Goal: Task Accomplishment & Management: Manage account settings

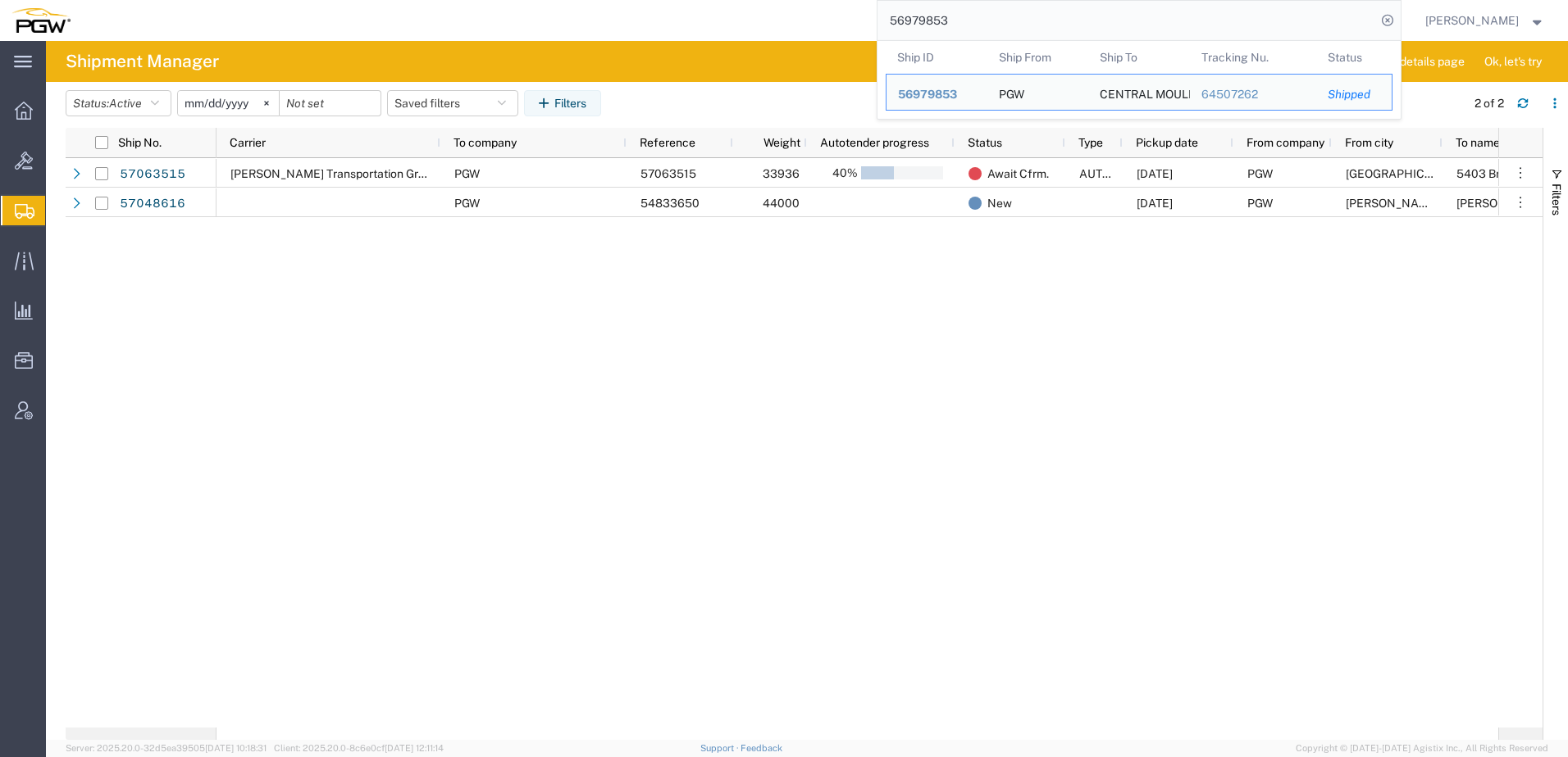
paste input "7037616"
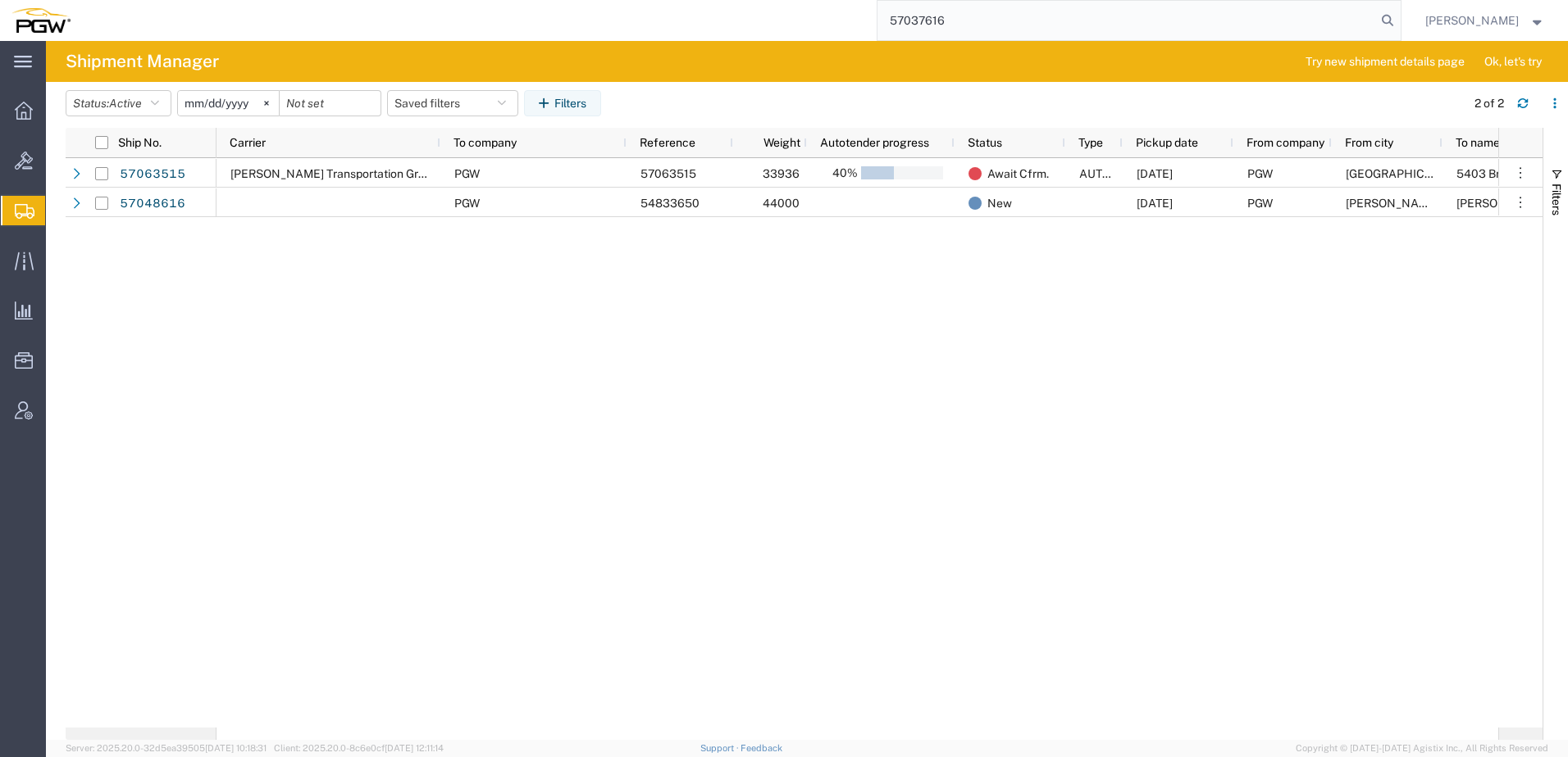
type input "57037616"
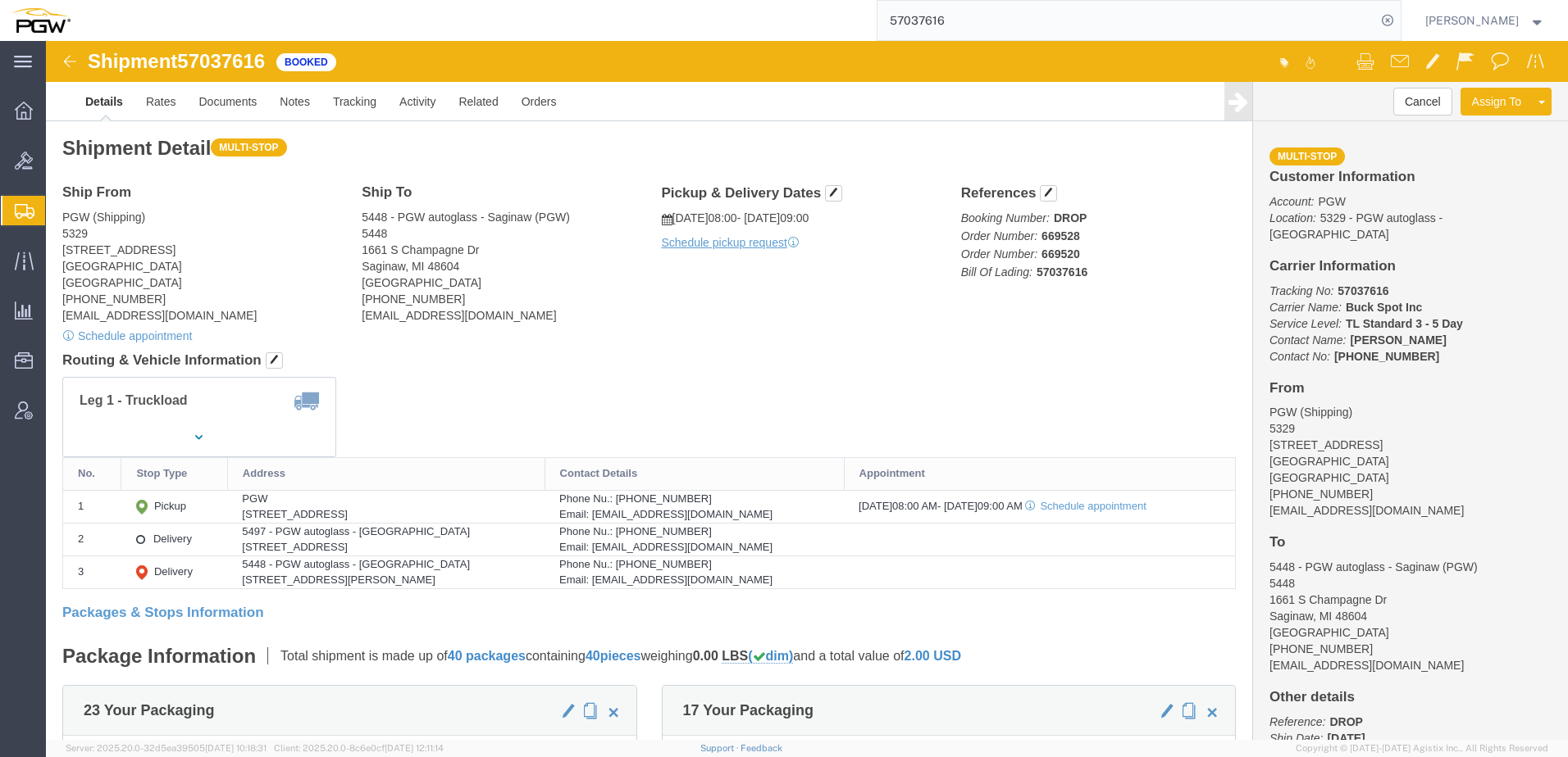
drag, startPoint x: 552, startPoint y: 354, endPoint x: 413, endPoint y: 329, distance: 141.2
click div "Leg 1 - Truckload"
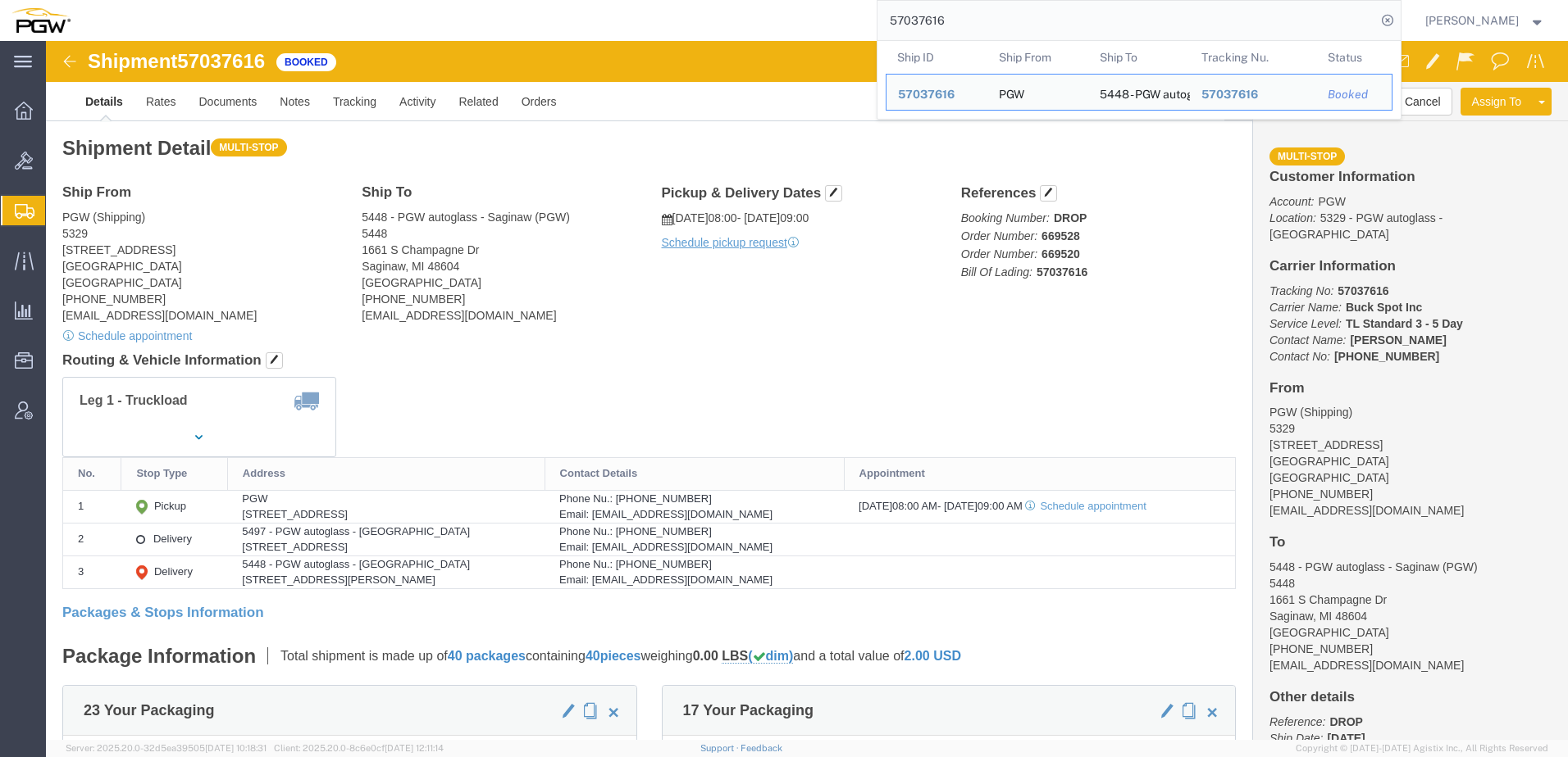
drag, startPoint x: 989, startPoint y: 17, endPoint x: 56, endPoint y: 27, distance: 933.1
click at [56, 27] on nav "57037616 Ship ID Ship From Ship To Tracking Nu. Status Ship ID 57037616 Ship Fr…" at bounding box center [789, 21] width 1556 height 41
click at [0, 0] on span "Create from Template" at bounding box center [0, 0] width 0 height 0
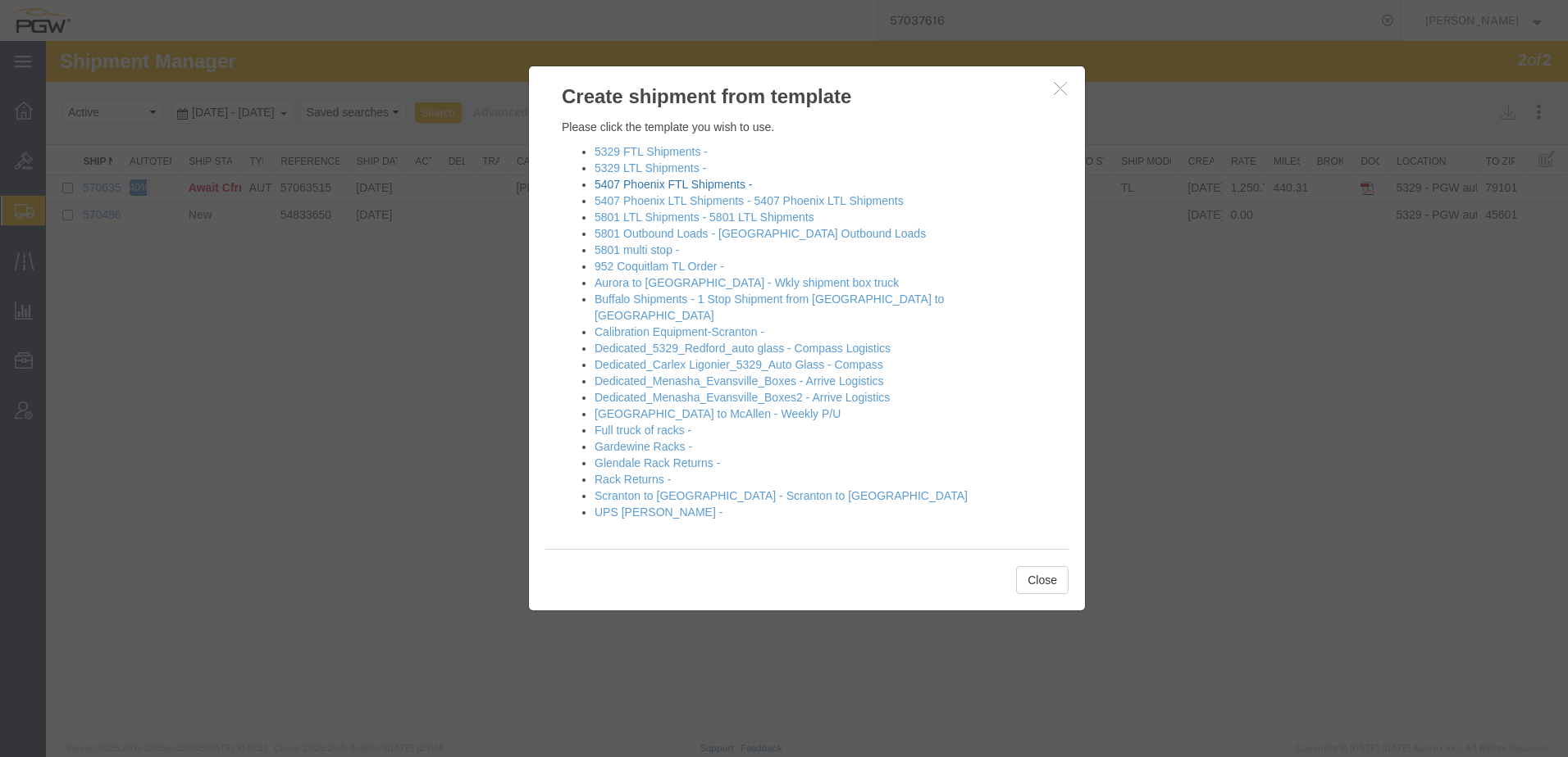
click at [657, 181] on link "5407 Phoenix FTL Shipments -" at bounding box center [673, 184] width 157 height 13
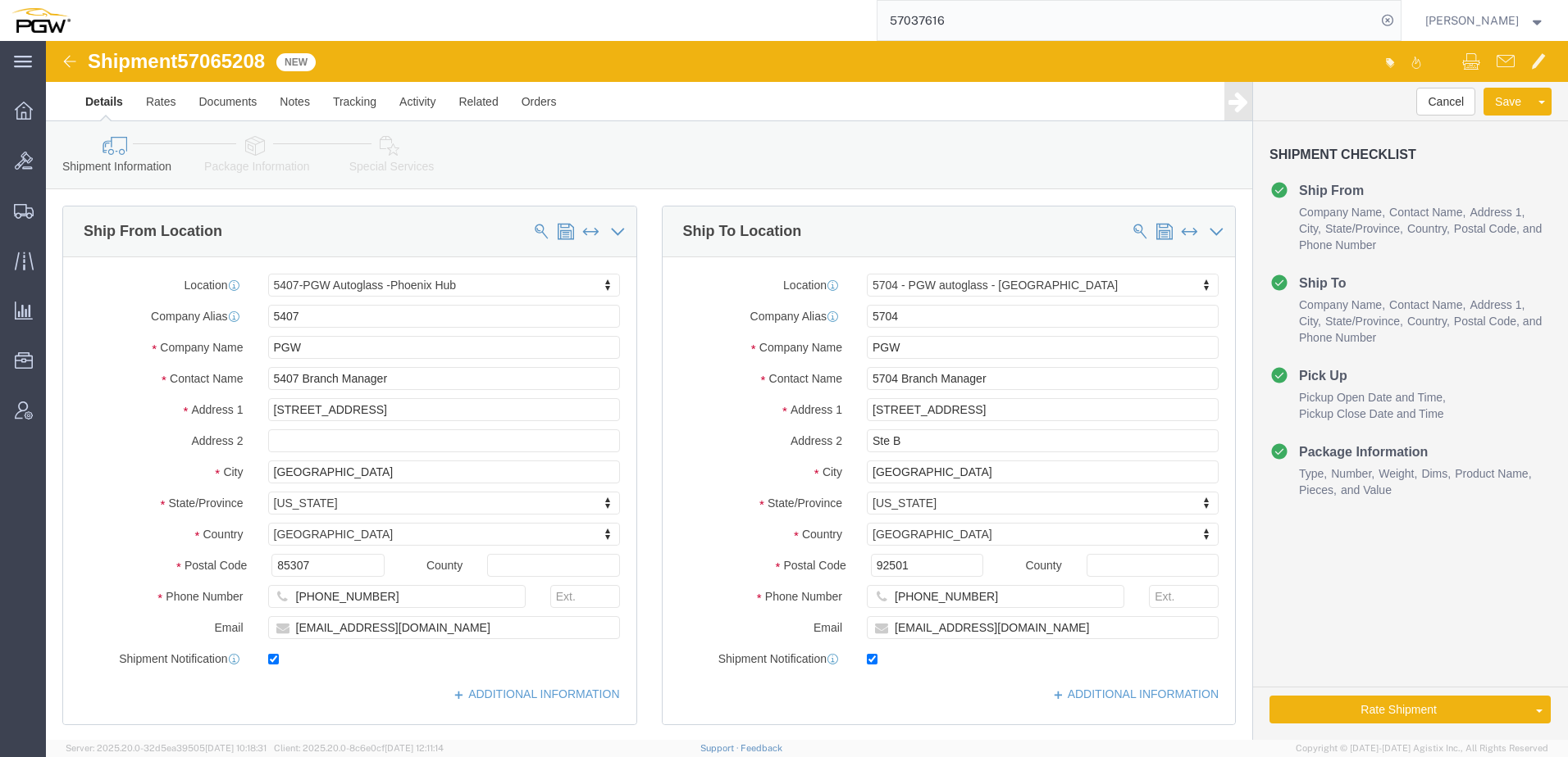
select select "62351"
select select "28459"
type input "5709"
select select "28465"
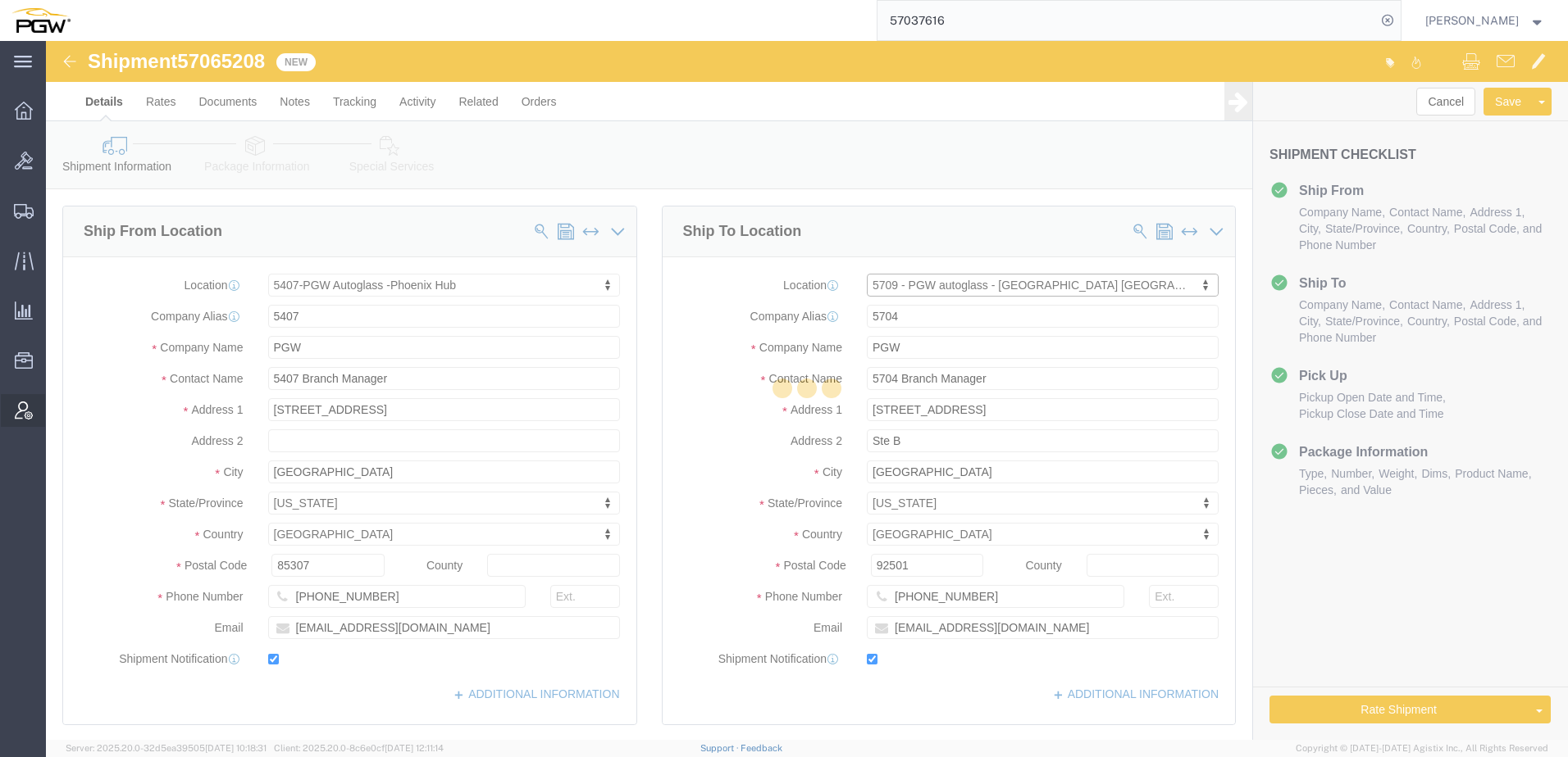
type input "5709"
type input "5709 Branch Manager"
type input "16393 NE Cameron Blvd"
type input "Dock #10"
type input "[GEOGRAPHIC_DATA]"
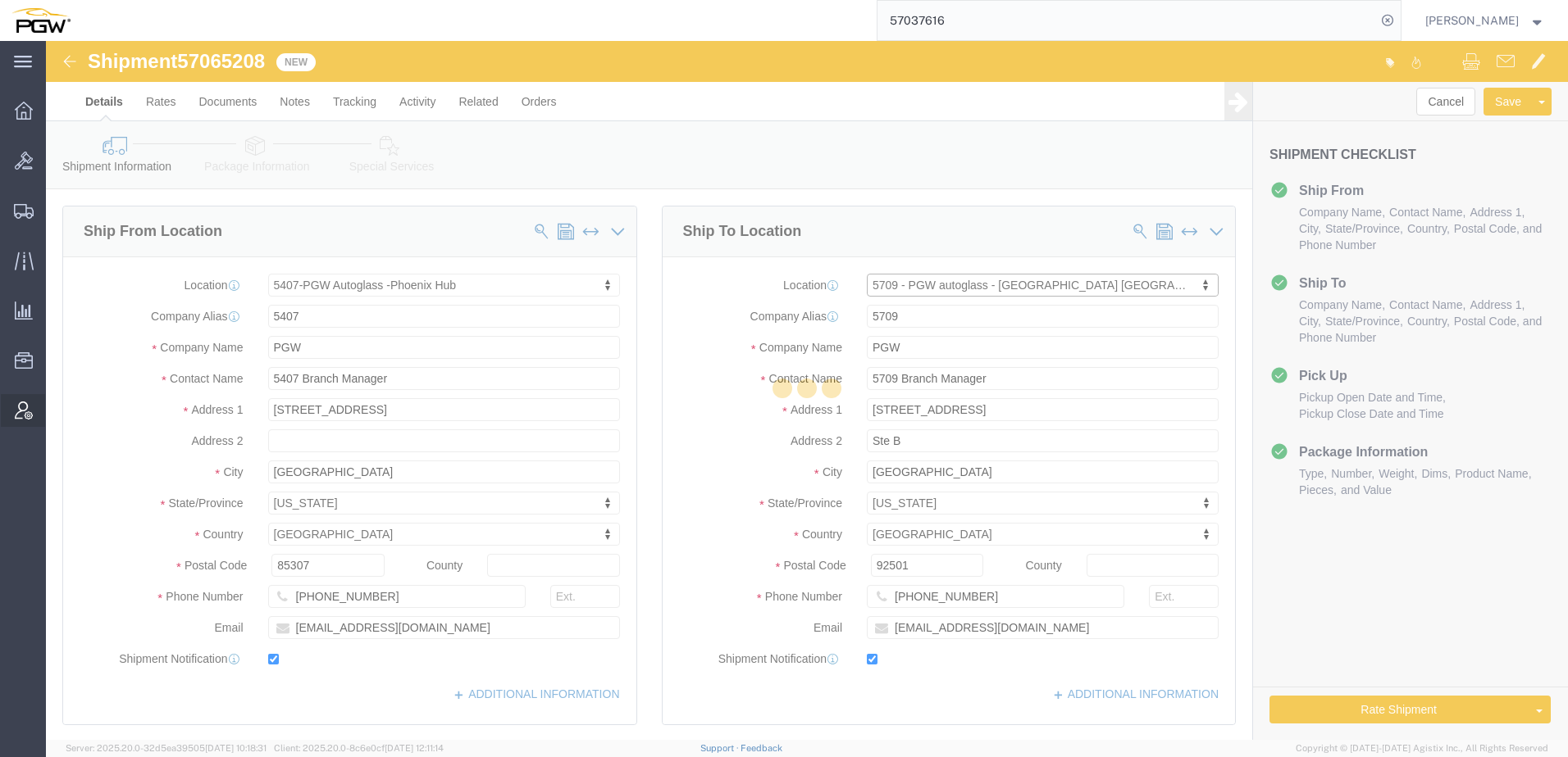
type input "97230"
type input "503-281-8920"
type input "lkqsp_o_pm_5709@pgwag.com"
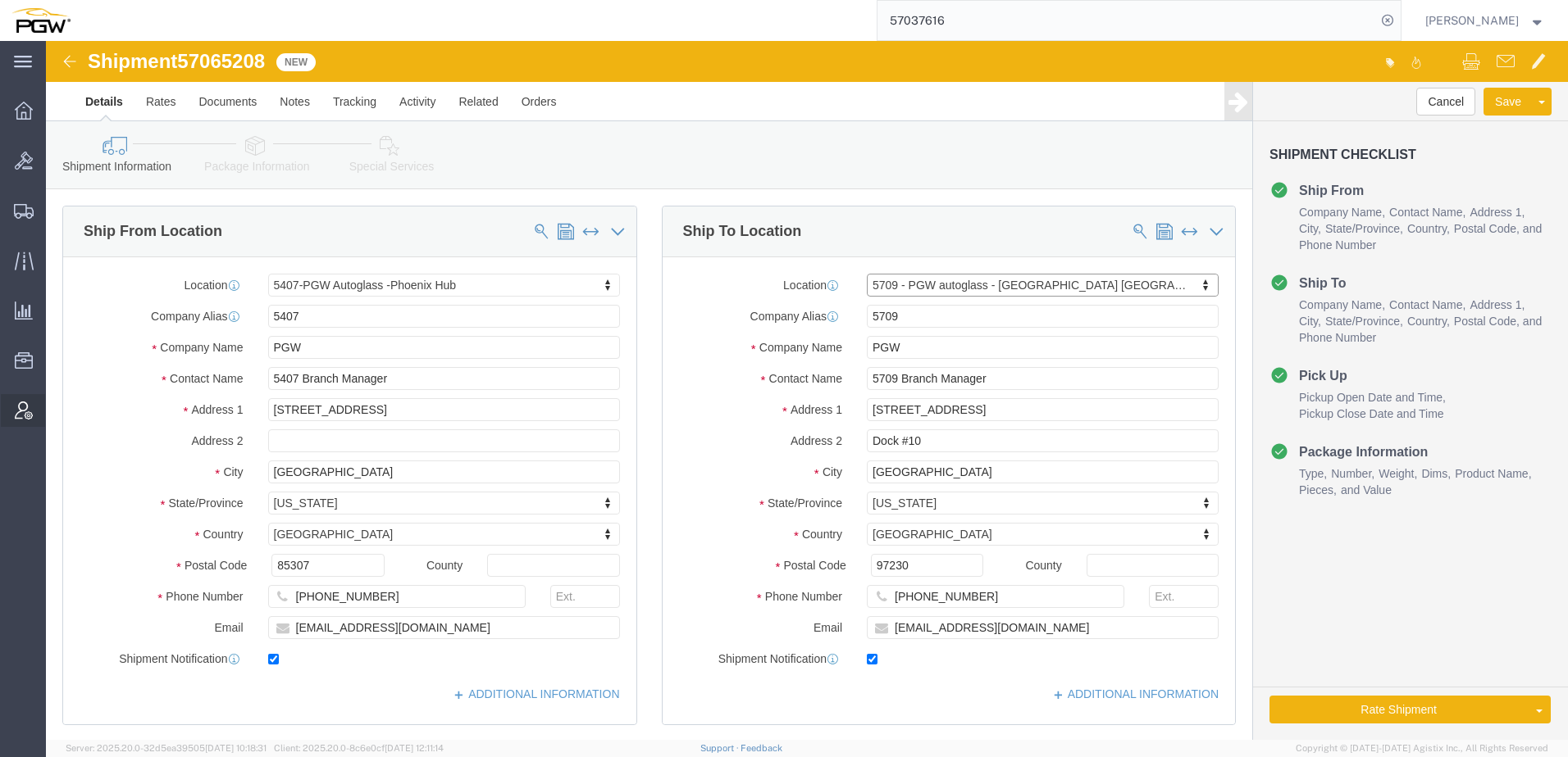
select select "OR"
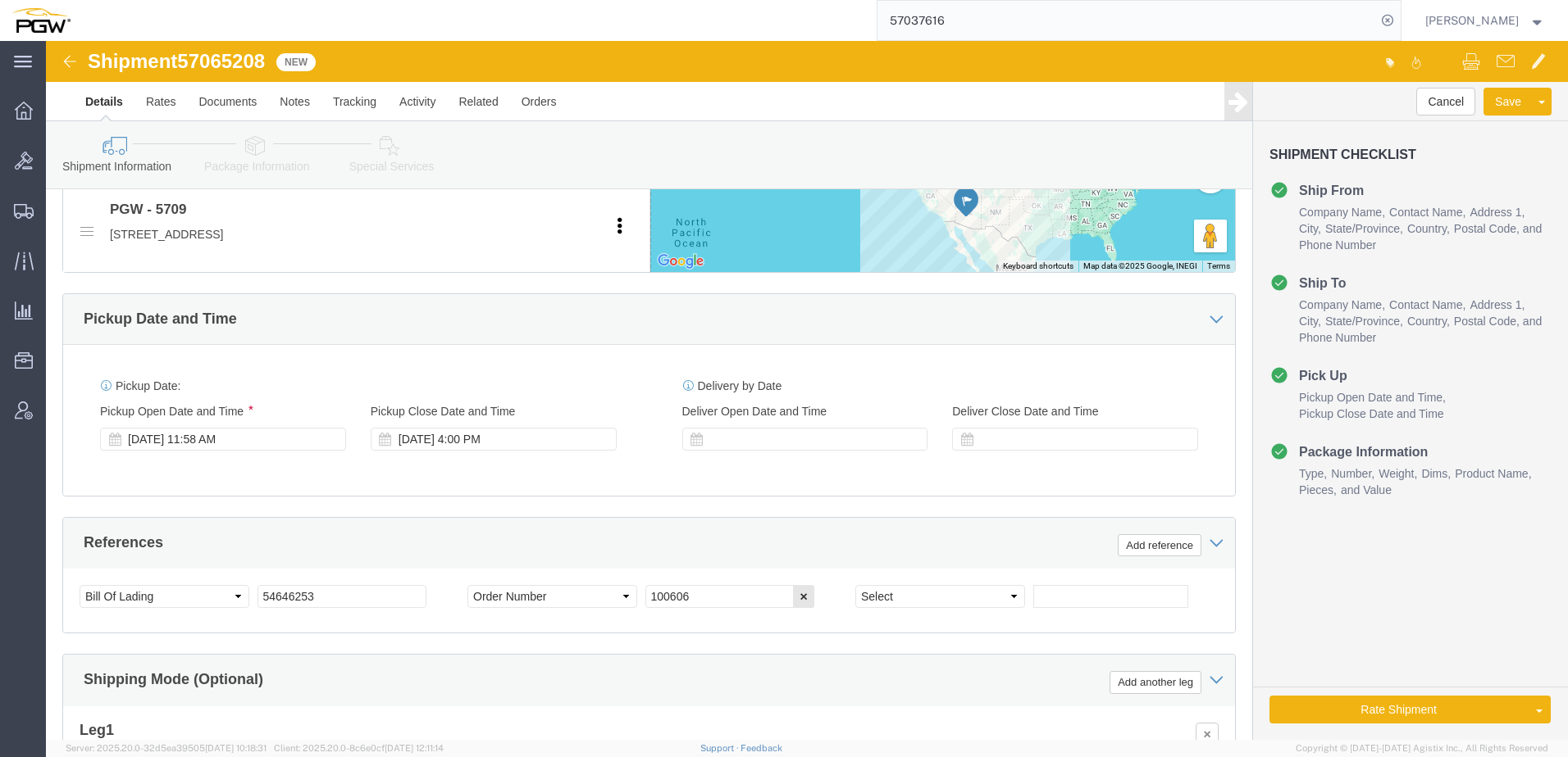
scroll to position [737, 0]
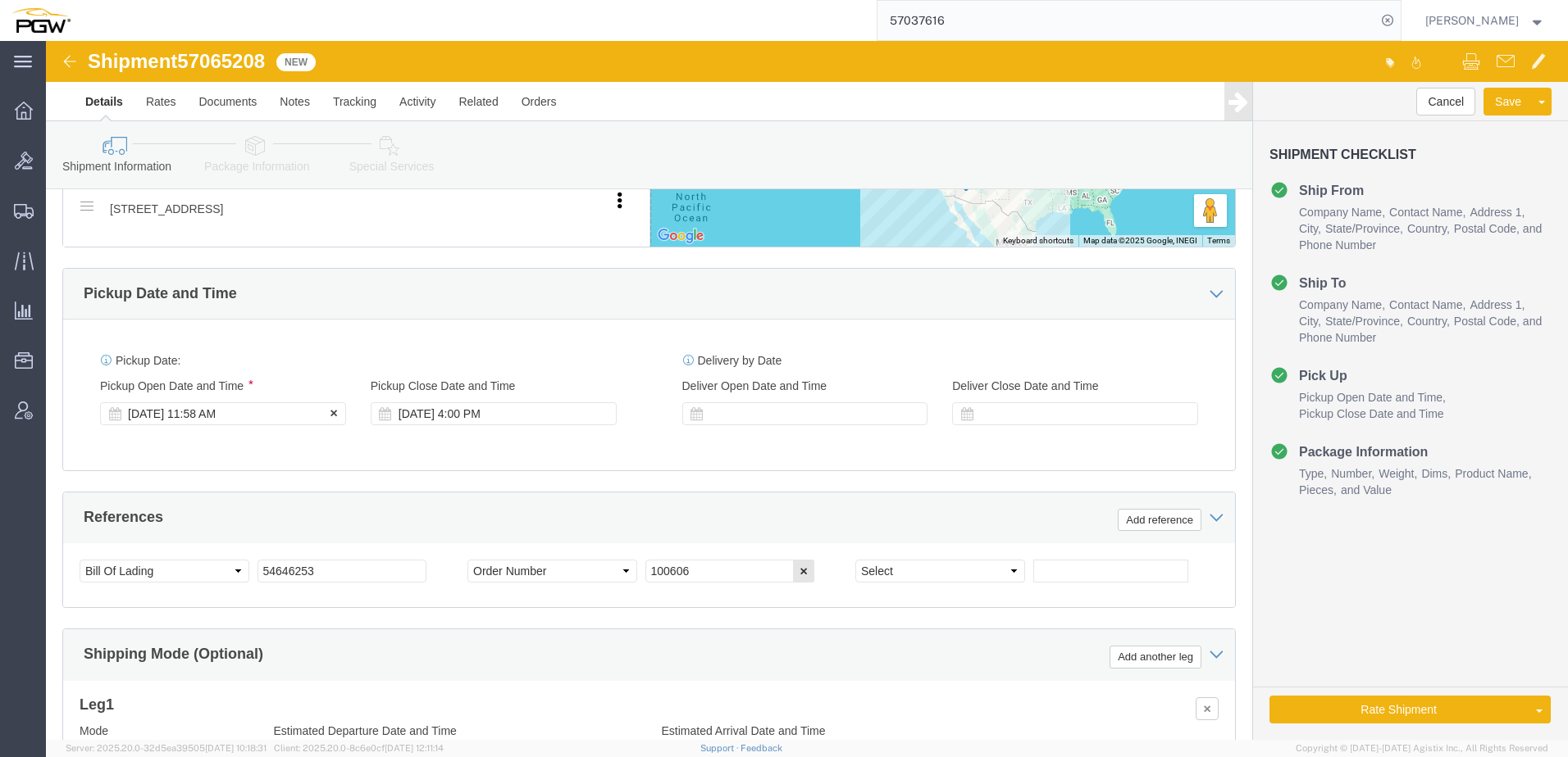
click div "Oct 08 2025 11:58 AM"
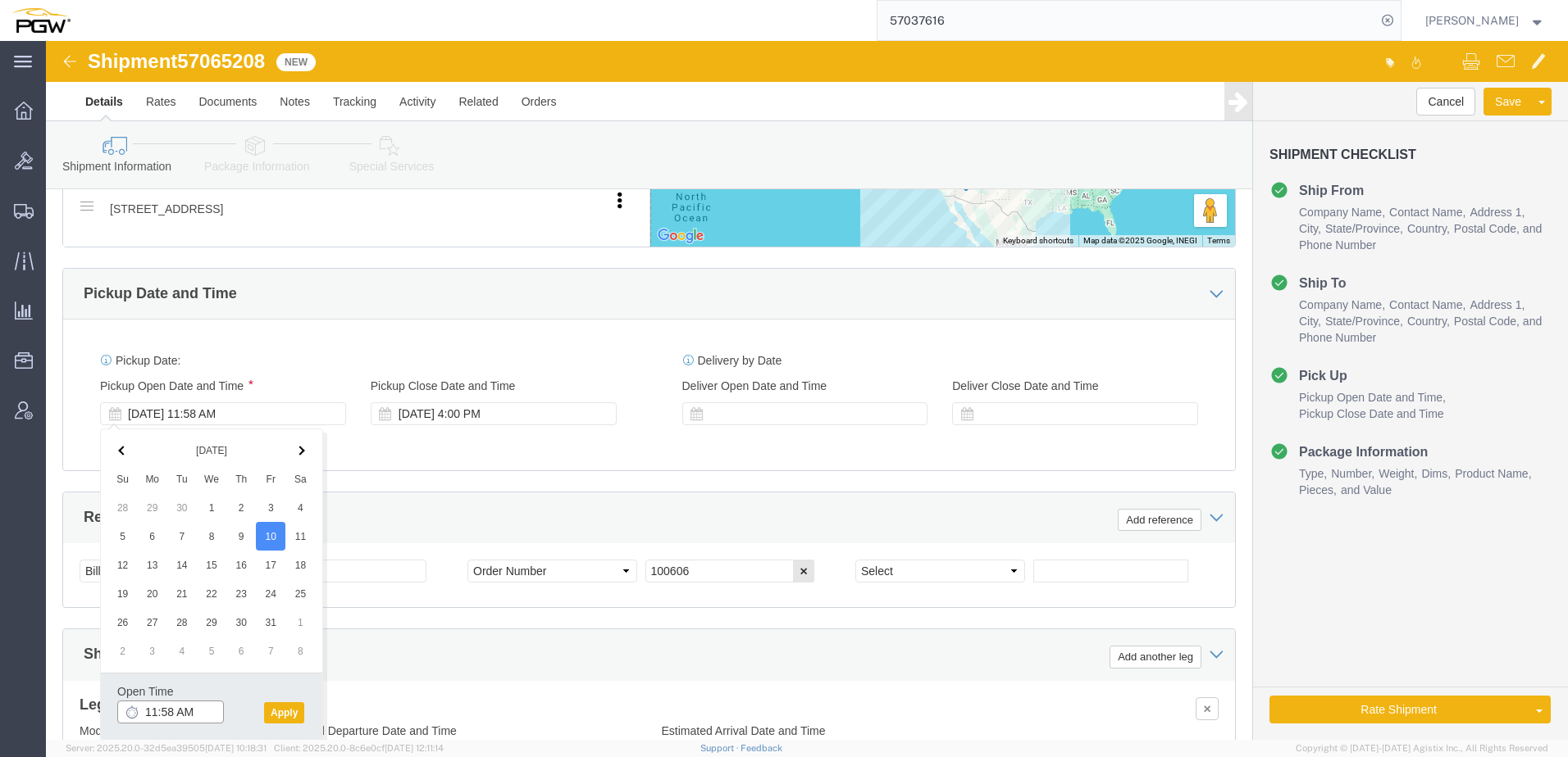
click input "11:58 AM"
type input "10:00 AM"
click button "Apply"
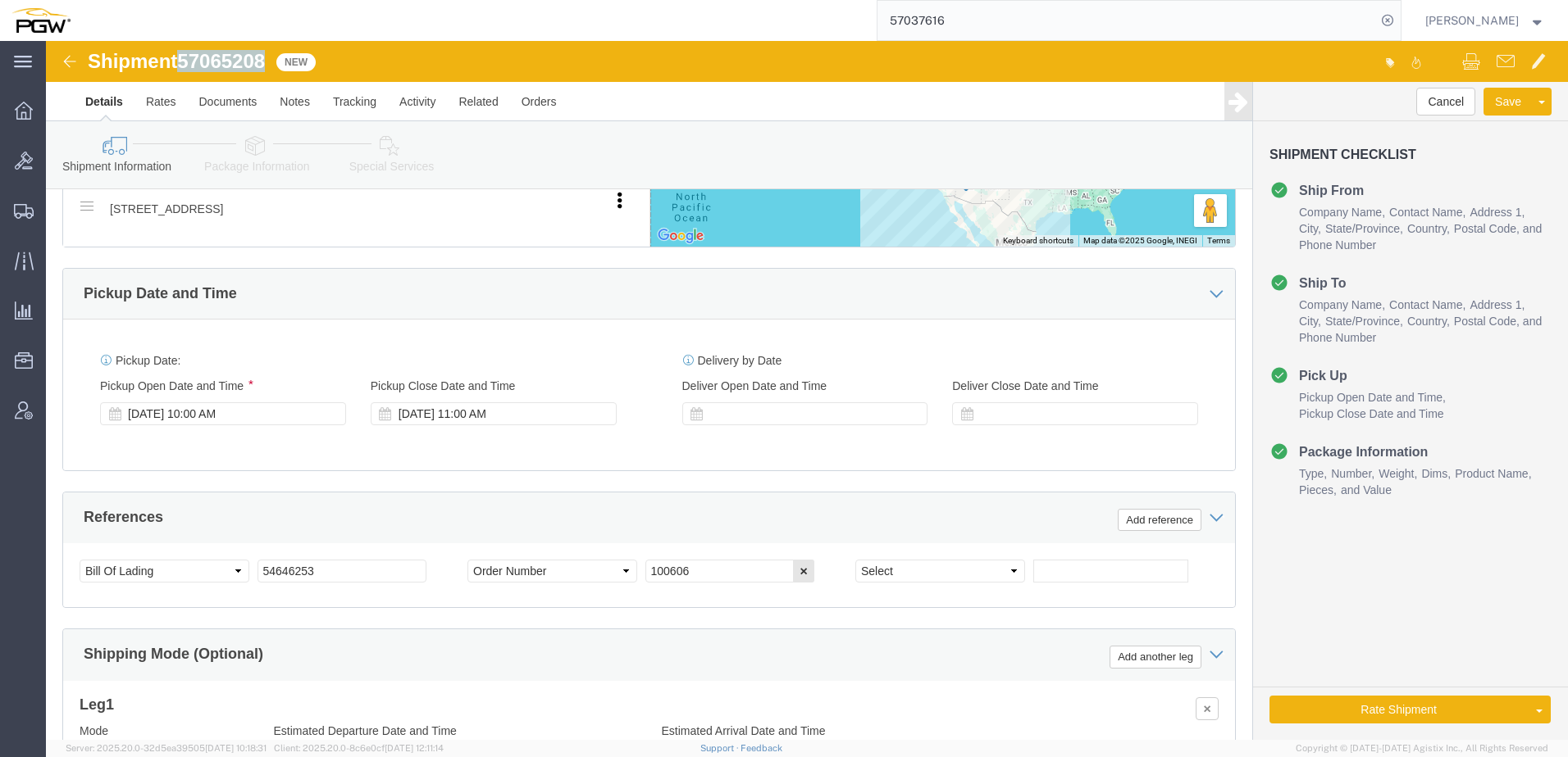
drag, startPoint x: 138, startPoint y: 16, endPoint x: 227, endPoint y: 21, distance: 89.1
click div "Shipment 57065208 New"
copy span "57065208"
drag, startPoint x: 314, startPoint y: 529, endPoint x: 51, endPoint y: 490, distance: 265.9
click html "Shipment 57065208 New Details Rates Documents Notes Tracking Activity Related O…"
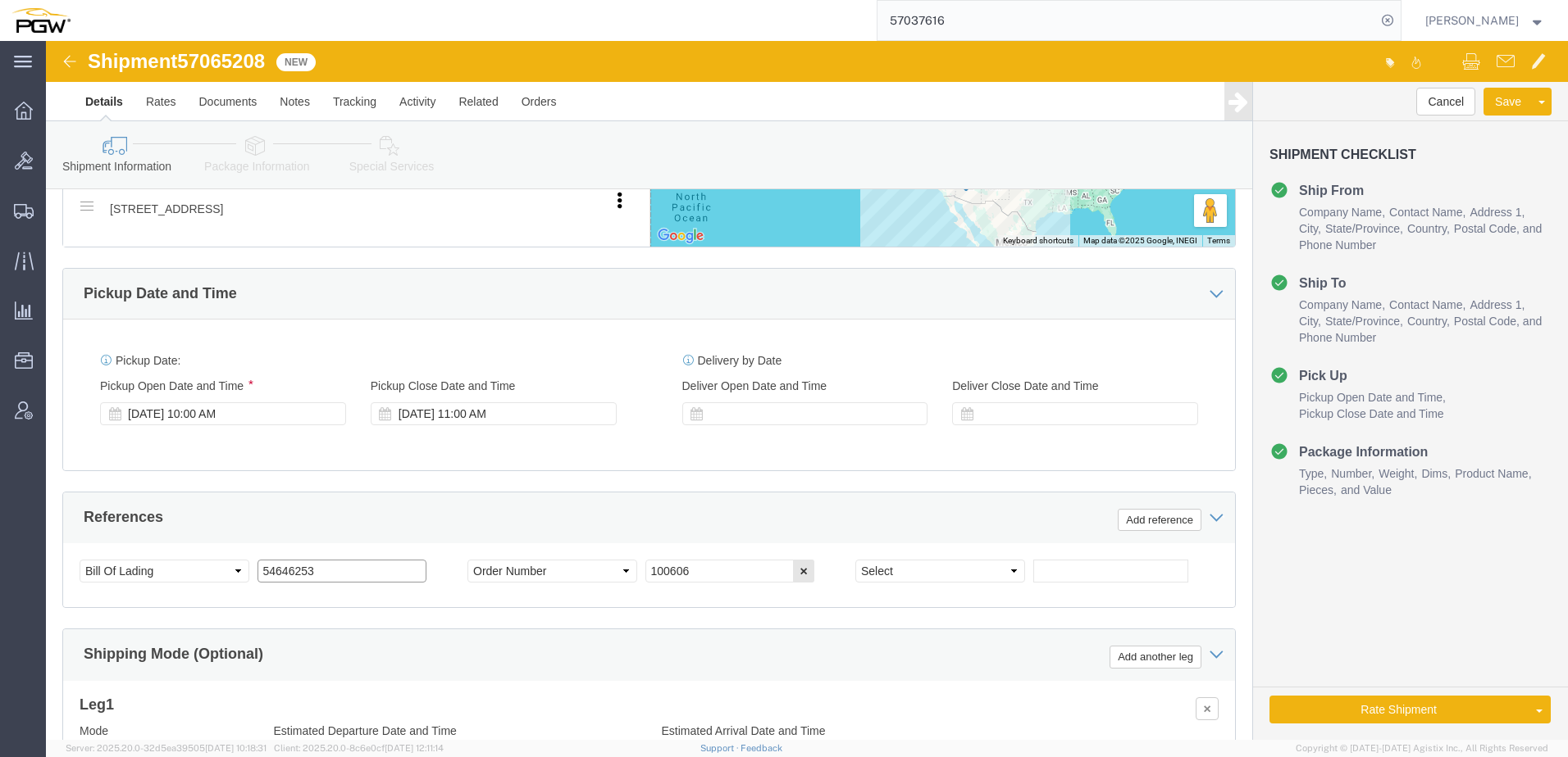
paste input "7065208"
drag, startPoint x: 315, startPoint y: 531, endPoint x: -124, endPoint y: 502, distance: 440.0
click html "Shipment 57065208 New Details Rates Documents Notes Tracking Activity Related O…"
type input "57065208"
drag, startPoint x: 656, startPoint y: 525, endPoint x: 388, endPoint y: 507, distance: 268.6
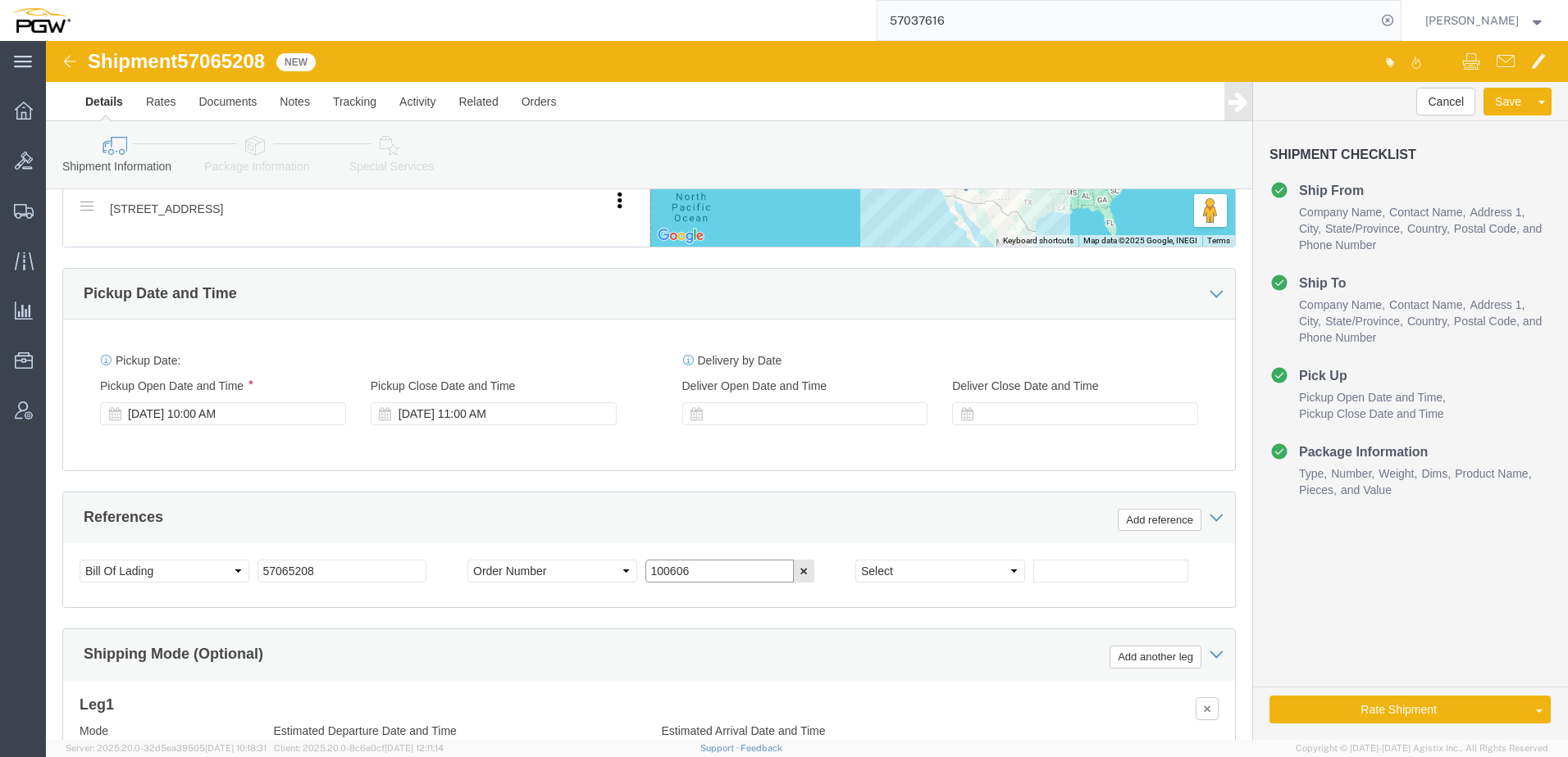
click div "Select Account Type Activity ID Airline Appointment Number ASN Batch Request # …"
paste input "669665"
type input "669665"
click icon
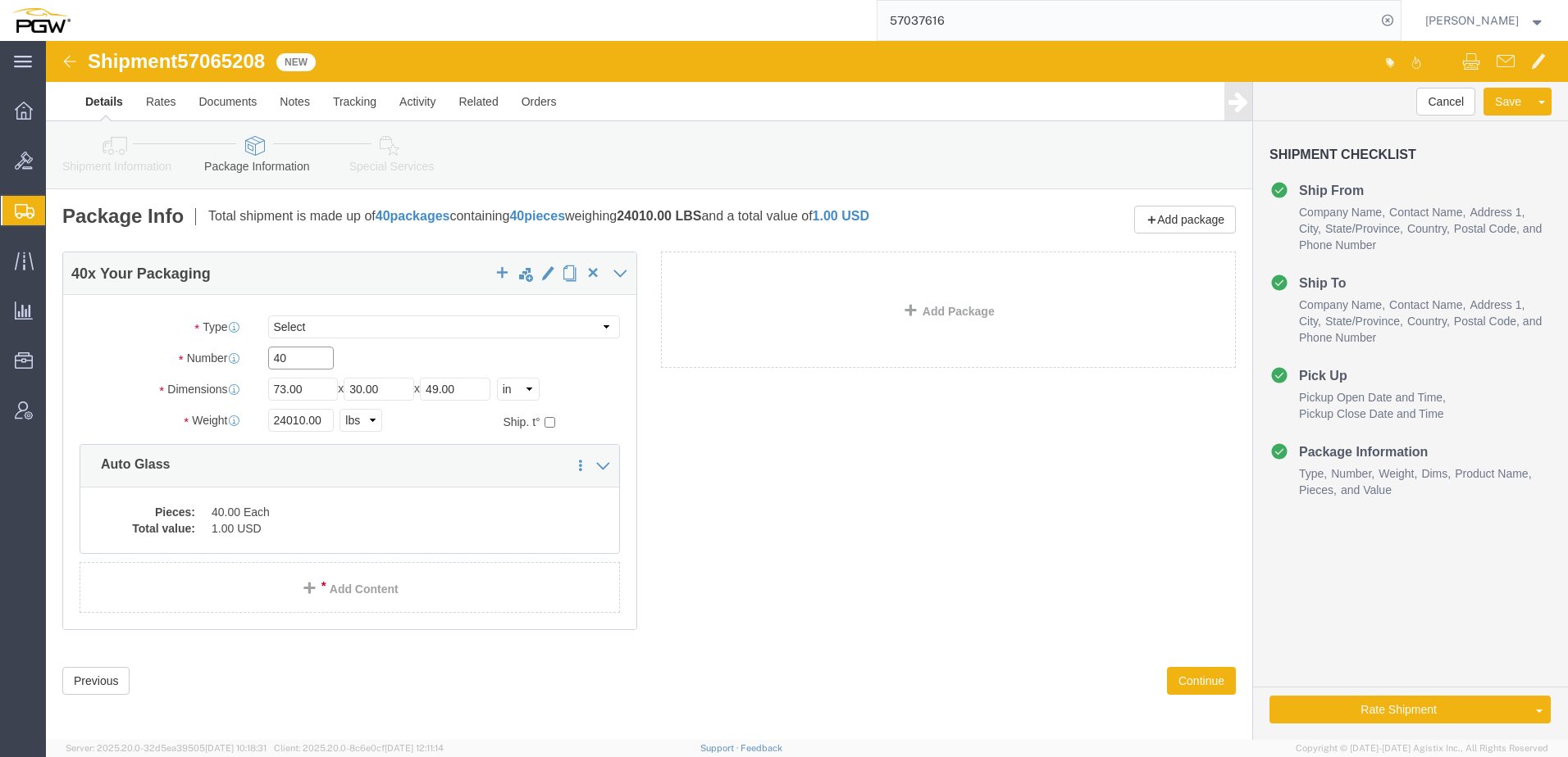
drag, startPoint x: 280, startPoint y: 314, endPoint x: -16, endPoint y: 294, distance: 296.7
click html "Shipment 57065208 New Details Rates Documents Notes Tracking Activity Related O…"
paste input "37"
type input "37"
drag, startPoint x: 257, startPoint y: 378, endPoint x: 80, endPoint y: 369, distance: 177.2
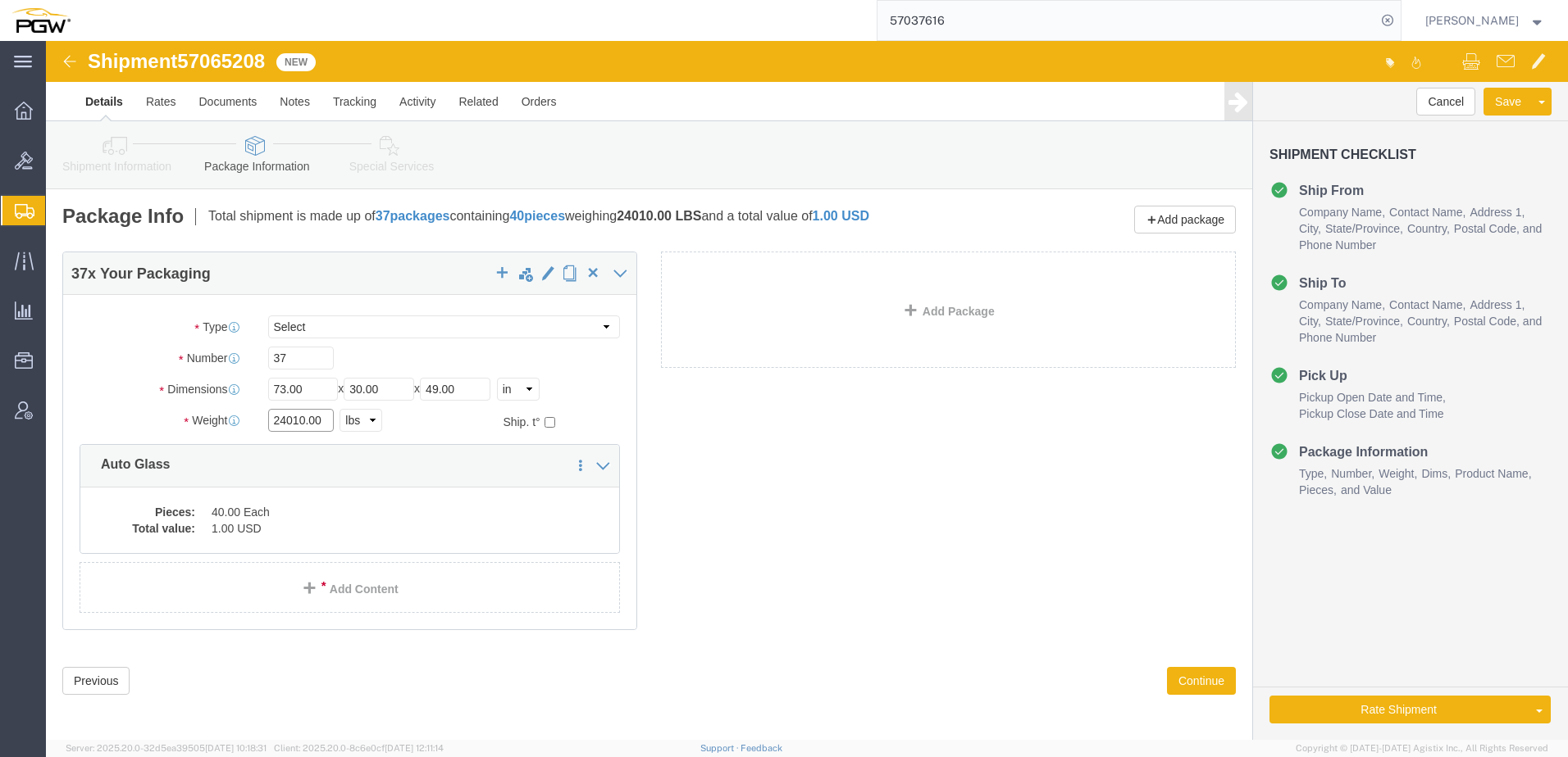
click div "Package Type Select Bale(s) Basket(s) Bolt(s) Bottle(s) Buckets Bulk Bundle(s) …"
paste input "7644"
type input "27644.00"
click dd "40.00 Each"
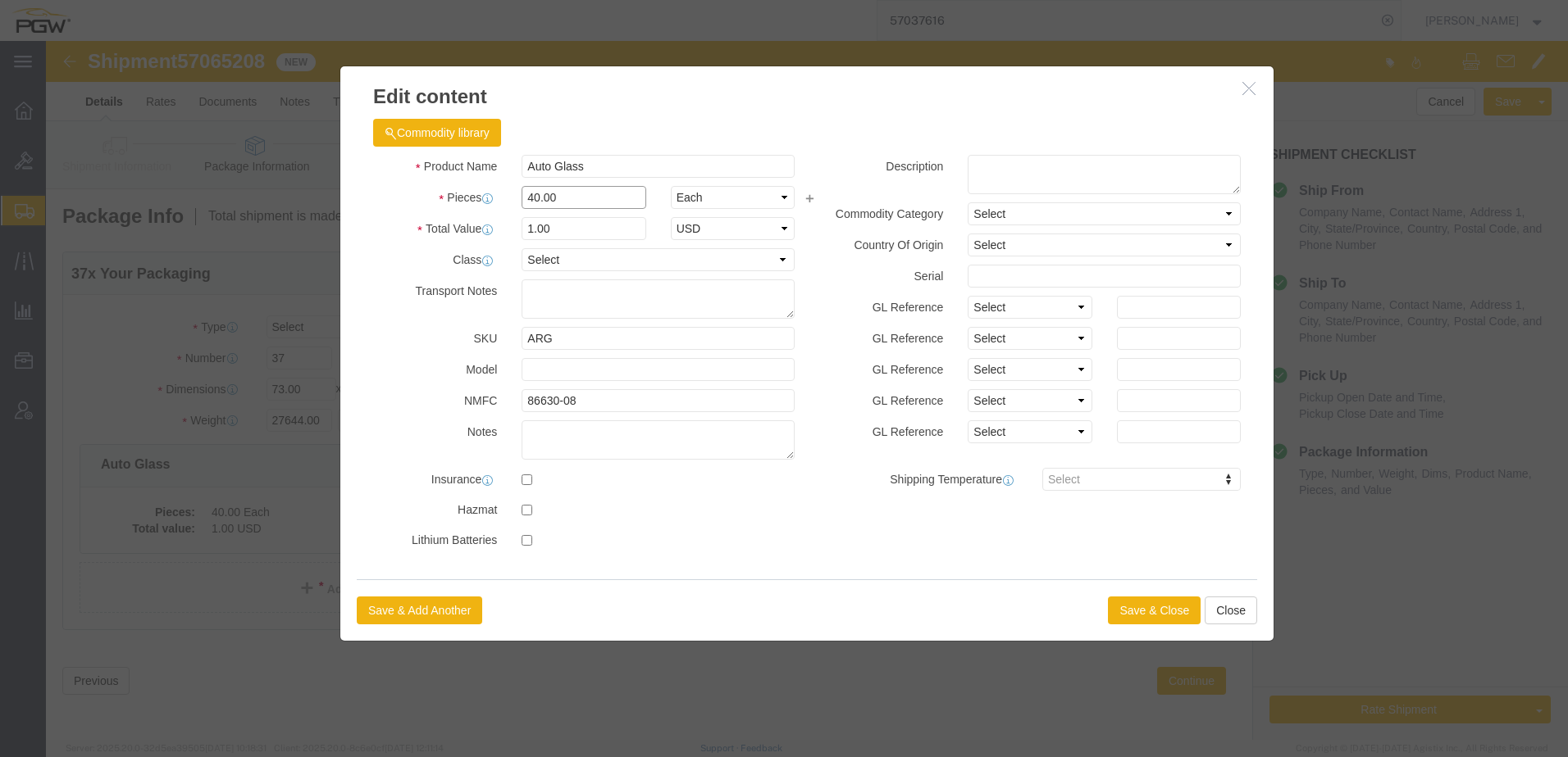
drag, startPoint x: 534, startPoint y: 152, endPoint x: 327, endPoint y: 168, distance: 207.6
click div "Pieces 40.00 Select Bag Barrels 100Board Feet Bottle Box Blister Pack Carats Ca…"
type input "37.00"
type input "0.93"
type input "1.00"
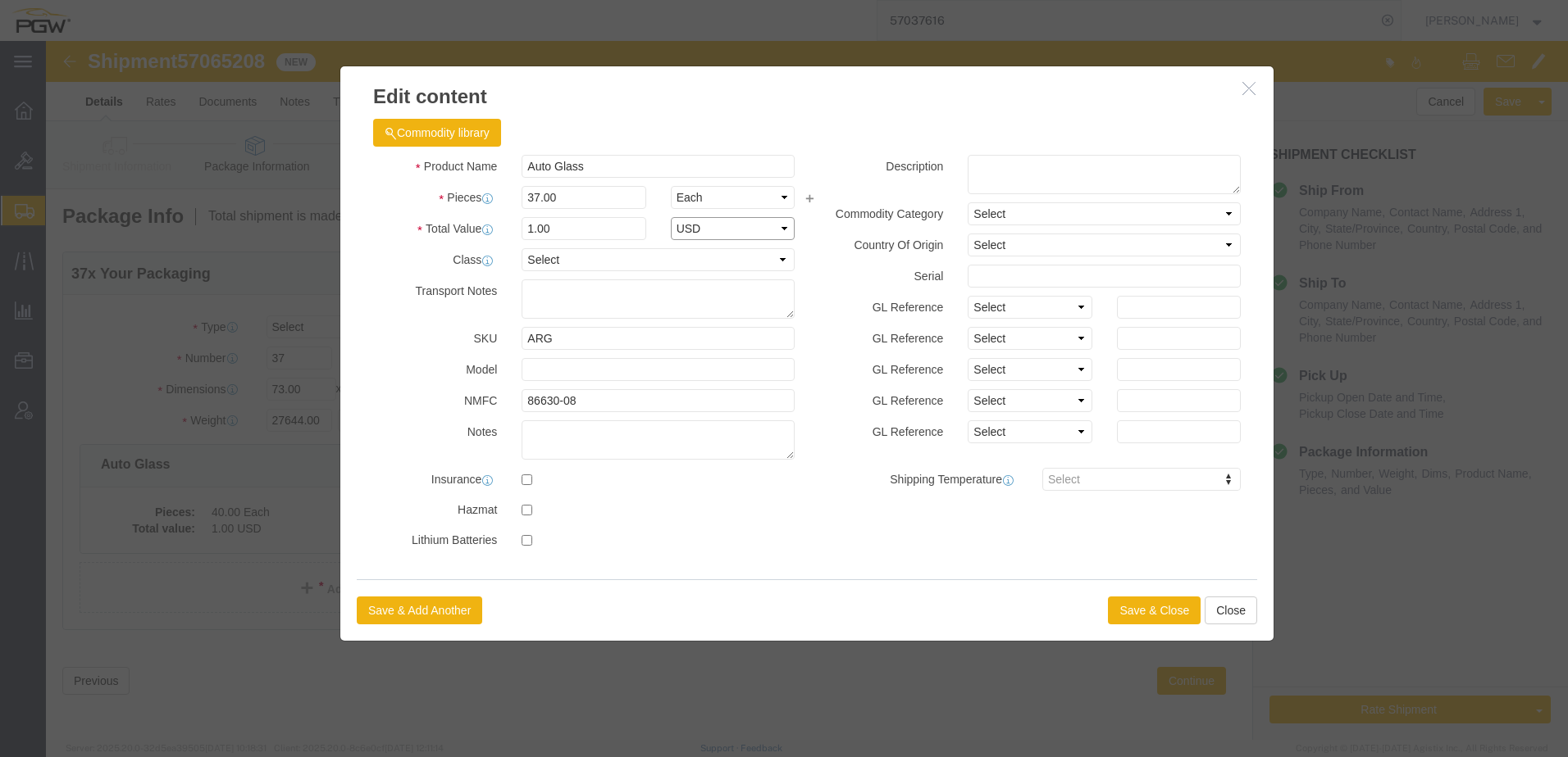
select select "USD"
click label "Class"
click button "Save & Close"
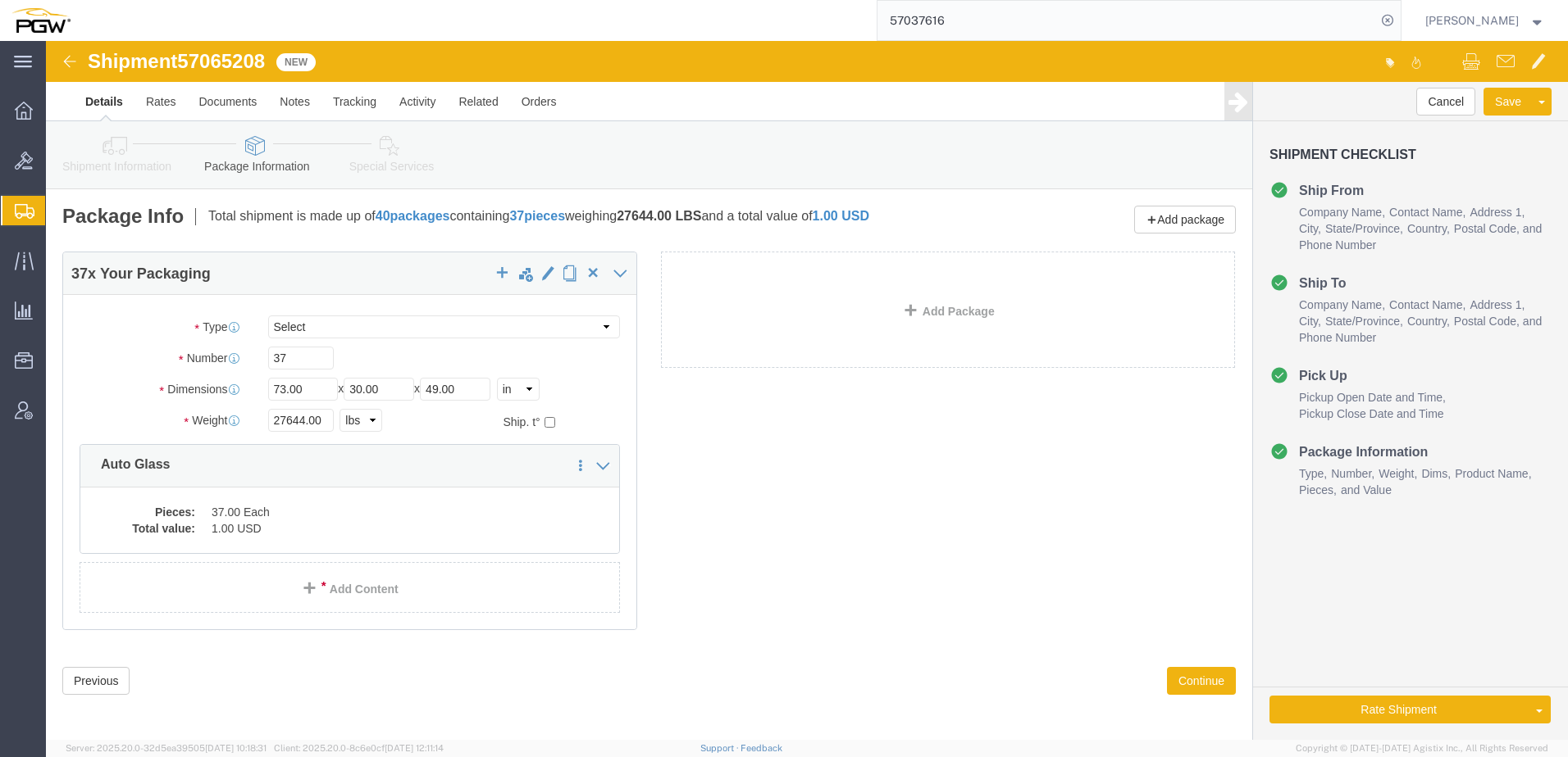
click icon
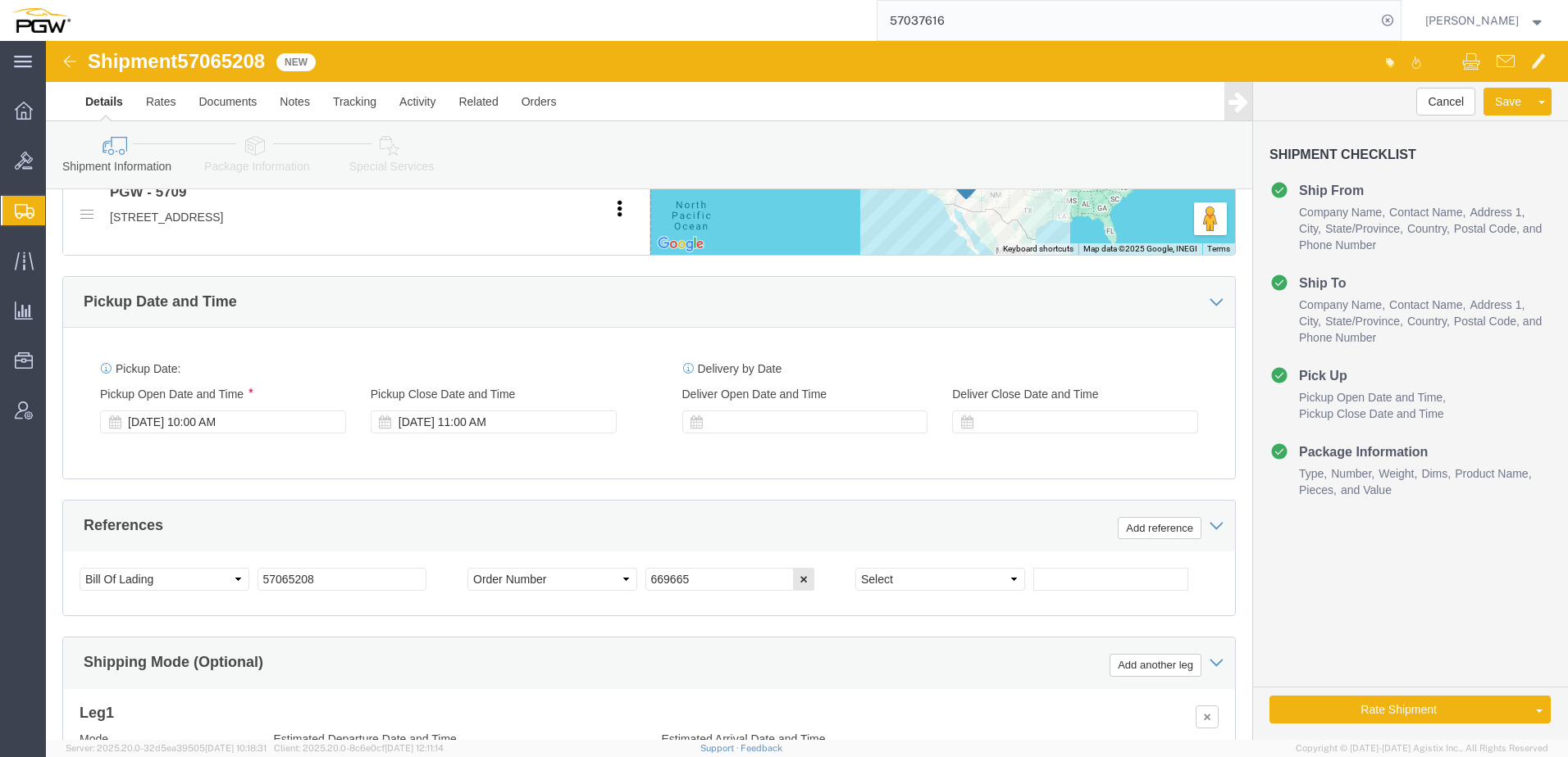
scroll to position [737, 0]
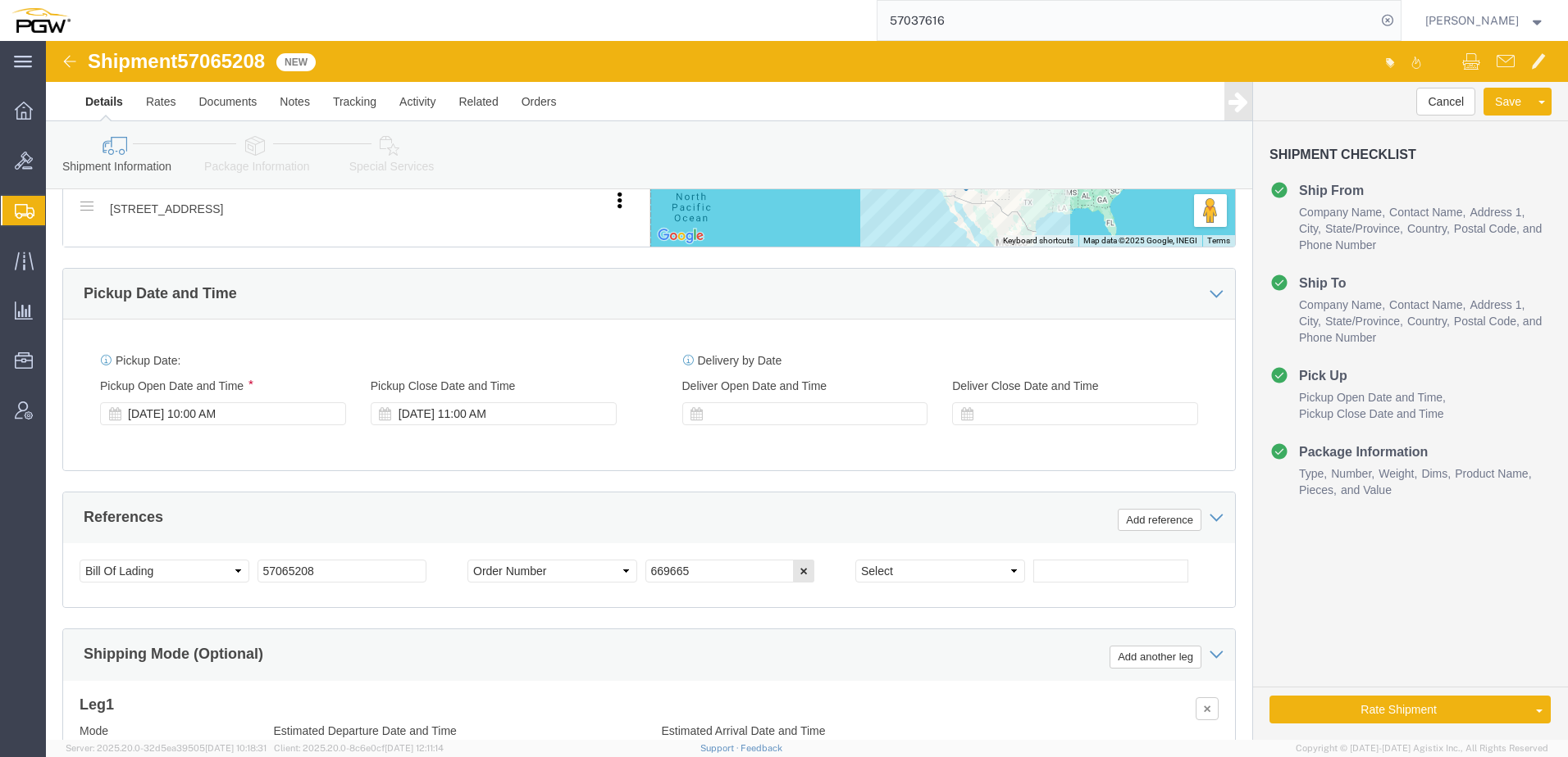
click link "Package Information"
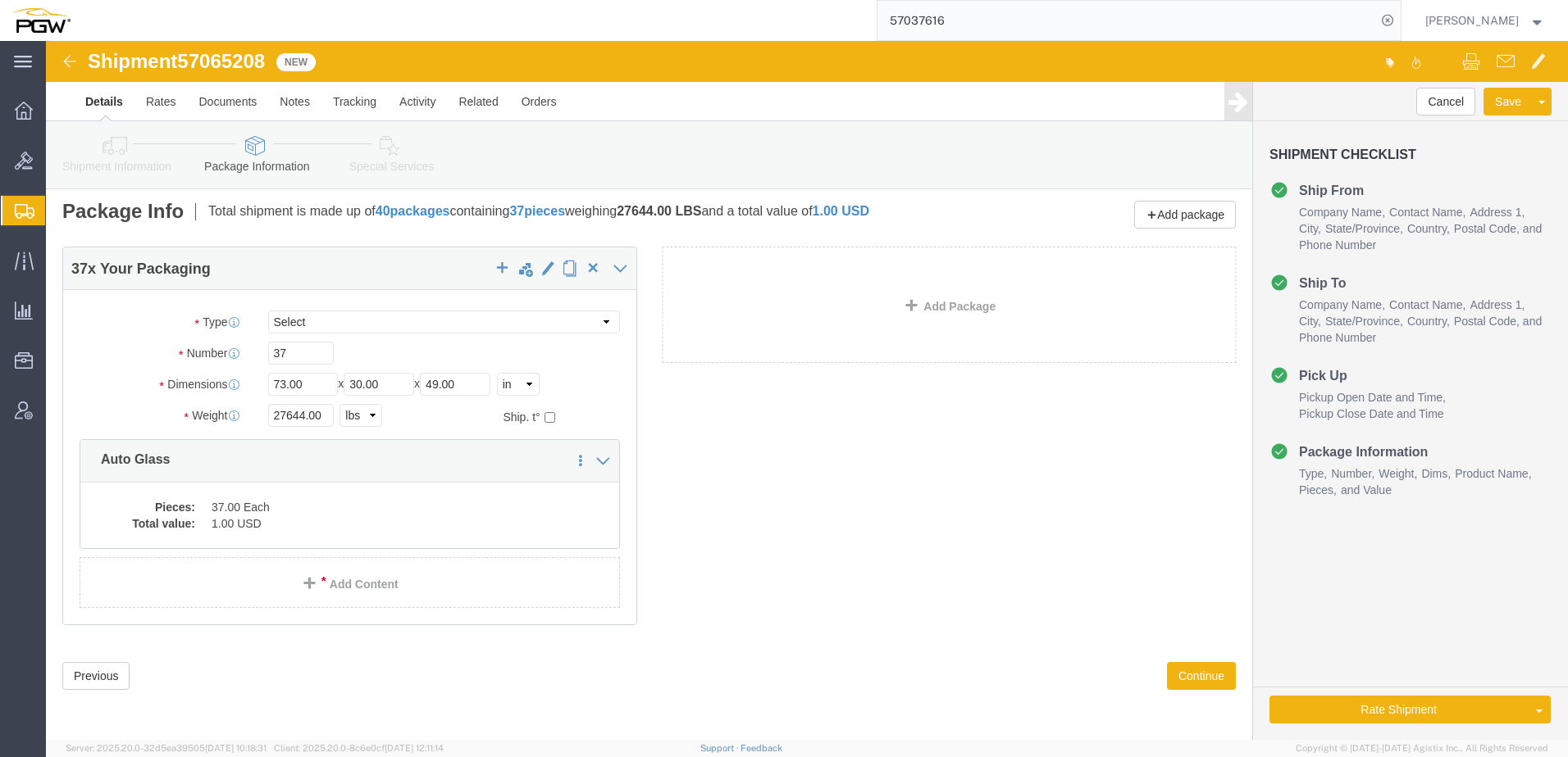
scroll to position [5, 0]
click icon
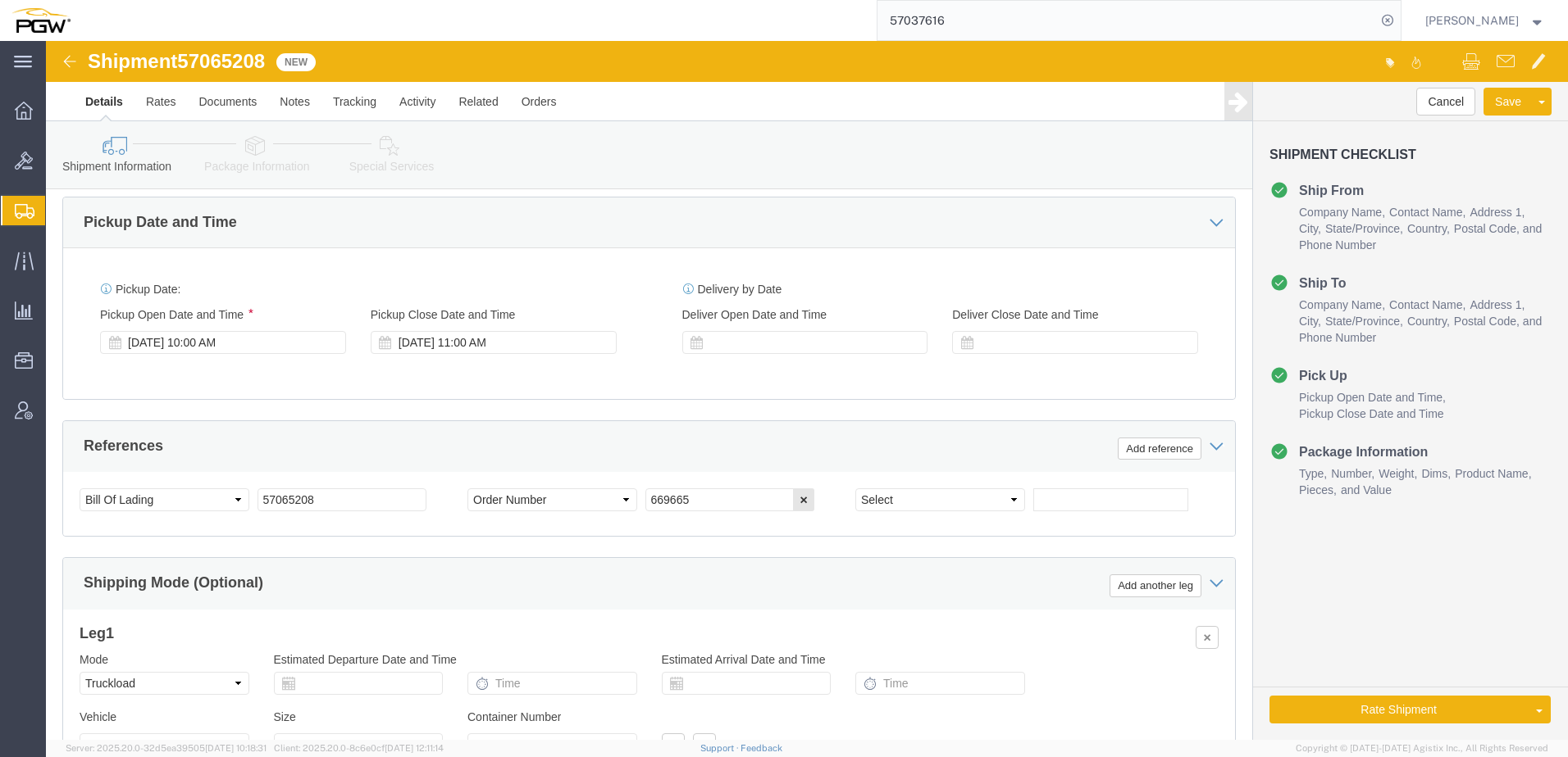
scroll to position [824, 0]
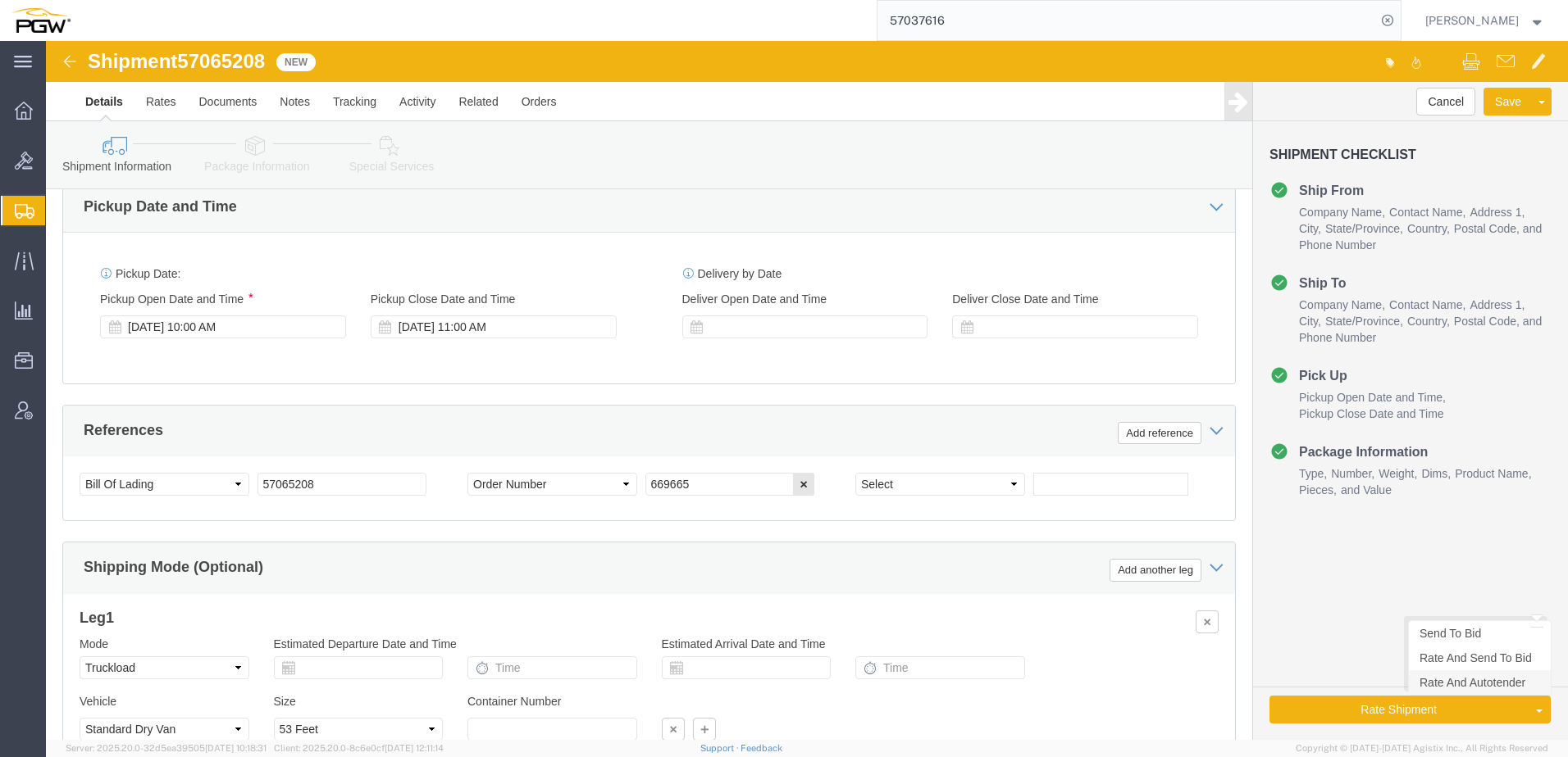
click link "Rate And Autotender"
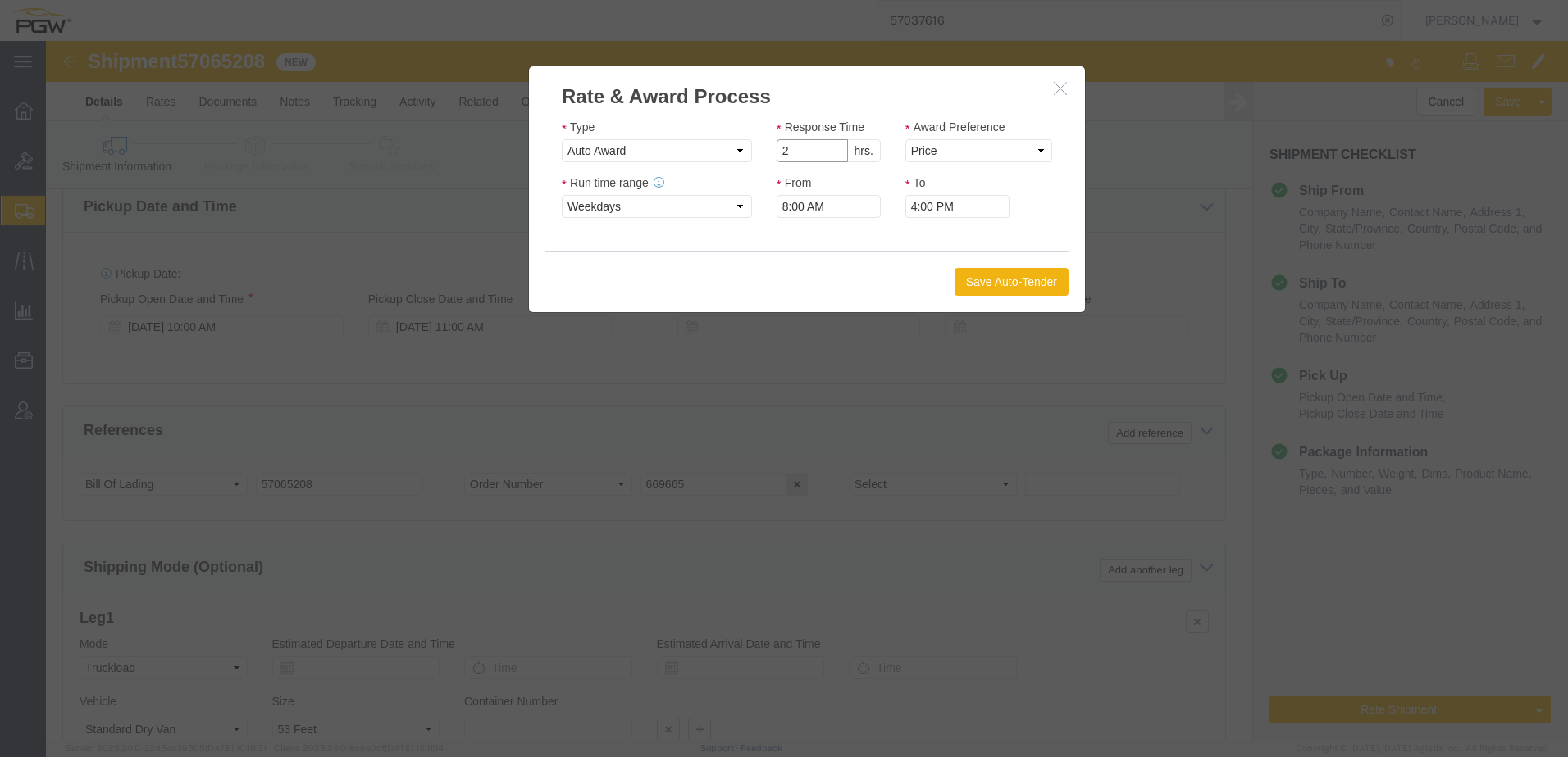
click input "2"
type input "1"
click input "1"
click select "Price Carrier Rank"
select select "LANE_RANK"
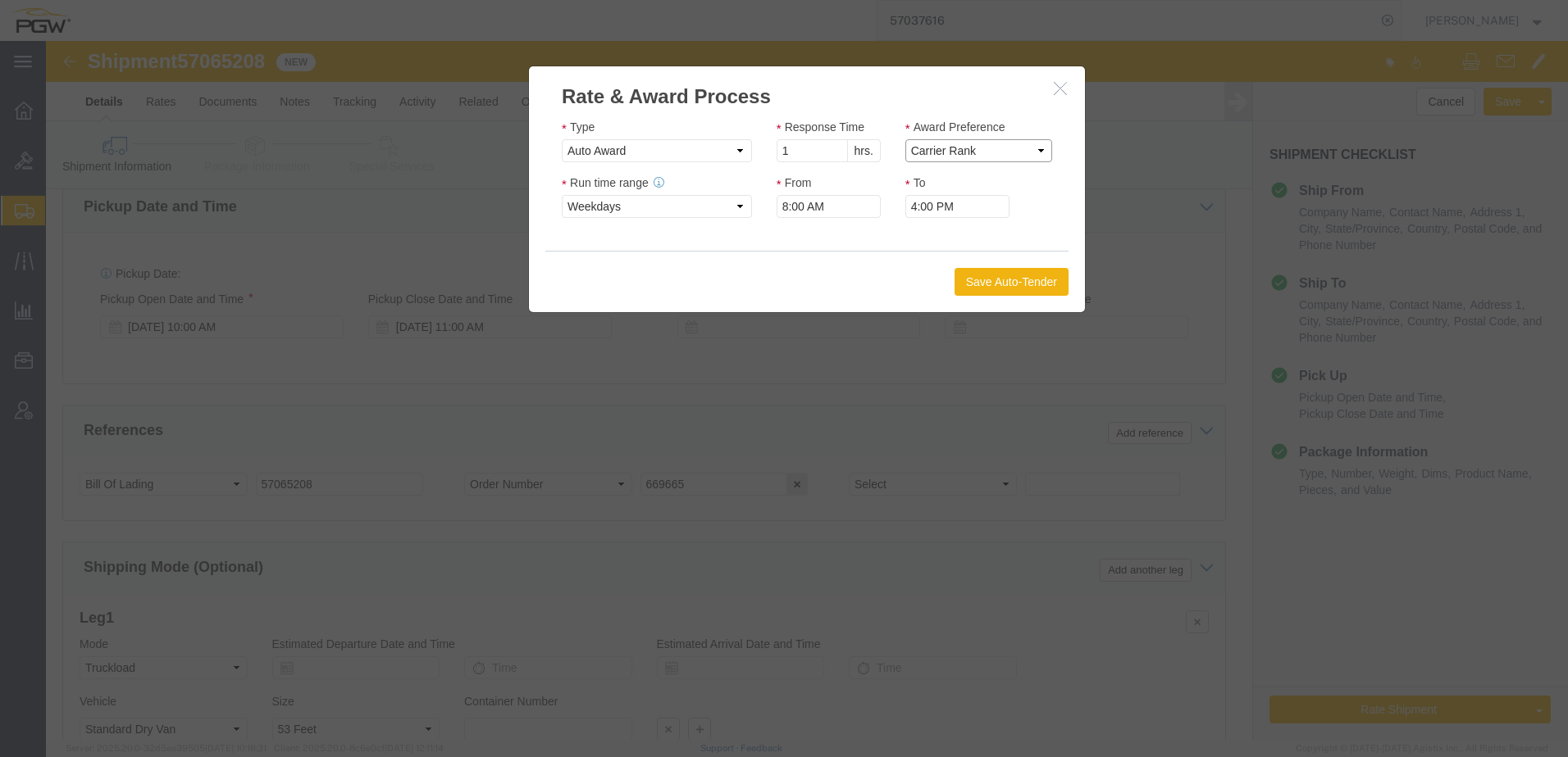
click select "Price Carrier Rank"
click button "Save Auto-Tender"
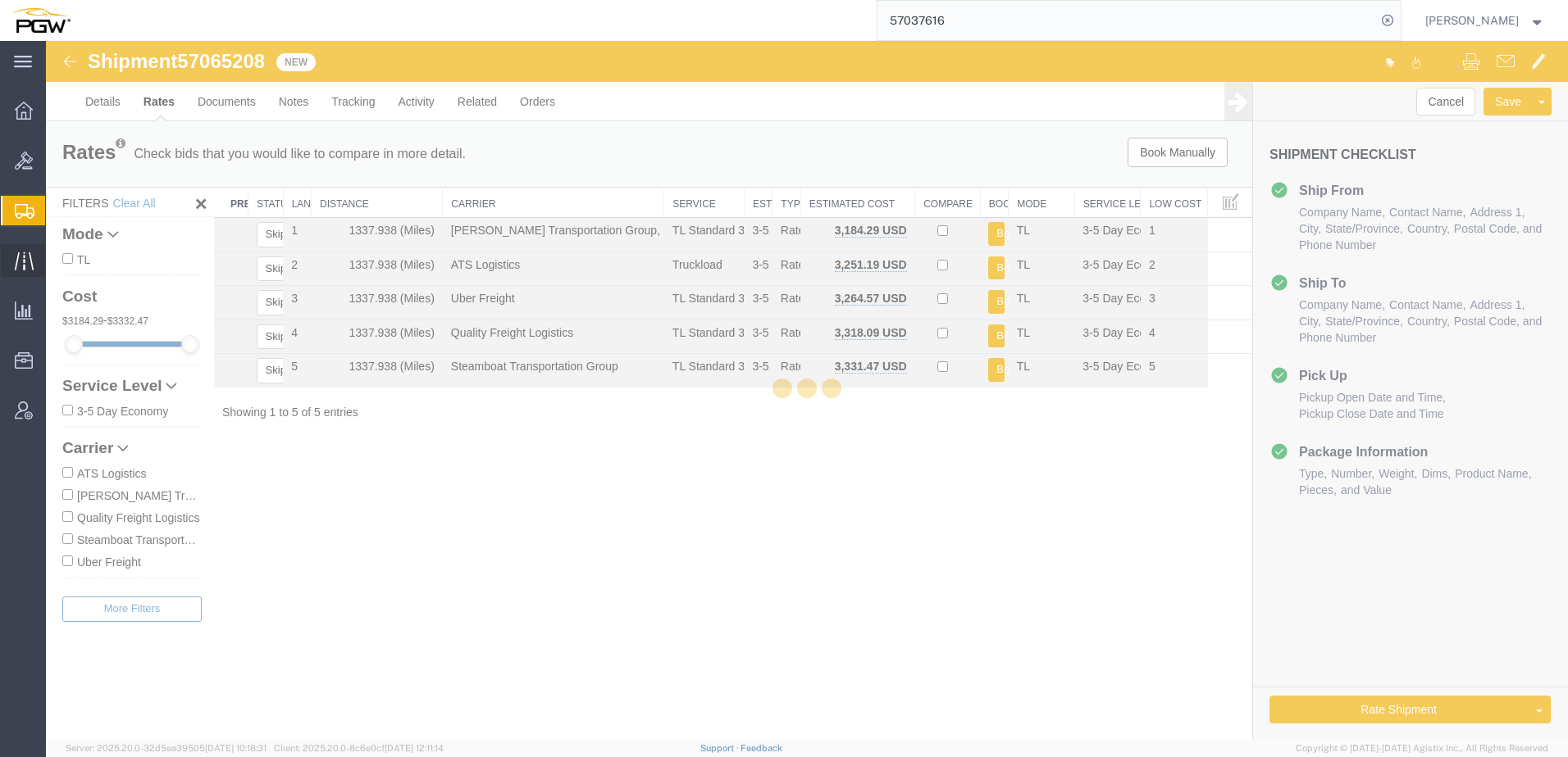
scroll to position [0, 0]
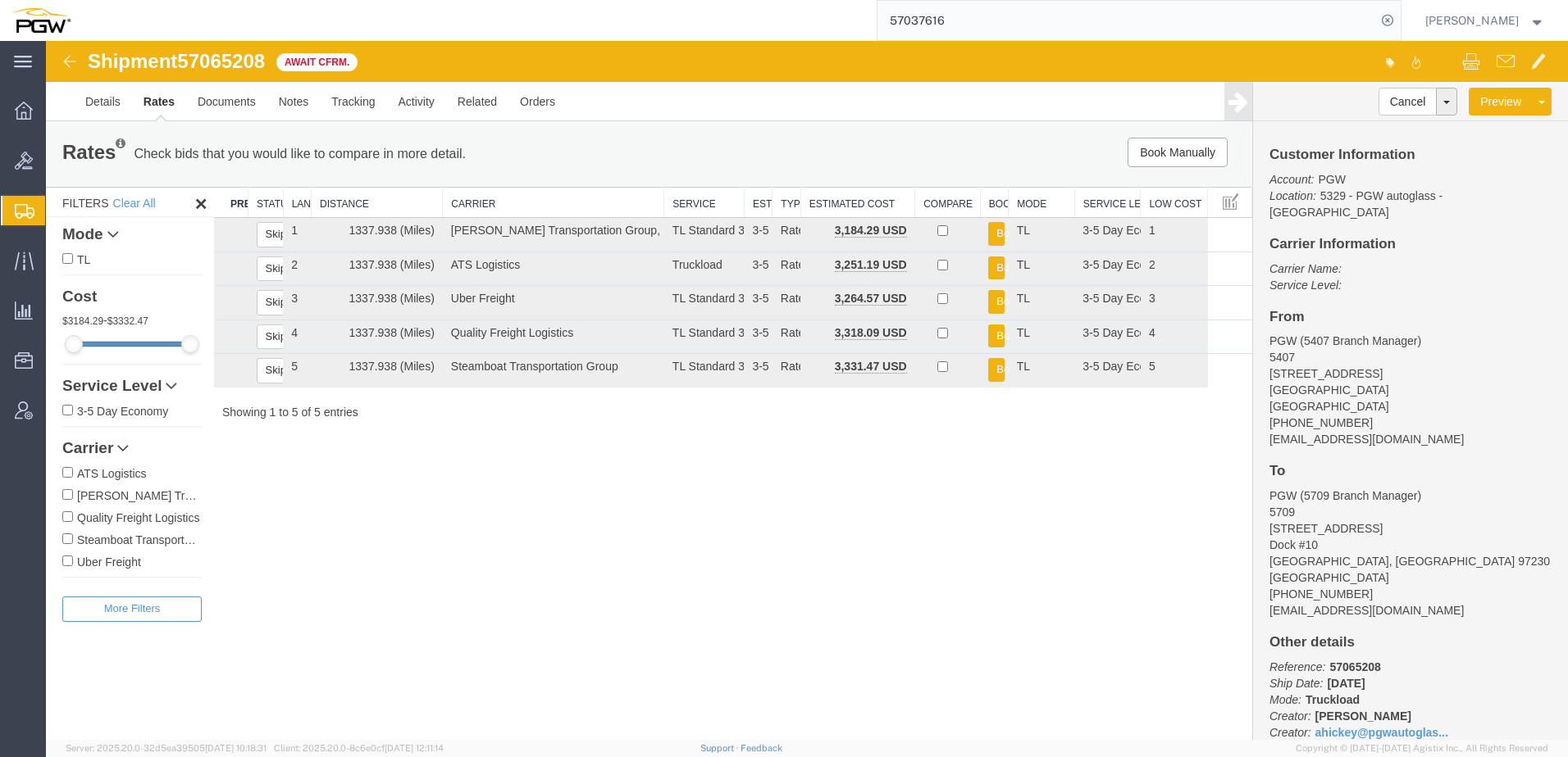
click at [0, 0] on span "Create from Template" at bounding box center [0, 0] width 0 height 0
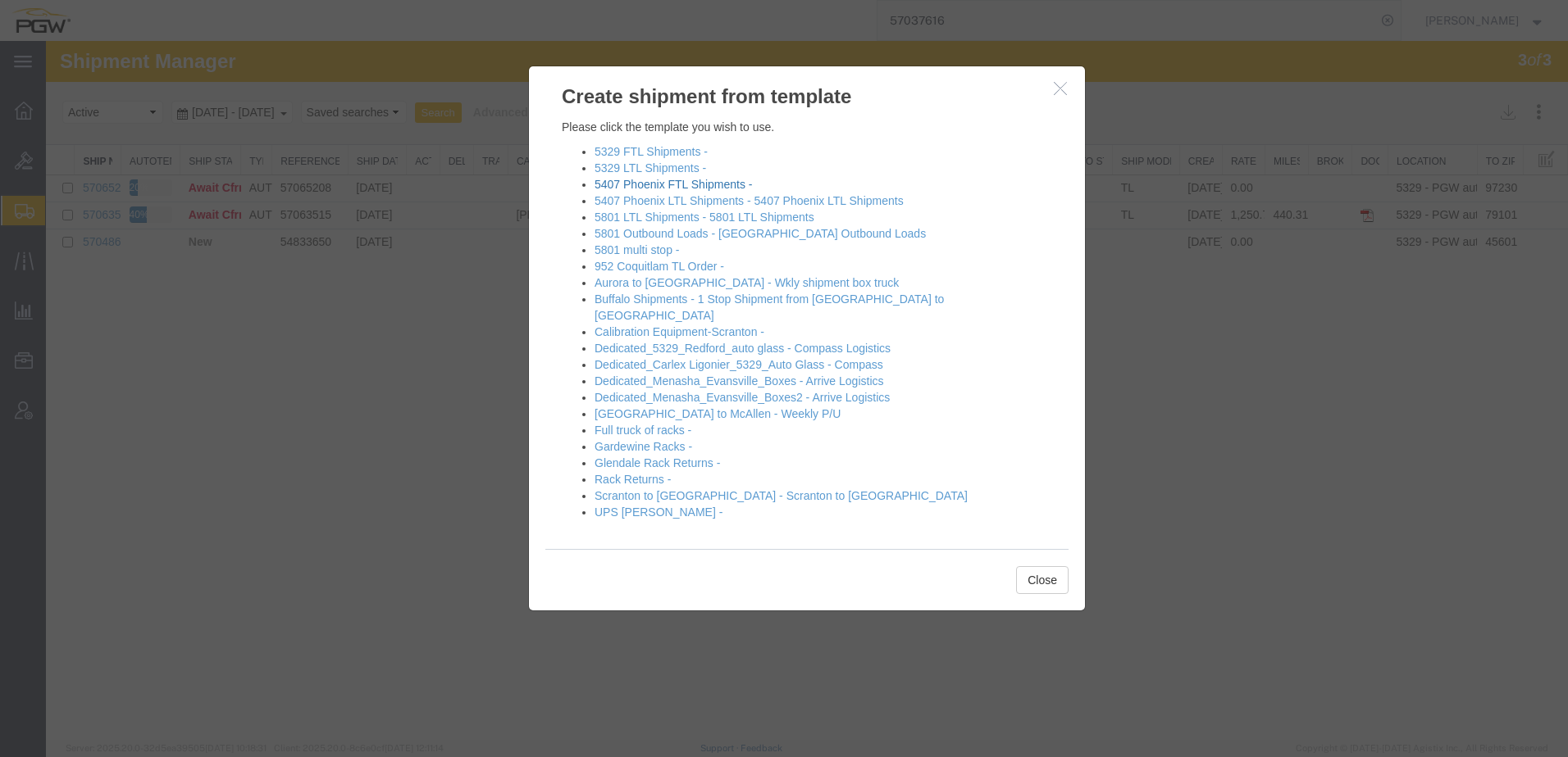
click at [641, 191] on link "5407 Phoenix FTL Shipments -" at bounding box center [673, 184] width 157 height 13
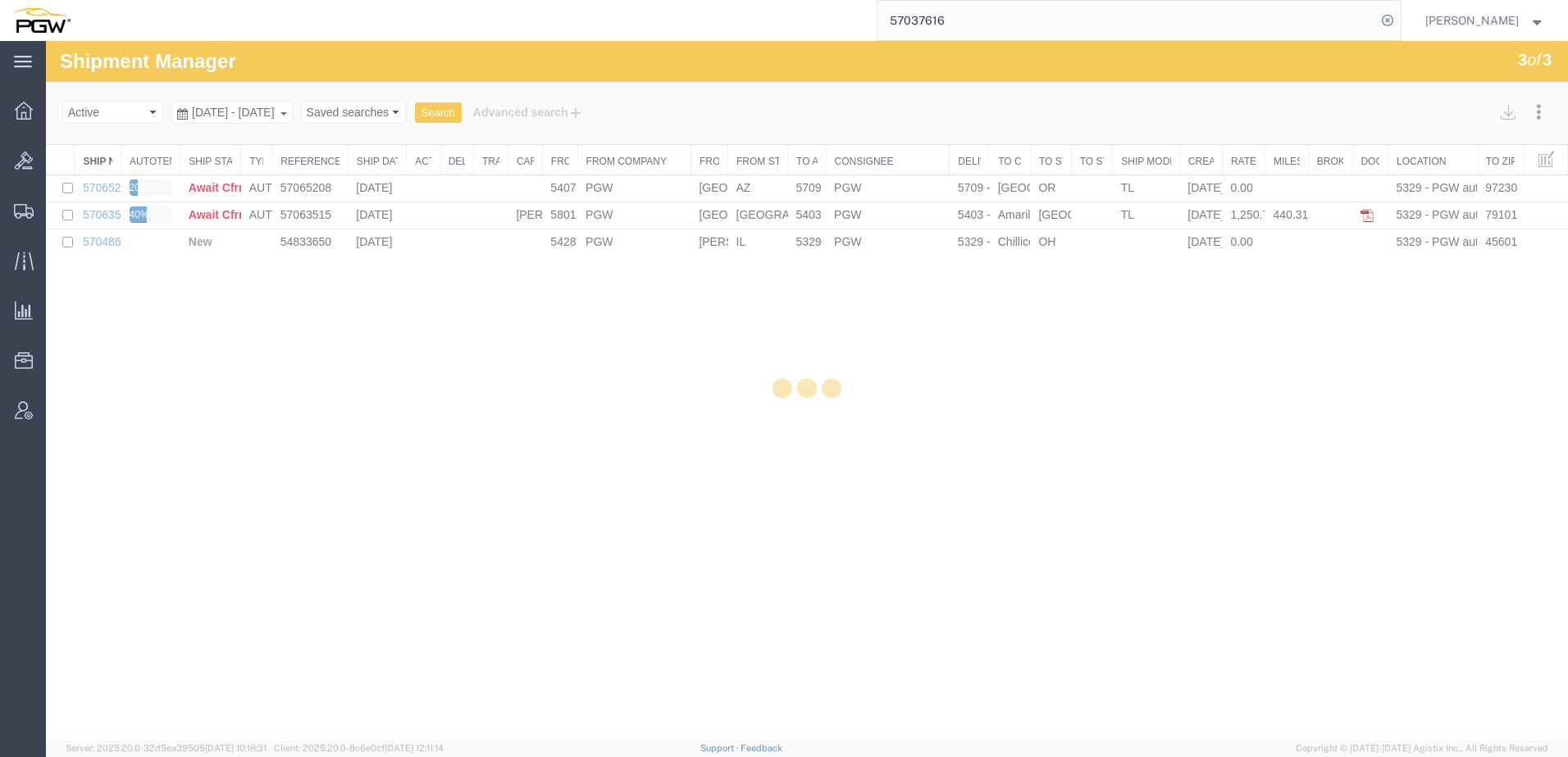
select select "62351"
select select "28459"
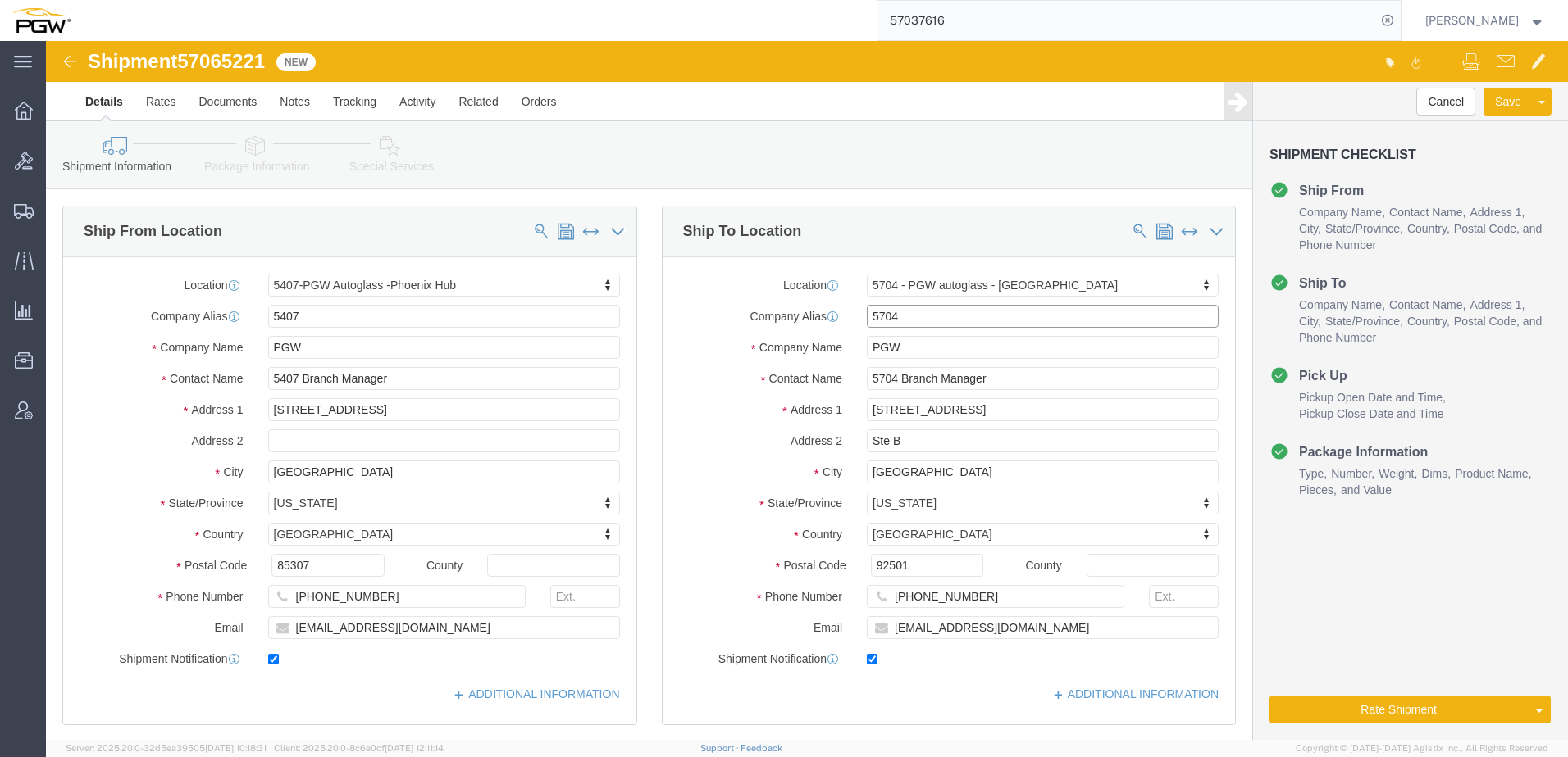
drag, startPoint x: 904, startPoint y: 269, endPoint x: 797, endPoint y: 285, distance: 108.2
click div "Ship From Location Location 5407-PGW Autoglass -Phoenix Hub Select My Profile L…"
paste input "SWE98"
type input "SWE984"
click p "SWE984 - C/O SeaWide Express - (Forward to PGW Anchorage) 4301 B industry Drive…"
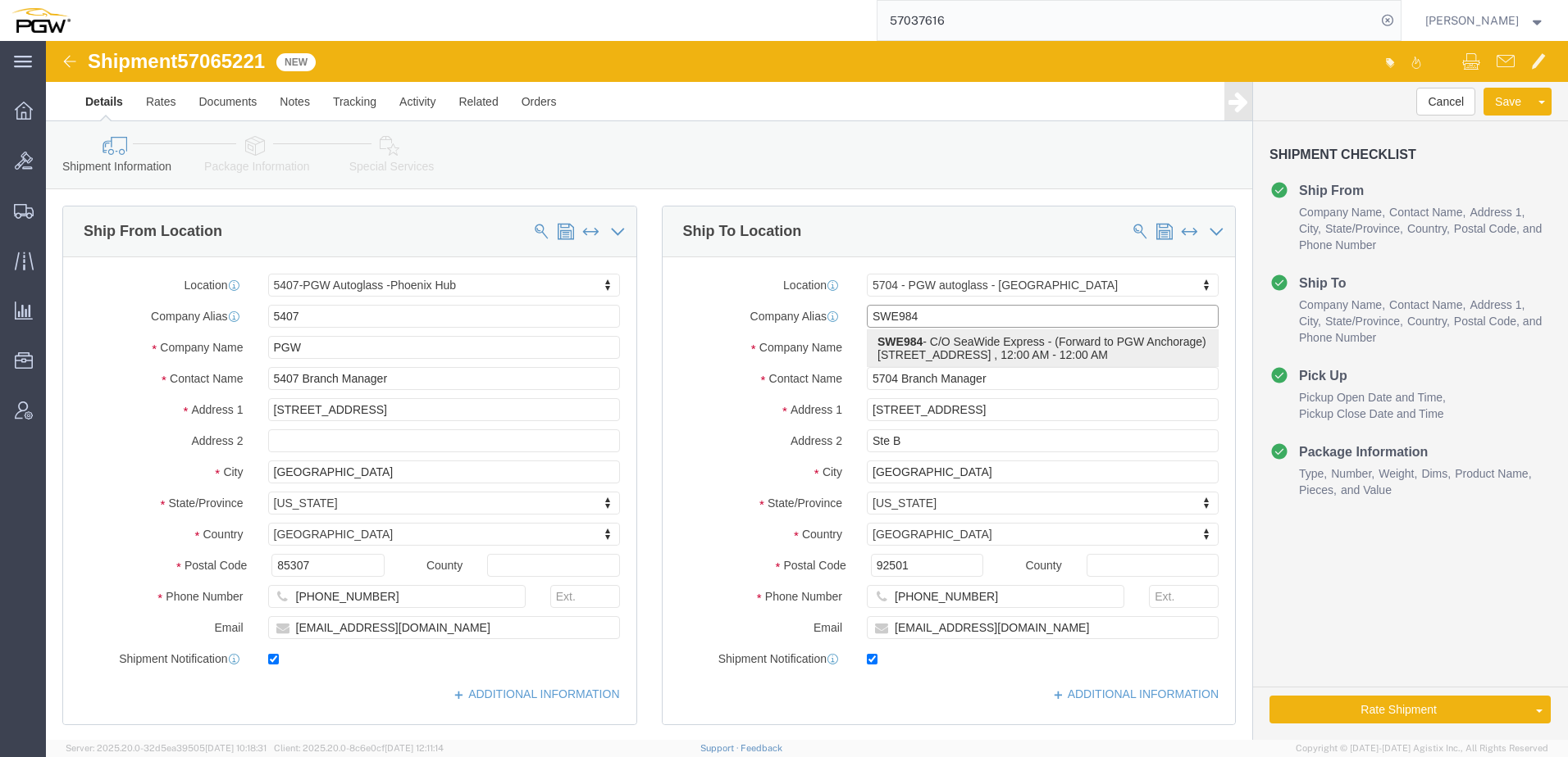
select select
type input "SWE984"
type input "C/O SeaWide Express"
type input "Forward to PGW Anchorage"
type input "[STREET_ADDRESS]"
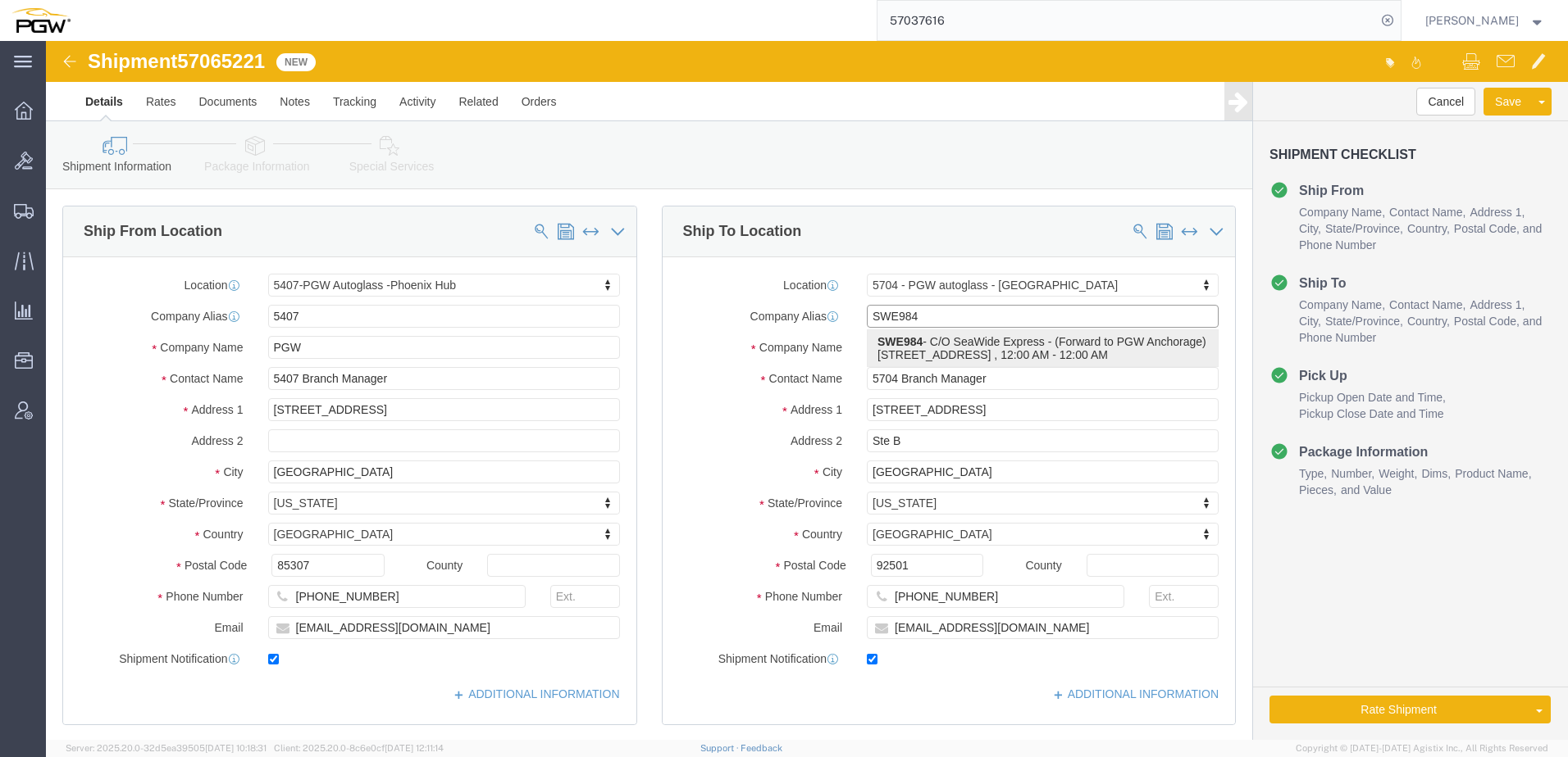
type input "Fife"
type input "98424"
type input "[PHONE_NUMBER]"
type input "[EMAIL_ADDRESS][DOMAIN_NAME]"
select select "WA"
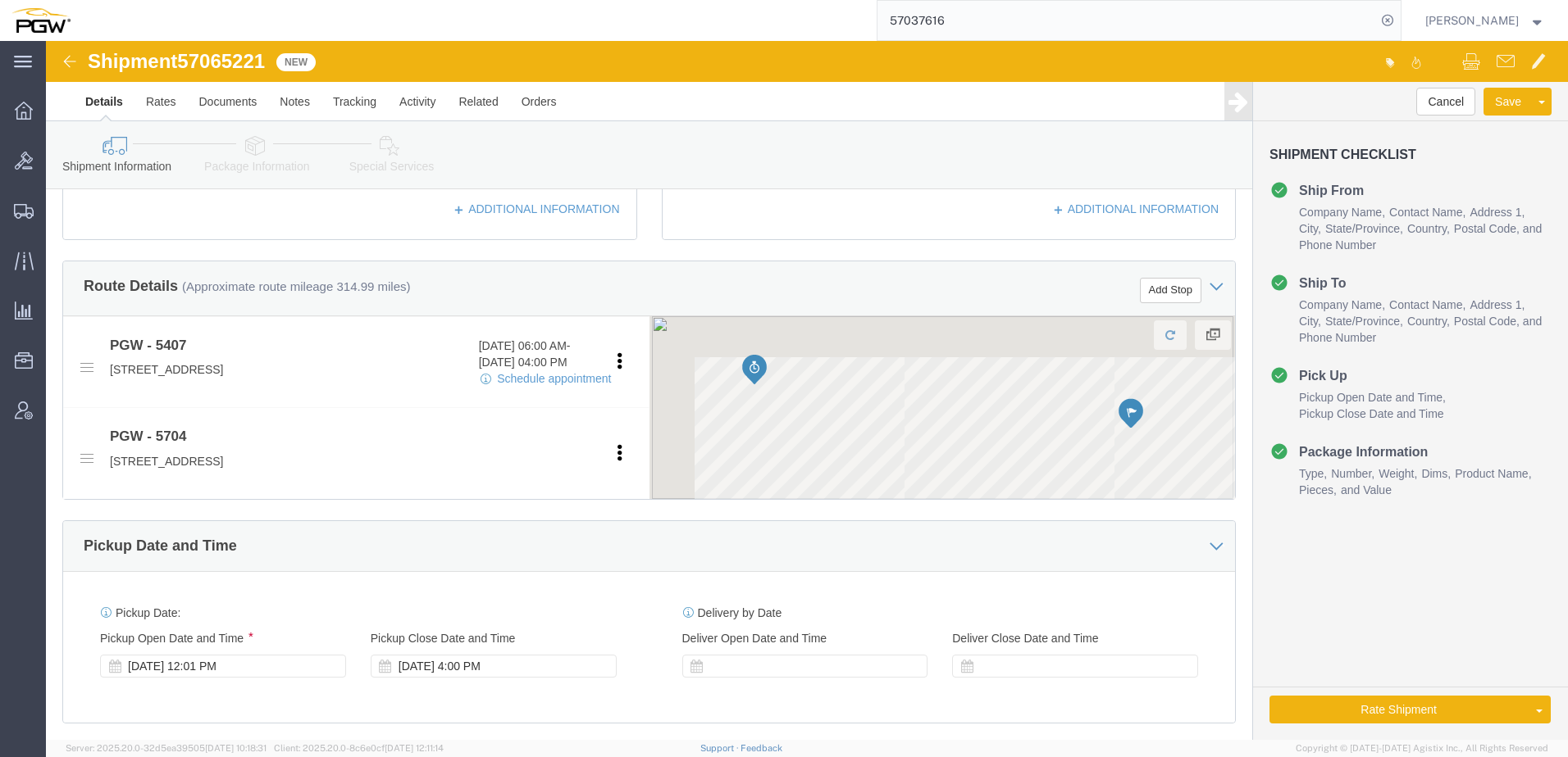
scroll to position [492, 0]
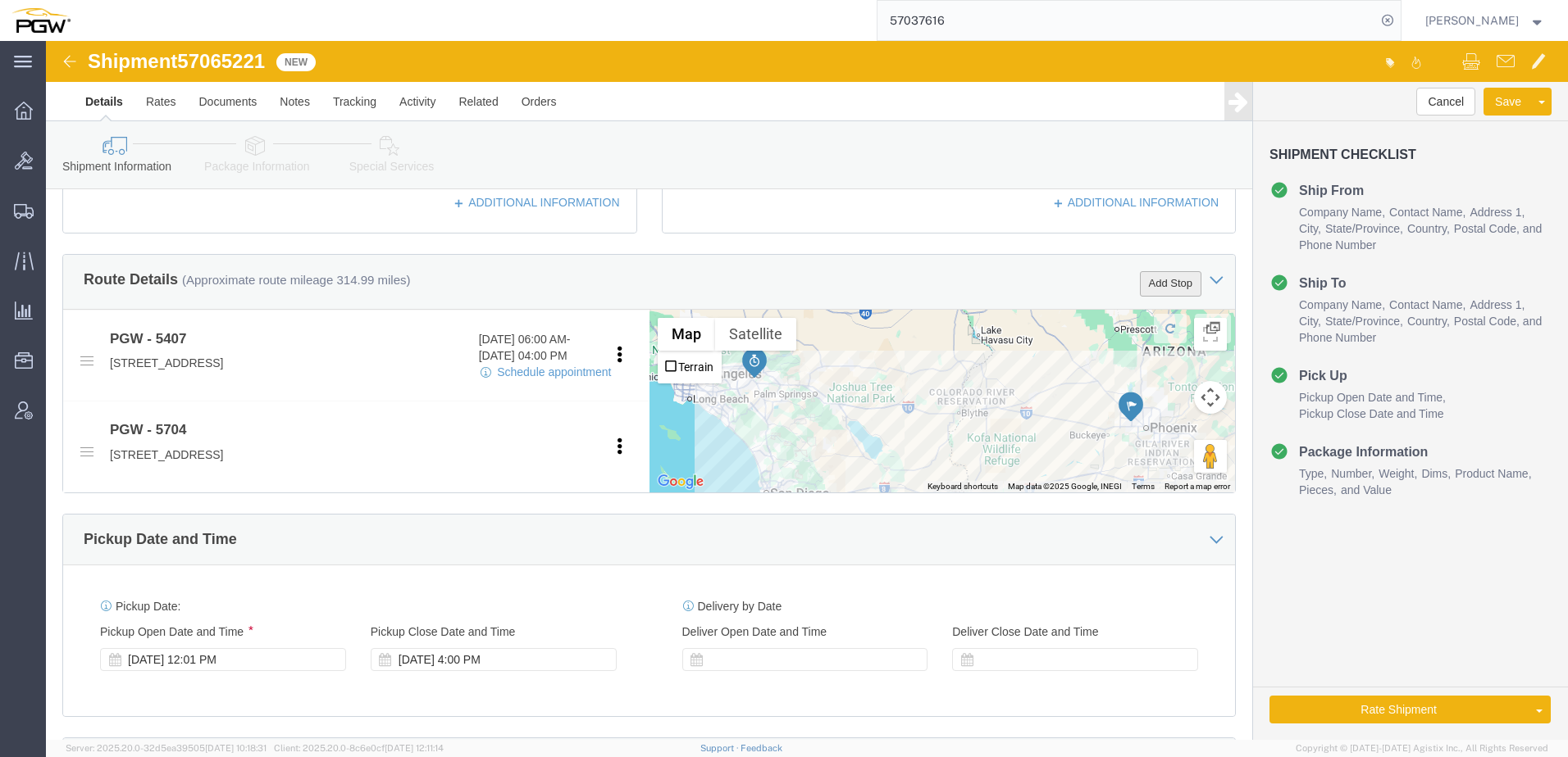
type input "SWE984"
click button "Add Stop"
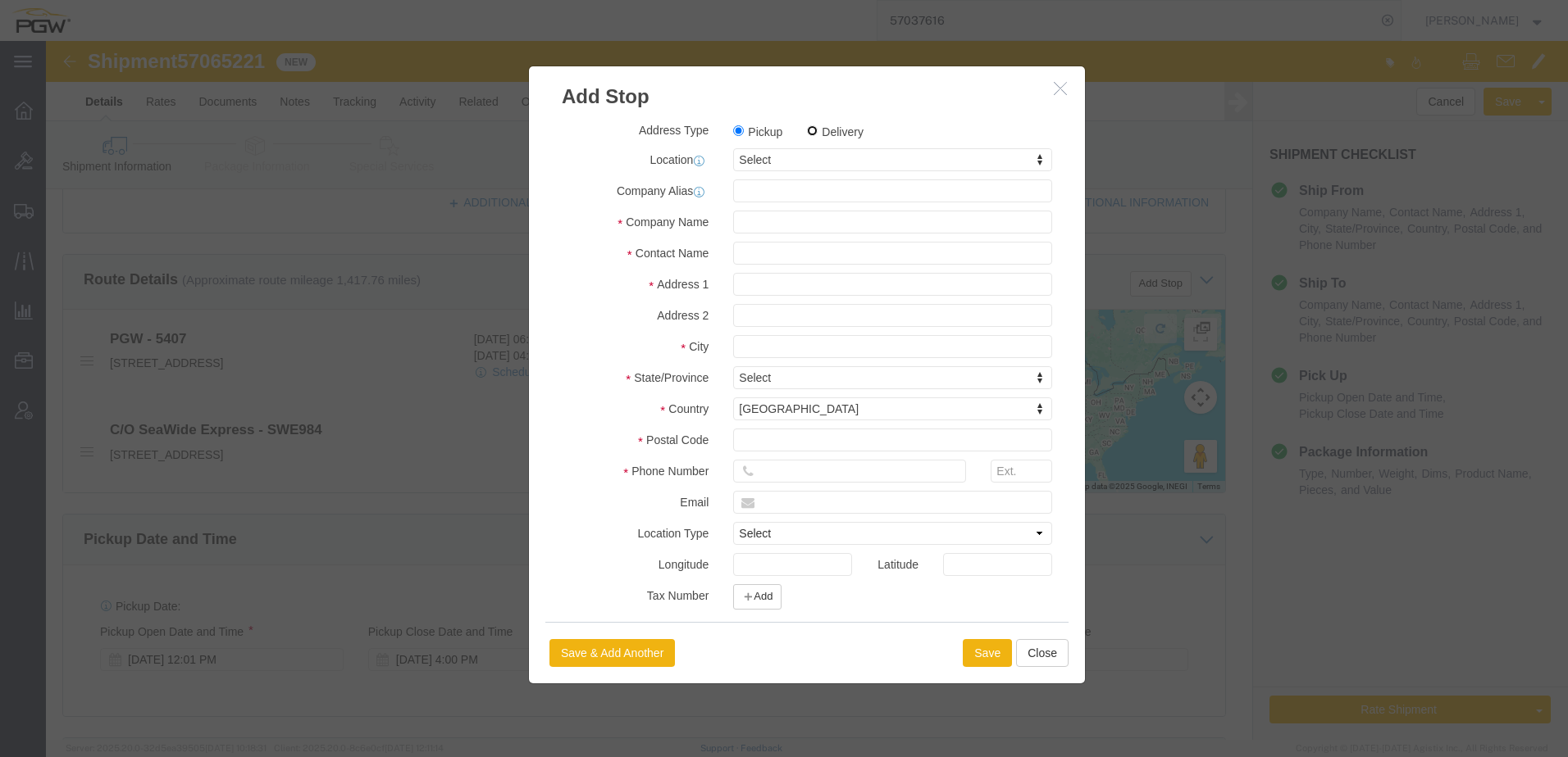
click input "Delivery"
radio input "true"
select select
type input "5745"
select select "28493"
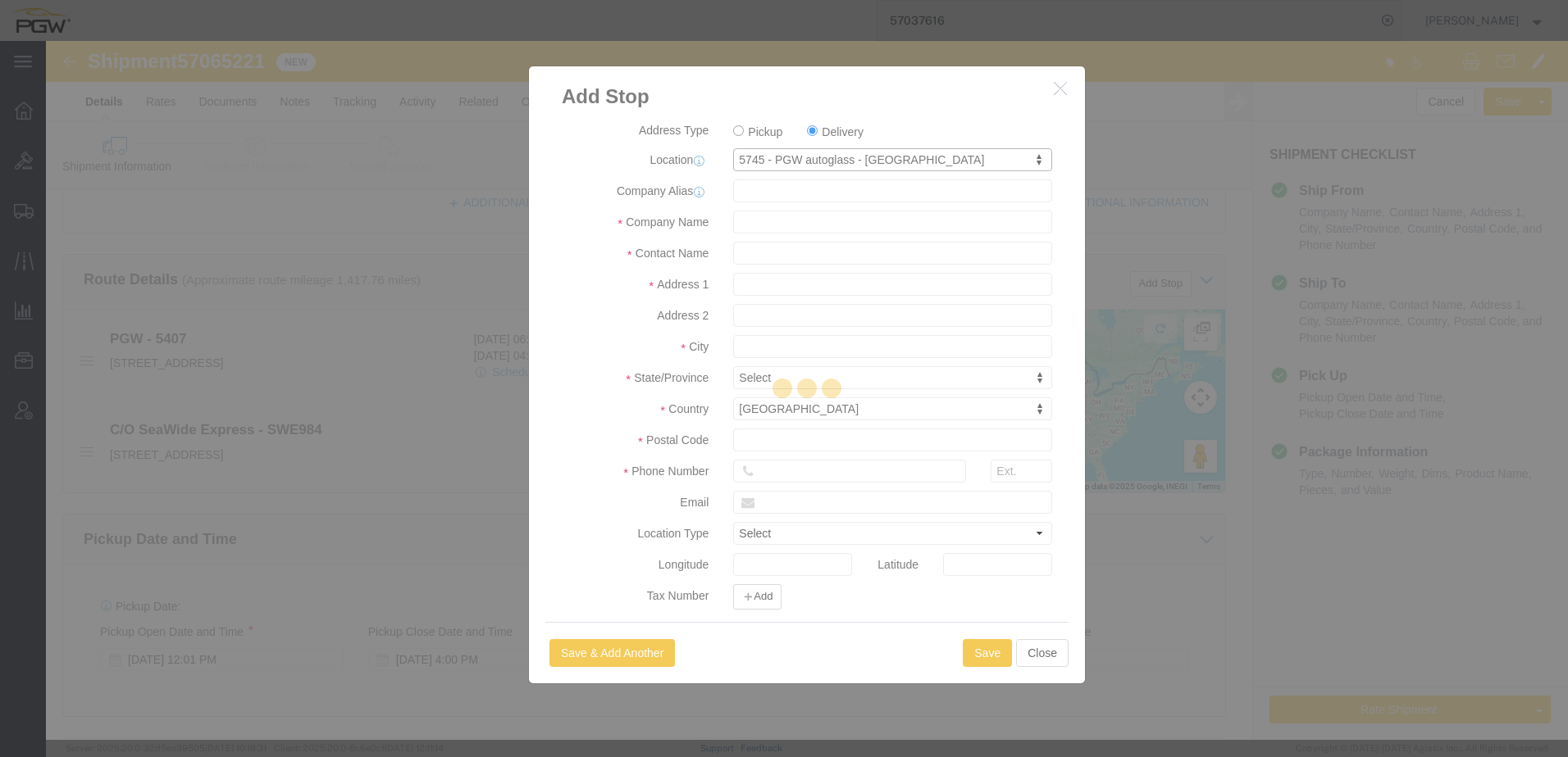
type input "5745"
type input "PGW"
type input "5745 Branch Manager"
type input "2062B Lars Way"
type input "Medford"
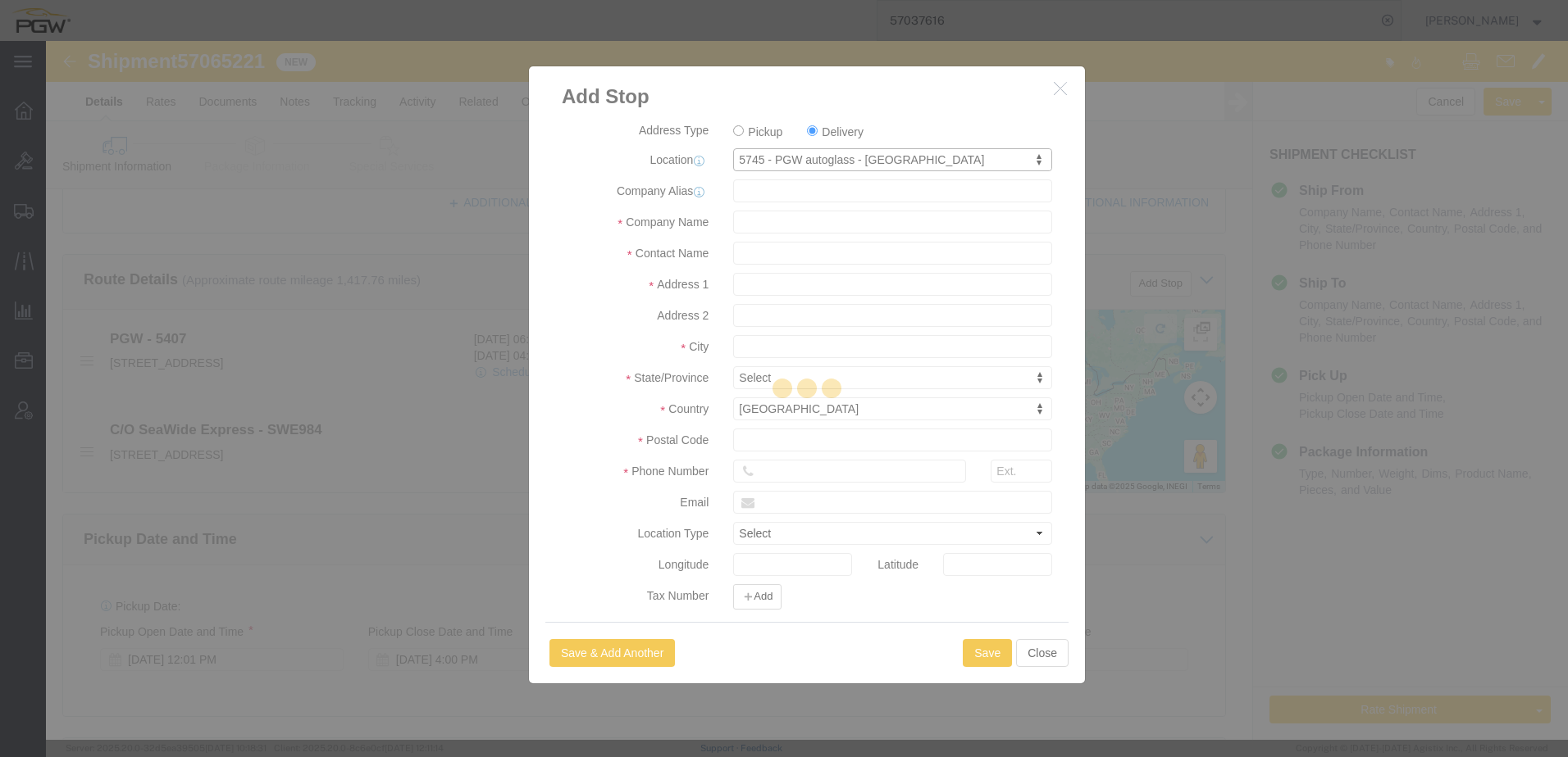
type input "97501"
type input "541-776-6988"
type input "lkqsp_o_pm_5745@pgwag.com"
checkbox input "true"
select select "OR"
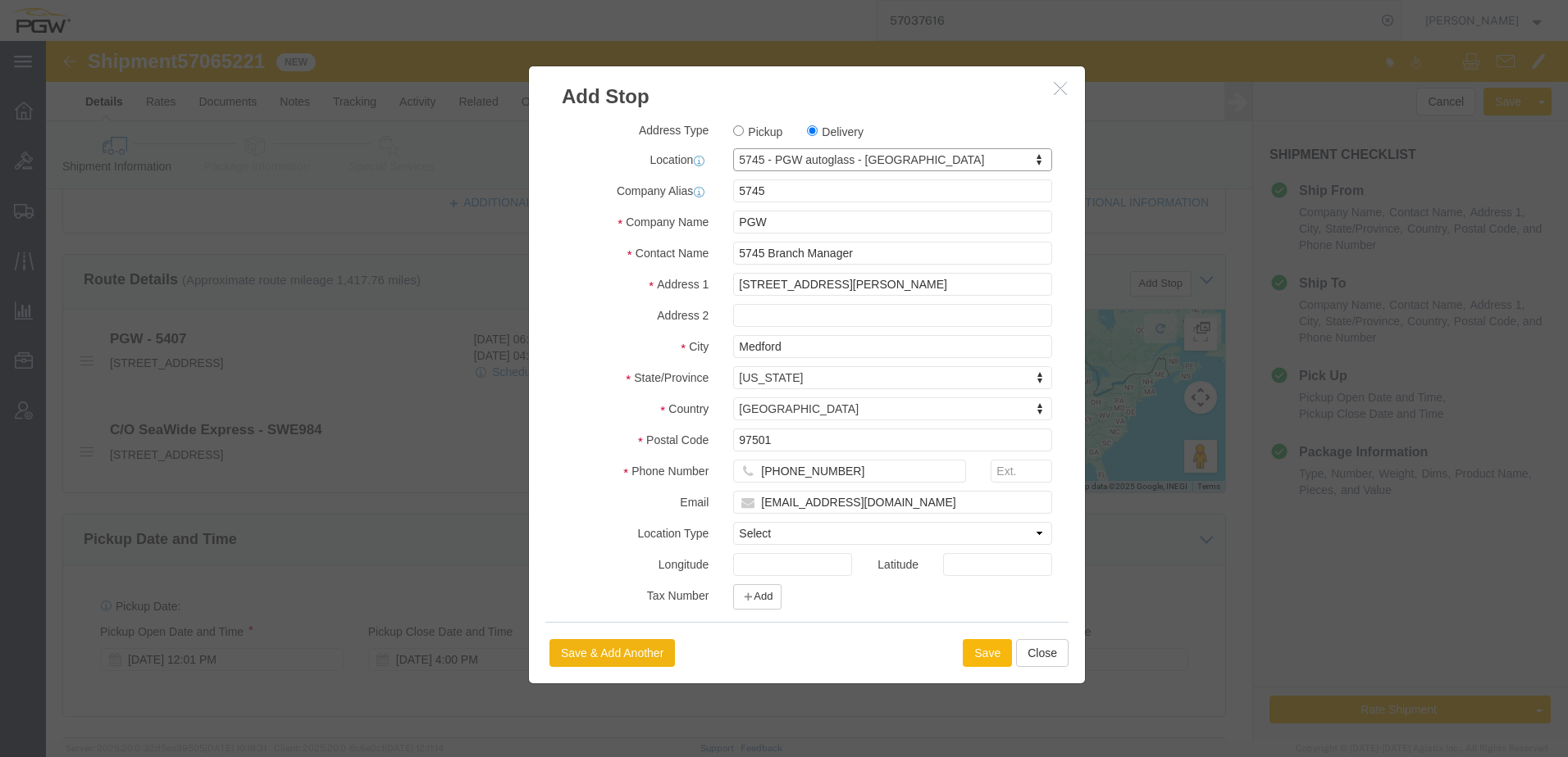
click button "Save"
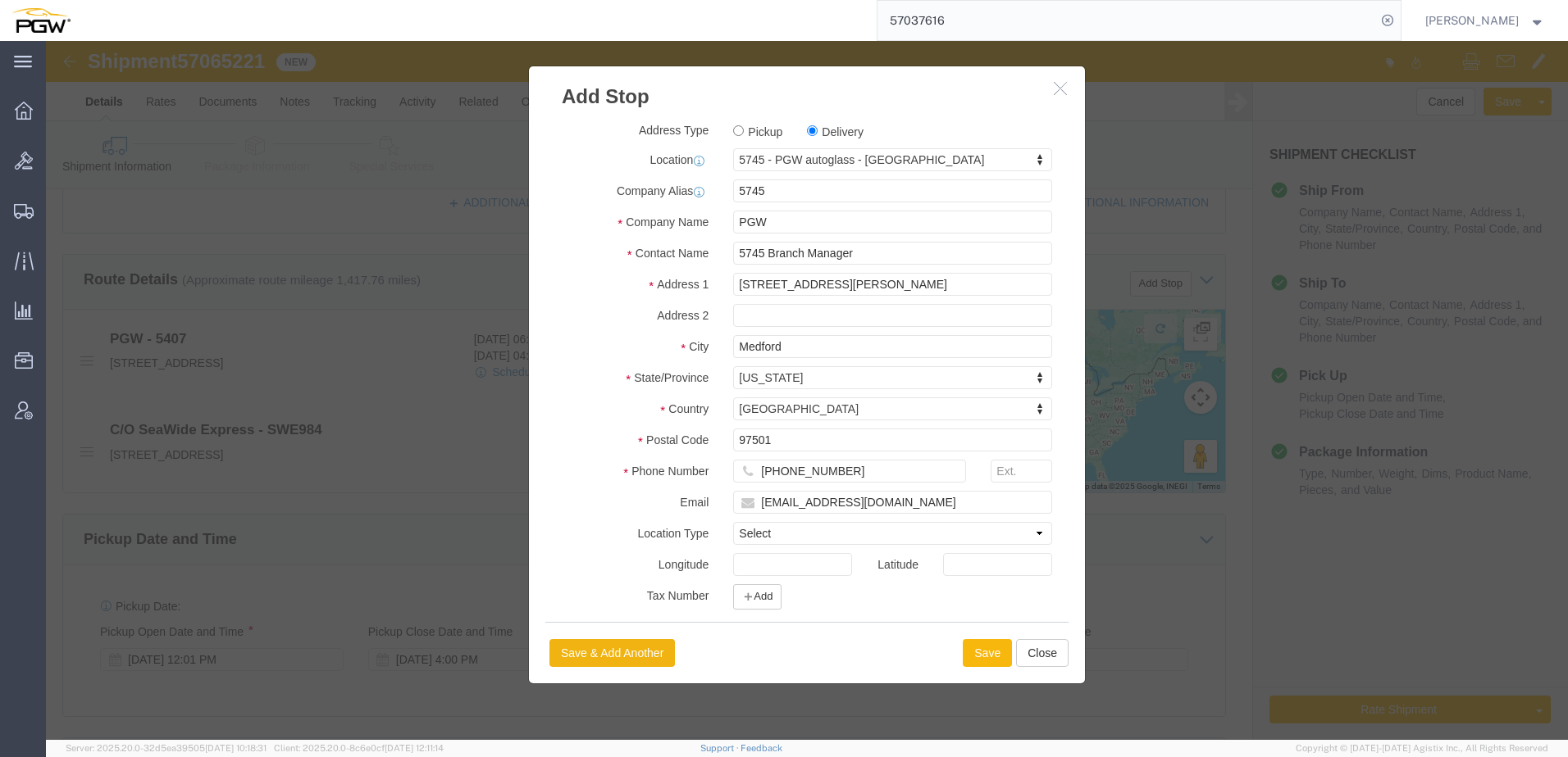
select select "D"
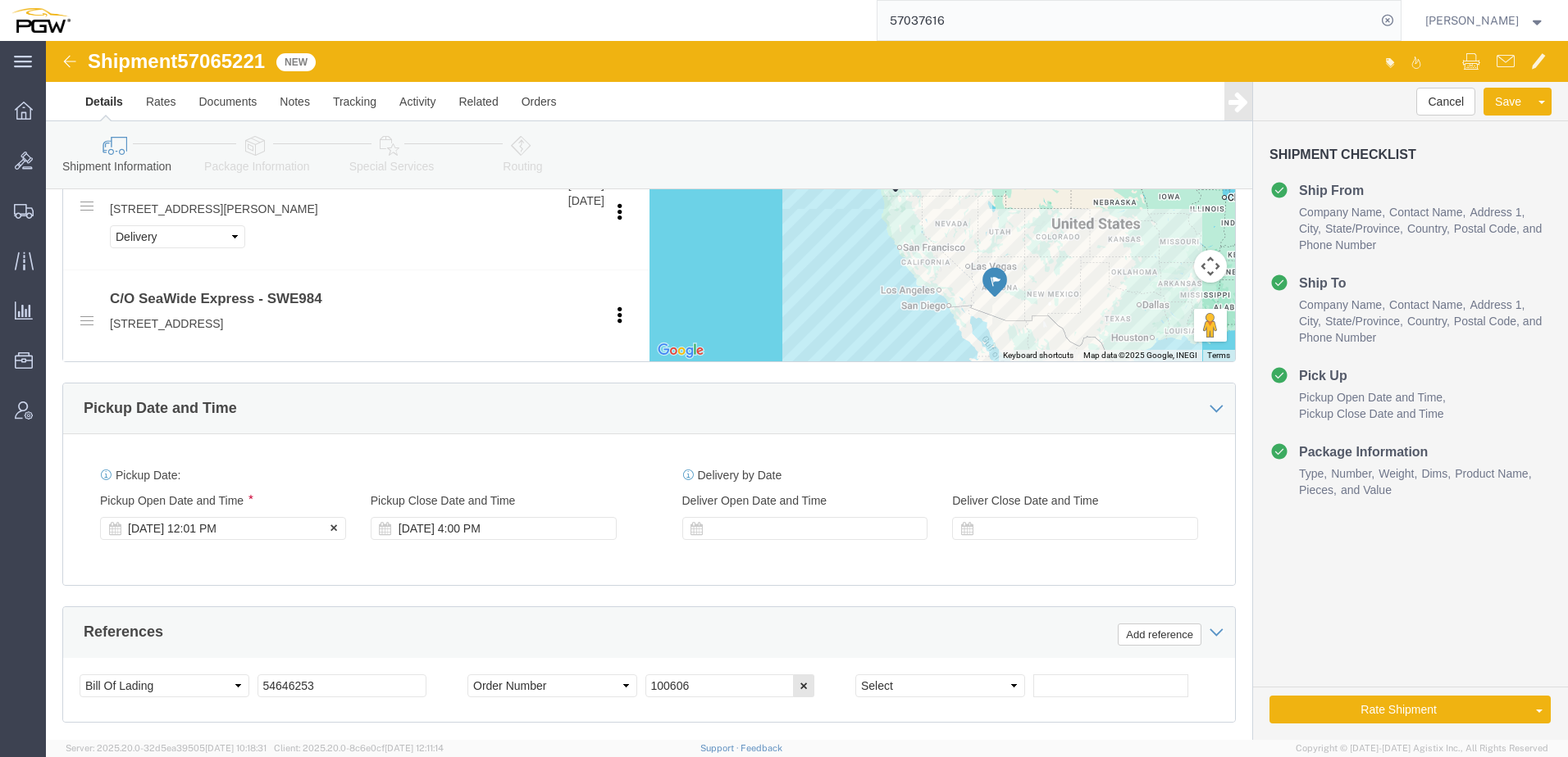
click div "Oct 08 2025 12:01 PM"
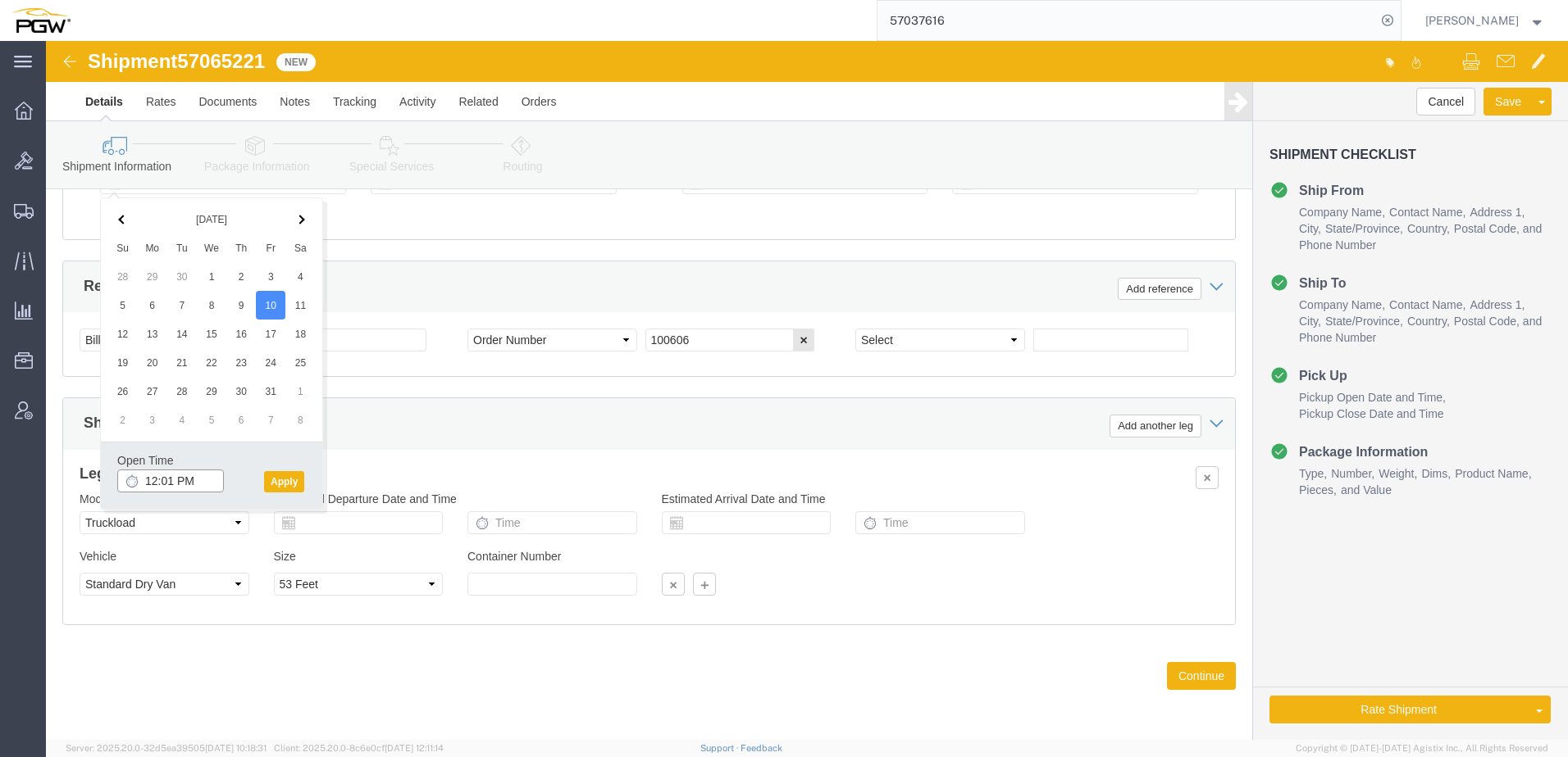
click input "12:01 PM"
type input "1:00 PM"
click button "Apply"
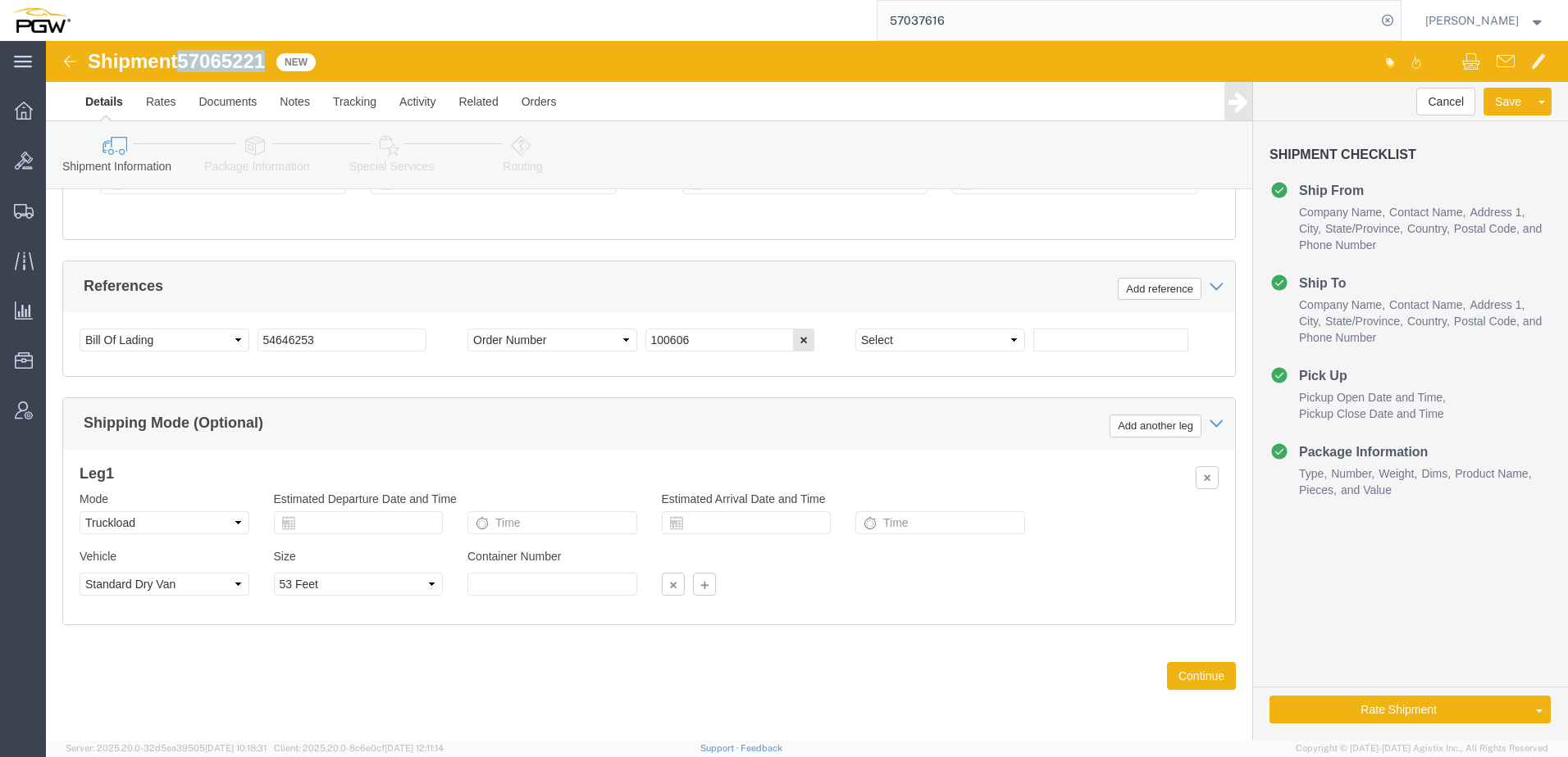
drag, startPoint x: 139, startPoint y: 17, endPoint x: 221, endPoint y: 17, distance: 82.0
click span "57065221"
copy span "57065221"
drag, startPoint x: 294, startPoint y: 300, endPoint x: -36, endPoint y: 281, distance: 330.5
click html "Shipment 57065221 New Details Rates Documents Notes Tracking Activity Related O…"
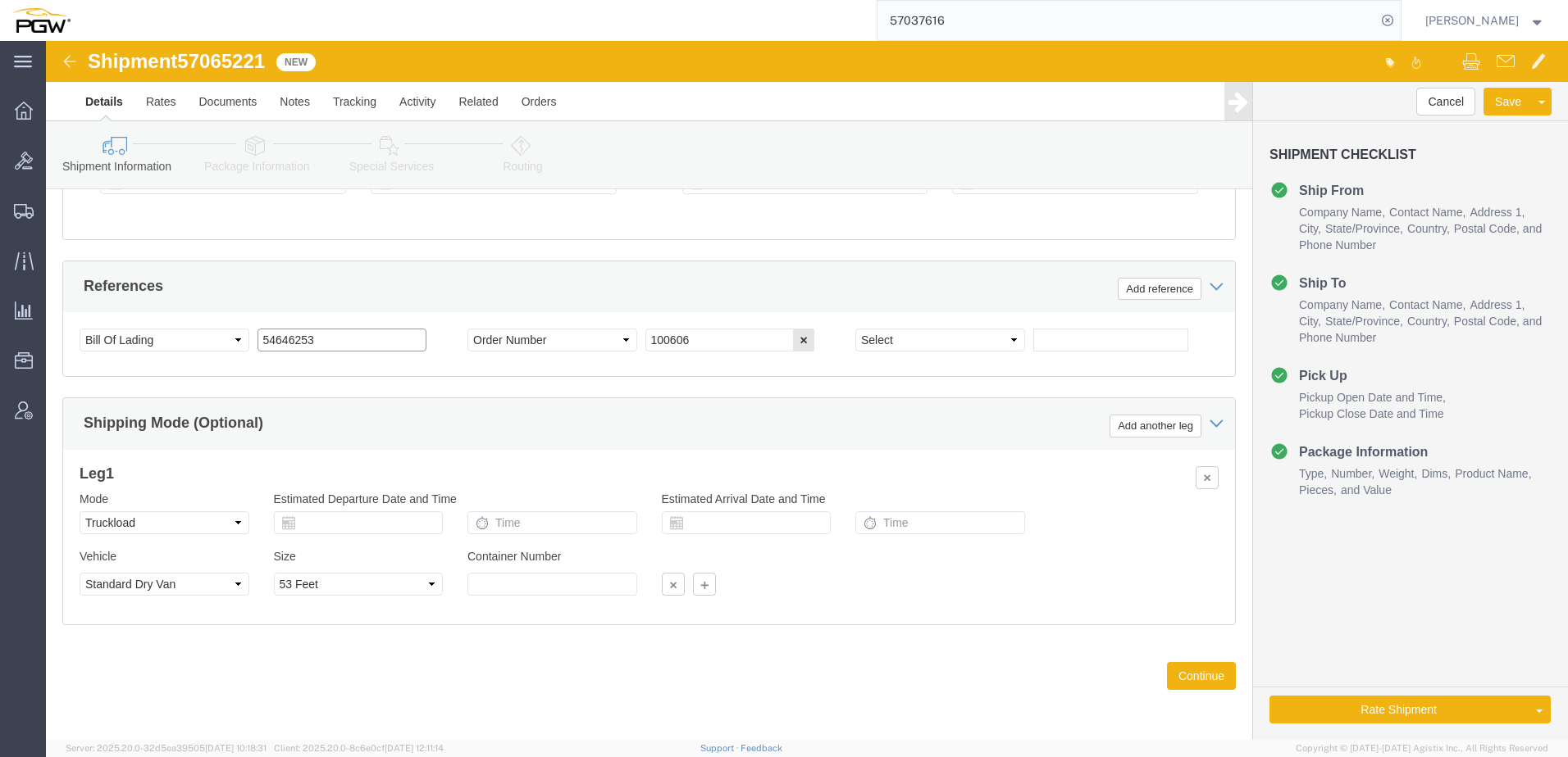
paste input "7065221"
drag, startPoint x: 291, startPoint y: 295, endPoint x: -574, endPoint y: 265, distance: 865.5
click html "Shipment 57065221 New Details Rates Documents Notes Tracking Activity Related O…"
type input "57065221"
drag, startPoint x: 696, startPoint y: 302, endPoint x: 513, endPoint y: 275, distance: 185.0
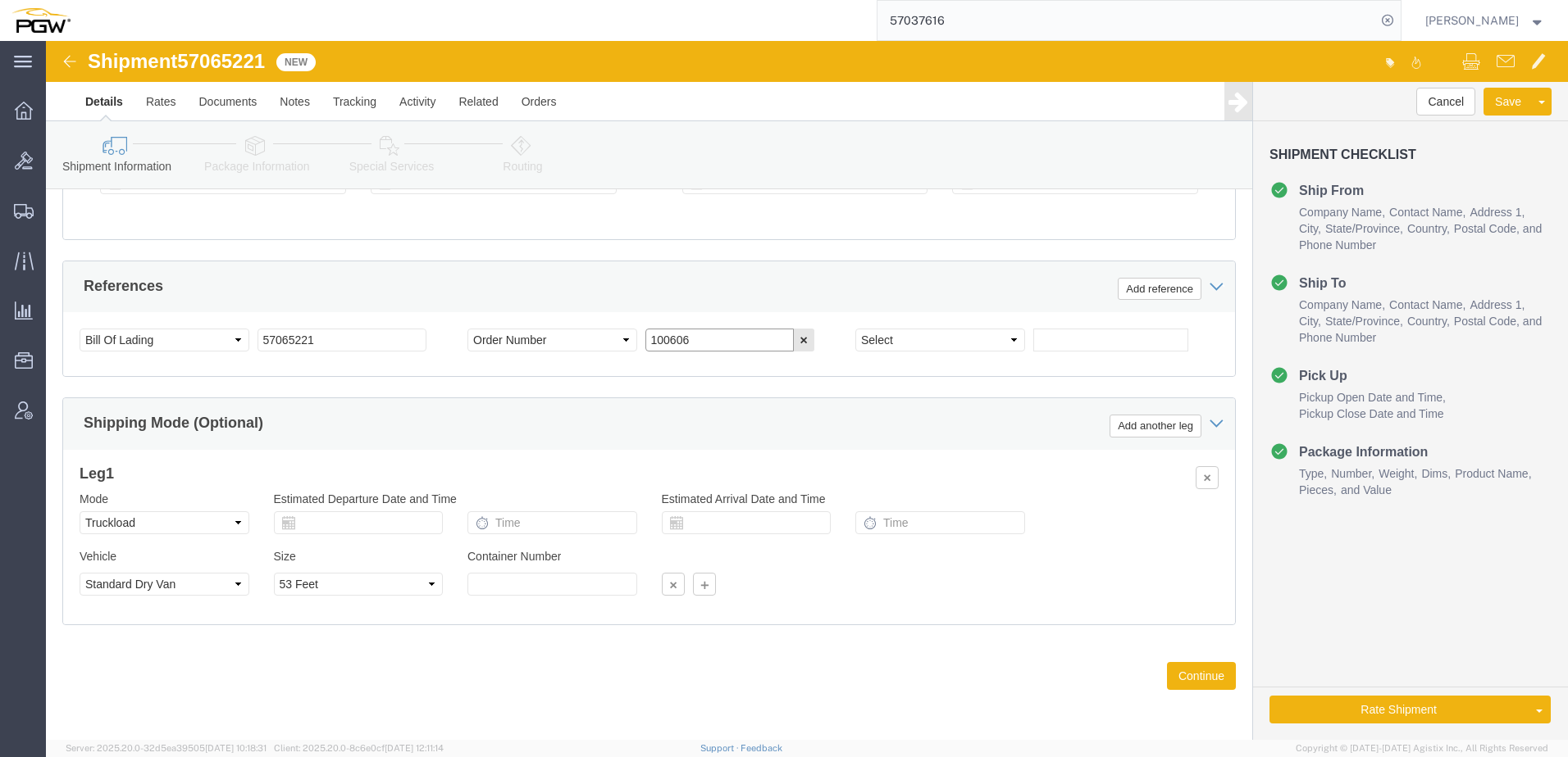
click div "References Add reference Select Account Type Activity ID Airline Appointment Nu…"
paste input "669621"
type input "669621"
click select "Select Account Type Activity ID Airline Appointment Number ASN Batch Request # …"
select select "ORDERNUM"
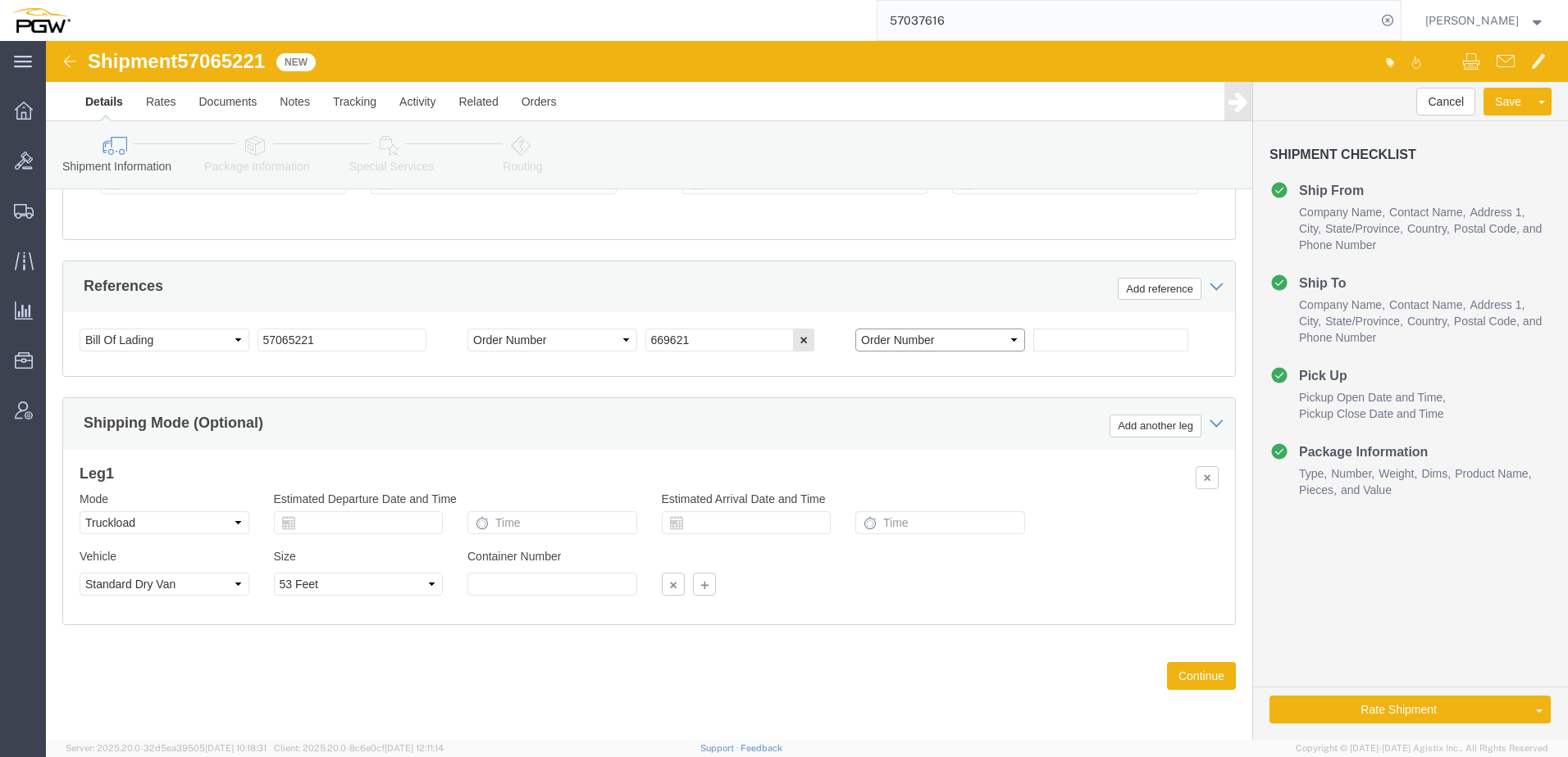
click select "Select Account Type Activity ID Airline Appointment Number ASN Batch Request # …"
click input "text"
paste input "669667"
type input "669667"
click link "Package Information"
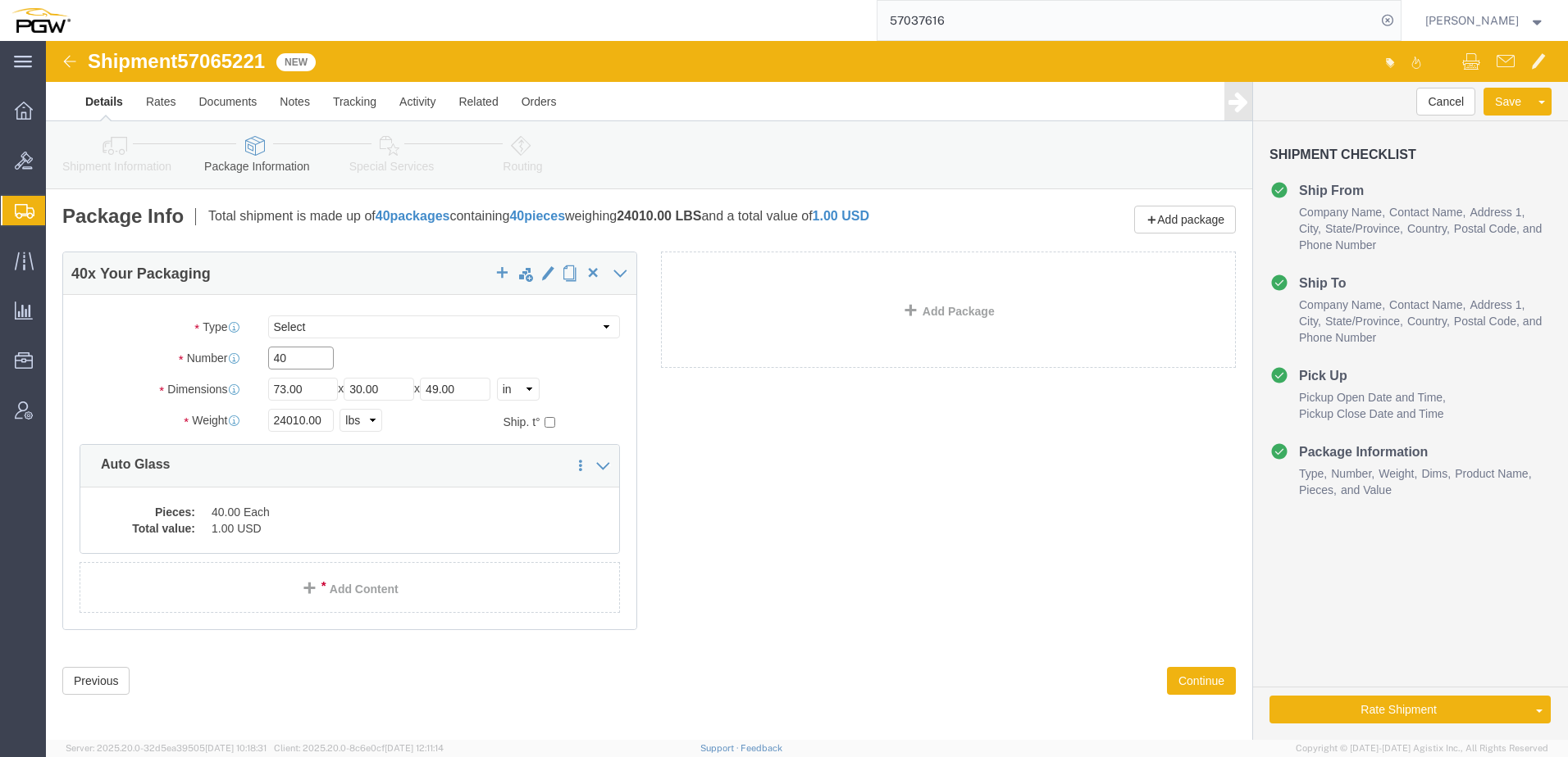
drag, startPoint x: 269, startPoint y: 317, endPoint x: 82, endPoint y: 305, distance: 187.4
click div "Number 40"
type input "20"
drag, startPoint x: 257, startPoint y: 381, endPoint x: 86, endPoint y: 377, distance: 171.0
click div "Weight 24010.00 Select kgs lbs Ship. t°"
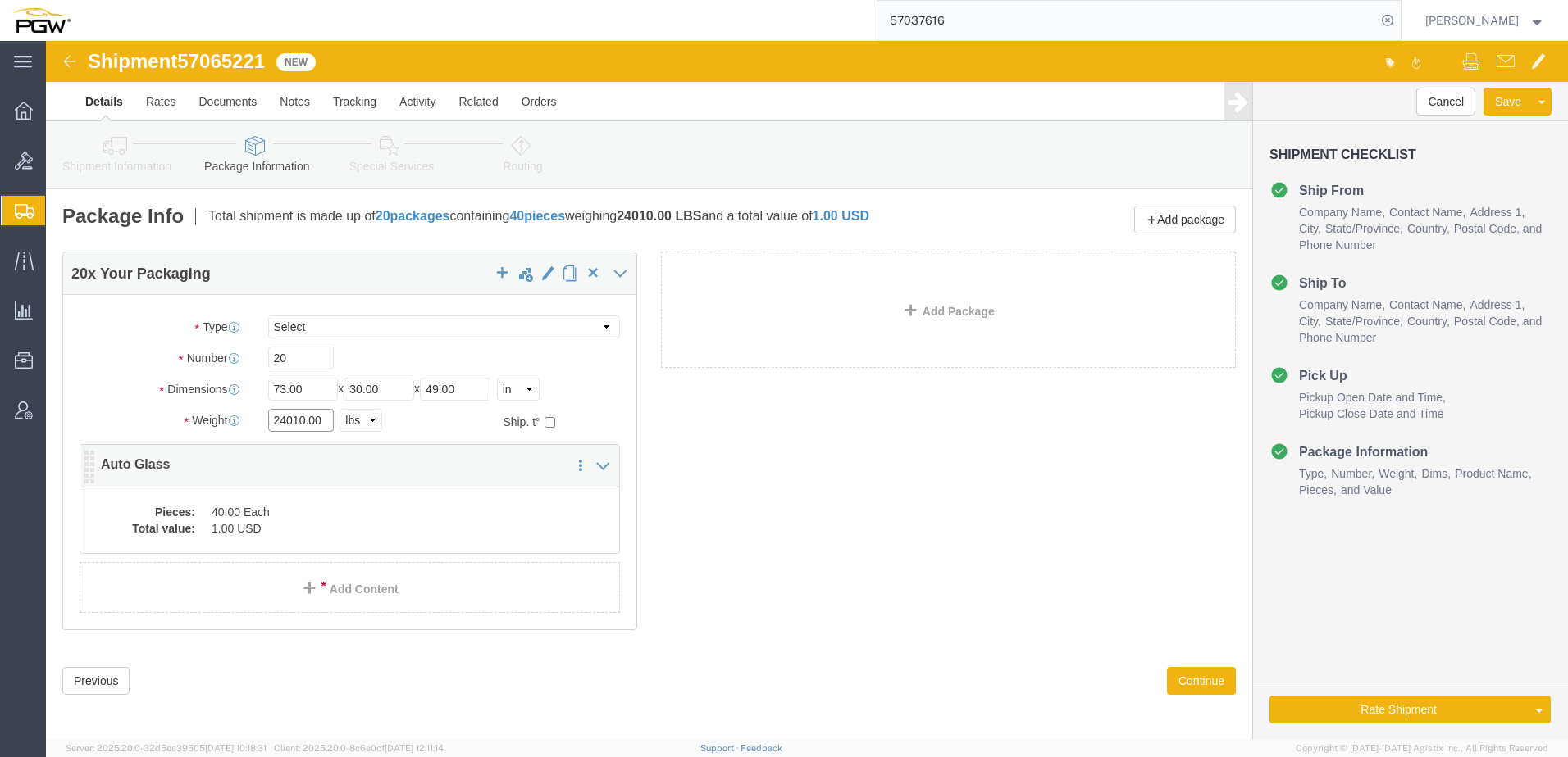
paste input "17469"
type input "17469.00"
click dd "40.00 Each"
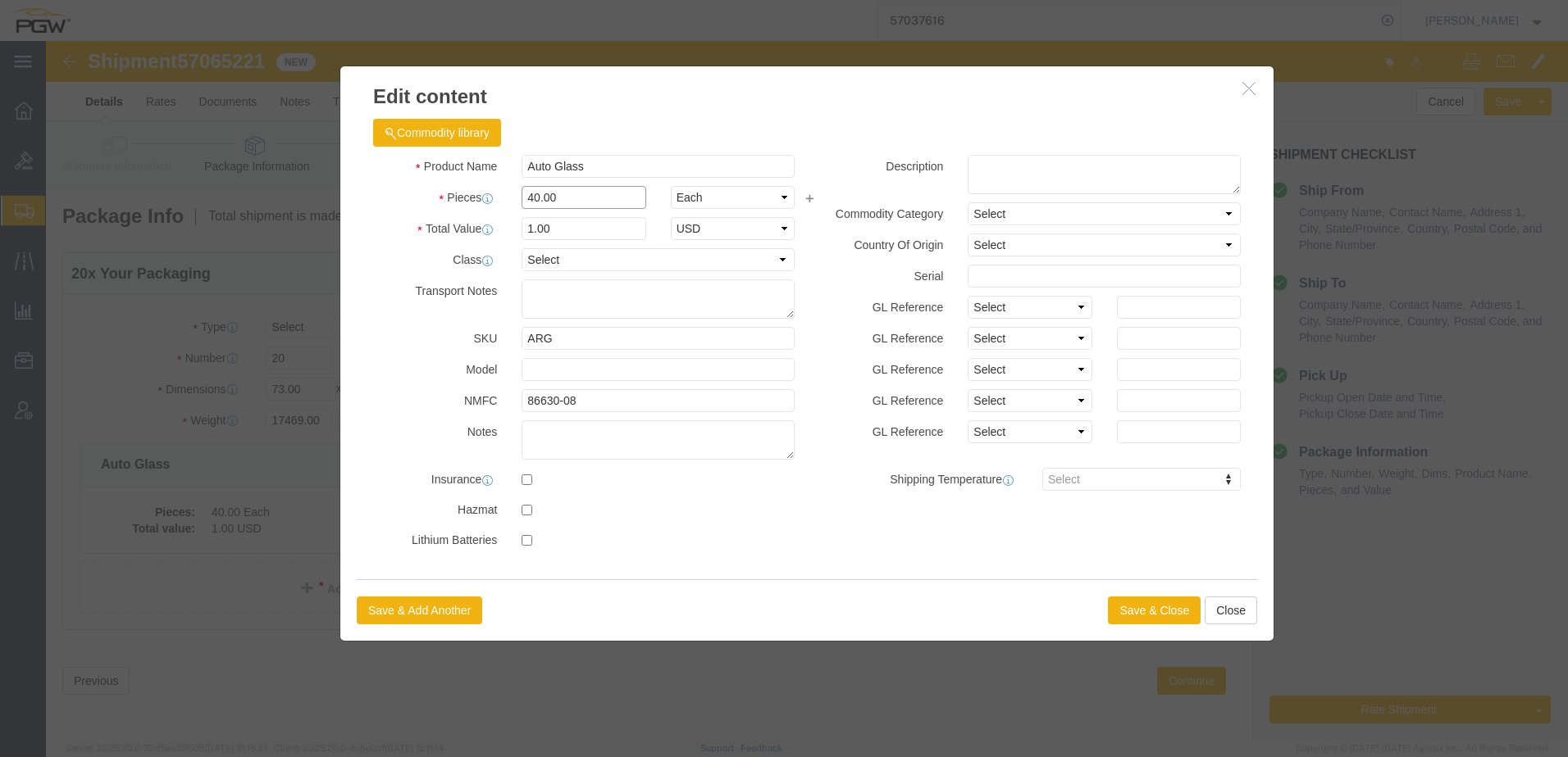
drag, startPoint x: 538, startPoint y: 153, endPoint x: 20, endPoint y: 177, distance: 518.6
click div "Edit content Commodity library Product Name Auto Glass Pieces 40.00 Select Bag …"
type input "20.00"
type input "0.5"
type input "1.00"
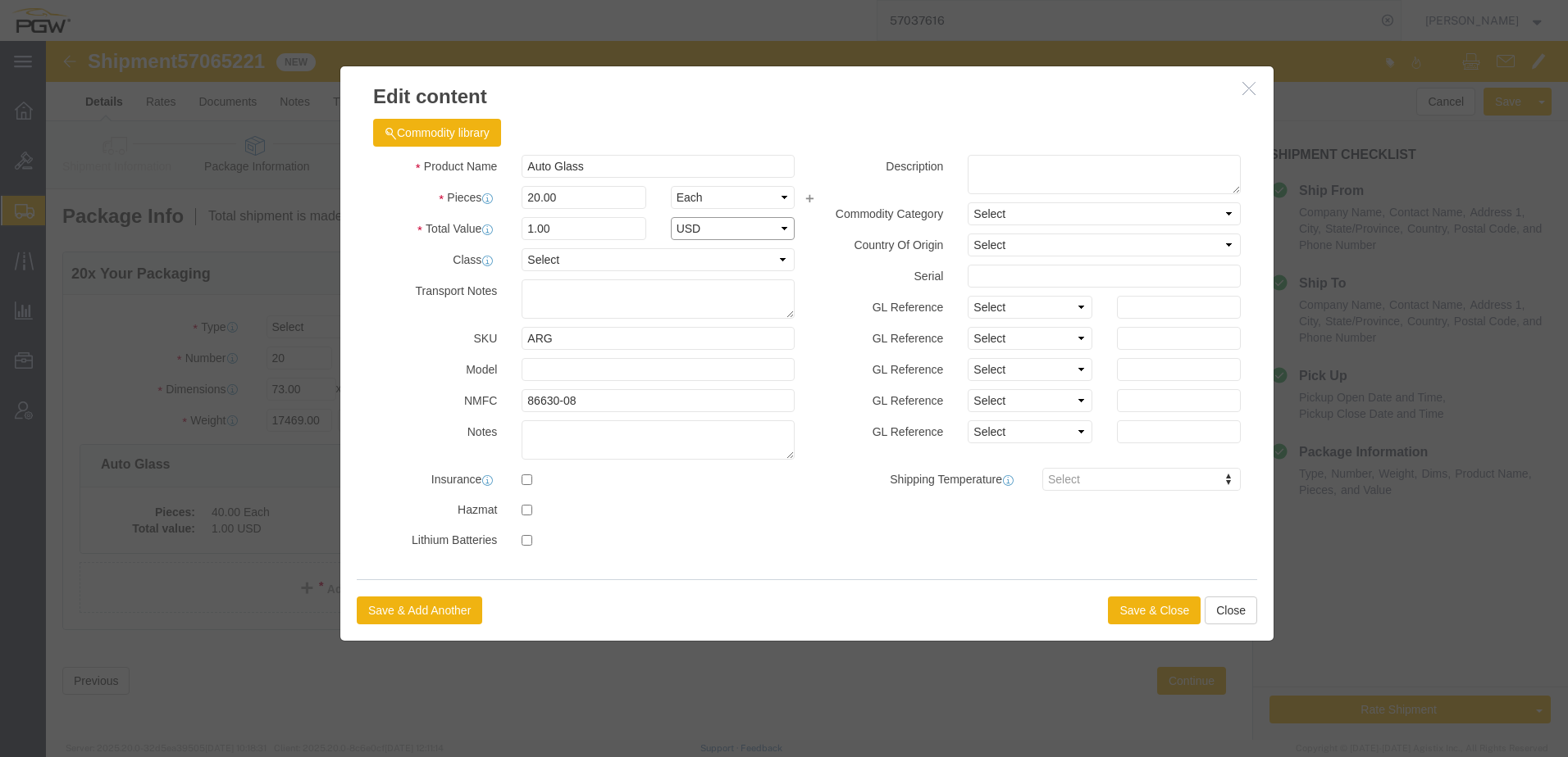
select select "USD"
click button "Save & Close"
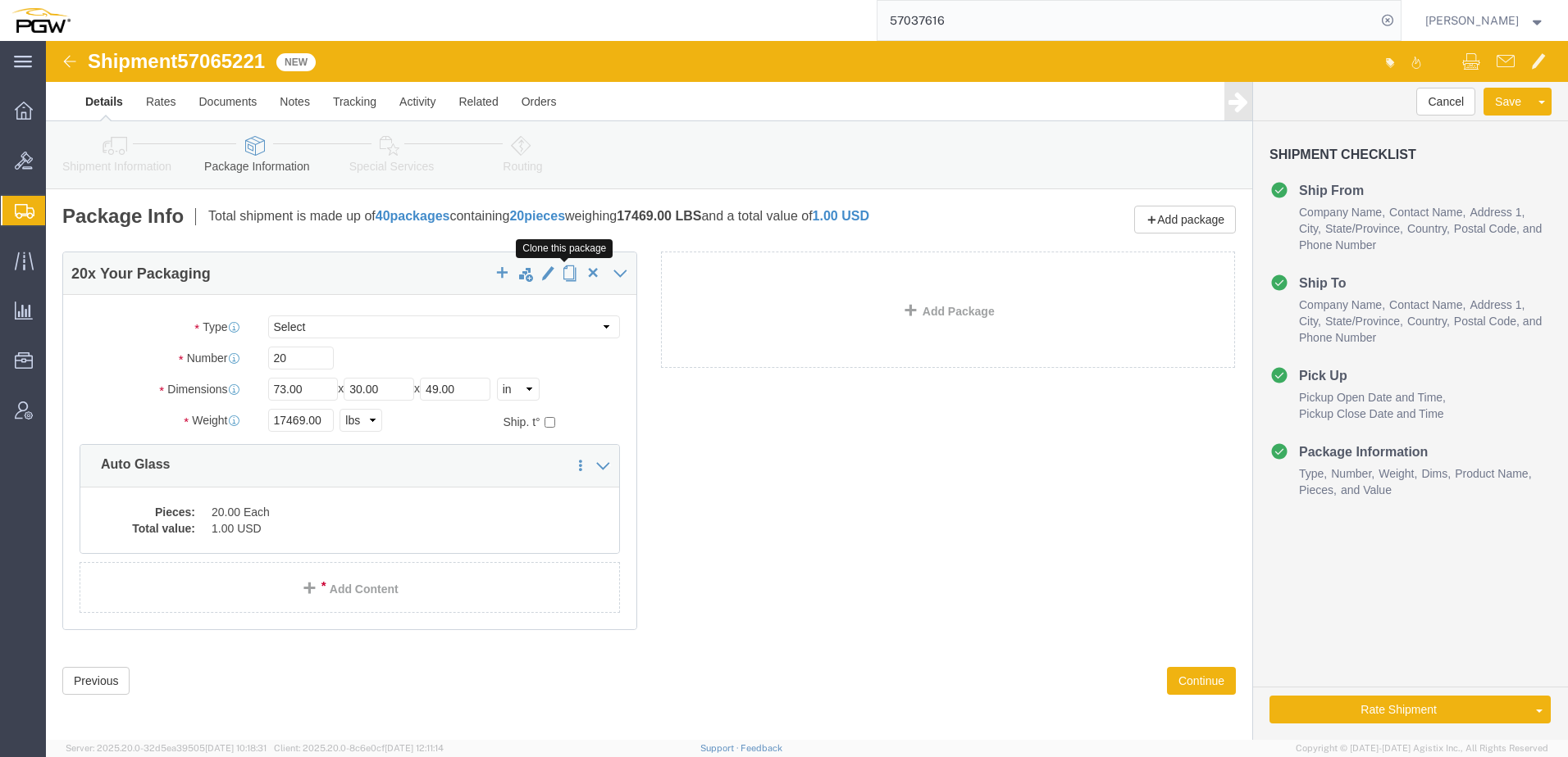
click span "button"
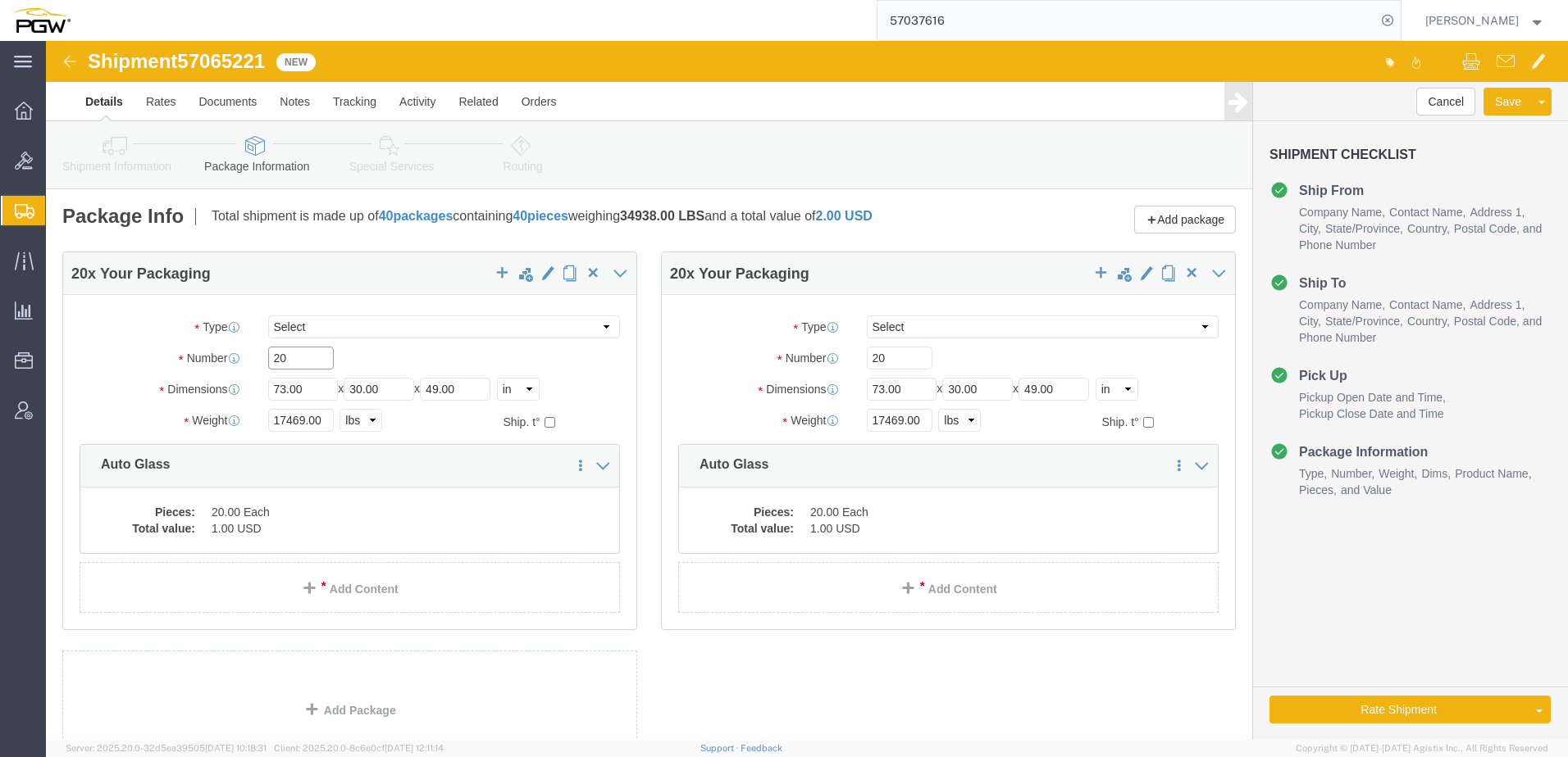
drag, startPoint x: 255, startPoint y: 314, endPoint x: 14, endPoint y: 311, distance: 241.0
click div "20 x Your Packaging Package Type Select Bale(s) Basket(s) Bolt(s) Bottle(s) Buc…"
paste input "1"
type input "21"
drag, startPoint x: 255, startPoint y: 377, endPoint x: -7, endPoint y: 374, distance: 262.0
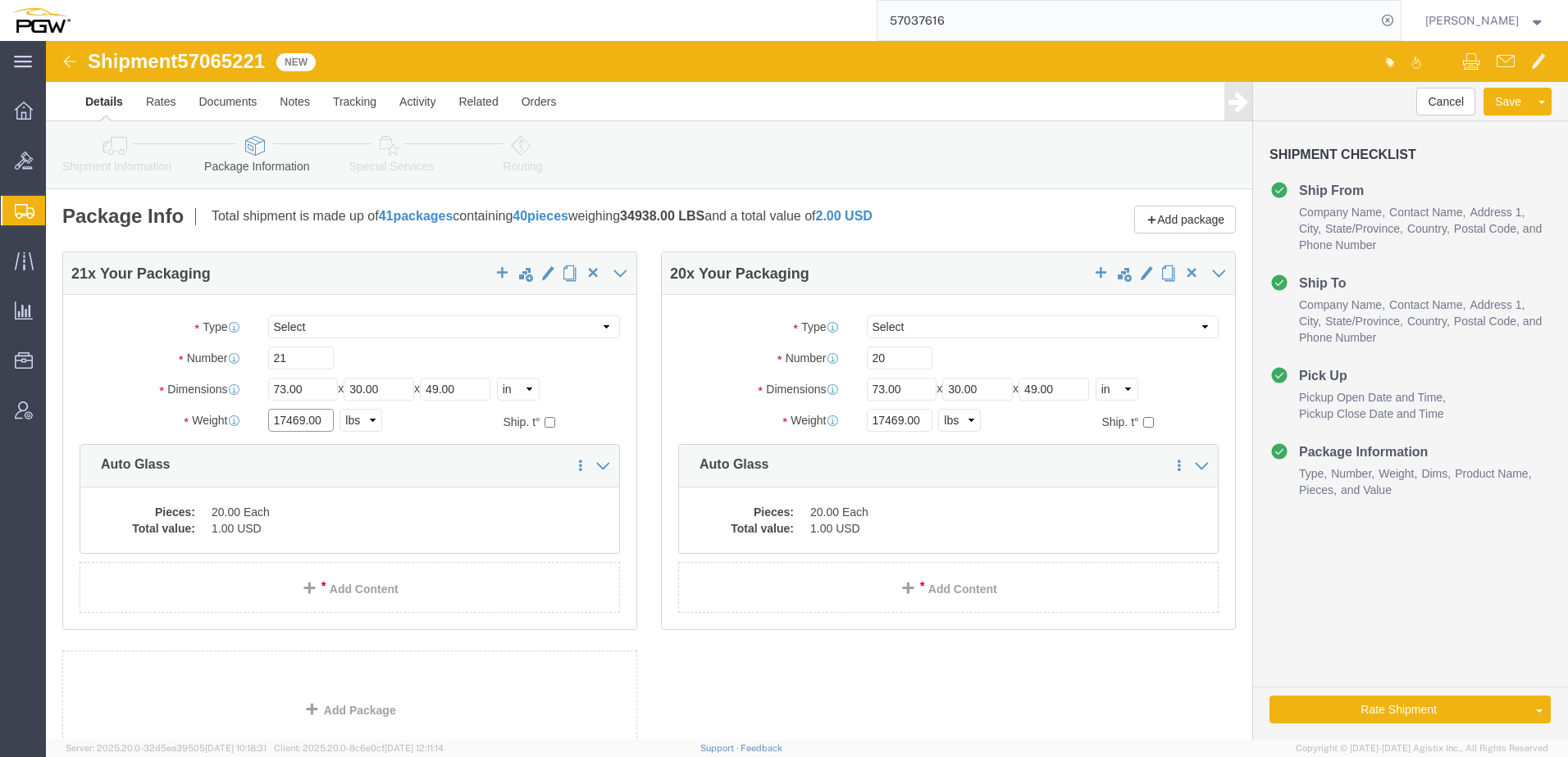
click html "Shipment 57065221 New Details Rates Documents Notes Tracking Activity Related O…"
paste input "894"
type input "17894.00"
click dd "20.00 Each"
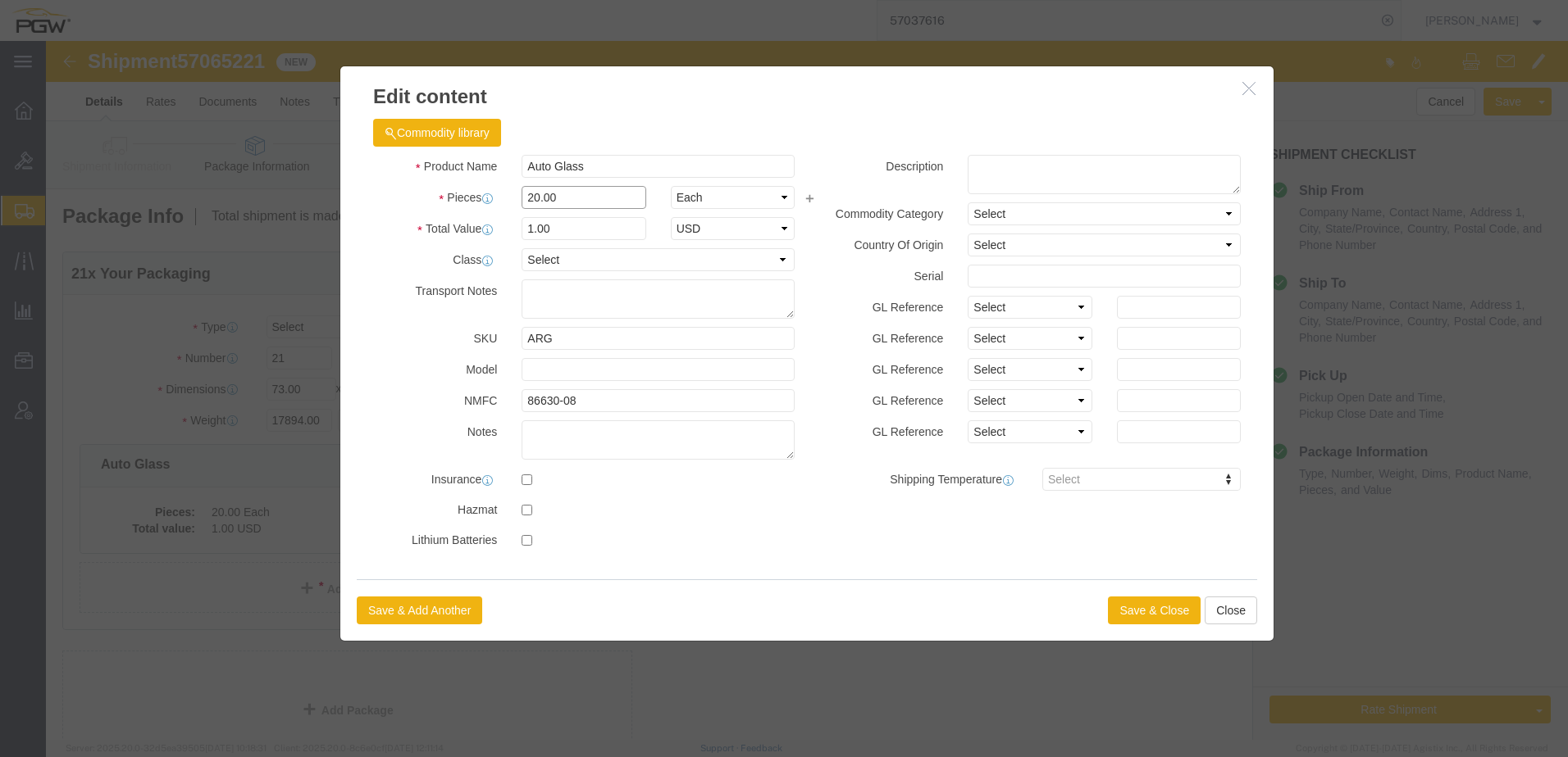
drag, startPoint x: 554, startPoint y: 158, endPoint x: -1, endPoint y: 159, distance: 555.0
click html "Shipment 57065221 New Details Rates Documents Notes Tracking Activity Related O…"
type input "21.00"
type input "1.05"
type input "1.00"
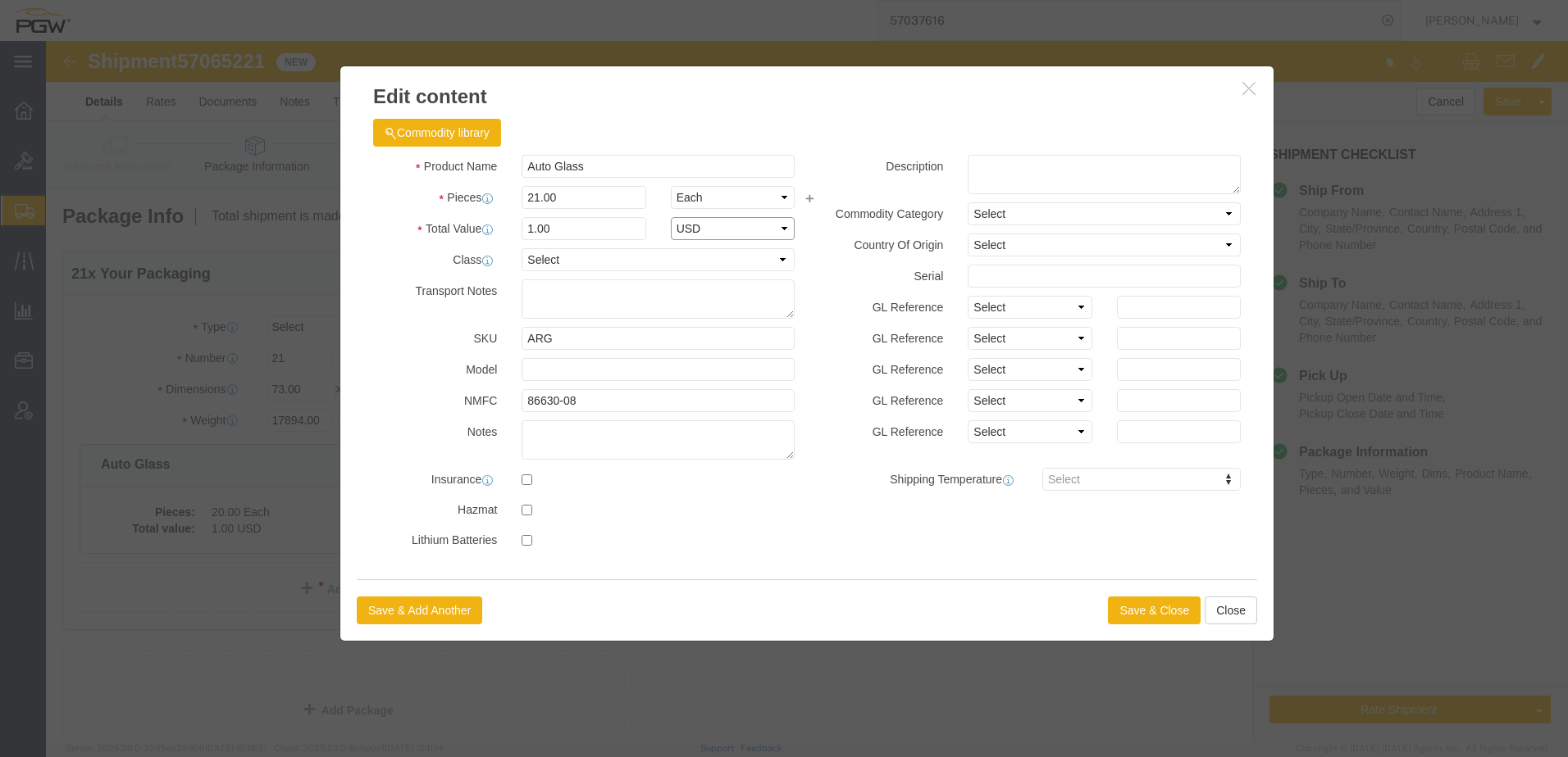
select select "USD"
click button "Save & Close"
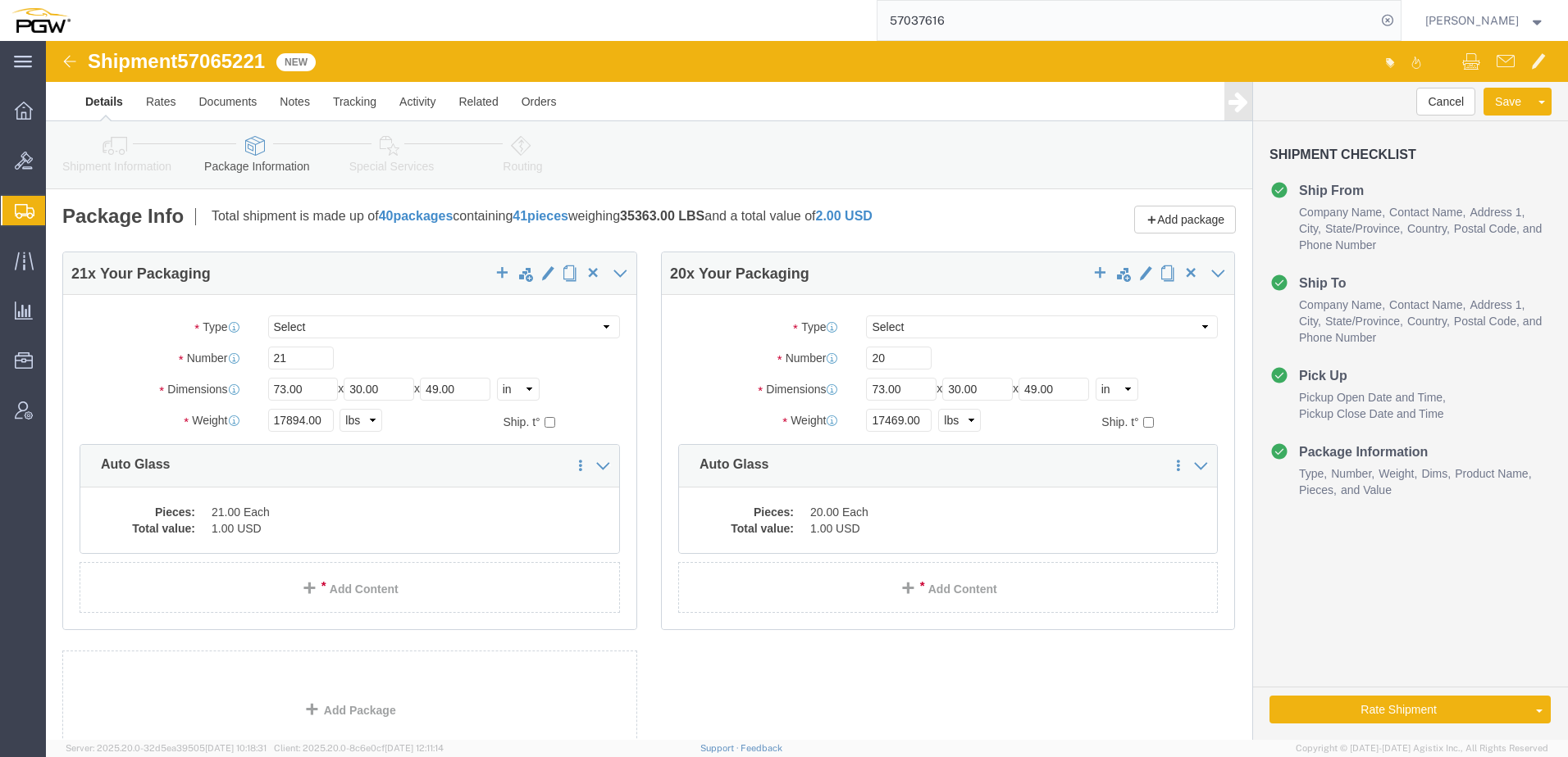
click icon
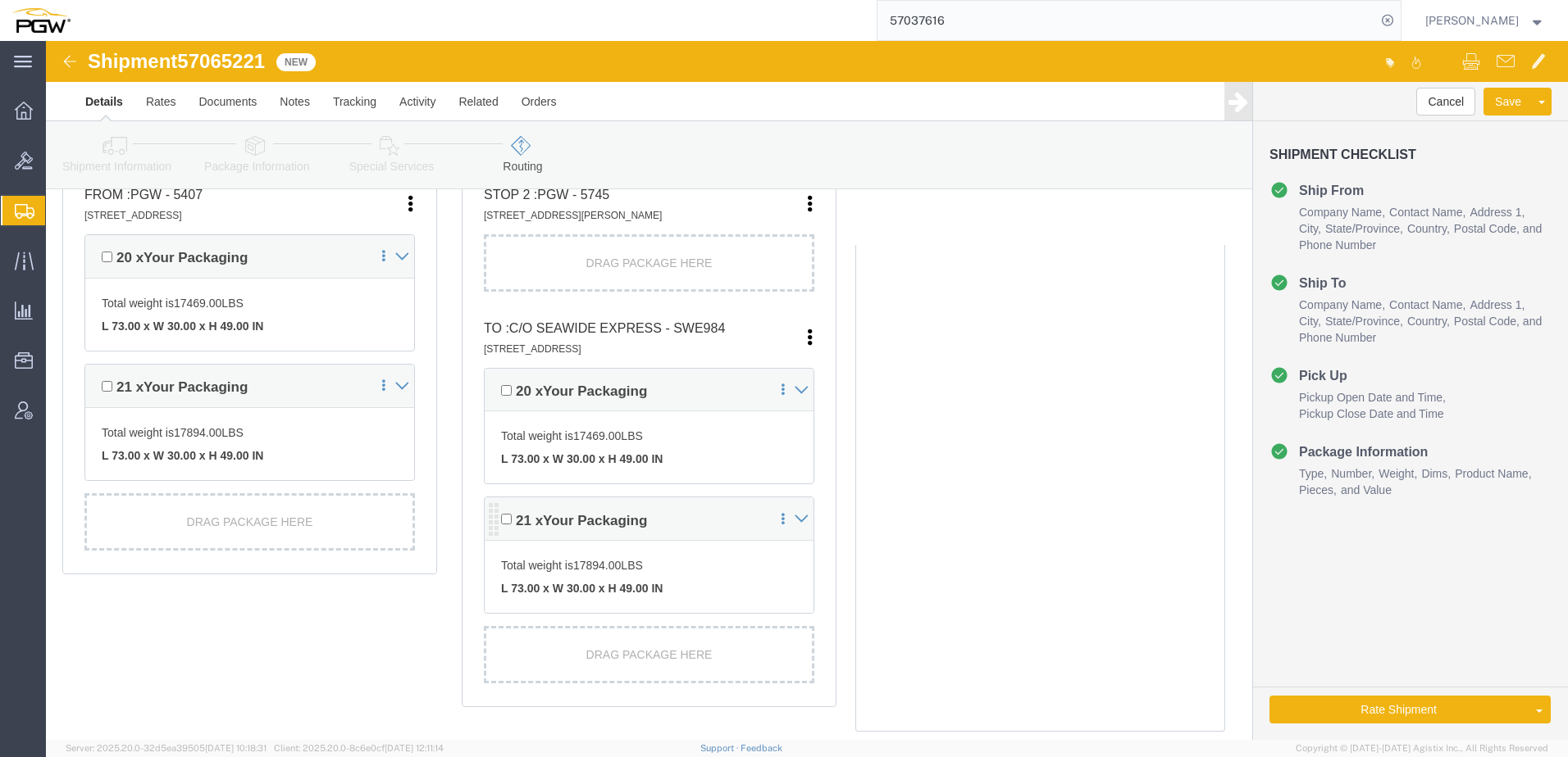
scroll to position [410, 0]
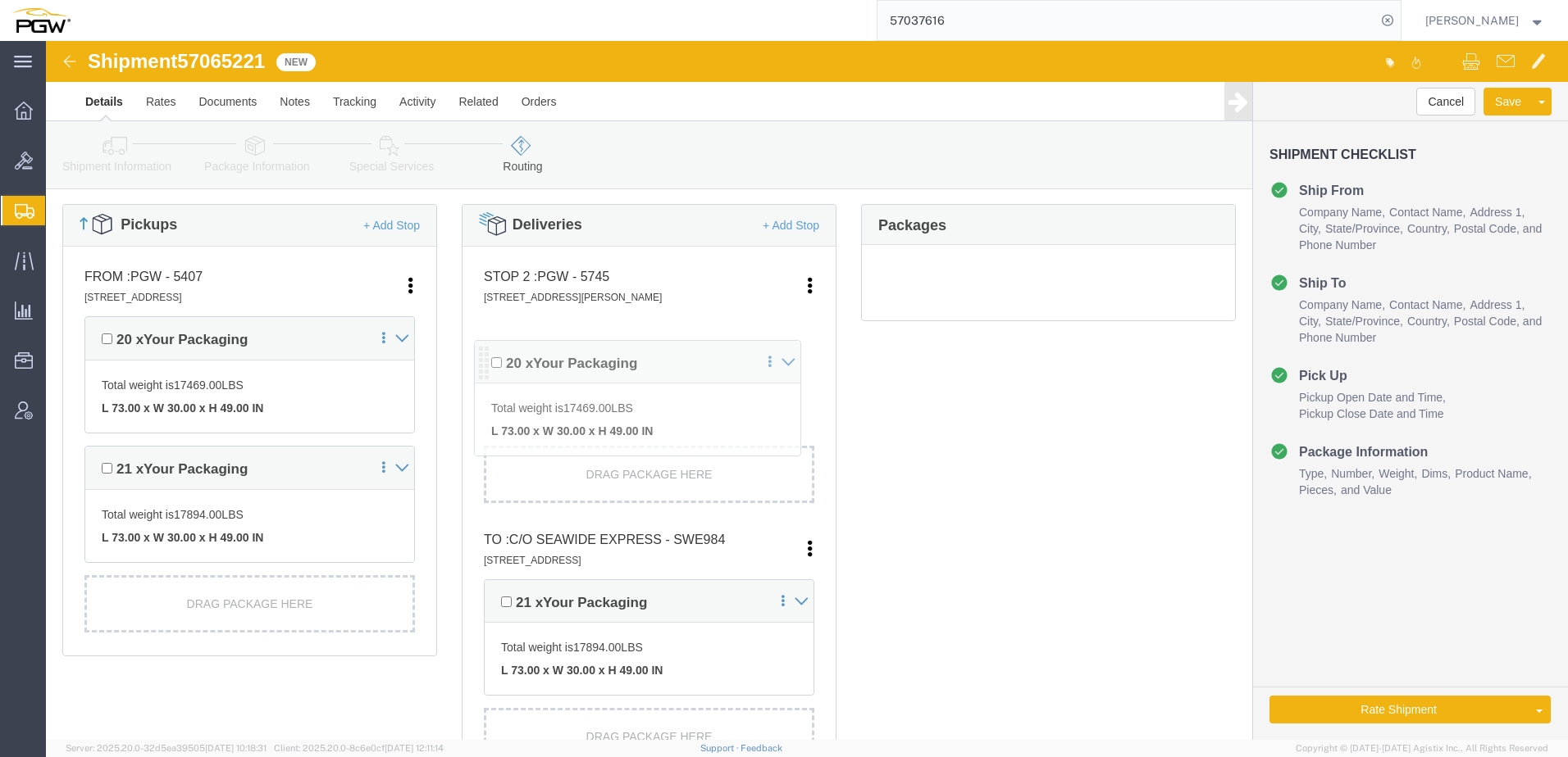
drag, startPoint x: 443, startPoint y: 430, endPoint x: 436, endPoint y: 320, distance: 110.2
click div "Pickups + Add Stop From : PGW - 5407 5850 North 101st Avenue, Glendale, AZ, 853…"
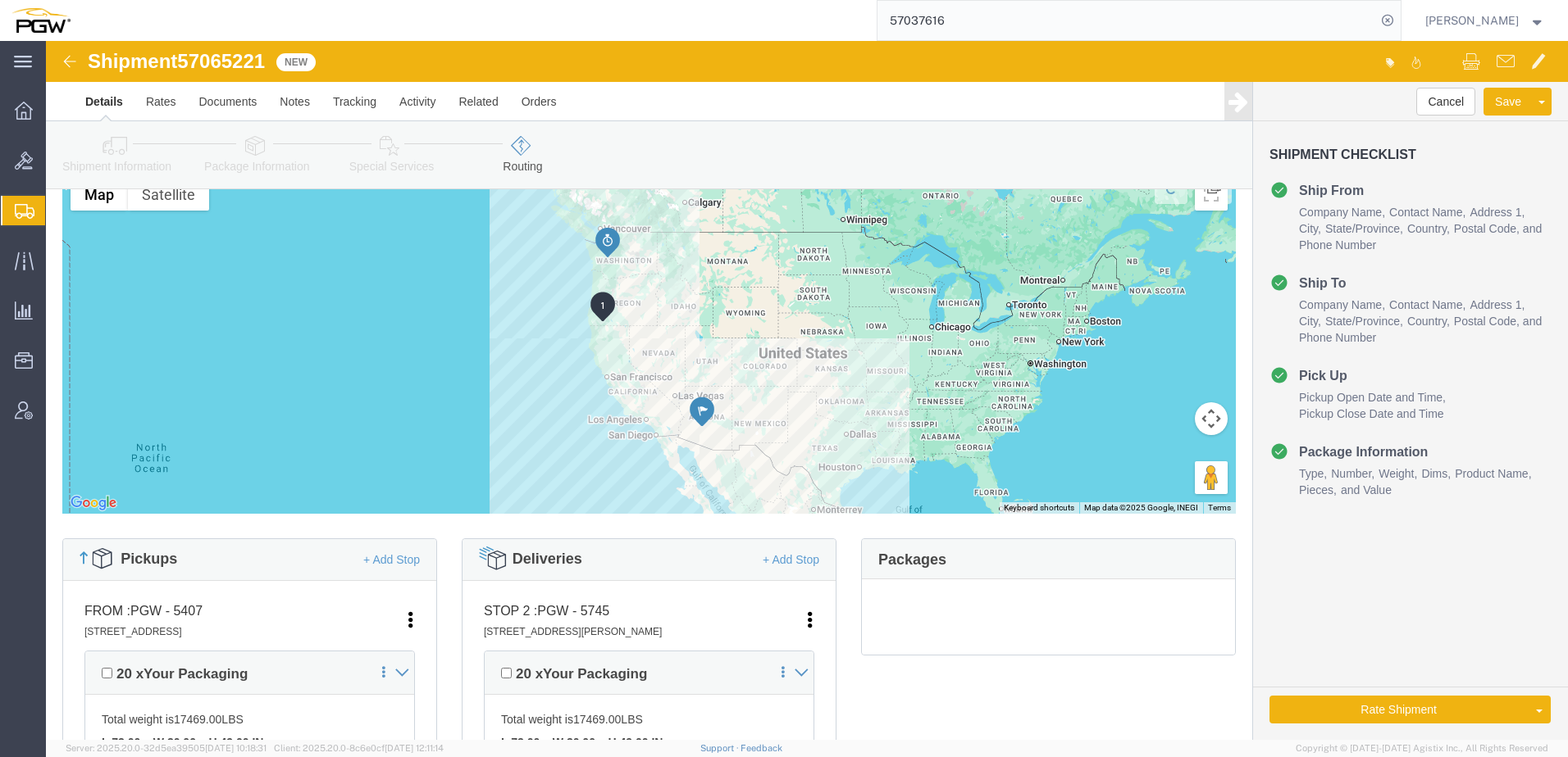
scroll to position [0, 0]
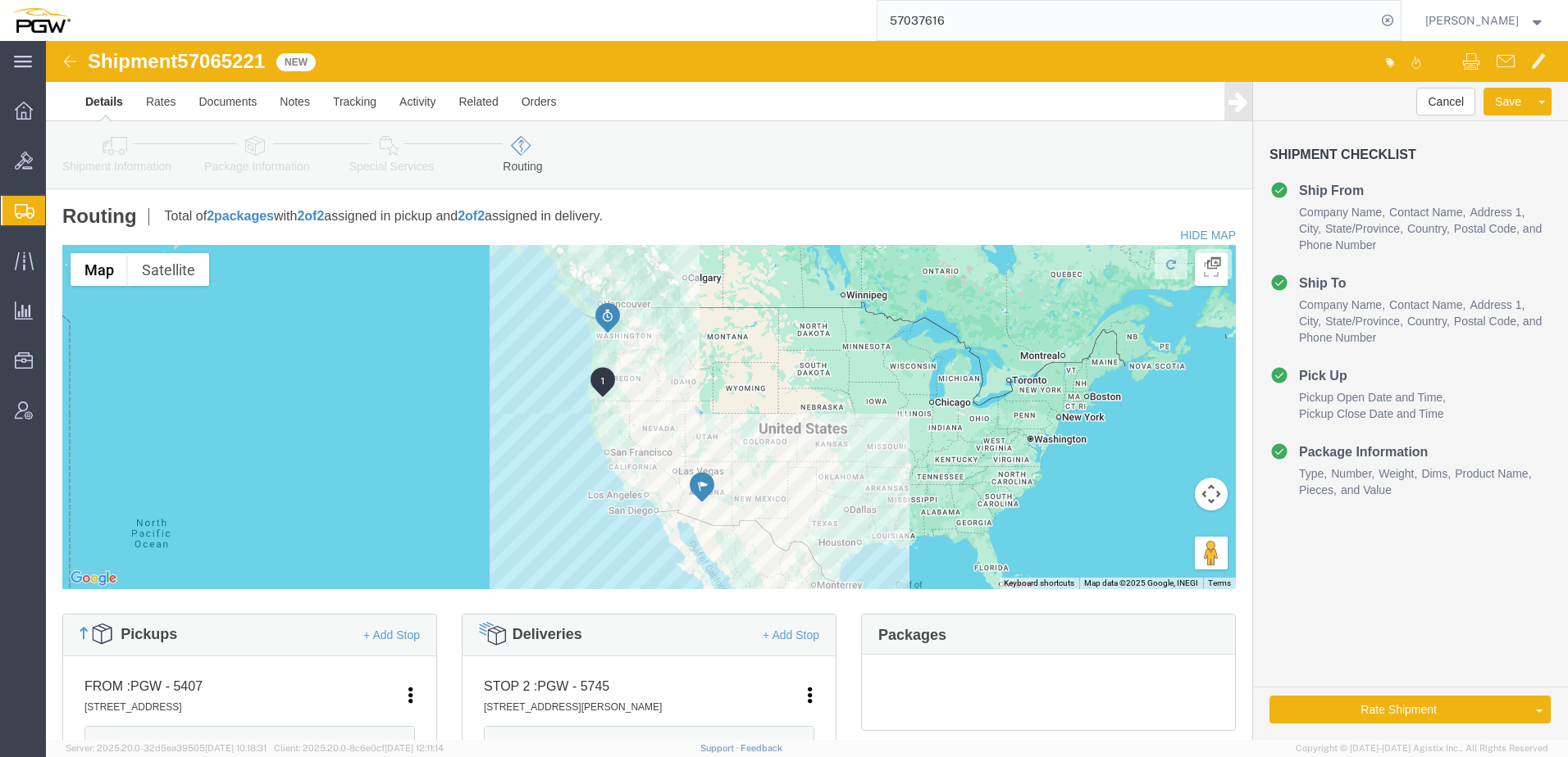
click link "Shipment Information"
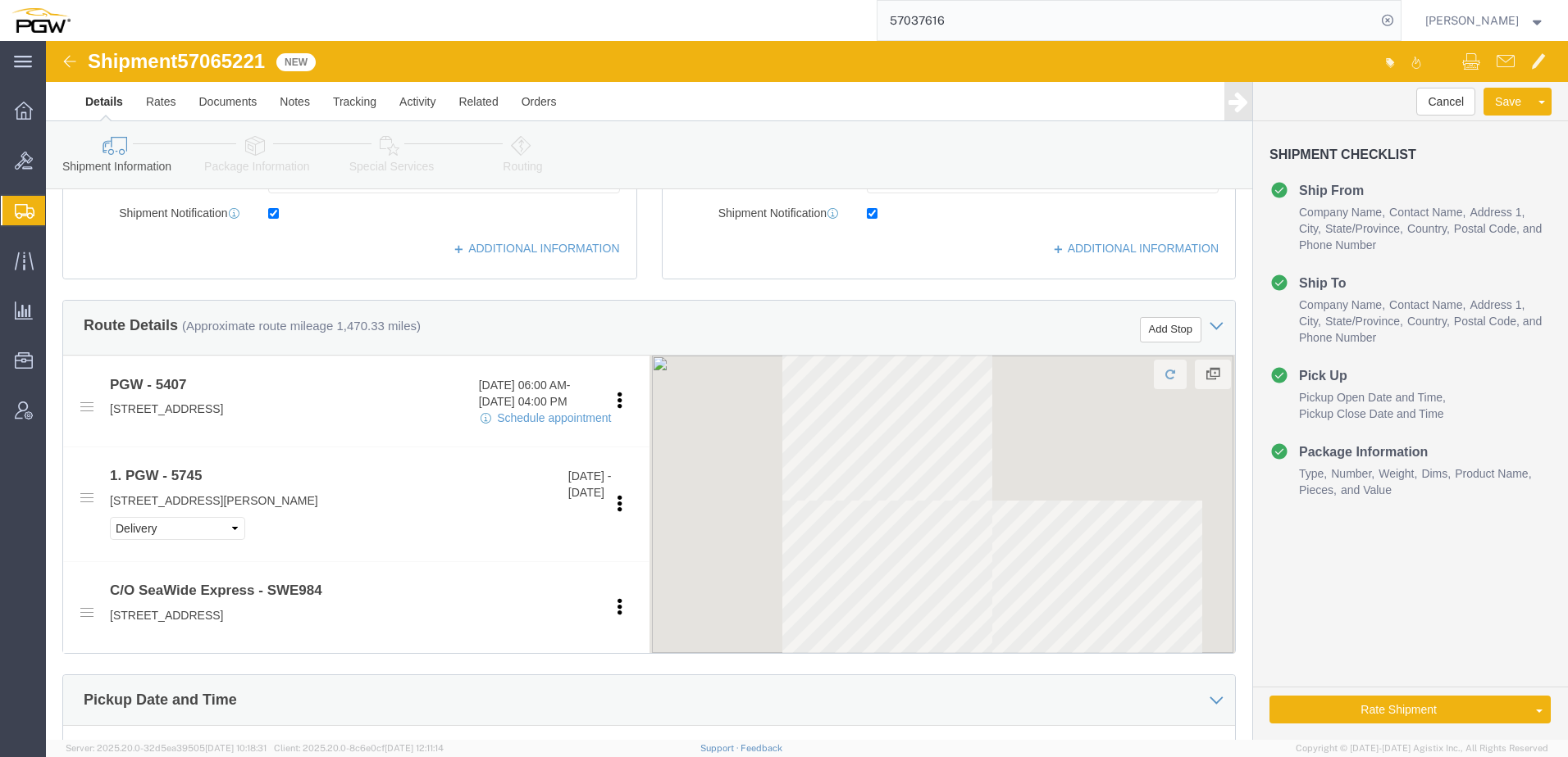
scroll to position [492, 0]
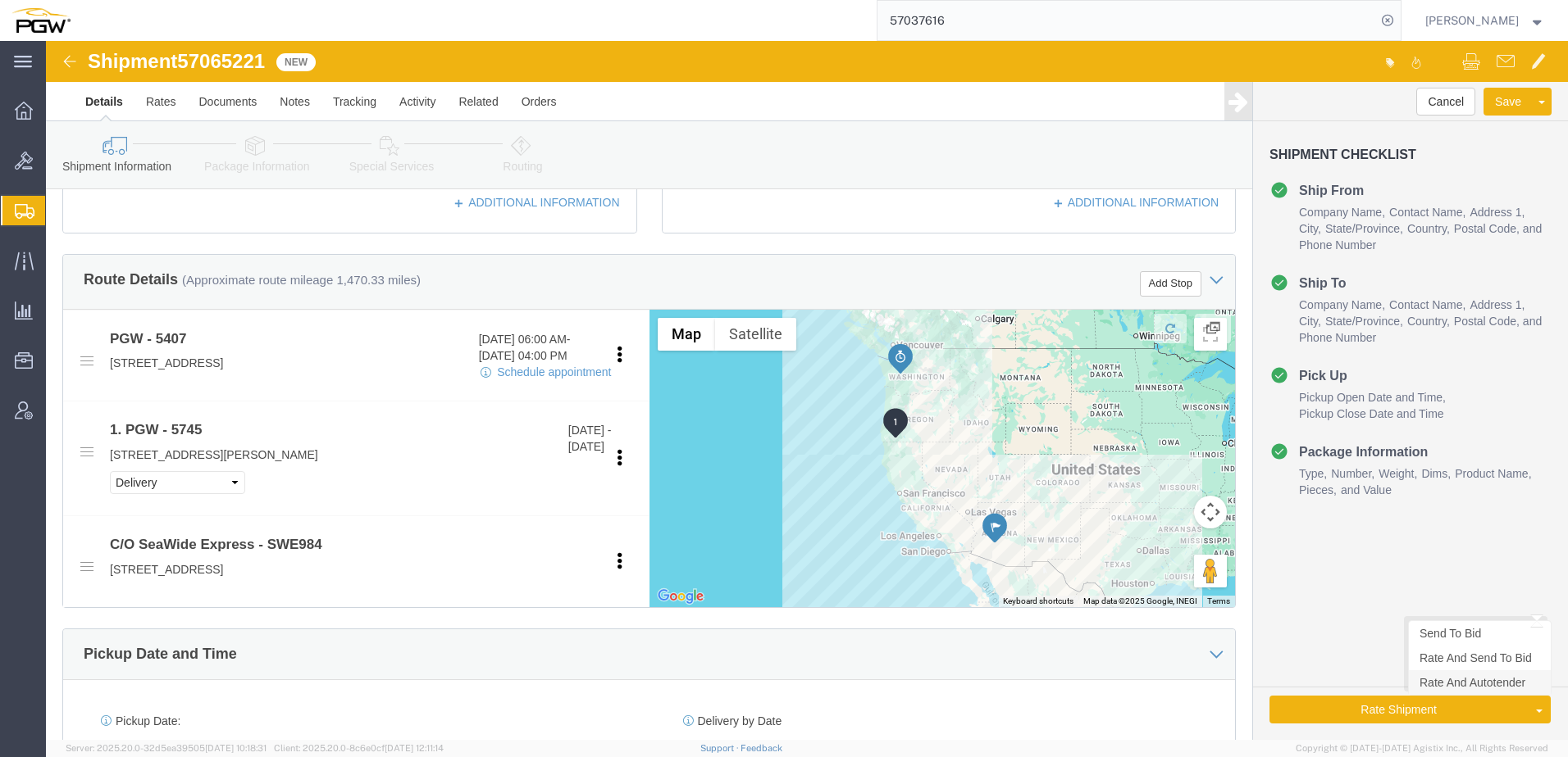
click link "Rate And Autotender"
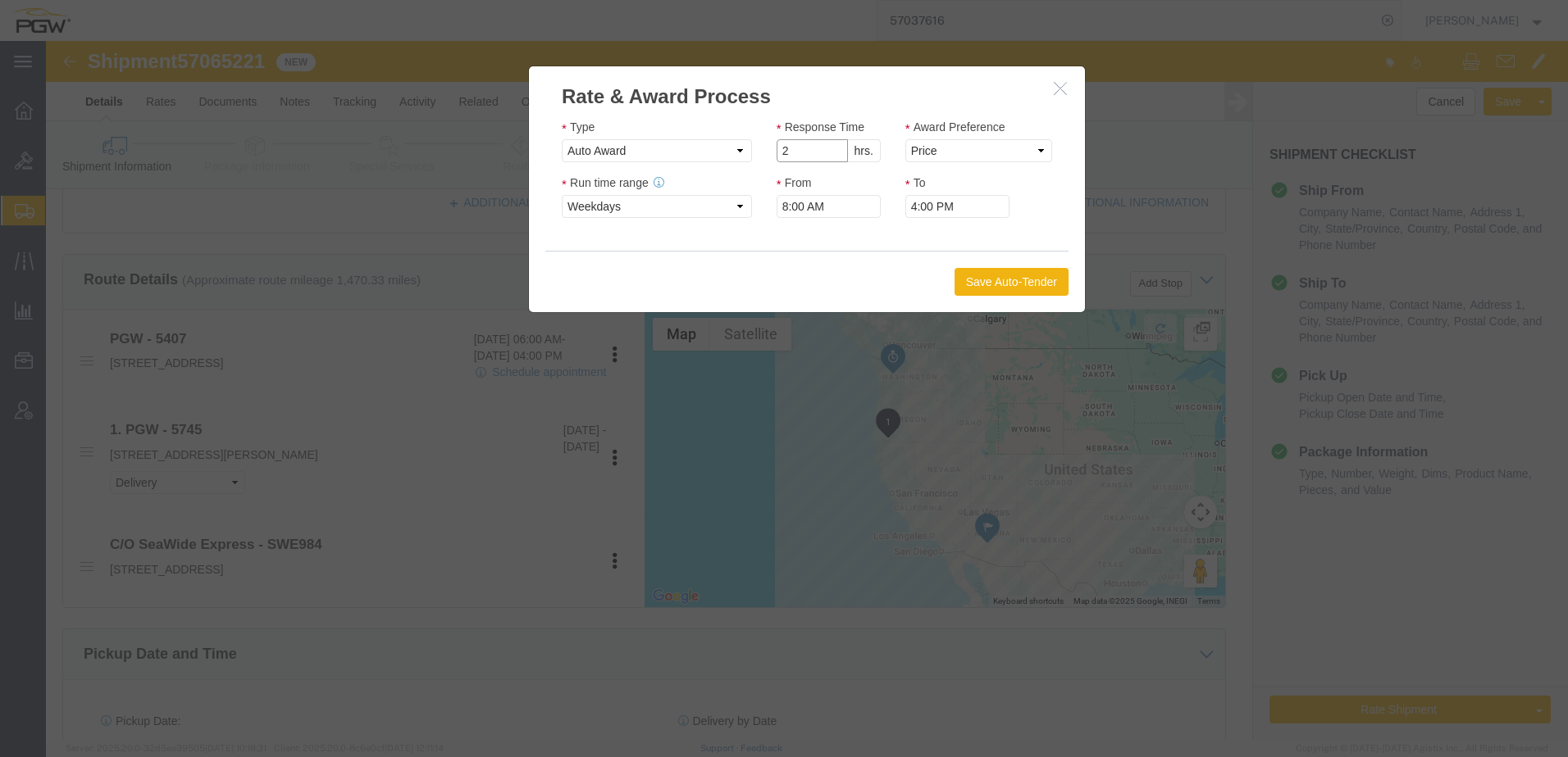
click input "2"
type input "1"
click input "1"
click select "Price Carrier Rank"
select select "LANE_RANK"
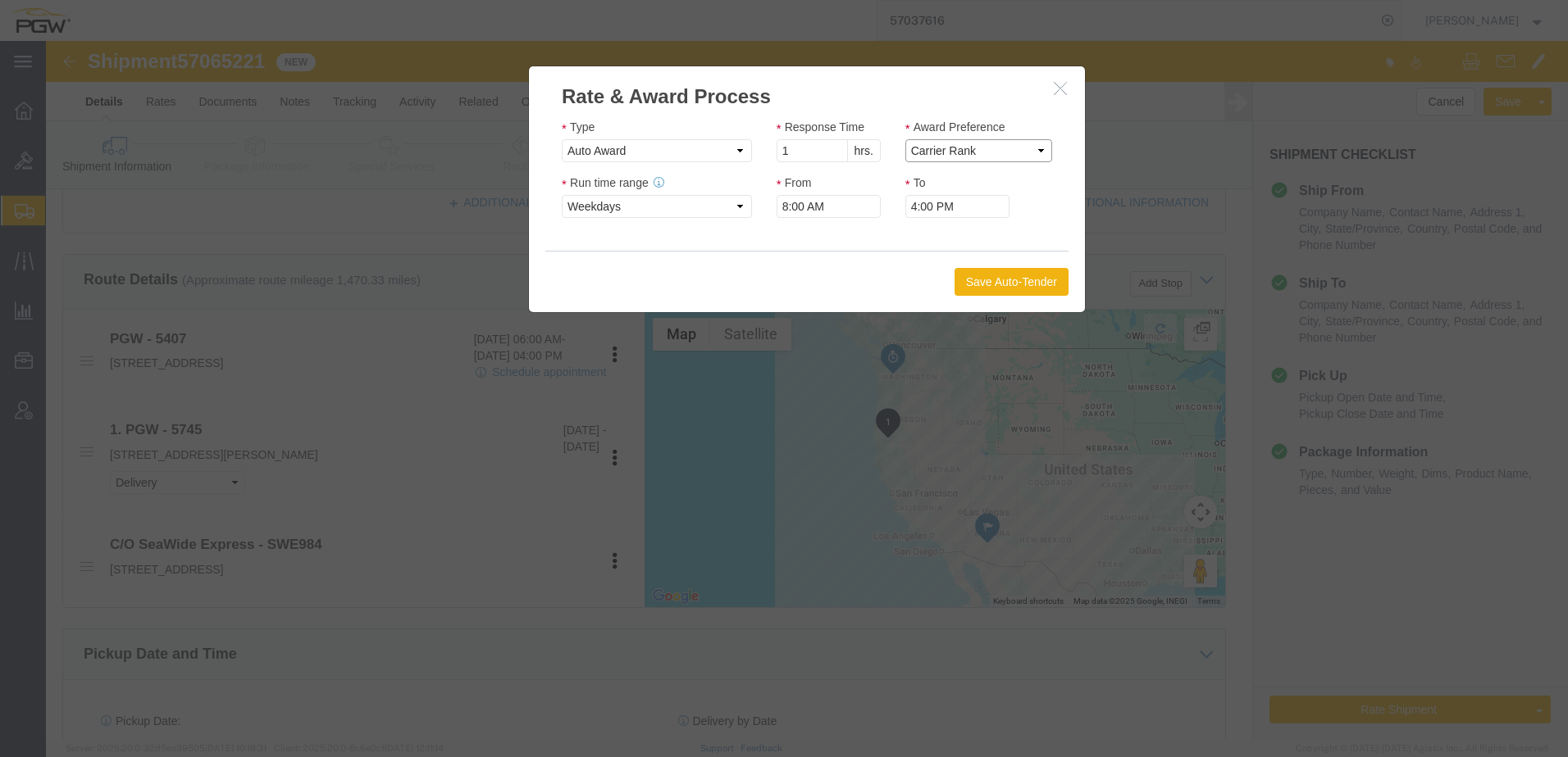
click select "Price Carrier Rank"
click button "Save Auto-Tender"
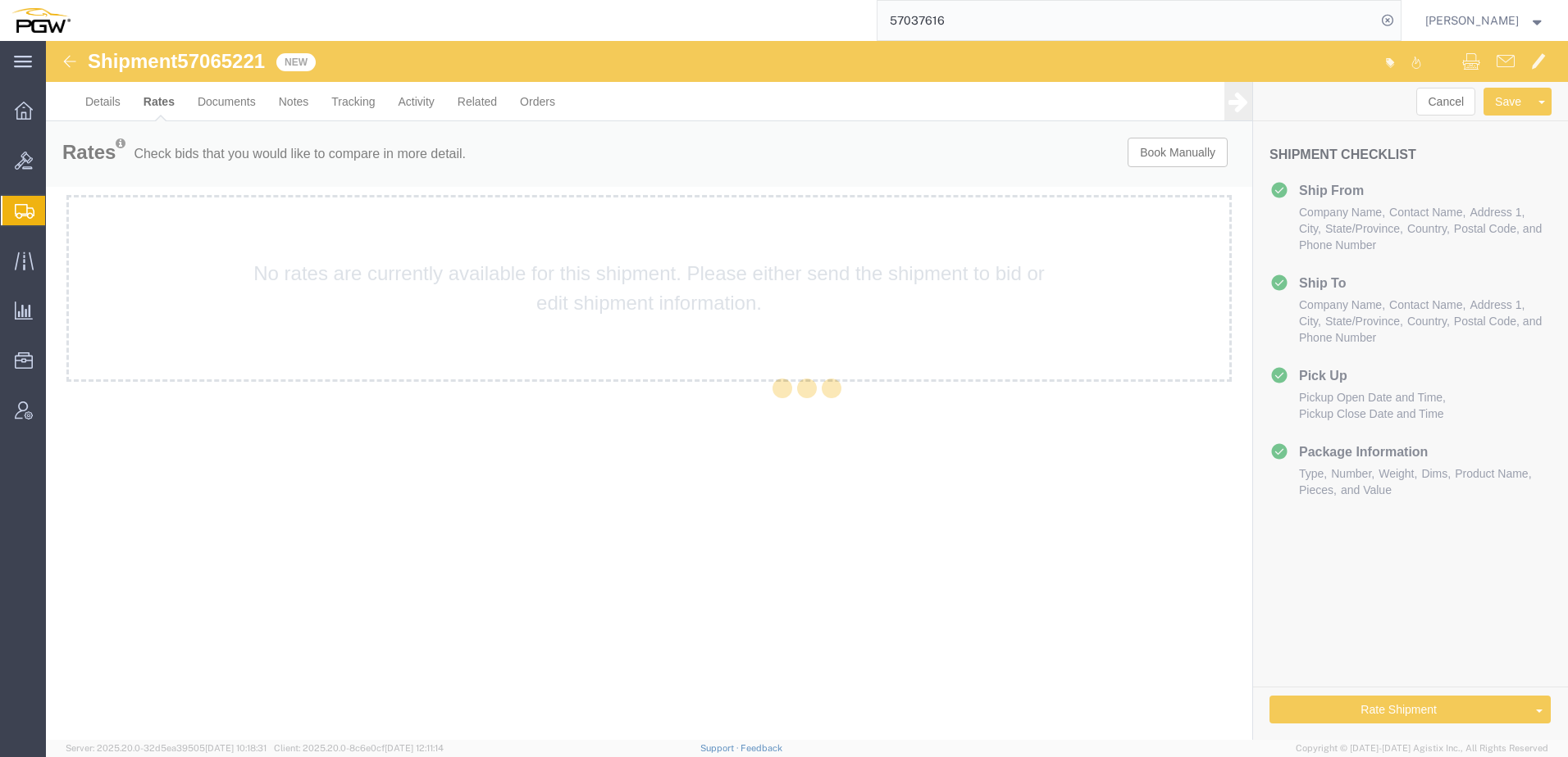
scroll to position [0, 0]
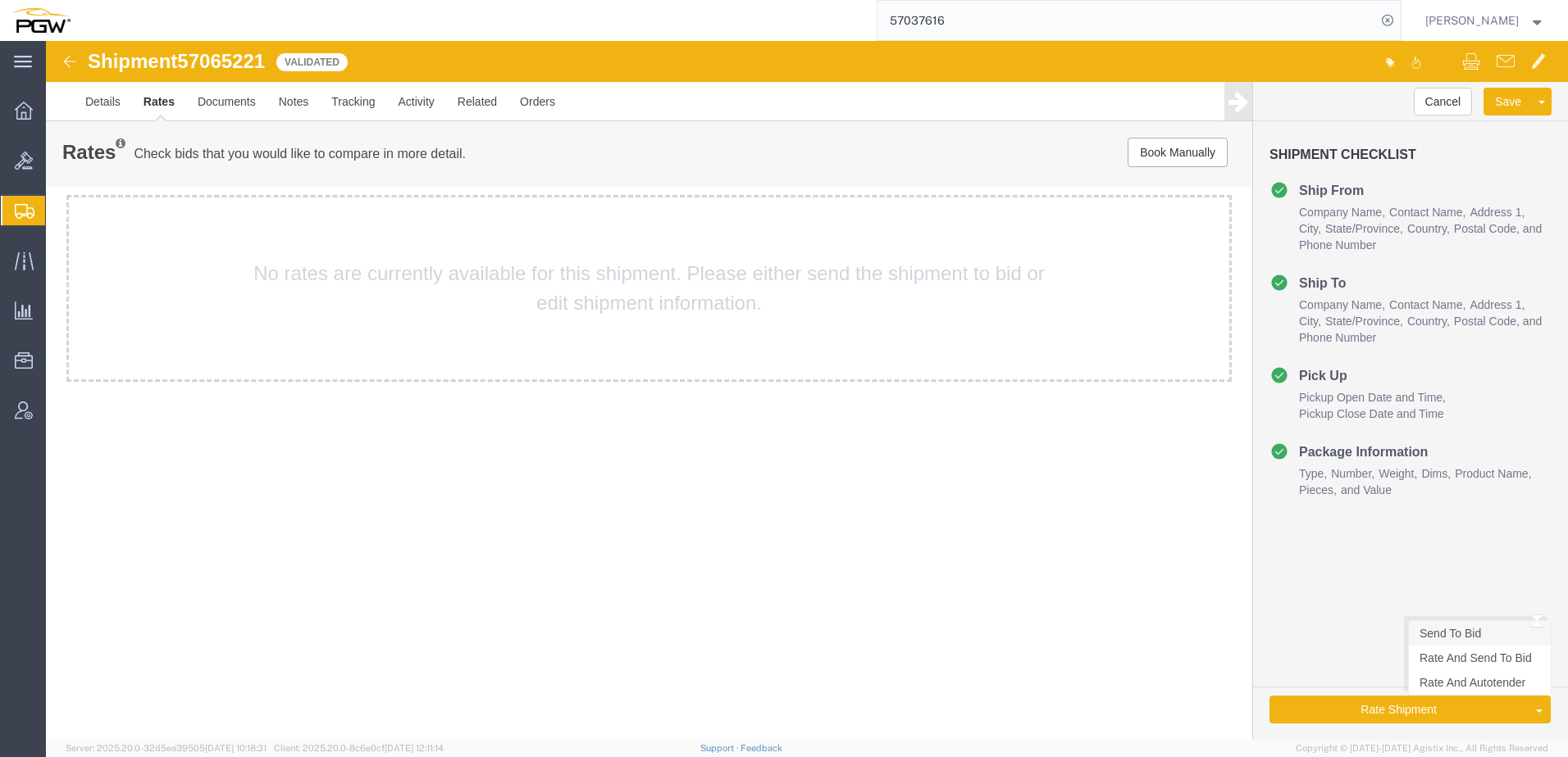
click at [1476, 626] on link "Send To Bid" at bounding box center [1480, 633] width 142 height 24
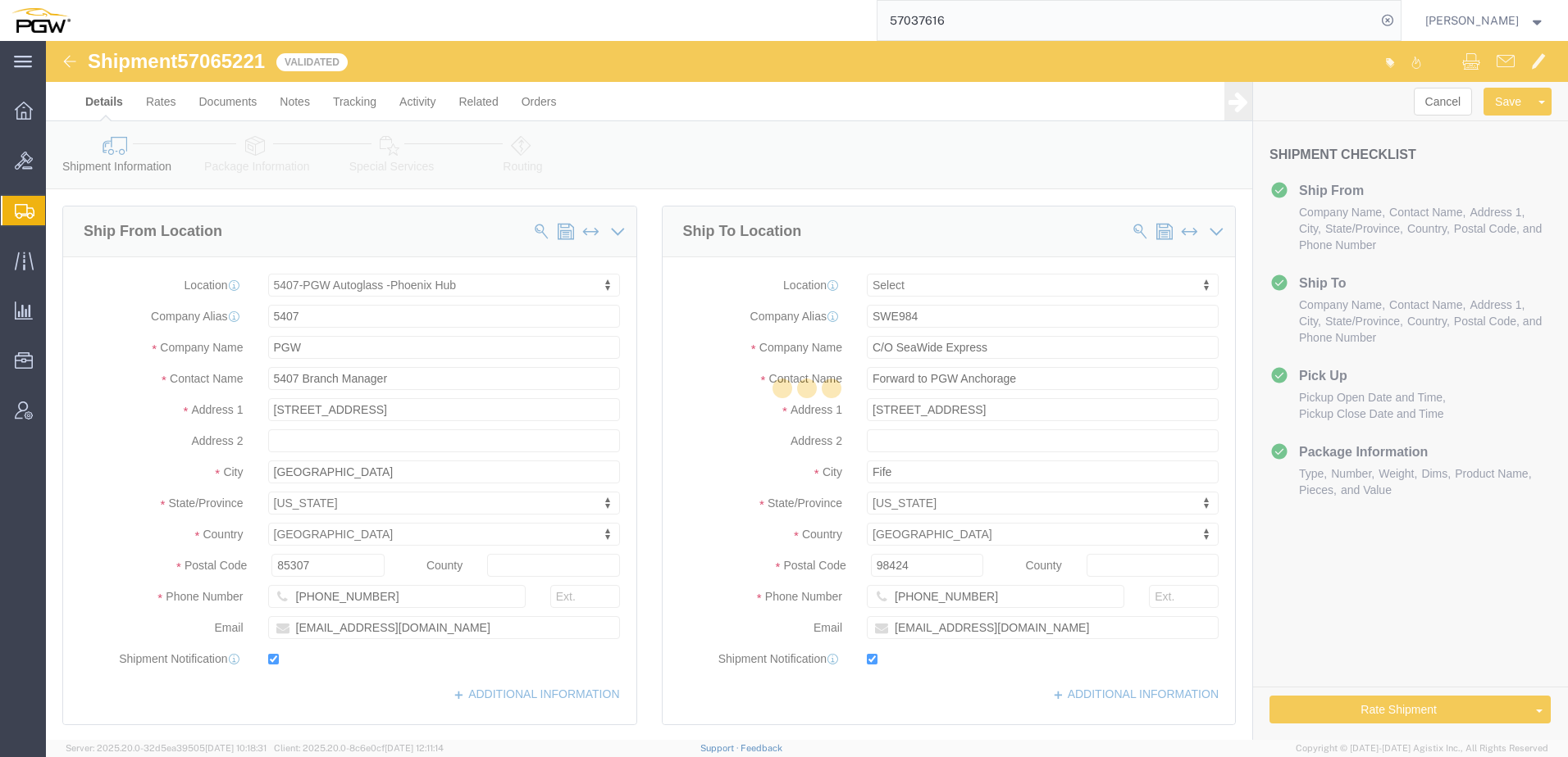
select select "62351"
select select
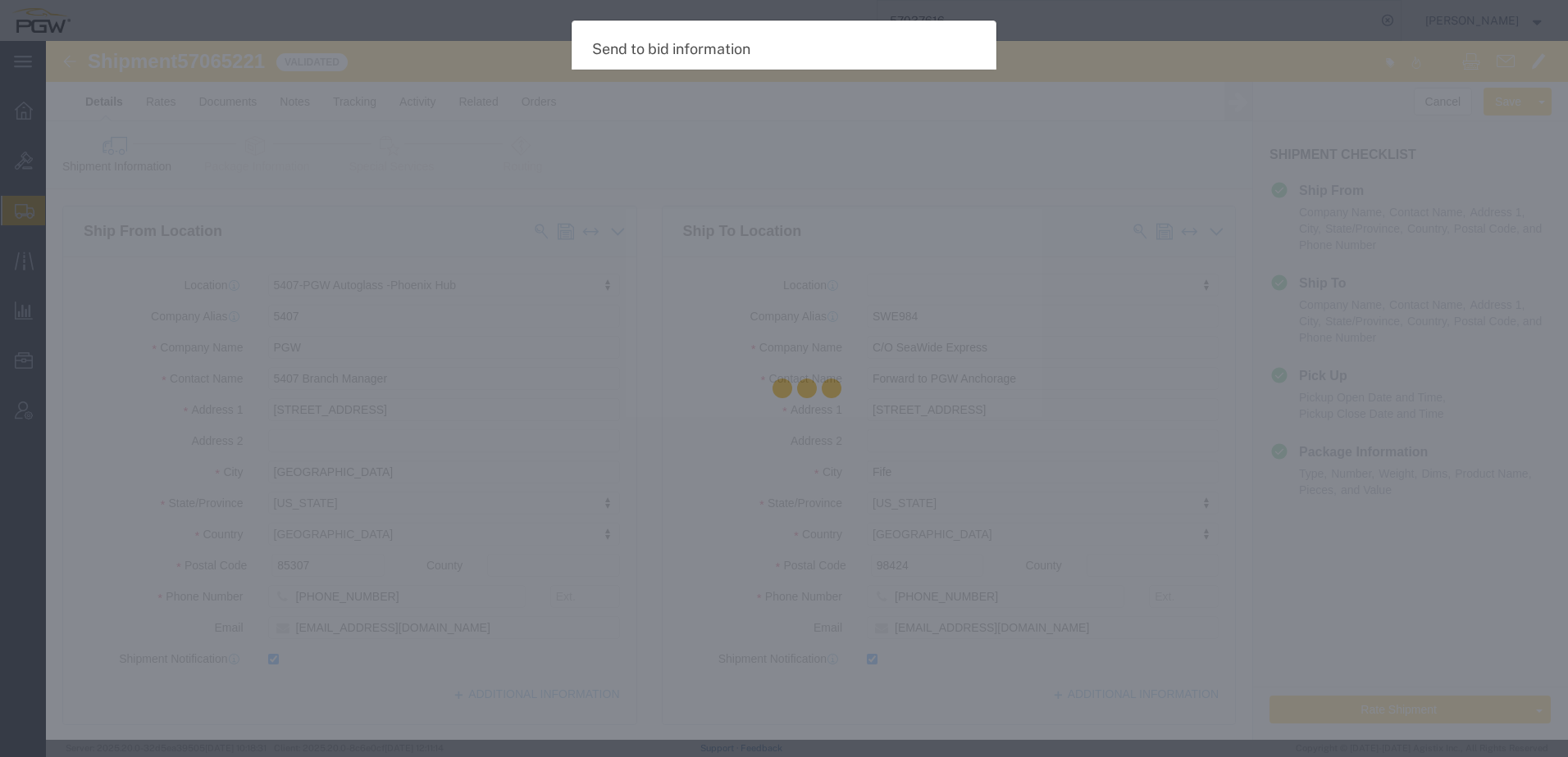
select select "TL"
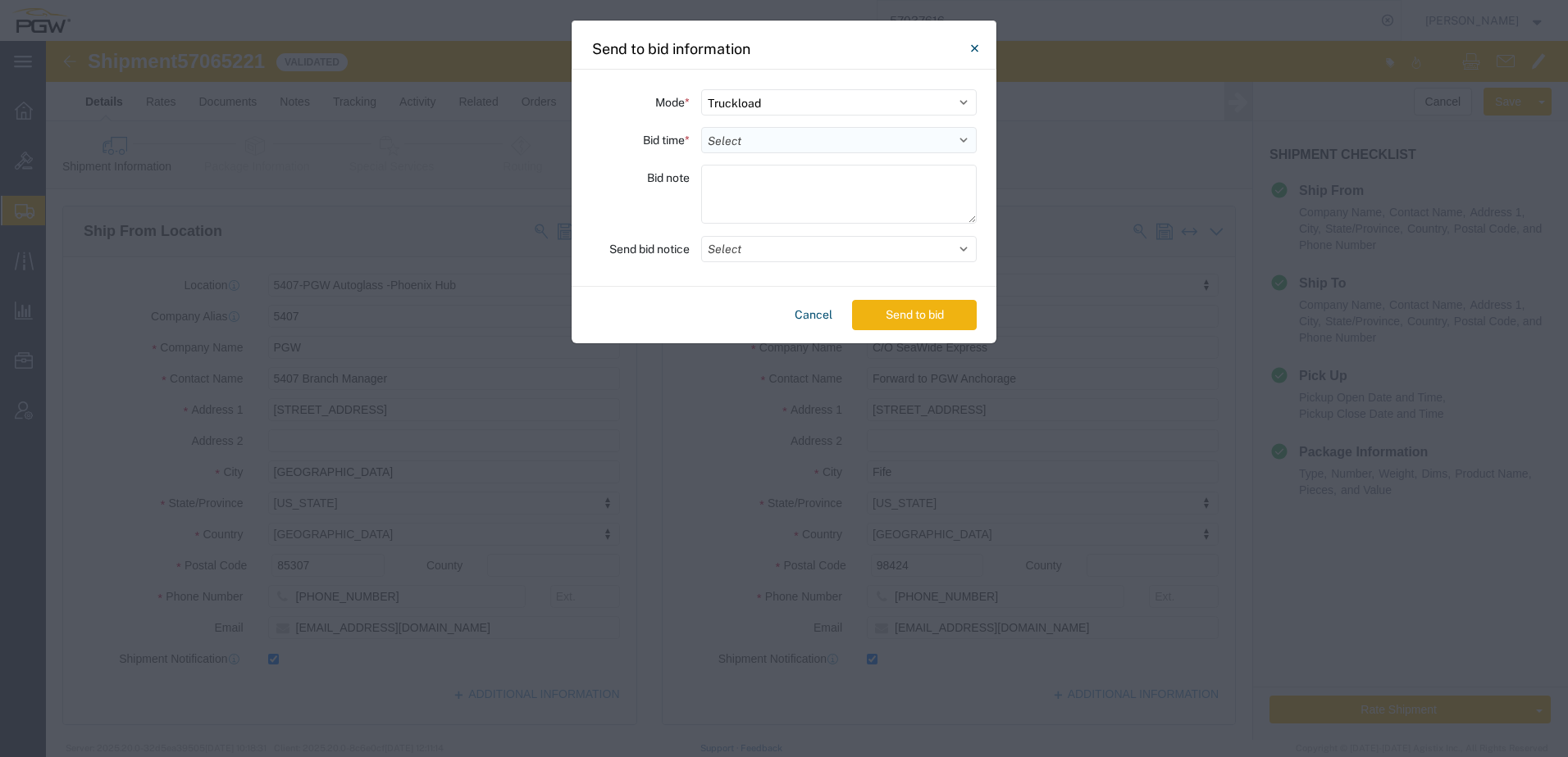
click at [771, 140] on select "Select 30 Min (Rush) 1 Hour (Rush) 2 Hours (Rush) 4 Hours (Rush) 8 Hours (Rush)…" at bounding box center [839, 140] width 275 height 26
select select "24"
click at [701, 127] on select "Select 30 Min (Rush) 1 Hour (Rush) 2 Hours (Rush) 4 Hours (Rush) 8 Hours (Rush)…" at bounding box center [839, 140] width 275 height 26
click at [882, 309] on button "Send to bid" at bounding box center [914, 315] width 125 height 30
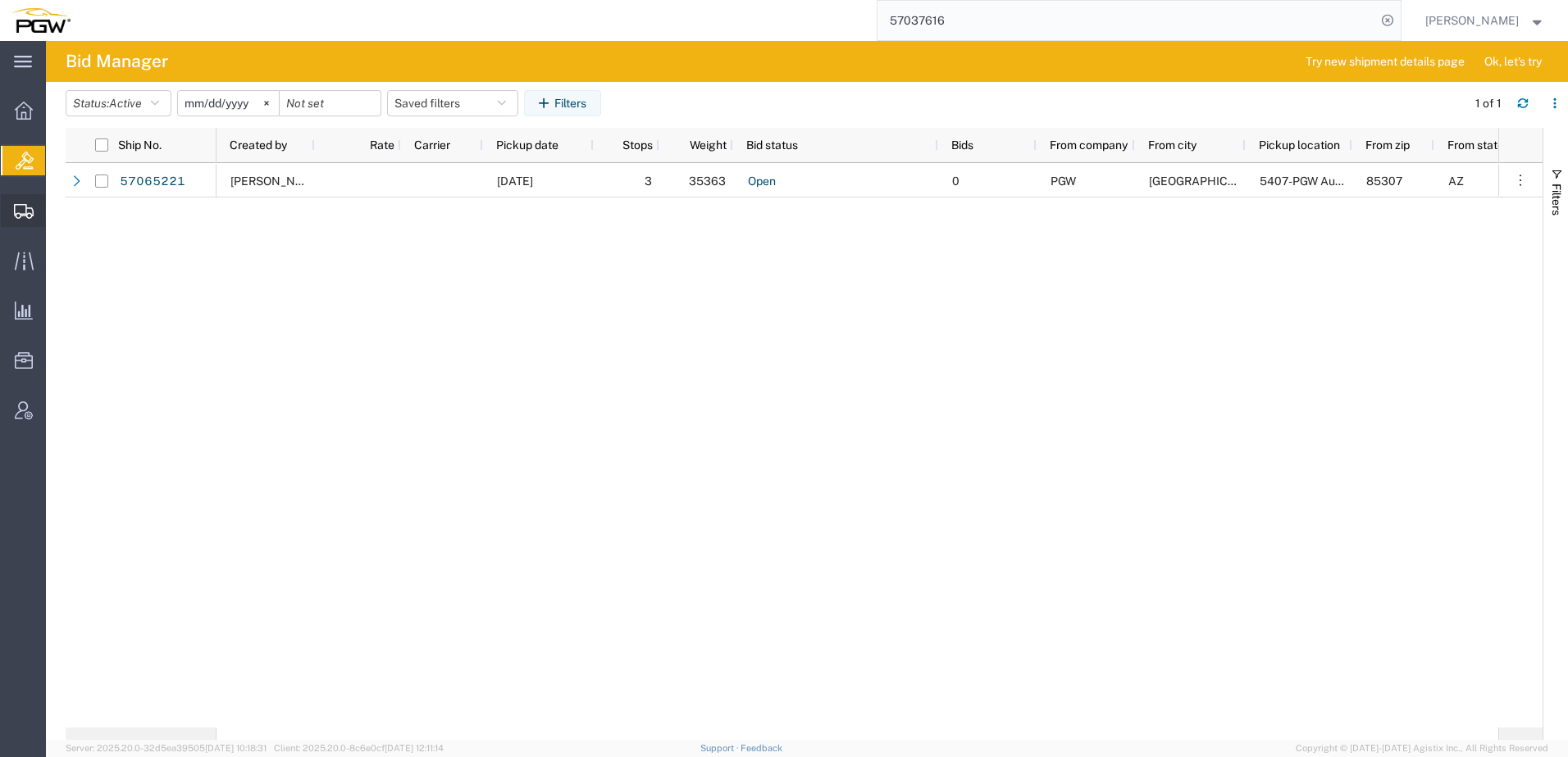
click at [0, 0] on span "Create from Template" at bounding box center [0, 0] width 0 height 0
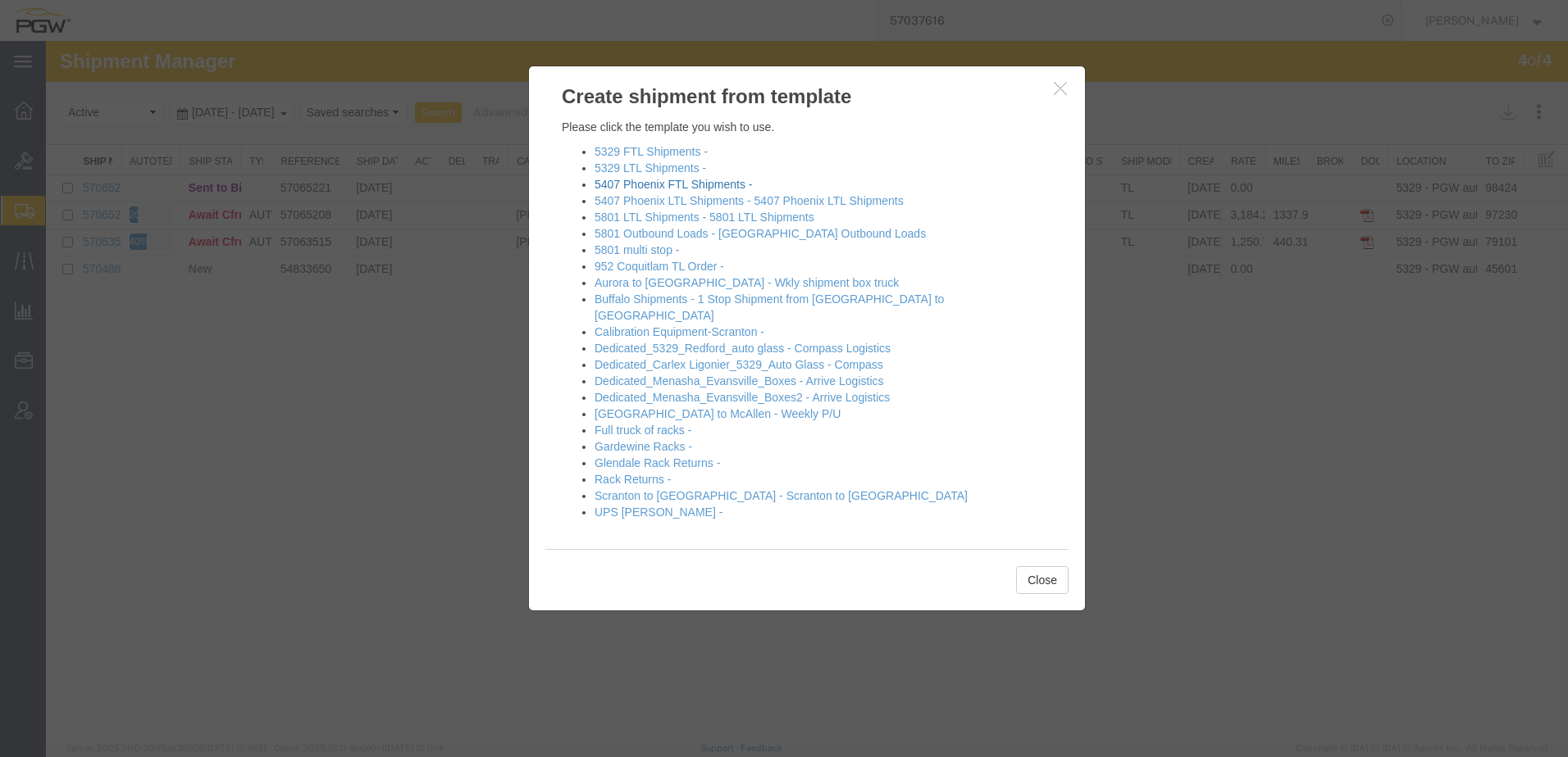
click at [618, 187] on link "5407 Phoenix FTL Shipments -" at bounding box center [673, 184] width 157 height 13
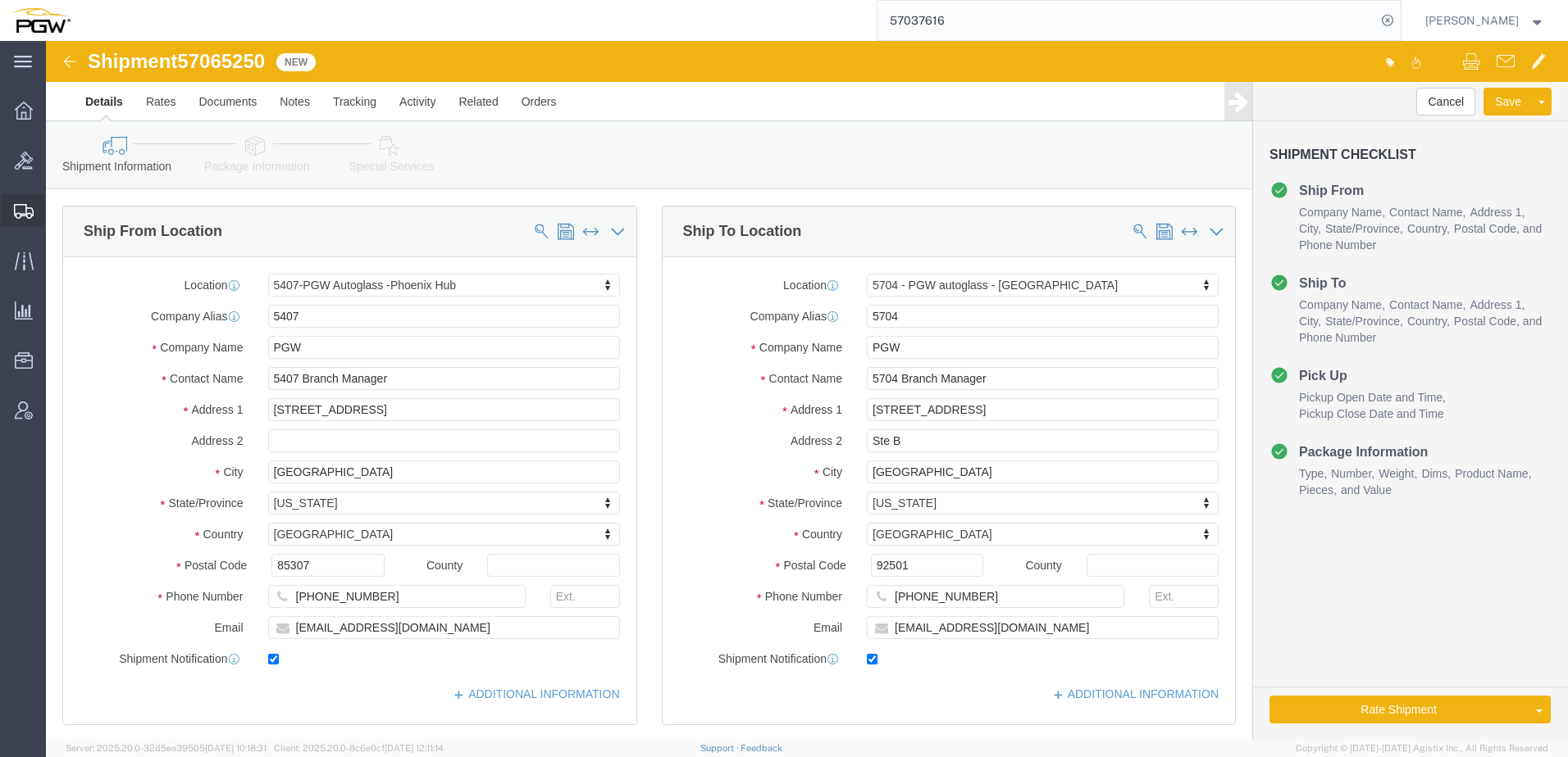
select select "62351"
select select "28459"
type input "5711"
select select "28467"
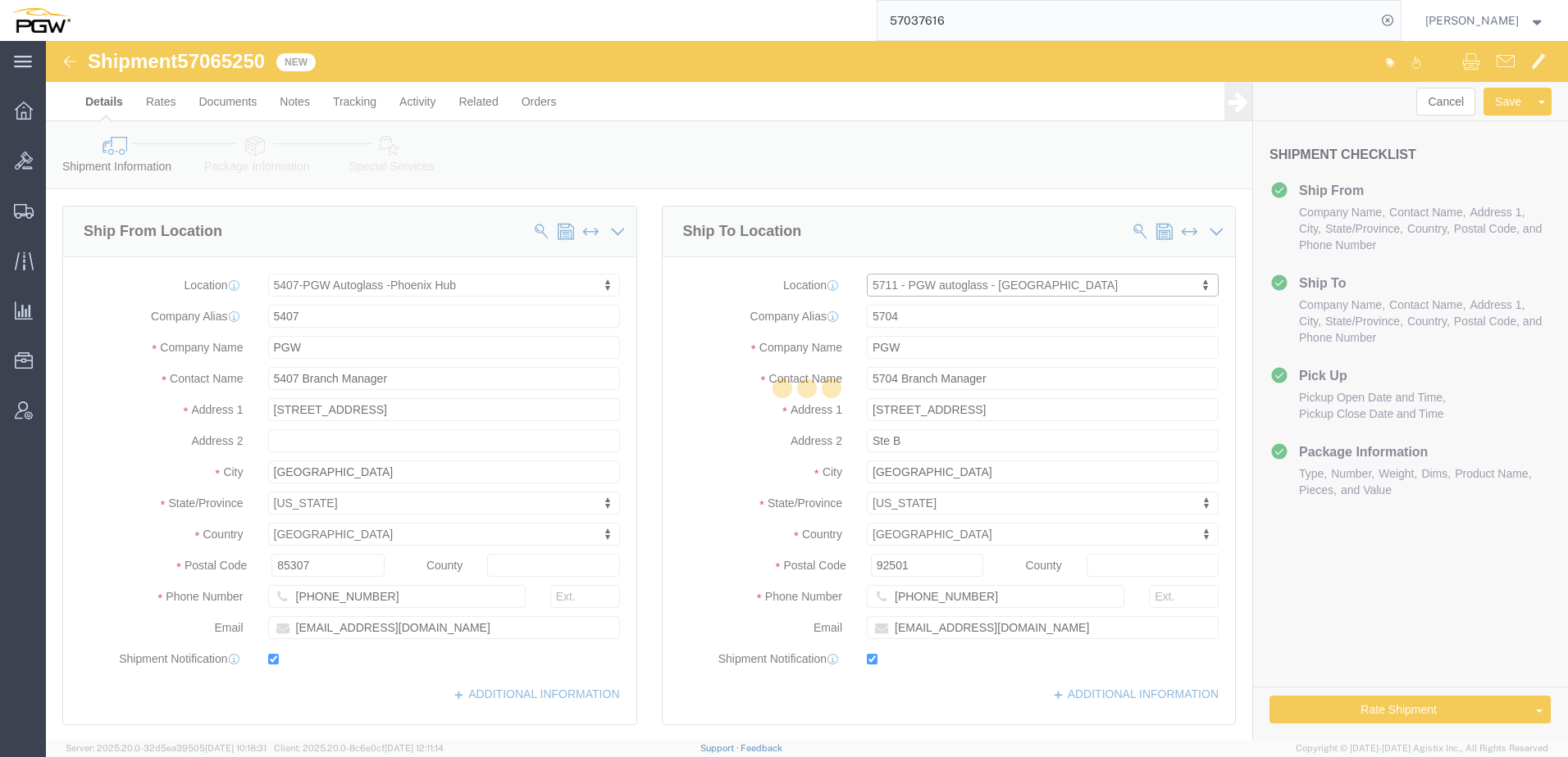
type input "5711"
type input "5711 Branch Manager"
type input "4123 142nd Avenue E"
type input "Suite 100"
type input "[PERSON_NAME]"
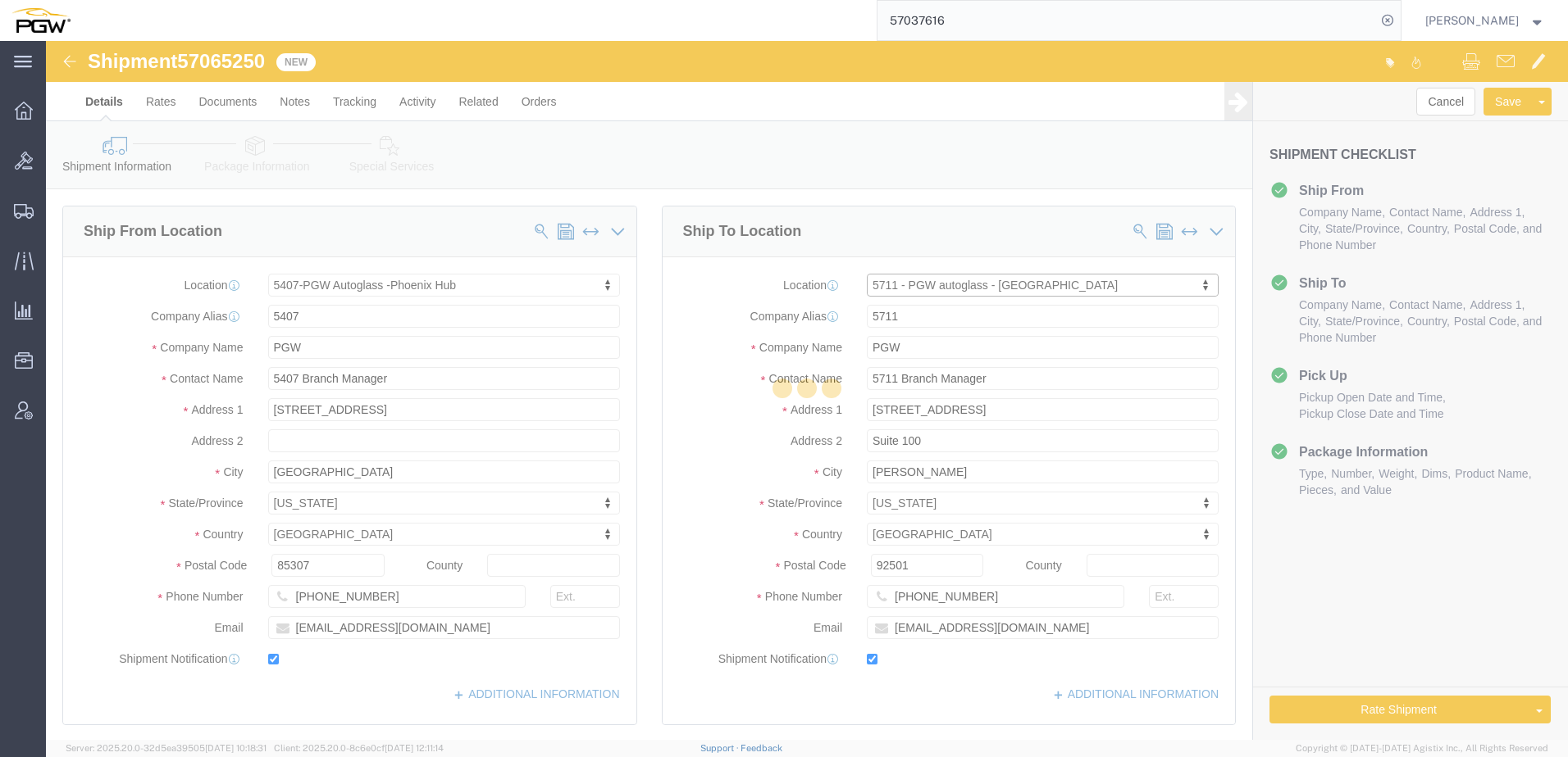
type input "98390"
type input "253-863-8159"
type input "lkqsp_o_pm_5711@pgwag.com"
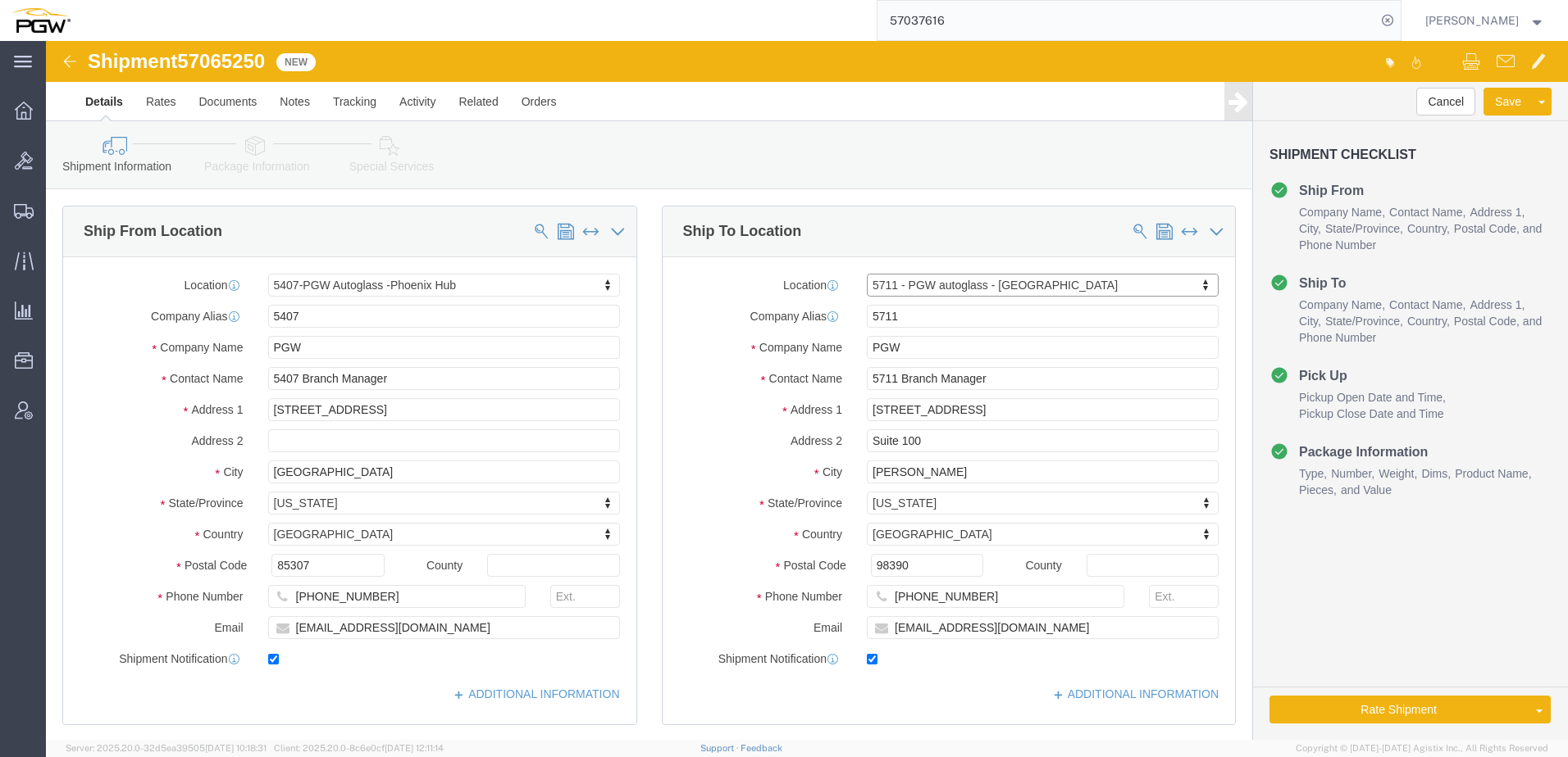
select select "WA"
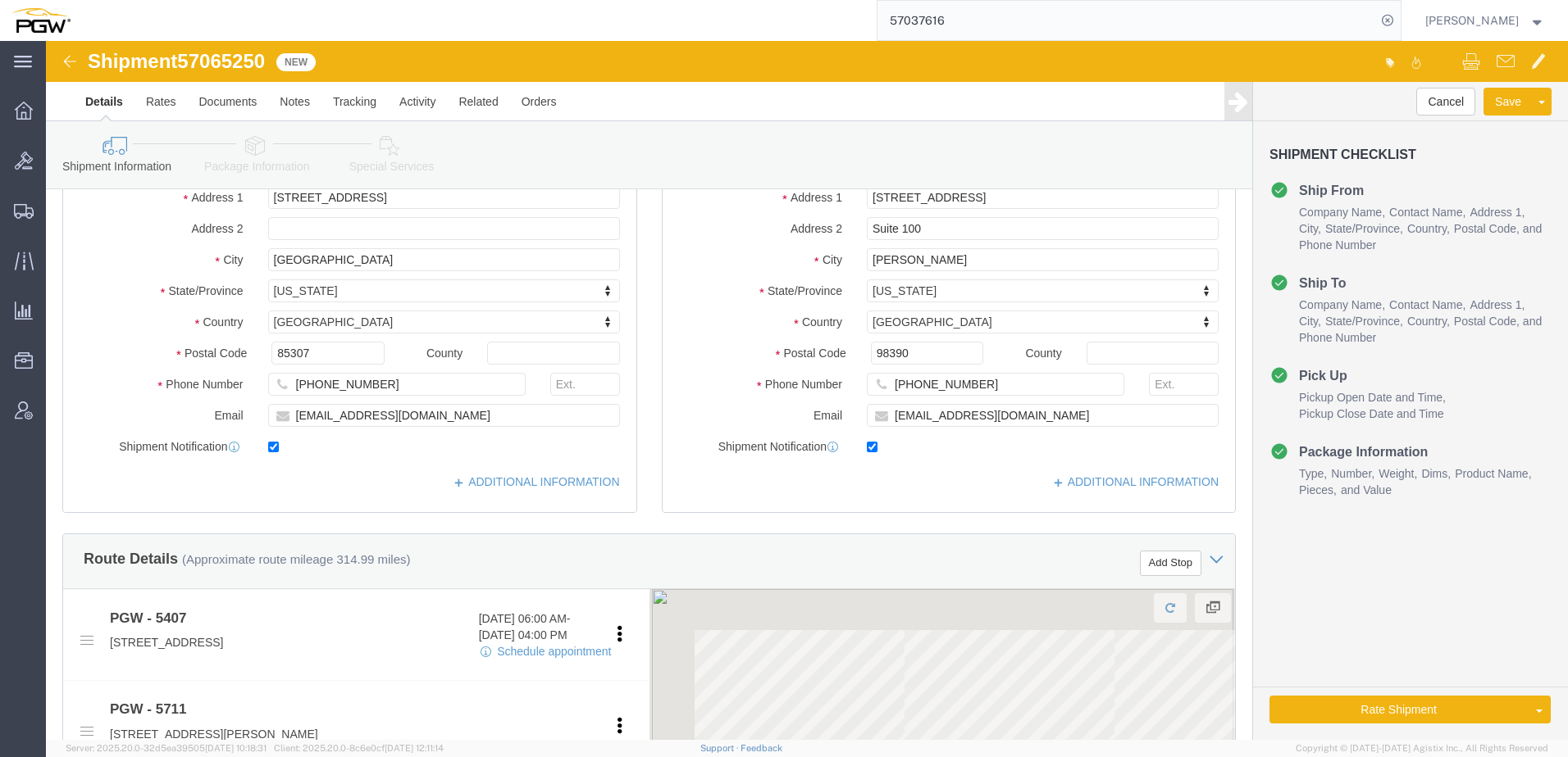
scroll to position [328, 0]
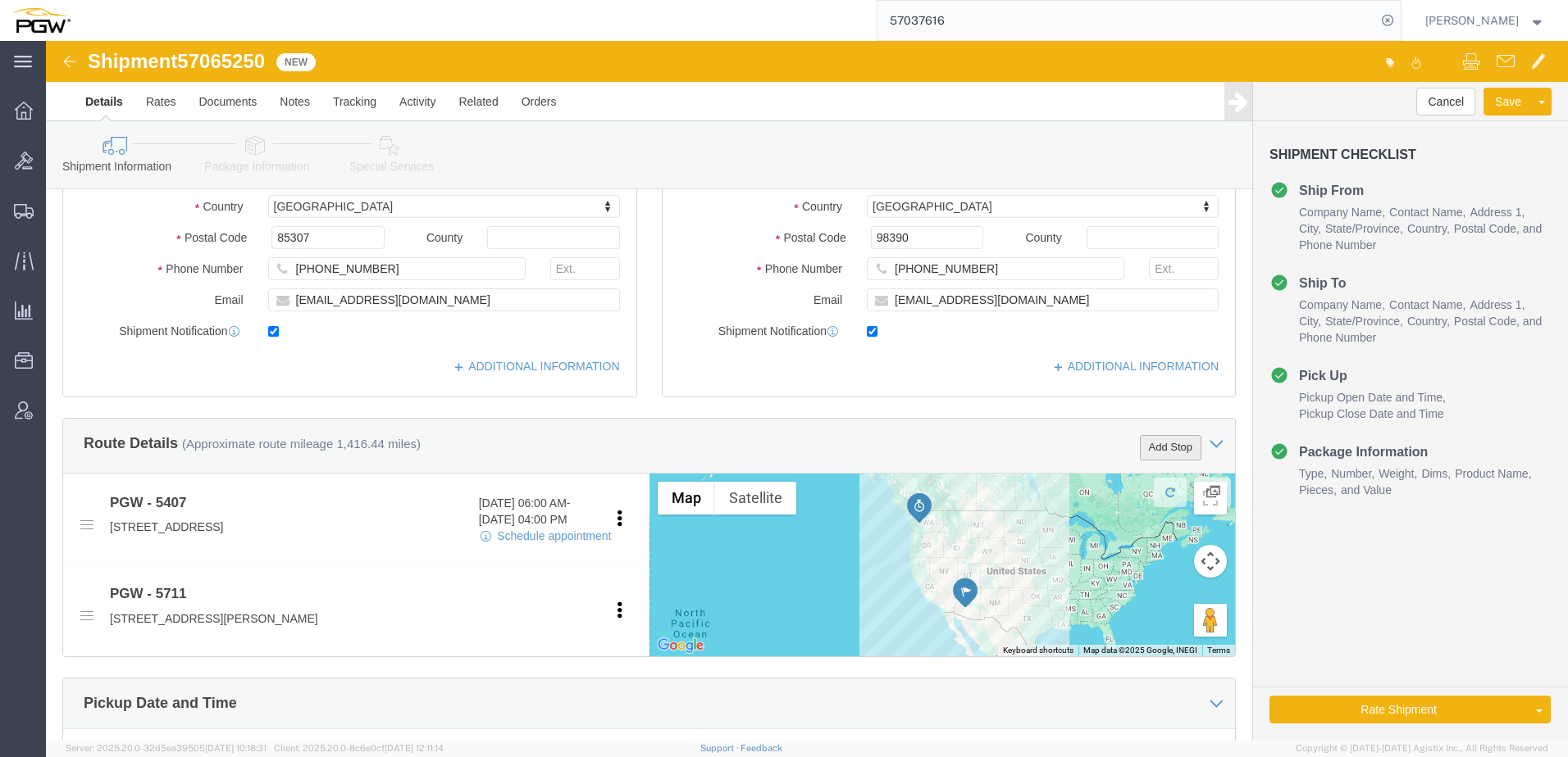
click button "Add Stop"
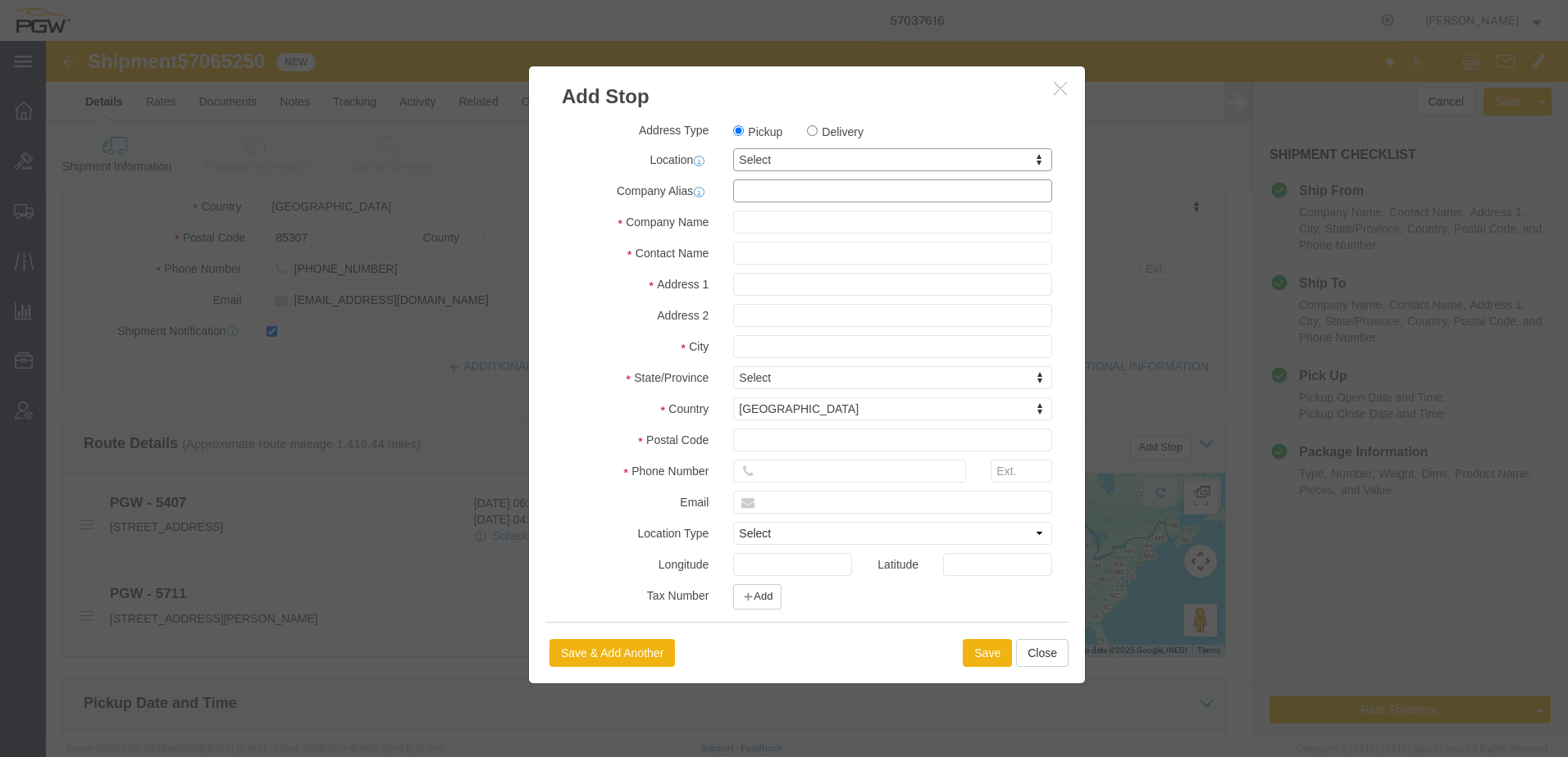
click input "text"
paste input "SWE984"
type input "SWE984"
click input "Delivery"
radio input "true"
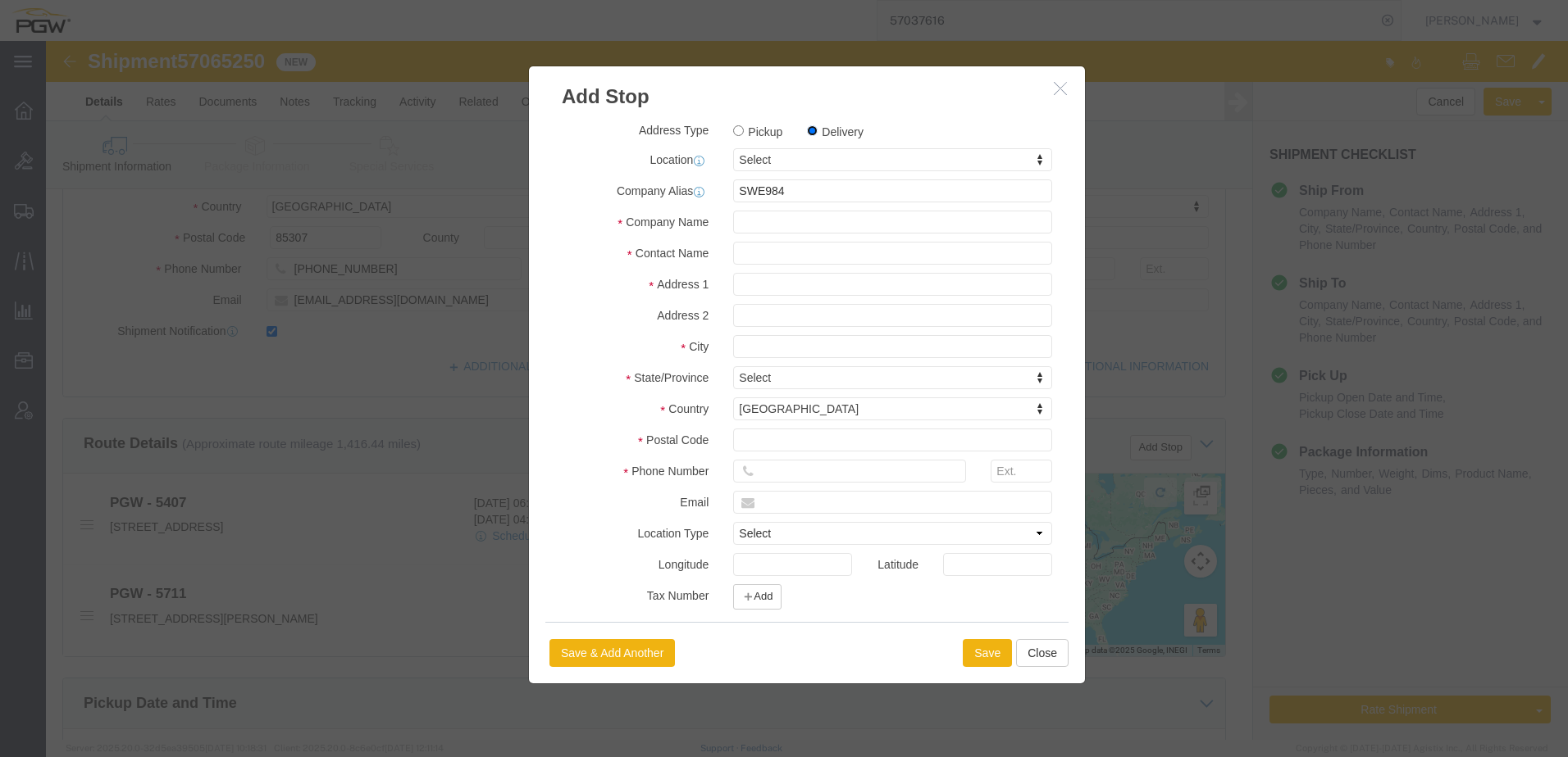
select select
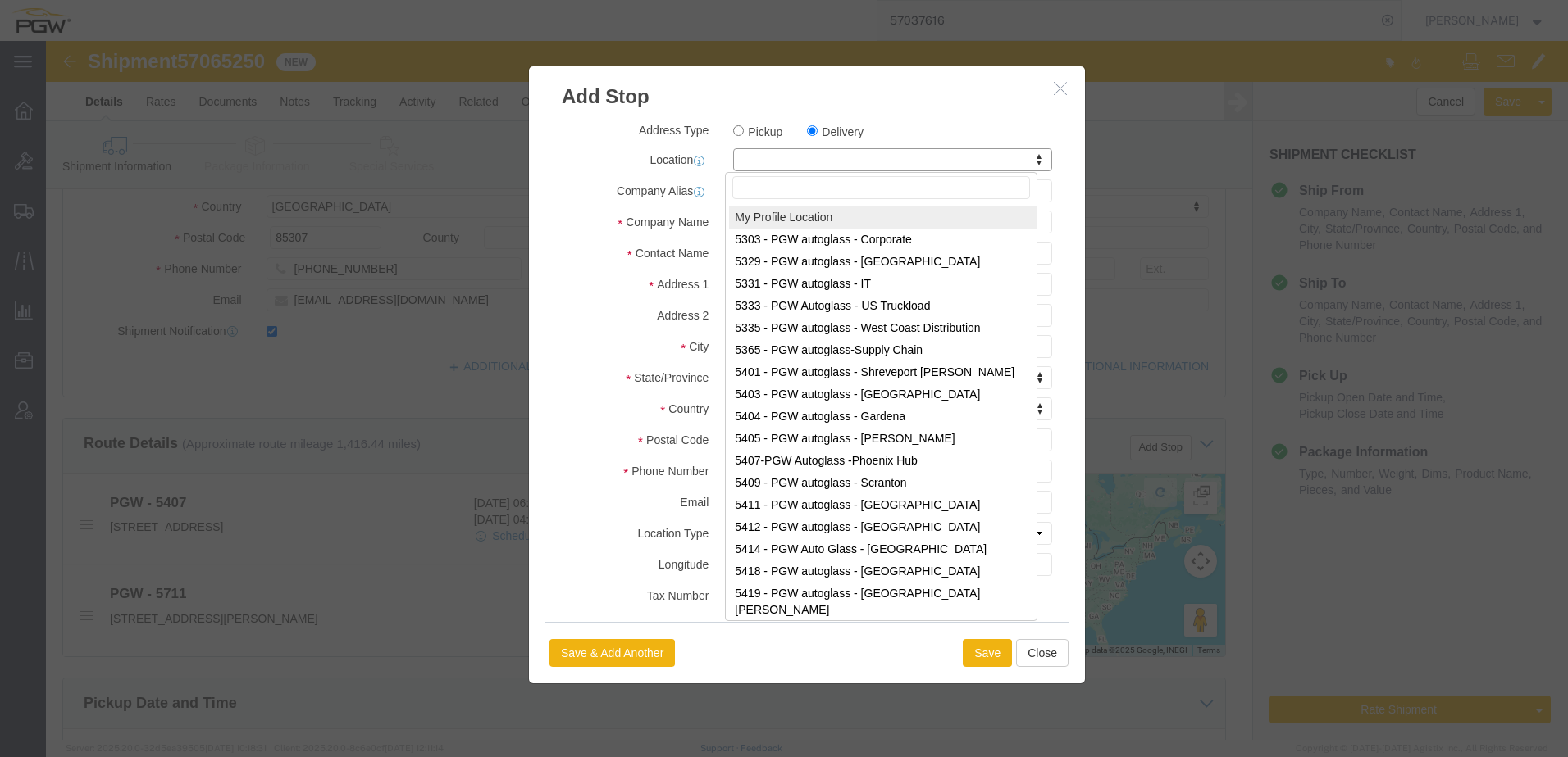
paste input "SWE984"
type input "SWE984"
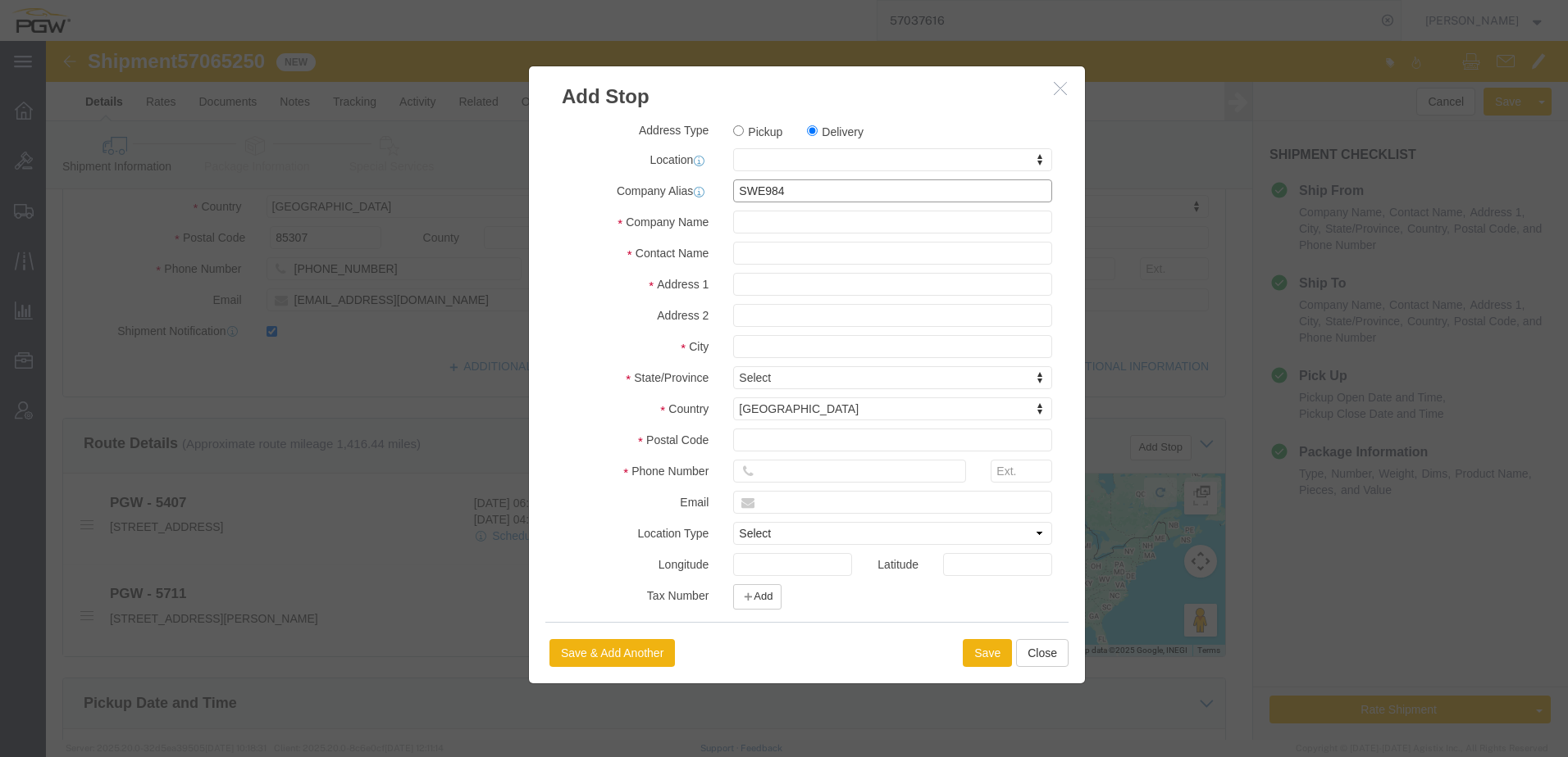
click input "SWE984"
click input "text"
paste input "SWE984"
type input "SWE984"
click input "text"
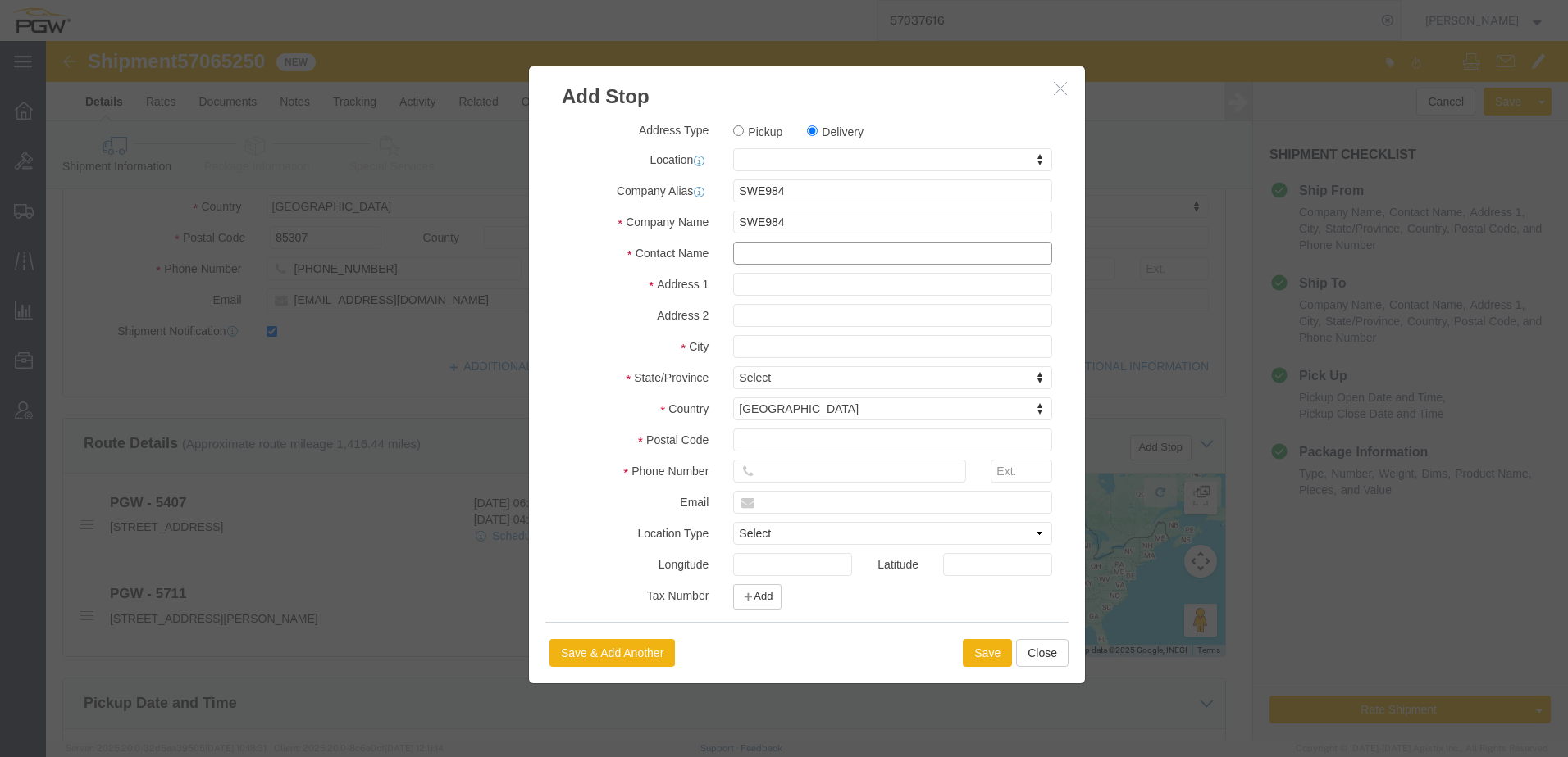
paste input "SWE984"
type input "SWE984"
drag, startPoint x: 743, startPoint y: 151, endPoint x: 357, endPoint y: 139, distance: 386.2
click div "Add Stop Address Type Pickup Delivery Location My Profile Location 5303 - PGW a…"
click button "Close"
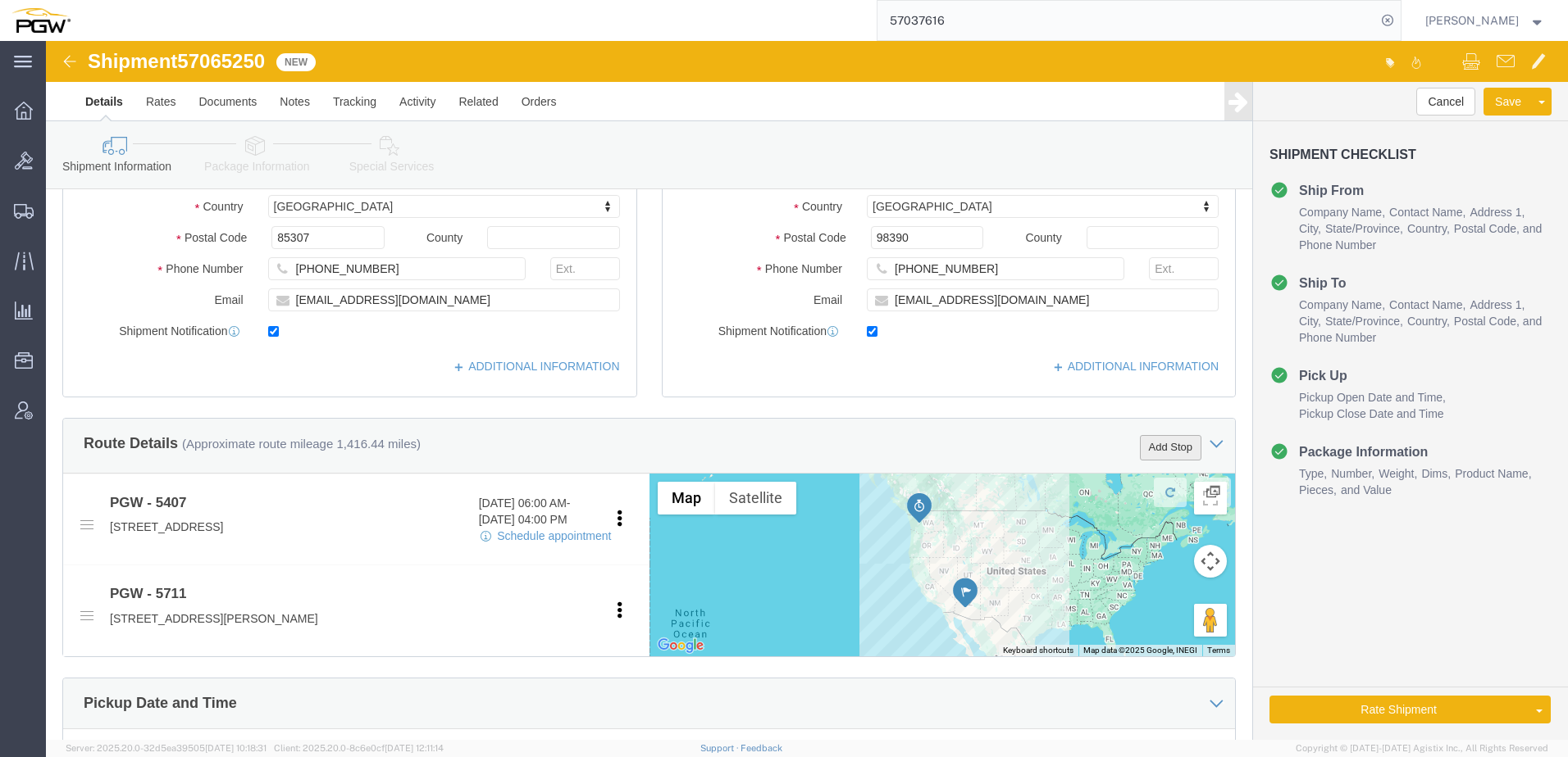
click button "Add Stop"
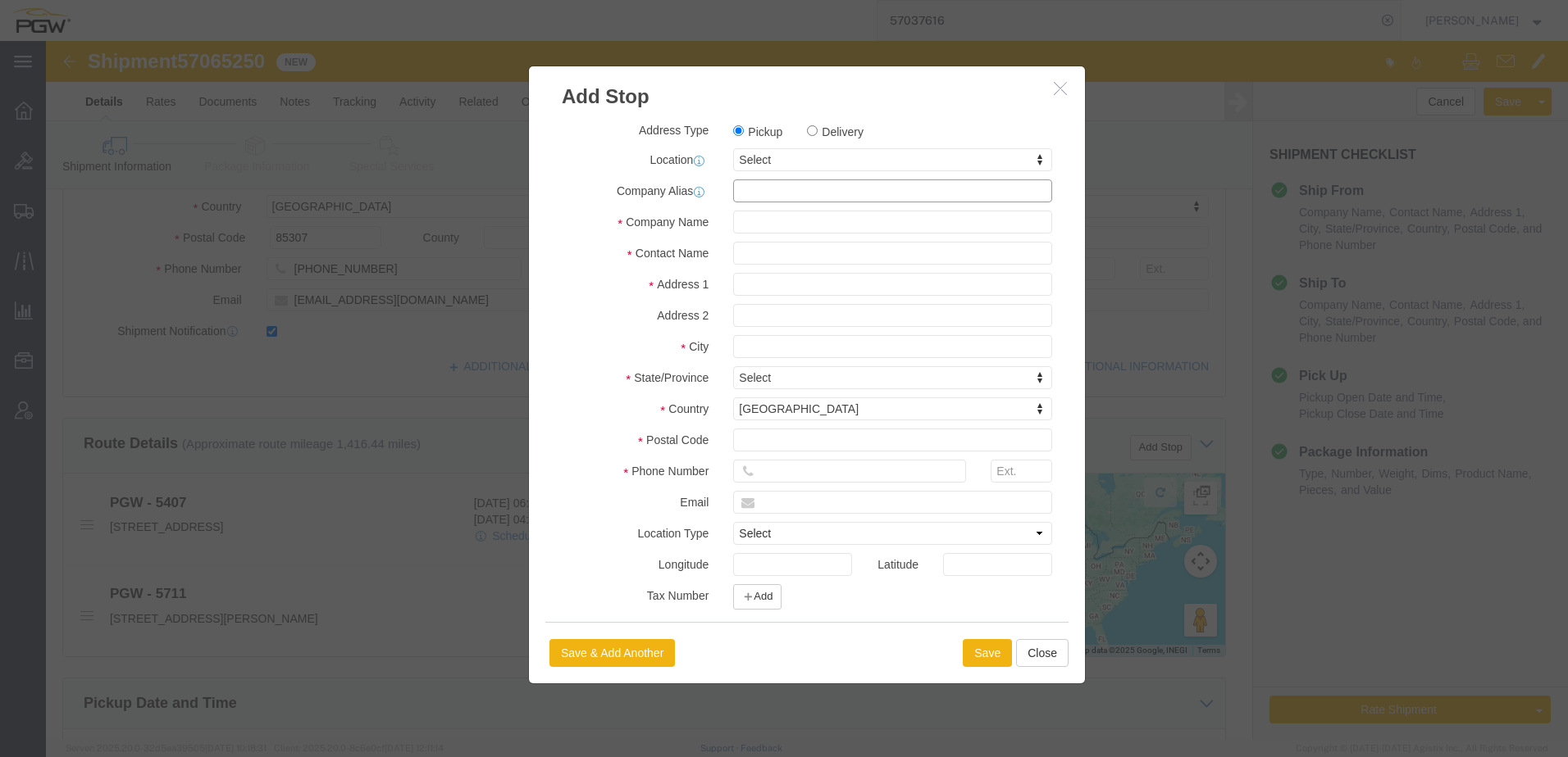
click input "text"
paste input "SWE984"
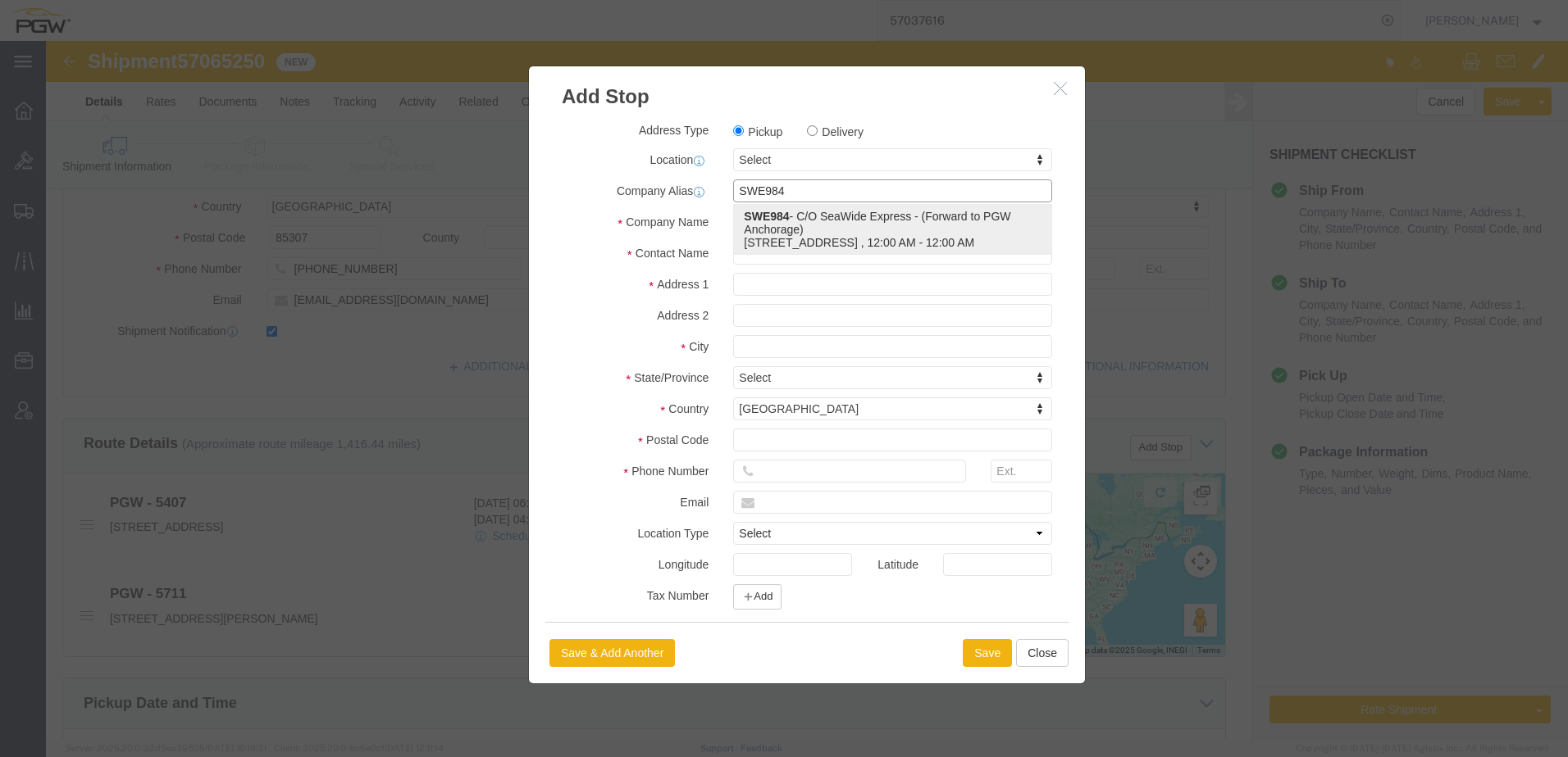
click p "SWE984 - C/O SeaWide Express - (Forward to PGW Anchorage) 4301 B industry Drive…"
type input "SWE984"
type input "C/O SeaWide Express"
type input "Forward to PGW Anchorage"
type input "[STREET_ADDRESS]"
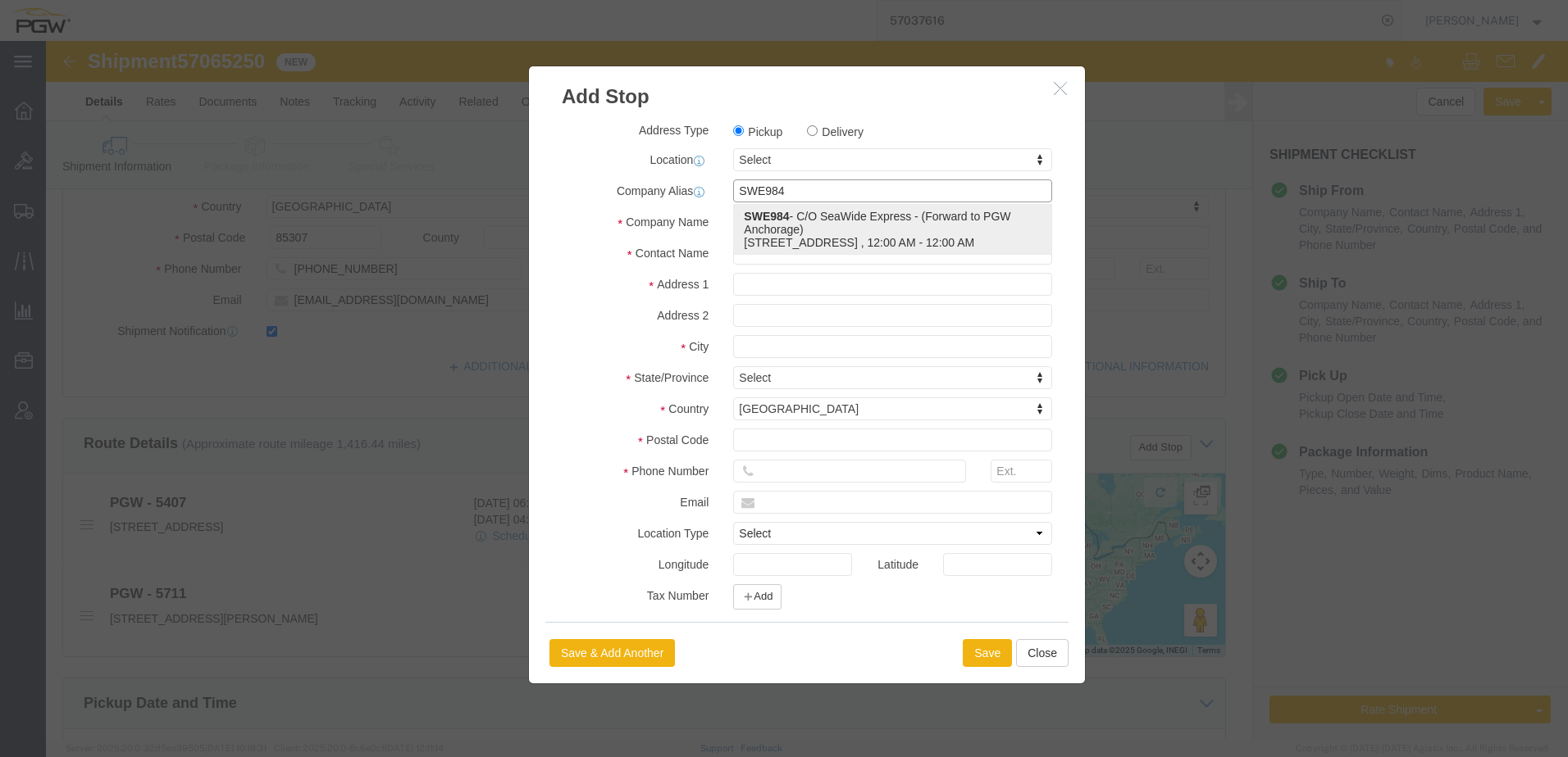
type input "Fife"
type input "98424"
type input "[PHONE_NUMBER]"
type input "[EMAIL_ADDRESS][DOMAIN_NAME]"
checkbox input "true"
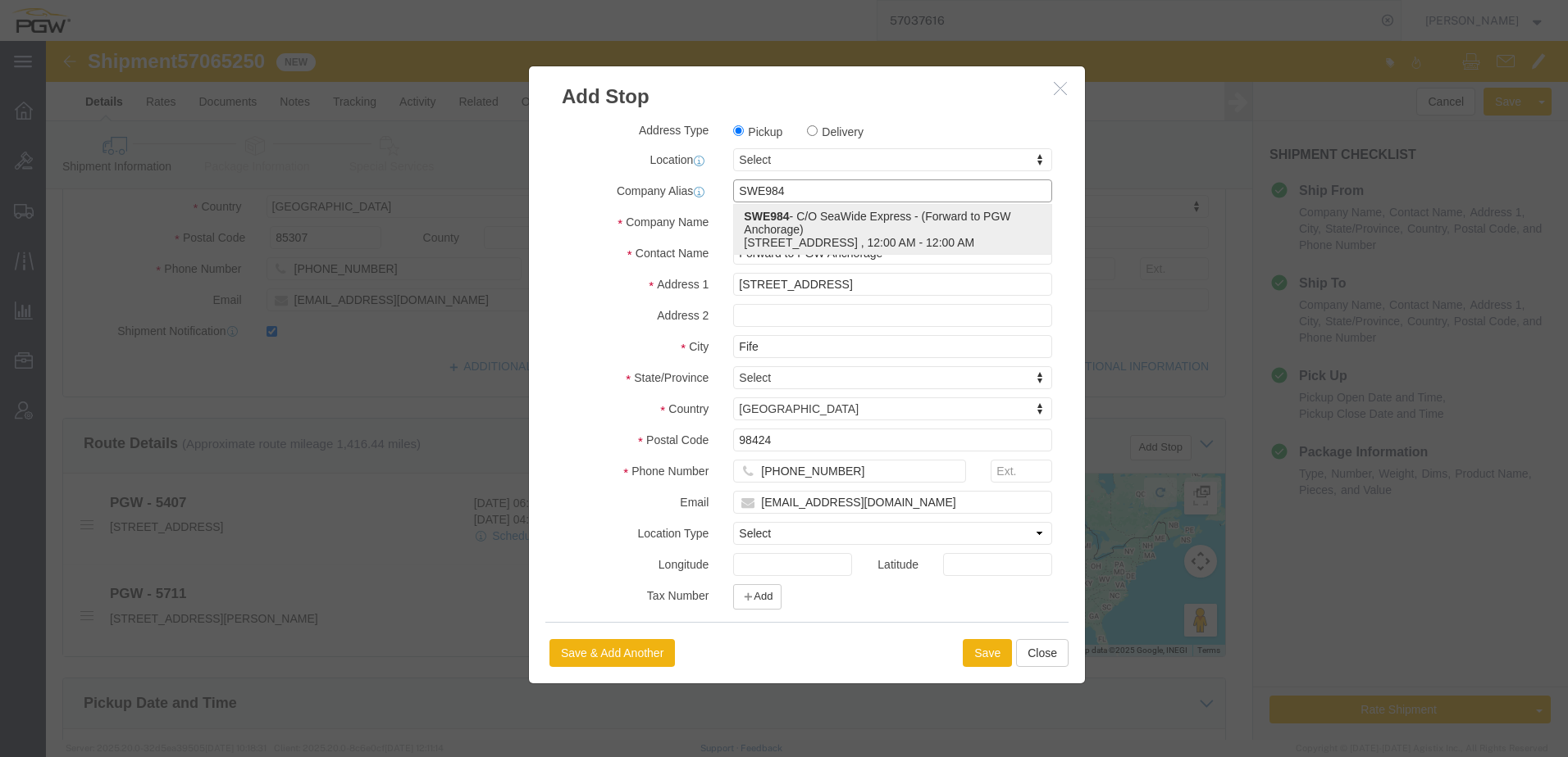
select select "WA"
type input "SWE984"
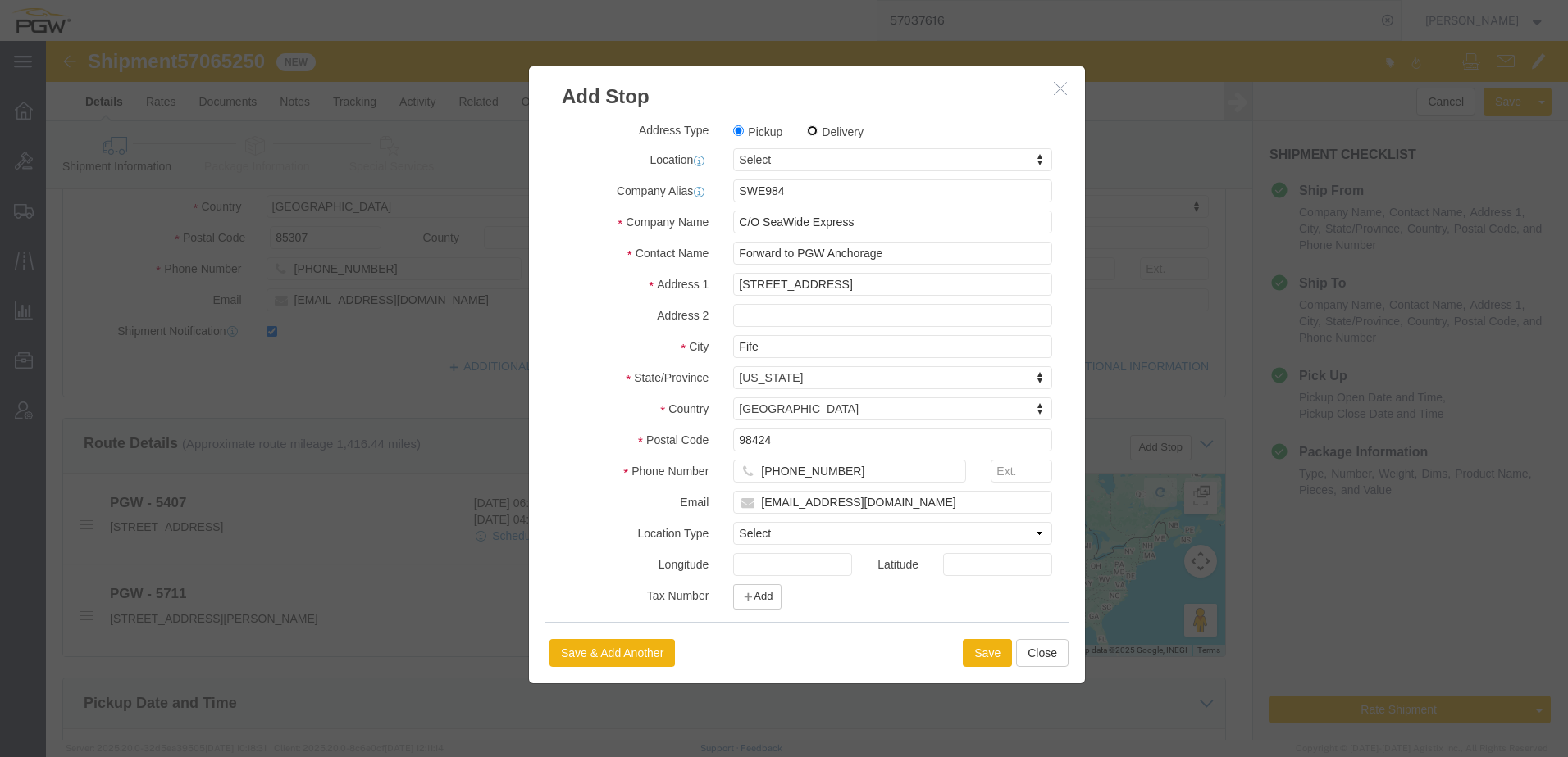
click input "Delivery"
radio input "true"
select select
click button "Save"
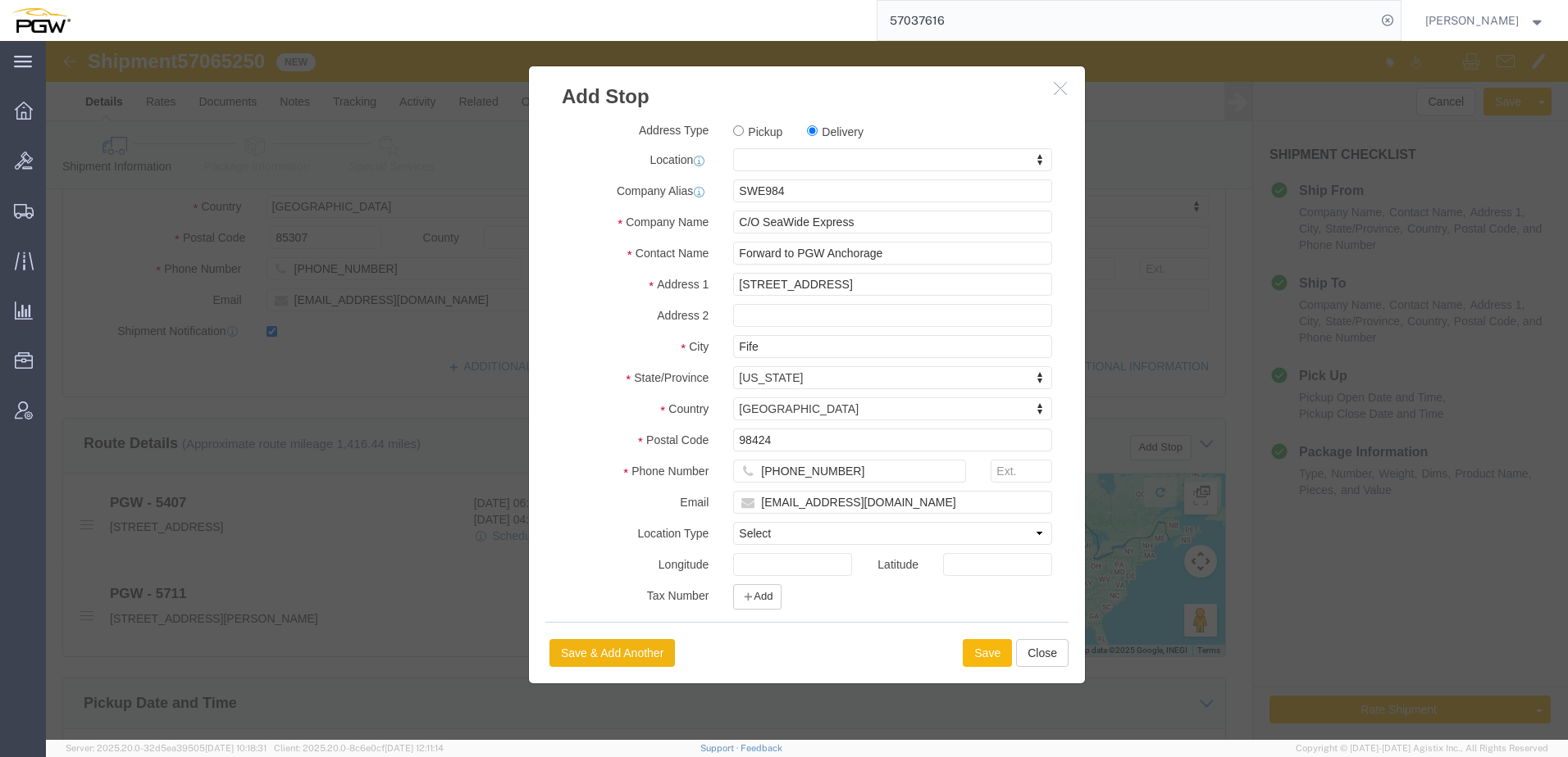
select select "D"
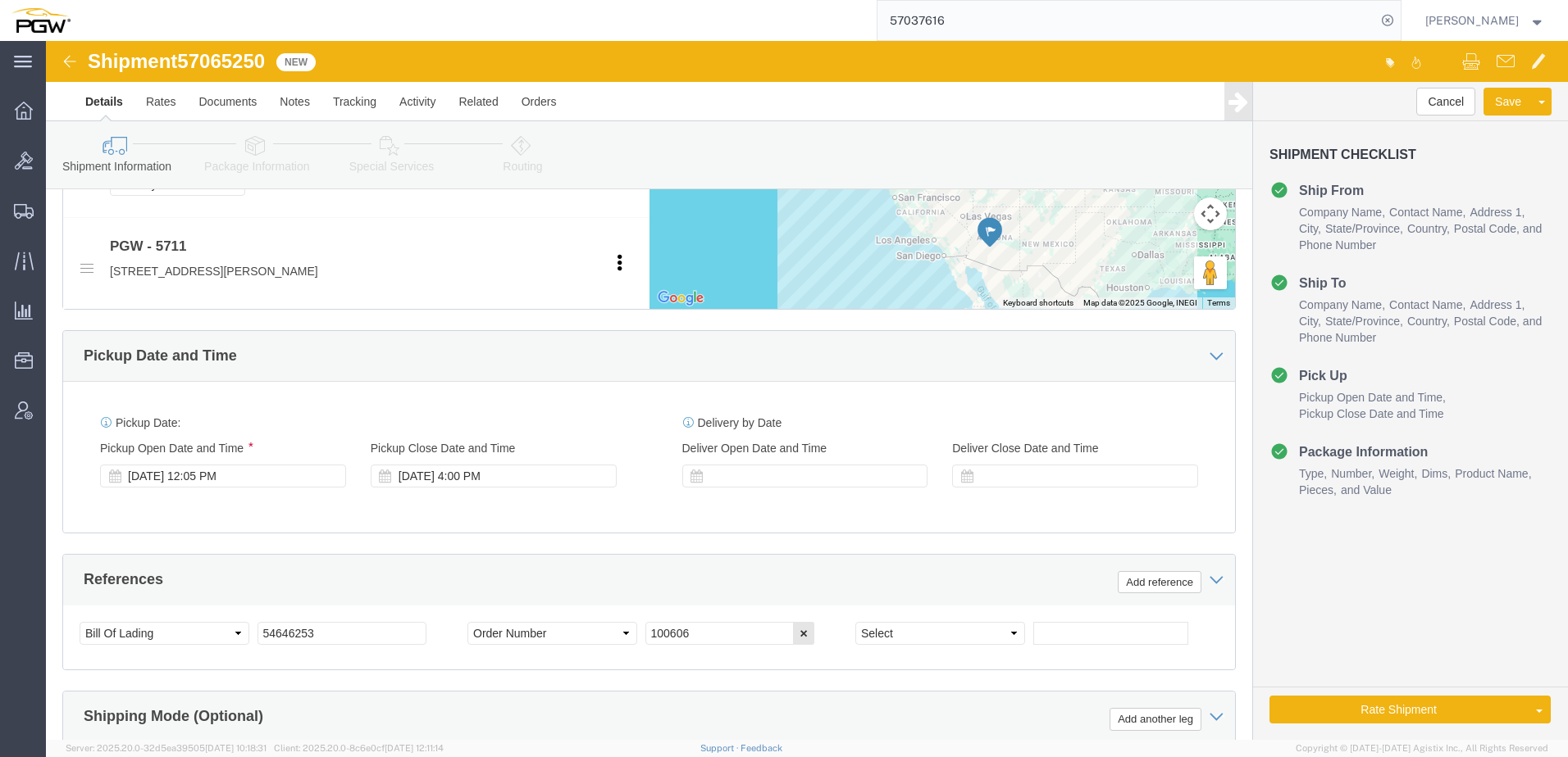
scroll to position [1066, 0]
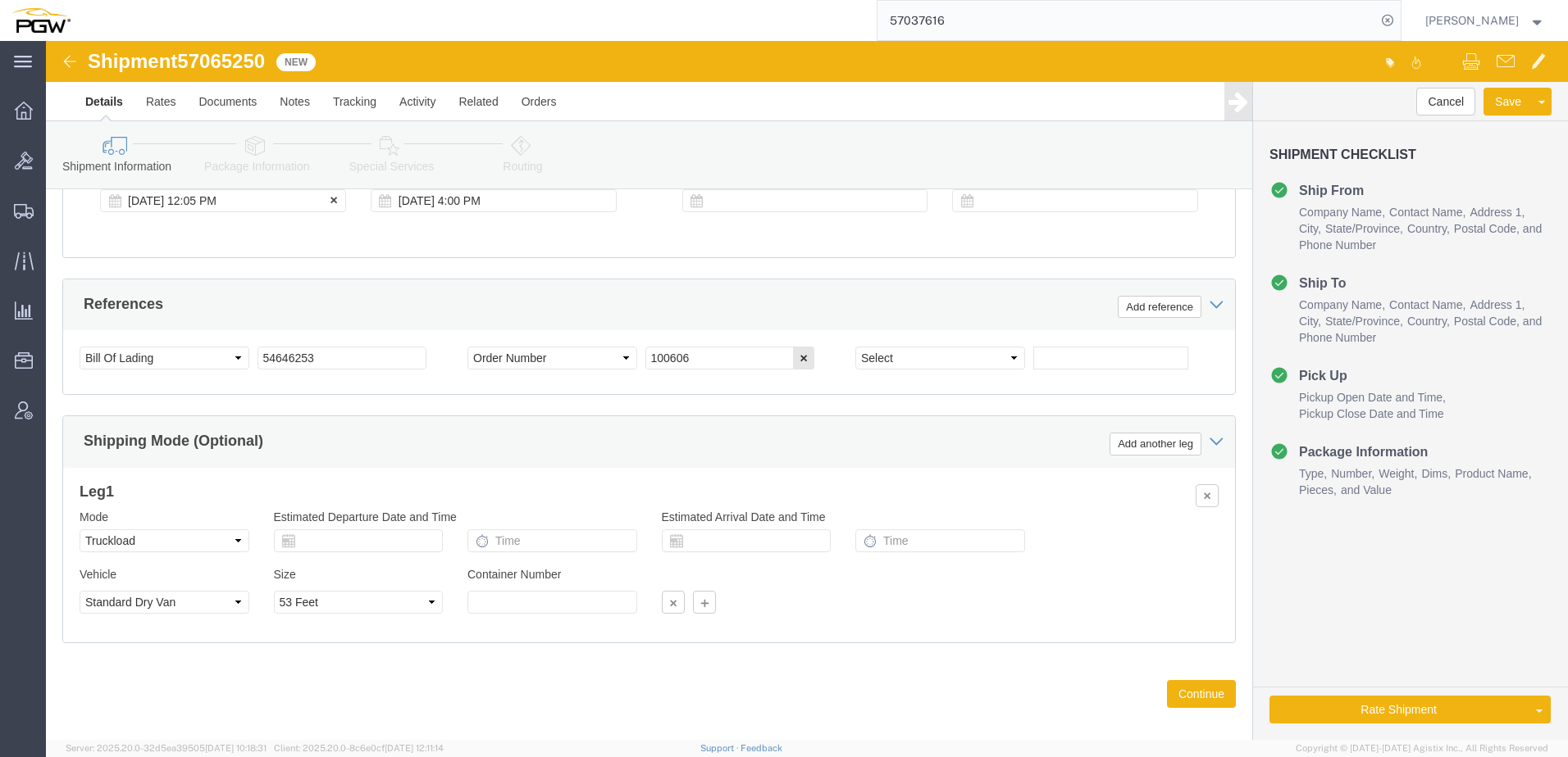
click div "Oct 08 2025 12:05 PM"
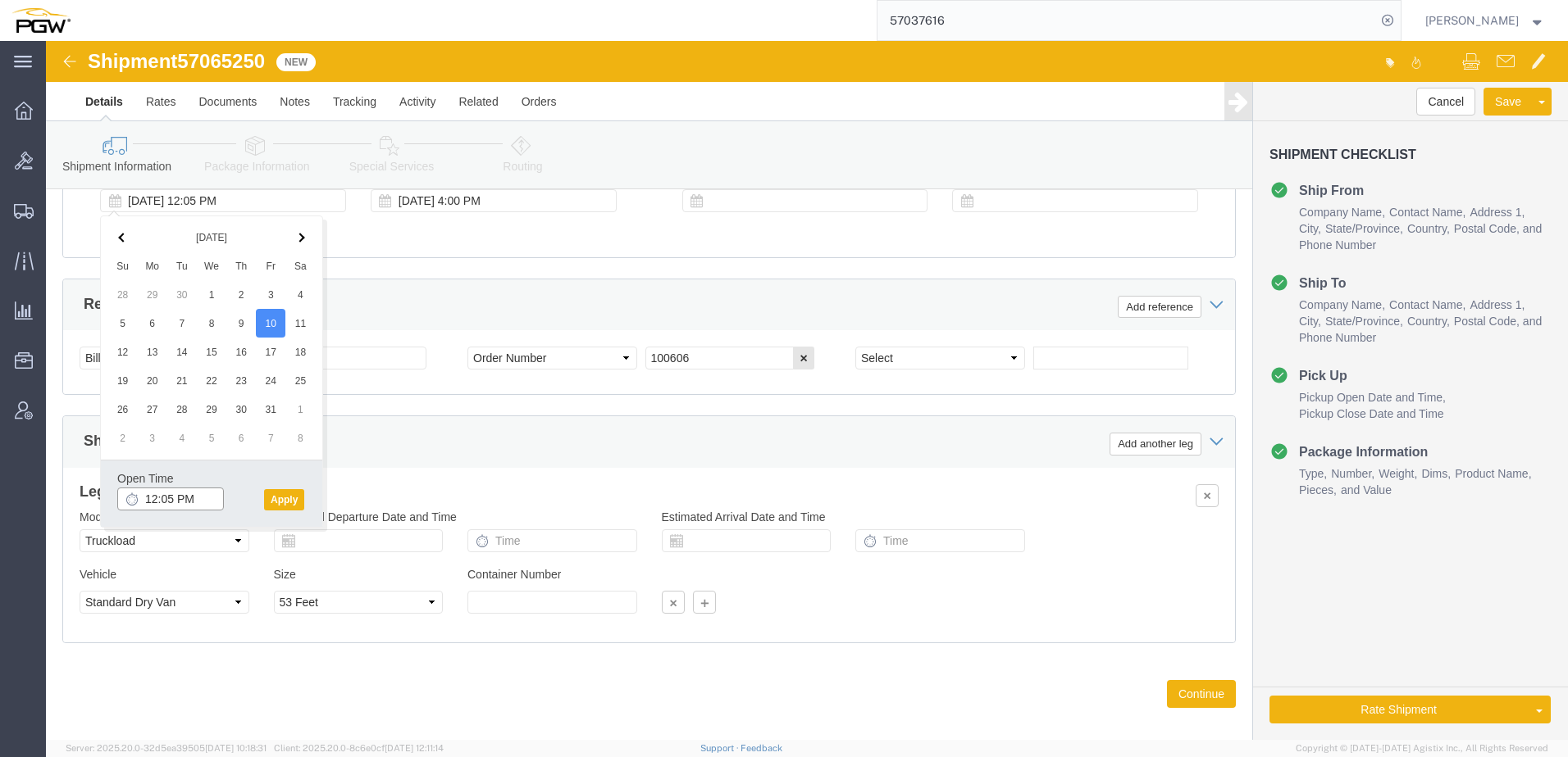
click input "12:05 PM"
type input "2:00 PM"
click button "Apply"
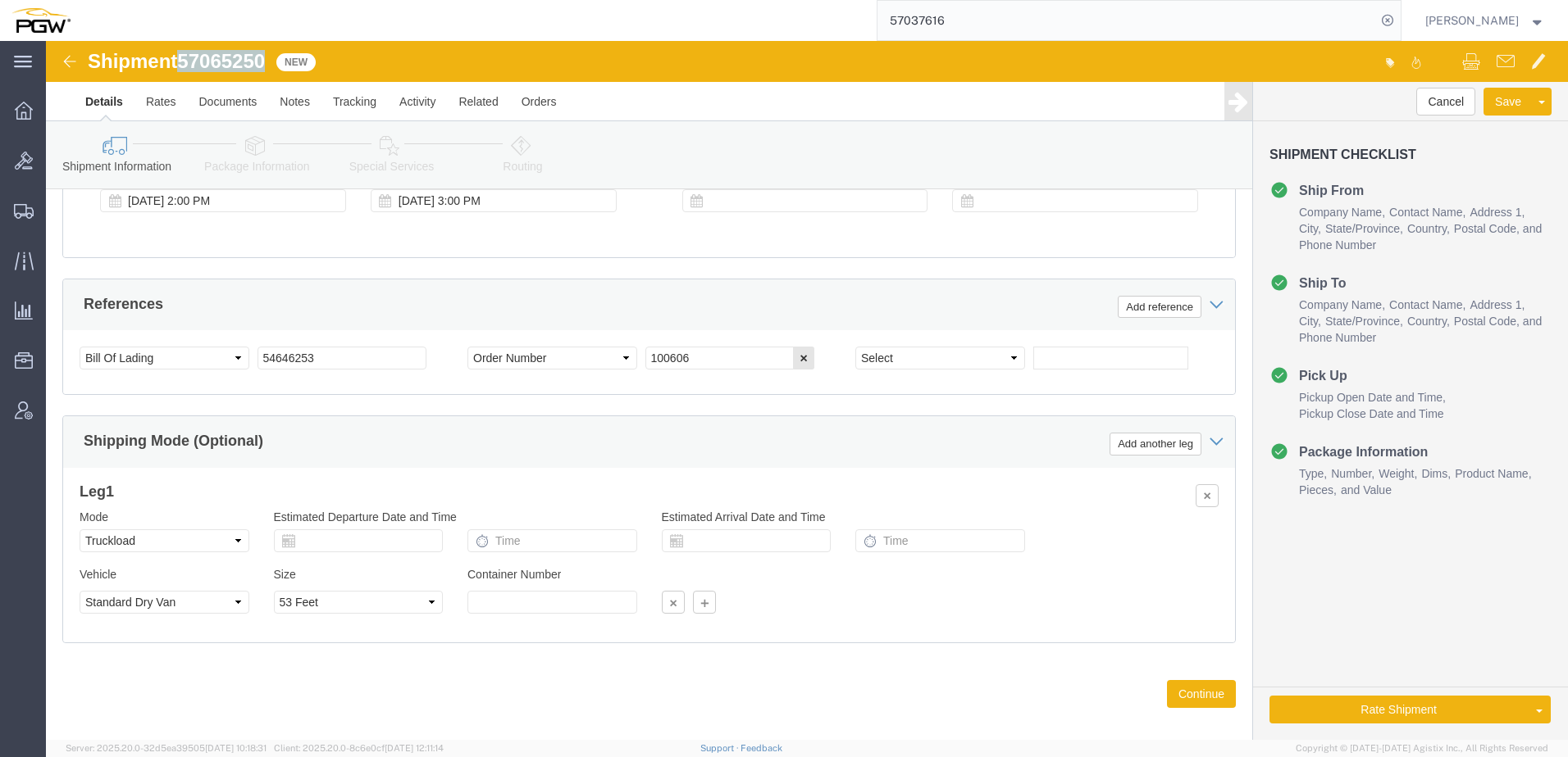
drag, startPoint x: 138, startPoint y: 18, endPoint x: 223, endPoint y: 17, distance: 85.0
click span "57065250"
copy span "57065250"
drag, startPoint x: 293, startPoint y: 317, endPoint x: 99, endPoint y: 287, distance: 196.3
click div "References Add reference Select Account Type Activity ID Airline Appointment Nu…"
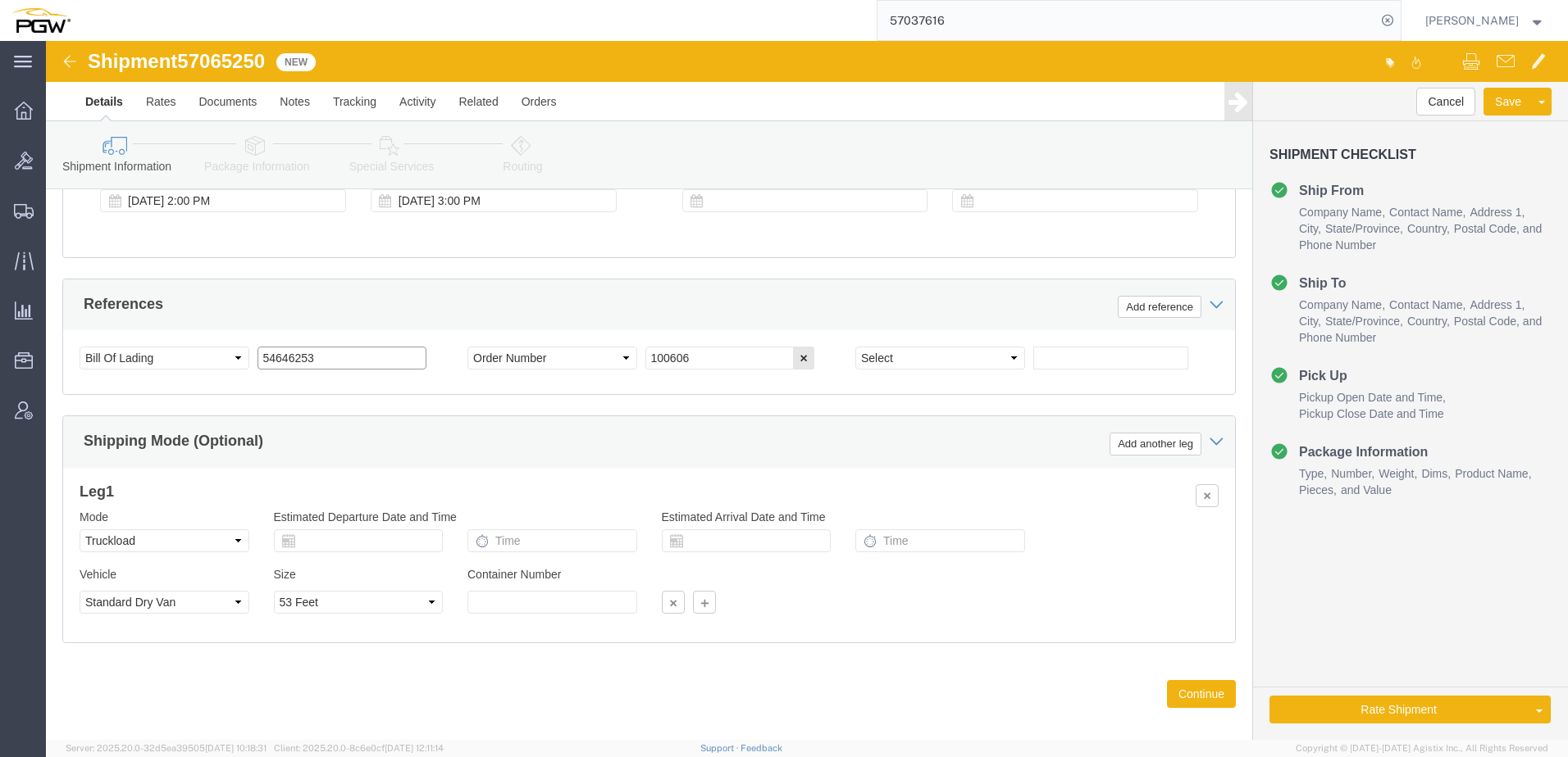
paste input "7065250"
drag, startPoint x: 315, startPoint y: 319, endPoint x: -801, endPoint y: 222, distance: 1120.2
click html "Shipment 57065250 New Details Rates Documents Notes Tracking Activity Related O…"
type input "57065250"
drag, startPoint x: 685, startPoint y: 314, endPoint x: 551, endPoint y: 294, distance: 135.5
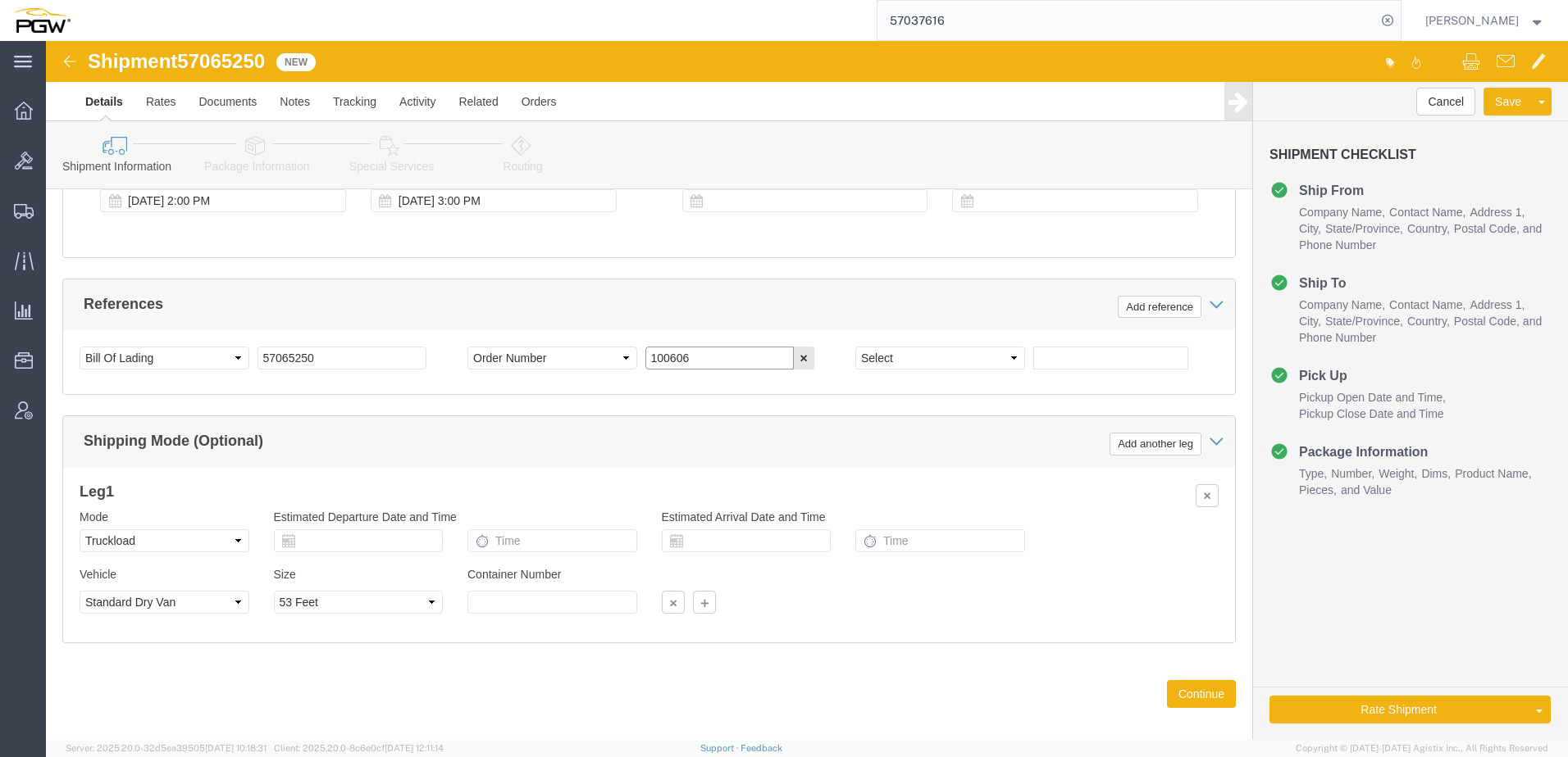
click div "Select Account Type Activity ID Airline Appointment Number ASN Batch Request # …"
paste input "669681"
type input "669681"
click select "Select Account Type Activity ID Airline Appointment Number ASN Batch Request # …"
select select "ORDERNUM"
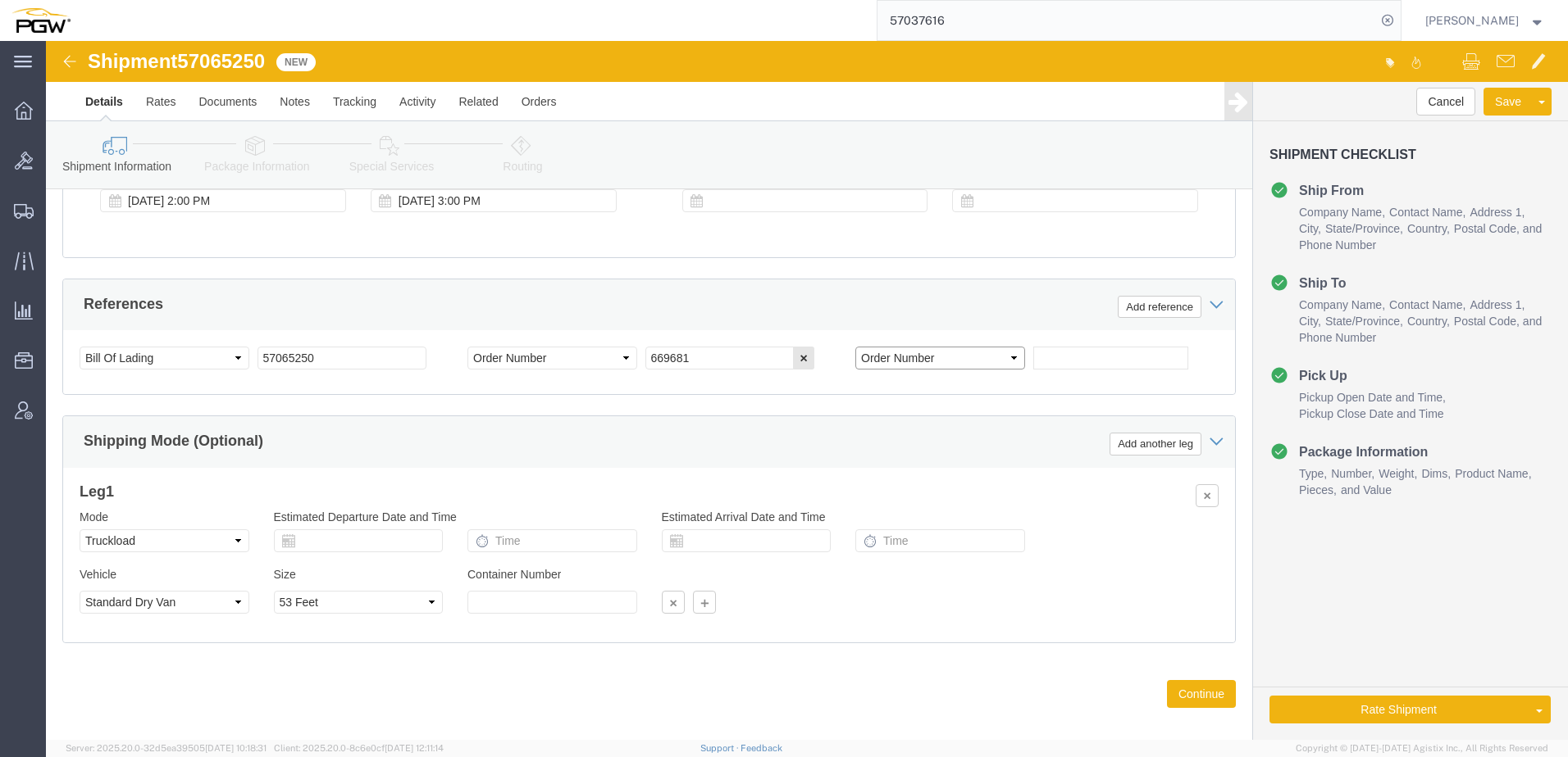
click select "Select Account Type Activity ID Airline Appointment Number ASN Batch Request # …"
click input "text"
paste input "669666"
type input "669666"
click icon
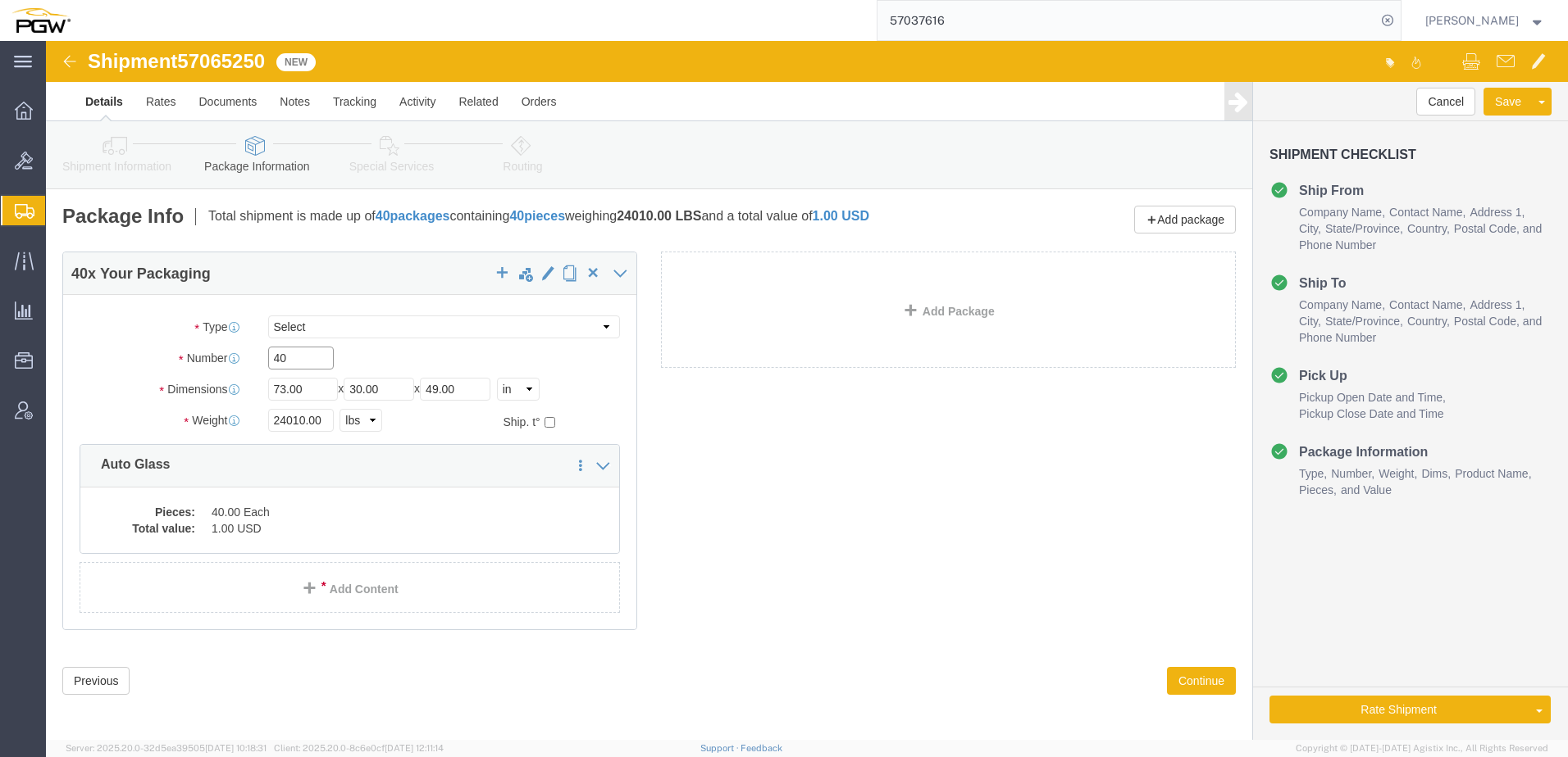
drag, startPoint x: 266, startPoint y: 310, endPoint x: -346, endPoint y: 274, distance: 613.1
click html "Shipment 57065250 New Details Rates Documents Notes Tracking Activity Related O…"
paste input "8"
type input "8"
drag, startPoint x: 257, startPoint y: 377, endPoint x: -178, endPoint y: 369, distance: 435.1
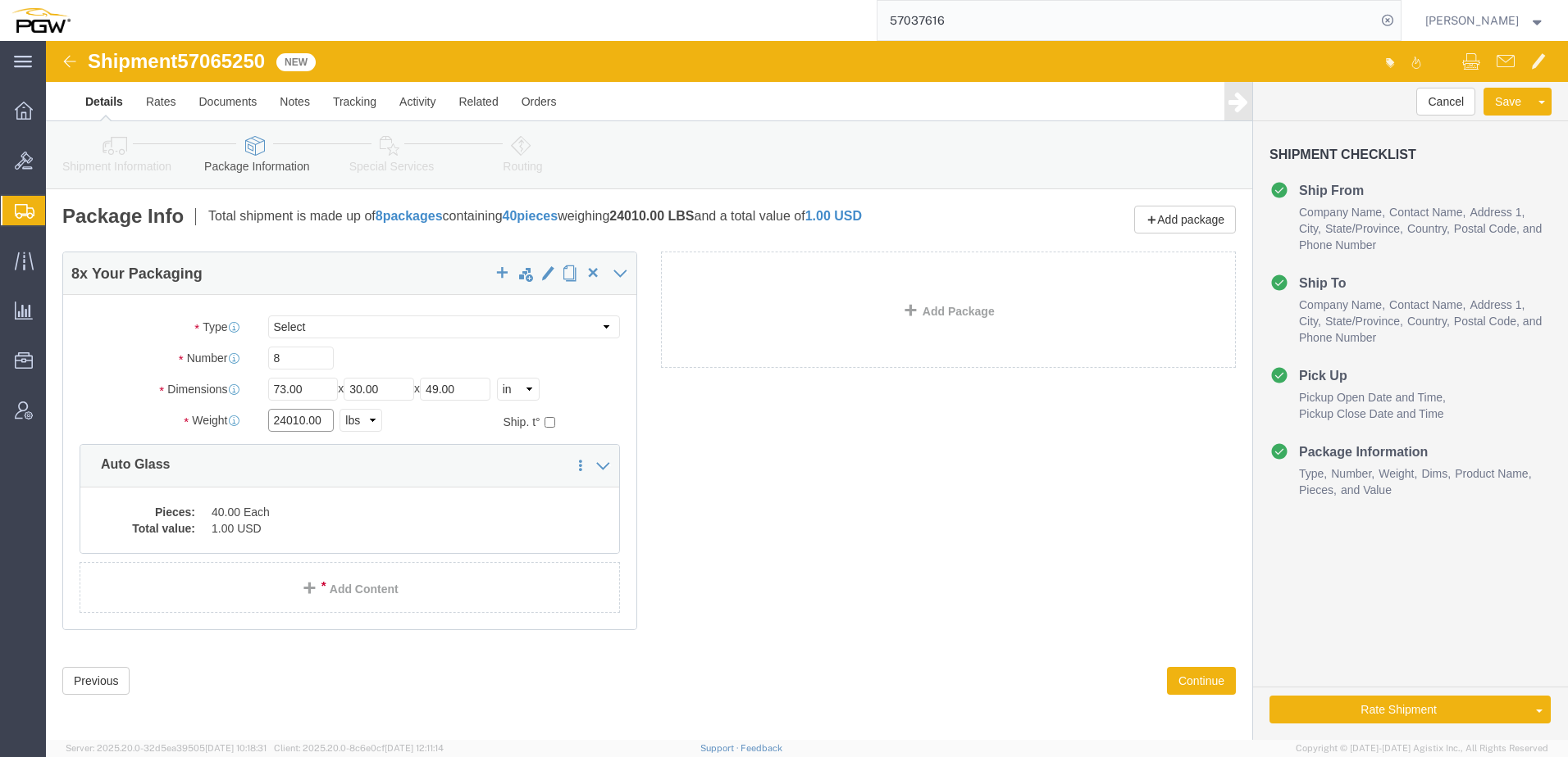
click html "Shipment 57065250 New Details Rates Documents Notes Tracking Activity Related O…"
click input "24010.00"
drag, startPoint x: 256, startPoint y: 376, endPoint x: -262, endPoint y: 373, distance: 518.0
click html "Shipment 57065250 New Details Rates Documents Notes Tracking Activity Related O…"
type input "4409.00"
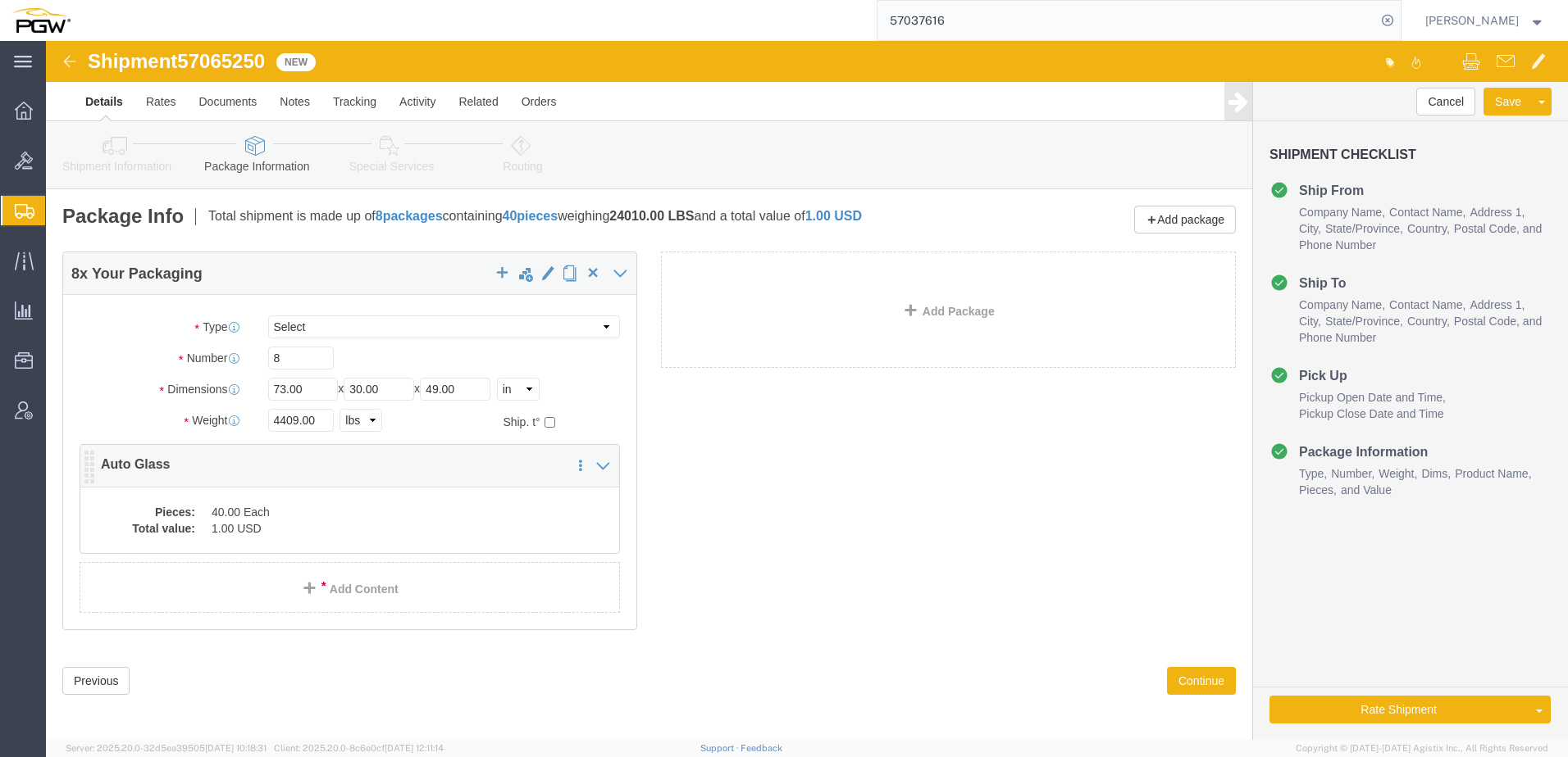
click dd "1.00 USD"
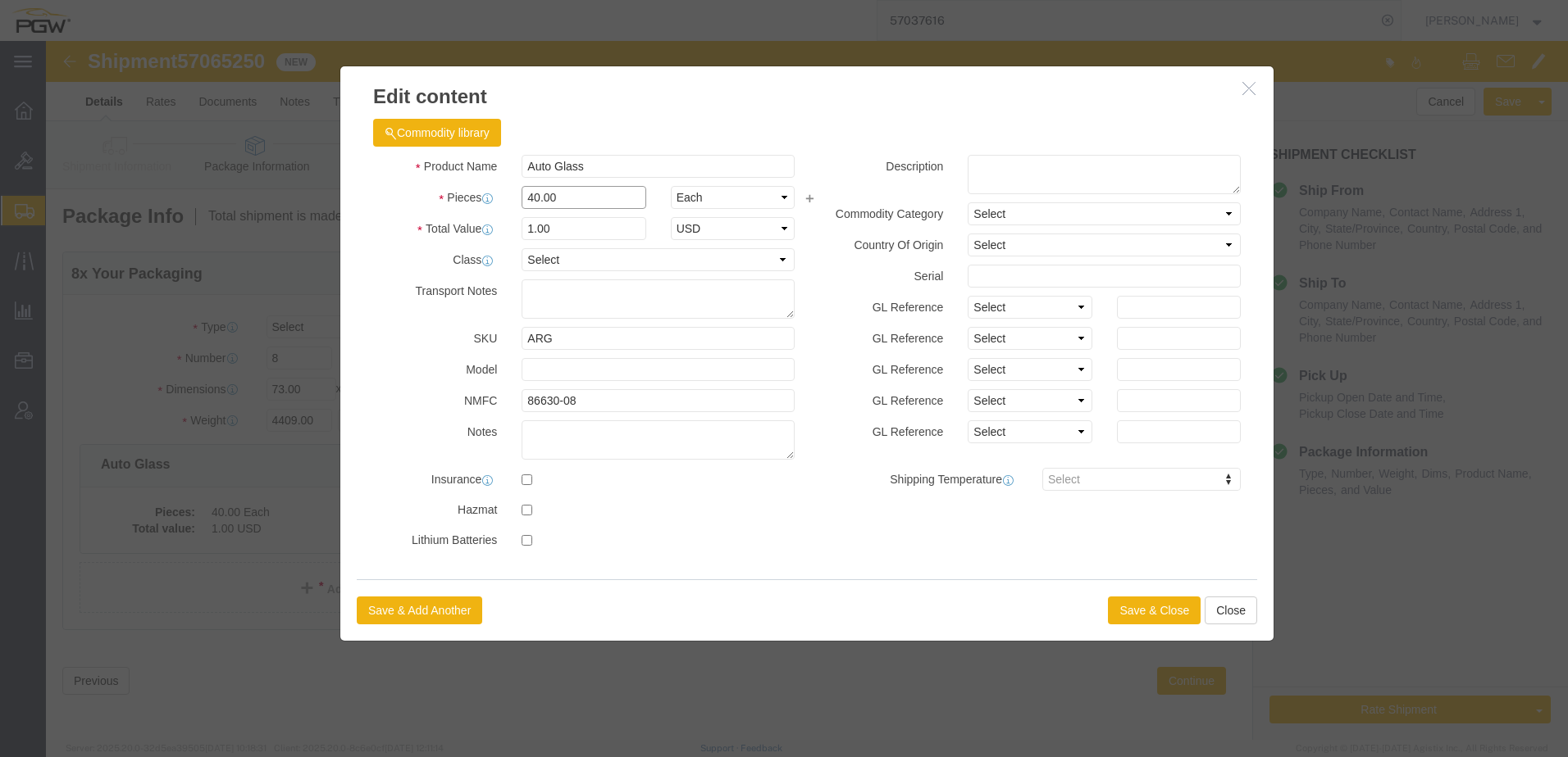
drag, startPoint x: 549, startPoint y: 152, endPoint x: -728, endPoint y: 68, distance: 1279.8
click html "Shipment 57065250 New Details Rates Documents Notes Tracking Activity Related O…"
type input "8.00"
type input "0.2"
type input "1.00"
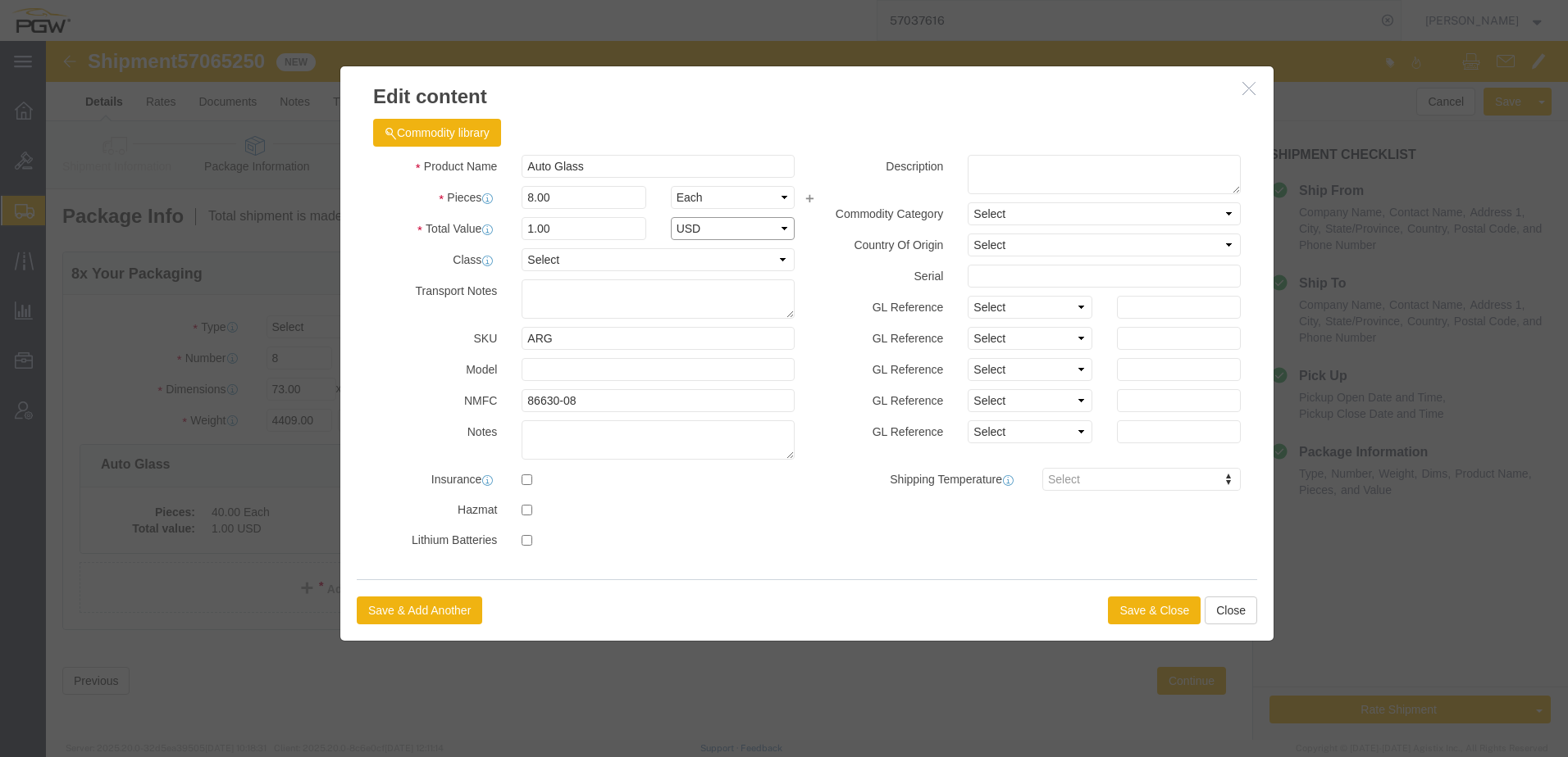
select select "USD"
click button "Save & Close"
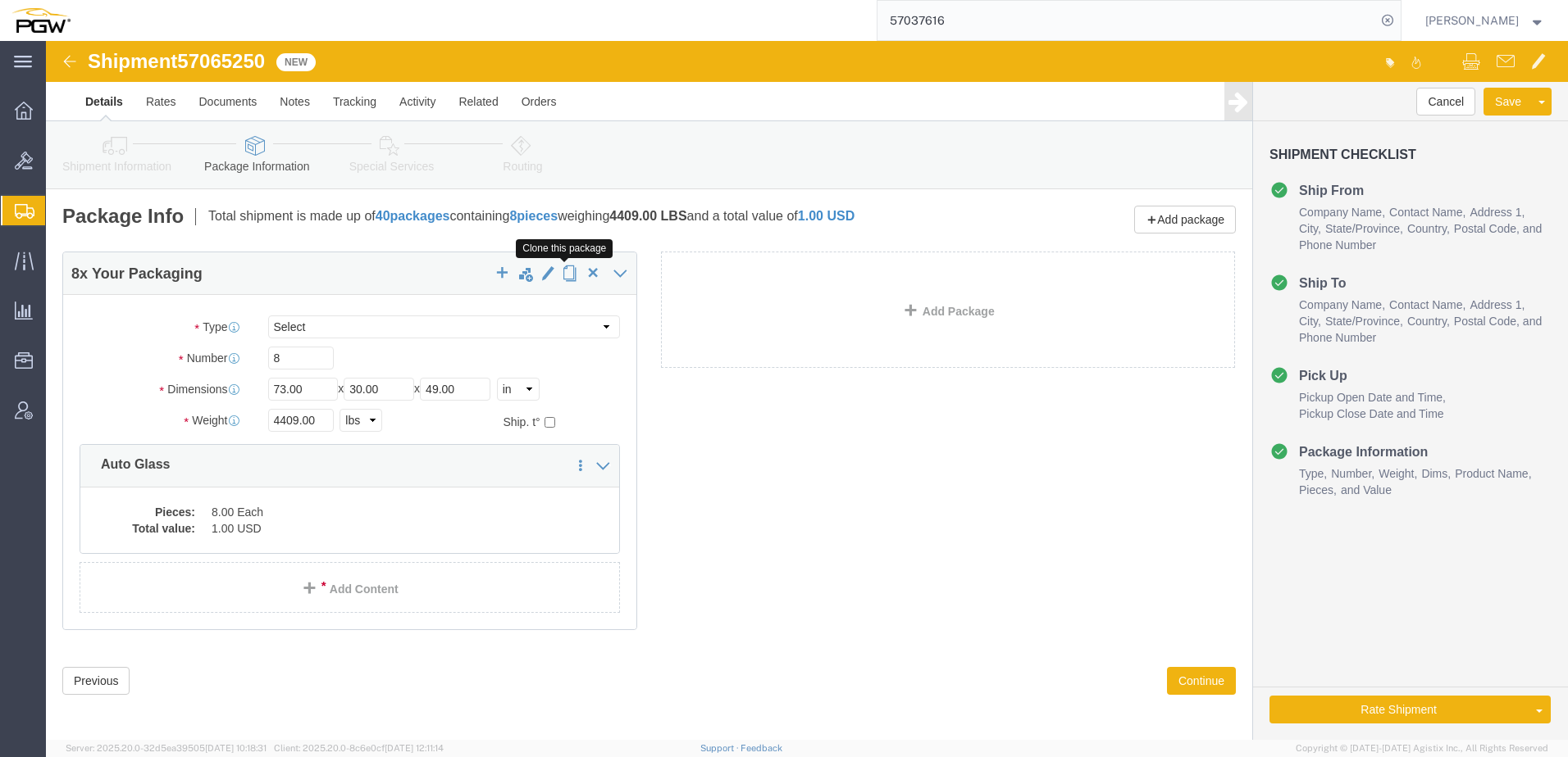
click span "button"
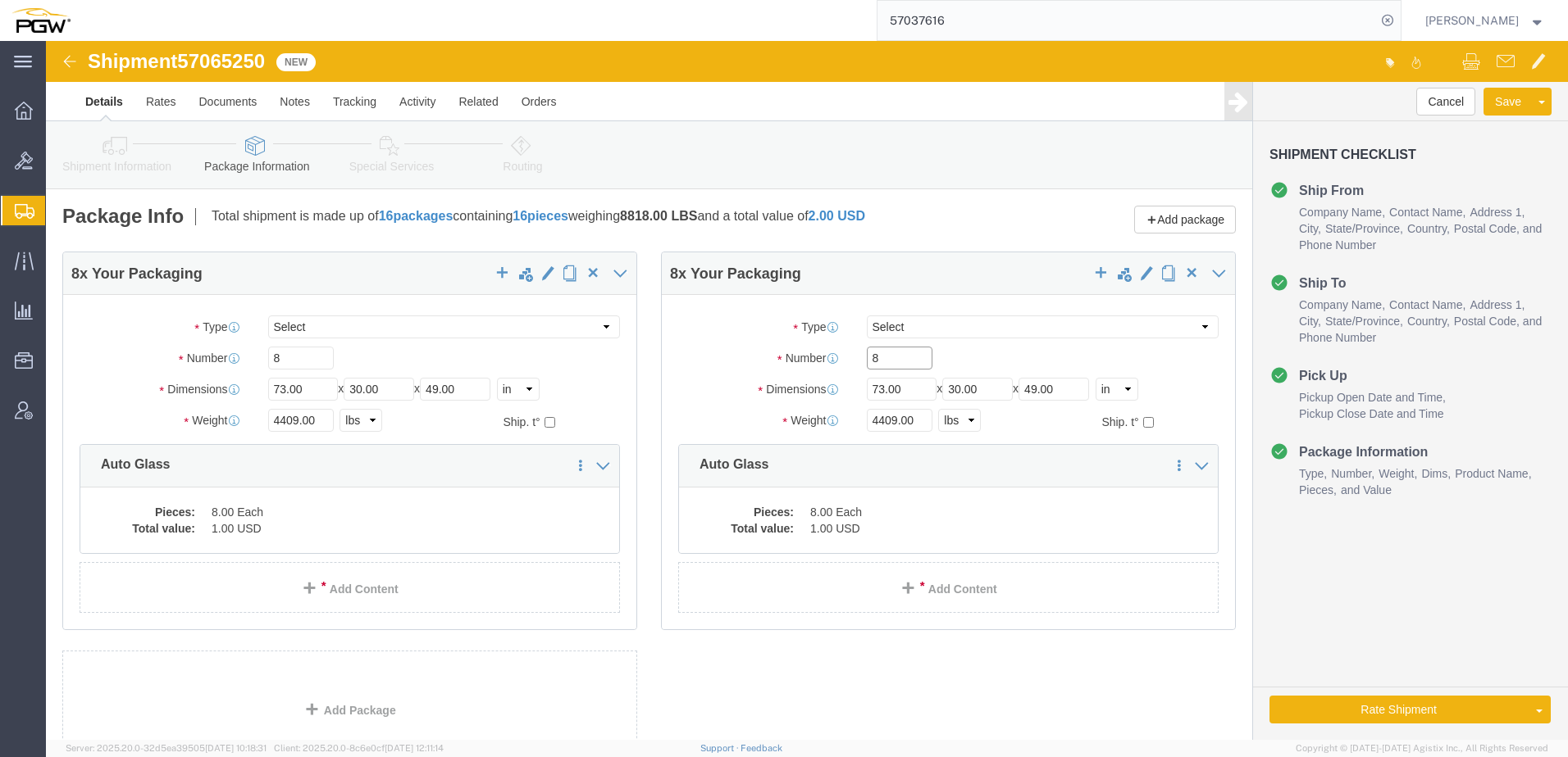
drag, startPoint x: 845, startPoint y: 318, endPoint x: 683, endPoint y: 342, distance: 163.8
click div "Number 8"
type input "30"
drag, startPoint x: 845, startPoint y: 379, endPoint x: 313, endPoint y: 328, distance: 534.4
click div "8 x Your Packaging Package Type Select Bale(s) Basket(s) Bolt(s) Bottle(s) Buck…"
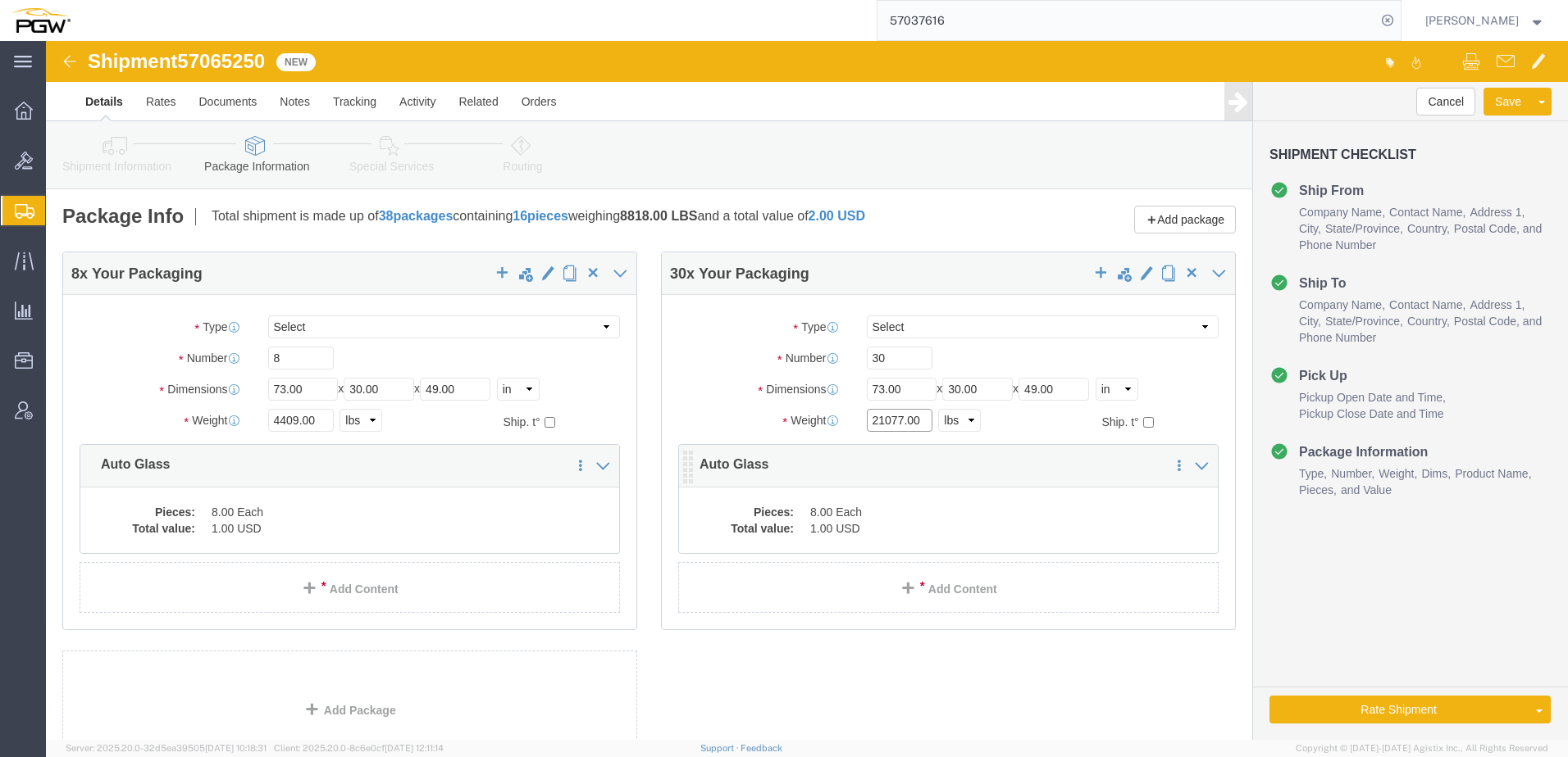
type input "21077.00"
click dd "8.00 Each"
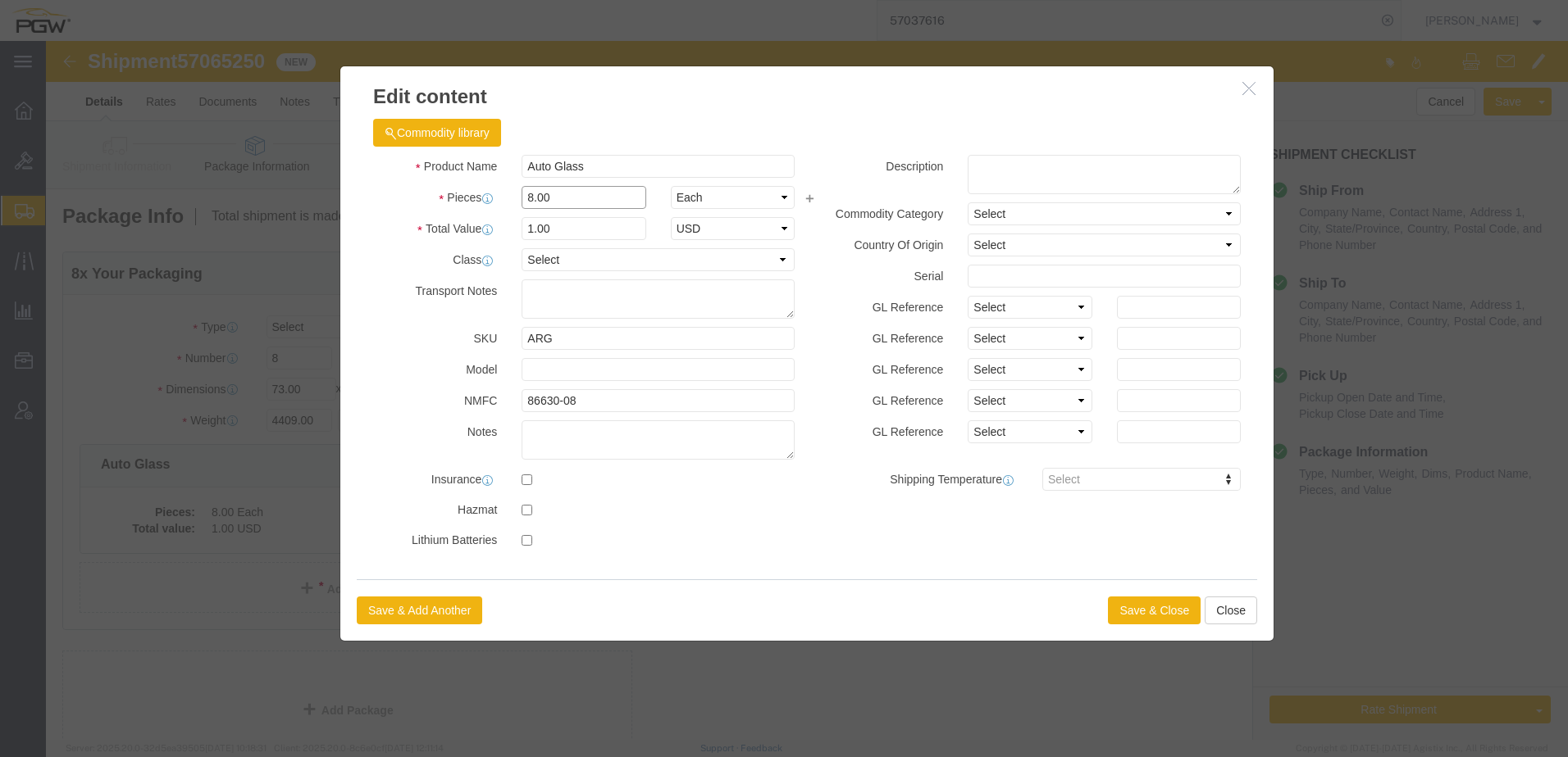
drag, startPoint x: 560, startPoint y: 162, endPoint x: -30, endPoint y: 132, distance: 590.8
click html "Shipment 57065250 New Details Rates Documents Notes Tracking Activity Related O…"
type input "30.00"
type input "3.75"
type input "1.00"
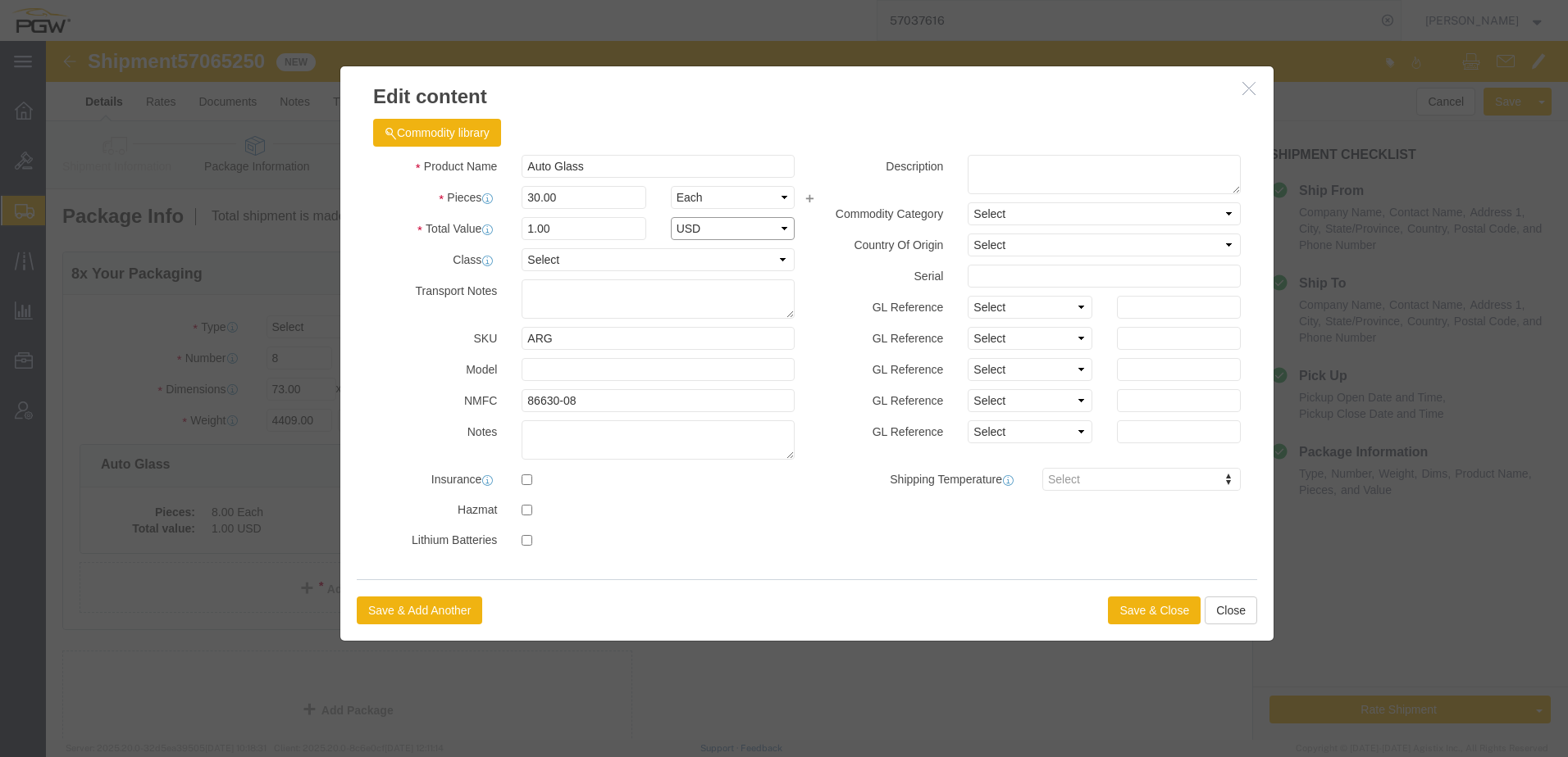
select select "USD"
click button "Save & Close"
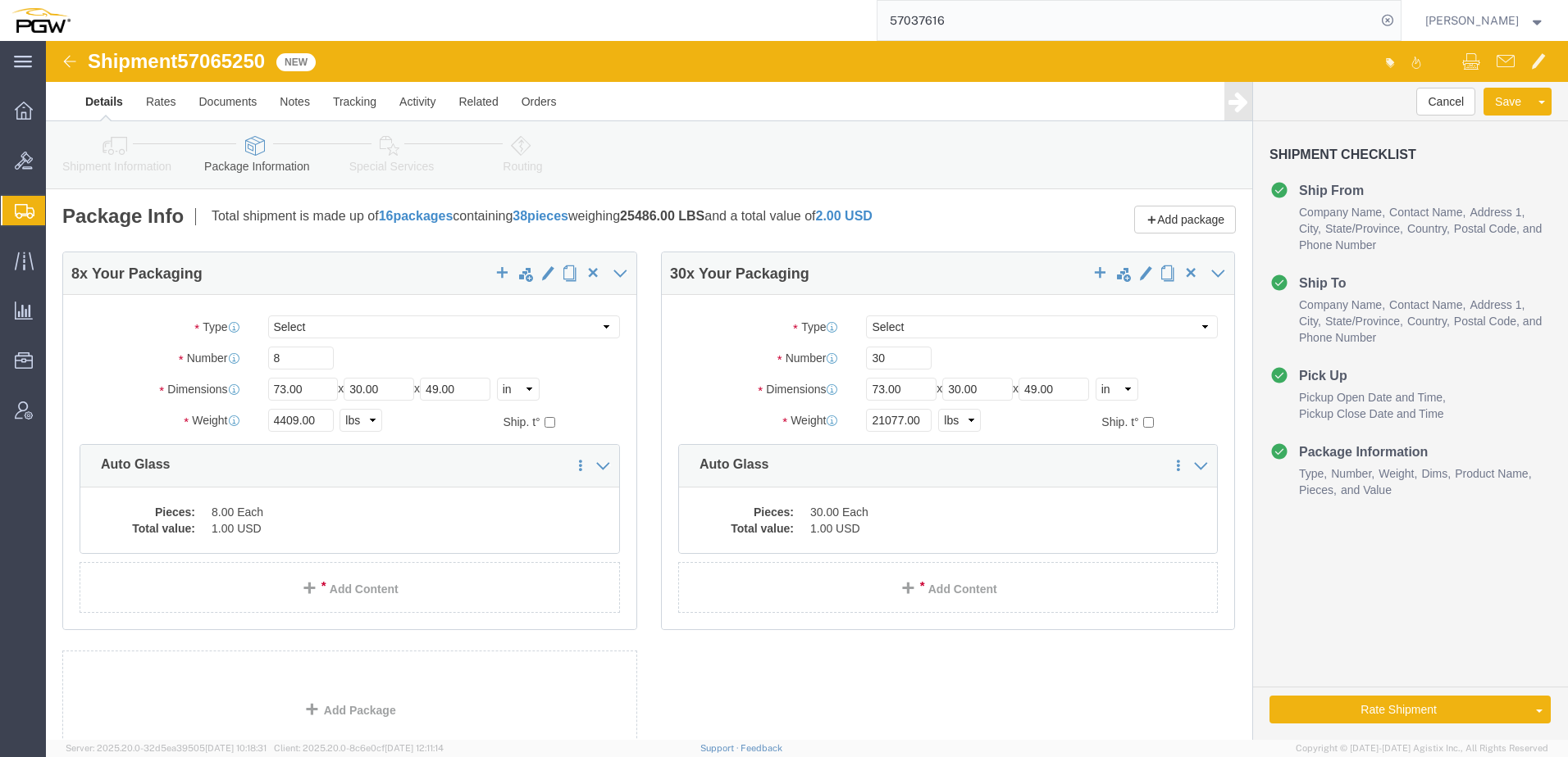
click link "Routing"
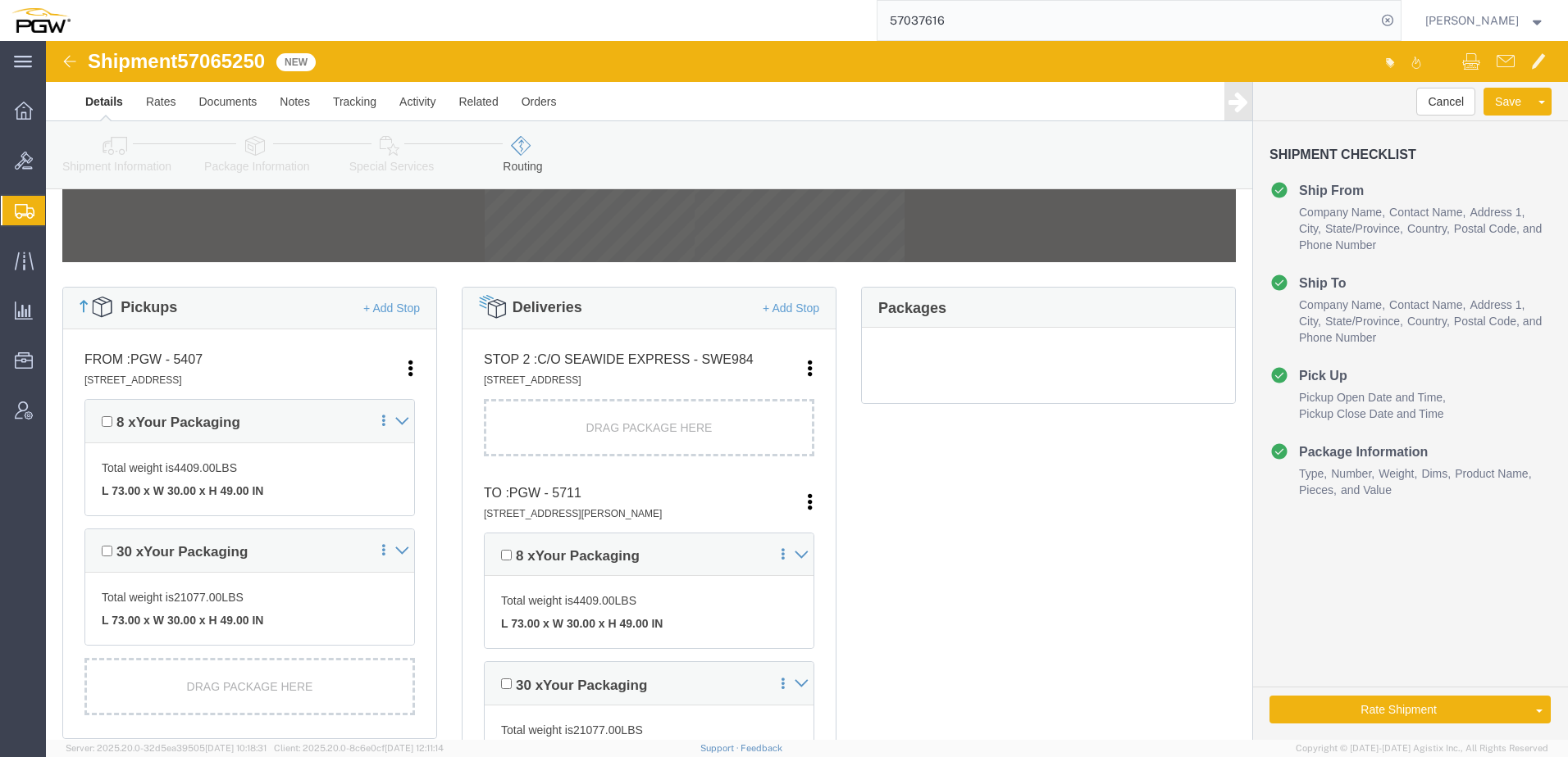
scroll to position [328, 0]
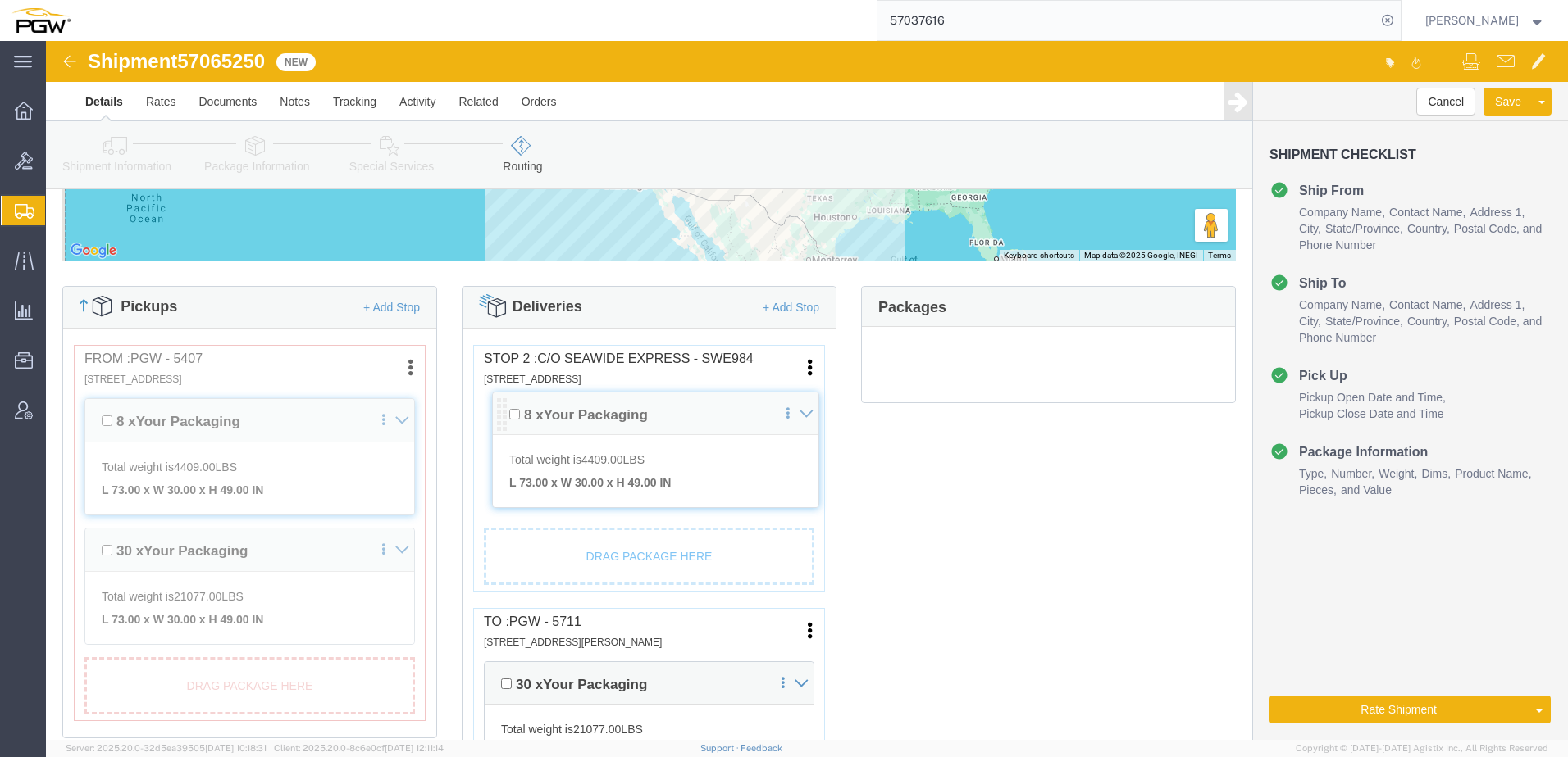
drag, startPoint x: 441, startPoint y: 506, endPoint x: 452, endPoint y: 360, distance: 146.4
click div "Pickups + Add Stop From : PGW - 5407 5850 North 101st Avenue, Glendale, AZ, 853…"
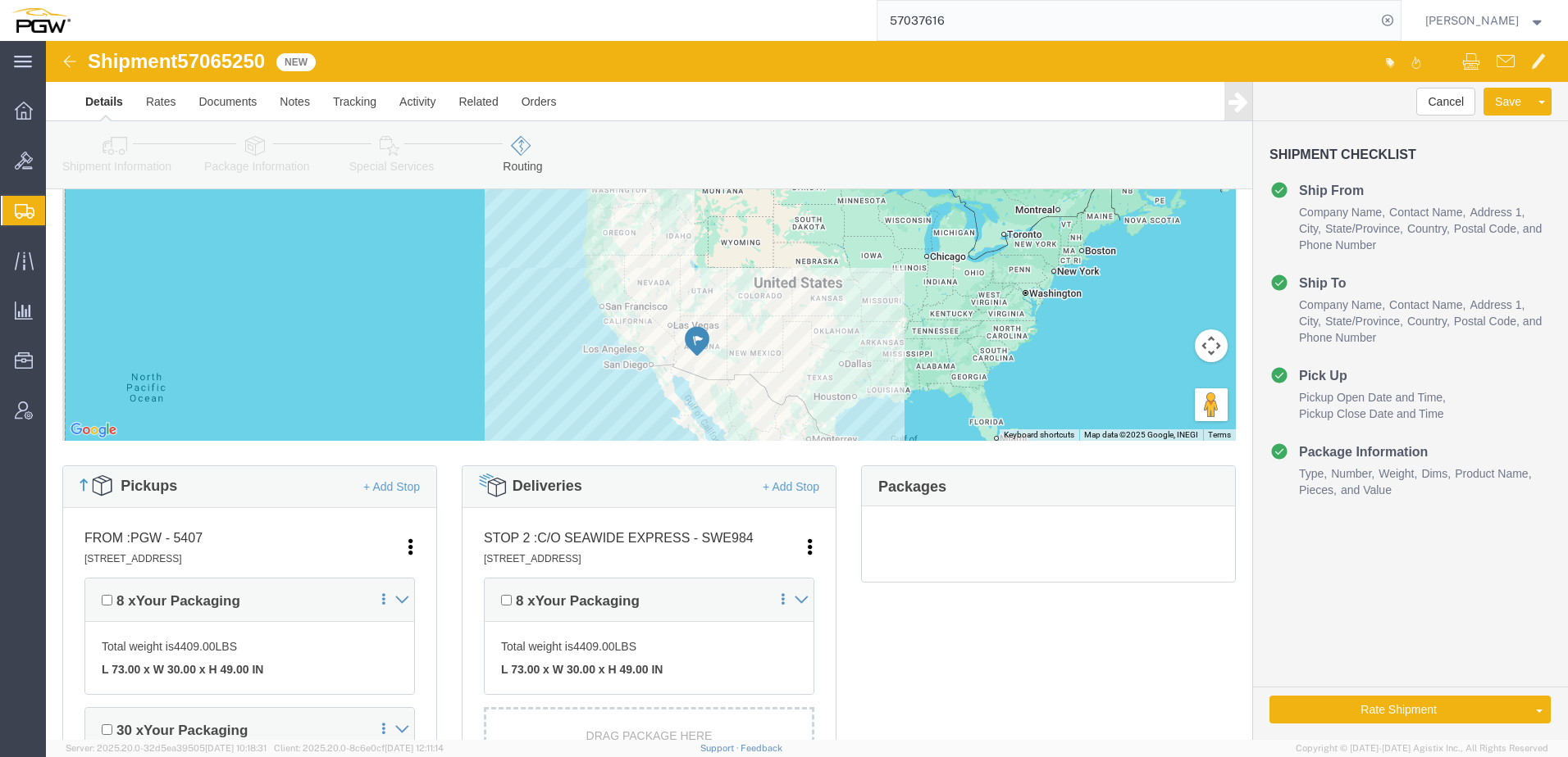
scroll to position [0, 0]
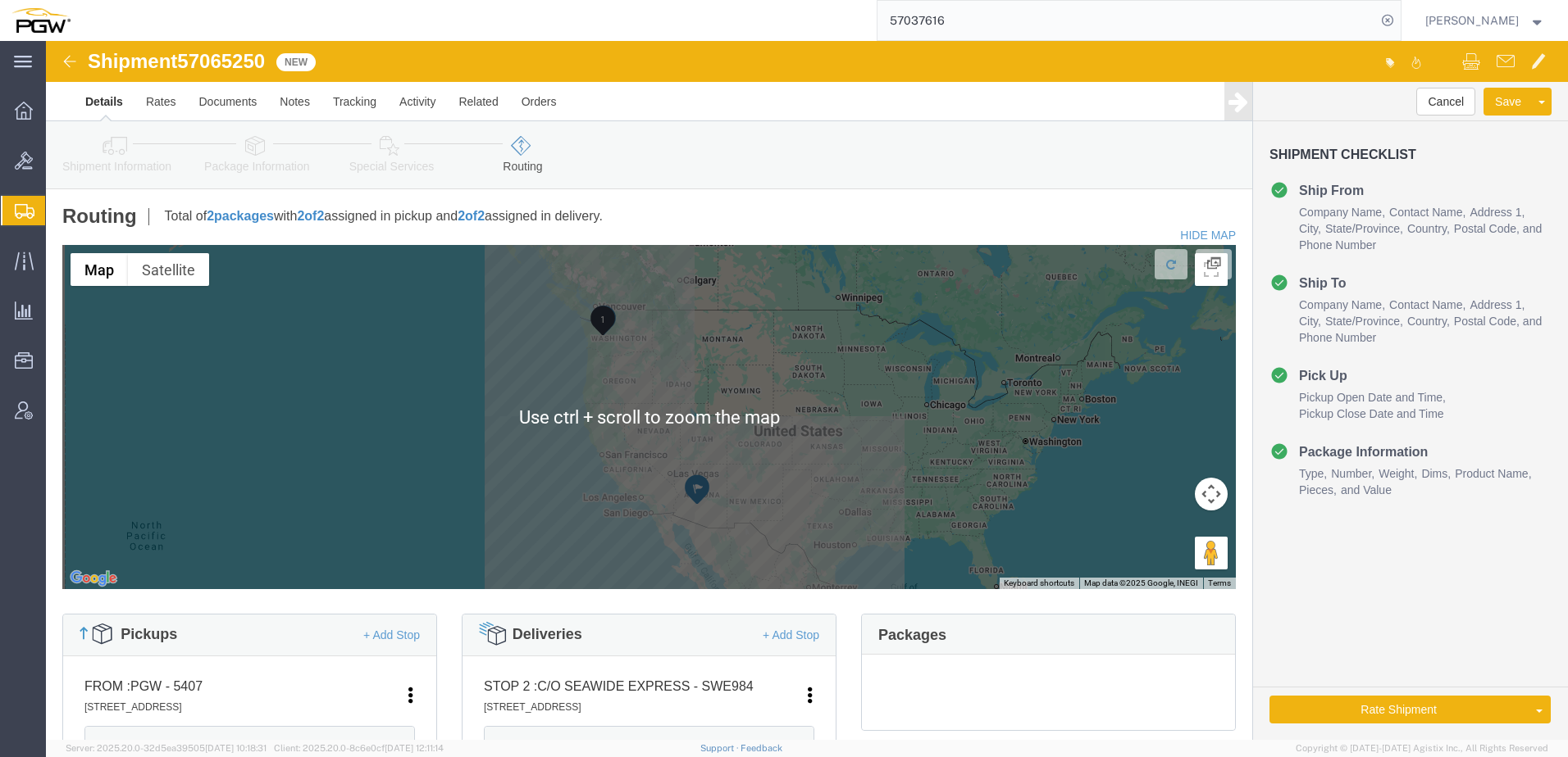
click icon
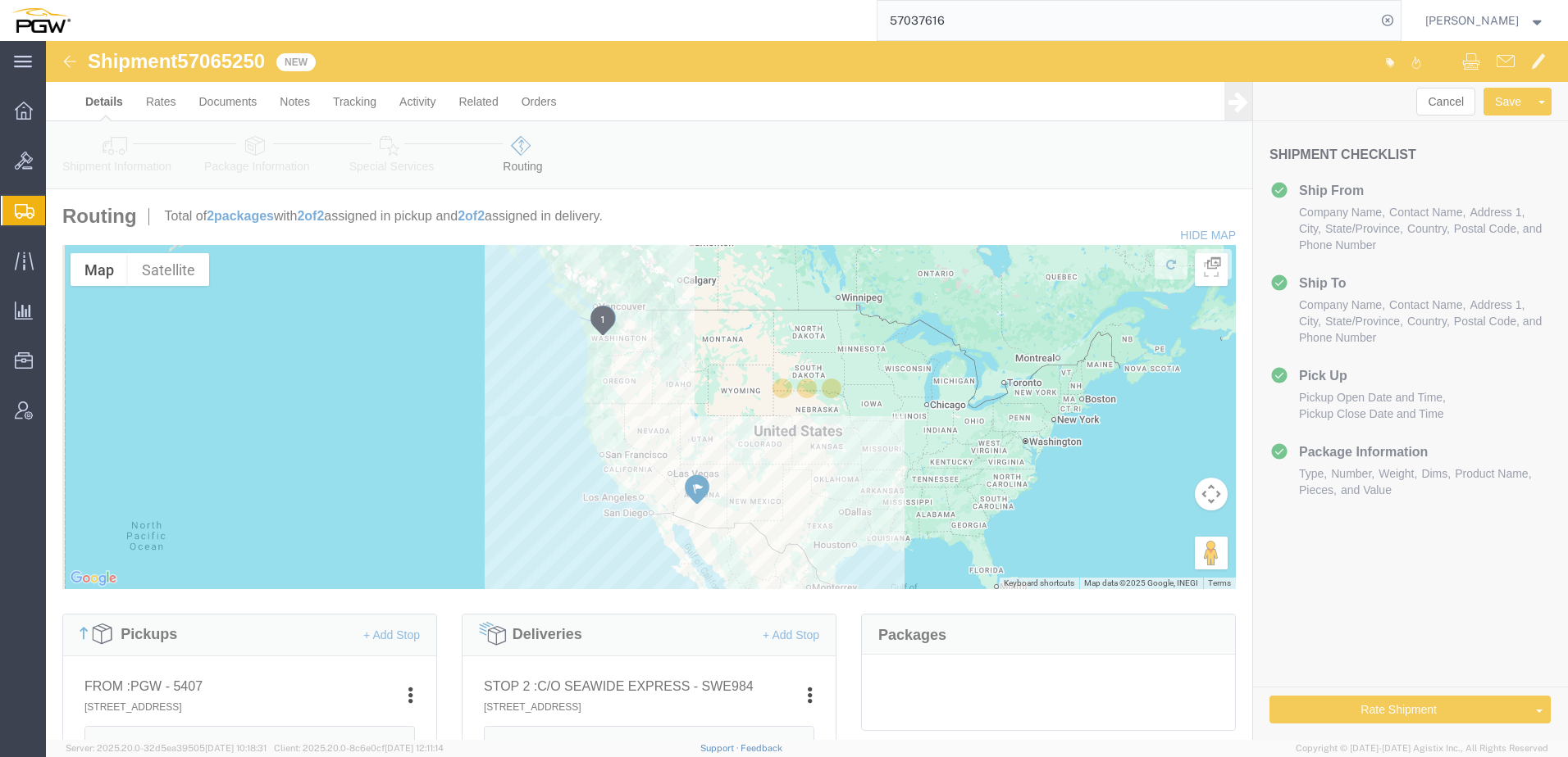
select select
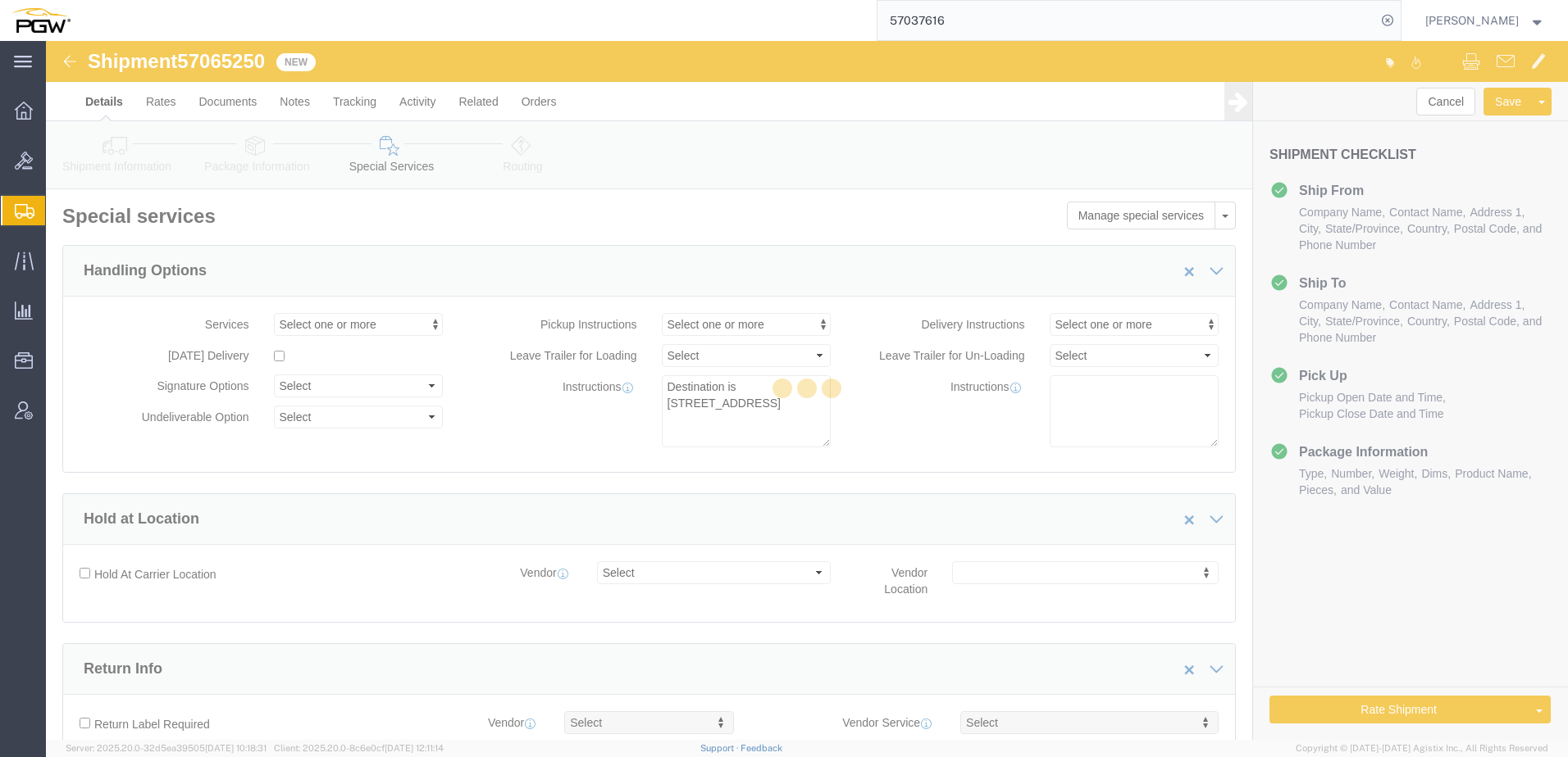
select select "COSTCENTER"
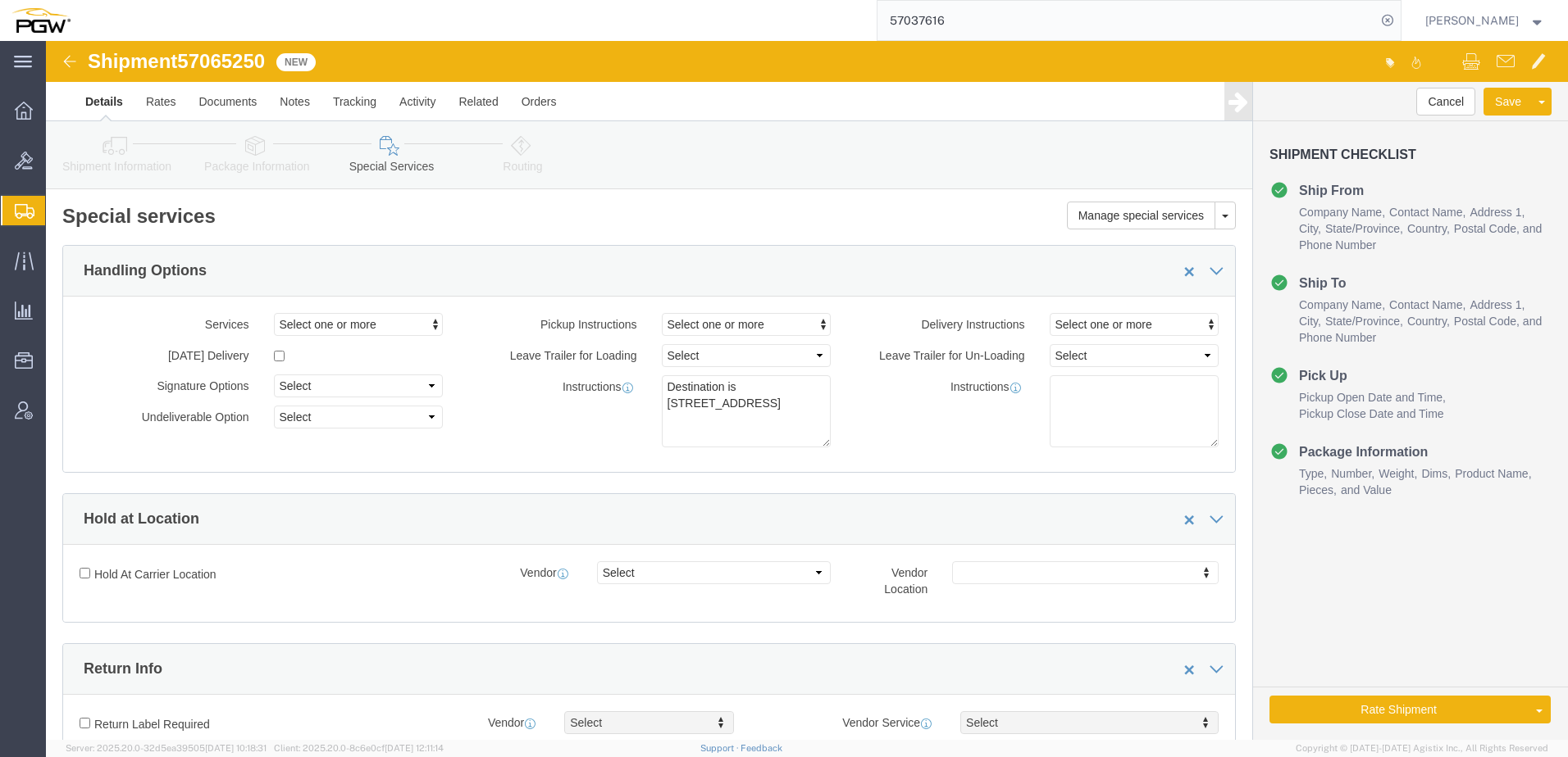
click link "Package Information"
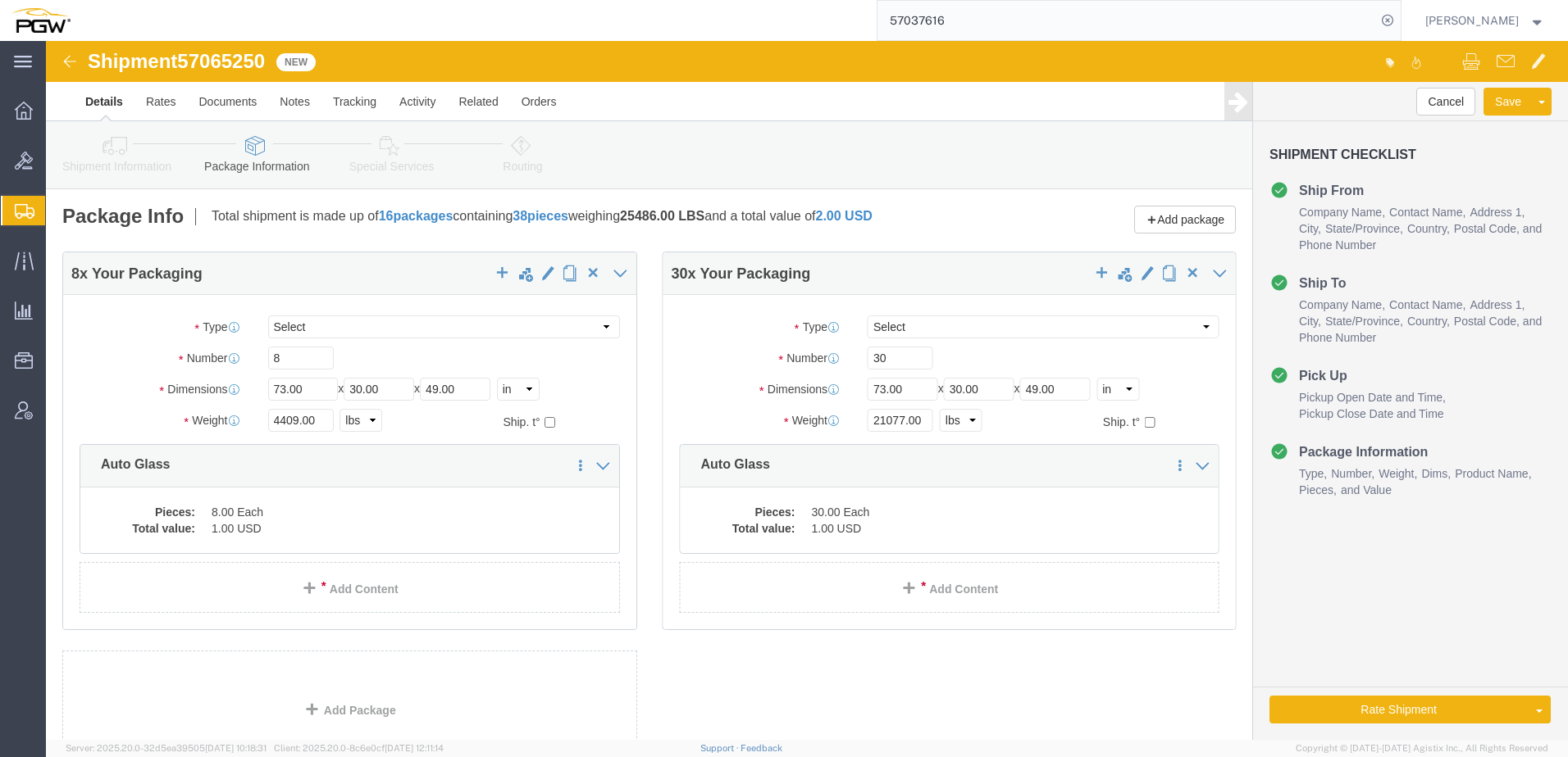
click link "Shipment Information"
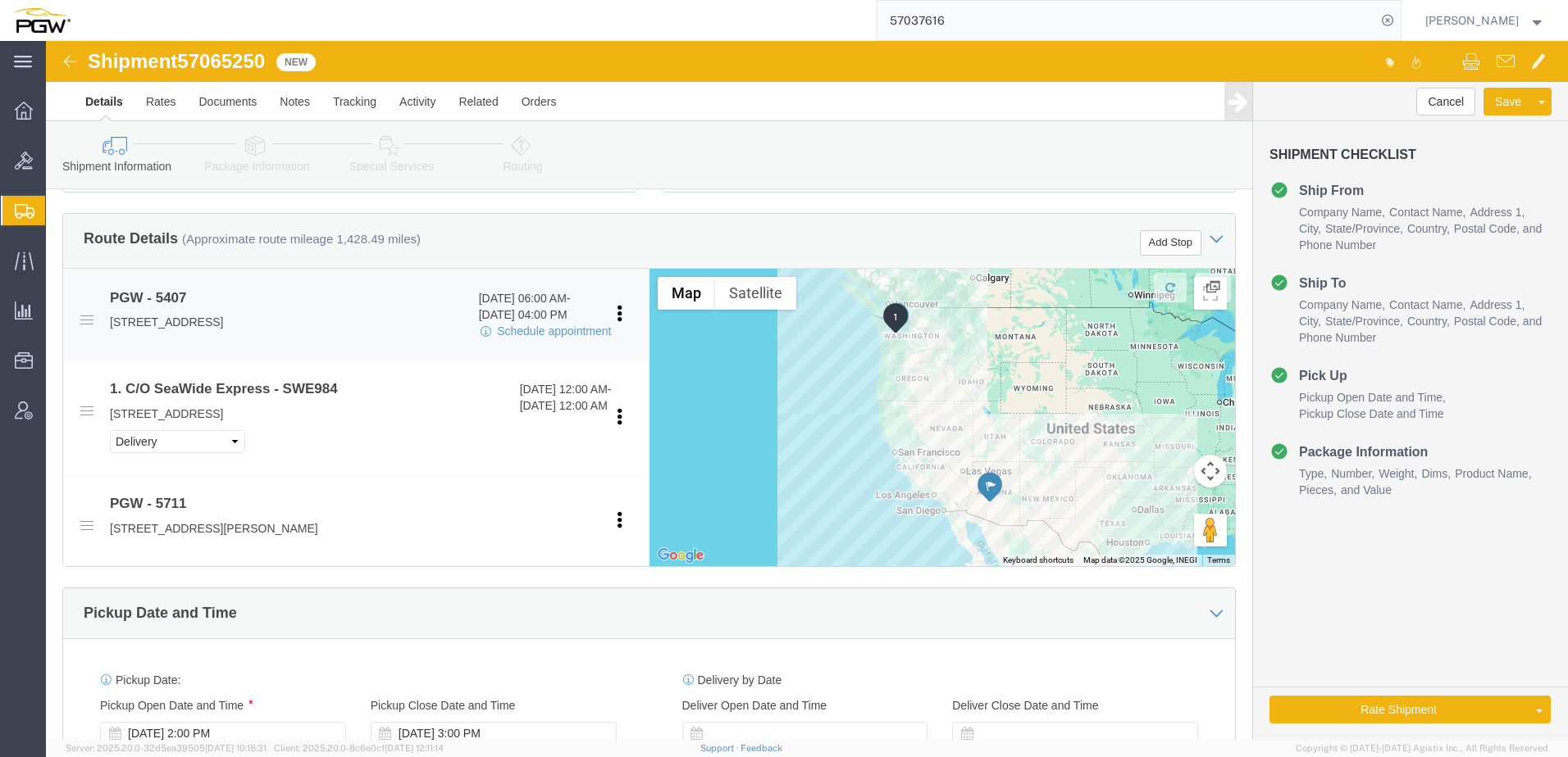
scroll to position [737, 0]
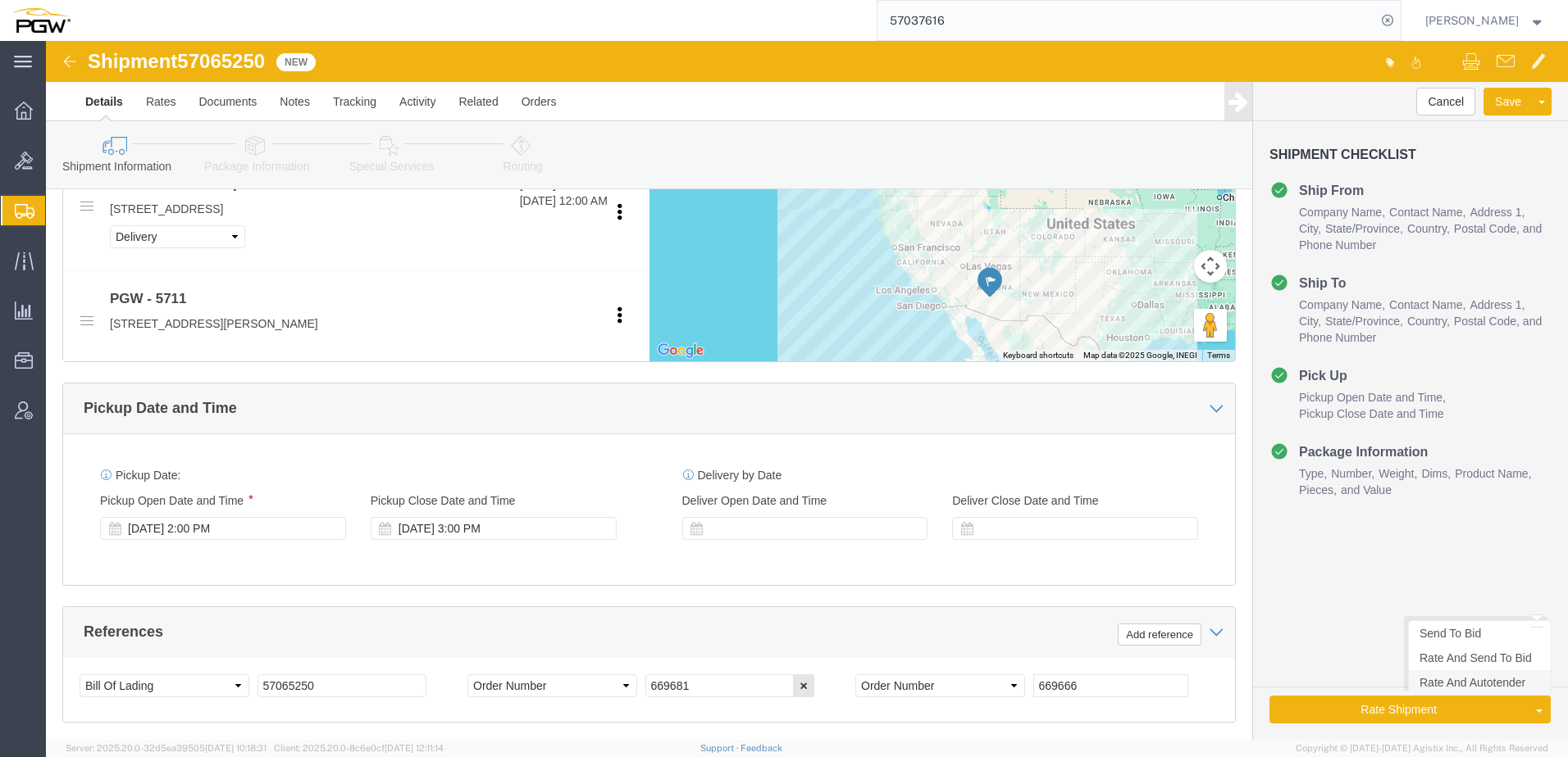
click link "Rate And Autotender"
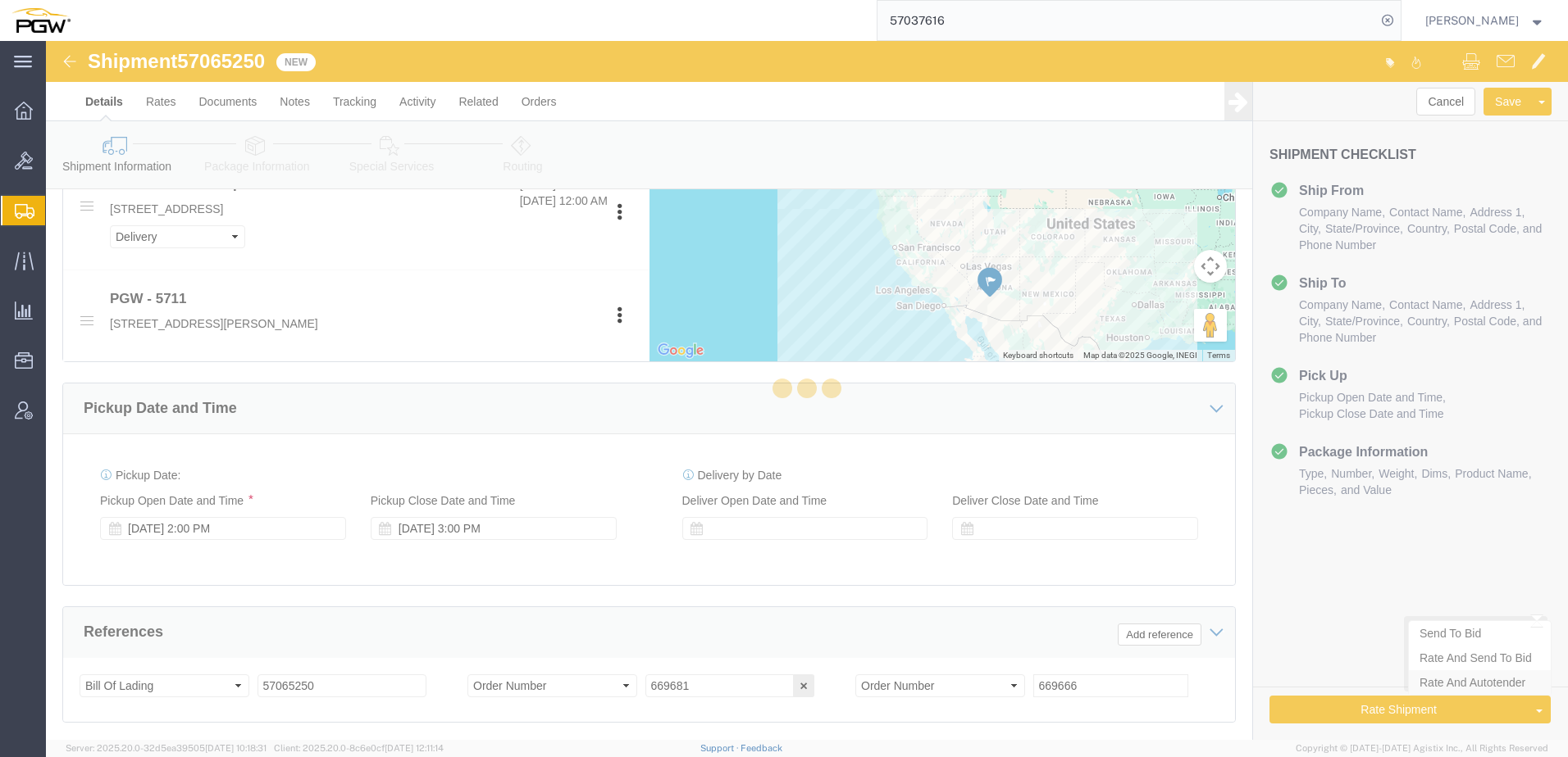
click at [1443, 690] on div at bounding box center [807, 390] width 1522 height 699
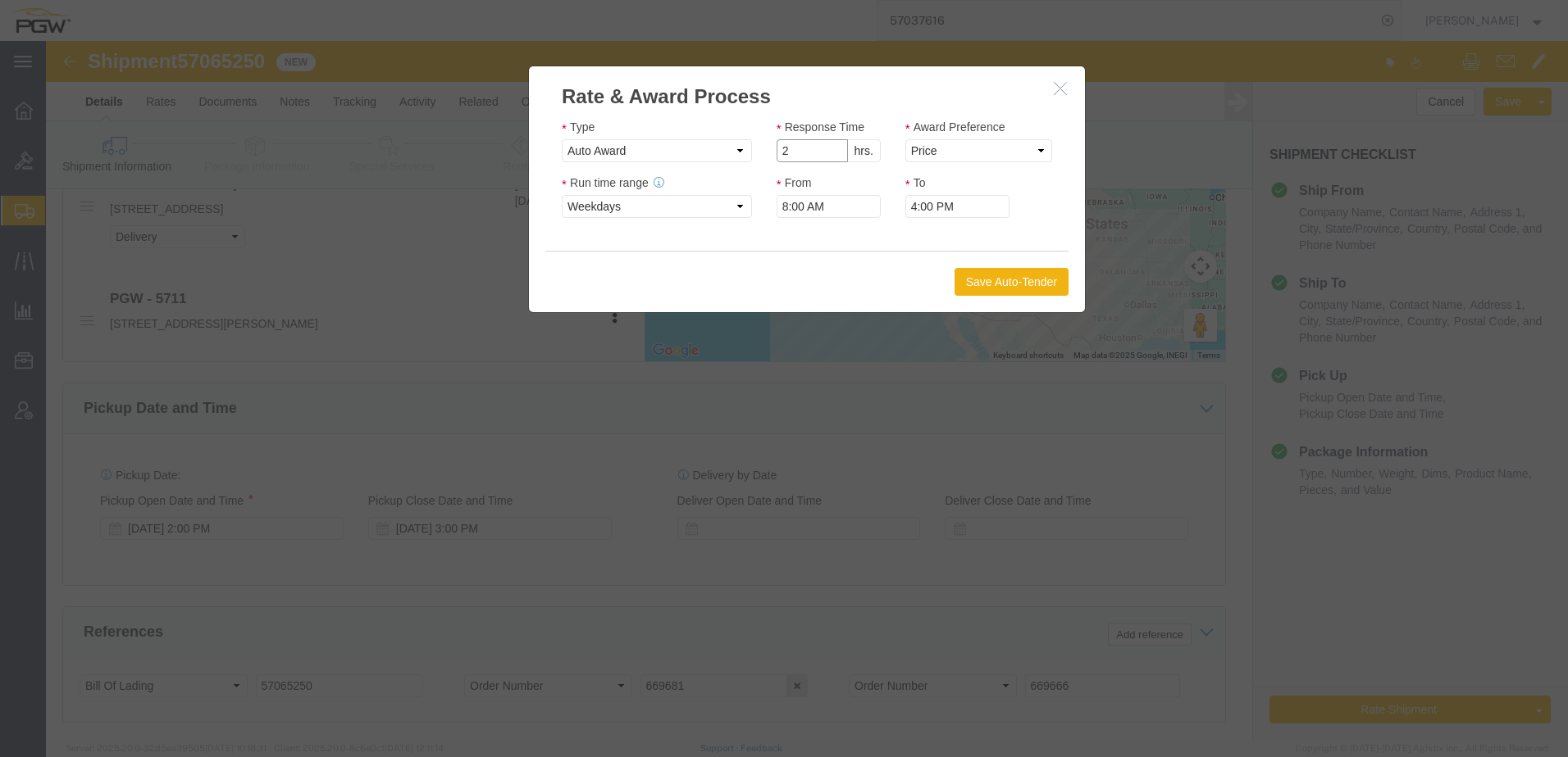
click input "2"
type input "1"
click input "1"
click select "Price Carrier Rank"
select select "LANE_RANK"
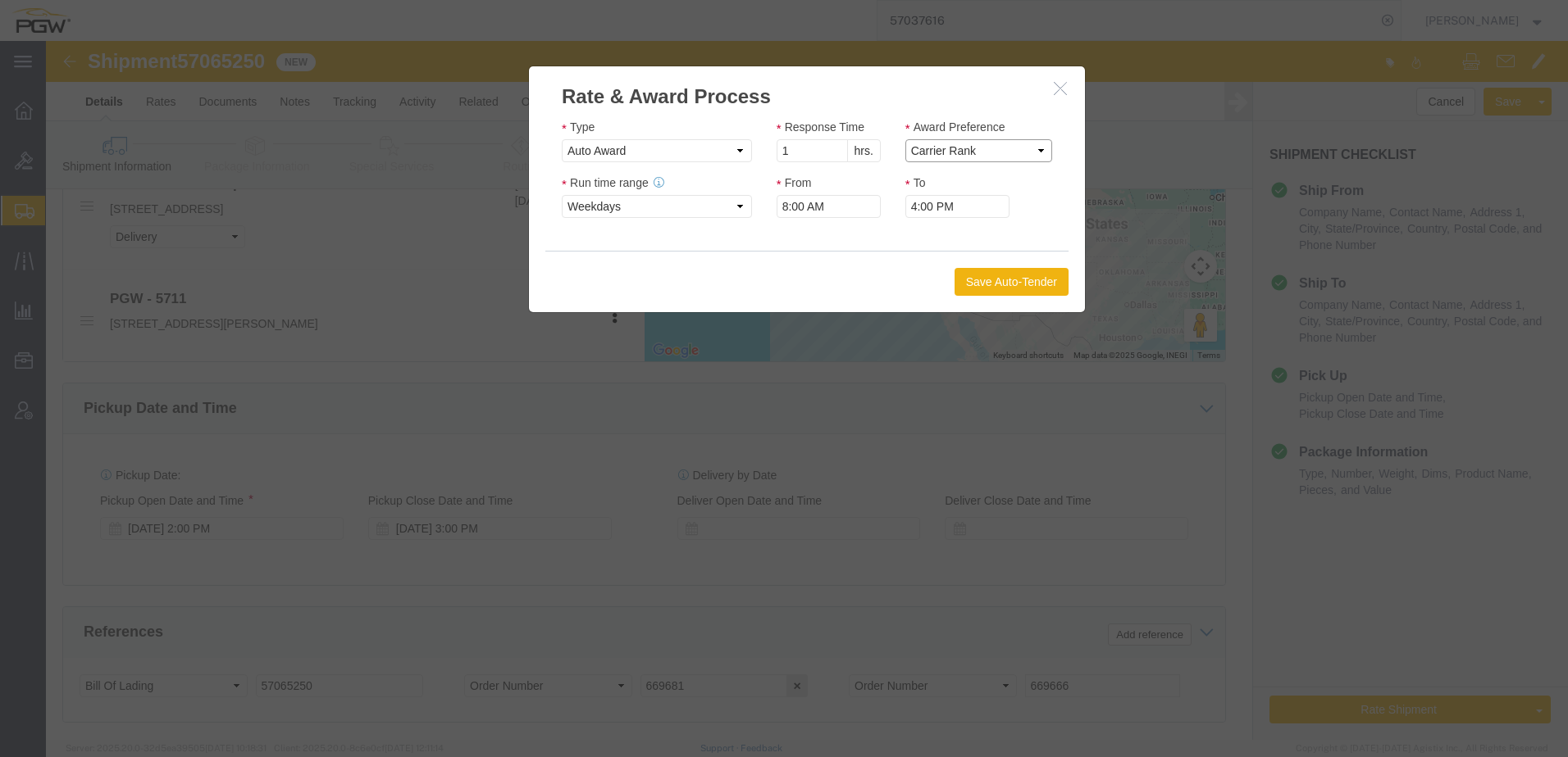
click select "Price Carrier Rank"
click button "Save Auto-Tender"
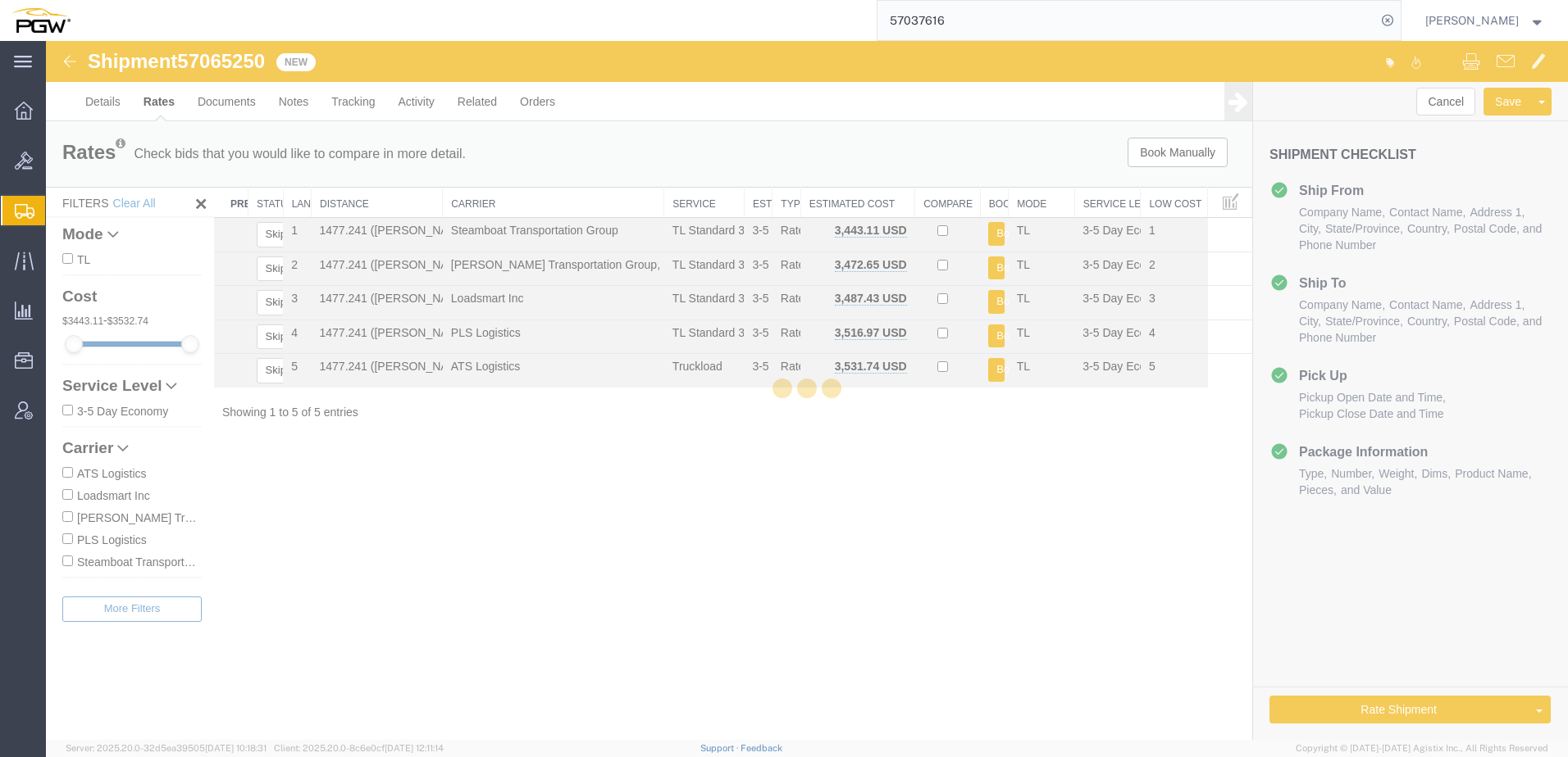
scroll to position [0, 0]
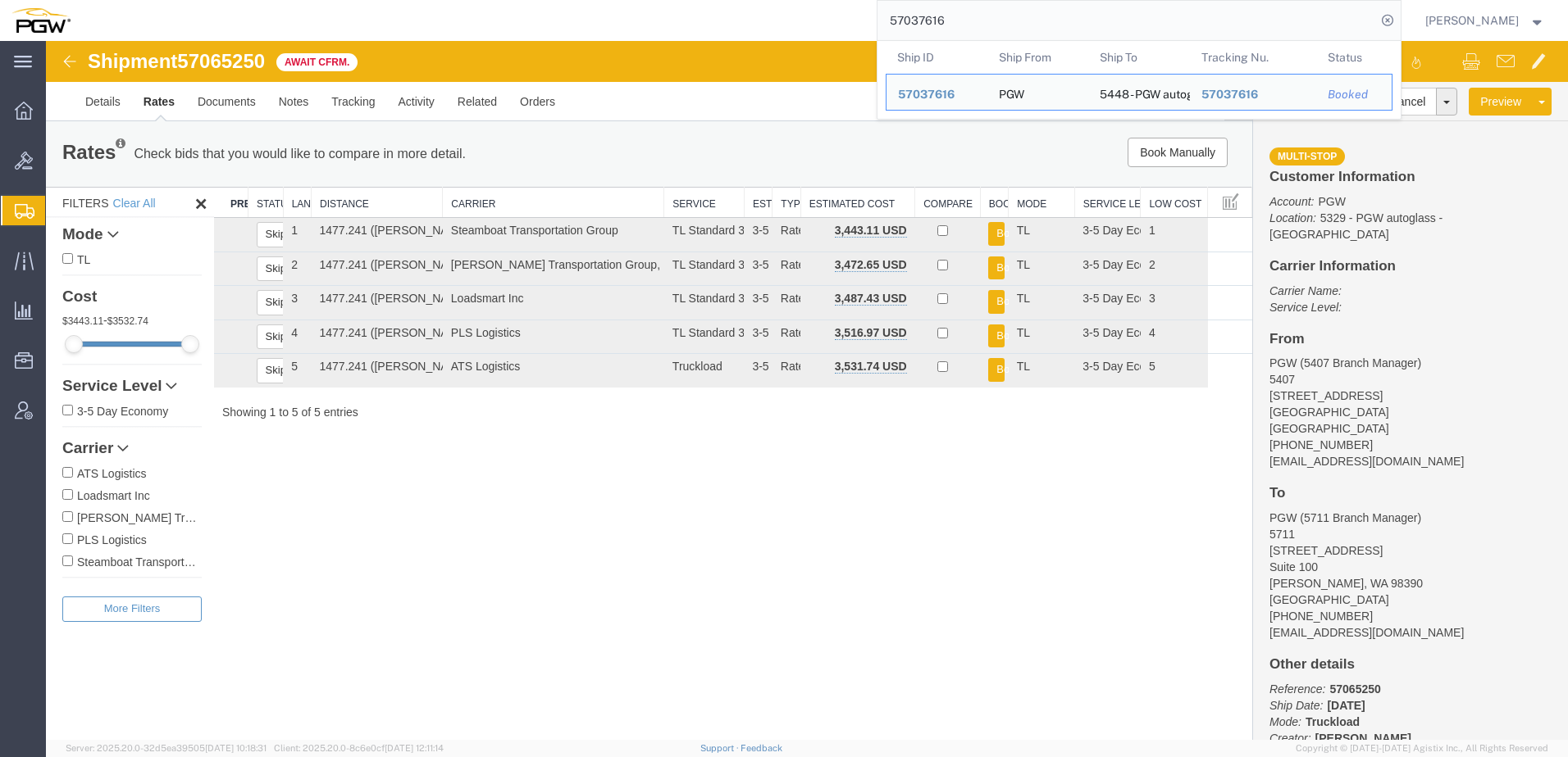
drag, startPoint x: 1046, startPoint y: 22, endPoint x: 363, endPoint y: -35, distance: 685.4
click at [363, 0] on html "main_menu Created with Sketch. Collapse Menu Overview Bids Shipments Shipment M…" at bounding box center [784, 378] width 1568 height 757
paste input "669668"
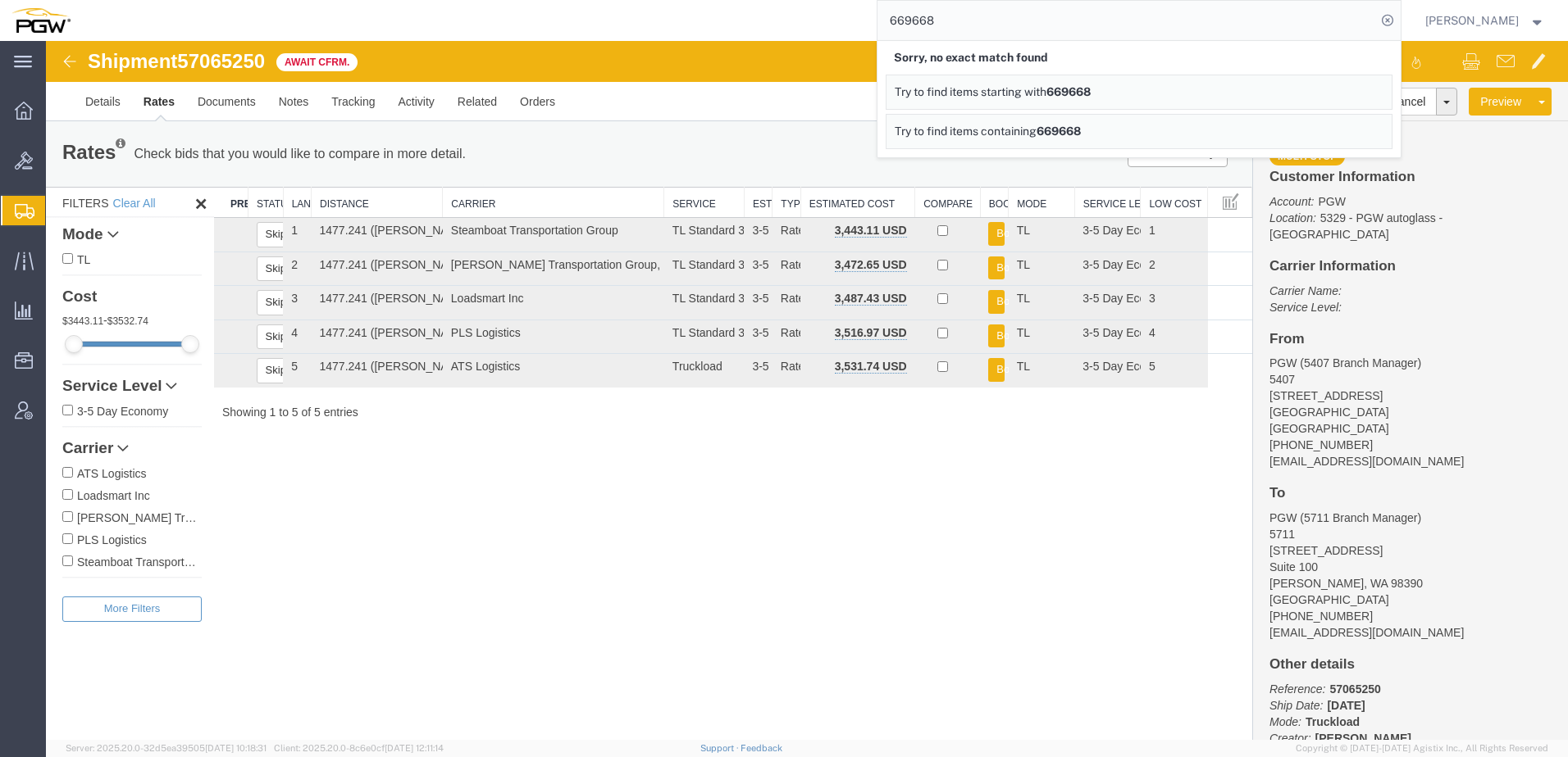
click at [717, 41] on div "Shipment 57065250 5 of 5 Await Cfrm. Details Rates Documents Notes Tracking Act…" at bounding box center [807, 81] width 1522 height 80
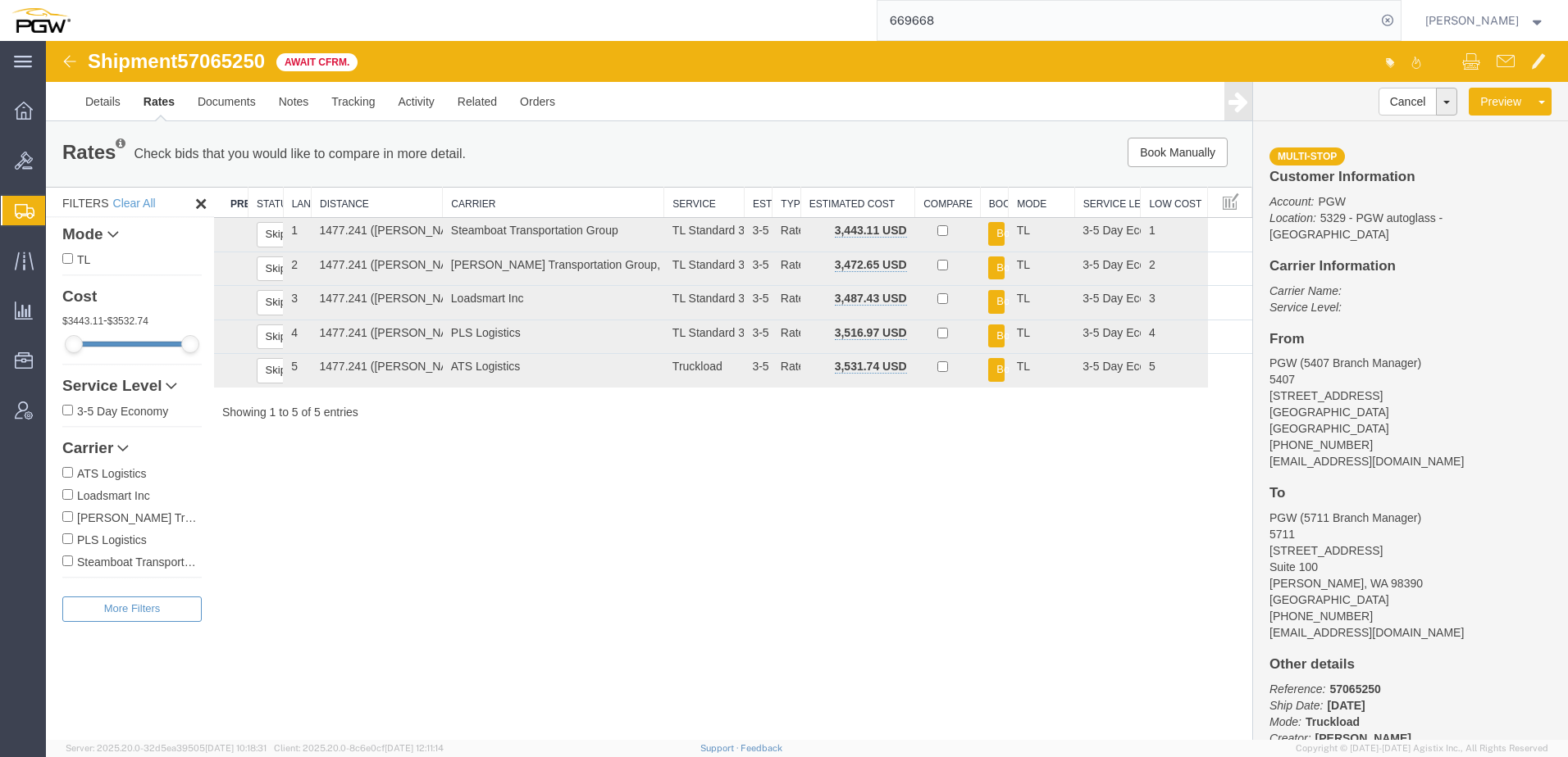
drag, startPoint x: 991, startPoint y: 12, endPoint x: 387, endPoint y: -13, distance: 604.5
click at [387, 0] on html "main_menu Created with Sketch. Collapse Menu Overview Bids Shipments Shipment M…" at bounding box center [784, 378] width 1568 height 757
paste input "1"
type input "669661"
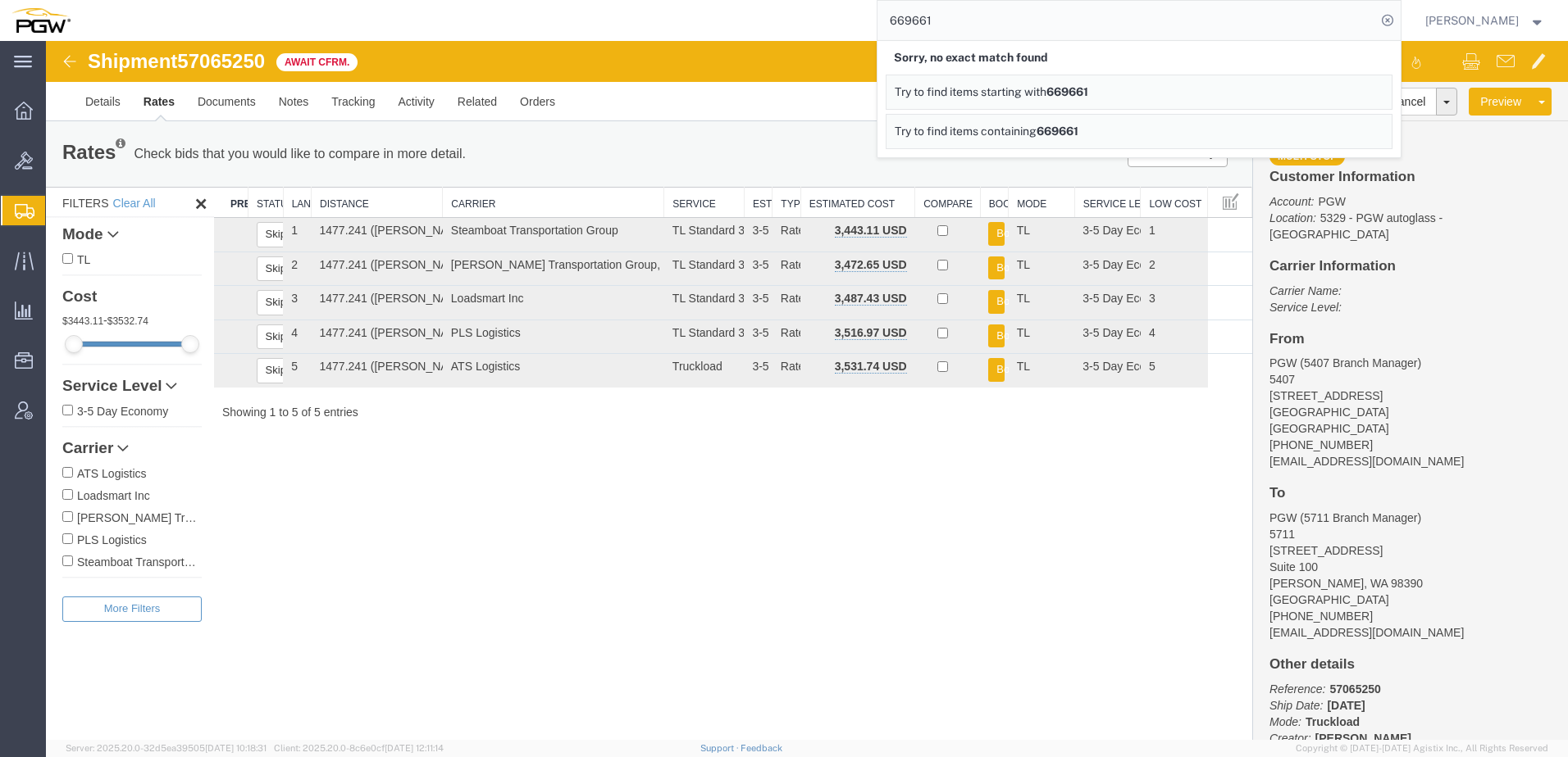
click at [0, 0] on span "Shipment Manager" at bounding box center [0, 0] width 0 height 0
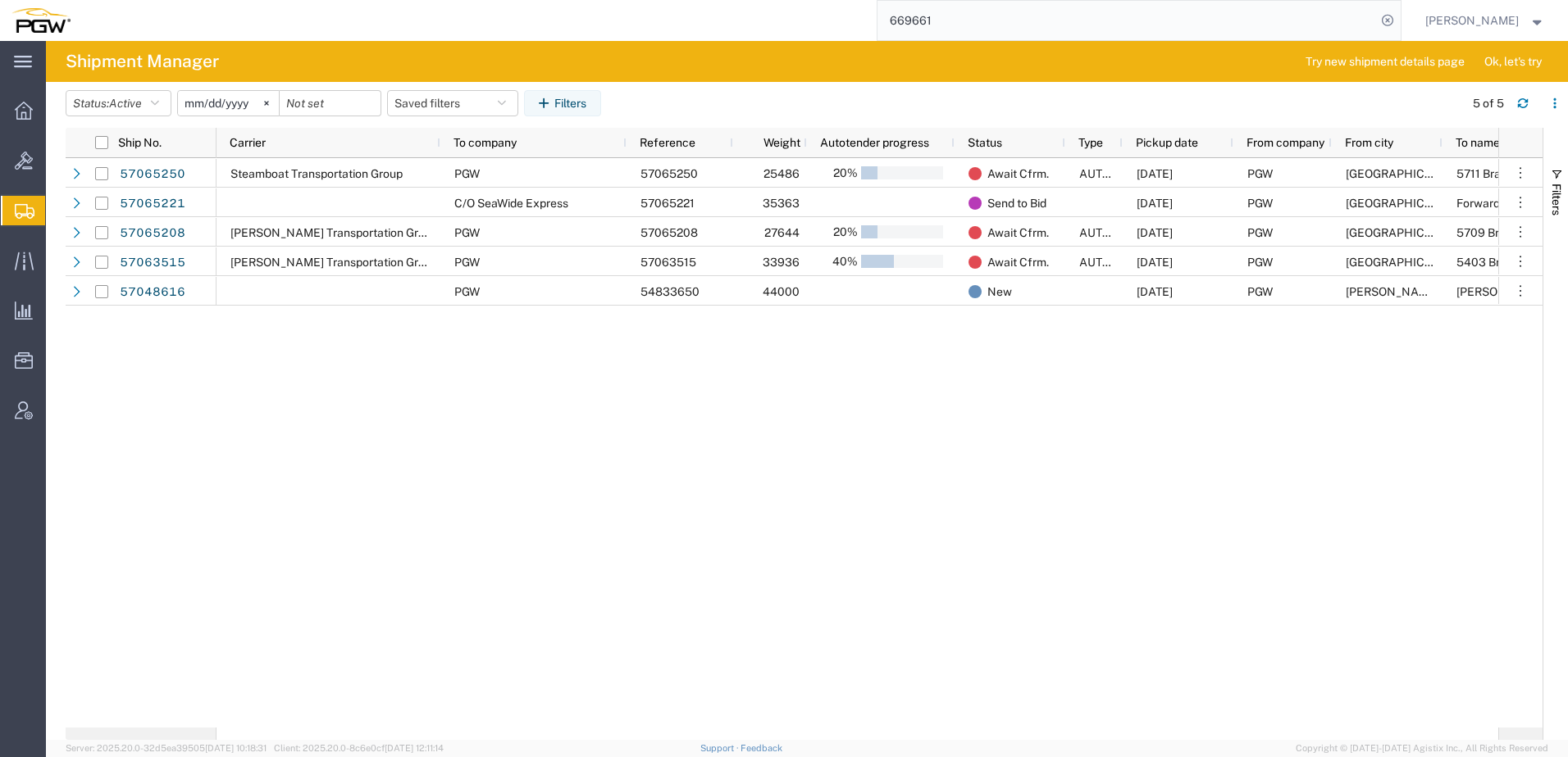
click at [727, 419] on div "Steamboat Transportation Group PGW 57065250 25486 20% Await Cfrm. AUTOTENDER 10…" at bounding box center [857, 443] width 1282 height 570
click at [0, 0] on span "Create from Template" at bounding box center [0, 0] width 0 height 0
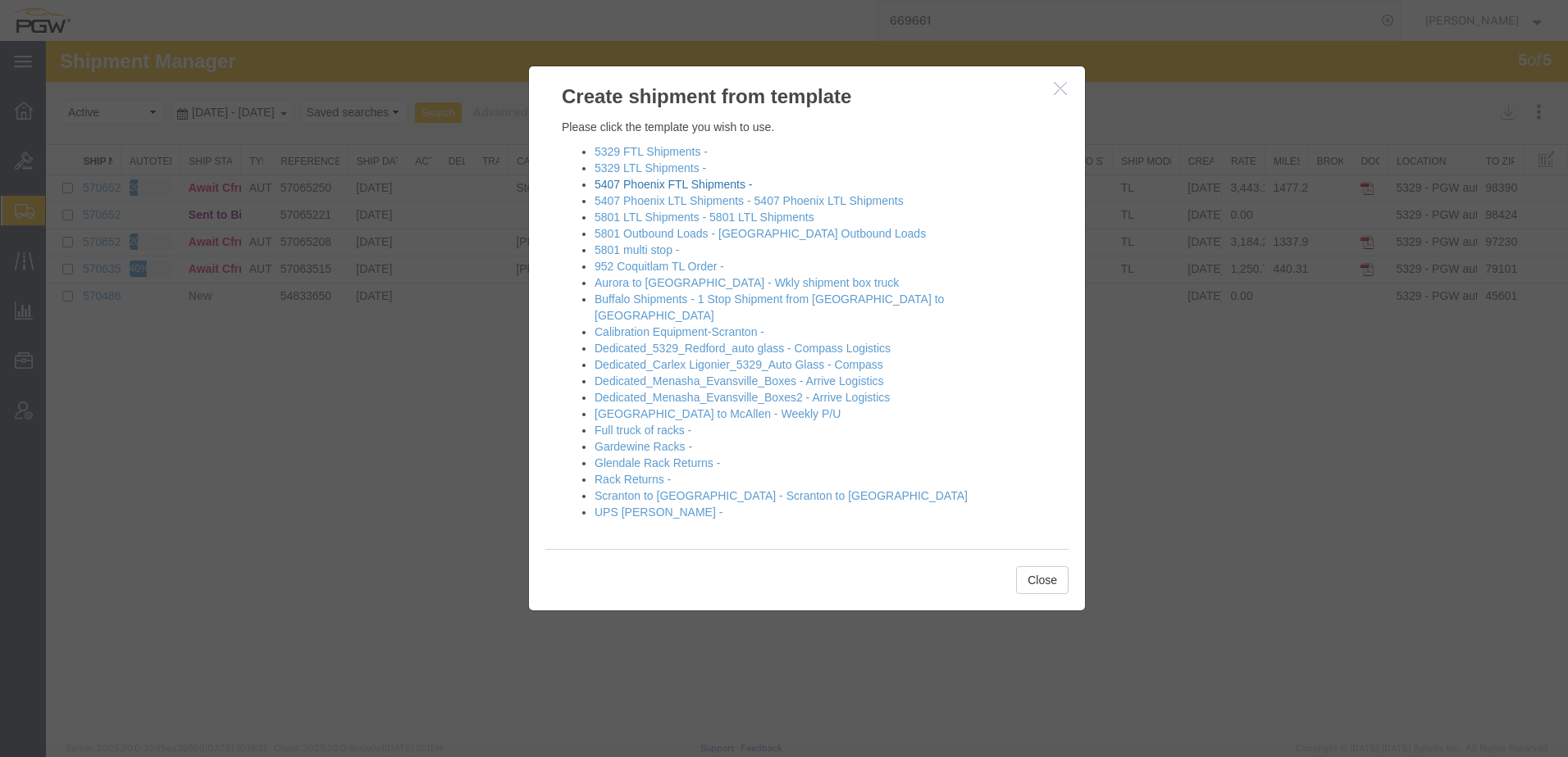
click at [643, 181] on link "5407 Phoenix FTL Shipments -" at bounding box center [673, 184] width 157 height 13
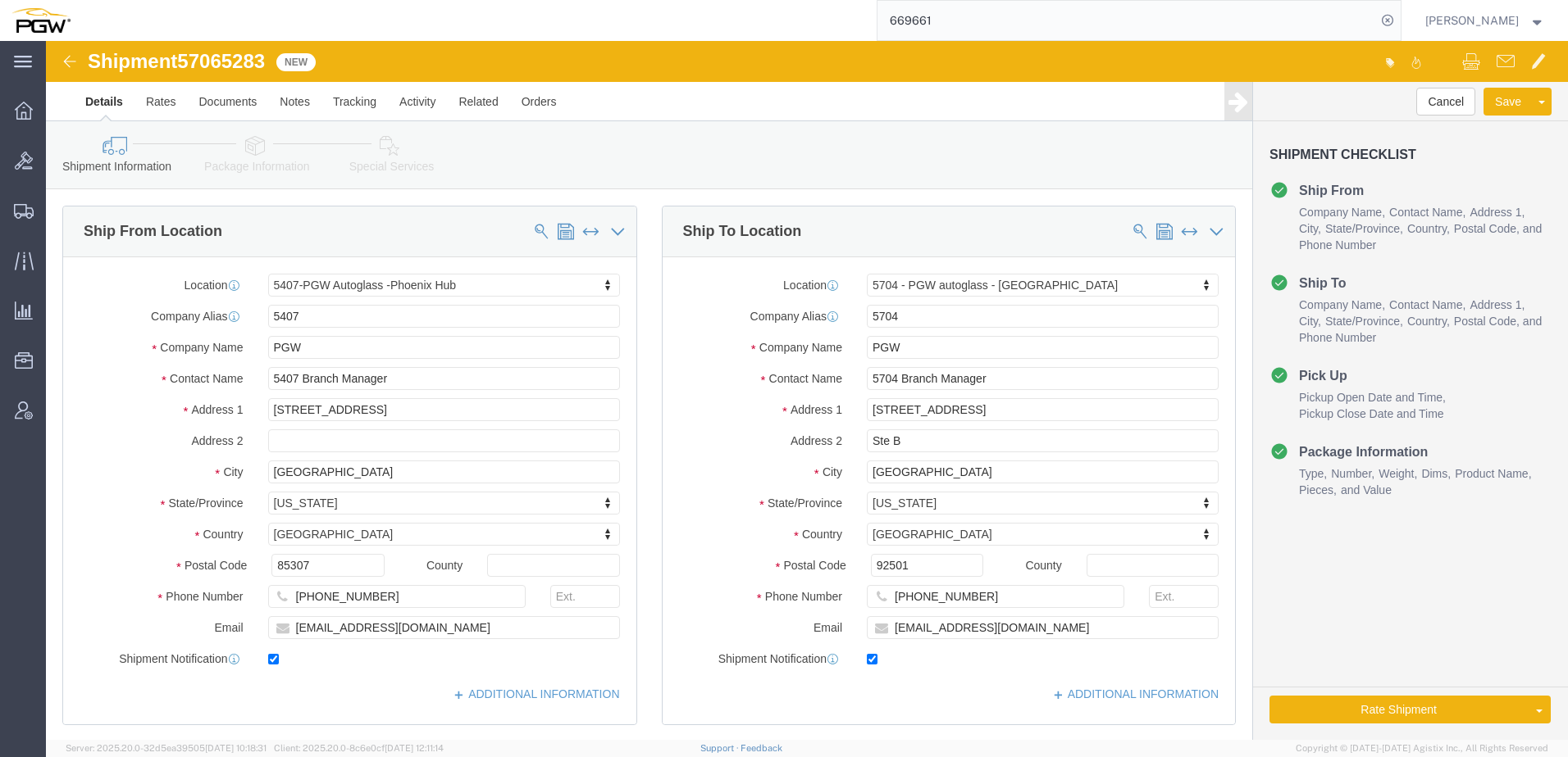
select select "62351"
select select "28459"
type input "5470"
select select "28309"
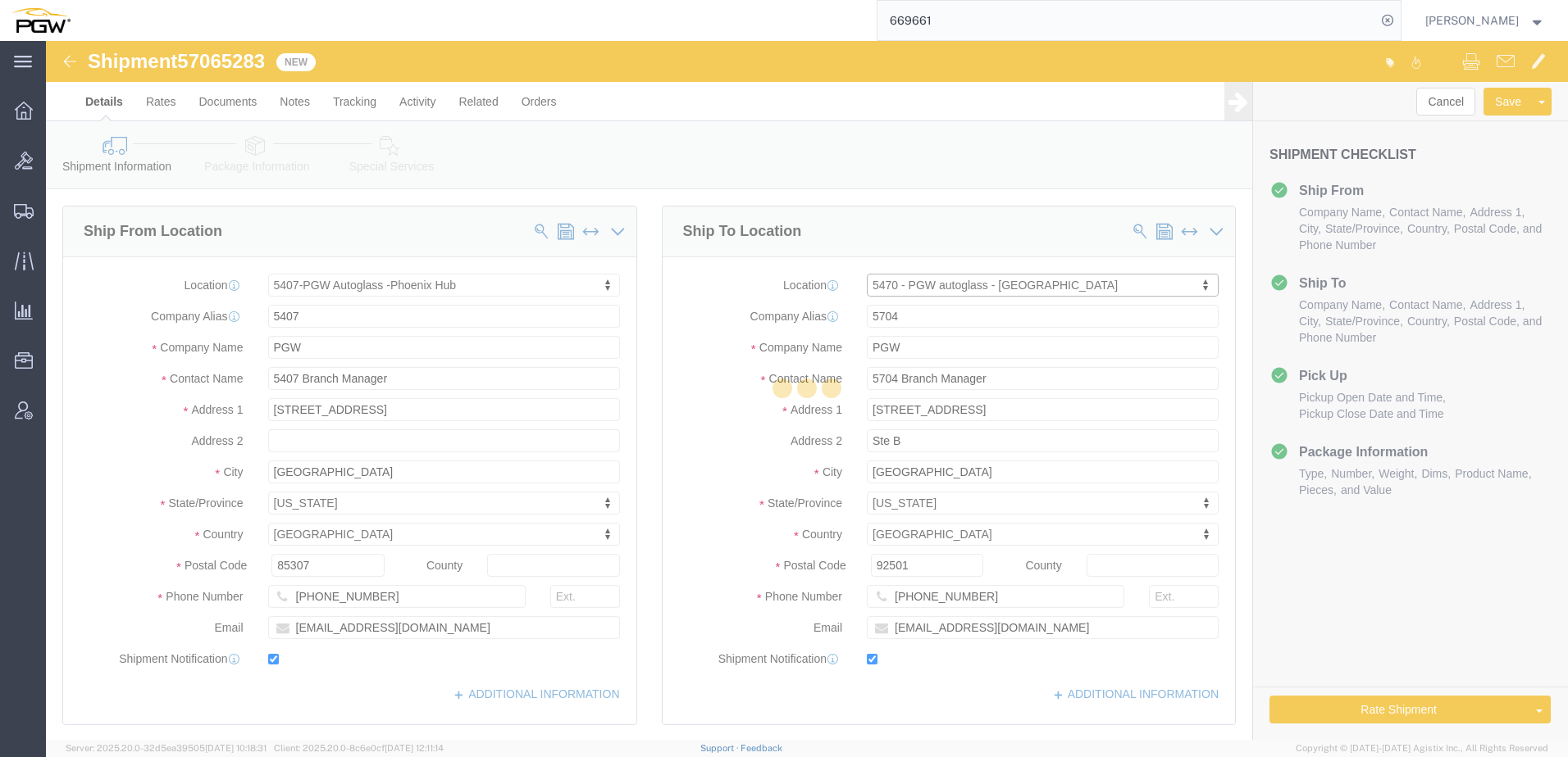
type input "5470"
type input "5470 Branch Manager"
type input "[STREET_ADDRESS]"
type input "Boise"
type input "83713"
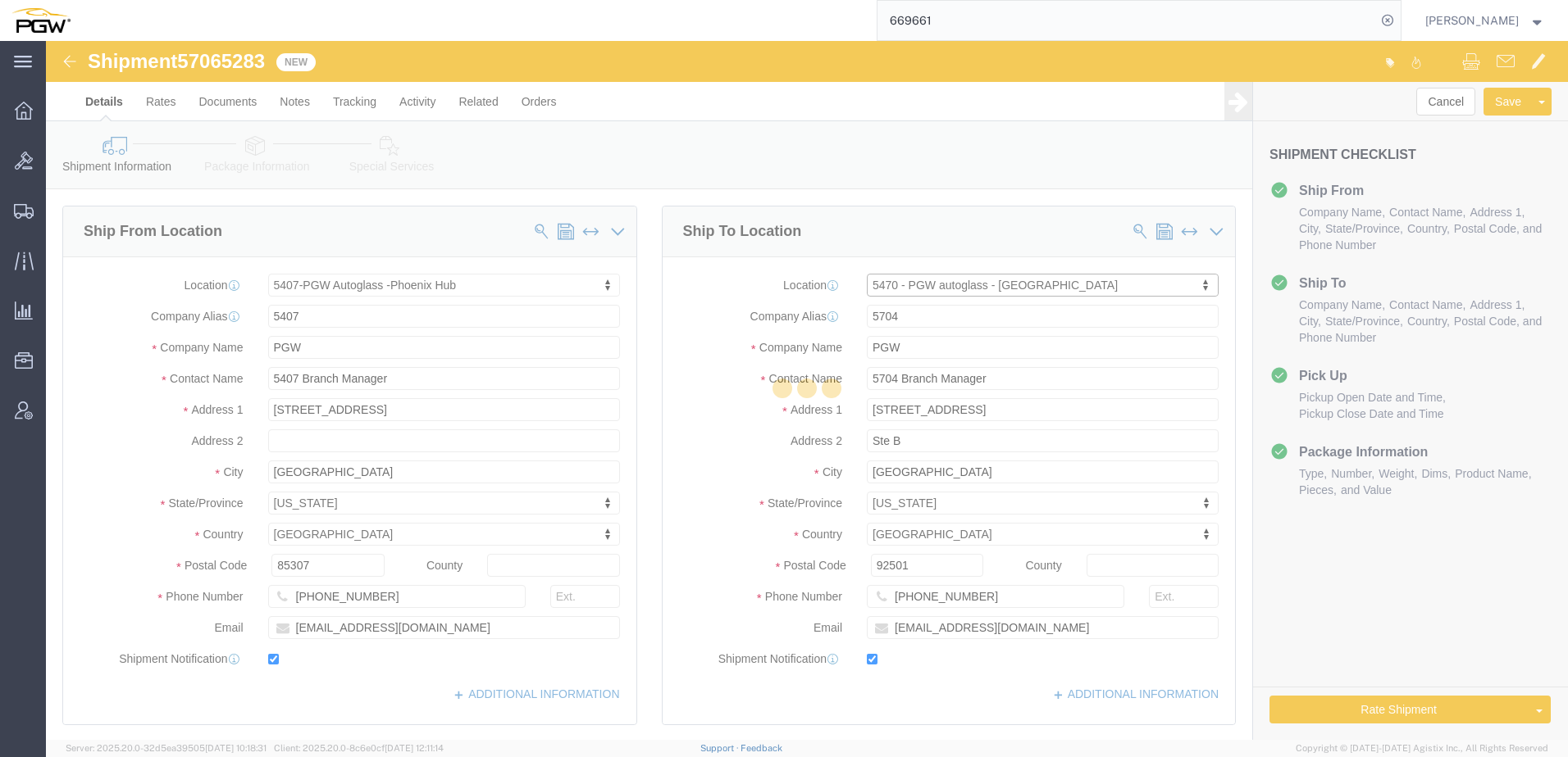
type input "[PHONE_NUMBER]"
type input "[EMAIL_ADDRESS][DOMAIN_NAME]"
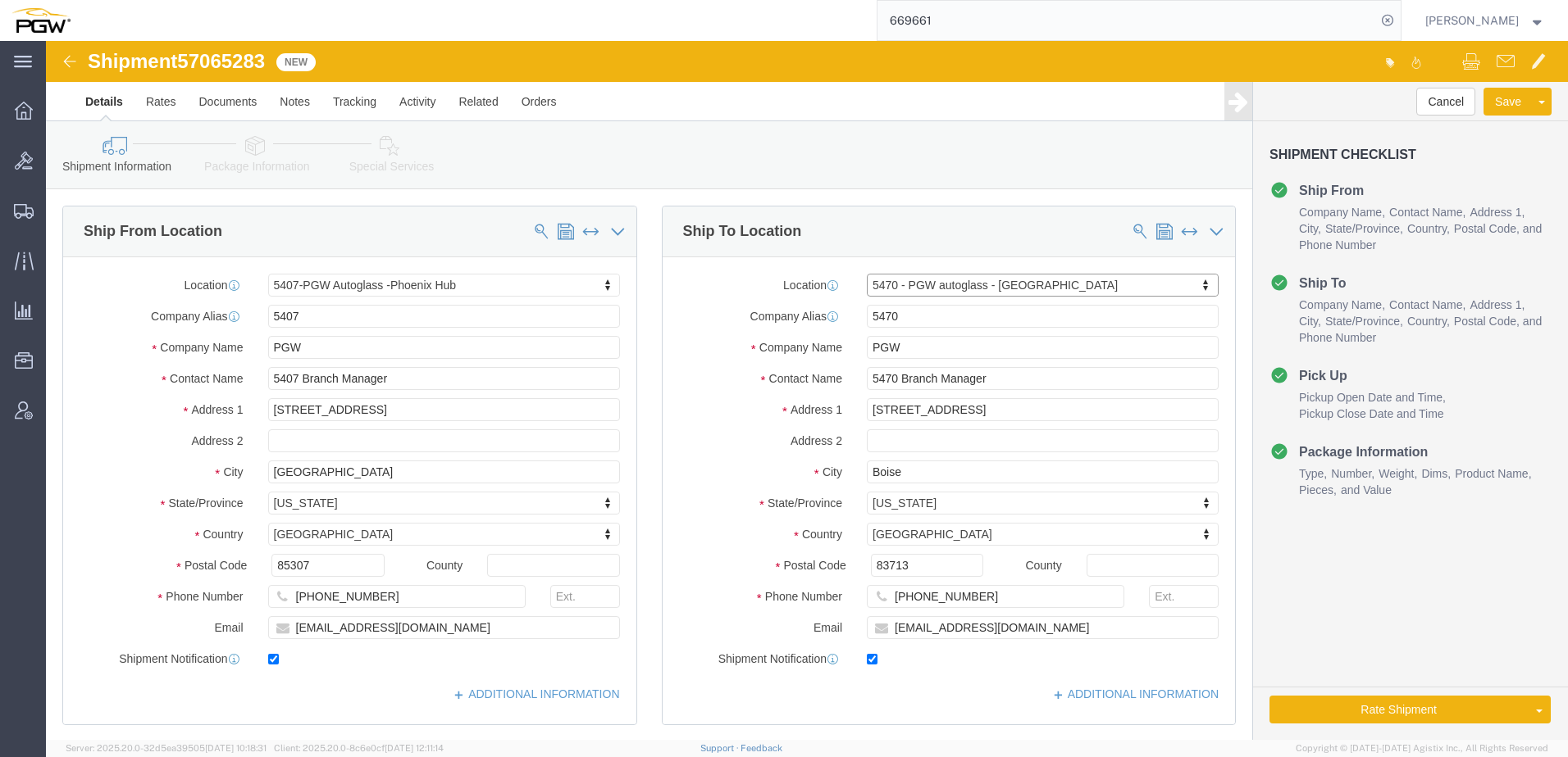
select select "ID"
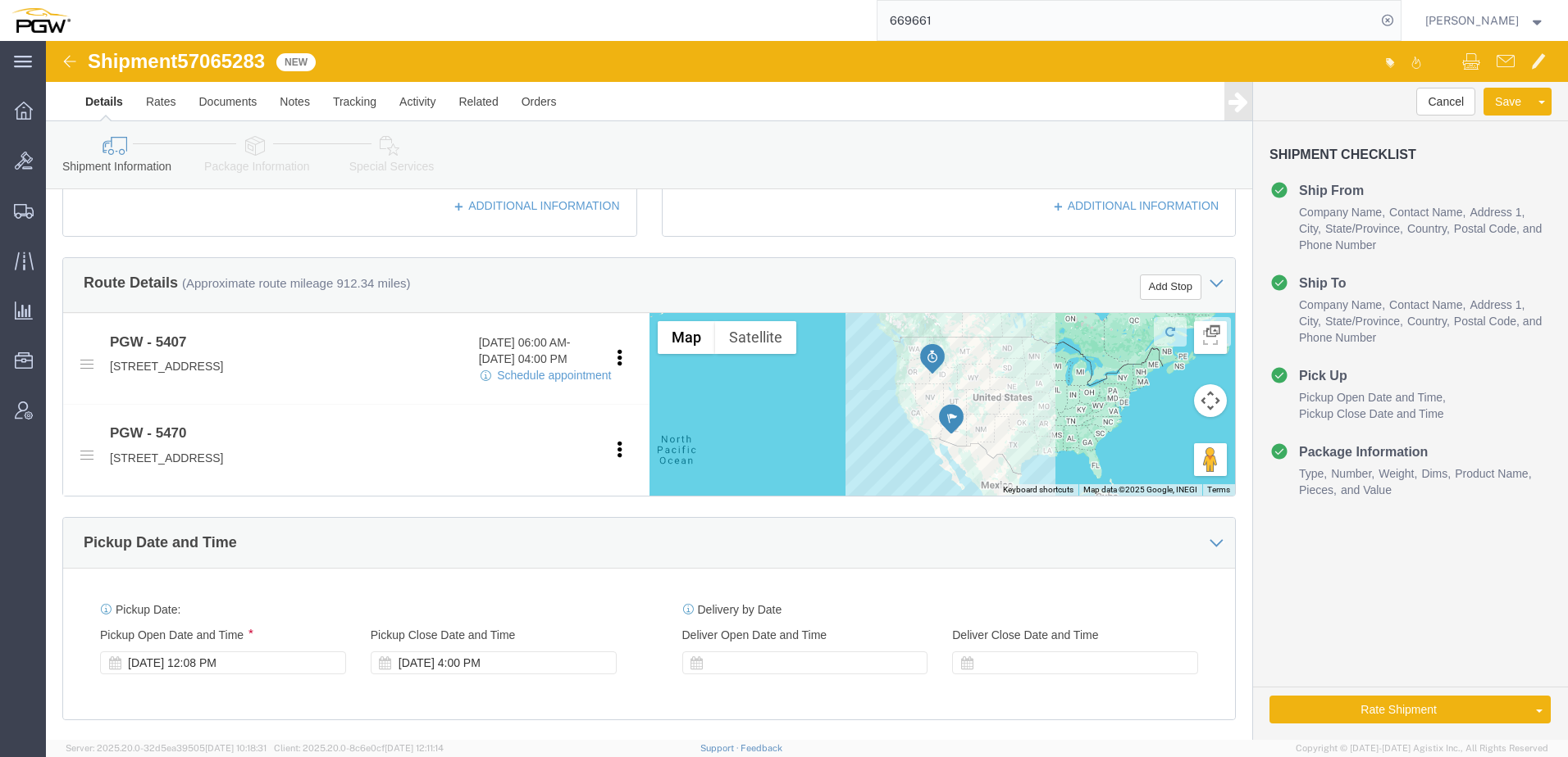
scroll to position [492, 0]
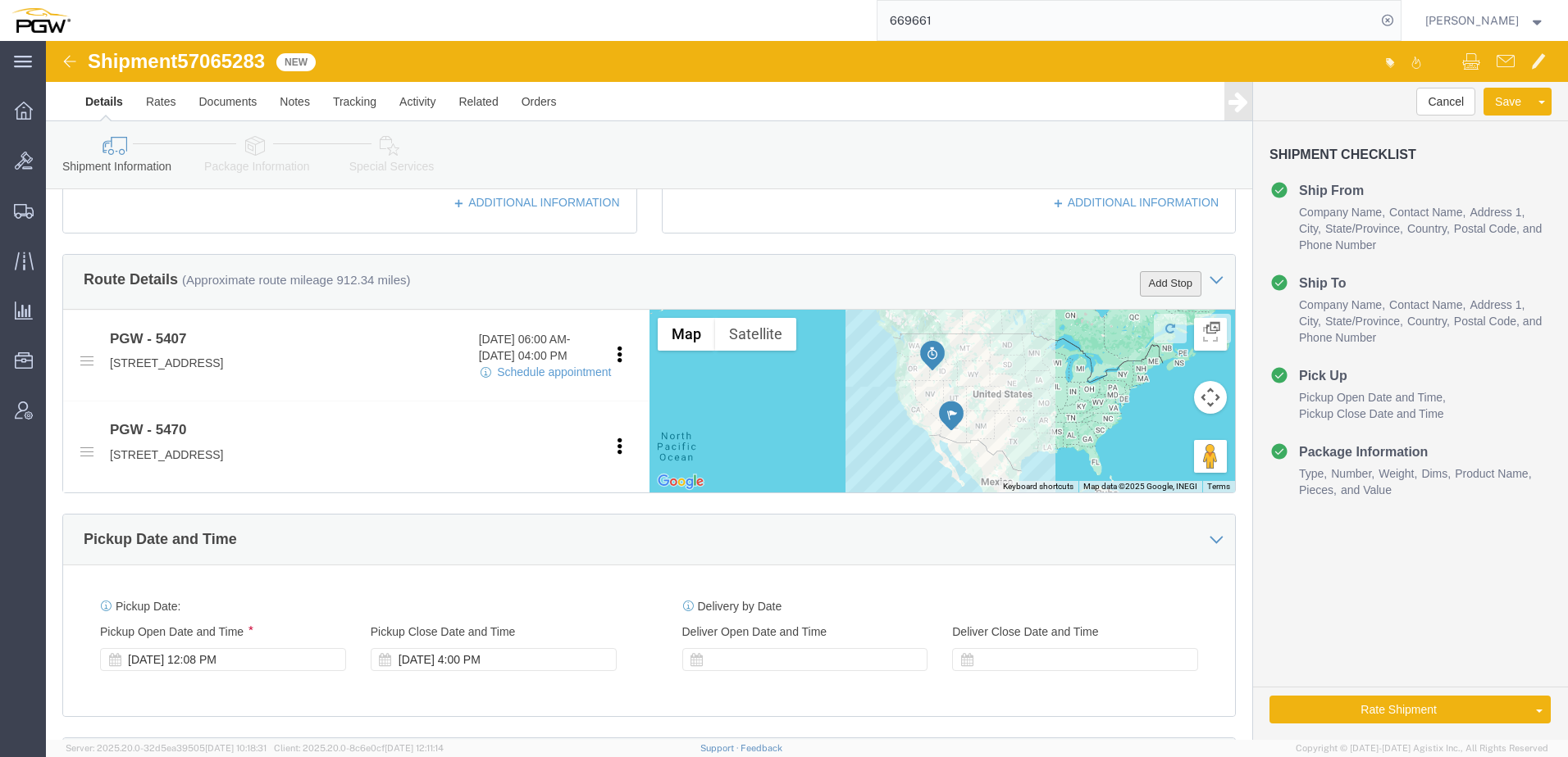
click button "Add Stop"
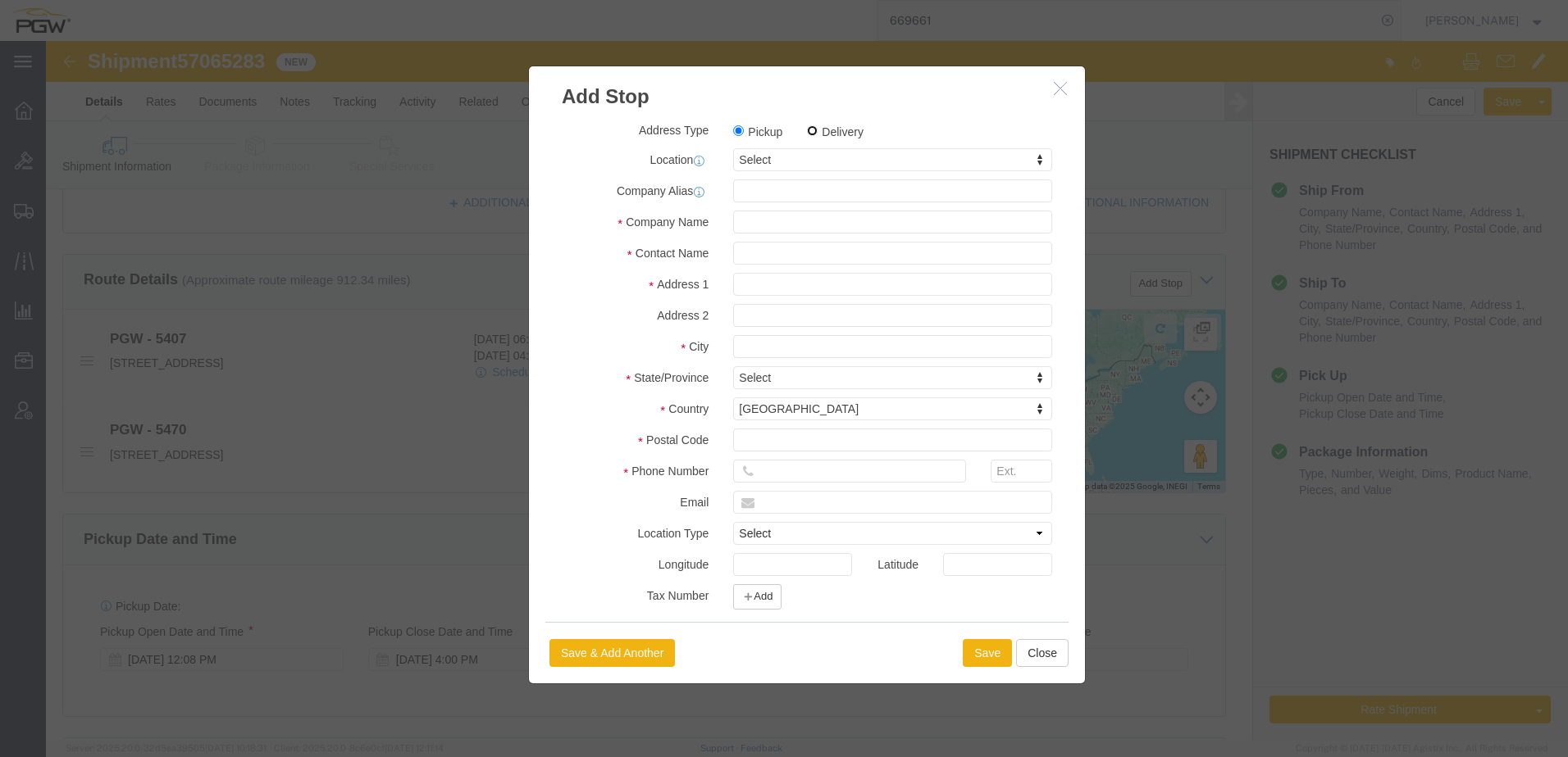
click input "Delivery"
radio input "true"
select select
type input "5734"
select select "28489"
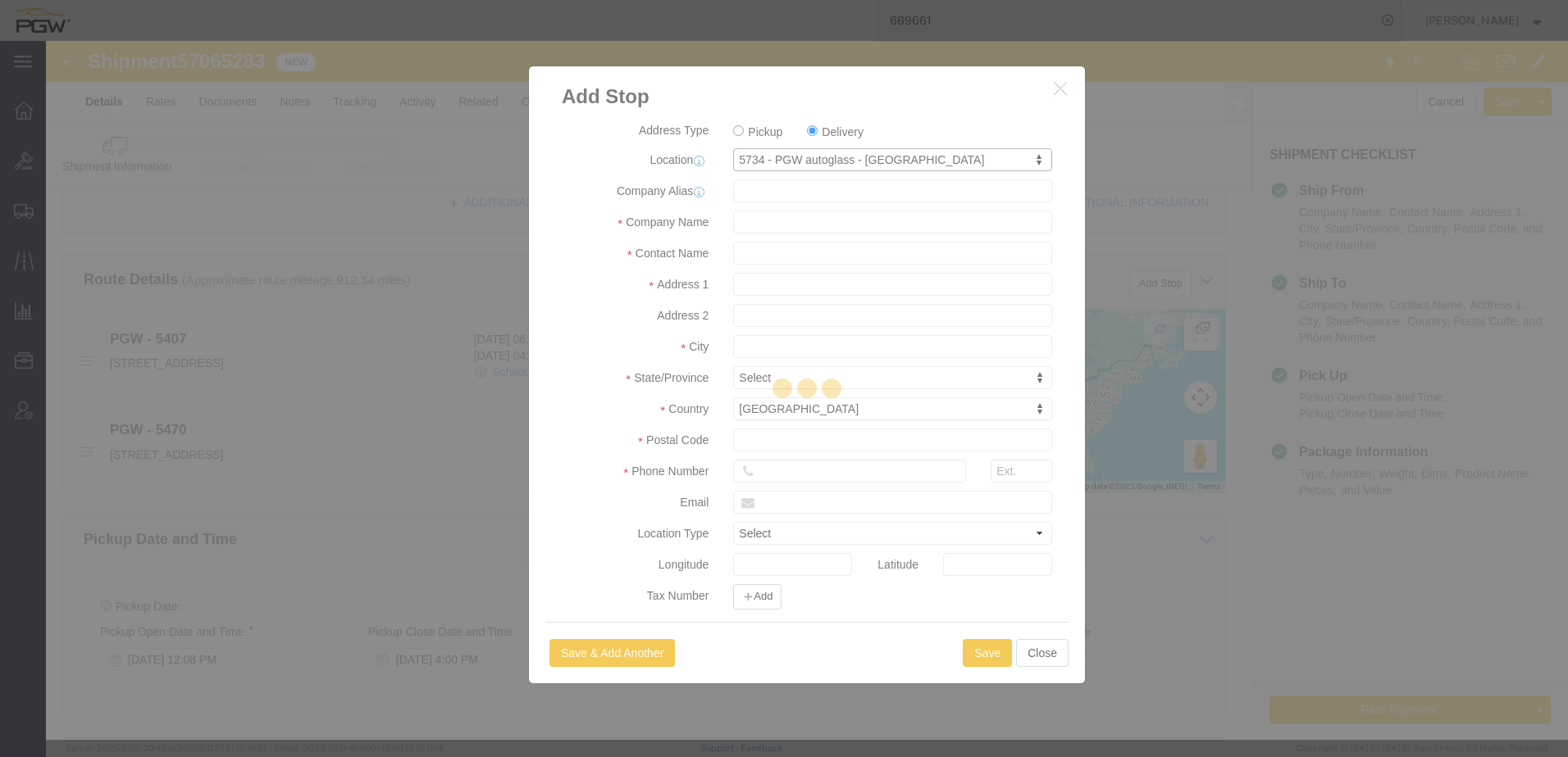
type input "5734"
type input "PGW"
type input "5734 Branch Manager"
type input "4701 Cameron St Ste K"
type input "Las Vegas"
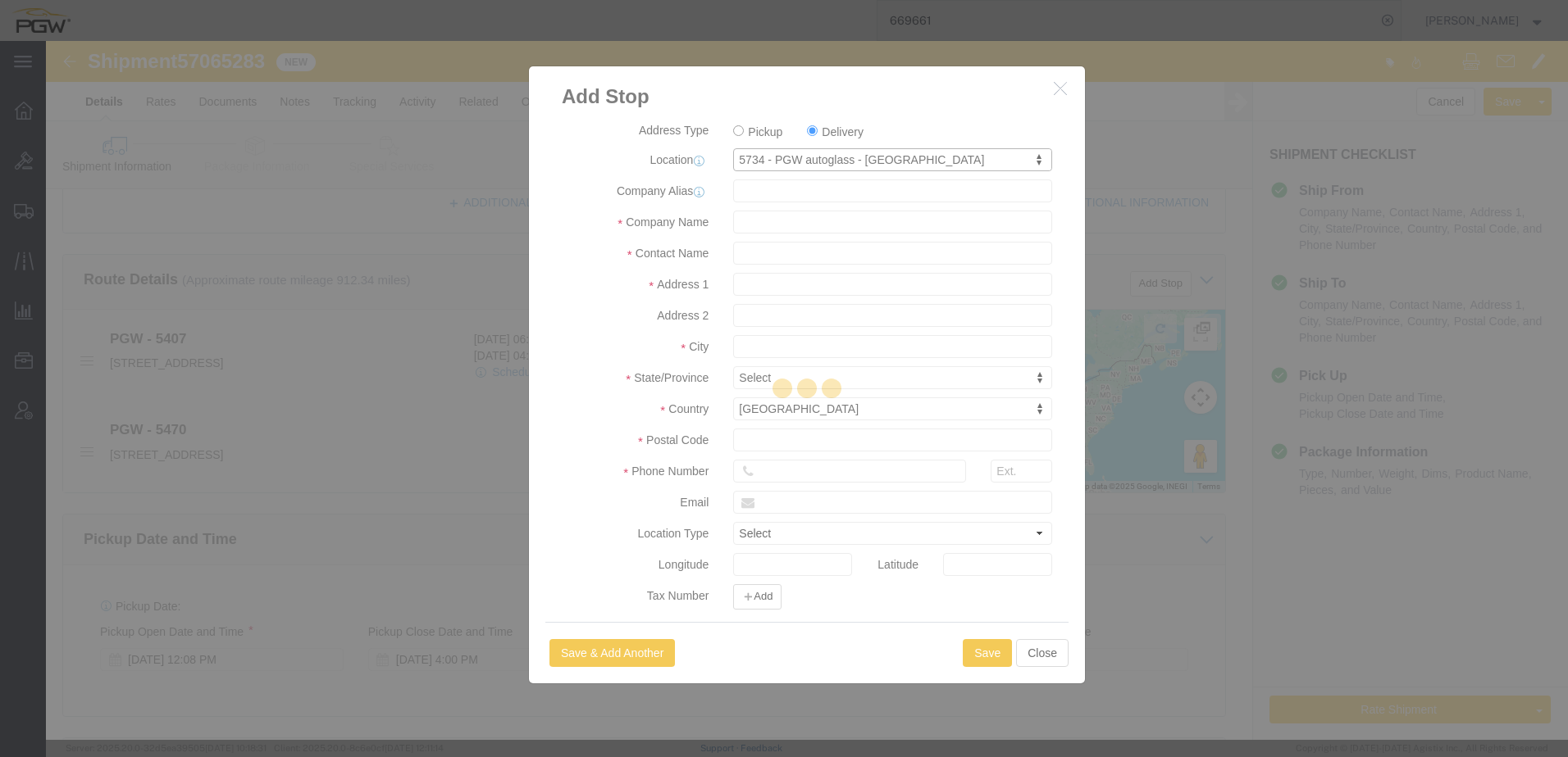
type input "89103"
type input "702-257-0108"
type input "lkqsp_o_pm_5734@pgwag.com"
checkbox input "true"
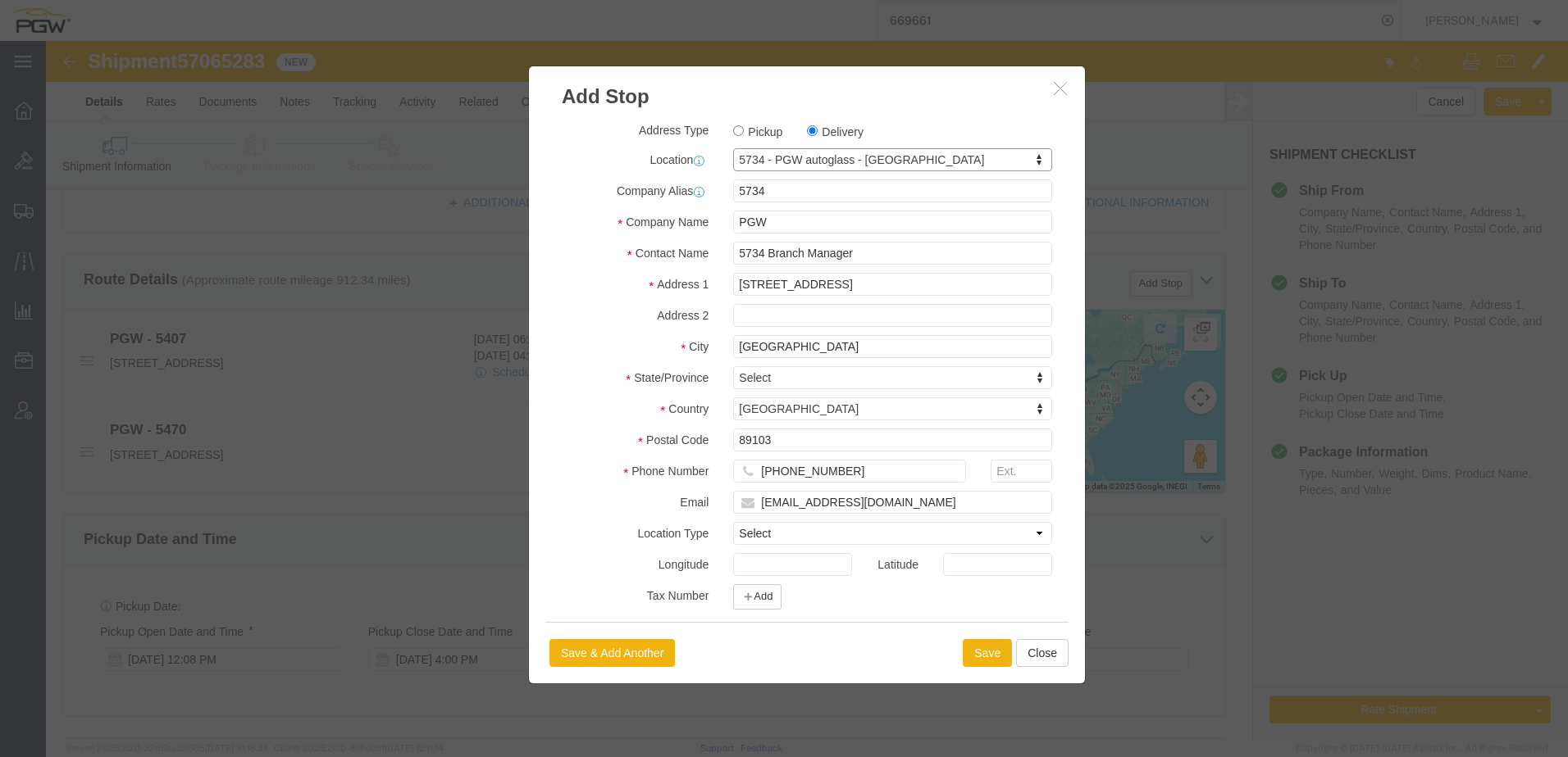
select select "NV"
click button "Save"
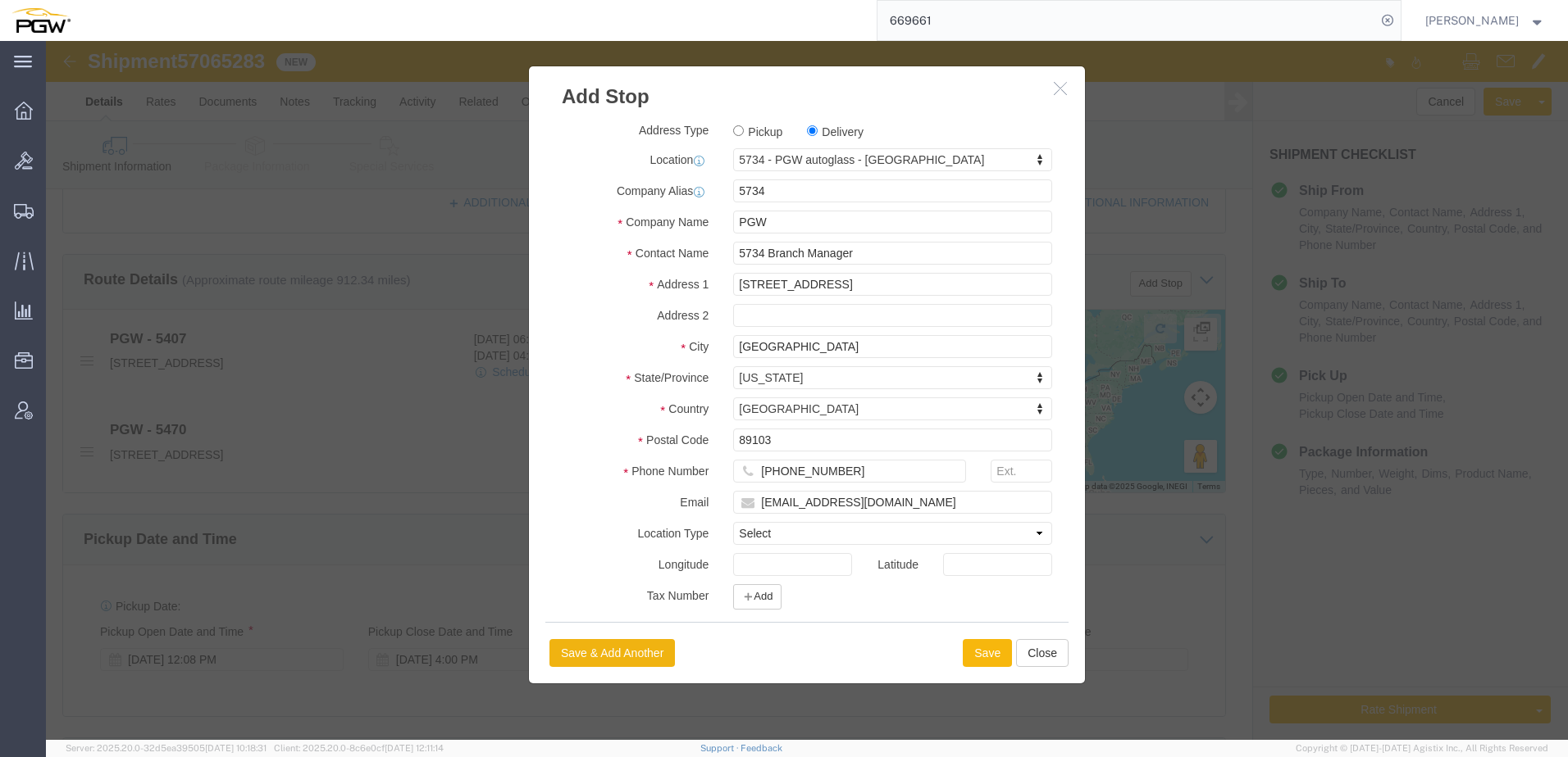
select select "D"
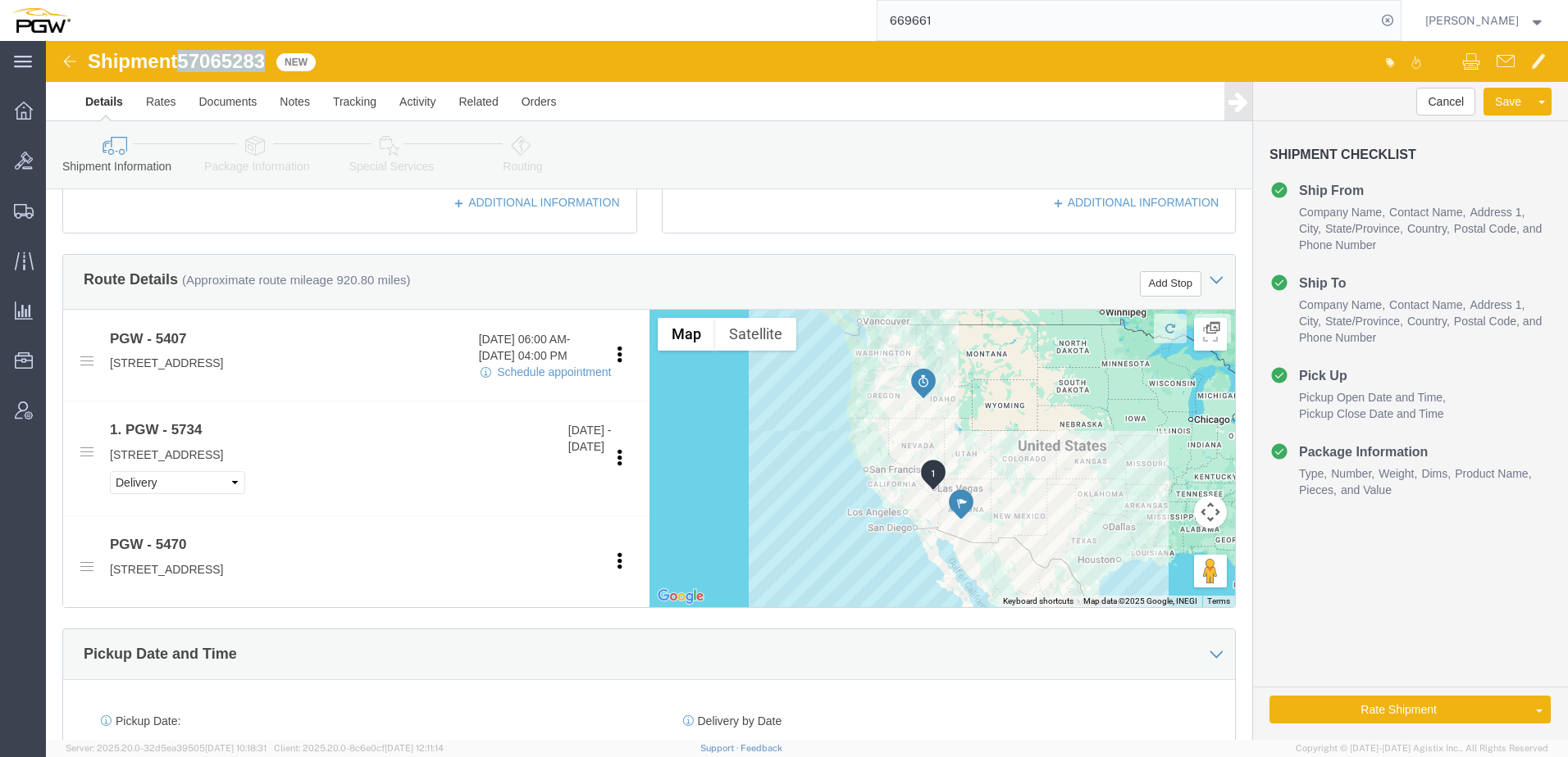
drag, startPoint x: 136, startPoint y: 20, endPoint x: 226, endPoint y: 18, distance: 90.0
click div "Shipment 57065283 New"
copy span "57065283"
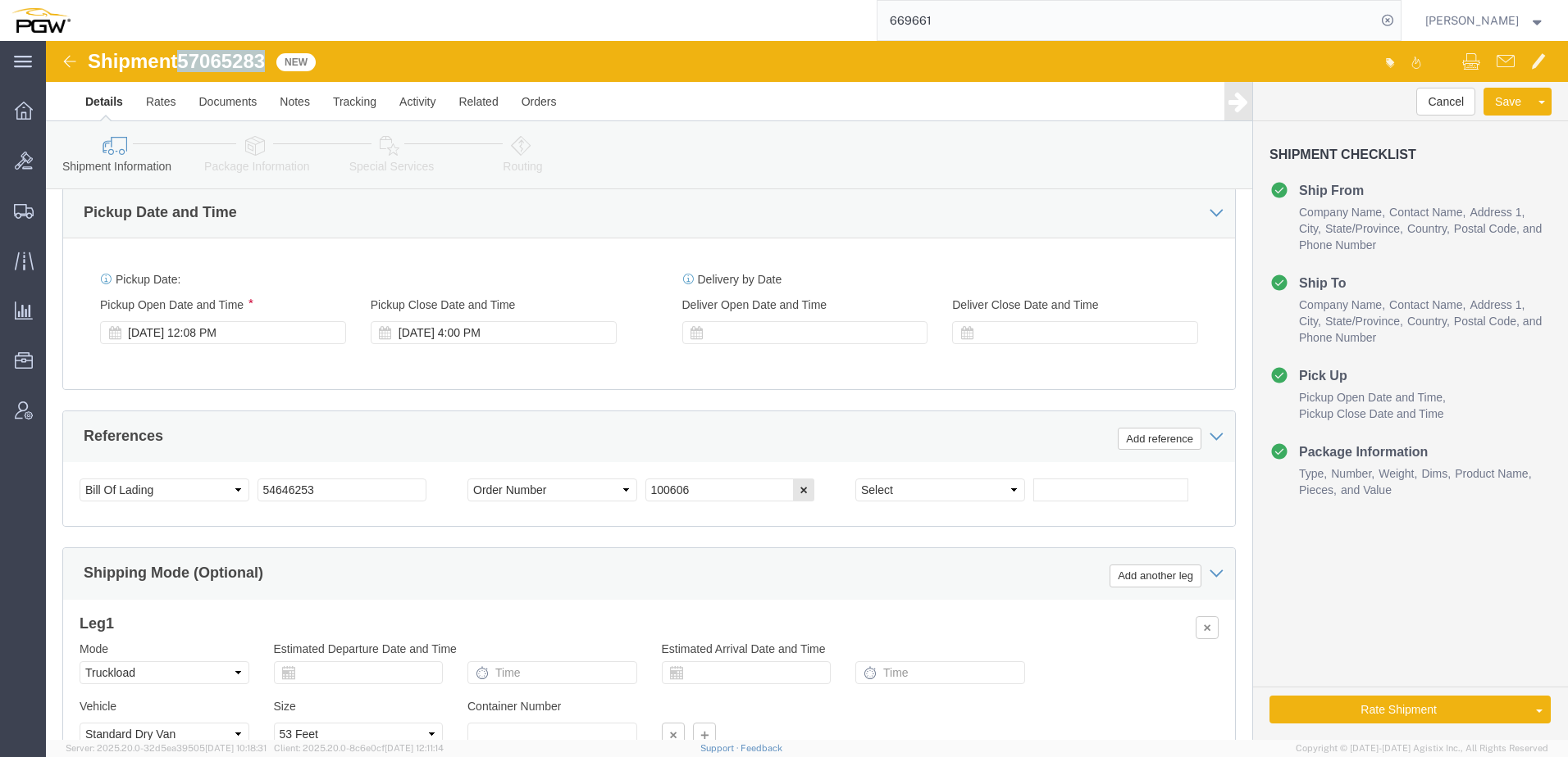
scroll to position [983, 0]
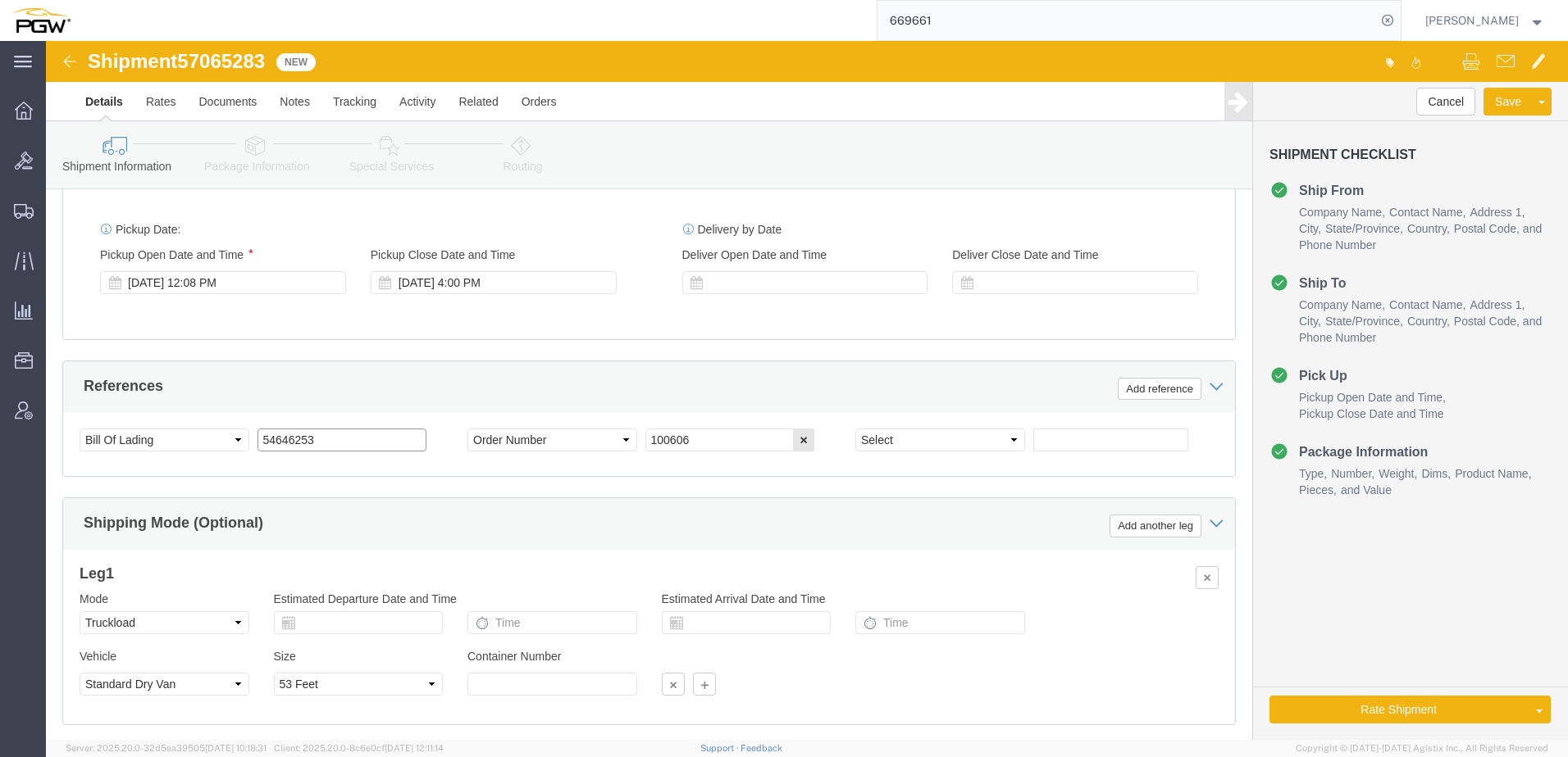
drag, startPoint x: 329, startPoint y: 400, endPoint x: -200, endPoint y: 350, distance: 531.4
click html "Shipment 57065283 New Details Rates Documents Notes Tracking Activity Related O…"
paste input "706528"
type input "57065283"
drag, startPoint x: 659, startPoint y: 392, endPoint x: 775, endPoint y: 404, distance: 116.6
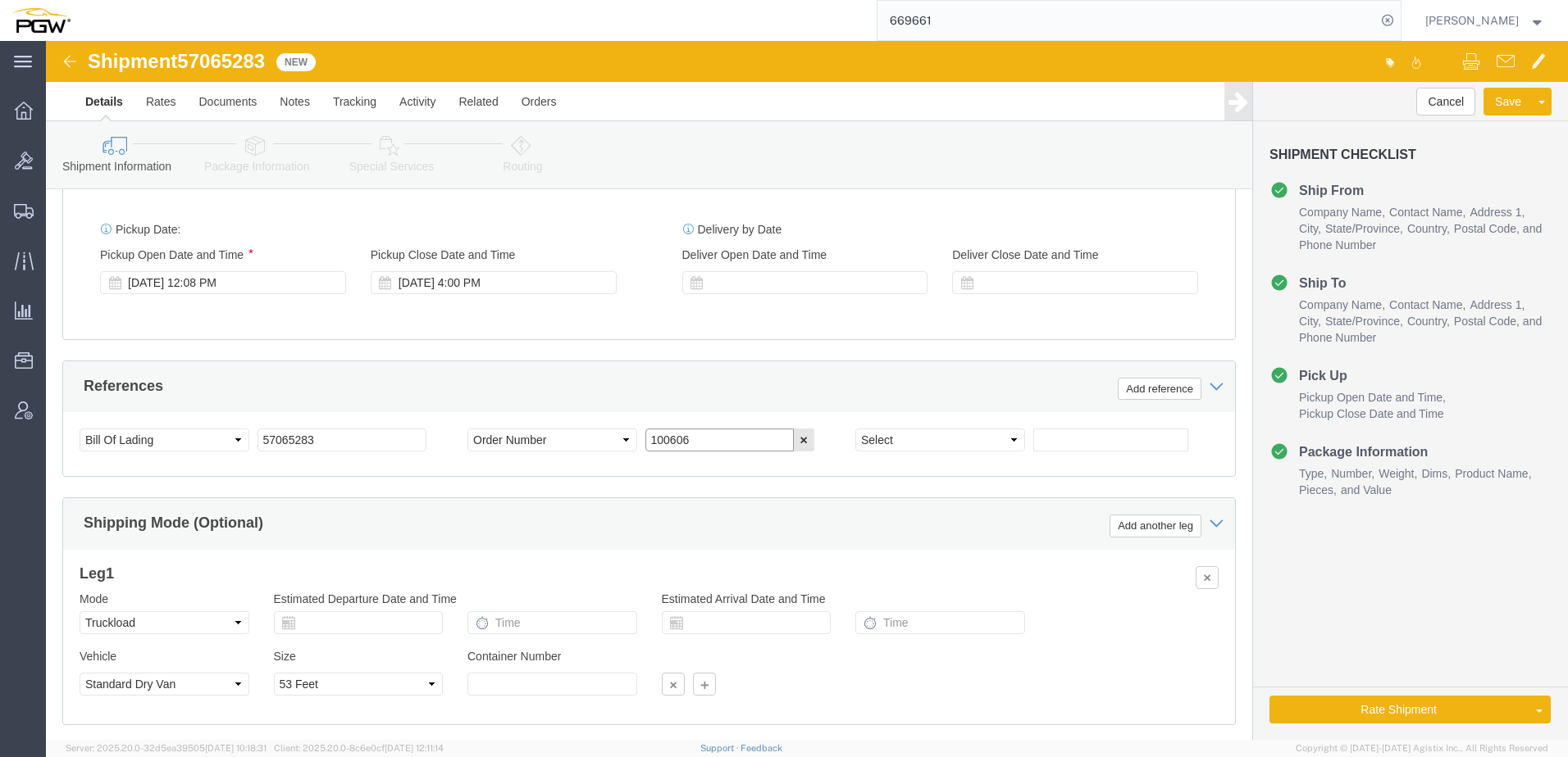
click div "References Add reference Select Account Type Activity ID Airline Appointment Nu…"
paste input "669668"
type input "669668"
click select "Select Account Type Activity ID Airline Appointment Number ASN Batch Request # …"
select select "ORDERNUM"
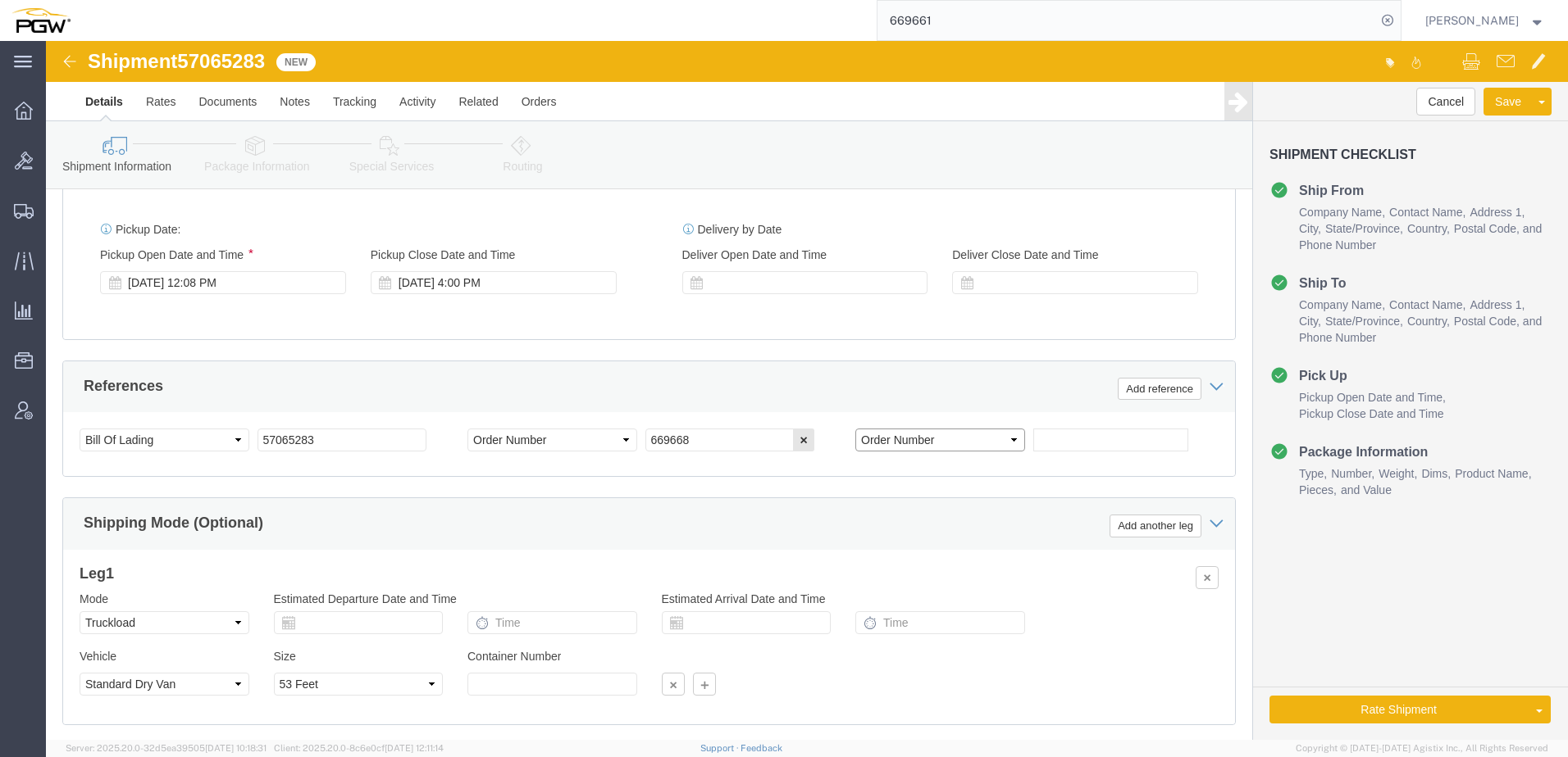
click select "Select Account Type Activity ID Airline Appointment Number ASN Batch Request # …"
click input "text"
paste input "669661"
type input "669661"
click link "Package Information"
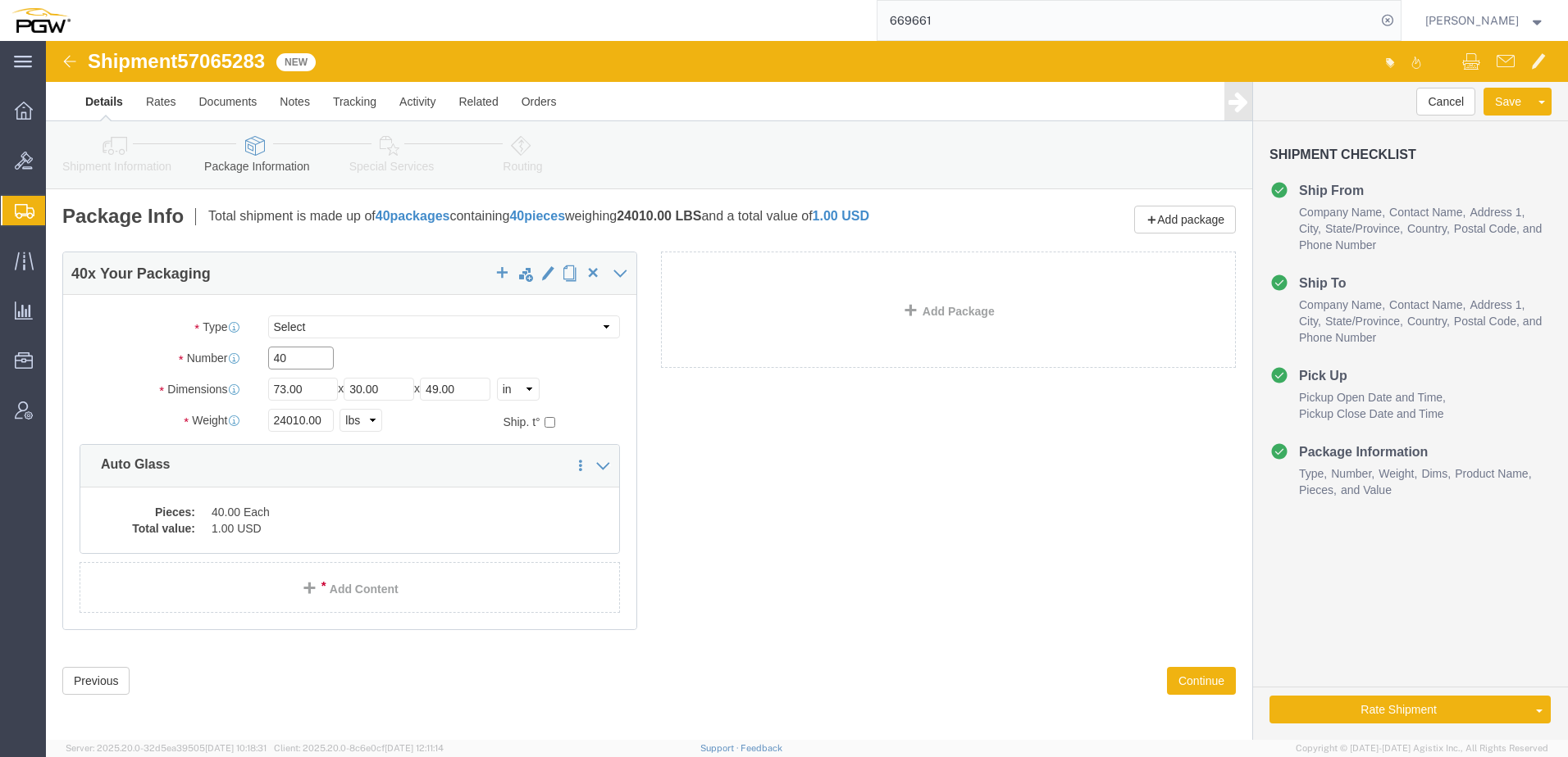
drag, startPoint x: 256, startPoint y: 322, endPoint x: 109, endPoint y: 294, distance: 149.6
click div "Package Type Select Bale(s) Basket(s) Bolt(s) Bottle(s) Buckets Bulk Bundle(s) …"
paste input "18"
type input "18"
drag, startPoint x: 257, startPoint y: 379, endPoint x: 64, endPoint y: 399, distance: 194.0
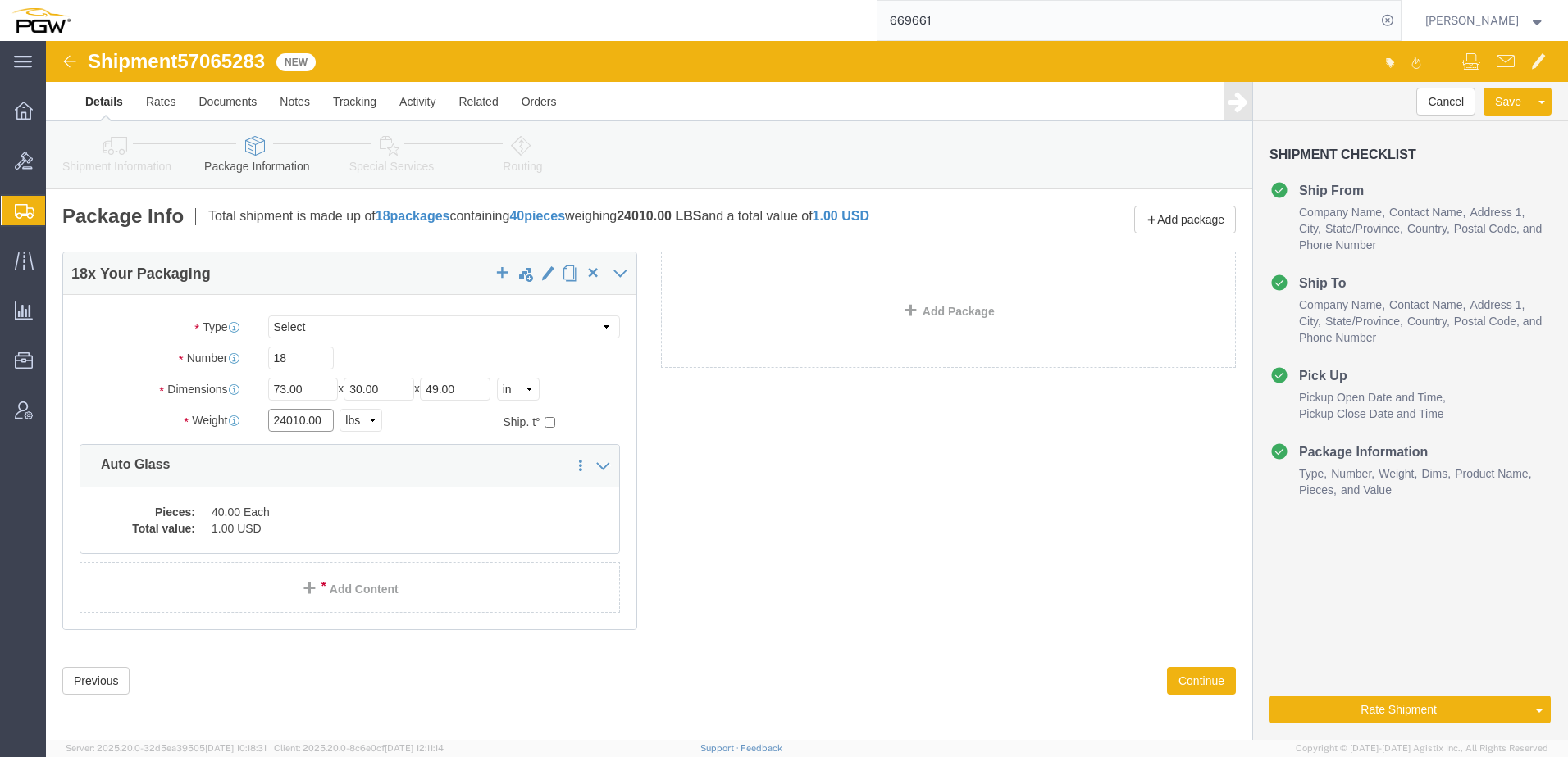
click div "Package Type Select Bale(s) Basket(s) Bolt(s) Bottle(s) Buckets Bulk Bundle(s) …"
paste input "13096"
type input "13096.00"
click dd "1.00 USD"
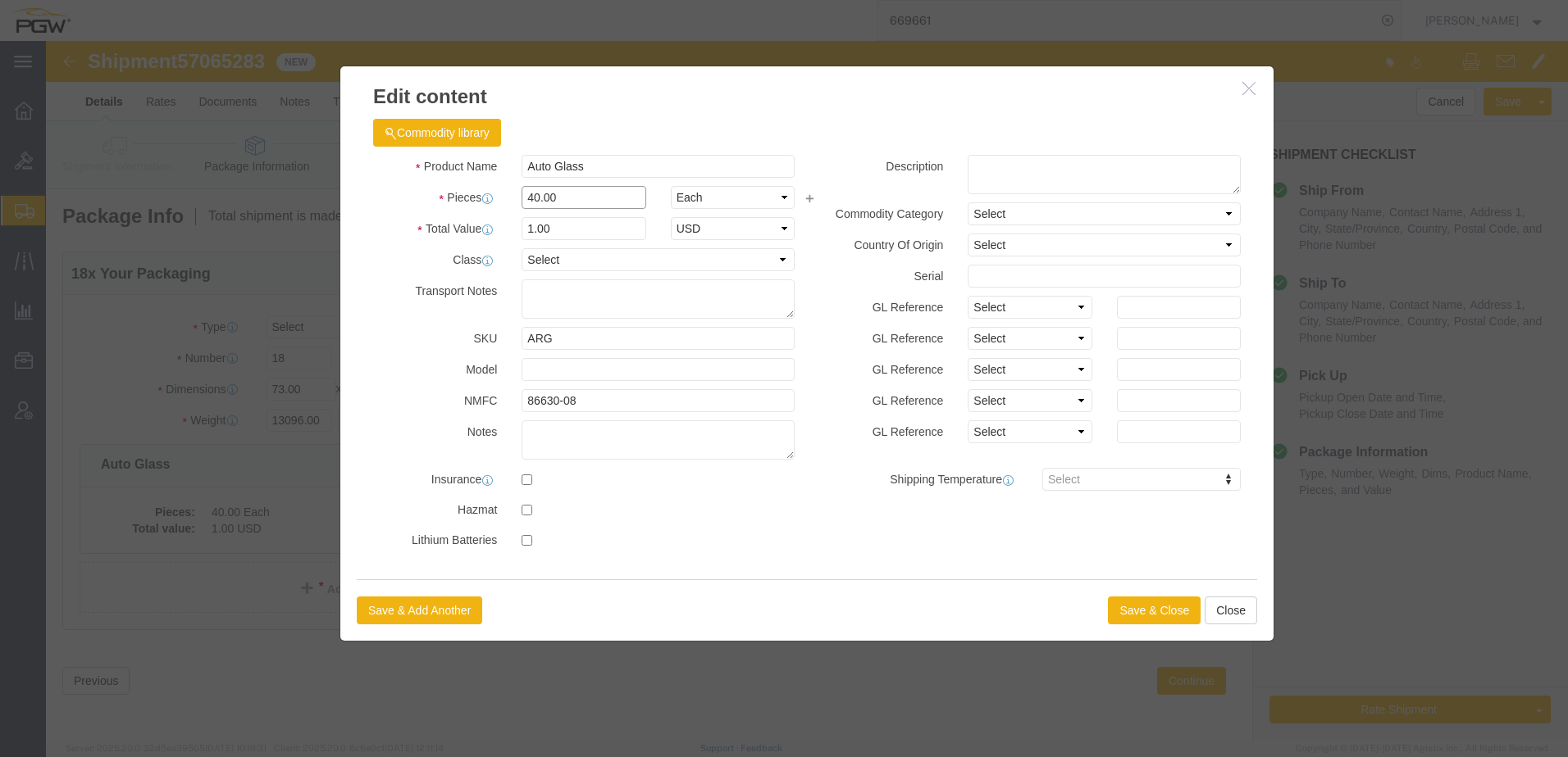
drag, startPoint x: 538, startPoint y: 147, endPoint x: 167, endPoint y: 202, distance: 375.1
click div "Edit content Commodity library Product Name Auto Glass Pieces 40.00 Select Bag …"
type input "18.00"
type input "0.45"
type input "1.00"
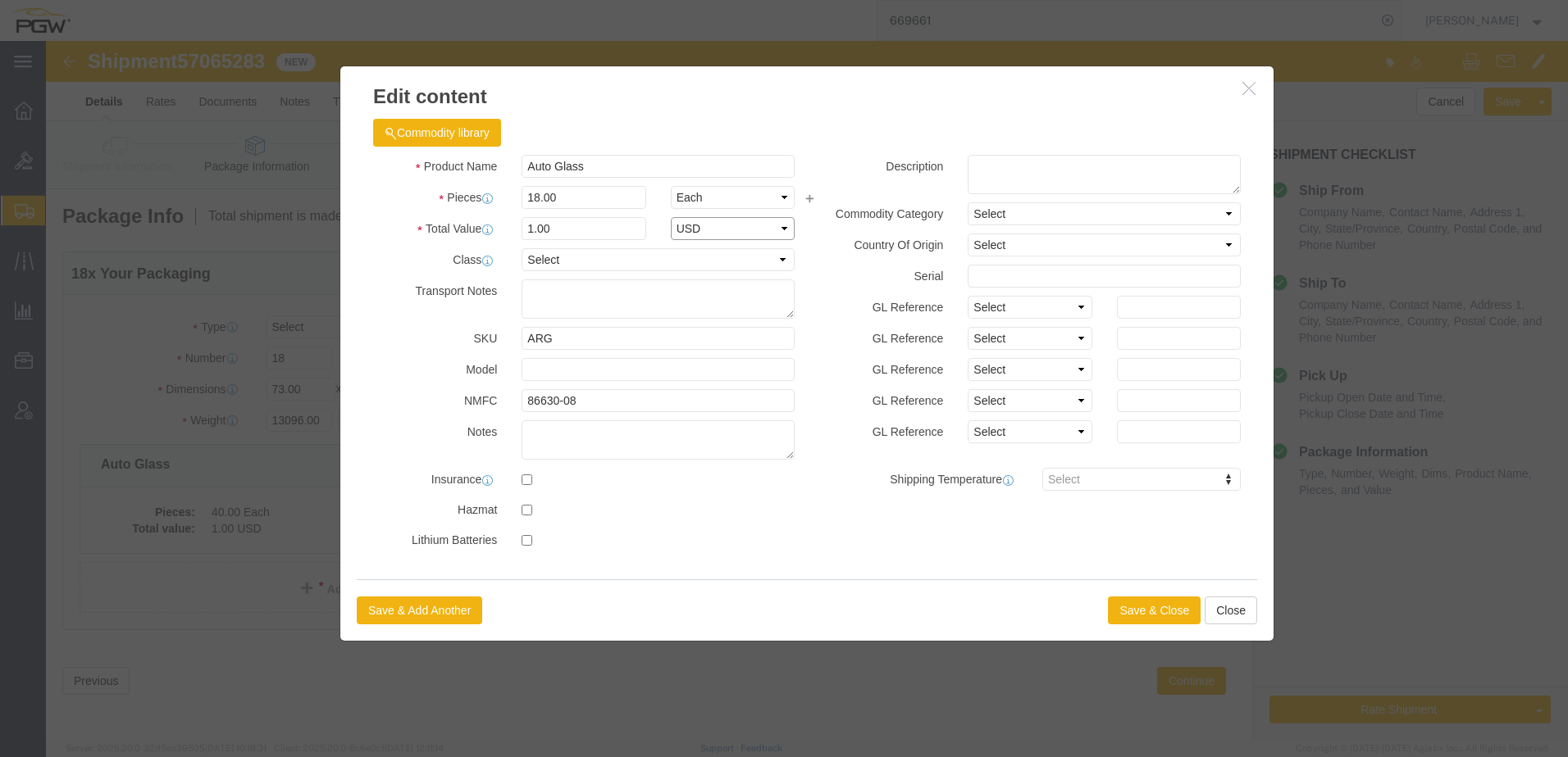
select select "USD"
click button "Save & Close"
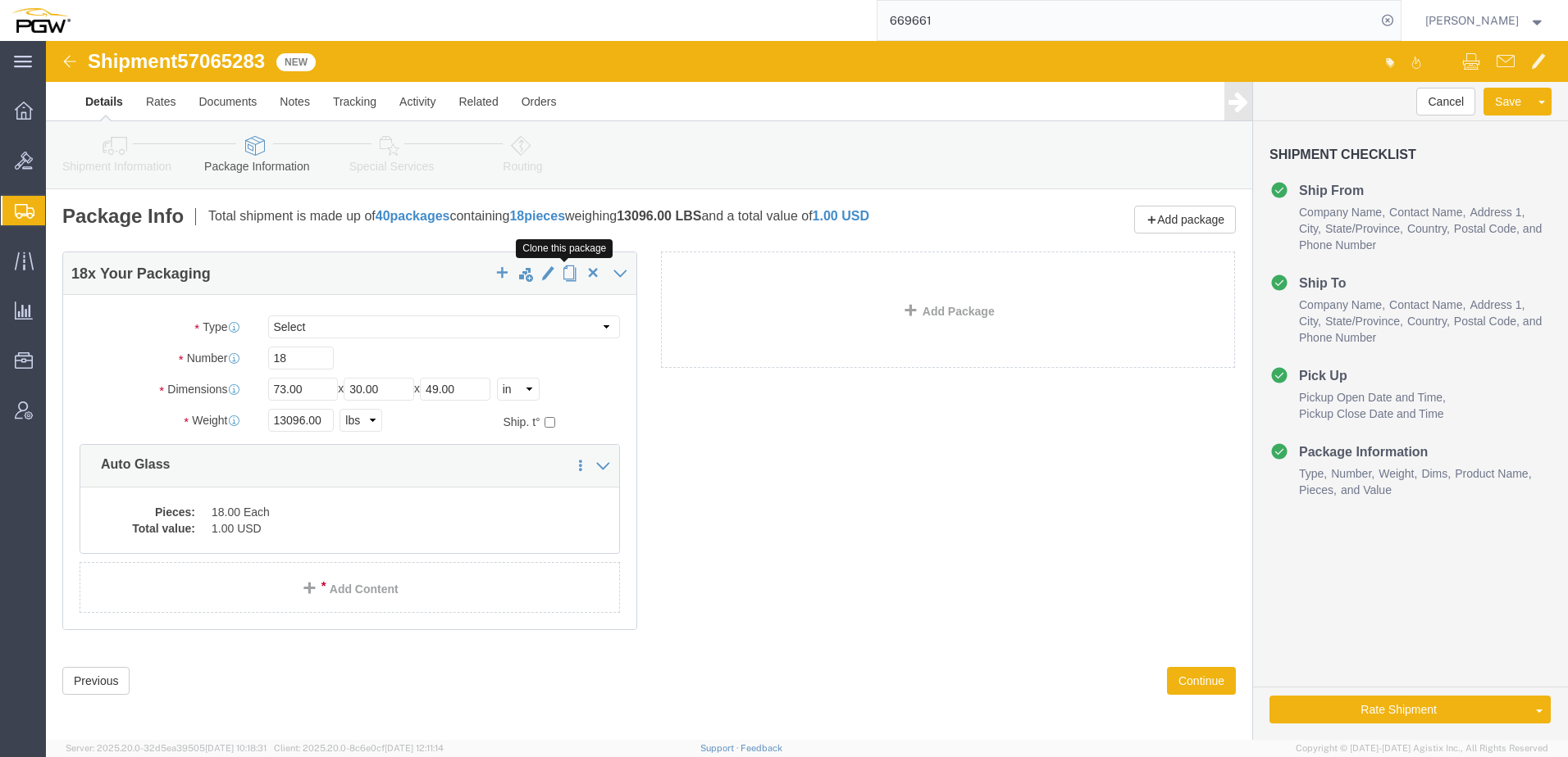
click span "button"
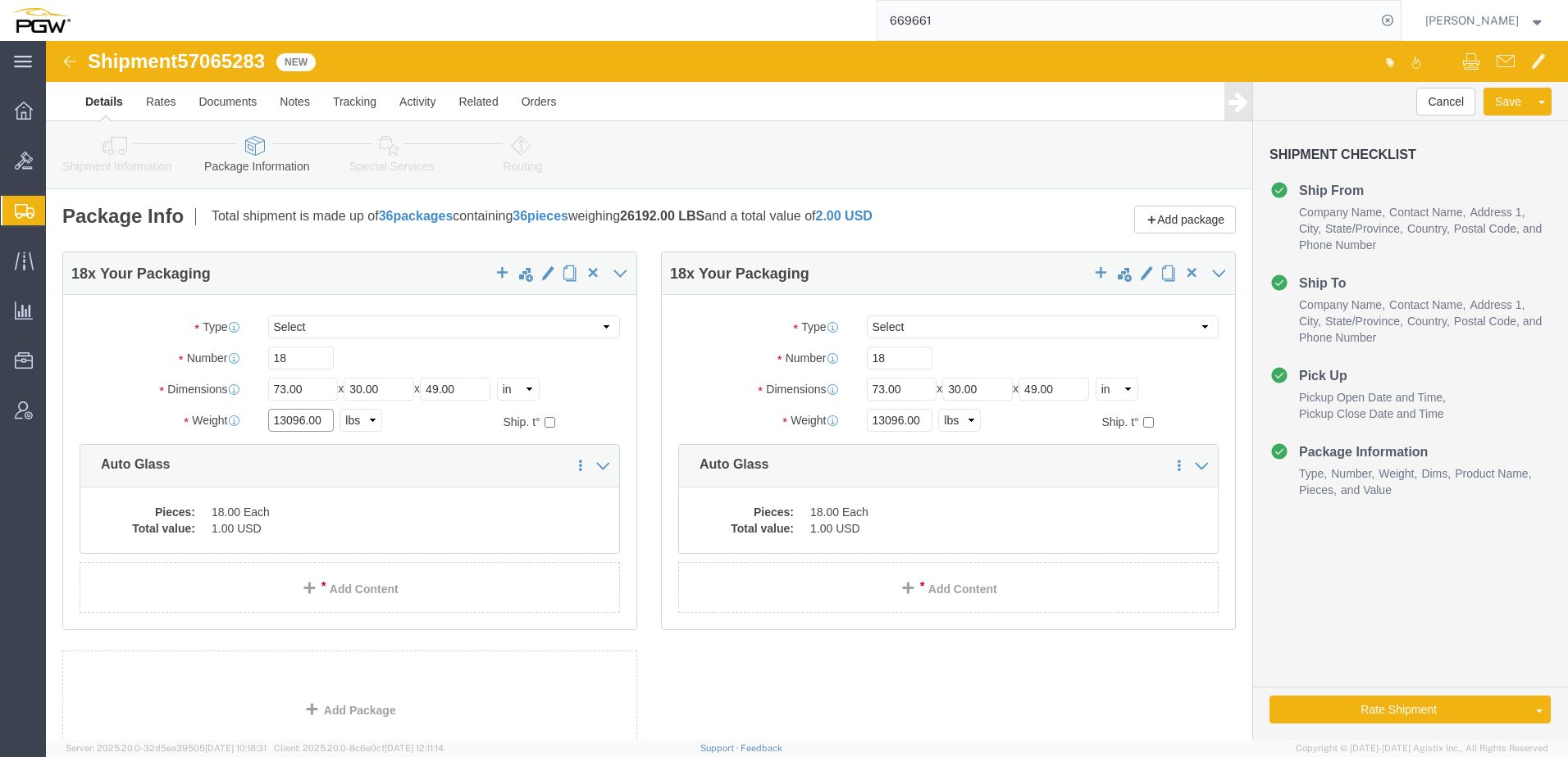
drag, startPoint x: 256, startPoint y: 374, endPoint x: -109, endPoint y: 373, distance: 365.0
click html "Shipment 57065283 New Details Rates Documents Notes Tracking Activity Related O…"
paste input "2333"
type input "12333.00"
click link "Routing"
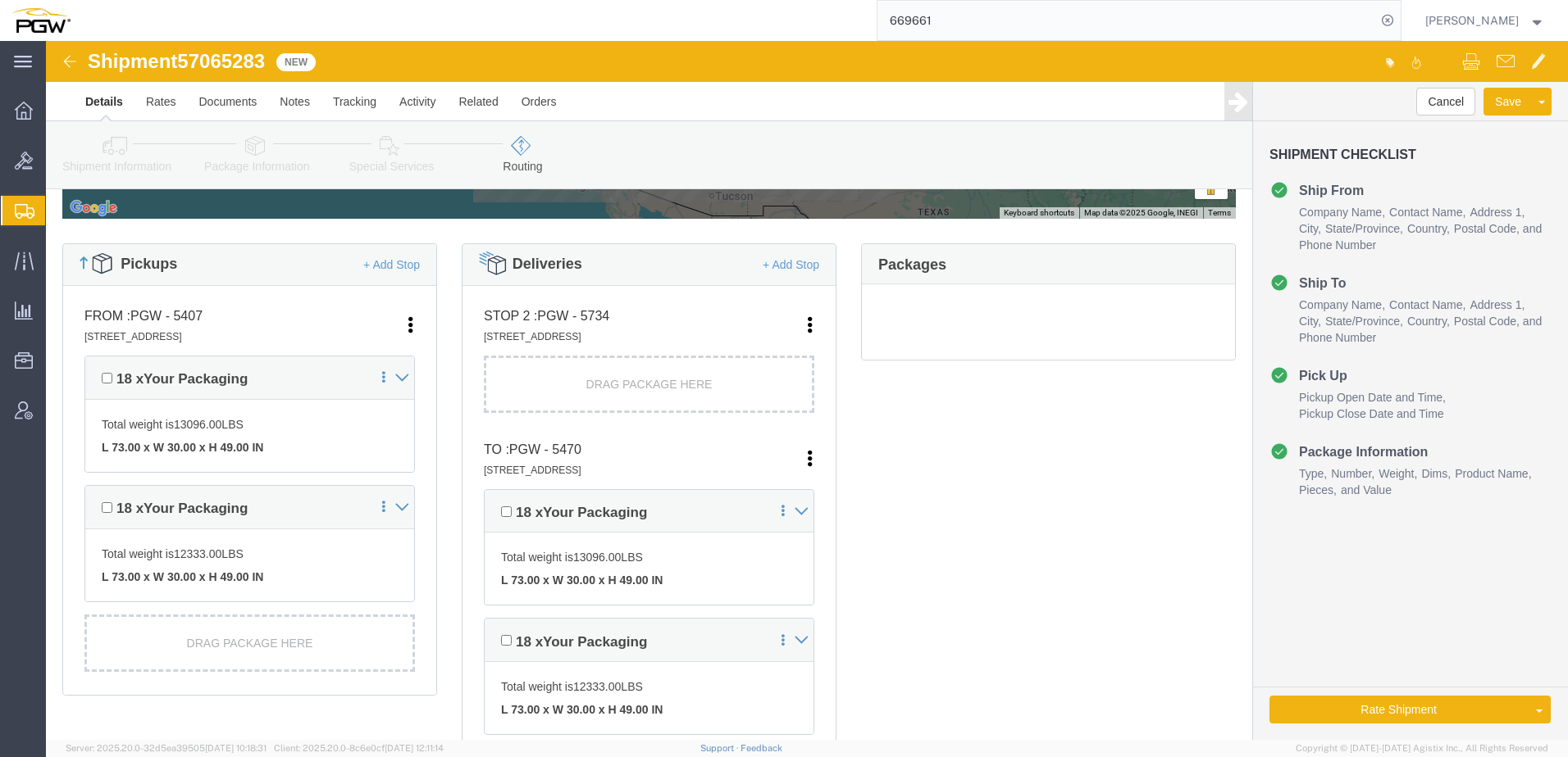
scroll to position [410, 0]
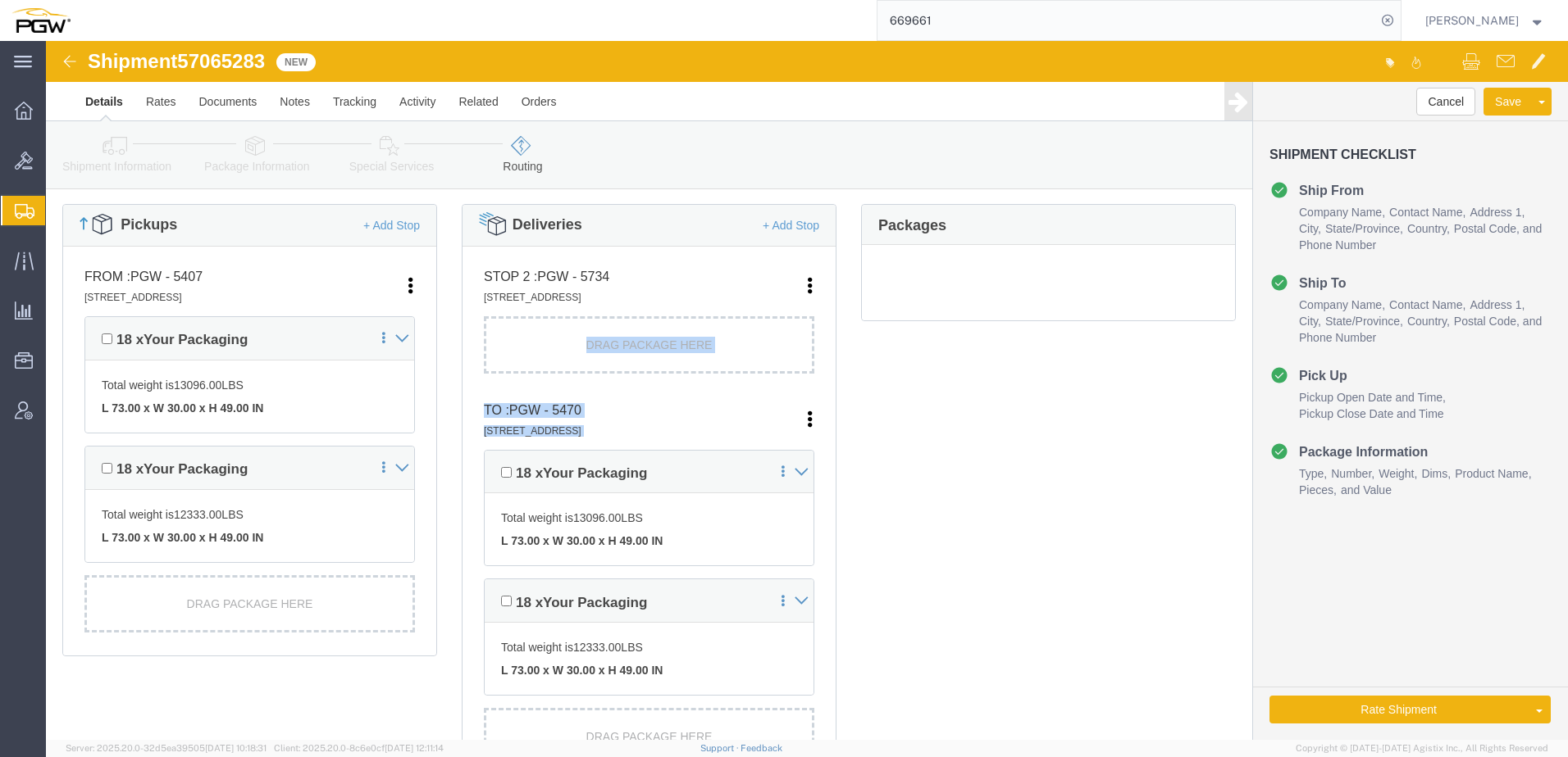
drag, startPoint x: 439, startPoint y: 432, endPoint x: 432, endPoint y: 439, distance: 9.9
click ul "STOP 2 : PGW - 5734 4701 Cameron St Ste K, Las Vegas, NV, 89103, US Edit Move t…"
drag, startPoint x: 432, startPoint y: 439, endPoint x: 444, endPoint y: 432, distance: 13.9
click div "18 x Your Packaging"
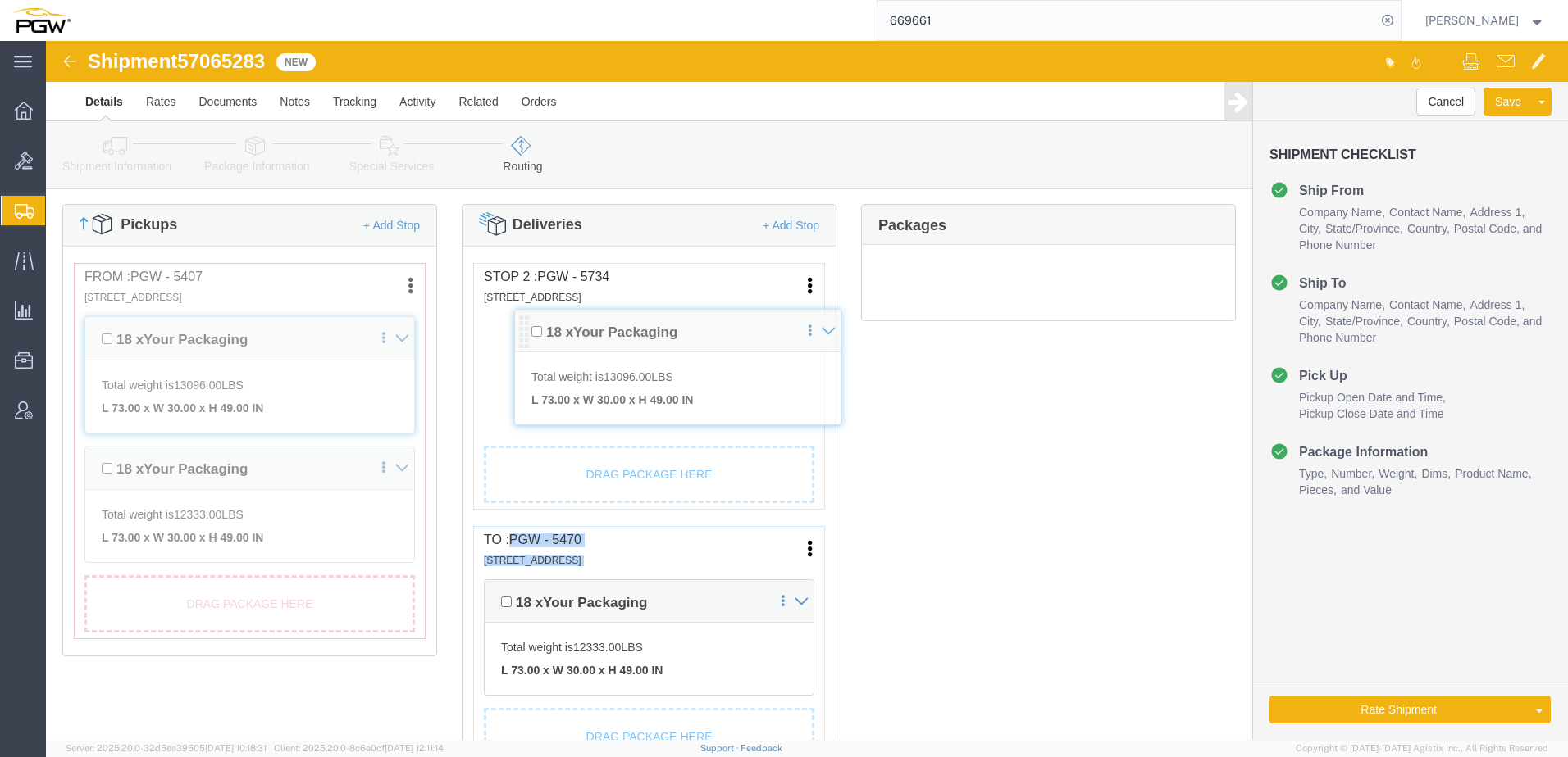
drag, startPoint x: 444, startPoint y: 432, endPoint x: 473, endPoint y: 296, distance: 139.1
click div "Pickups + Add Stop From : PGW - 5407 5850 North 101st Avenue, Glendale, AZ, 853…"
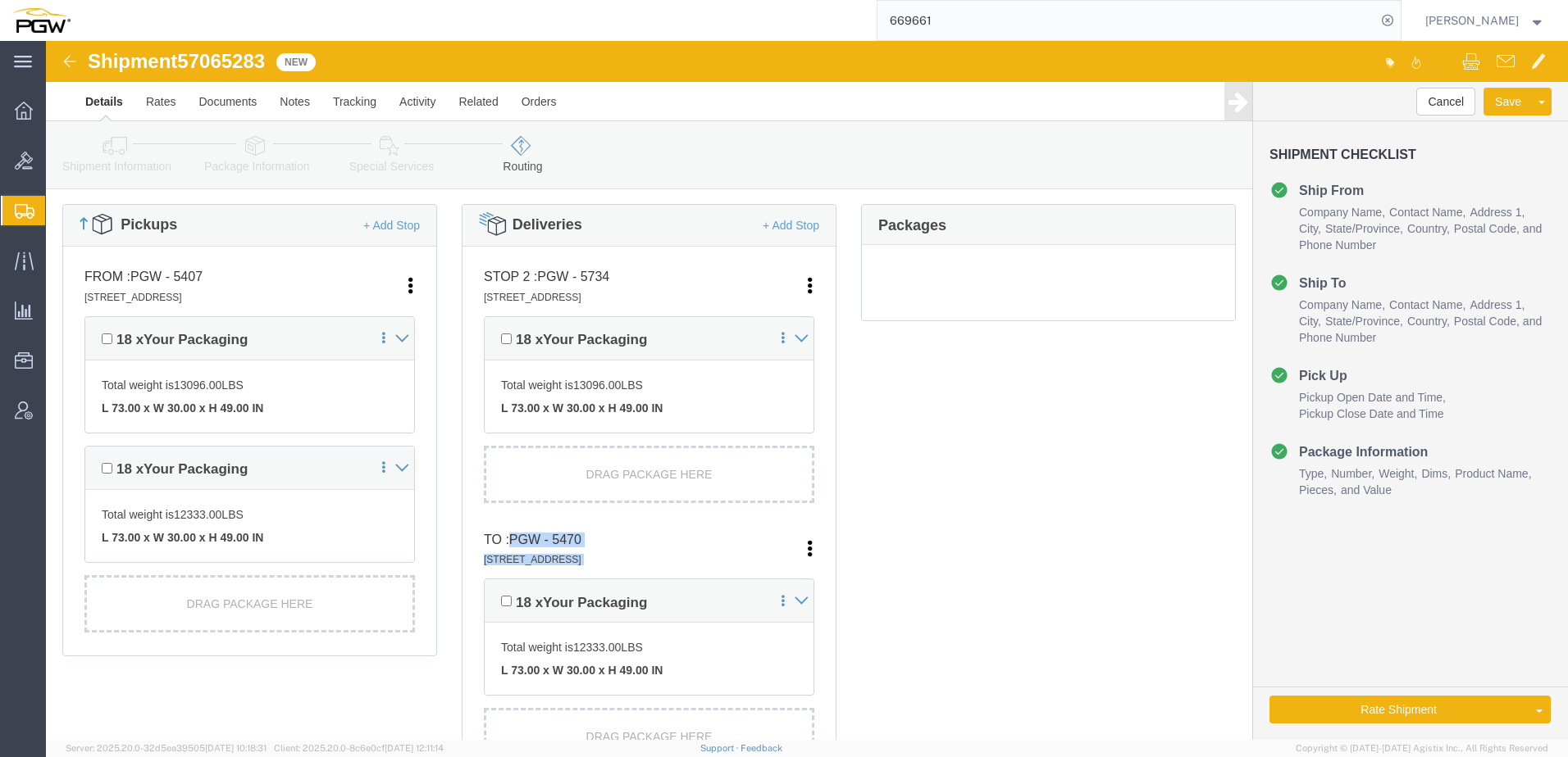
click icon
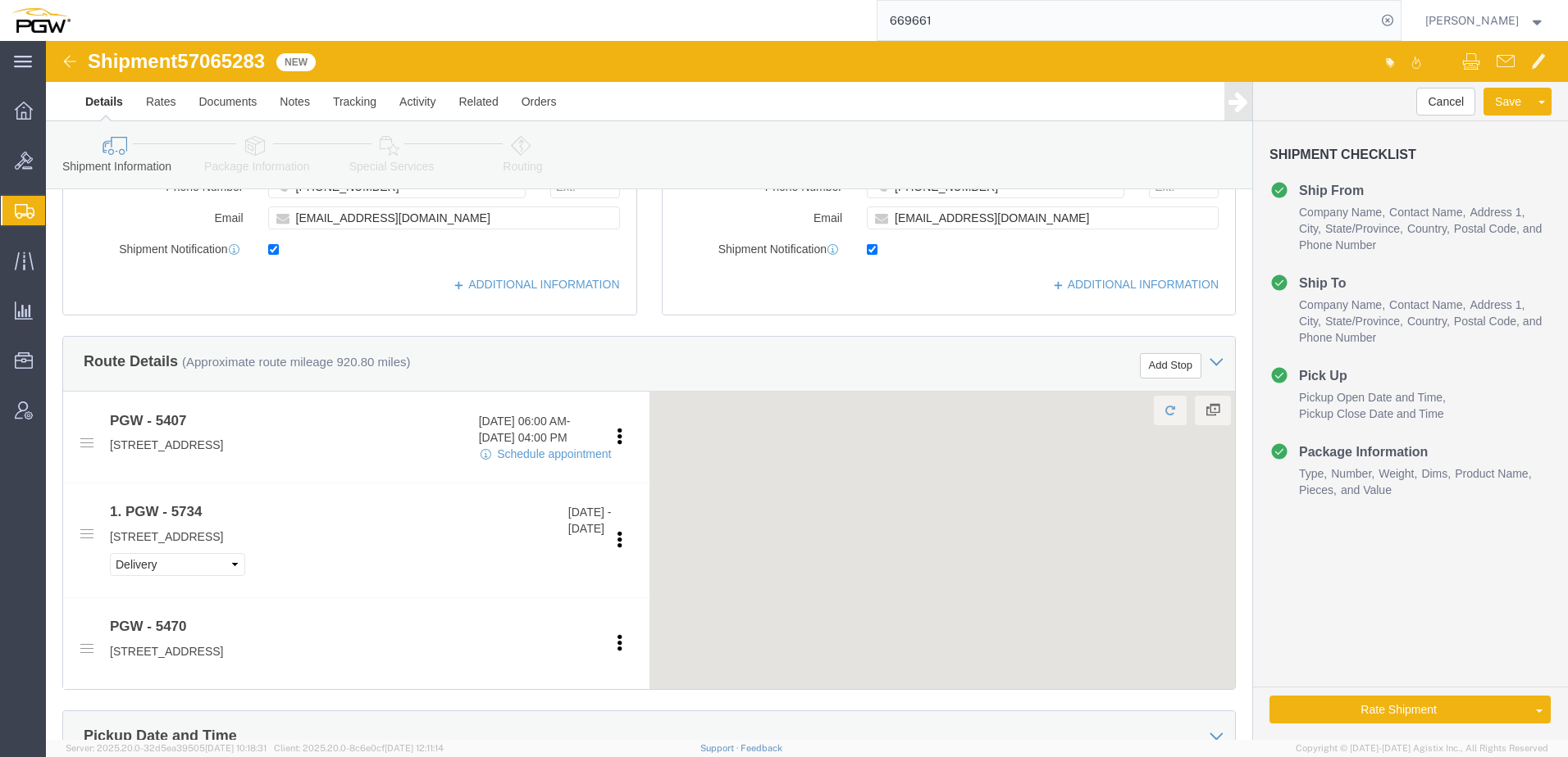
click icon
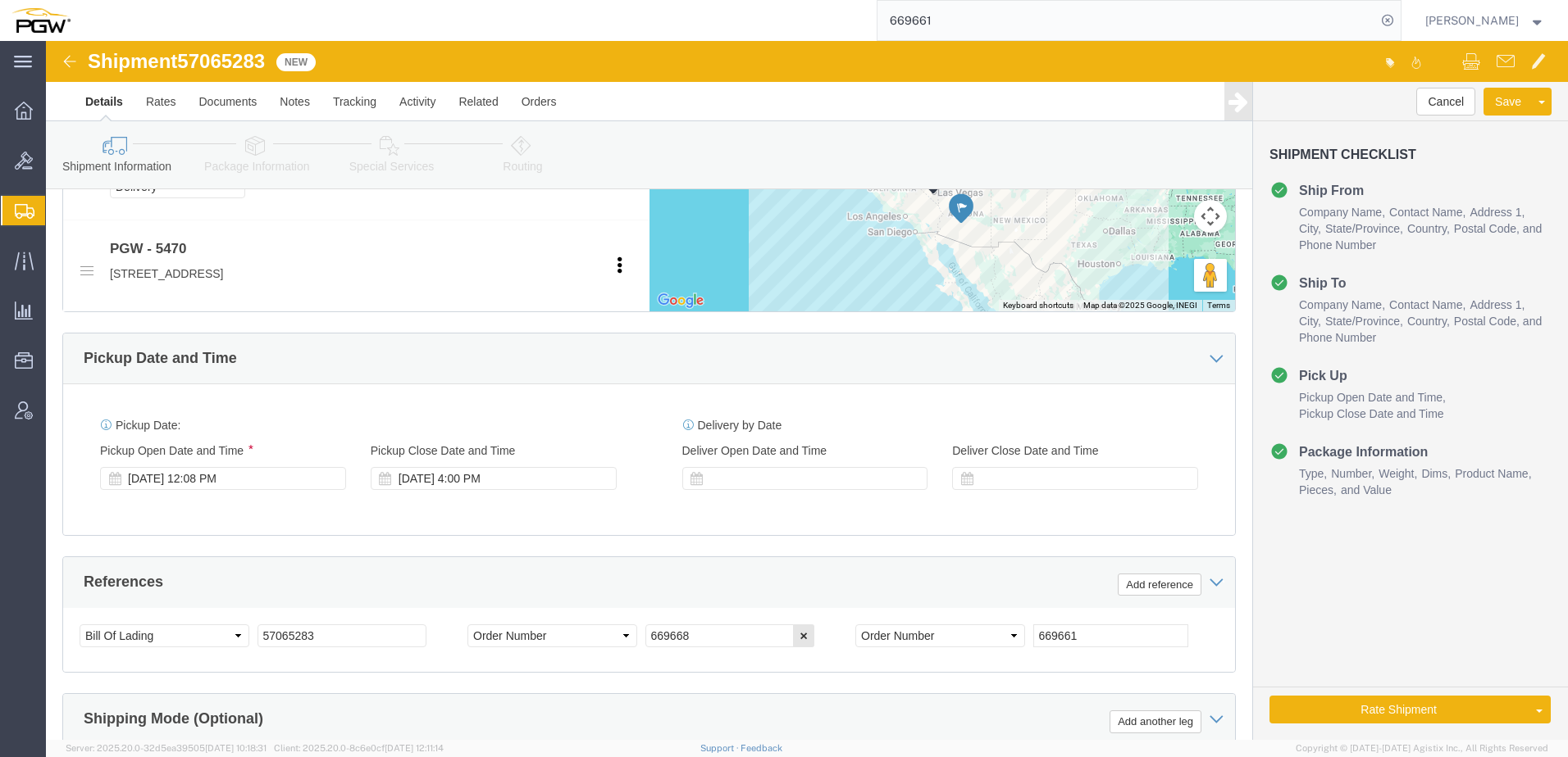
scroll to position [820, 0]
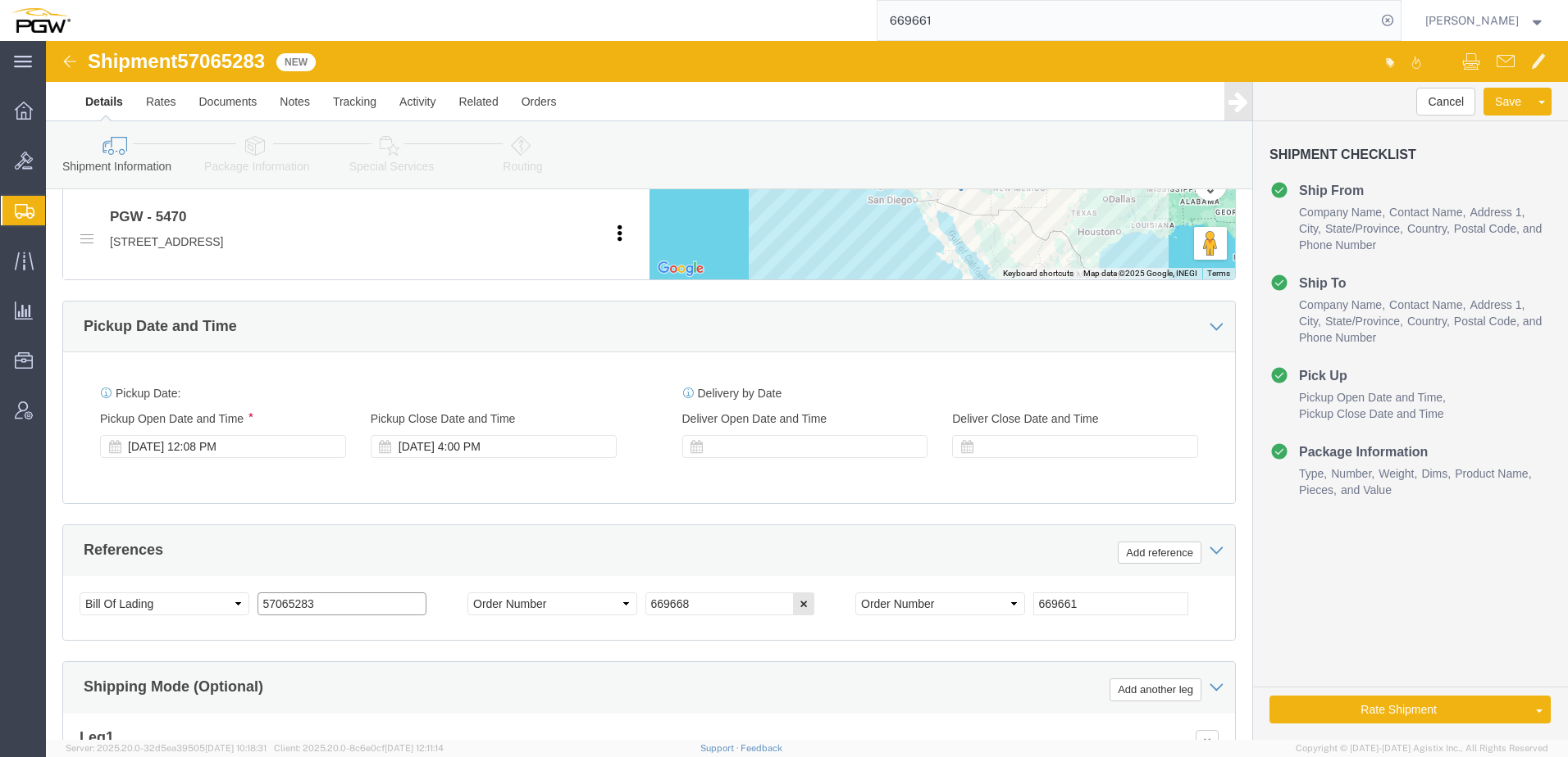
drag, startPoint x: 287, startPoint y: 557, endPoint x: -419, endPoint y: 441, distance: 715.5
click html "Shipment 57065283 New Details Rates Documents Notes Tracking Activity Related O…"
click link "Rate And Autotender"
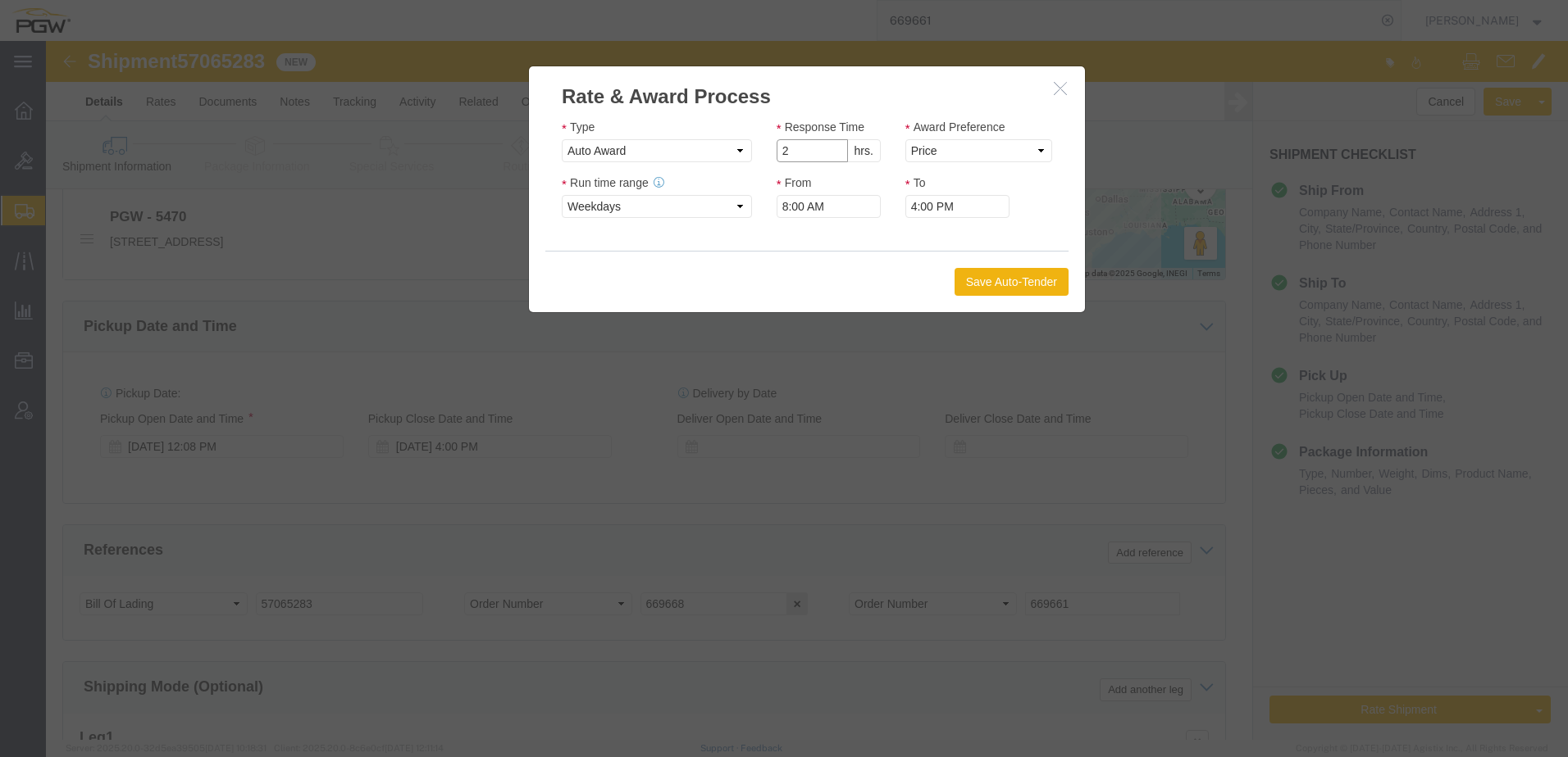
click input "2"
type input "1"
click input "1"
click select "Price Carrier Rank"
select select "LANE_RANK"
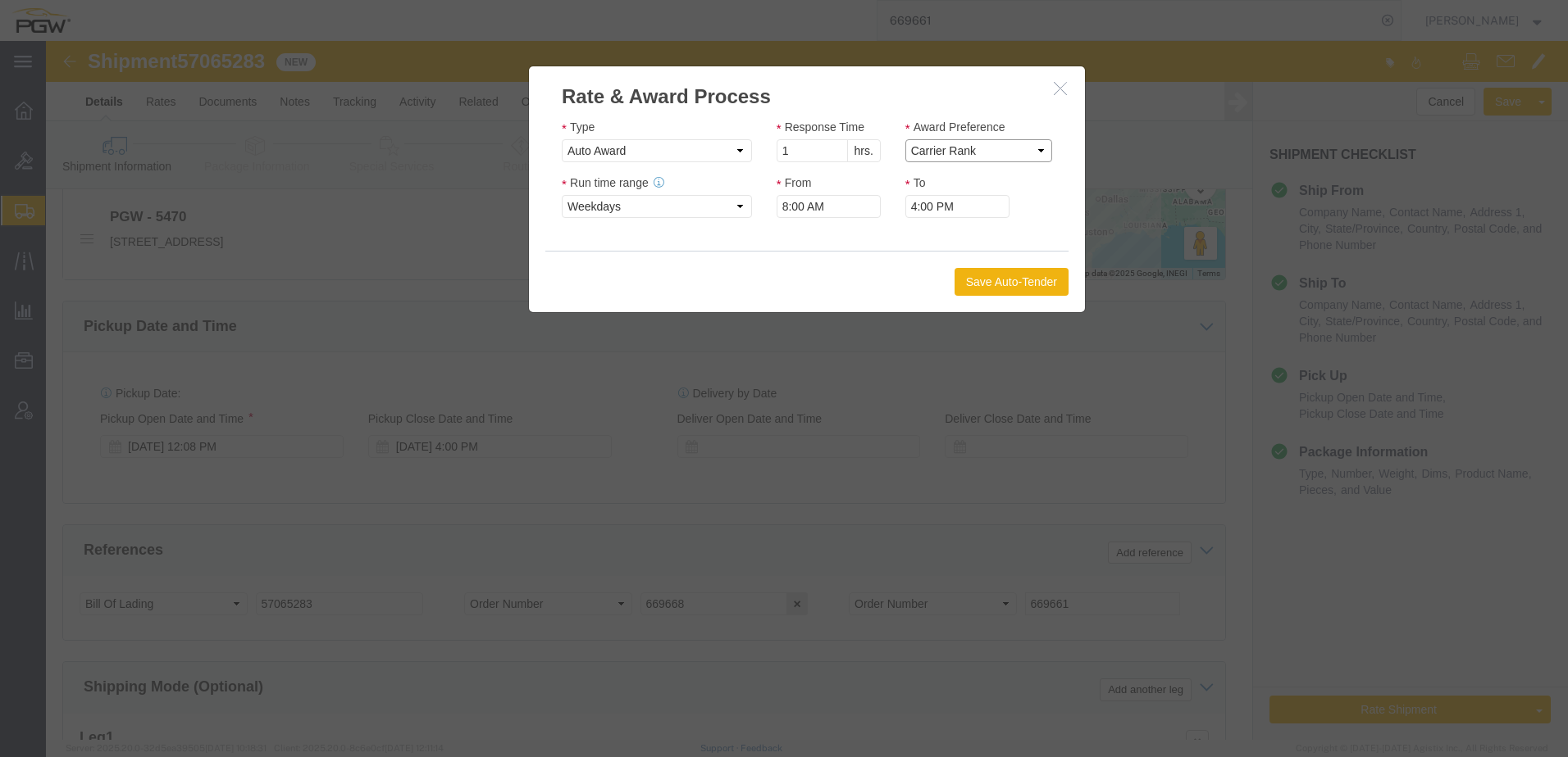
click select "Price Carrier Rank"
click button "Save Auto-Tender"
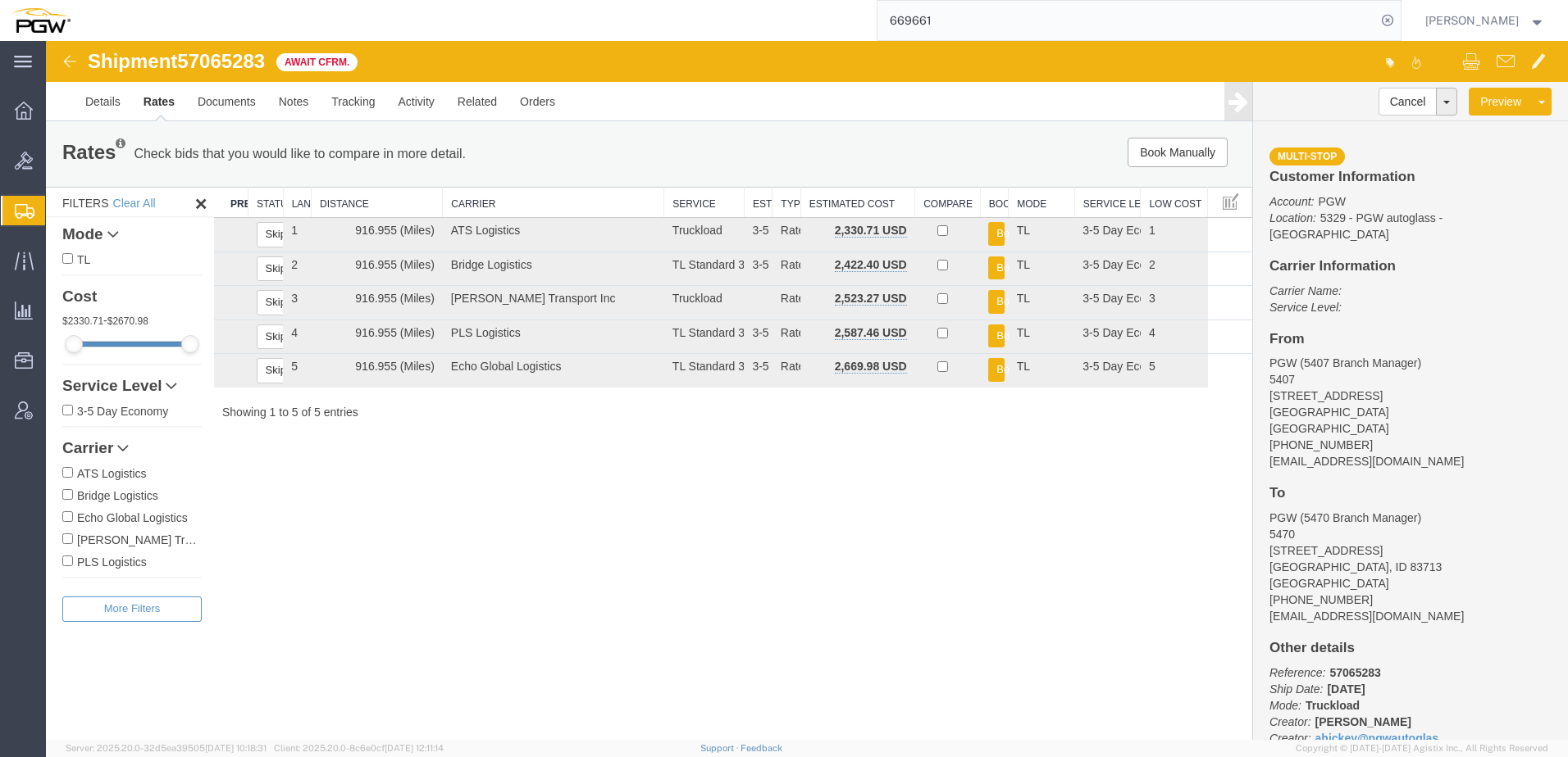
scroll to position [0, 0]
drag, startPoint x: 980, startPoint y: 17, endPoint x: 420, endPoint y: 10, distance: 560.0
click at [404, 10] on div "669661" at bounding box center [741, 21] width 1319 height 41
paste input "57051106"
type input "57051106"
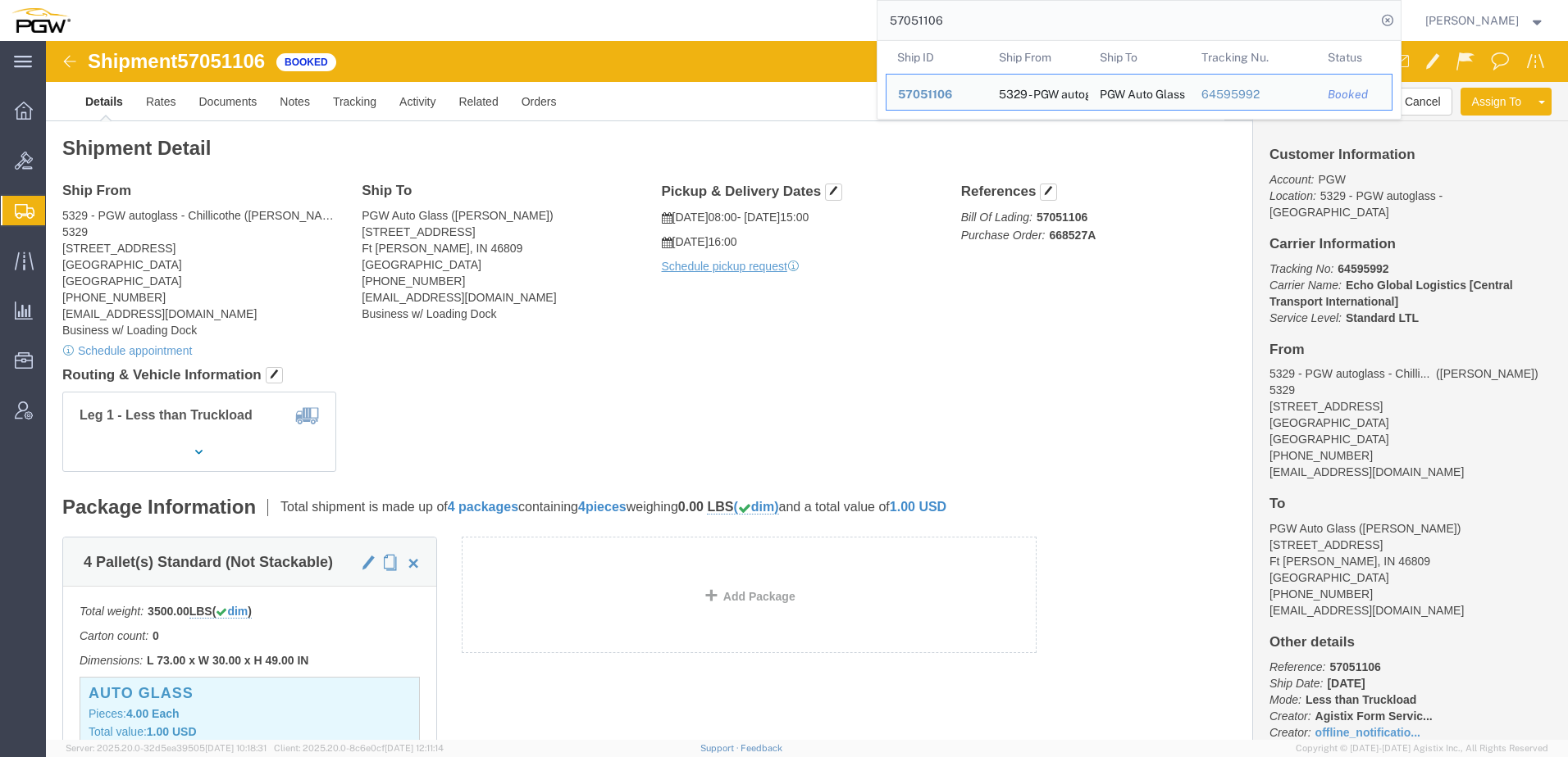
click div "Ship From 5329 - PGW autoglass - Chillicothe (Janet Claytor) 5329 850 Southern …"
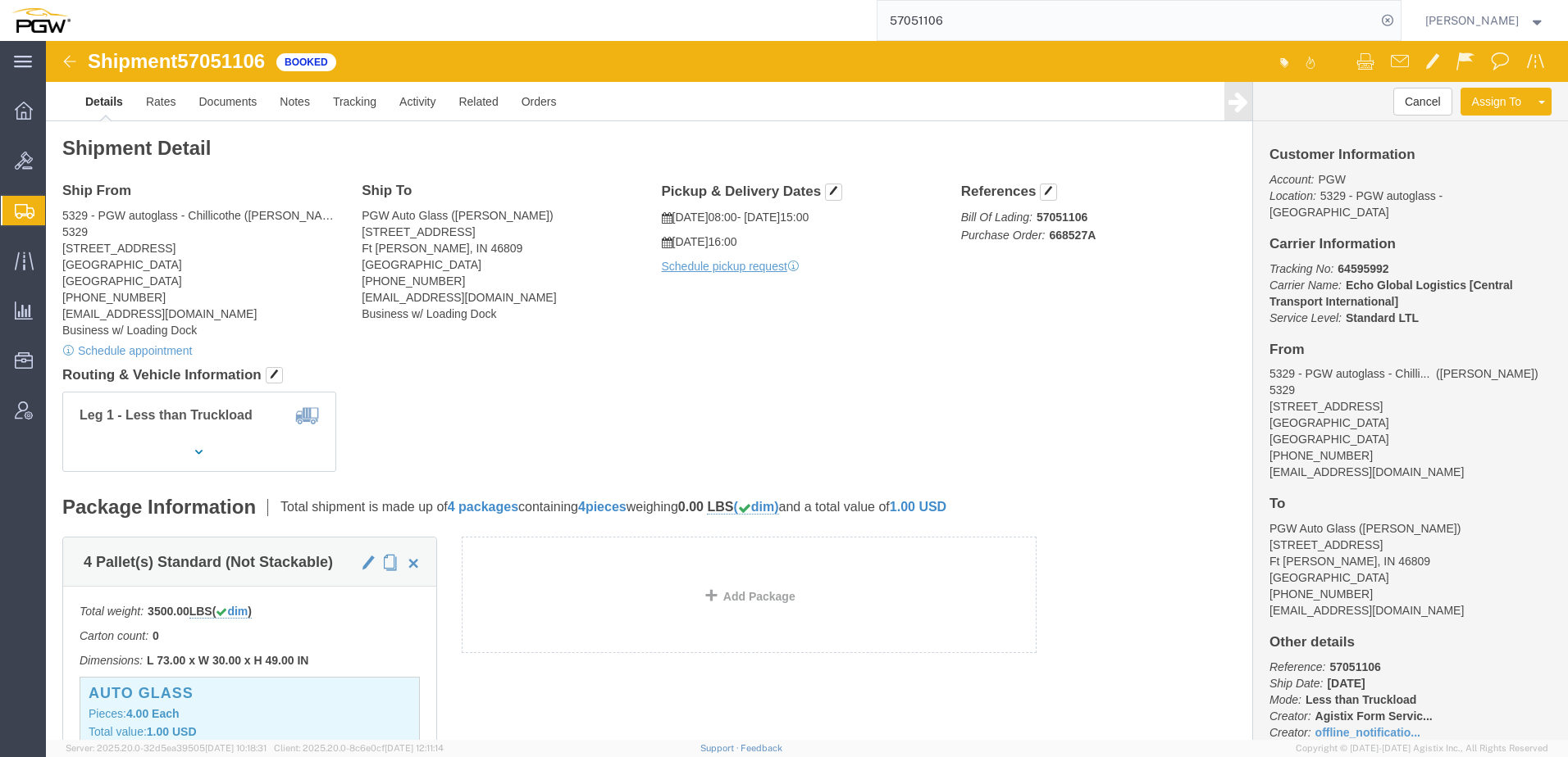
click h4 "Routing & Vehicle Information"
click at [56, 155] on span "Bids" at bounding box center [51, 160] width 11 height 33
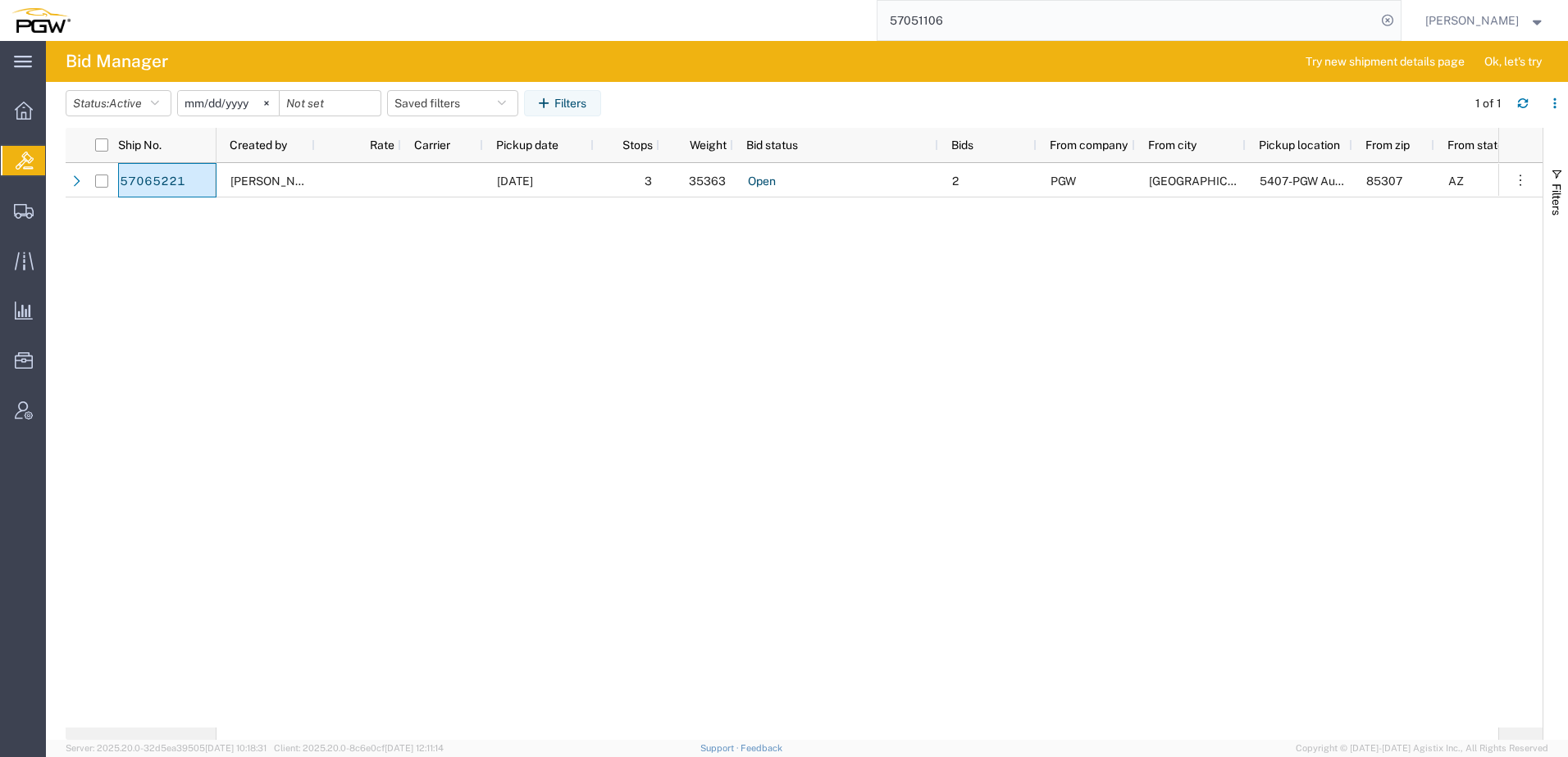
click at [631, 282] on div "Amber Hickey 10/10/2025 3 35363 Open 2 PGW Glendale 5407-PGW Autoglass -Phoenix…" at bounding box center [857, 444] width 1282 height 564
click at [0, 0] on span "Shipment Manager" at bounding box center [0, 0] width 0 height 0
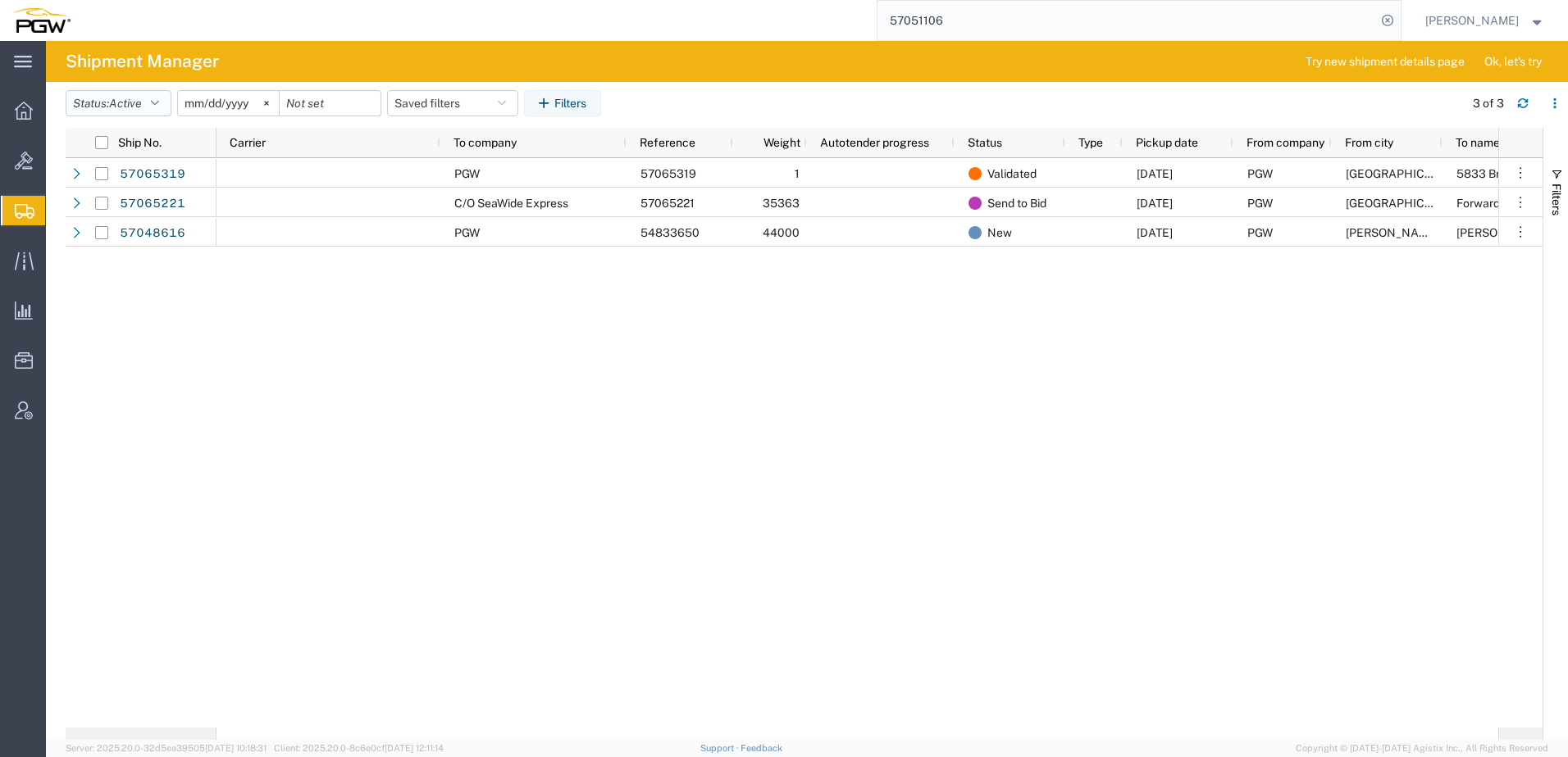
click at [129, 105] on span "Active" at bounding box center [125, 103] width 33 height 13
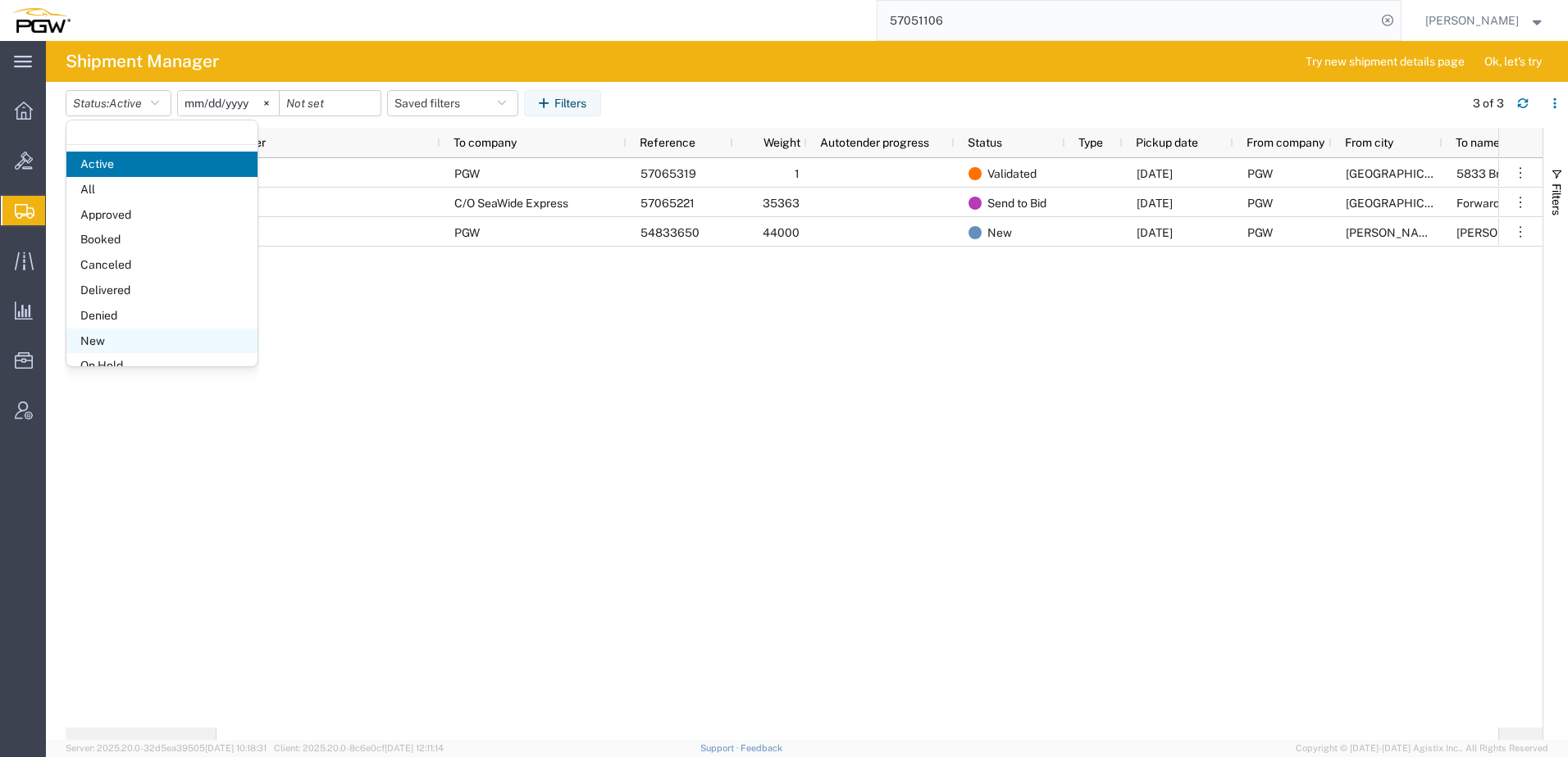
click at [89, 340] on span "New" at bounding box center [162, 341] width 191 height 25
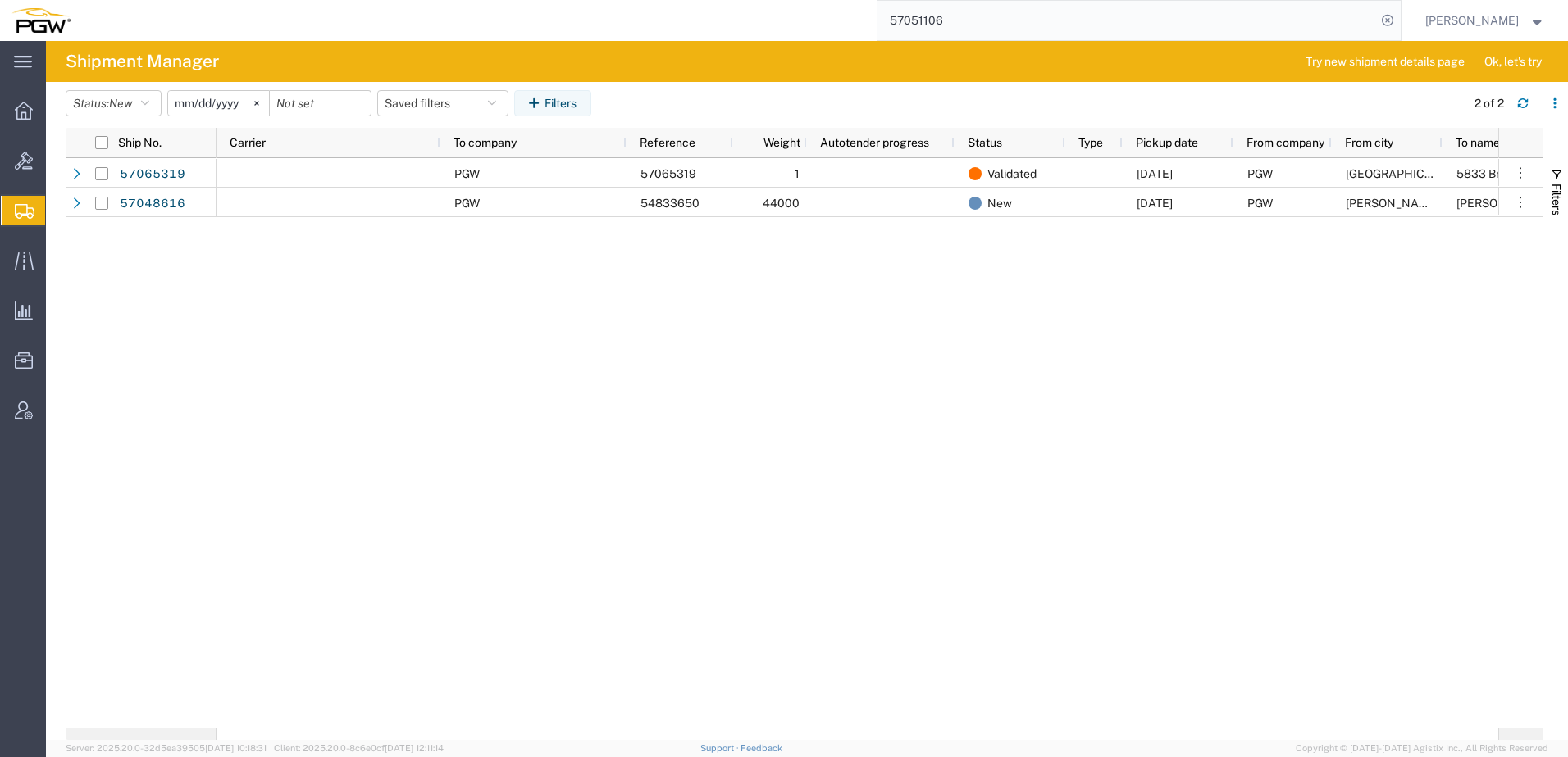
click at [453, 328] on div "PGW 57065319 1 Validated 10/10/2025 PGW Fort Worth 5833 Branch Manager TX 76115…" at bounding box center [857, 443] width 1282 height 570
click at [0, 0] on span "Shipment Manager" at bounding box center [0, 0] width 0 height 0
click at [253, 101] on svg-icon at bounding box center [256, 103] width 24 height 24
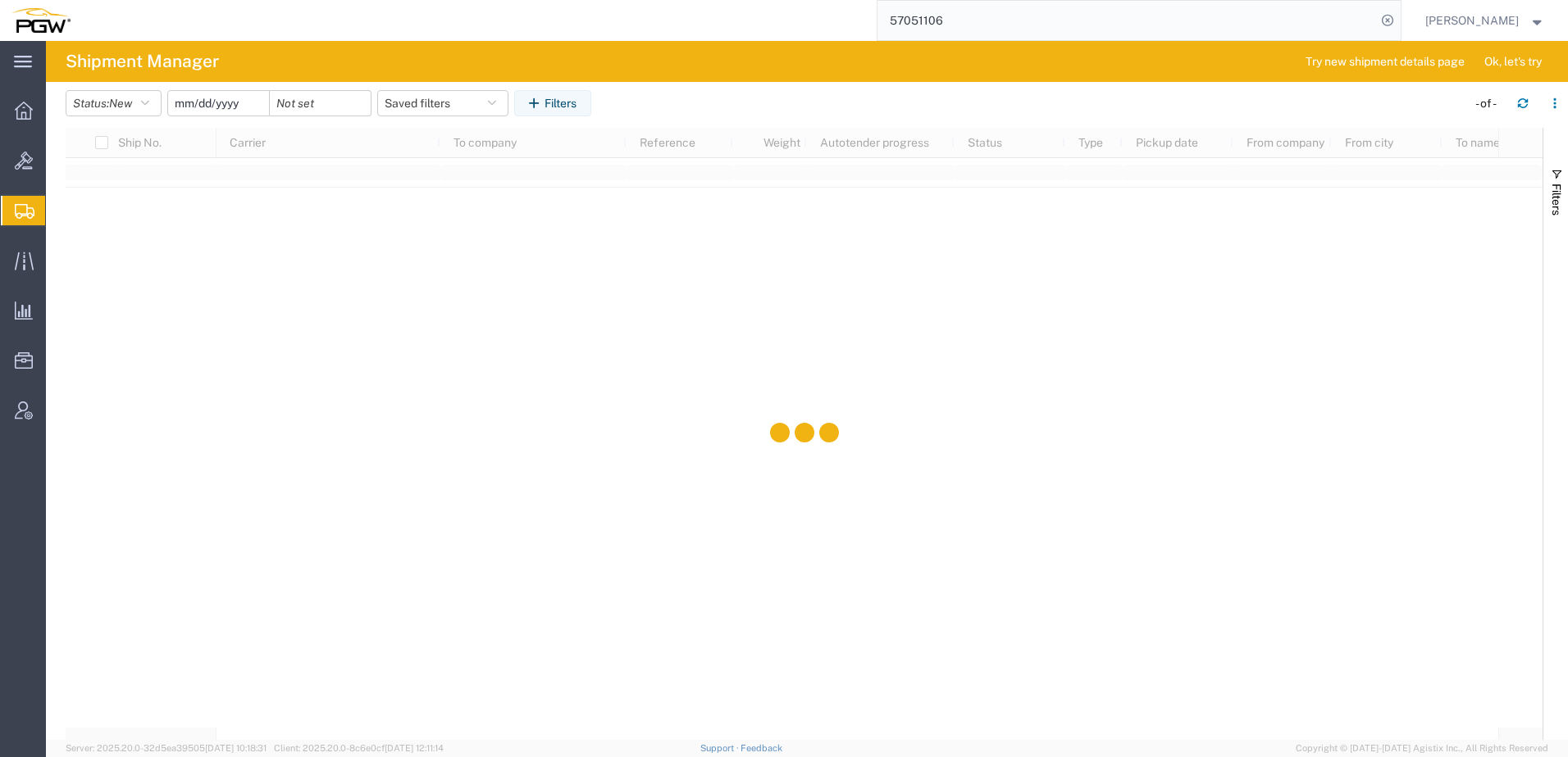
click at [200, 103] on input "date" at bounding box center [219, 103] width 101 height 24
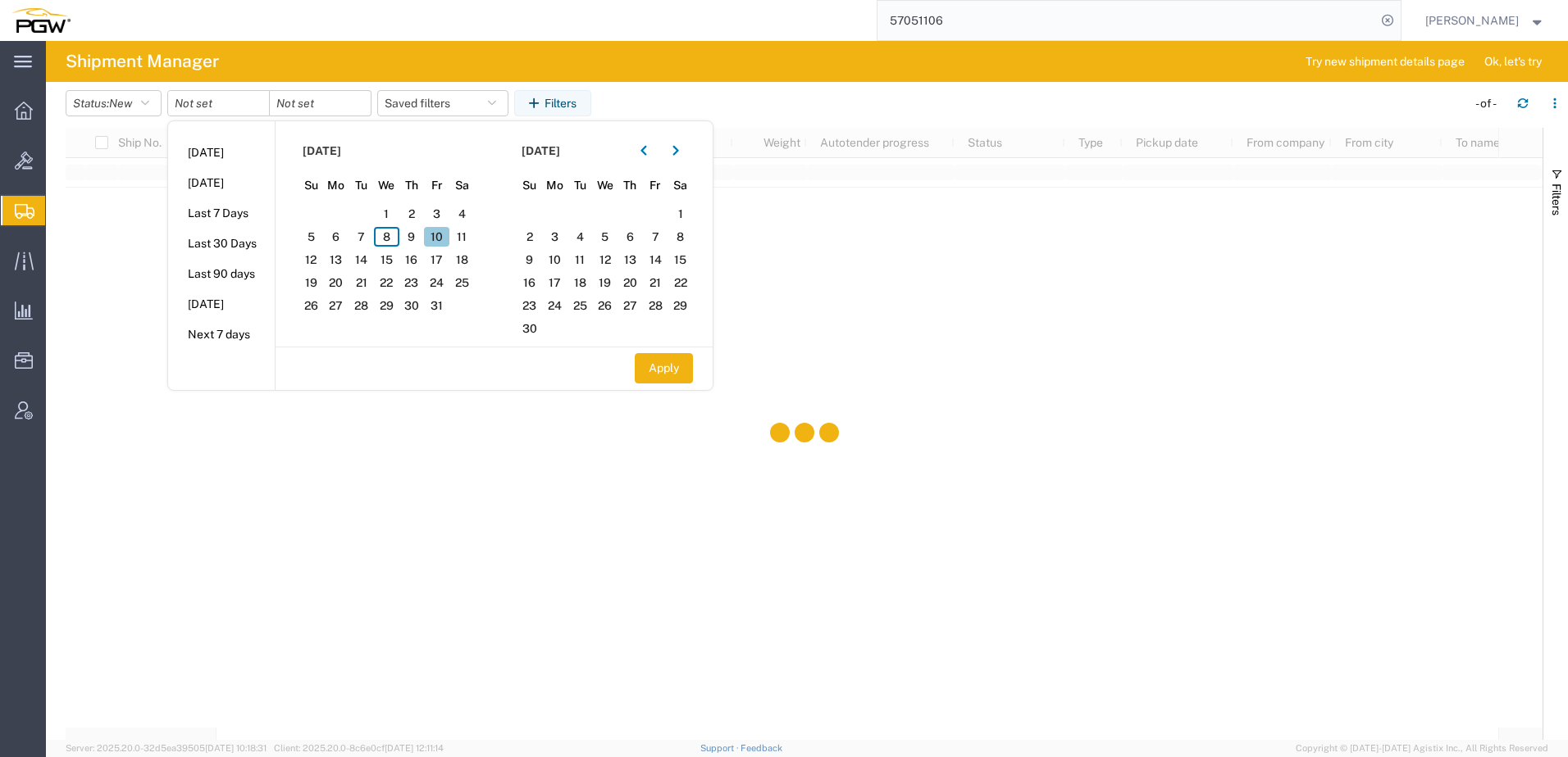
click at [442, 241] on span "10" at bounding box center [436, 237] width 25 height 20
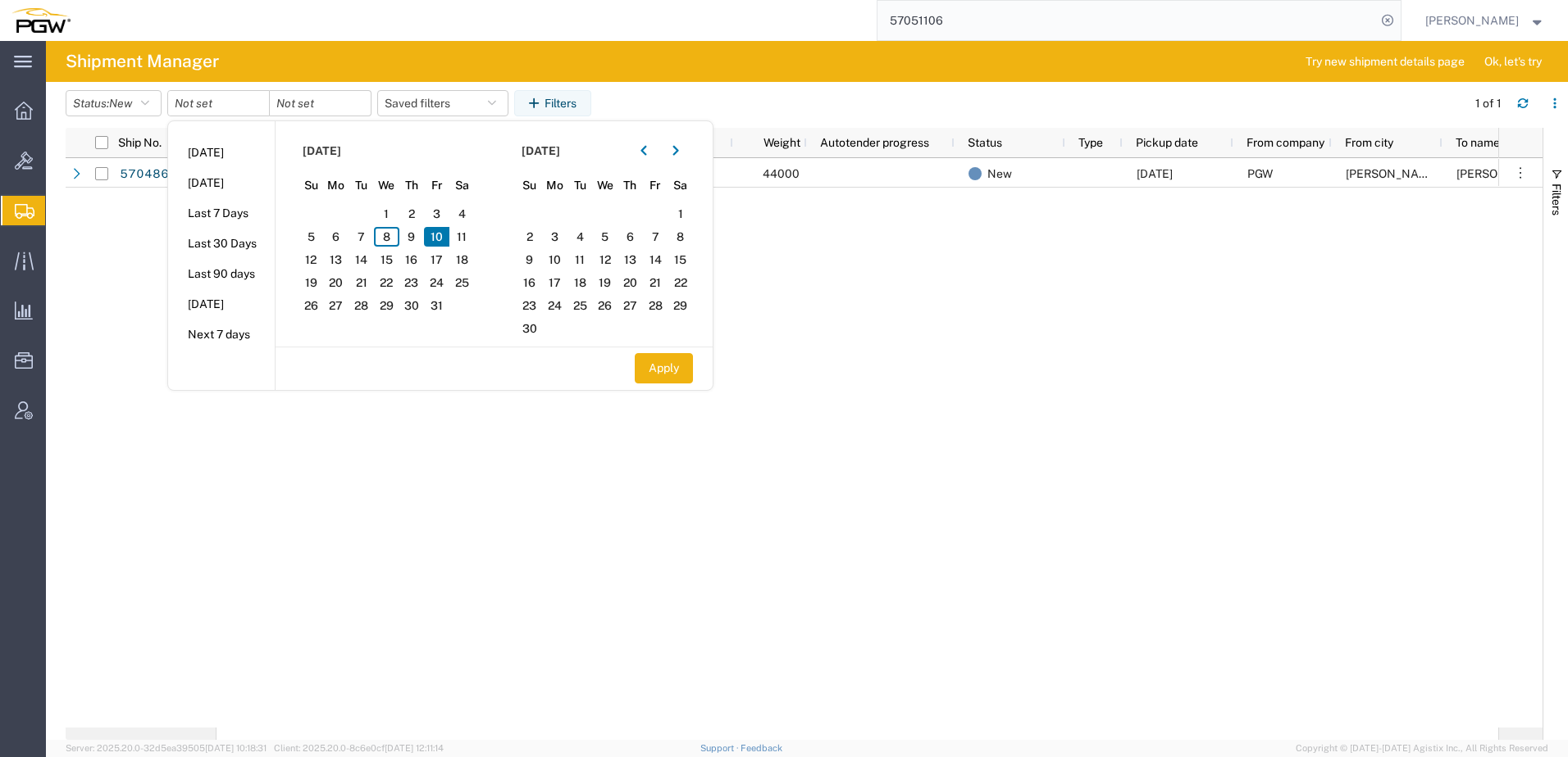
click at [120, 89] on header "Status: New Active All Approved Booked Canceled Delivered Denied New On Hold Pe…" at bounding box center [816, 105] width 1502 height 46
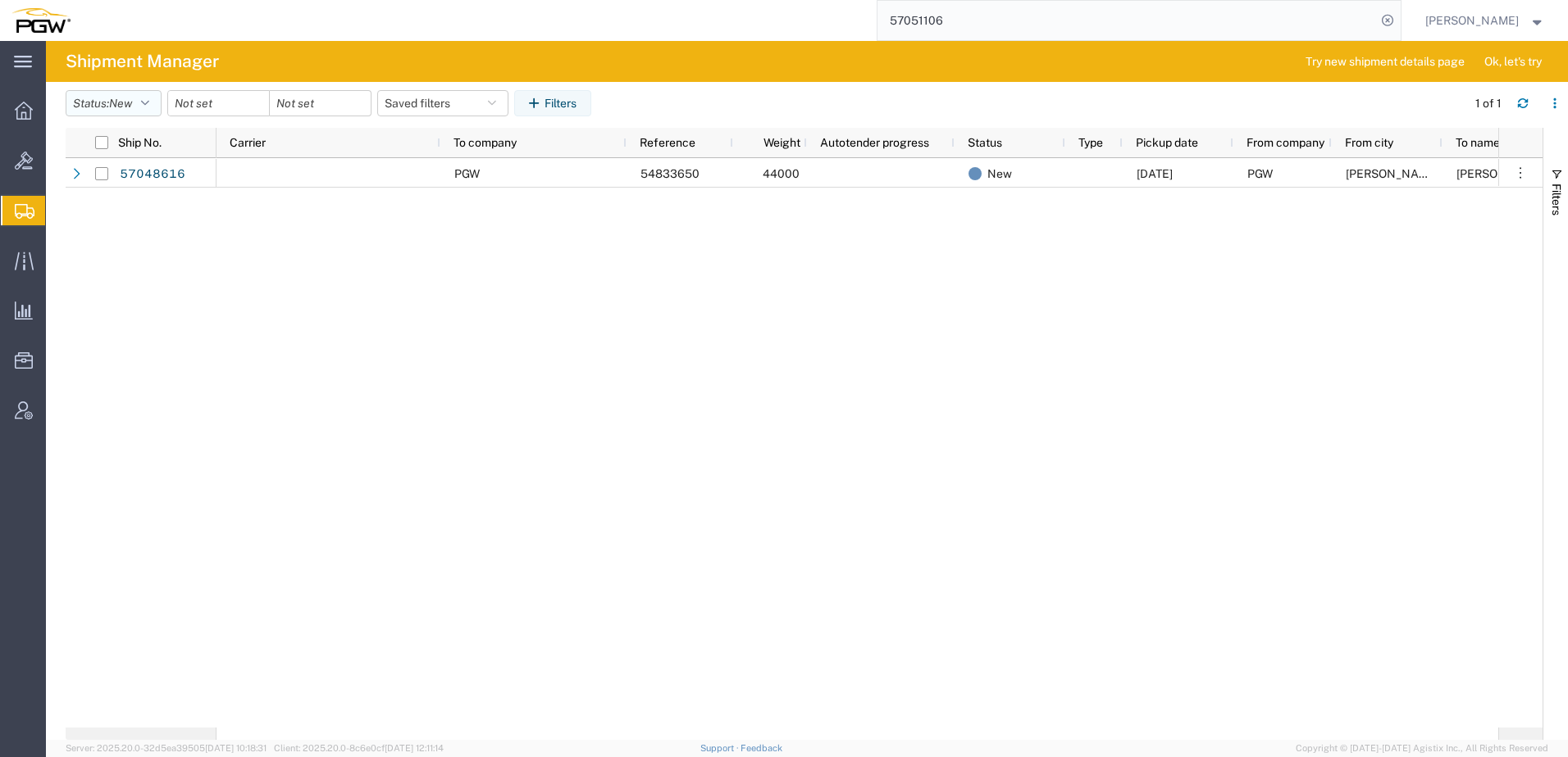
click at [116, 101] on span "New" at bounding box center [120, 103] width 23 height 13
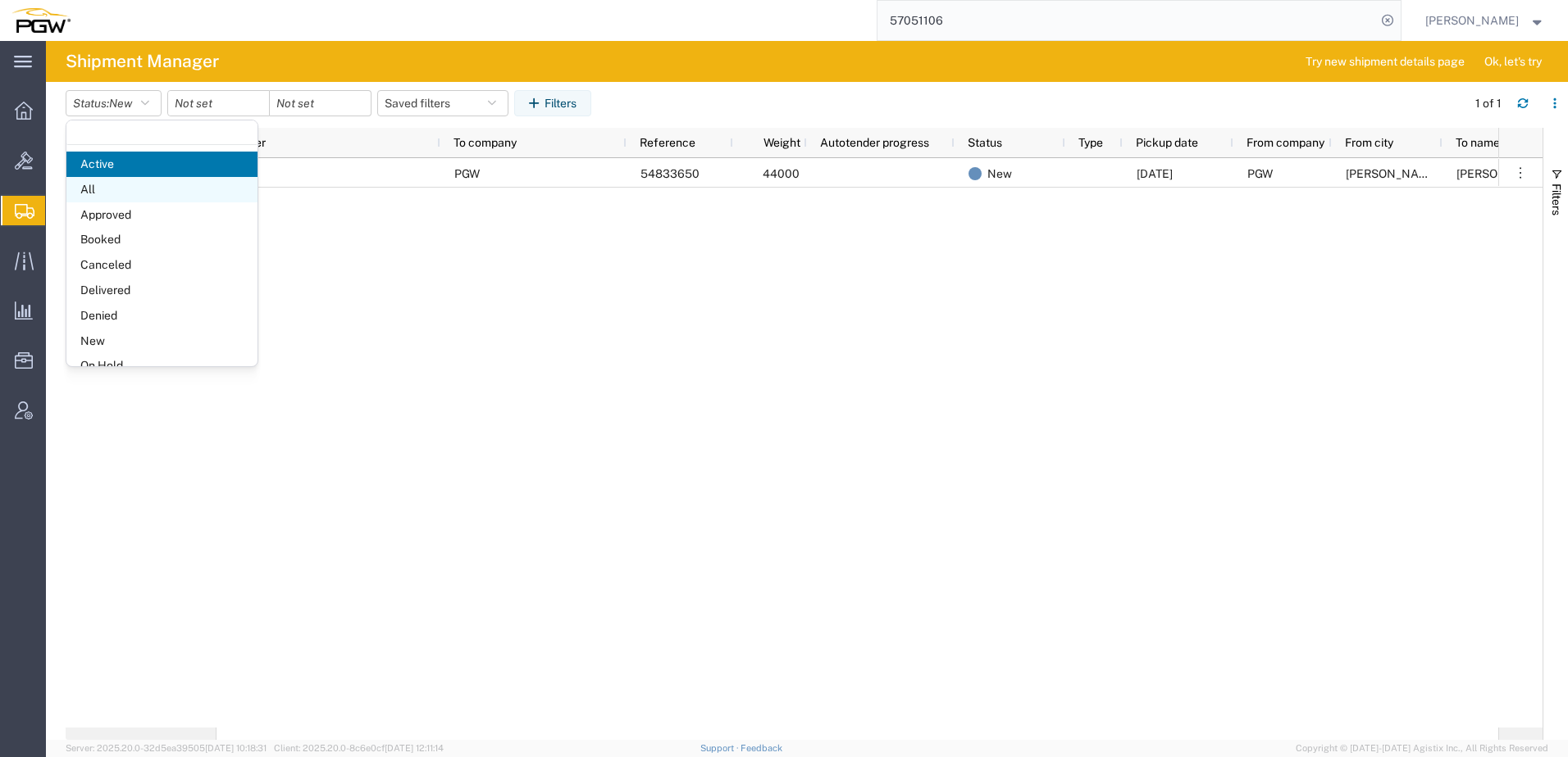
click at [103, 185] on span "All" at bounding box center [162, 189] width 191 height 25
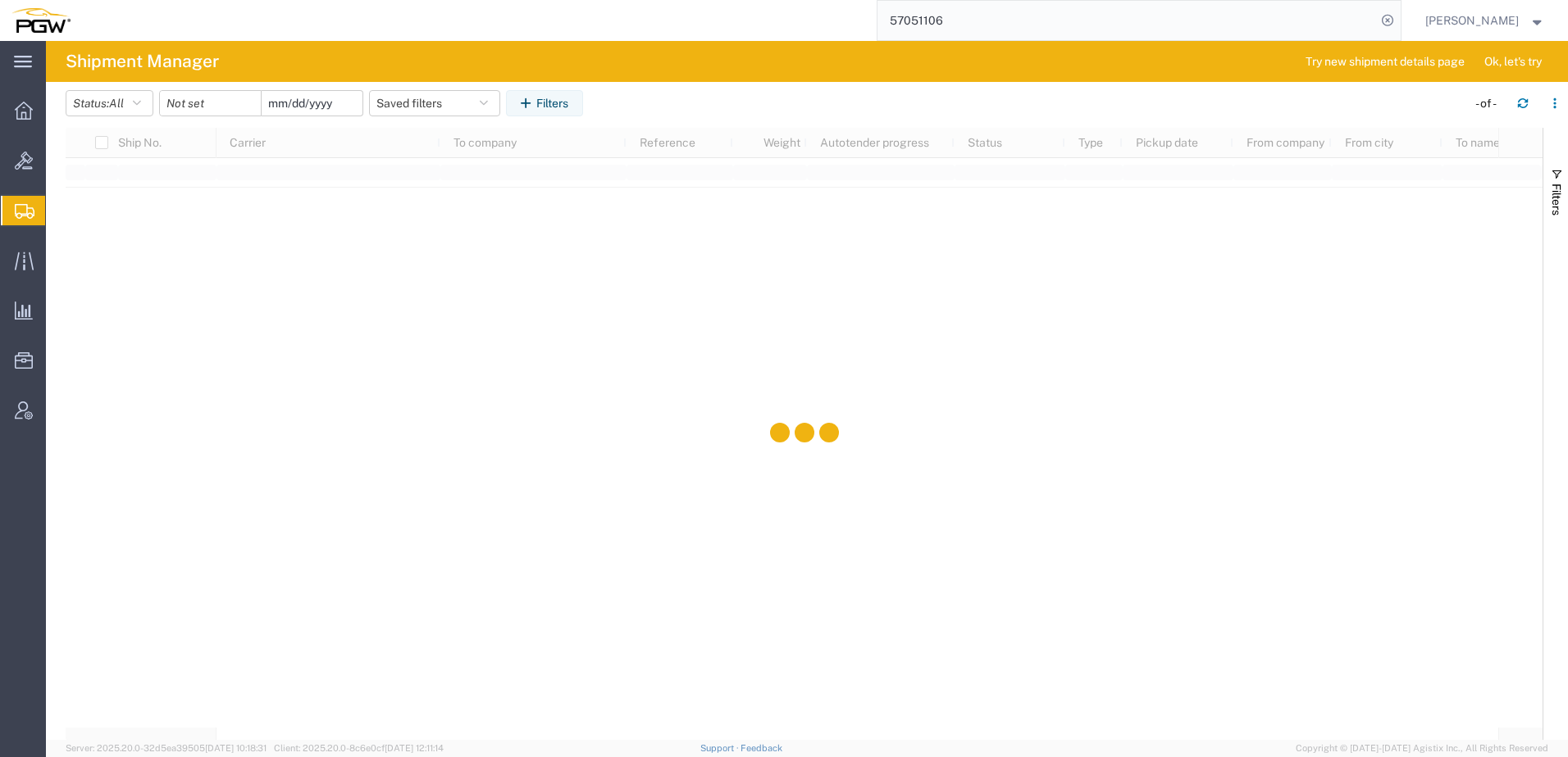
click at [326, 99] on input "date" at bounding box center [312, 103] width 101 height 24
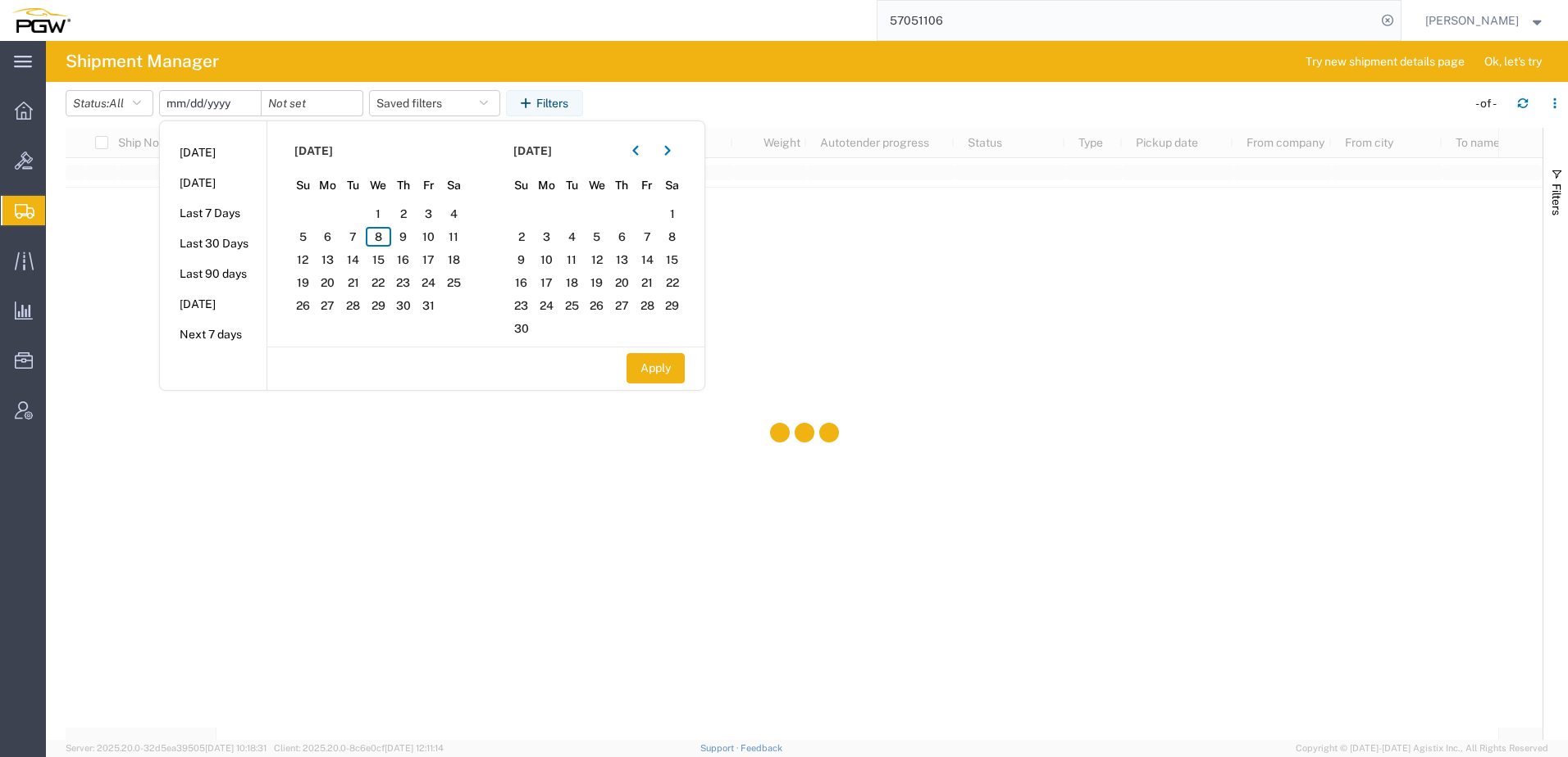
click at [193, 101] on input "date" at bounding box center [211, 103] width 101 height 24
click at [426, 241] on span "10" at bounding box center [428, 237] width 25 height 20
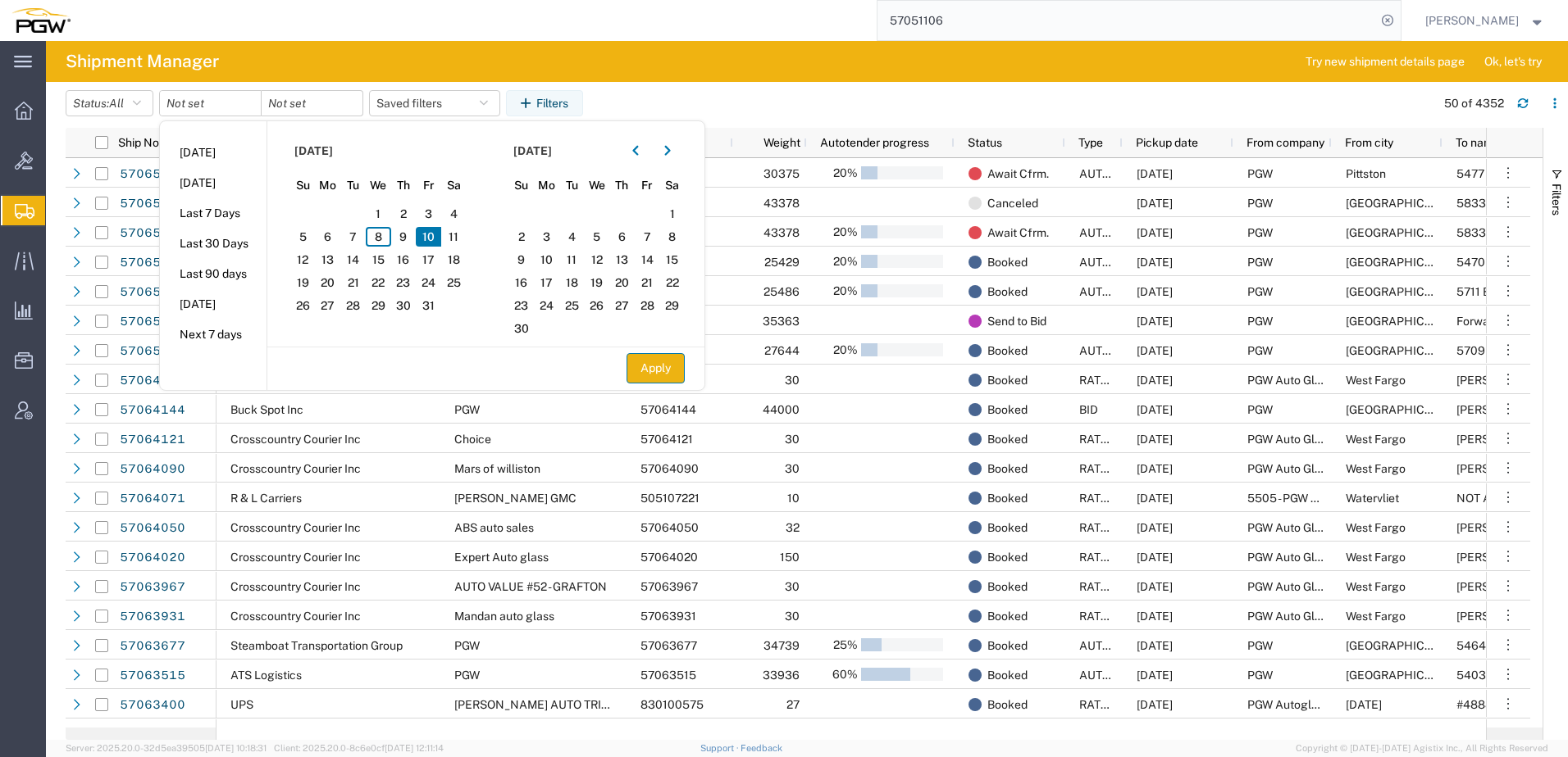
click at [674, 374] on button "Apply" at bounding box center [655, 369] width 58 height 30
type input "2025-10-10"
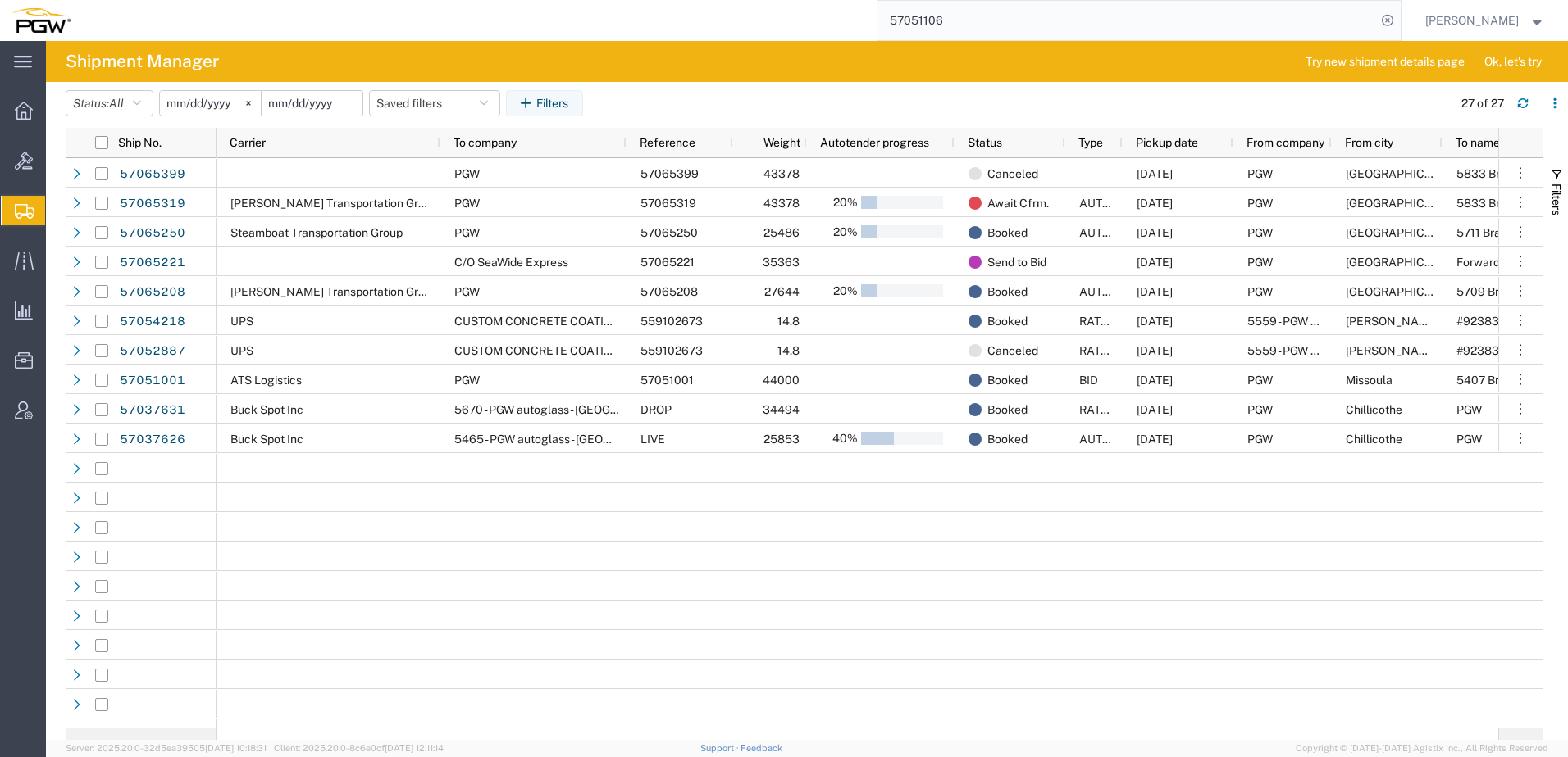
click at [307, 98] on input "date" at bounding box center [312, 103] width 101 height 24
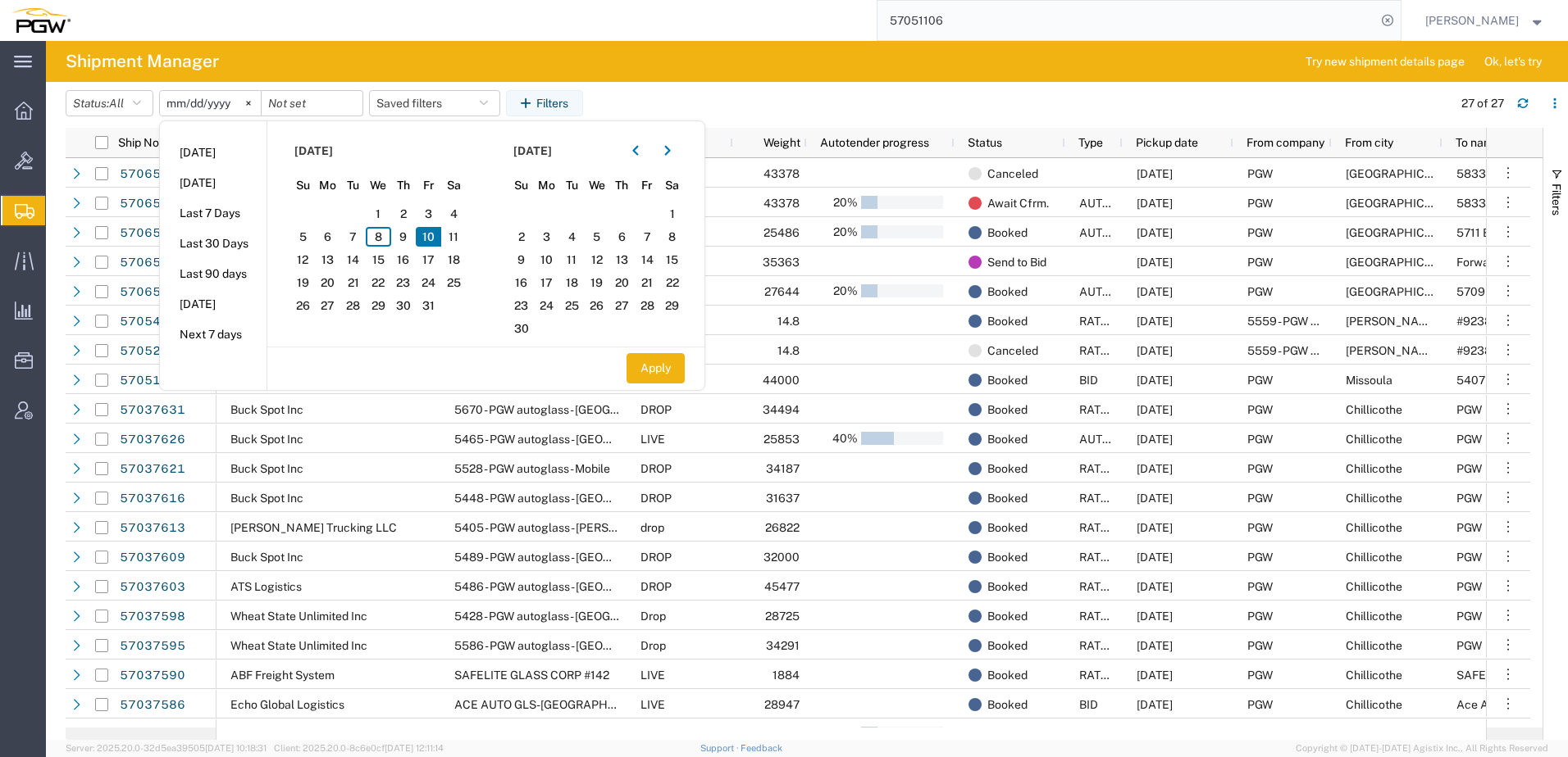
click at [432, 235] on span "10" at bounding box center [428, 237] width 25 height 20
click at [652, 379] on button "Apply" at bounding box center [655, 369] width 58 height 30
type input "2025-10-10"
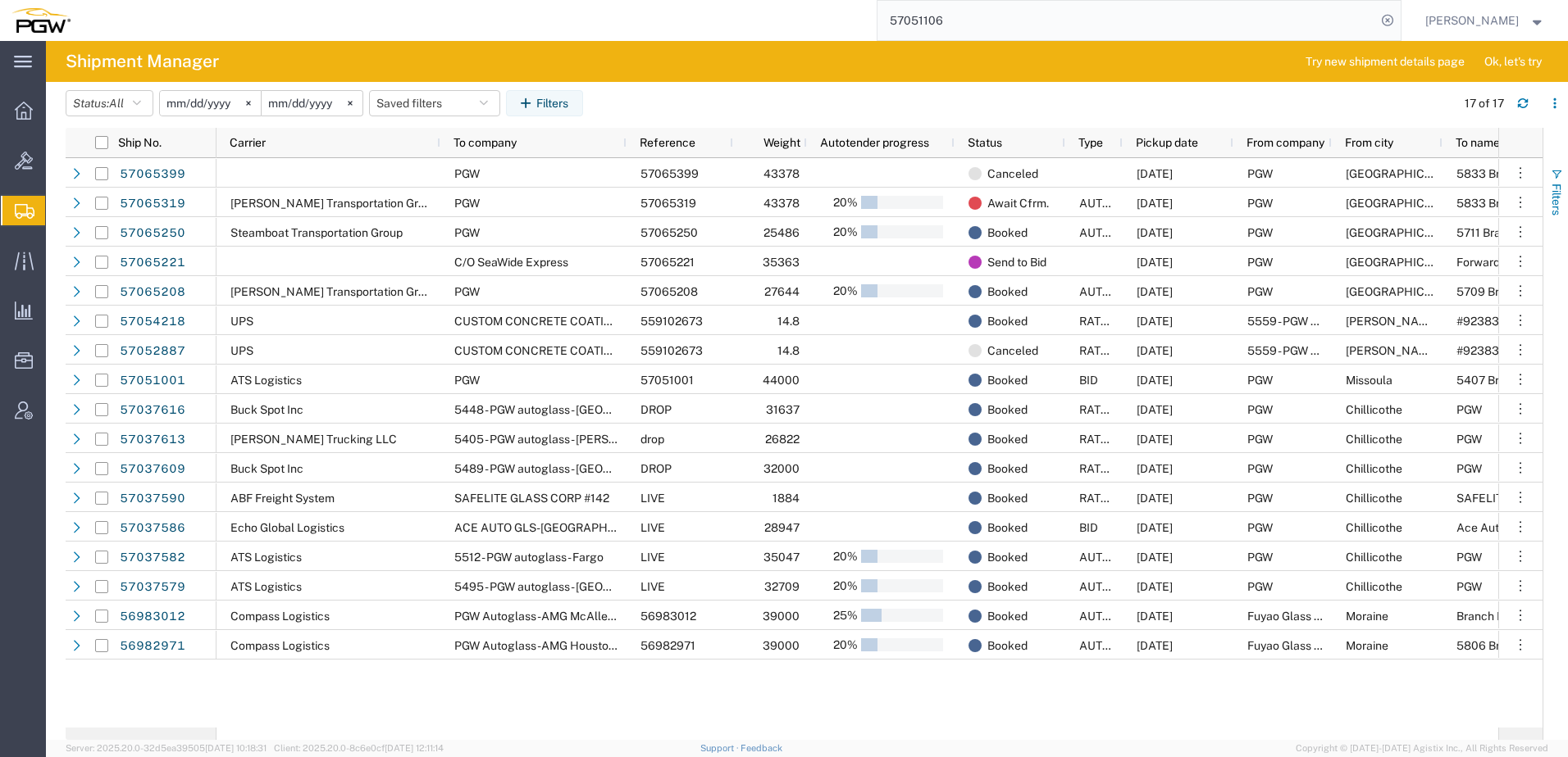
click at [1554, 197] on span "Filters" at bounding box center [1556, 199] width 13 height 32
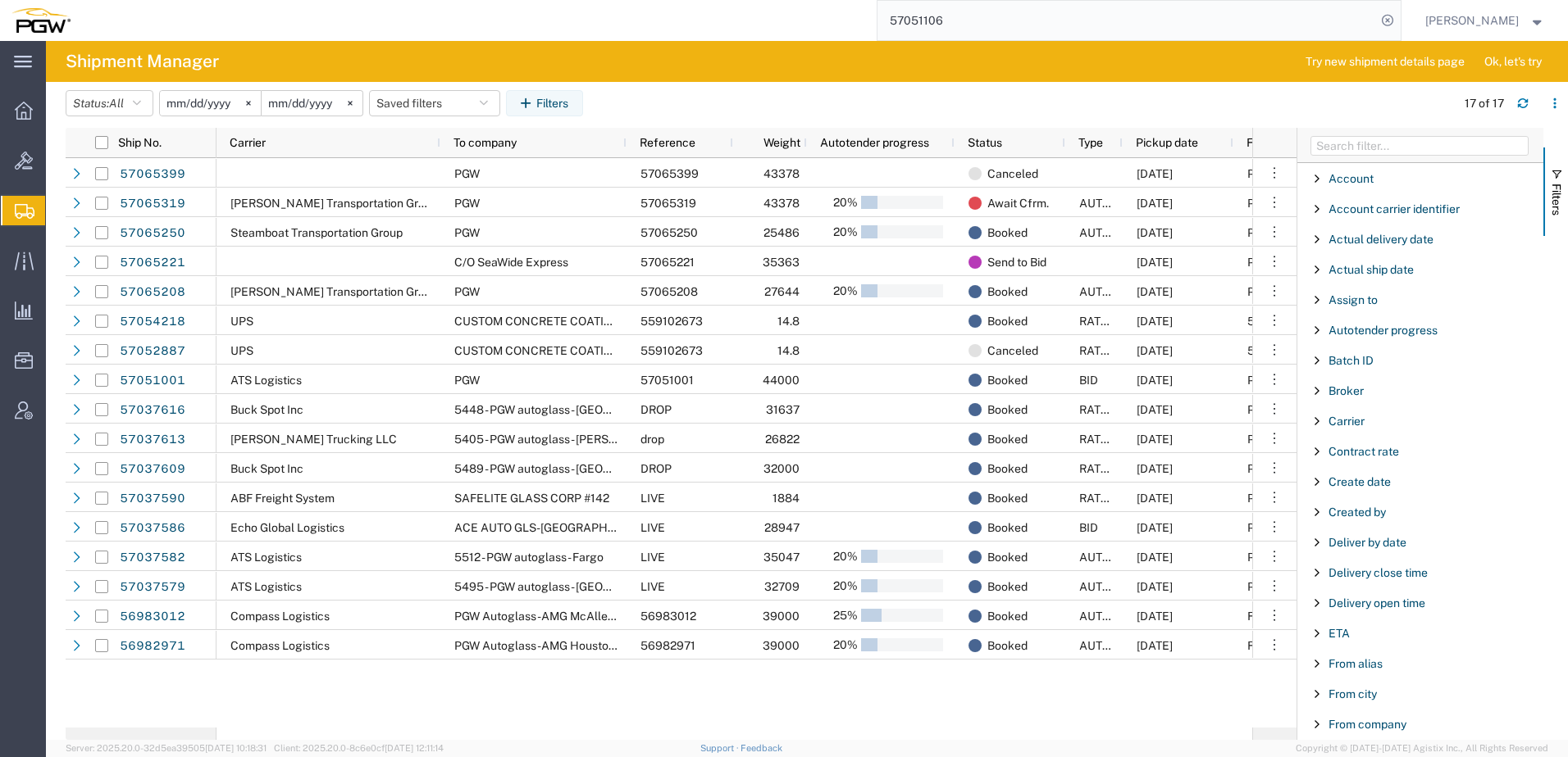
click at [301, 699] on div "PGW 57065399 43378 Canceled 10/10/2025 PGW Fort Worth Nolan Transportation Grou…" at bounding box center [734, 443] width 1035 height 570
click at [300, 715] on div "PGW 57065399 43378 Canceled 10/10/2025 PGW Fort Worth Nolan Transportation Grou…" at bounding box center [734, 443] width 1035 height 570
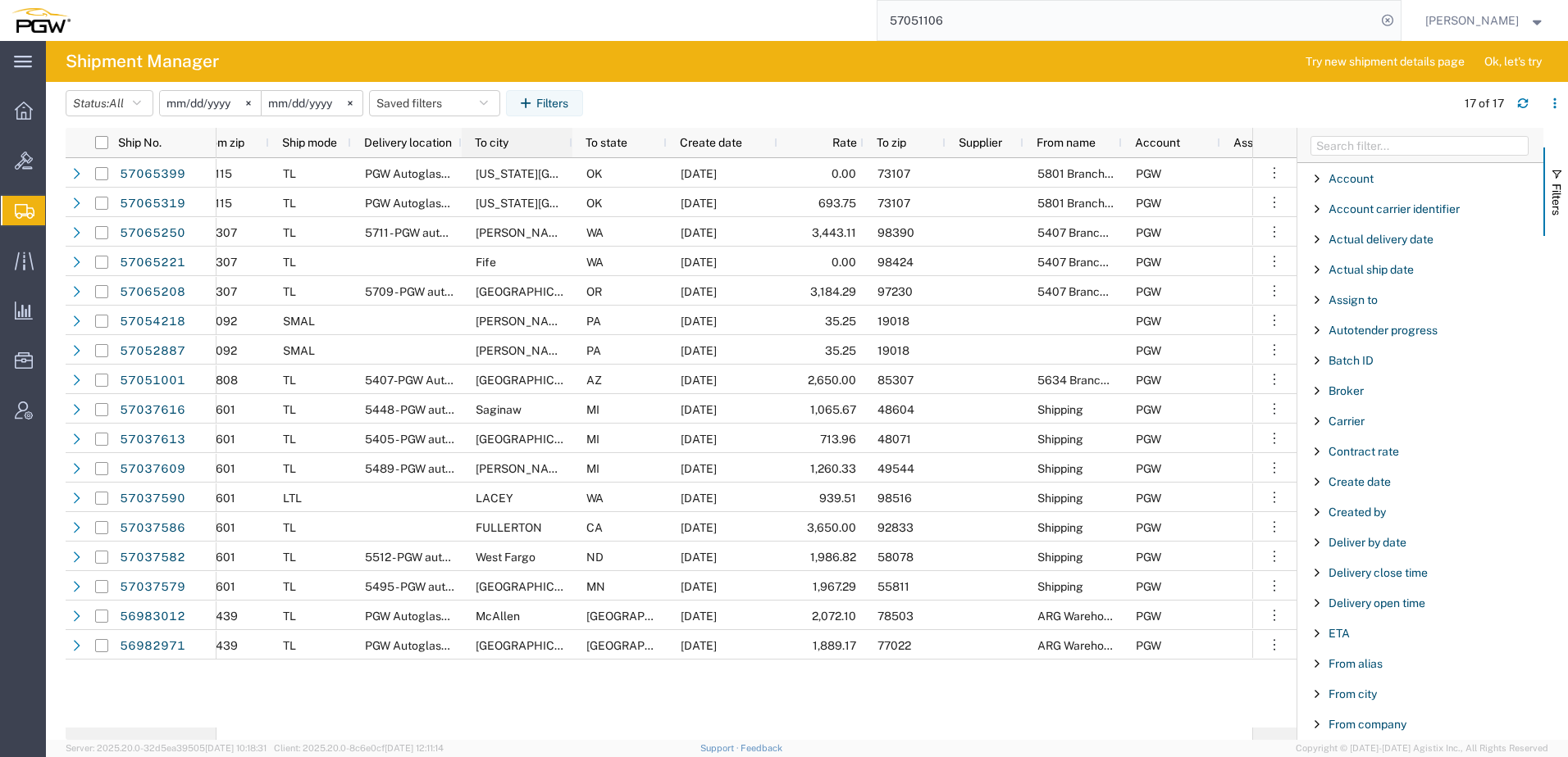
click at [495, 147] on span "To city" at bounding box center [491, 142] width 34 height 13
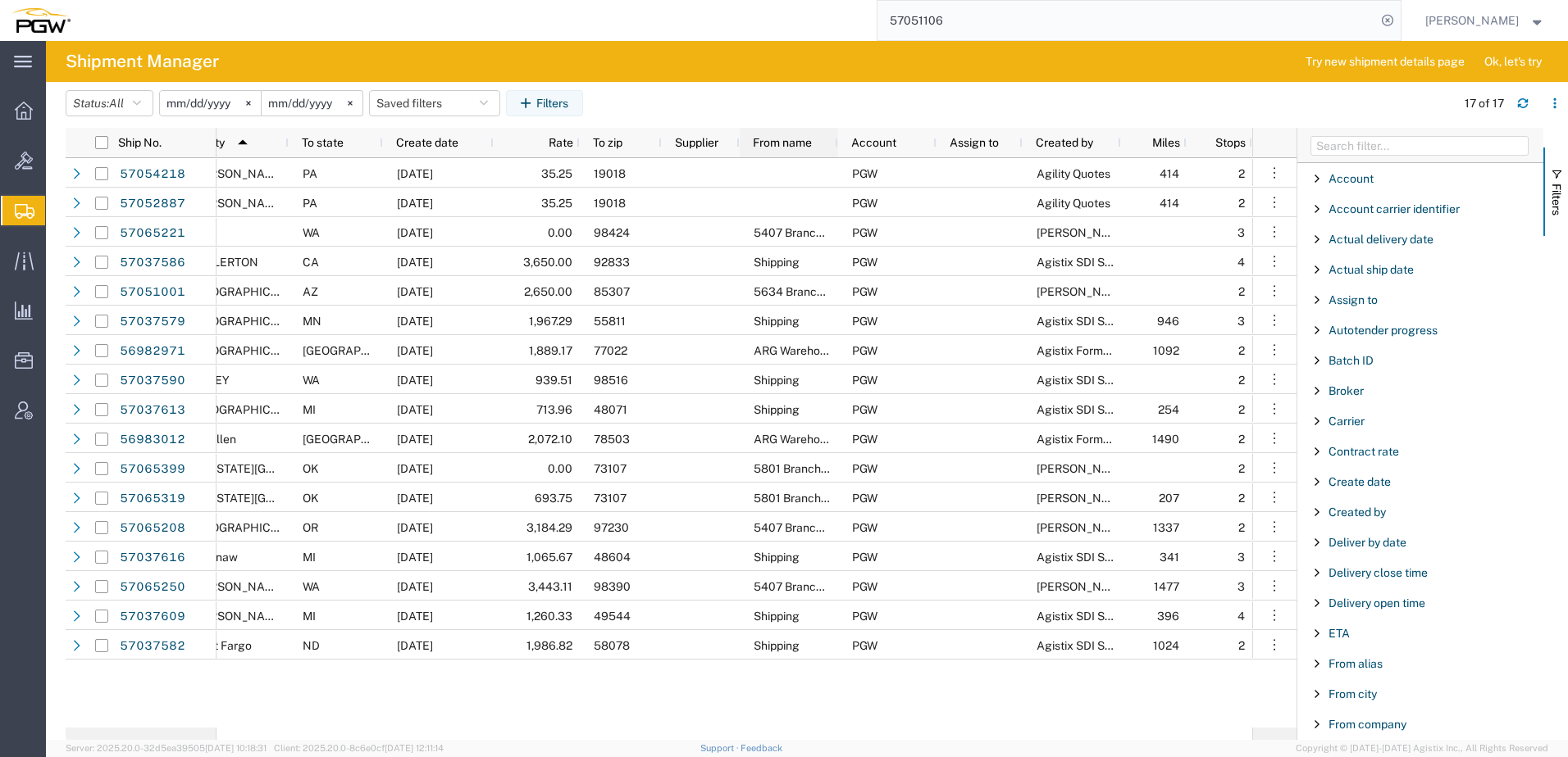
click at [784, 146] on span "From name" at bounding box center [782, 142] width 59 height 13
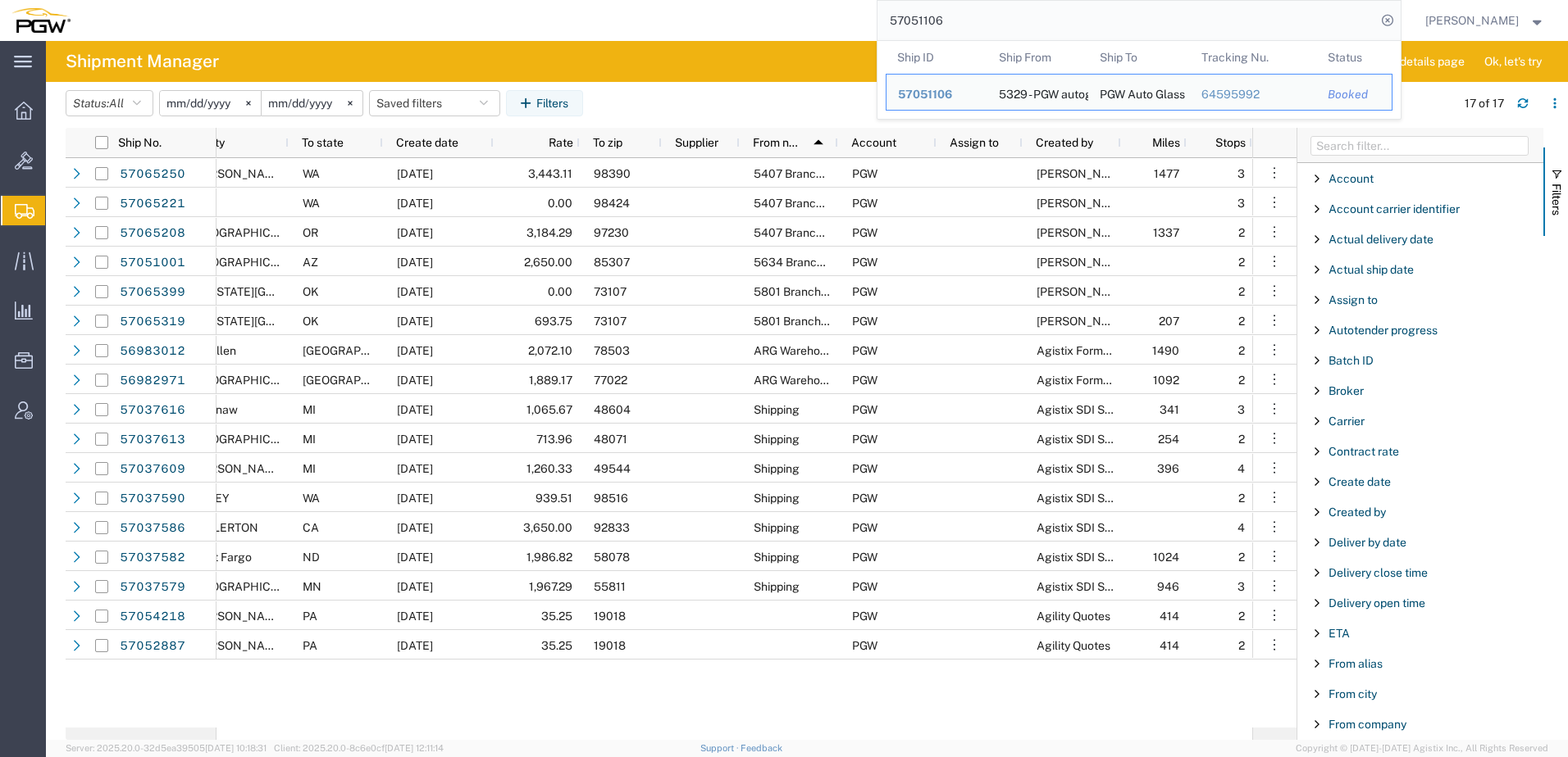
drag, startPoint x: 1003, startPoint y: 19, endPoint x: 611, endPoint y: 26, distance: 392.1
click at [611, 25] on div "57051106 Ship ID Ship From Ship To Tracking Nu. Status Ship ID 57051106 Ship Fr…" at bounding box center [741, 21] width 1319 height 41
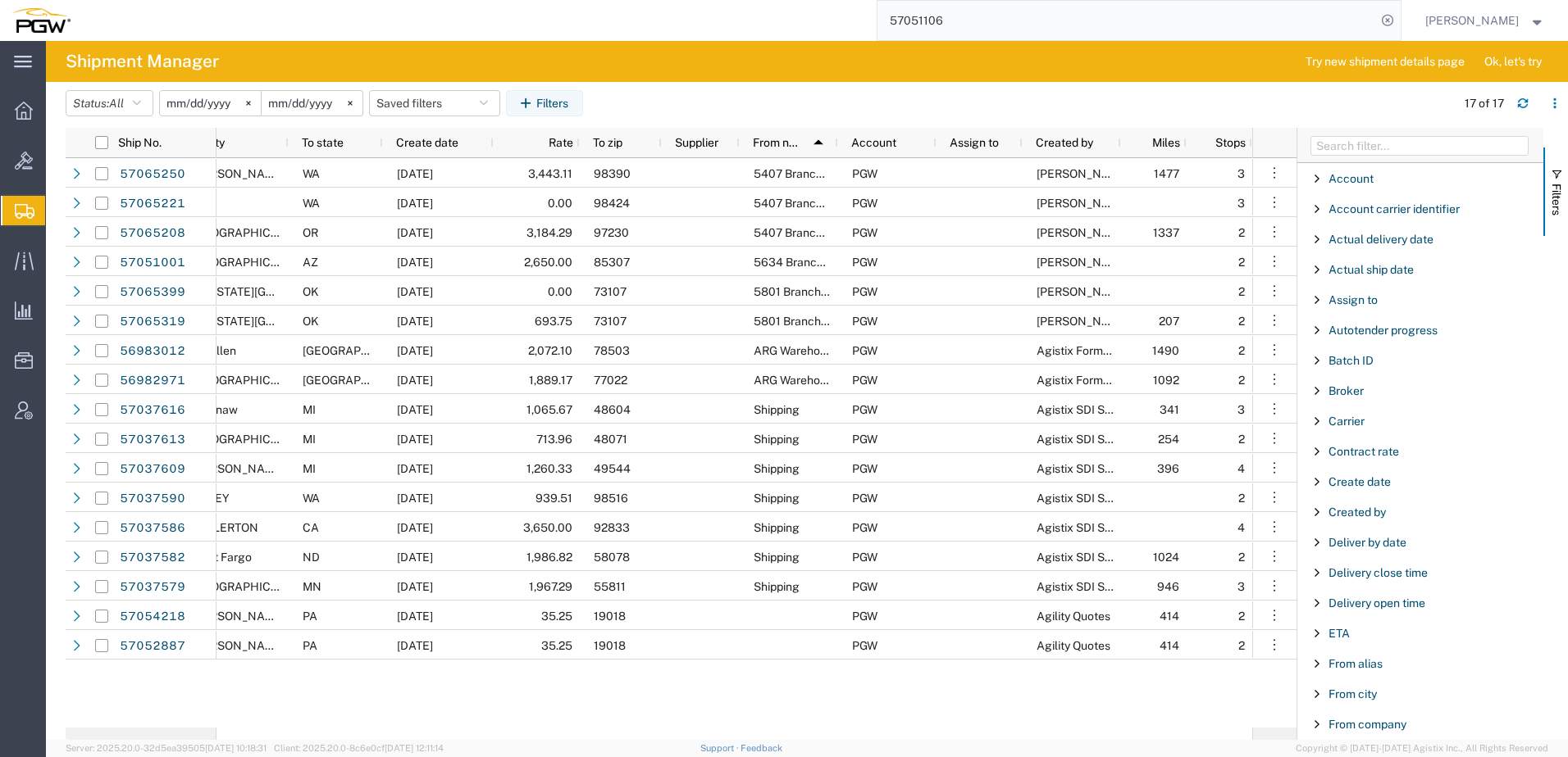
paste input "693647"
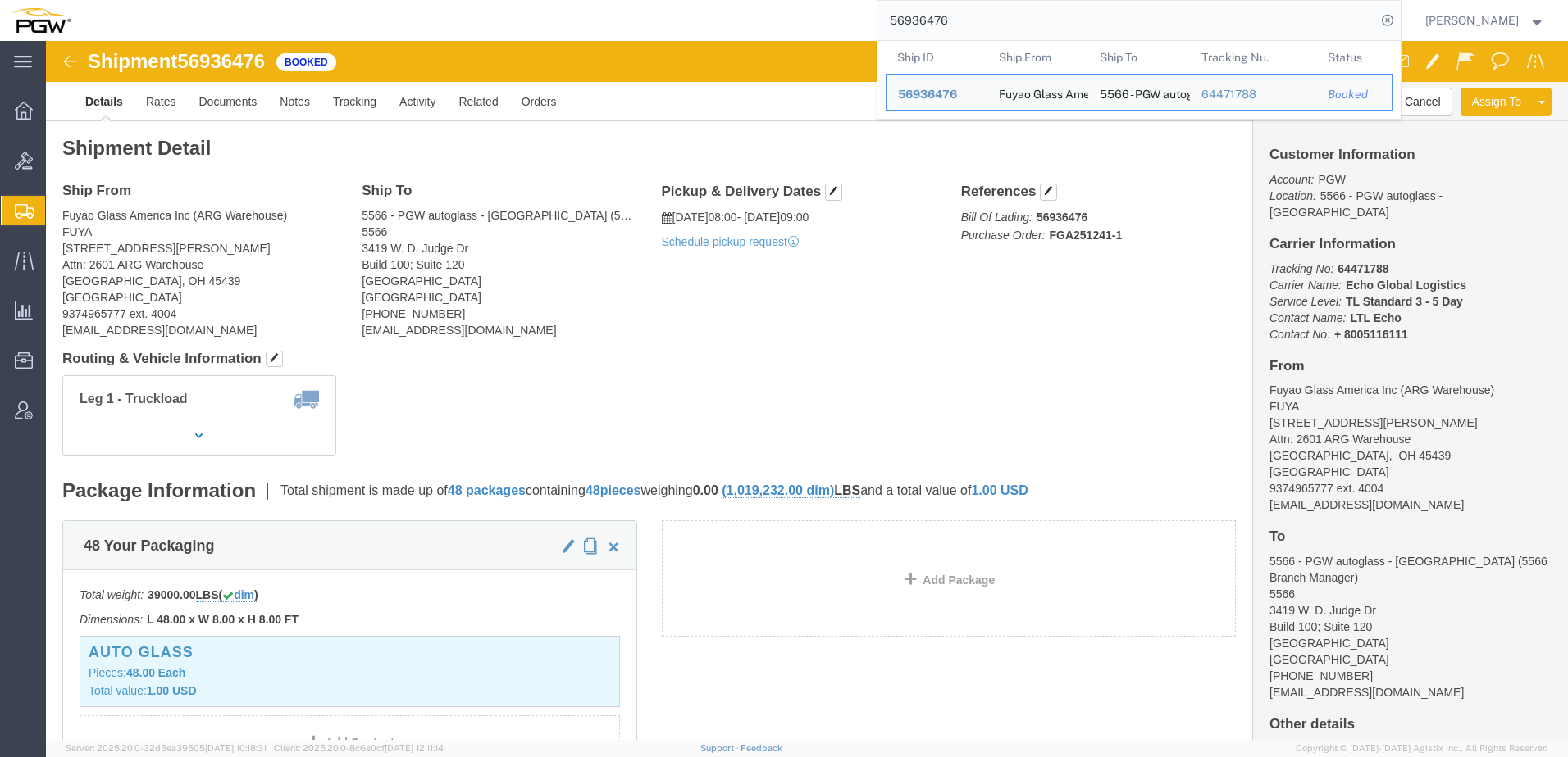
drag, startPoint x: 985, startPoint y: 18, endPoint x: 387, endPoint y: 10, distance: 598.1
click at [387, 10] on div "56936476 Ship ID Ship From Ship To Tracking Nu. Status Ship ID 56936476 Ship Fr…" at bounding box center [741, 21] width 1319 height 41
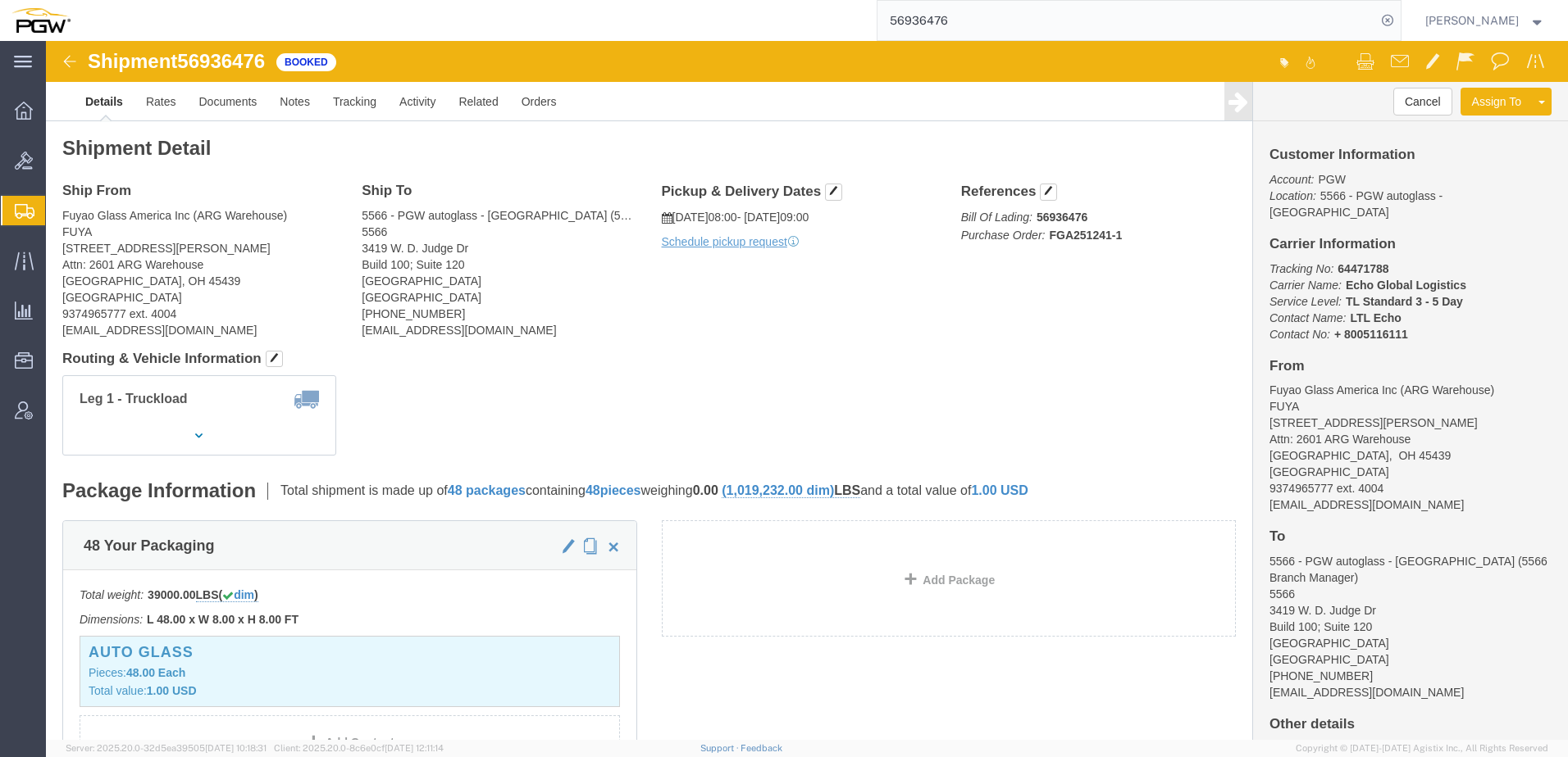
paste input "5733644"
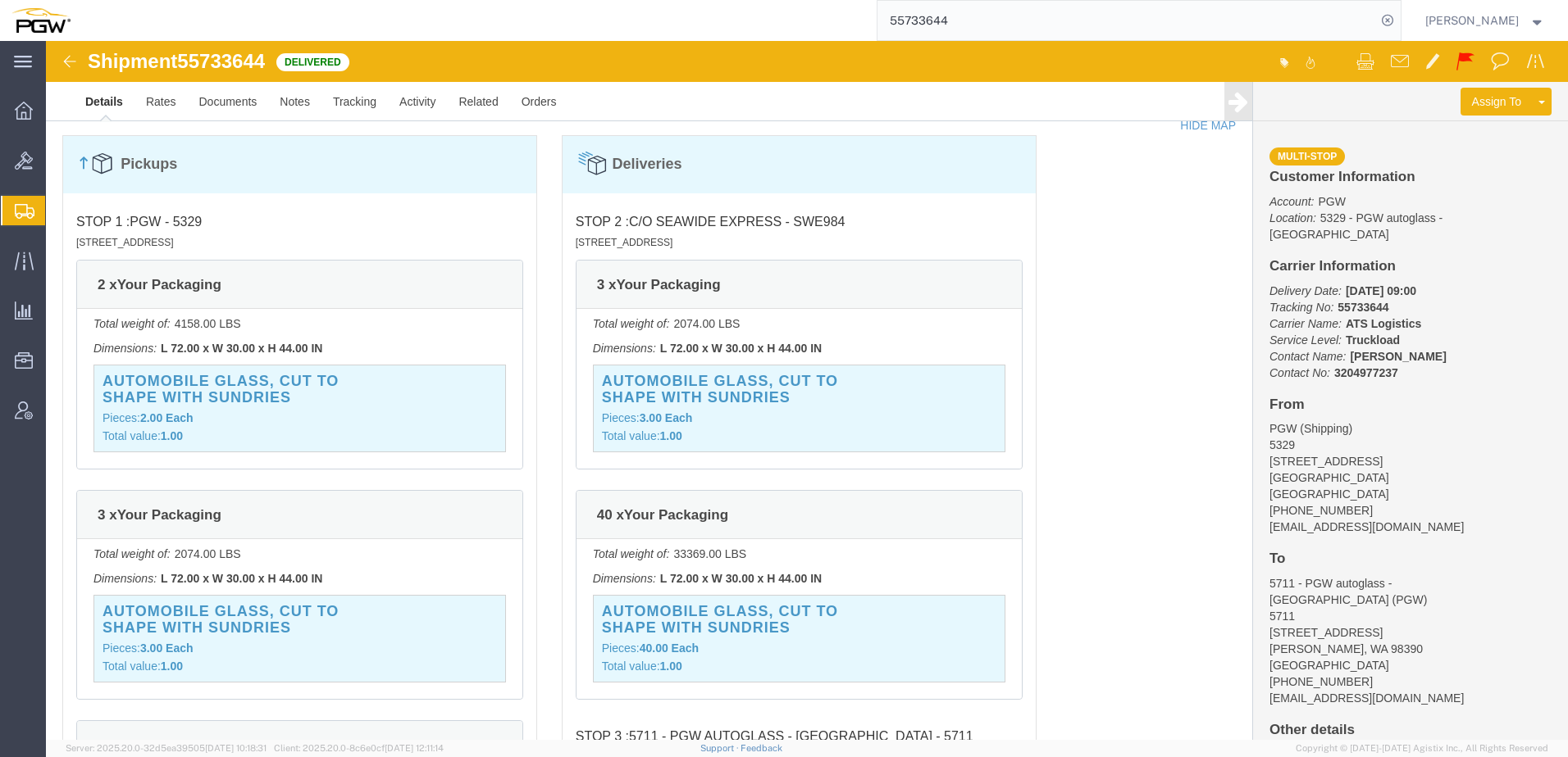
scroll to position [1476, 0]
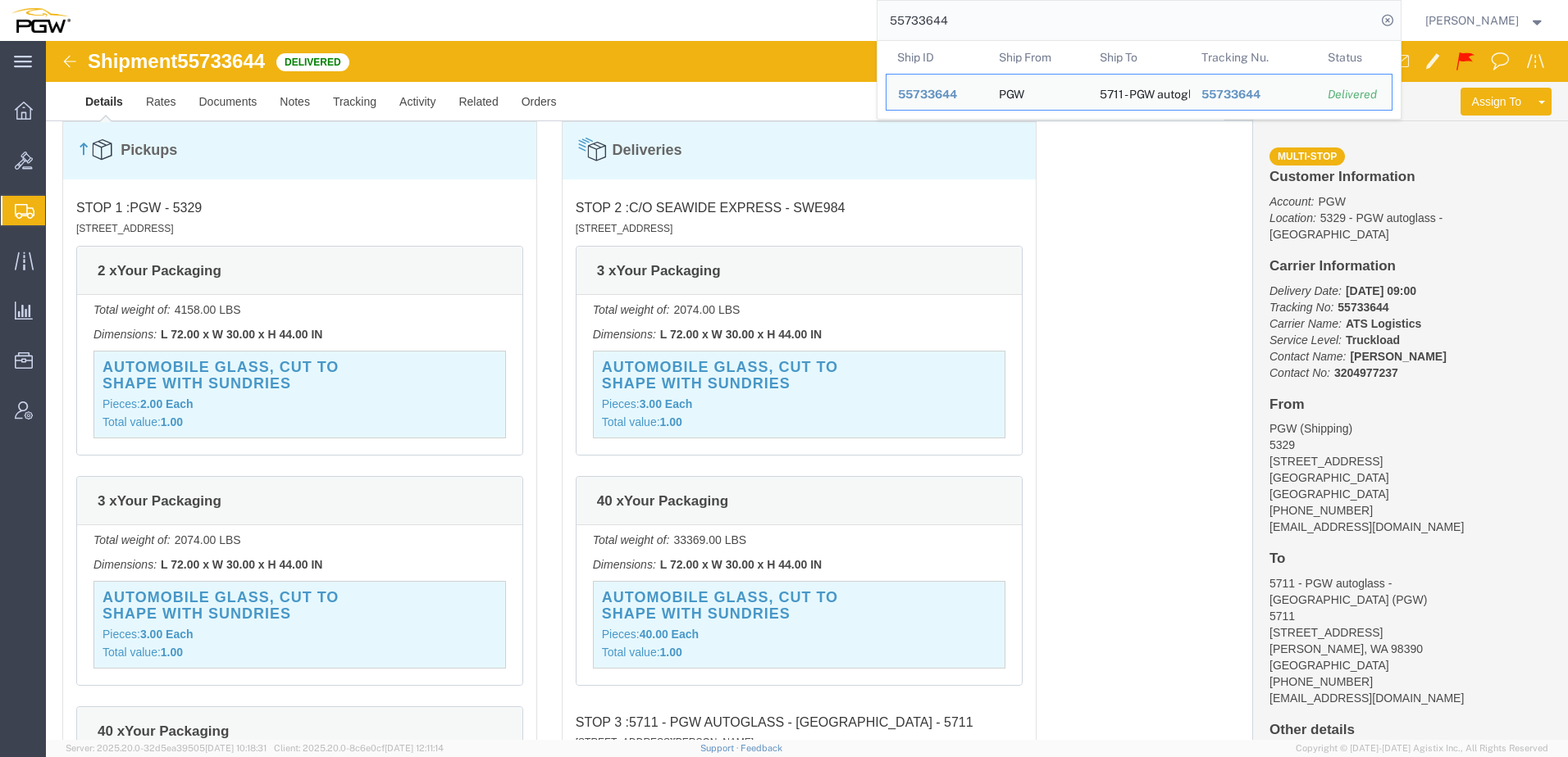
drag, startPoint x: 982, startPoint y: 21, endPoint x: 564, endPoint y: 11, distance: 418.1
click at [558, 10] on div "55733644 Ship ID Ship From Ship To Tracking Nu. Status Ship ID 55733644 Ship Fr…" at bounding box center [741, 21] width 1319 height 41
paste input "474132"
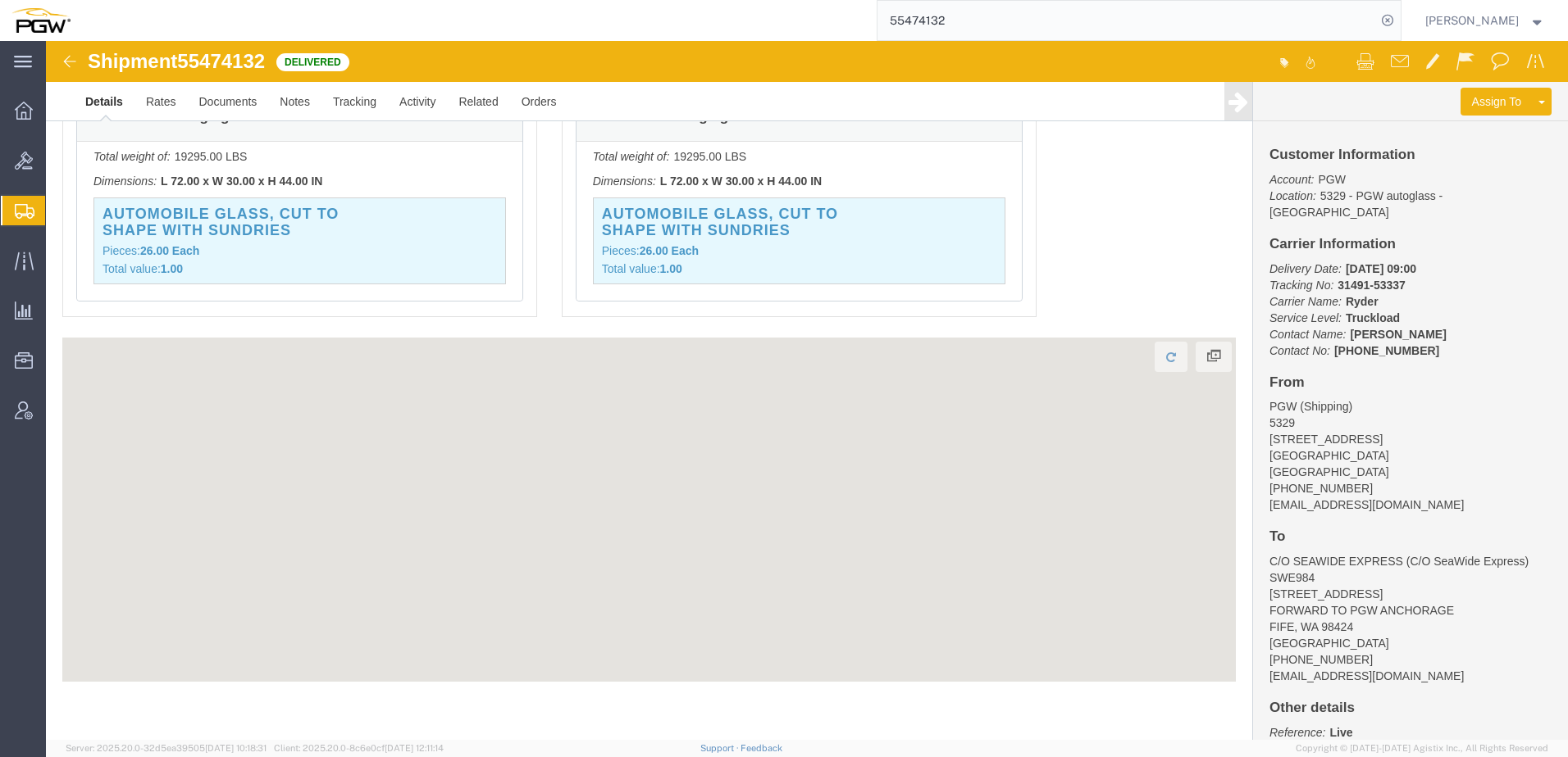
scroll to position [1172, 0]
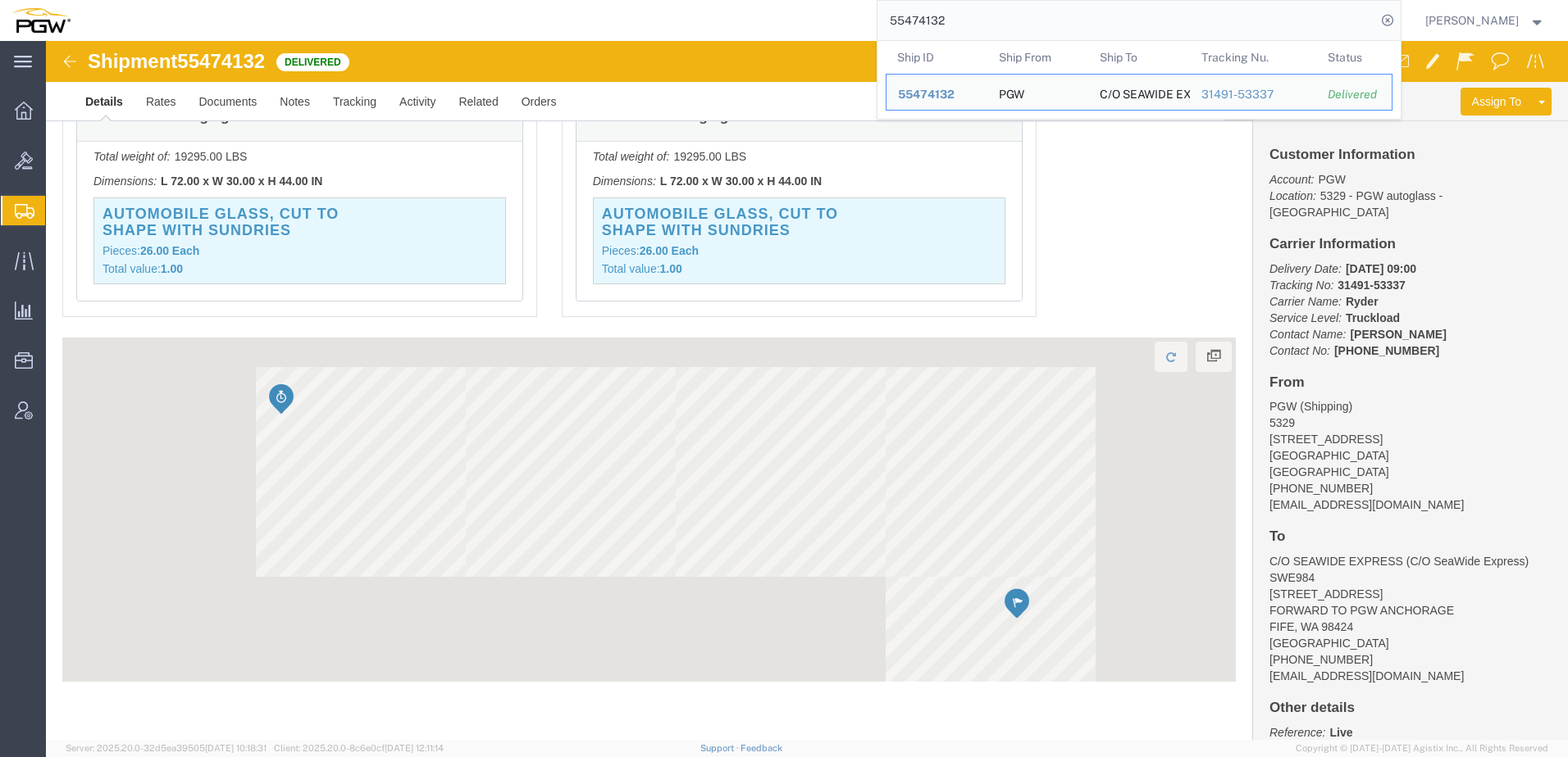
drag, startPoint x: 986, startPoint y: 22, endPoint x: 585, endPoint y: 10, distance: 401.2
click at [573, 10] on div "55474132 Ship ID Ship From Ship To Tracking Nu. Status Ship ID 55474132 Ship Fr…" at bounding box center [741, 21] width 1319 height 41
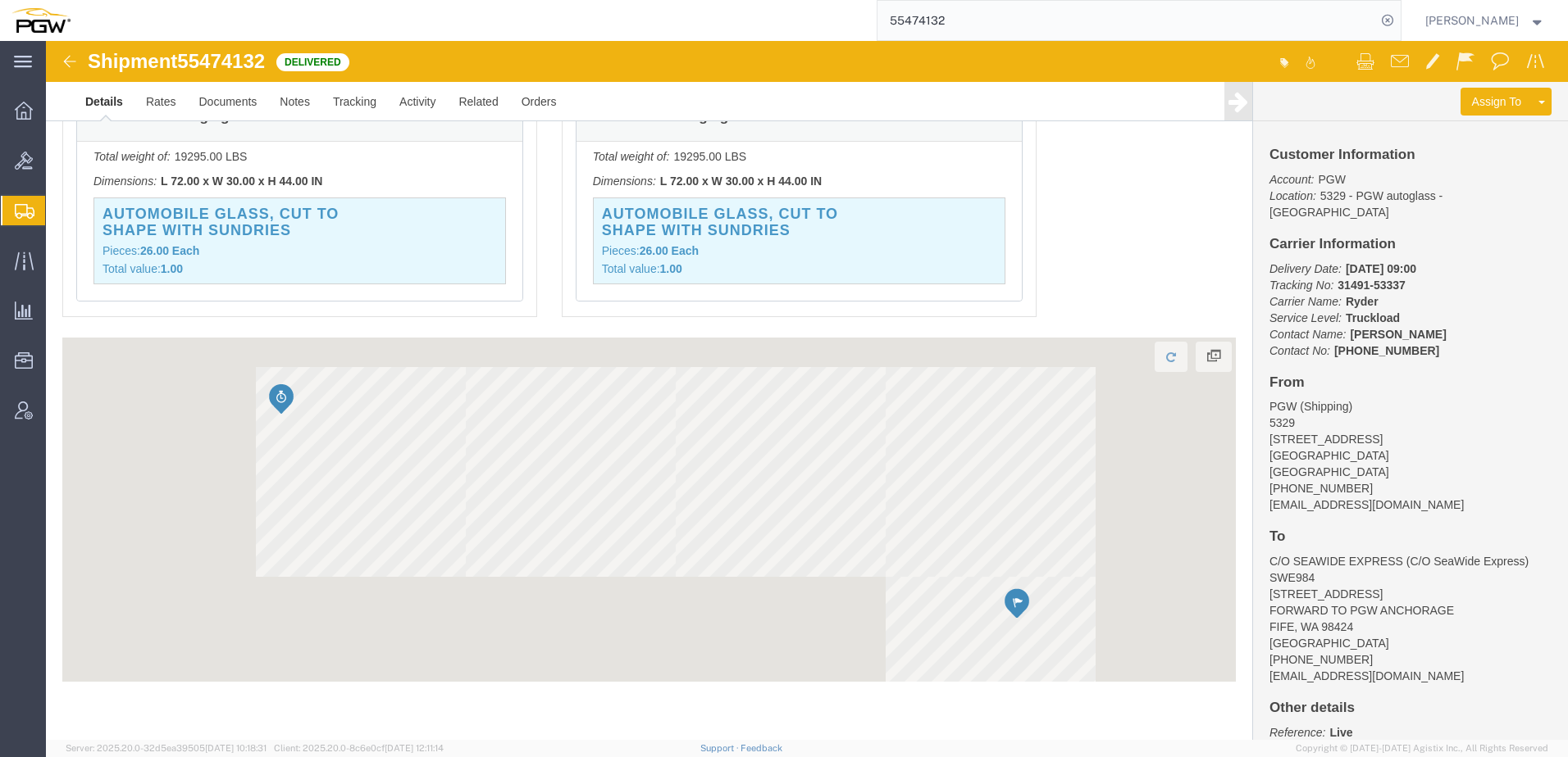
paste input "703765"
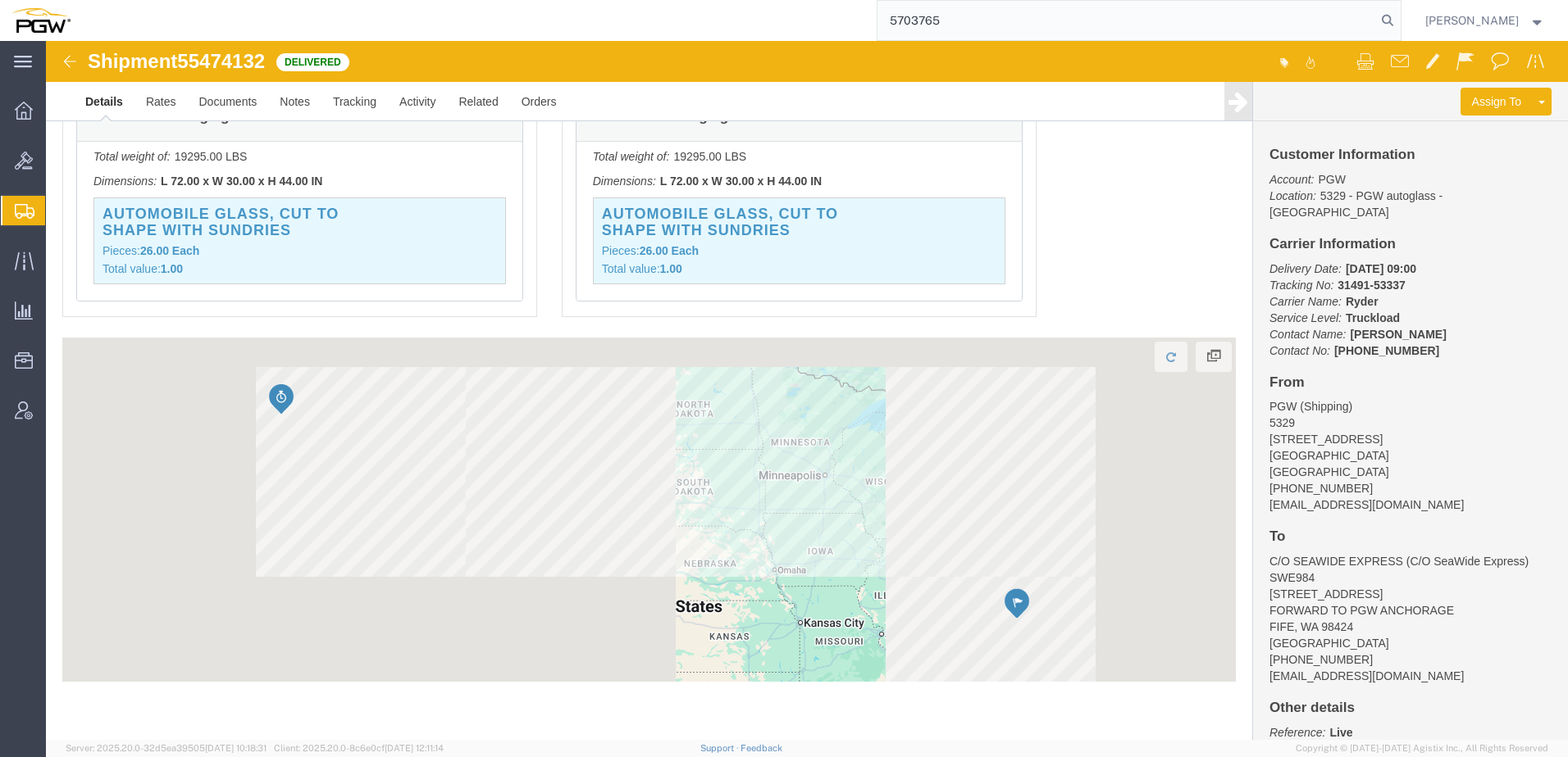
click at [682, 24] on div "5703765" at bounding box center [741, 21] width 1319 height 41
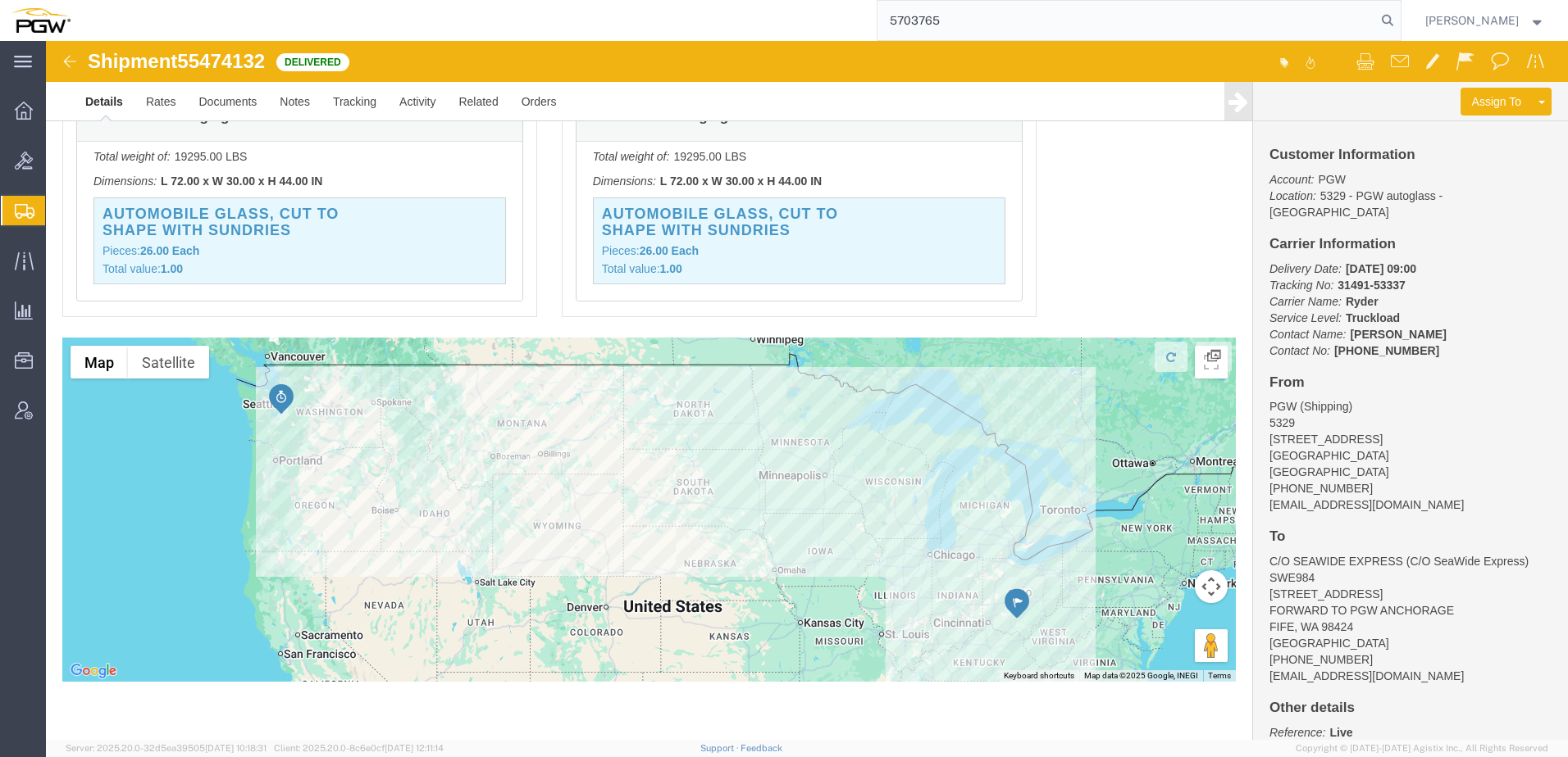
drag, startPoint x: 994, startPoint y: 22, endPoint x: 559, endPoint y: 8, distance: 435.2
click at [558, 8] on div "5703765" at bounding box center [741, 21] width 1319 height 41
paste input "7"
type input "57037657"
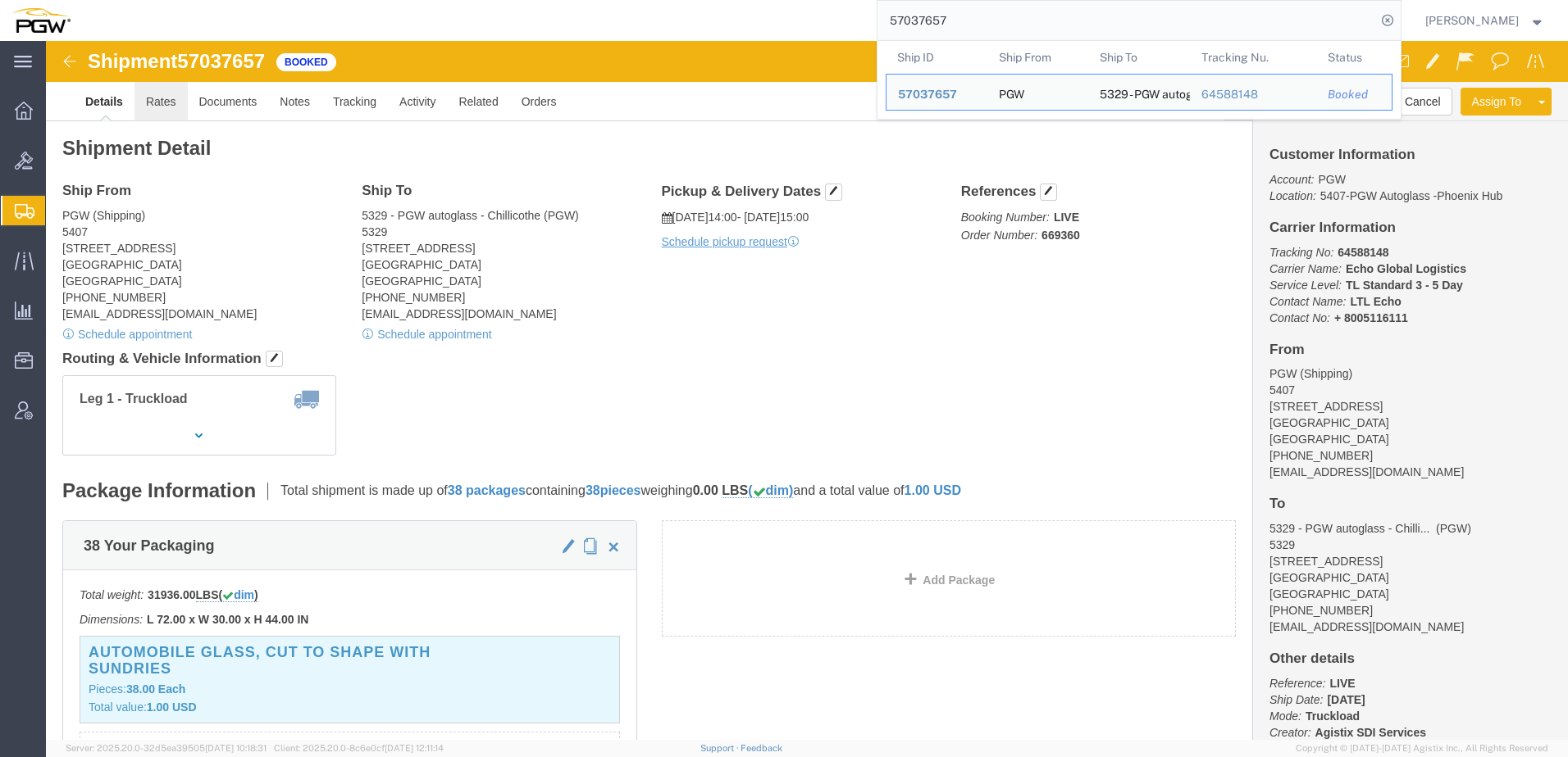
click link "Rates"
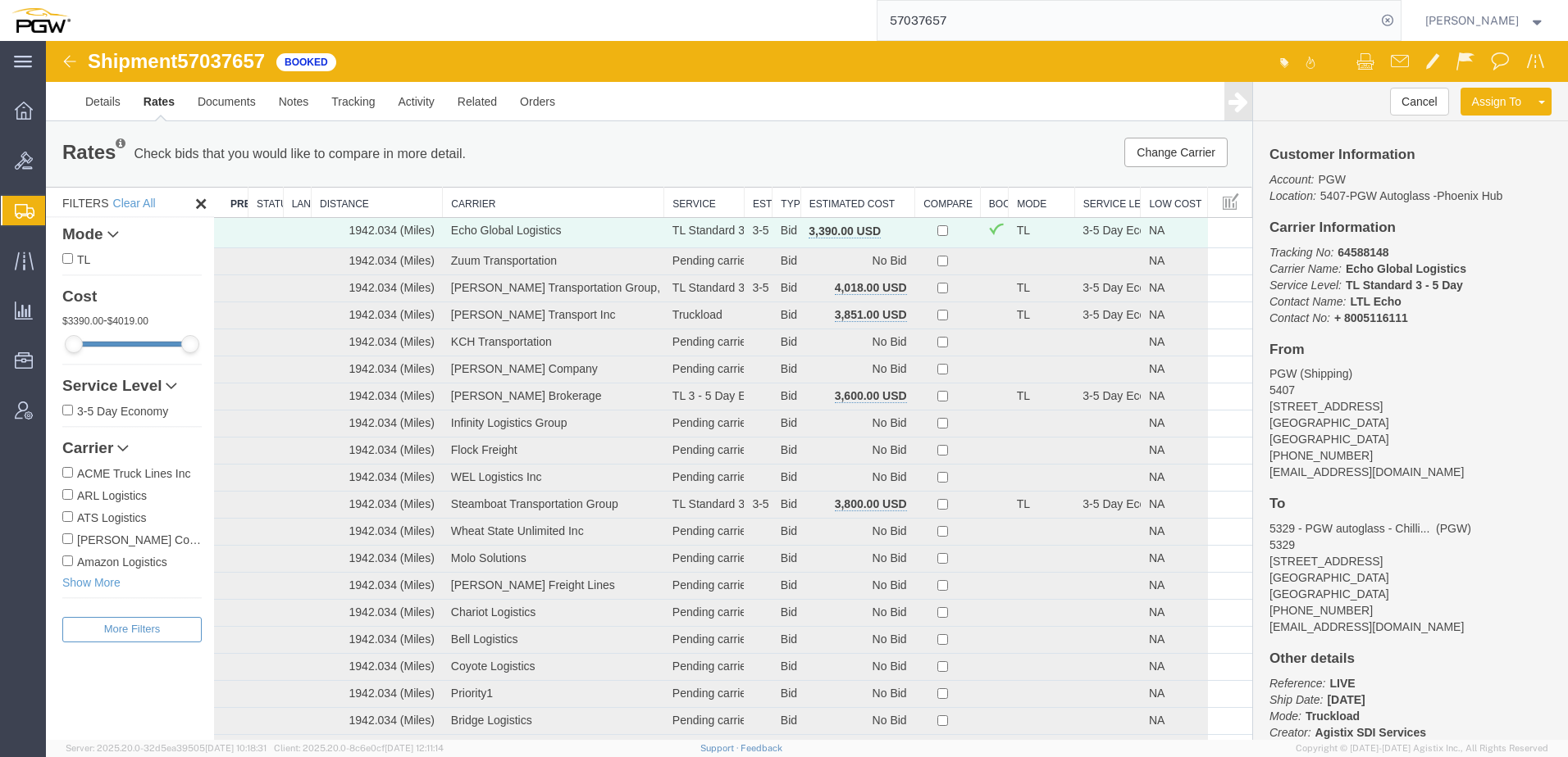
click at [828, 207] on th "Estimated Cost" at bounding box center [857, 203] width 114 height 30
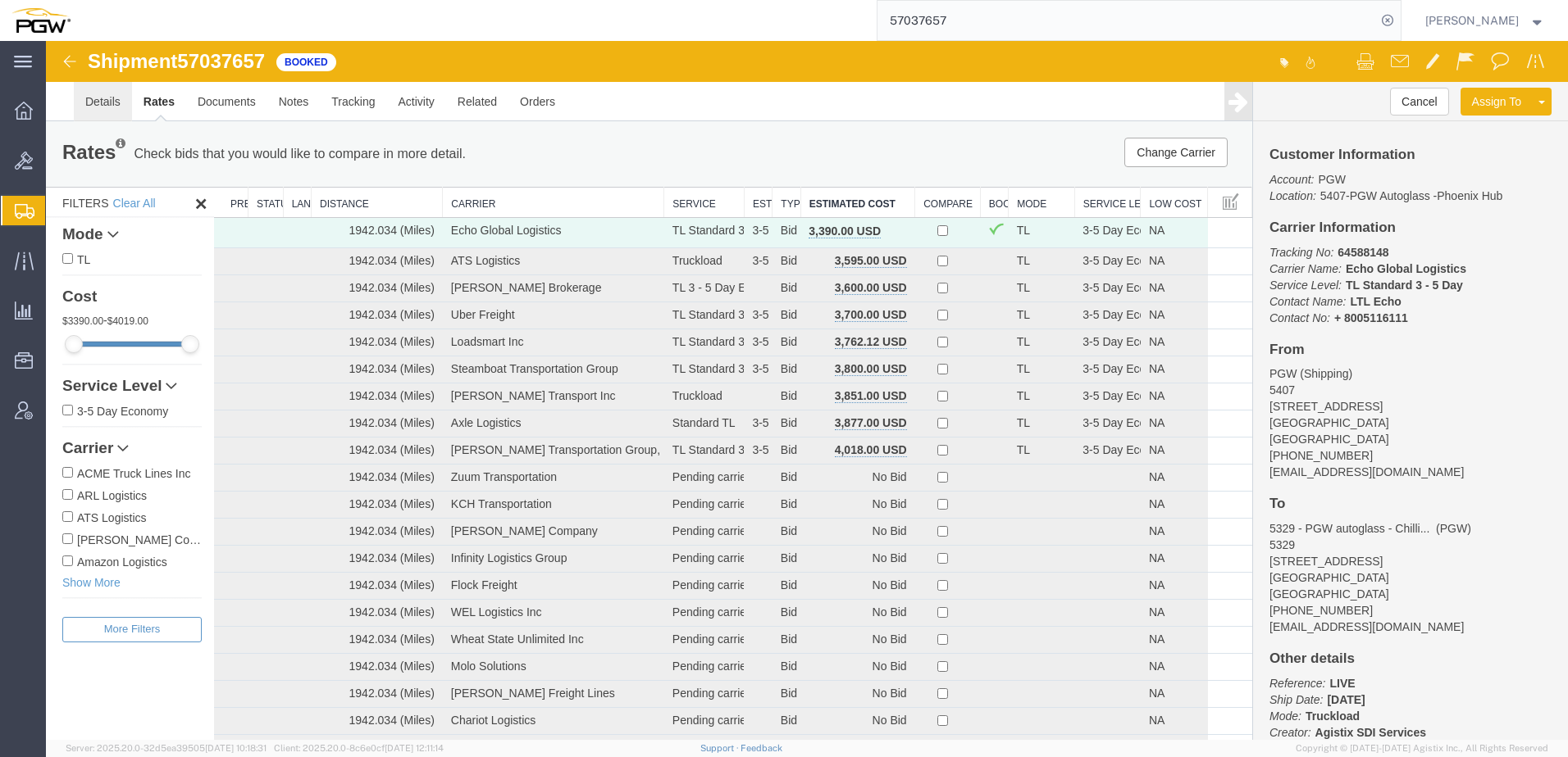
click at [109, 102] on link "Details" at bounding box center [103, 102] width 58 height 39
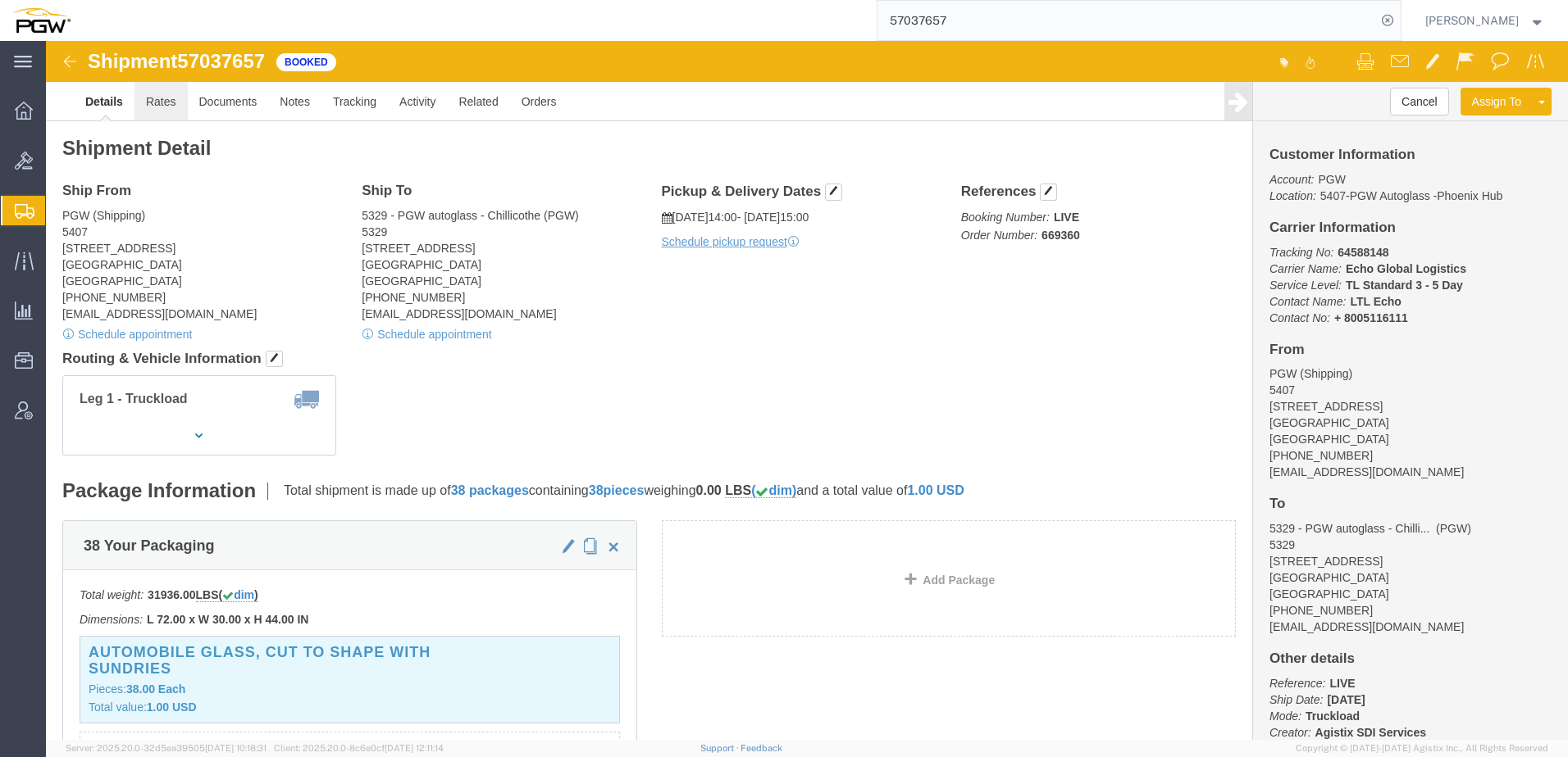
click link "Rates"
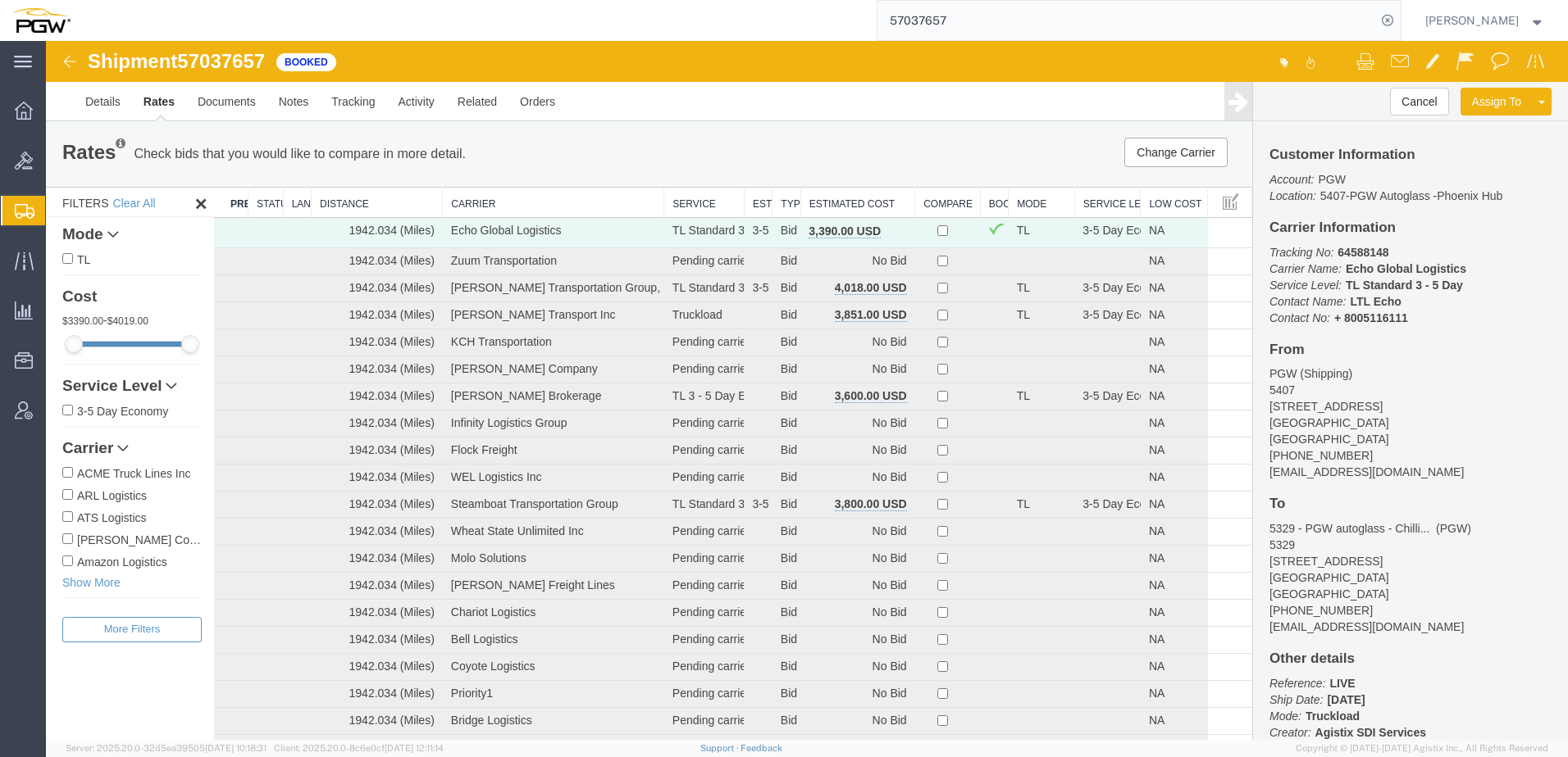
click at [819, 199] on th "Estimated Cost" at bounding box center [857, 203] width 114 height 30
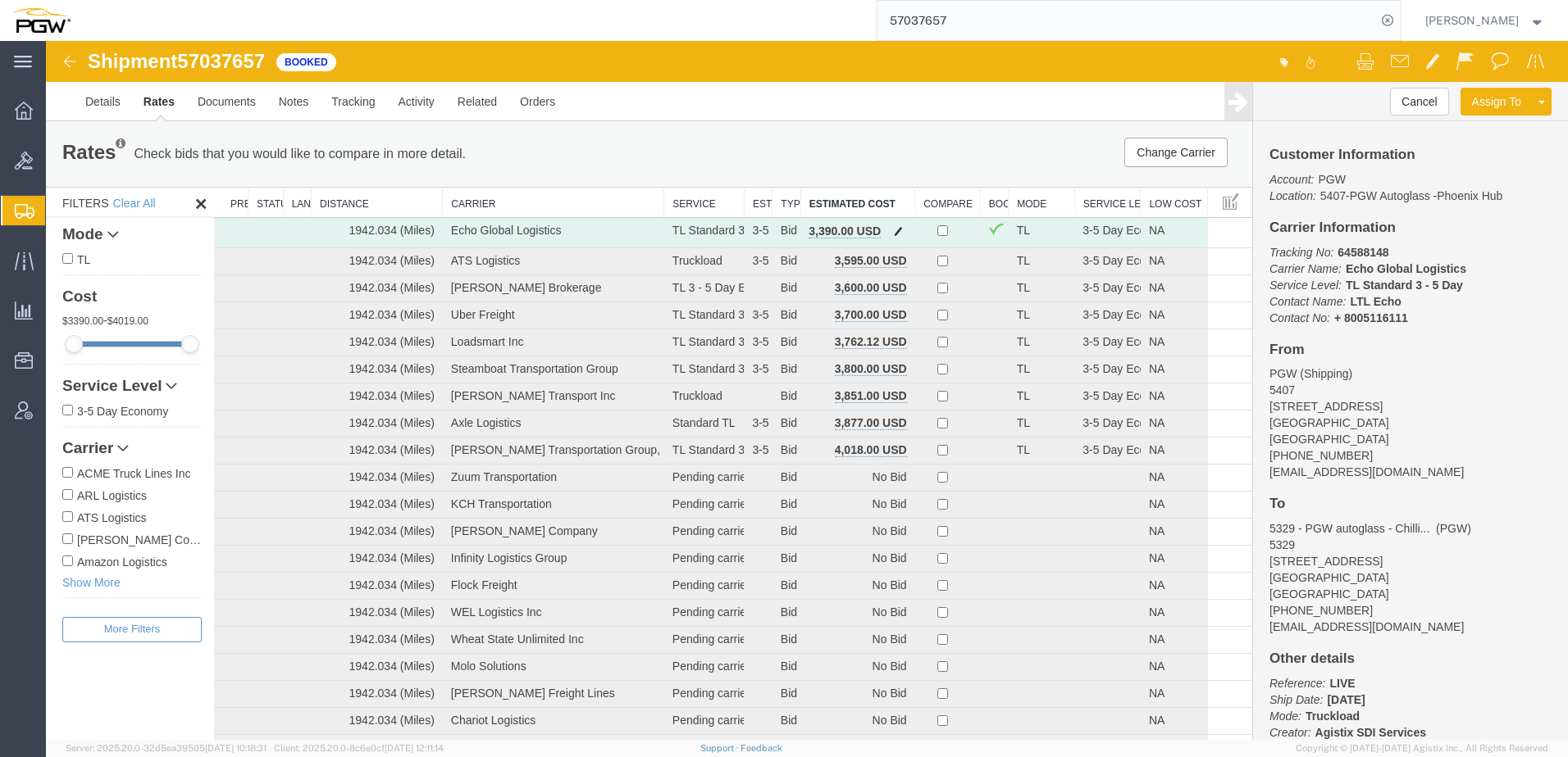
click at [894, 227] on span "button" at bounding box center [899, 231] width 9 height 11
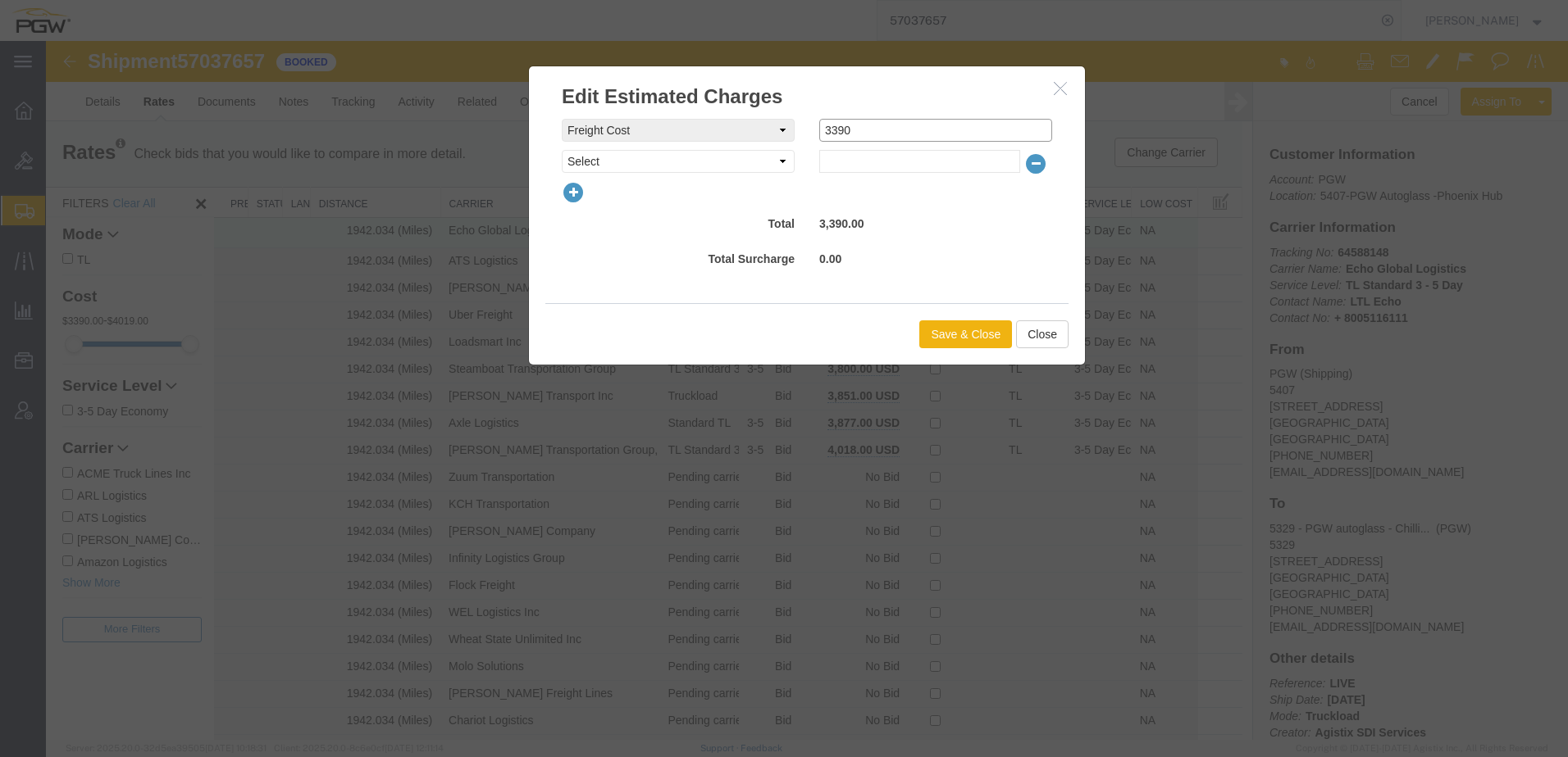
drag, startPoint x: 857, startPoint y: 131, endPoint x: 380, endPoint y: 139, distance: 477.1
click at [380, 139] on div "Edit Estimated Charges freightCost Select AES Filing Accessorial Delivery Charg…" at bounding box center [807, 390] width 1522 height 699
type input "3800"
click at [947, 327] on button "Save & Close" at bounding box center [965, 334] width 93 height 28
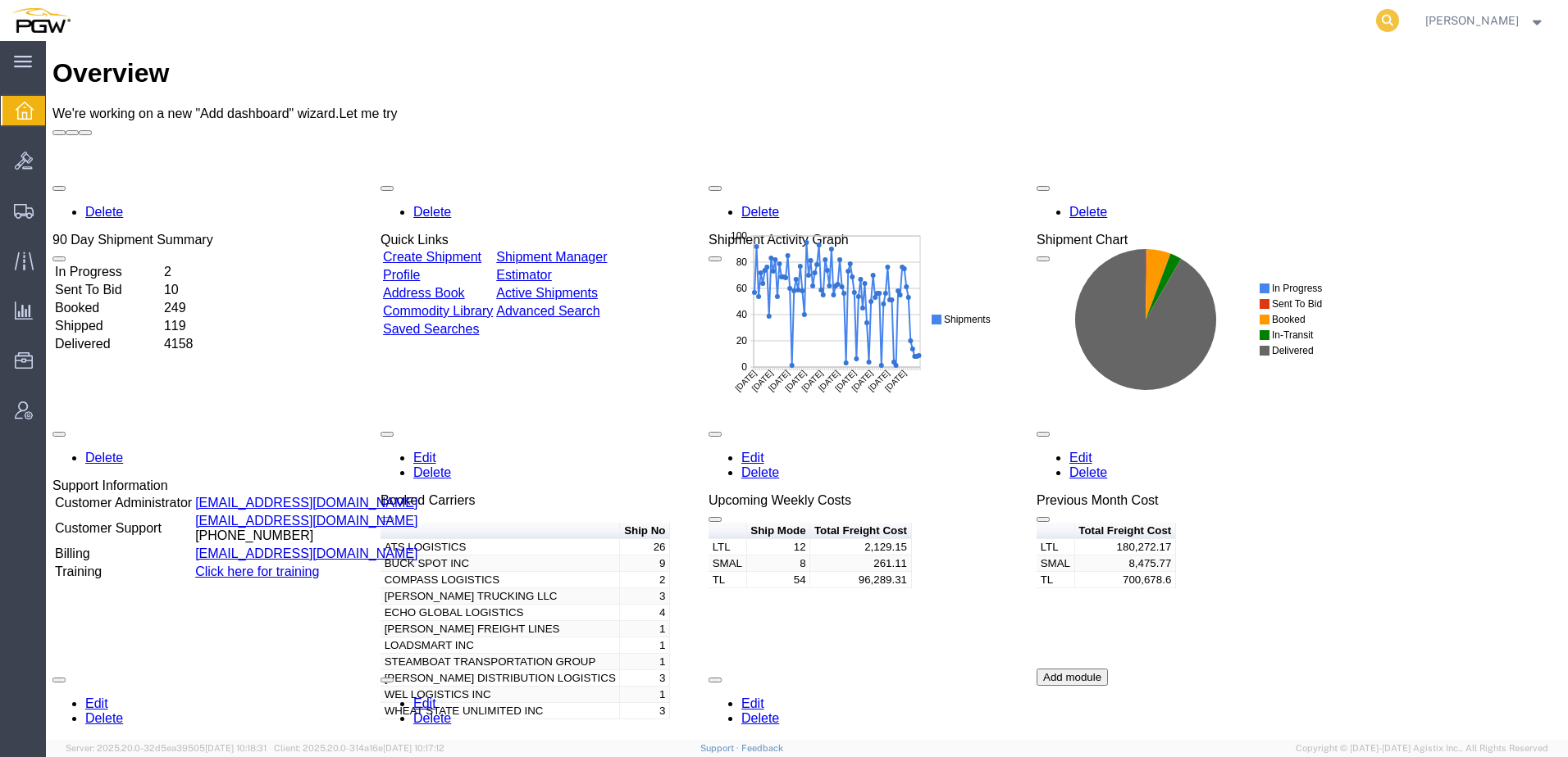
click at [1399, 21] on icon at bounding box center [1387, 21] width 23 height 23
paste input "56979821"
type input "56979821"
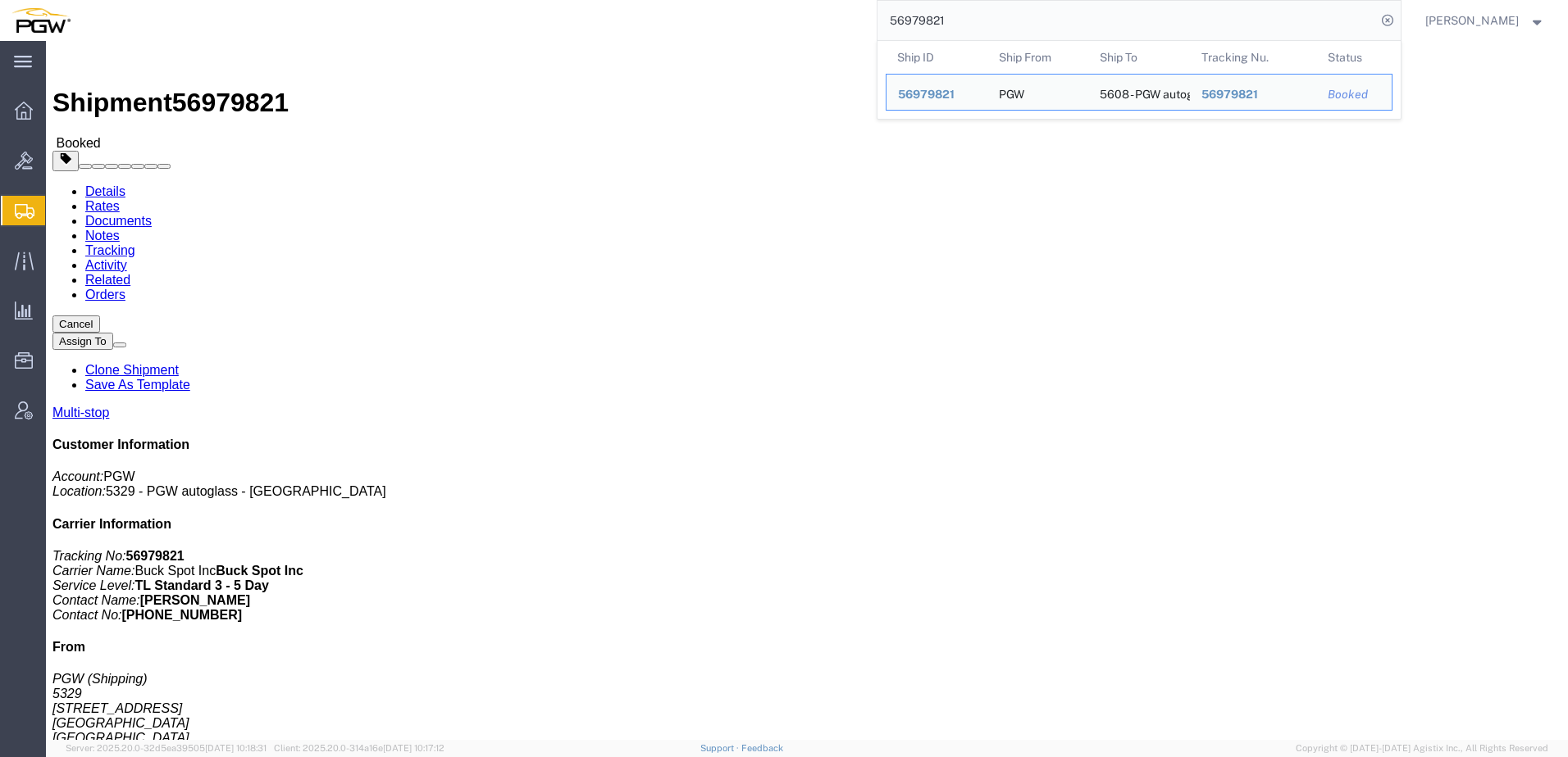
drag, startPoint x: 988, startPoint y: 23, endPoint x: 282, endPoint y: 30, distance: 706.0
click at [286, 27] on div "56979821 Ship ID Ship From Ship To Tracking Nu. Status Ship ID 56979821 Ship Fr…" at bounding box center [741, 21] width 1319 height 41
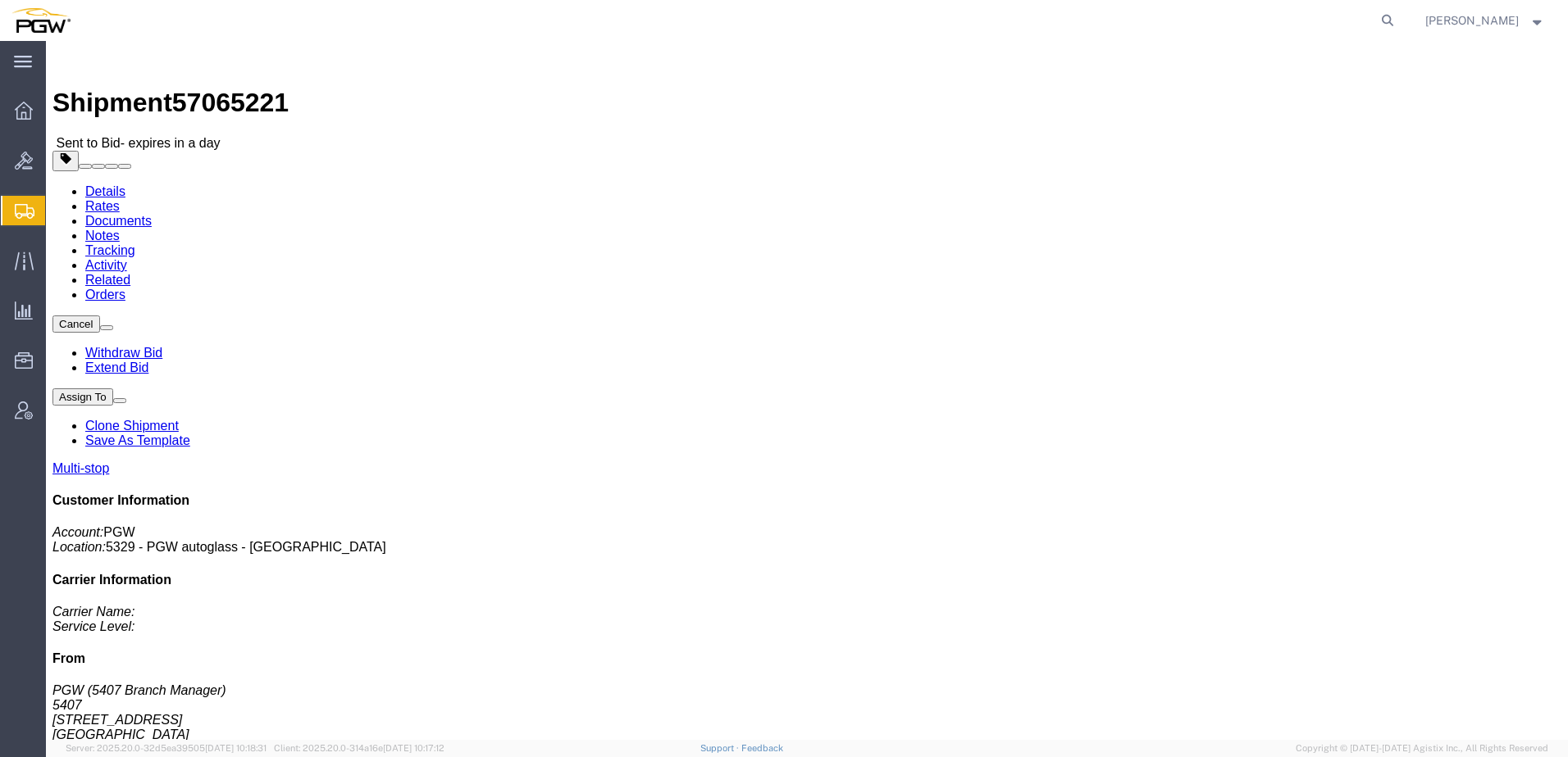
click address "PGW (5407 Branch Manager) 5407 5850 North 101st Avenue Glendale, AZ 85307 Unite…"
click link "Rates"
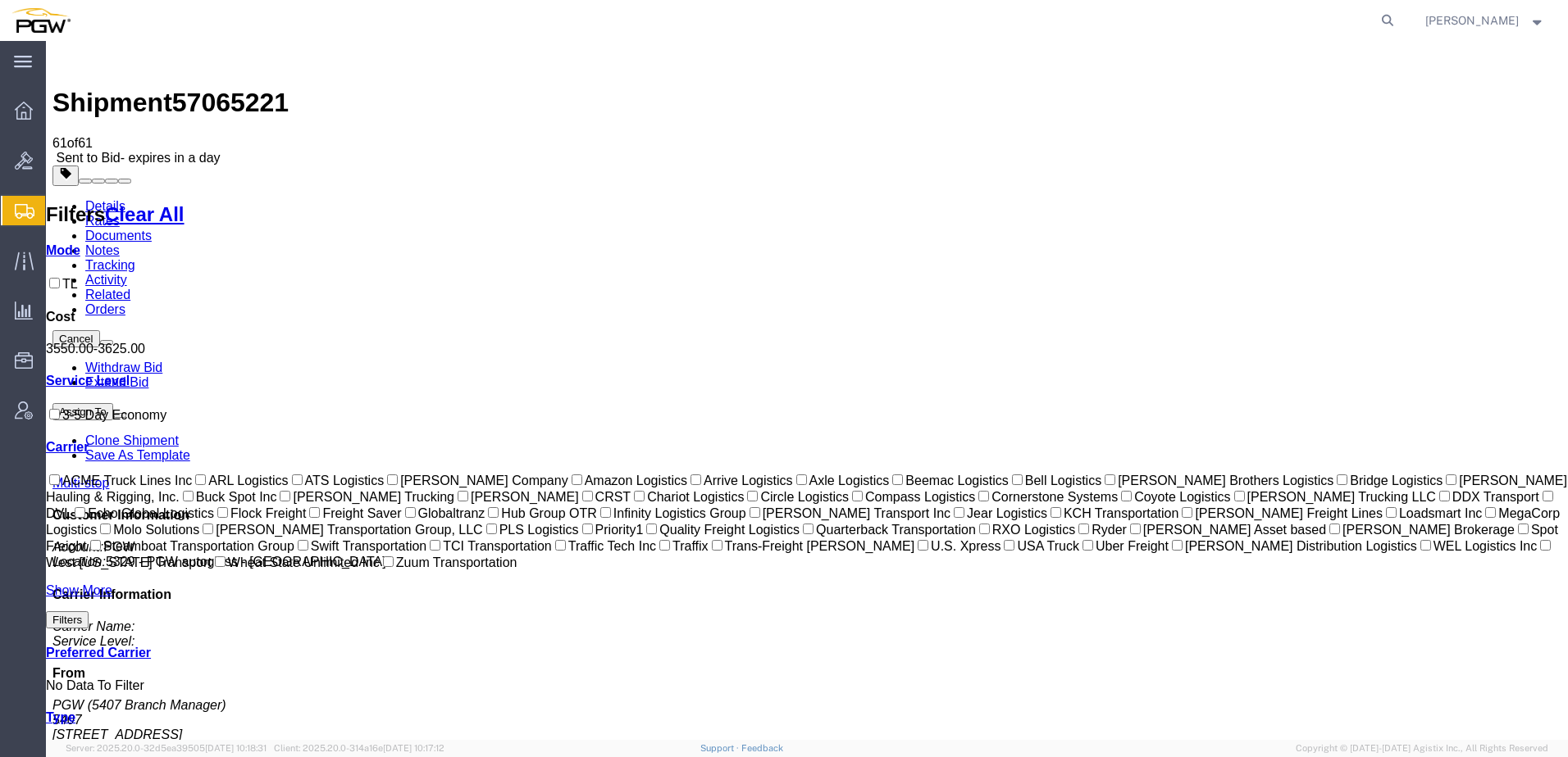
click at [104, 199] on link "Details" at bounding box center [105, 206] width 40 height 14
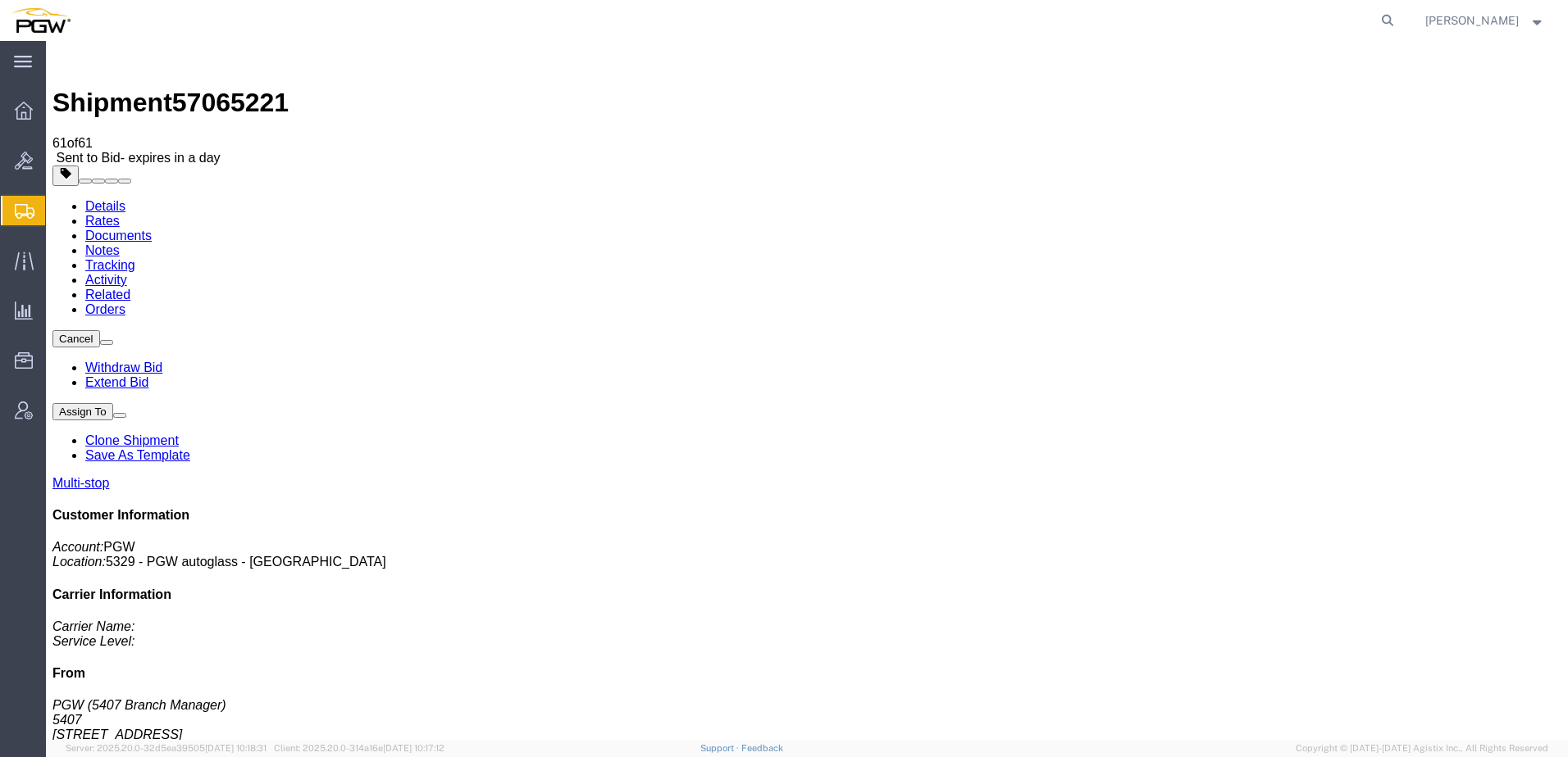
click link "Rates"
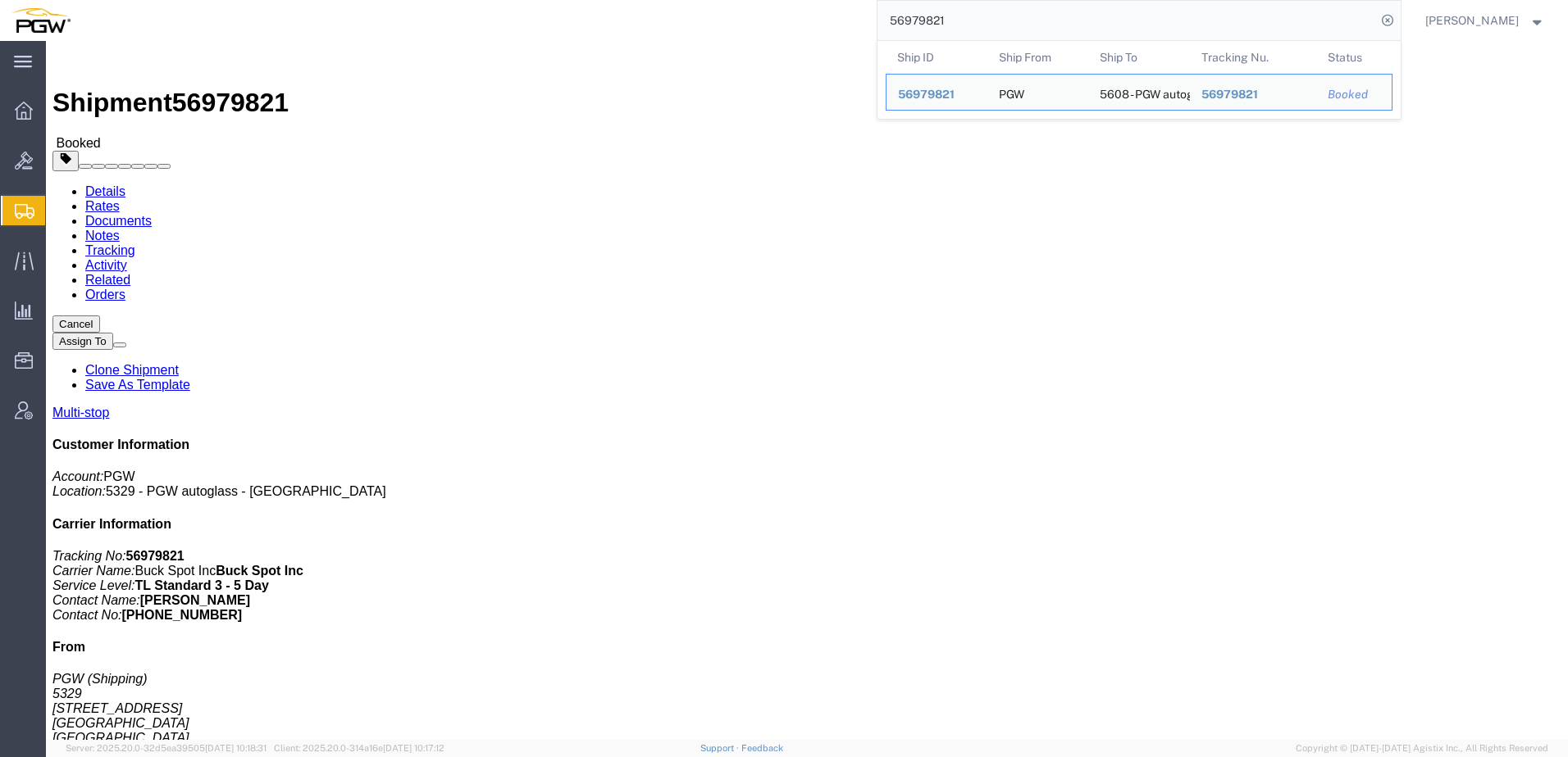
click h4 "Routing & Vehicle Information"
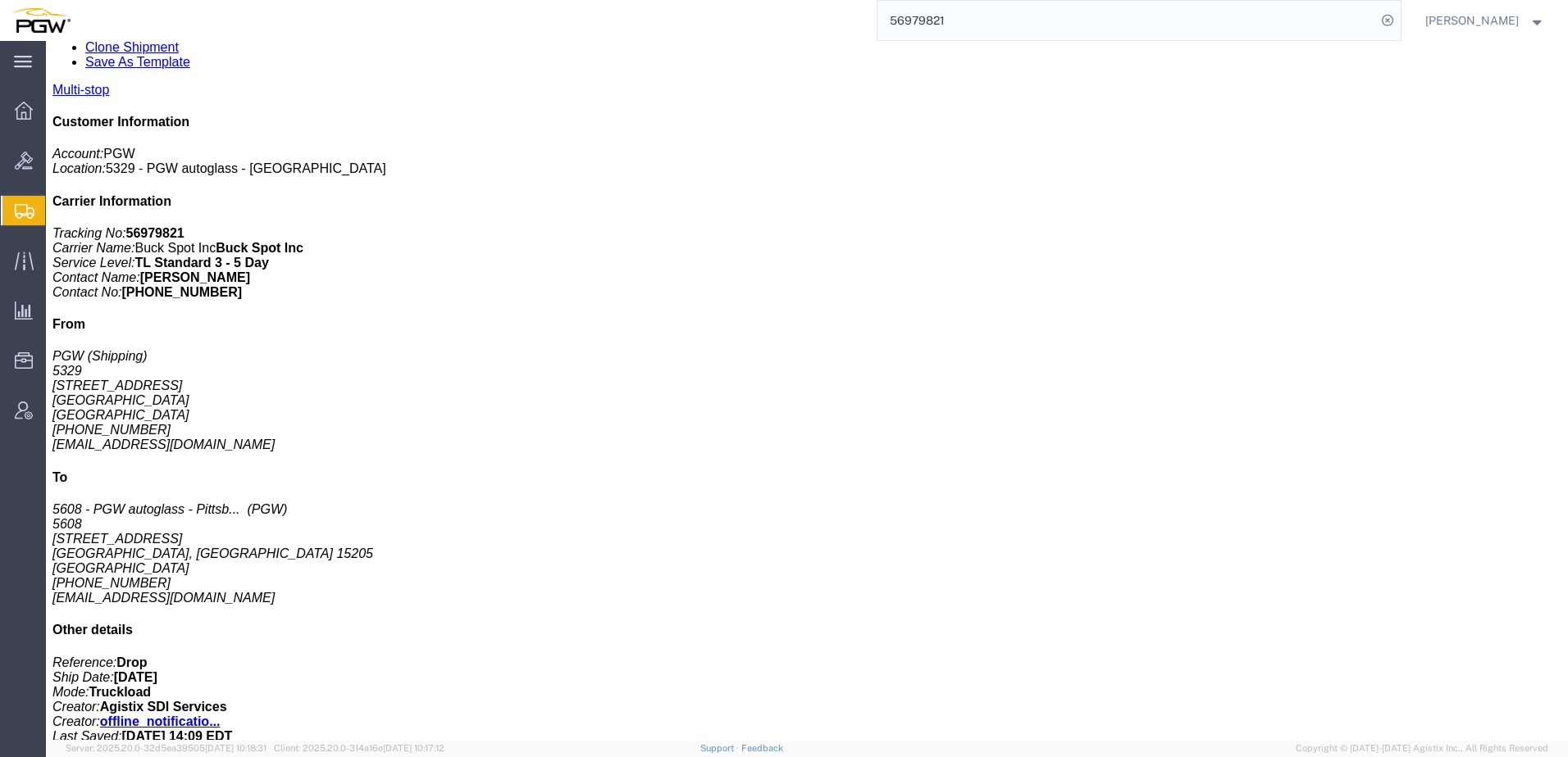
scroll to position [328, 0]
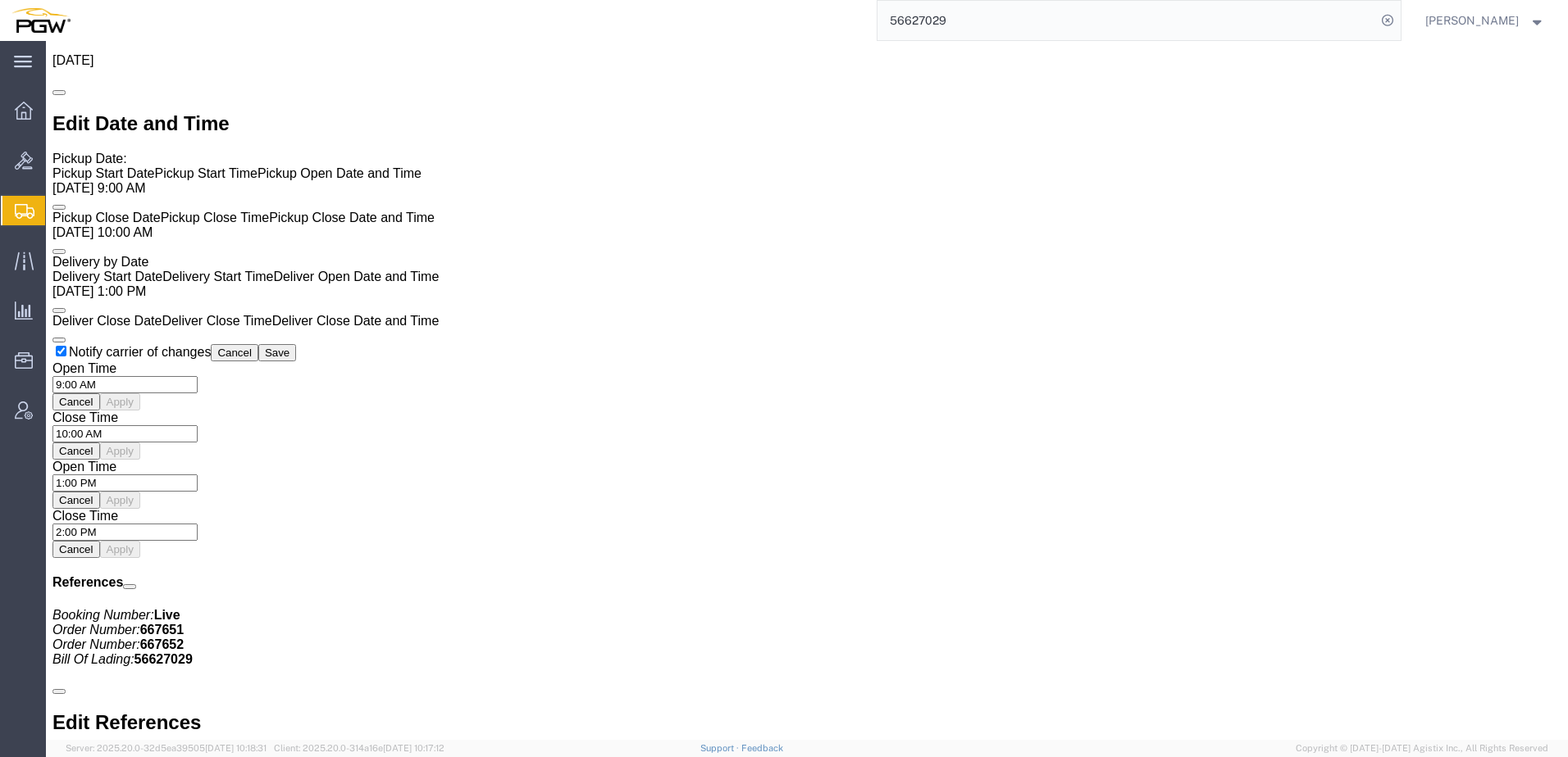
scroll to position [1423, 0]
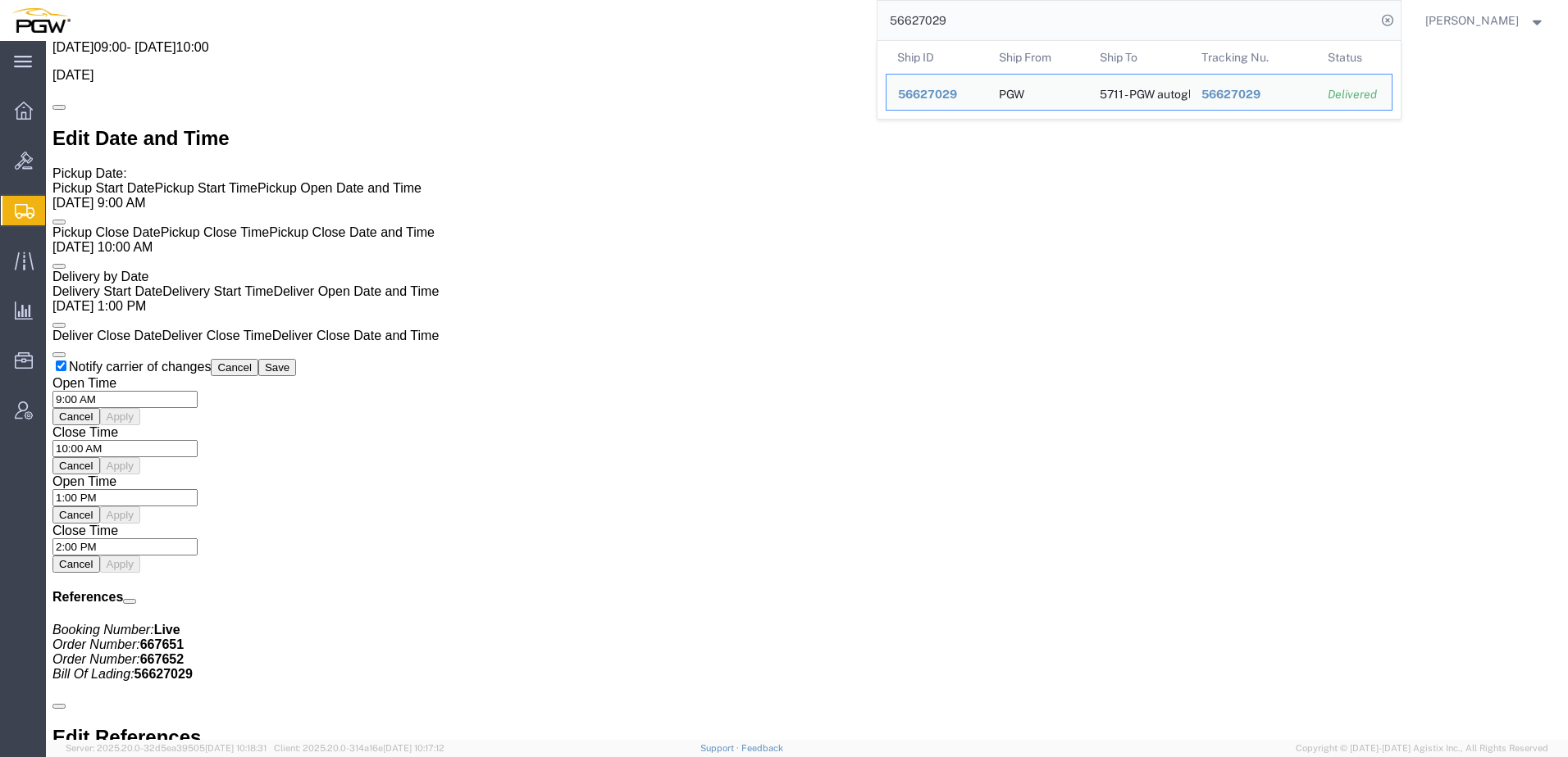
drag, startPoint x: 990, startPoint y: 21, endPoint x: 468, endPoint y: 40, distance: 522.3
click at [487, 36] on div "56627029 Ship ID Ship From Ship To Tracking Nu. Status Ship ID 56627029 Ship Fr…" at bounding box center [741, 21] width 1319 height 41
paste input "552454"
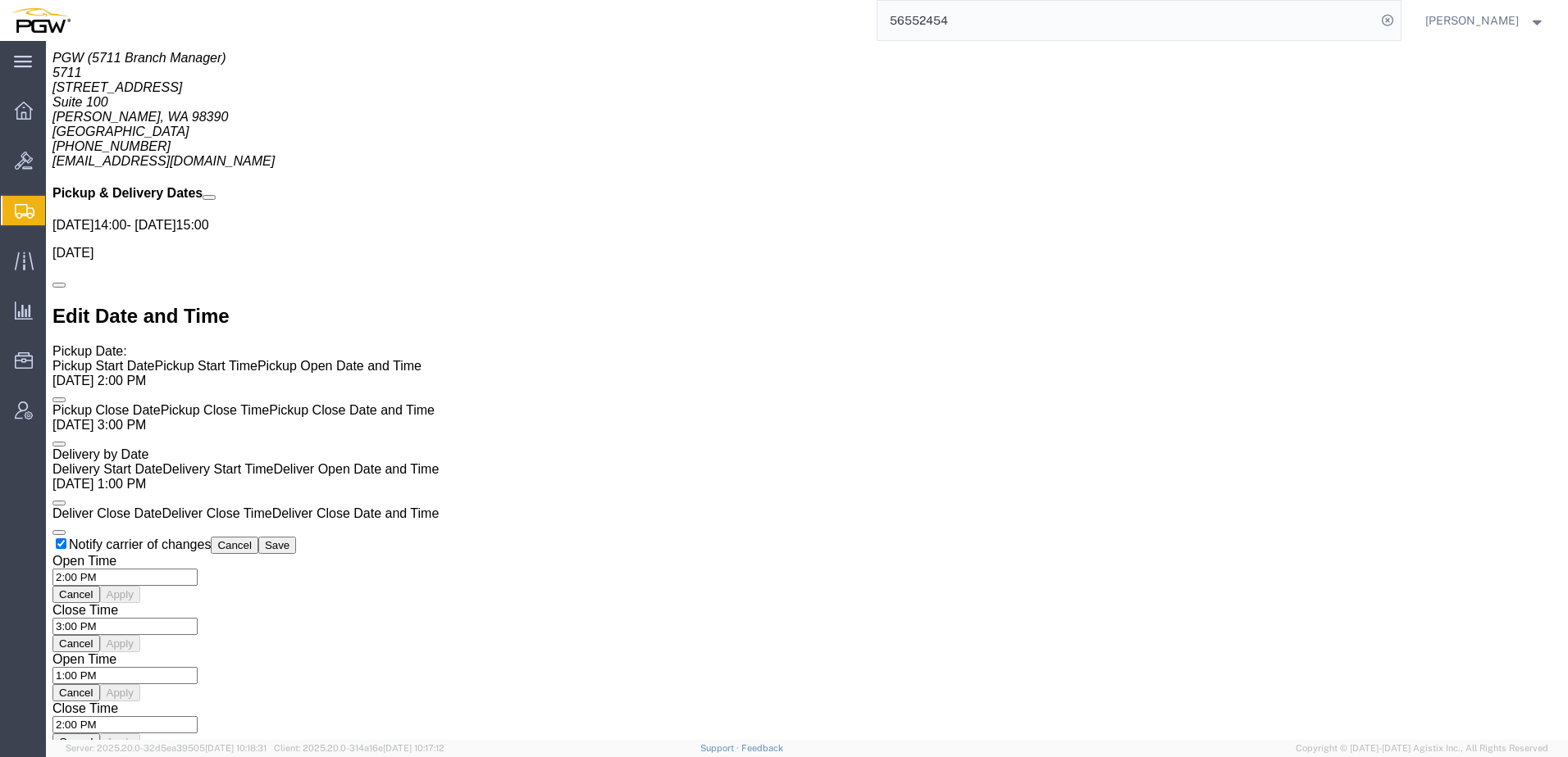
scroll to position [1177, 0]
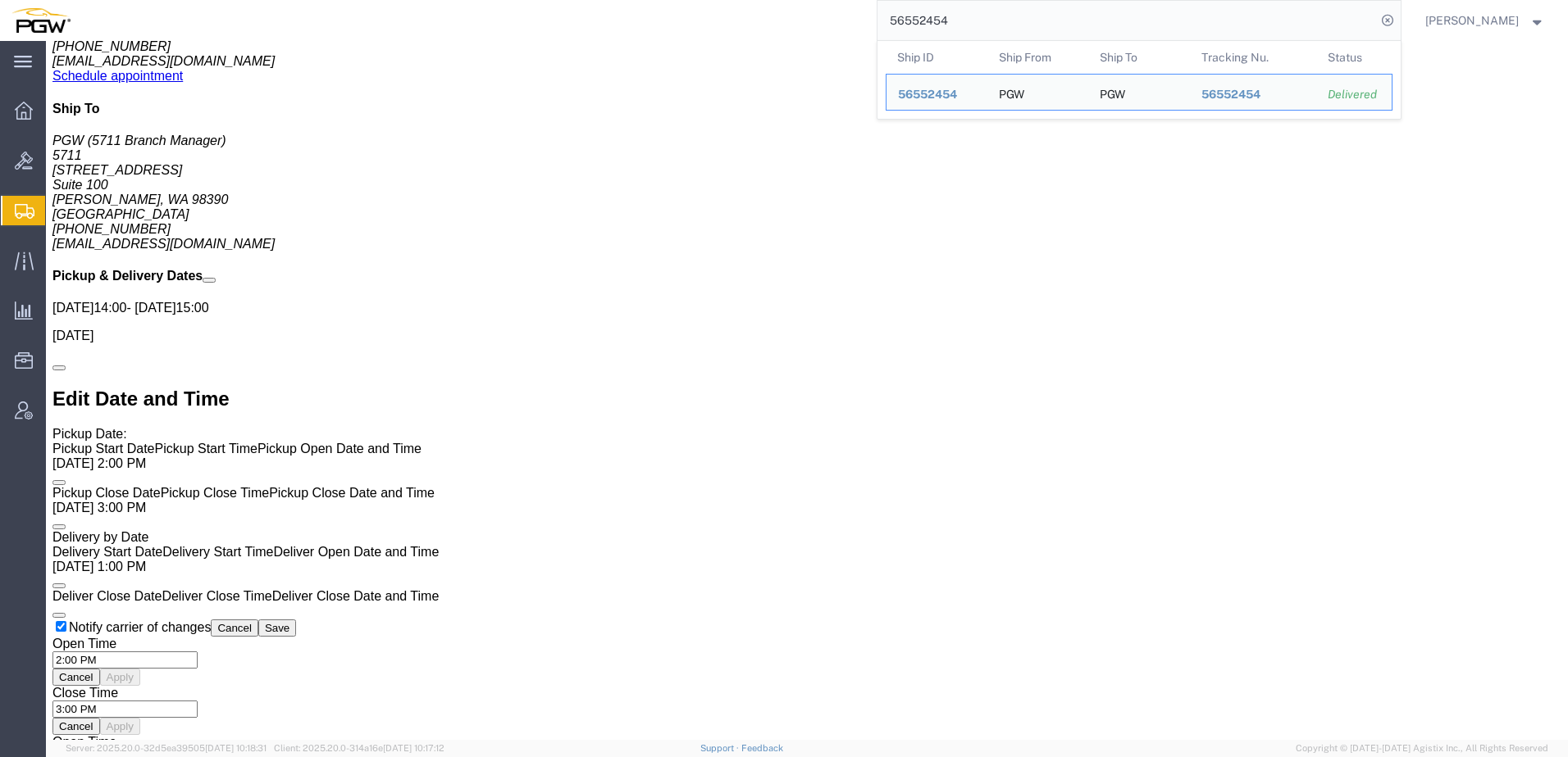
drag, startPoint x: 1005, startPoint y: 22, endPoint x: 574, endPoint y: 9, distance: 431.2
click at [574, 9] on div "56552454 Ship ID Ship From Ship To Tracking Nu. Status Ship ID 56552454 Ship Fr…" at bounding box center [741, 21] width 1319 height 41
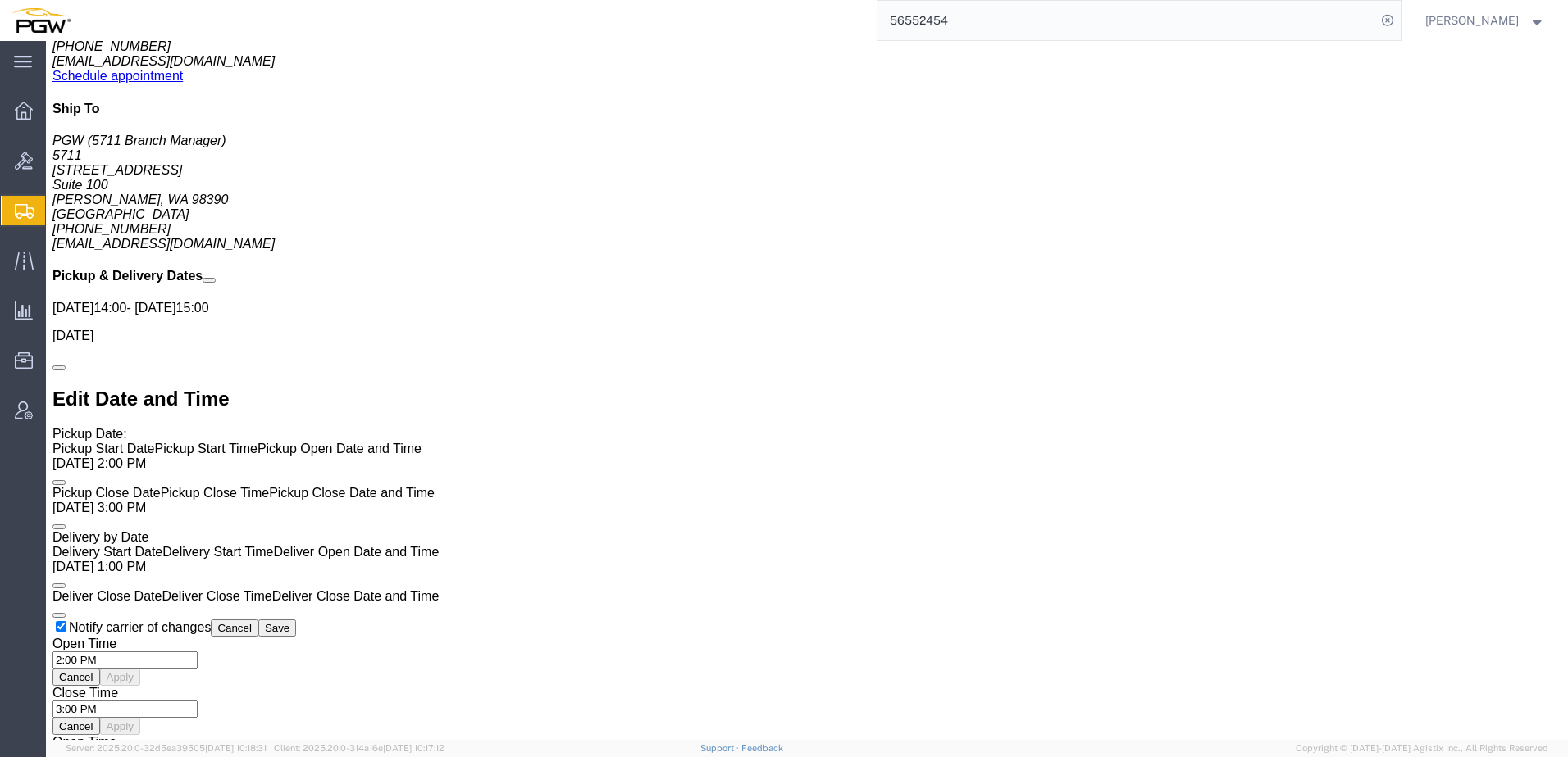
paste input "703765"
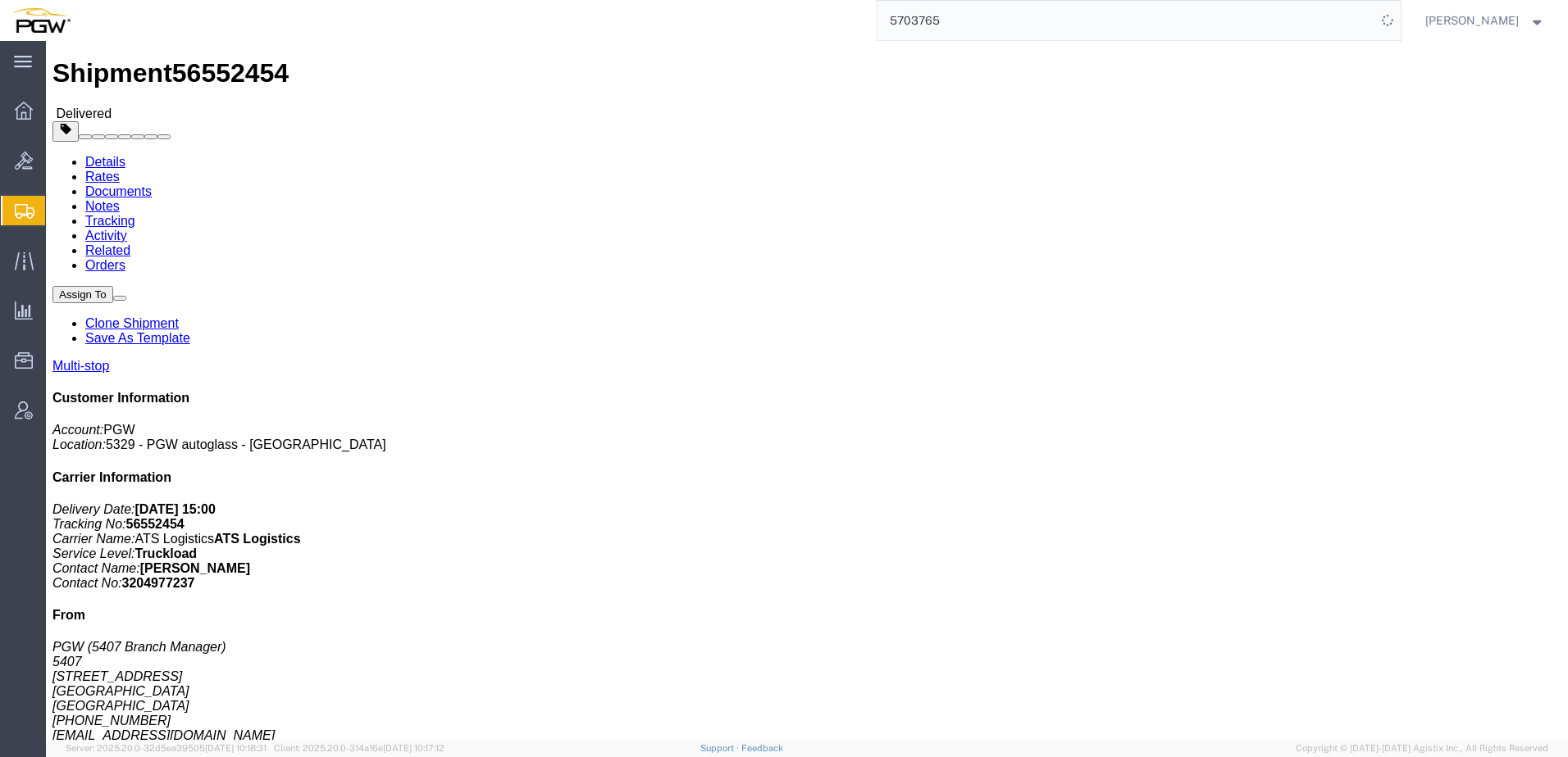
scroll to position [0, 0]
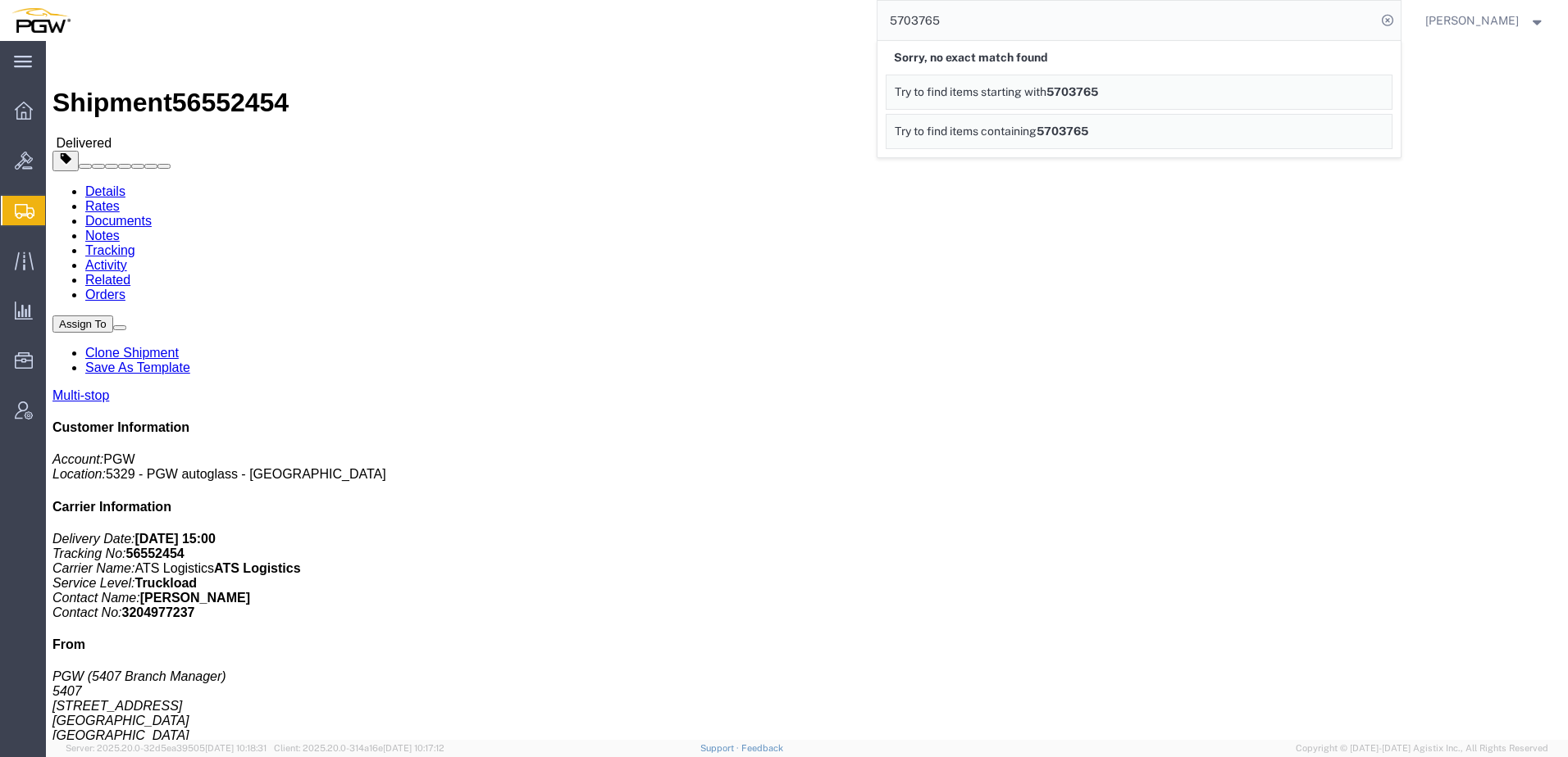
drag, startPoint x: 981, startPoint y: 25, endPoint x: 589, endPoint y: 22, distance: 392.0
click at [589, 22] on div "5703765 Sorry, no exact match found Try to find items starting with 5703765 Try…" at bounding box center [741, 21] width 1319 height 41
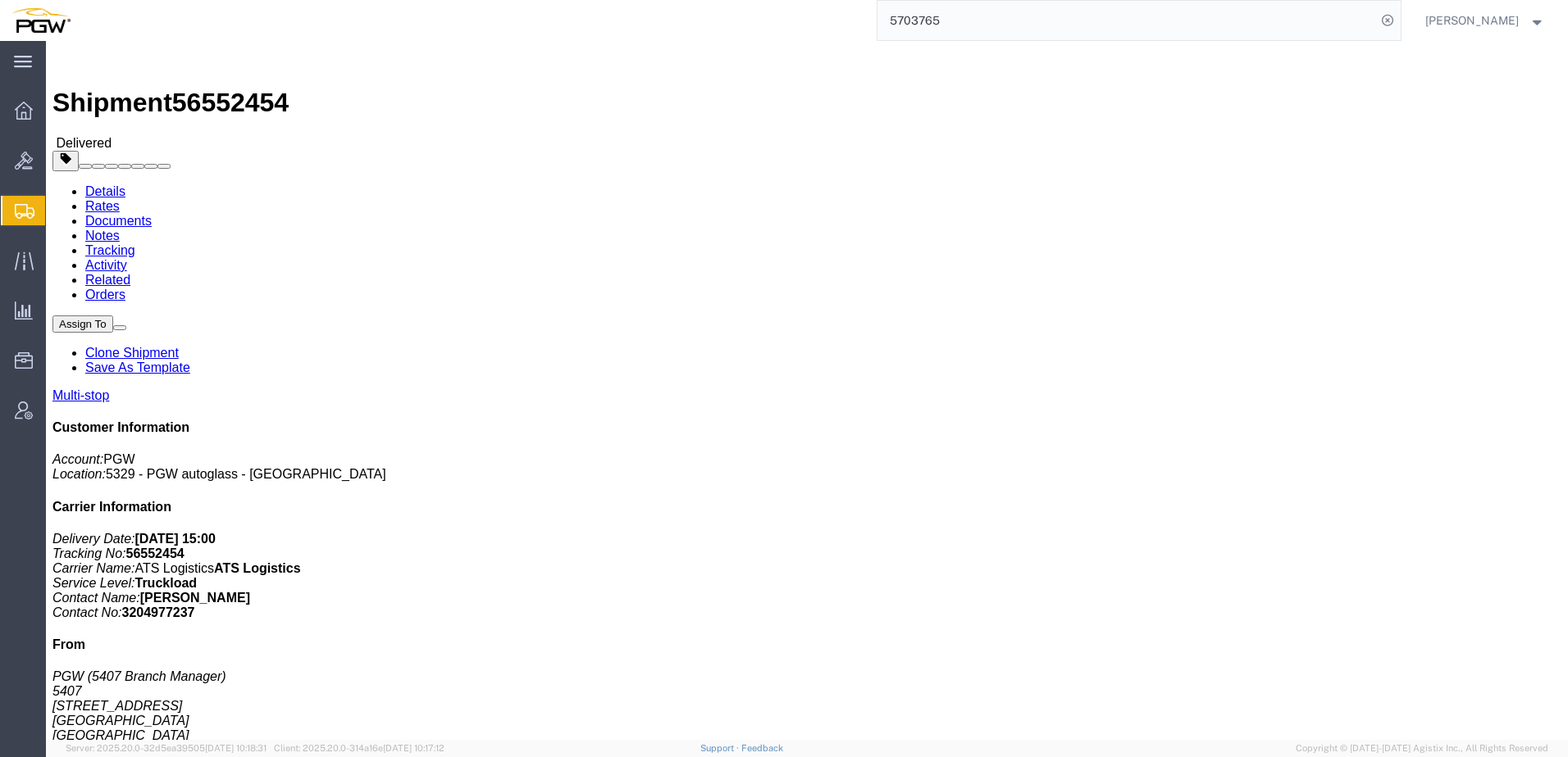
paste input "6936476"
type input "56936476"
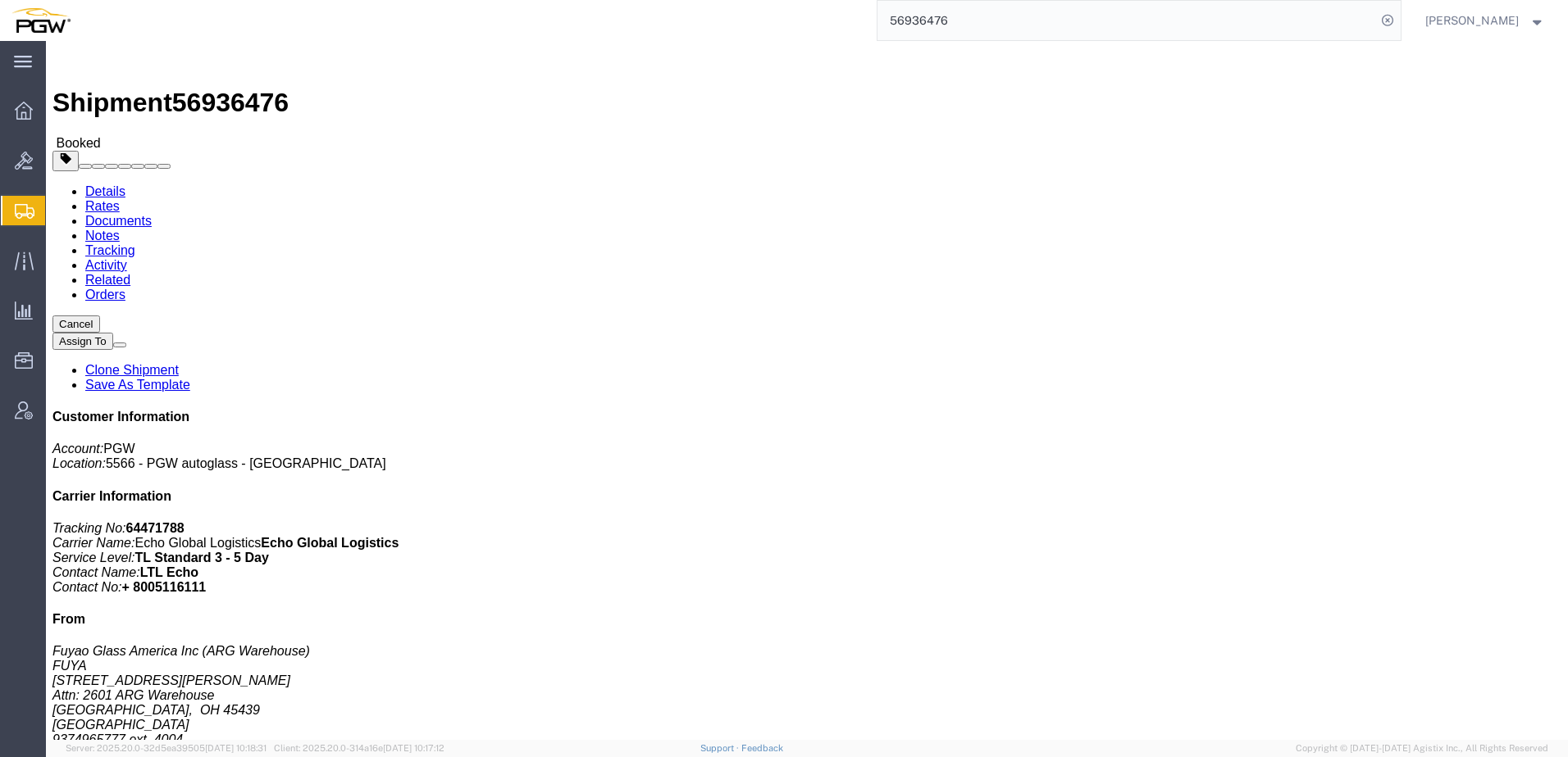
click link "Rates"
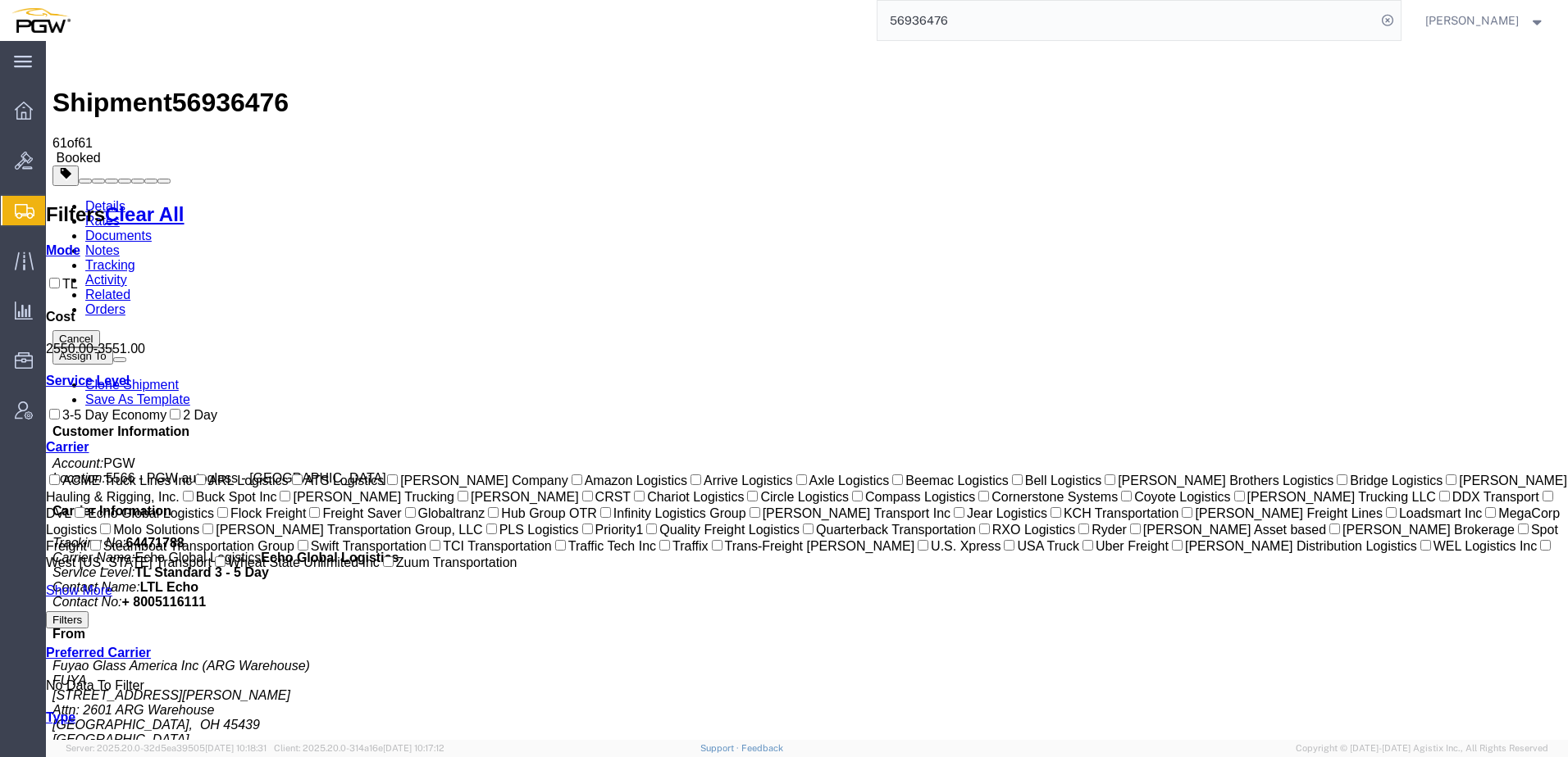
click at [179, 378] on link "Clone Shipment" at bounding box center [132, 385] width 94 height 14
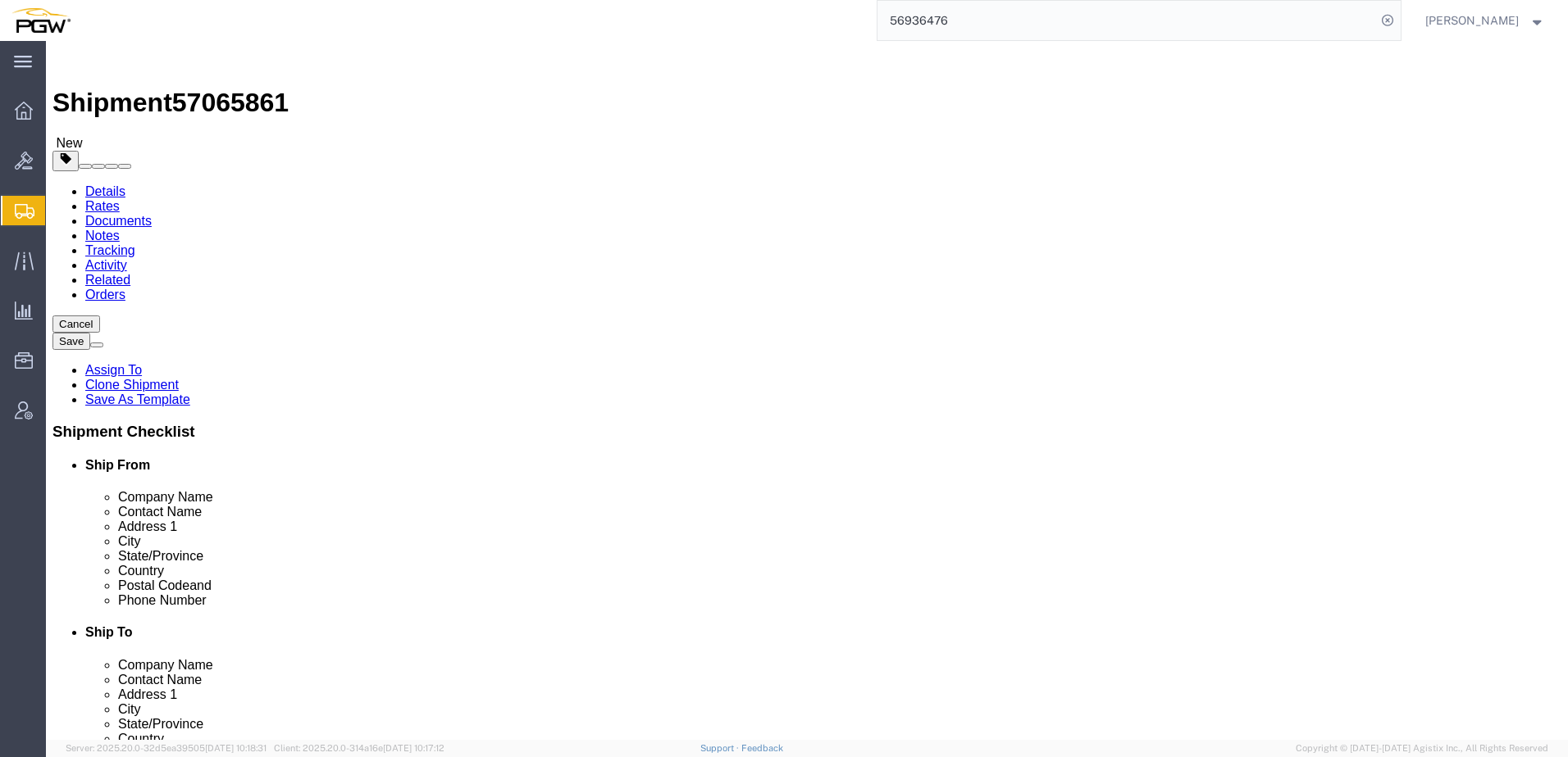
select select
select select "28375"
drag, startPoint x: 134, startPoint y: 27, endPoint x: 227, endPoint y: 23, distance: 93.1
click div "Shipment 57065861 New"
copy h1 "57065861"
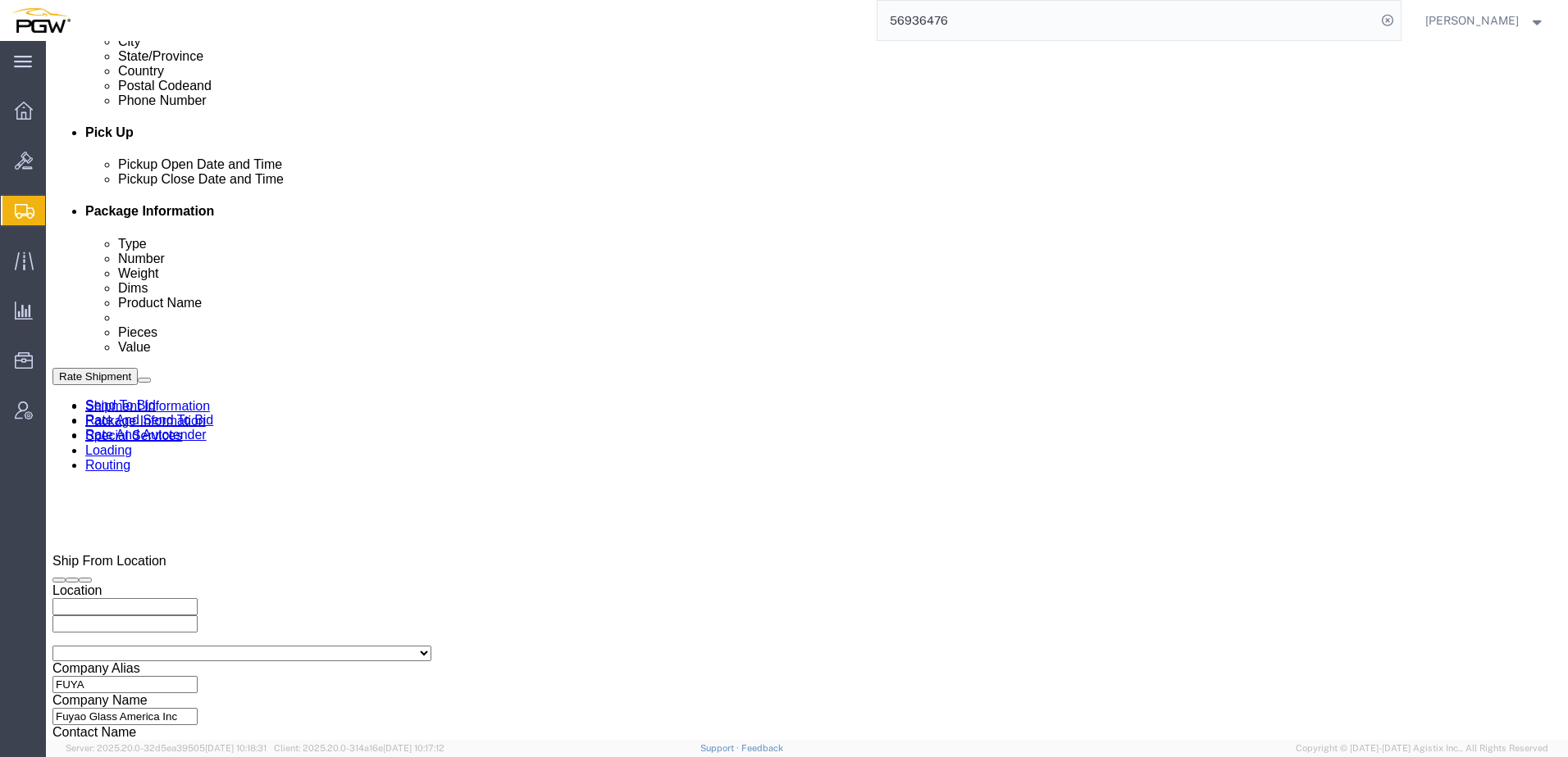
scroll to position [492, 0]
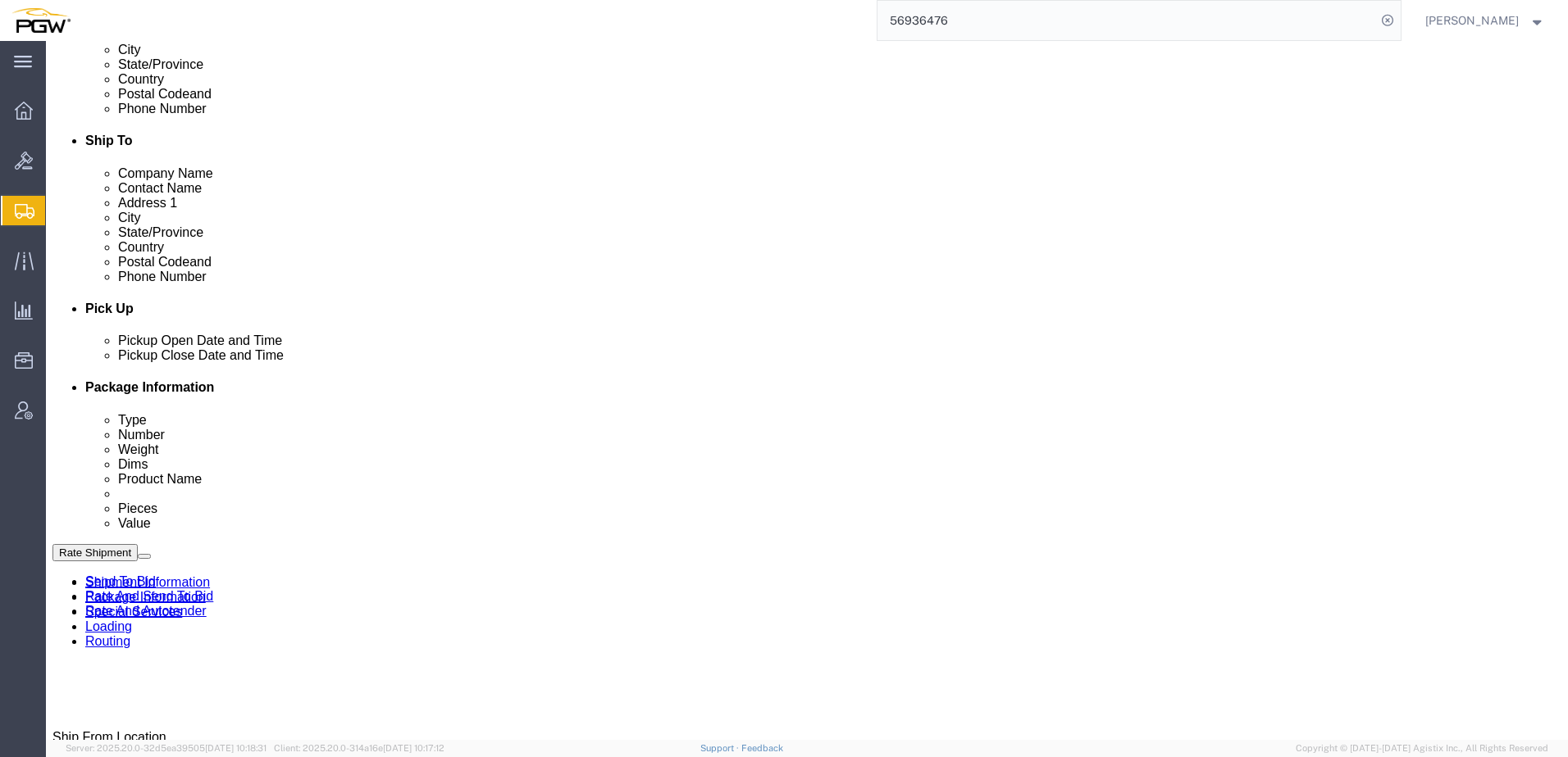
click div "Oct 08 2025 1:17 PM"
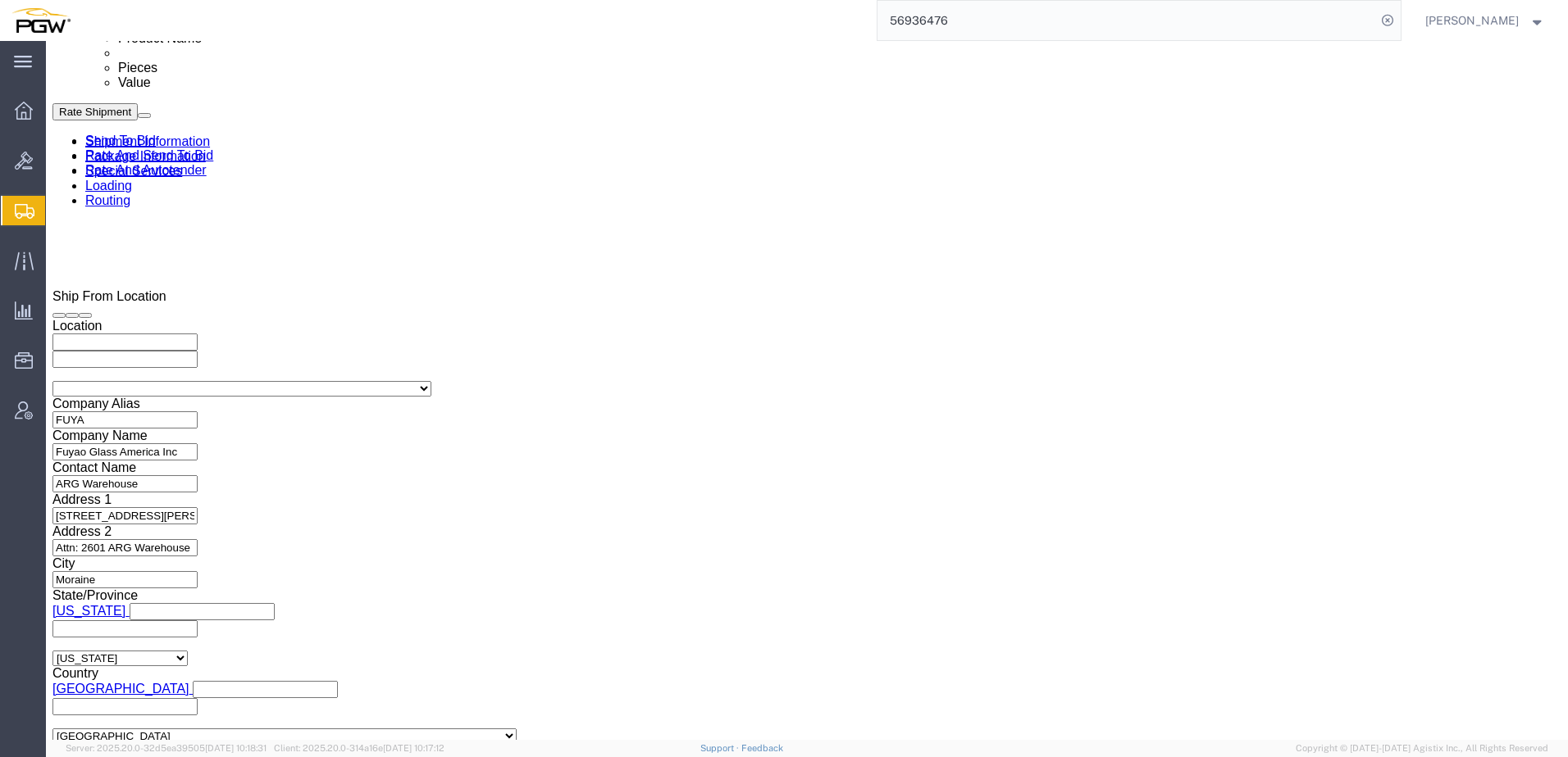
scroll to position [904, 0]
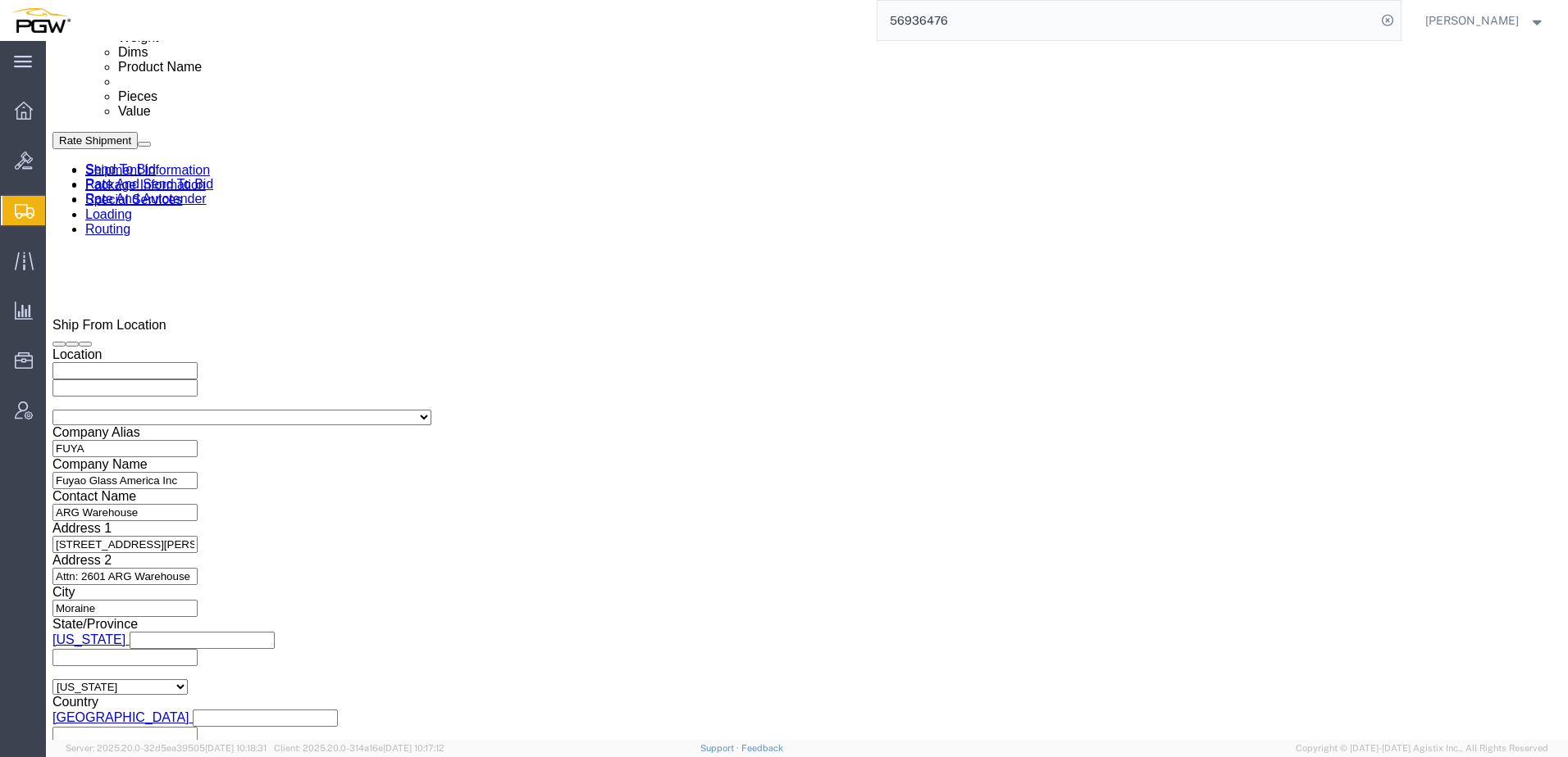
click button "Cancel"
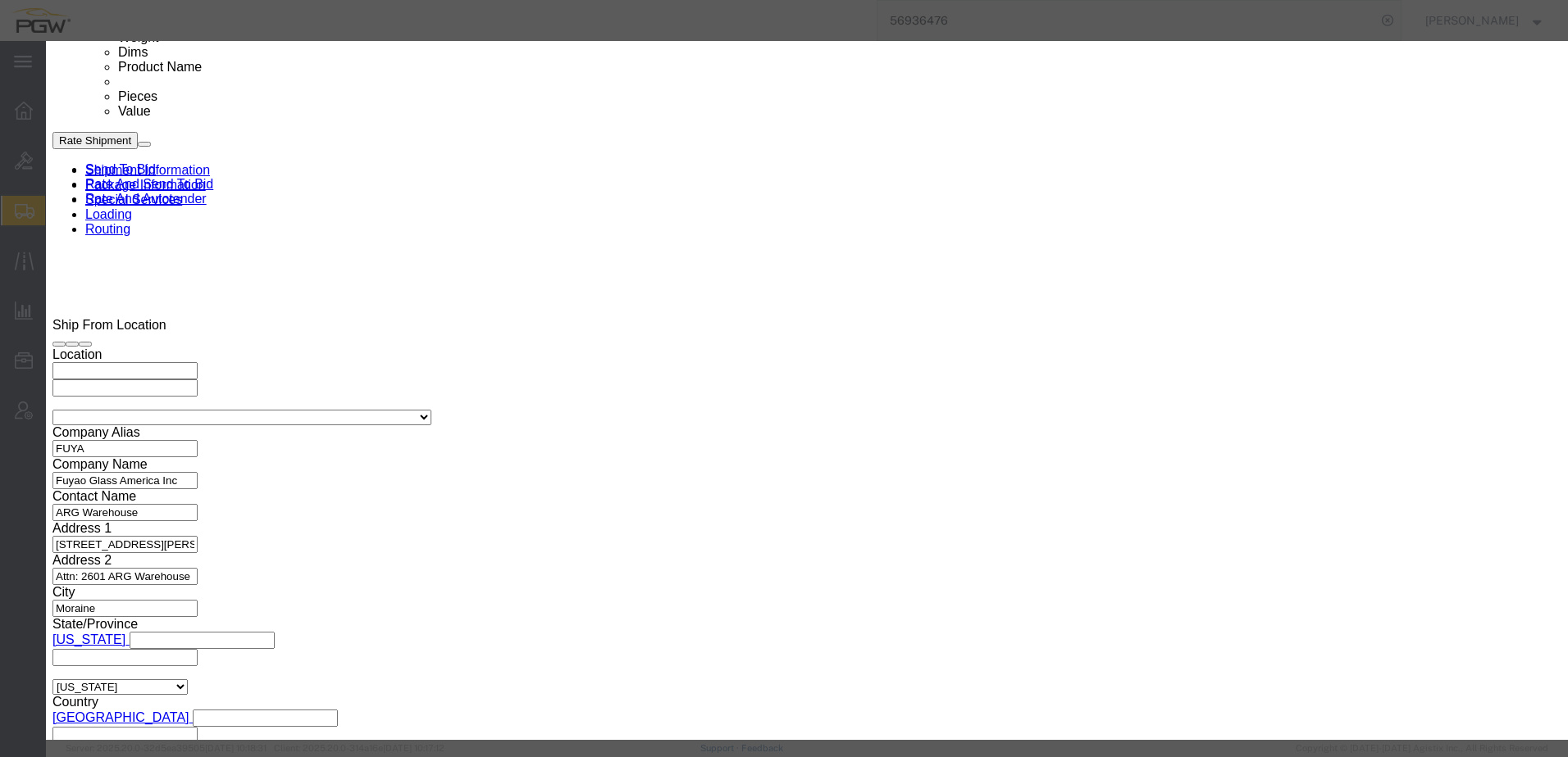
click button "Yes"
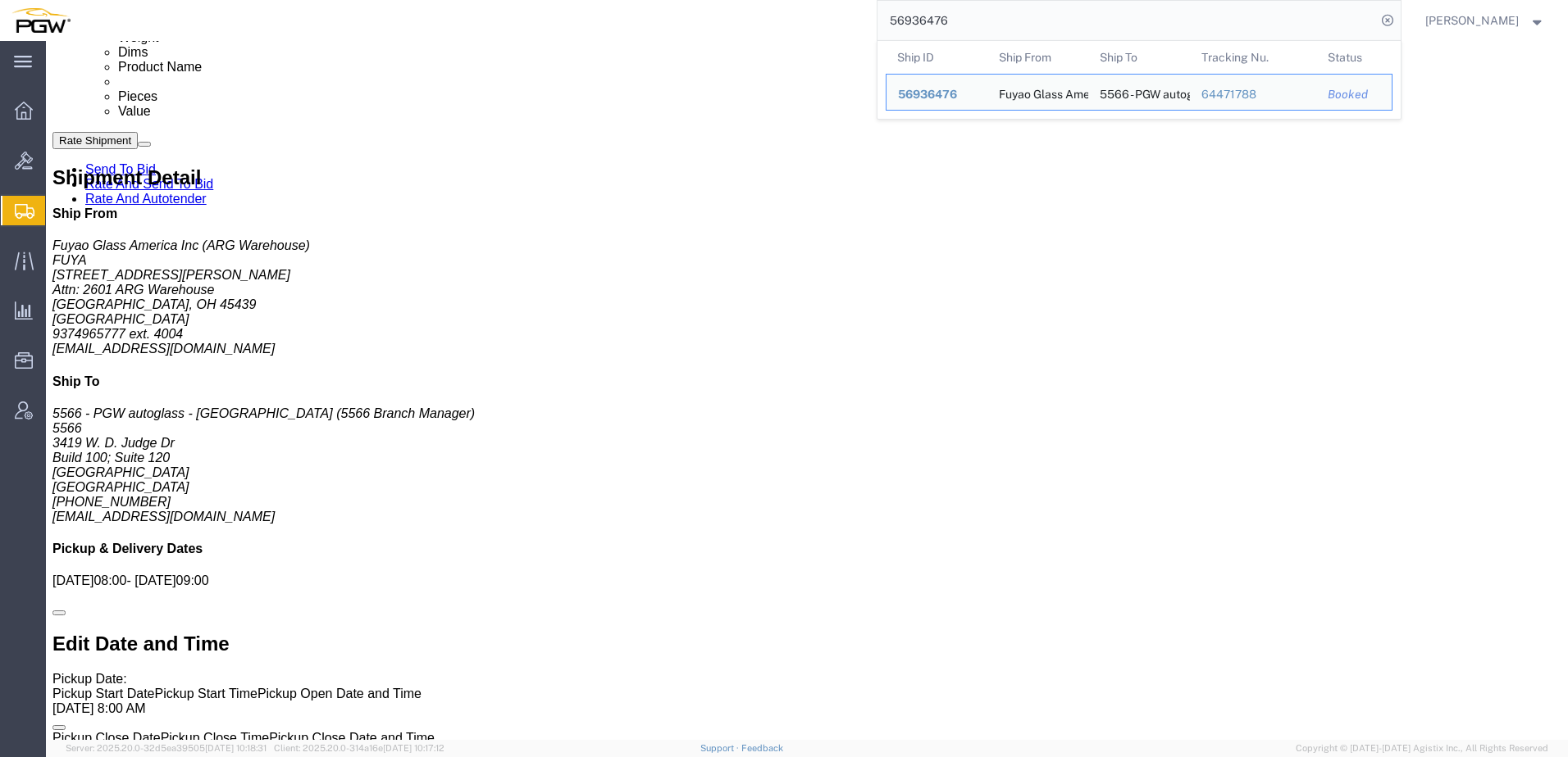
drag, startPoint x: 1015, startPoint y: 22, endPoint x: 154, endPoint y: -11, distance: 861.6
click at [154, 0] on html "main_menu Created with Sketch. Collapse Menu Overview Bids Shipments Shipment M…" at bounding box center [784, 378] width 1568 height 757
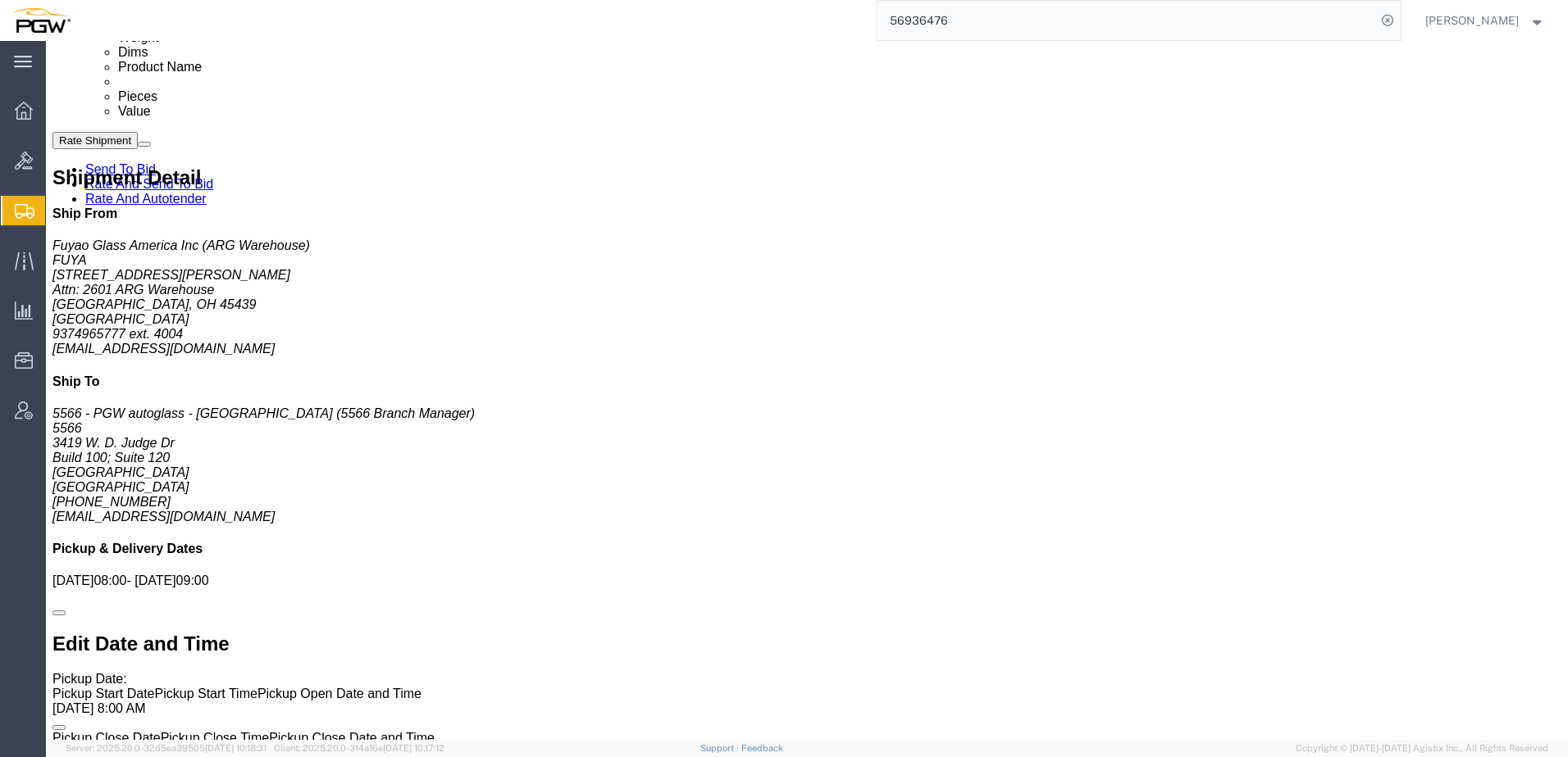
paste input "5474132"
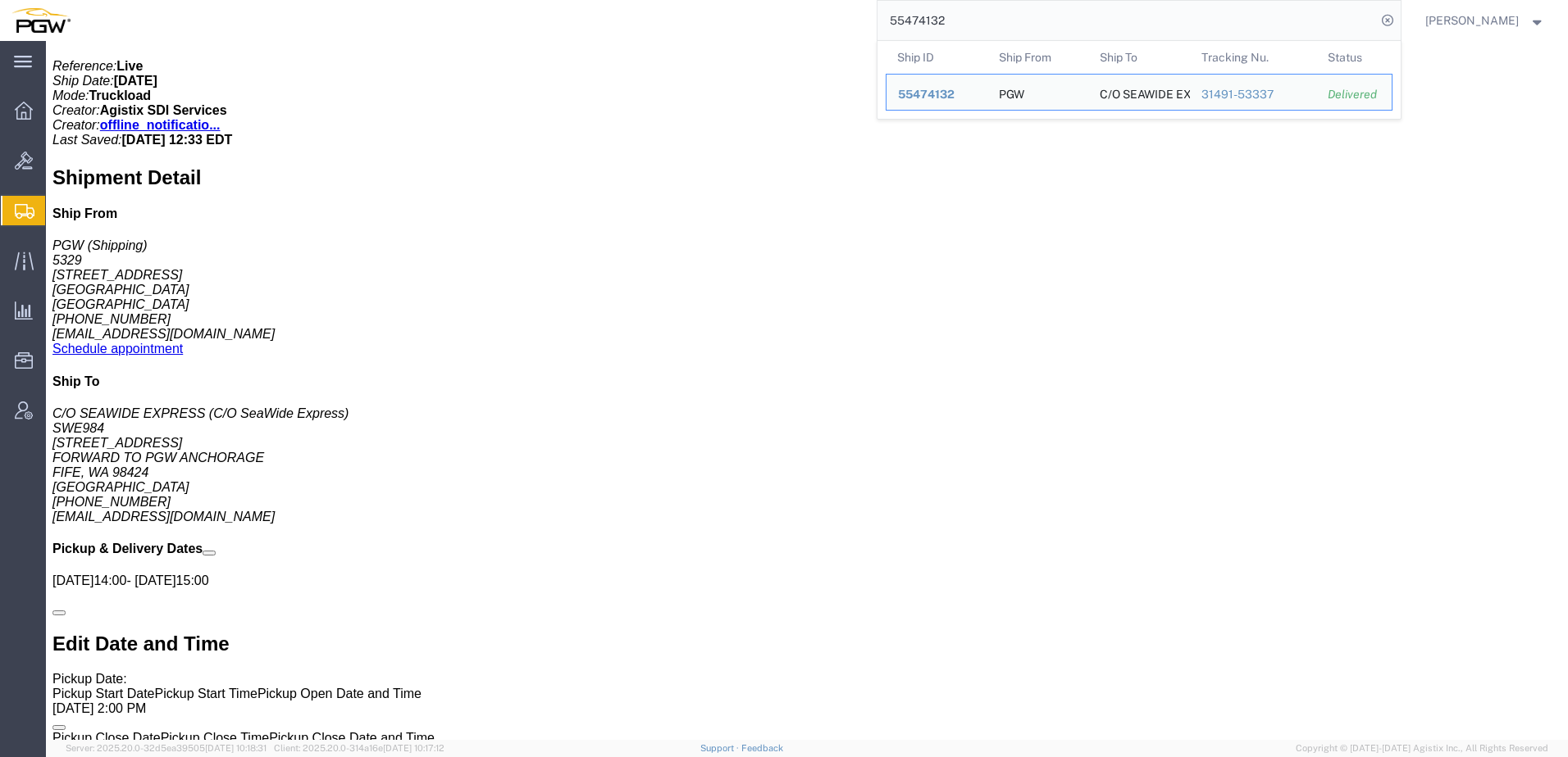
drag, startPoint x: 1037, startPoint y: 13, endPoint x: 51, endPoint y: -27, distance: 986.8
click at [51, 0] on html "main_menu Created with Sketch. Collapse Menu Overview Bids Shipments Shipment M…" at bounding box center [784, 378] width 1568 height 757
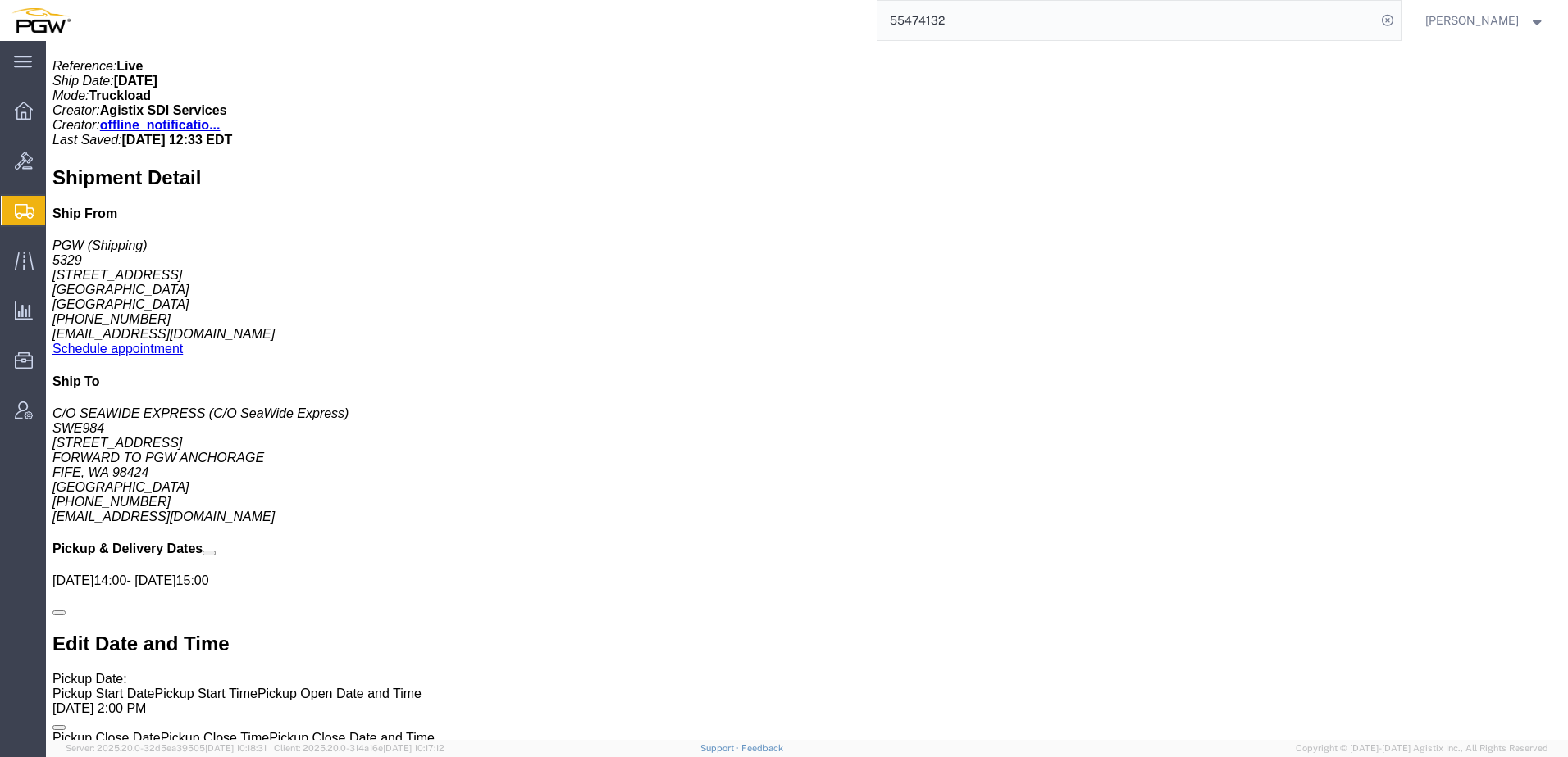
paste input "171605"
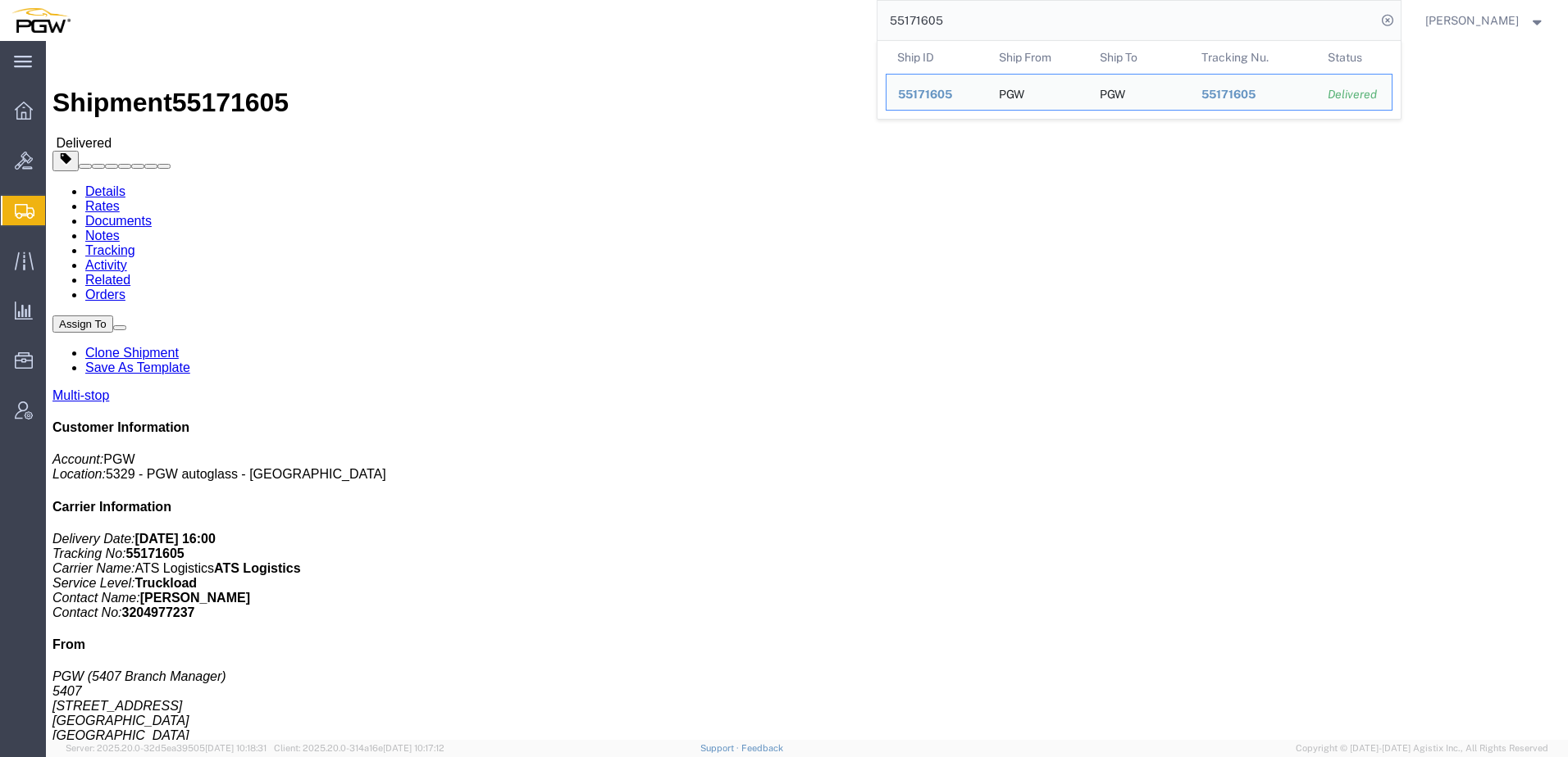
drag, startPoint x: 990, startPoint y: 14, endPoint x: 221, endPoint y: 16, distance: 769.0
click at [221, 16] on div "55171605 Ship ID Ship From Ship To Tracking Nu. Status Ship ID 55171605 Ship Fr…" at bounding box center [741, 21] width 1319 height 41
paste input "365233"
click div "Shipment Detail Multi-stop Ship From PGW (Shipping) 5329 850 Southern Ave Chill…"
drag, startPoint x: 1014, startPoint y: 15, endPoint x: 756, endPoint y: 1, distance: 258.4
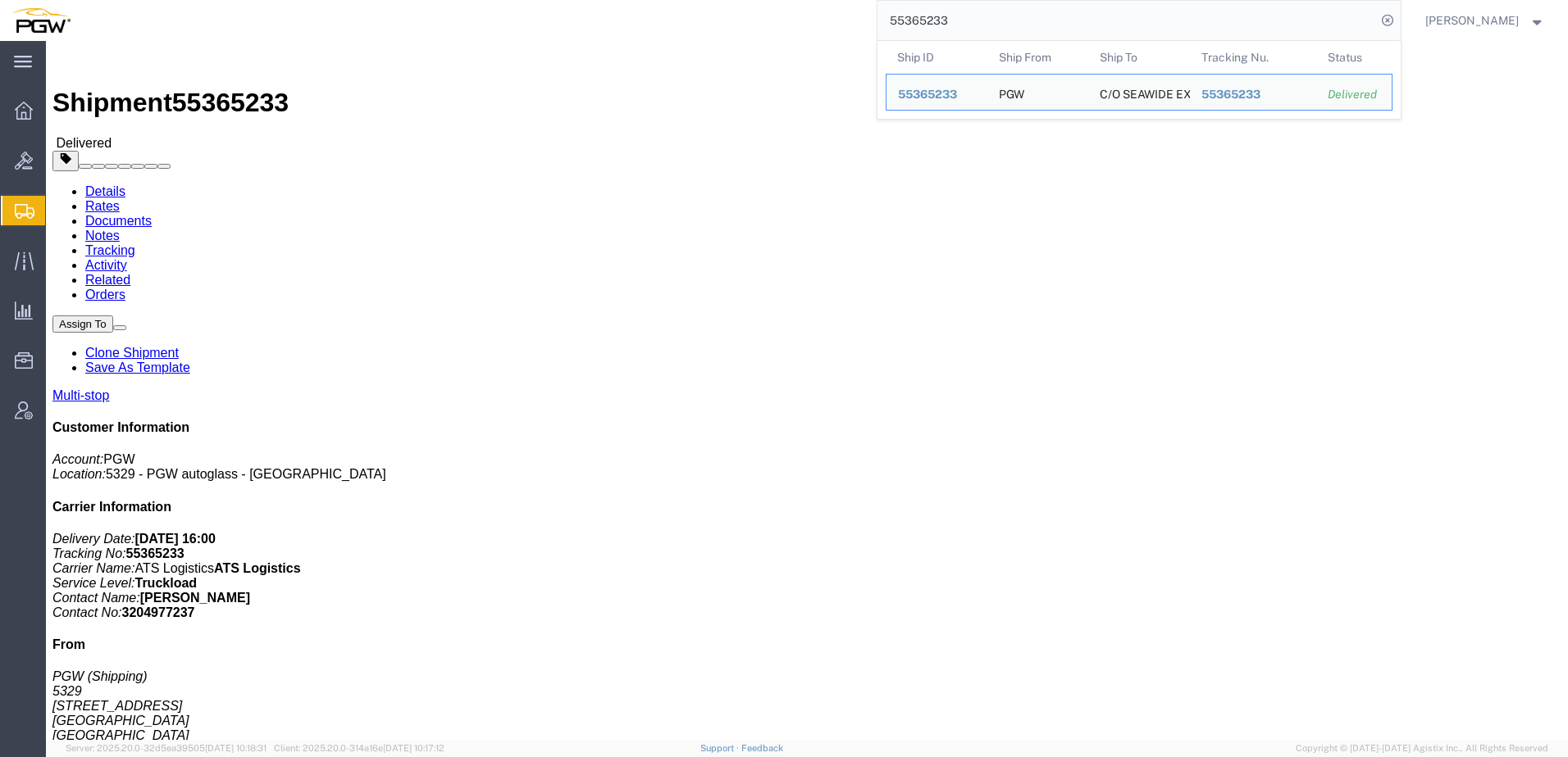
click at [743, 3] on div "55365233 Ship ID Ship From Ship To Tracking Nu. Status Ship ID 55365233 Ship Fr…" at bounding box center [741, 21] width 1319 height 41
paste input "4732292"
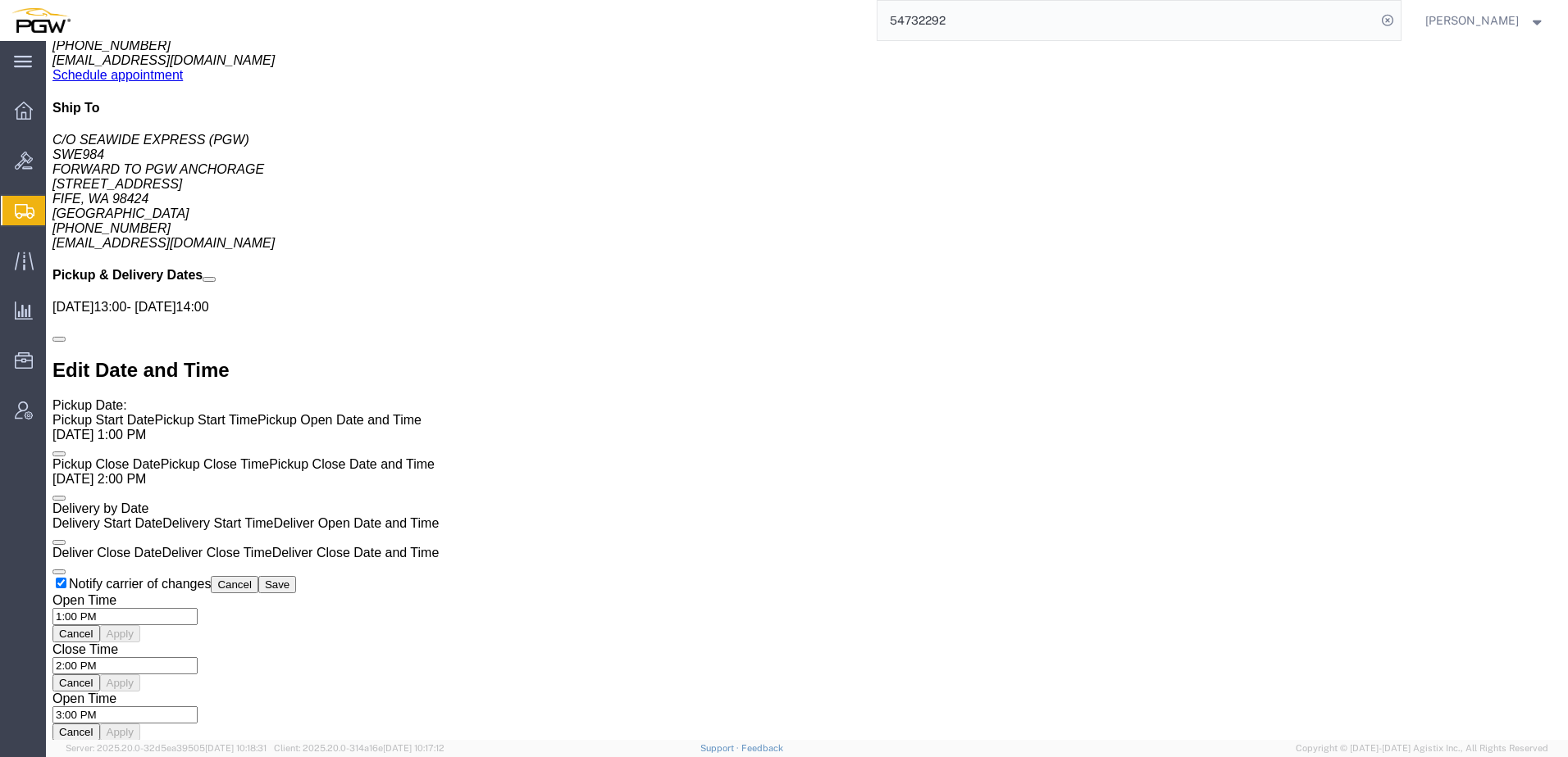
scroll to position [1393, 0]
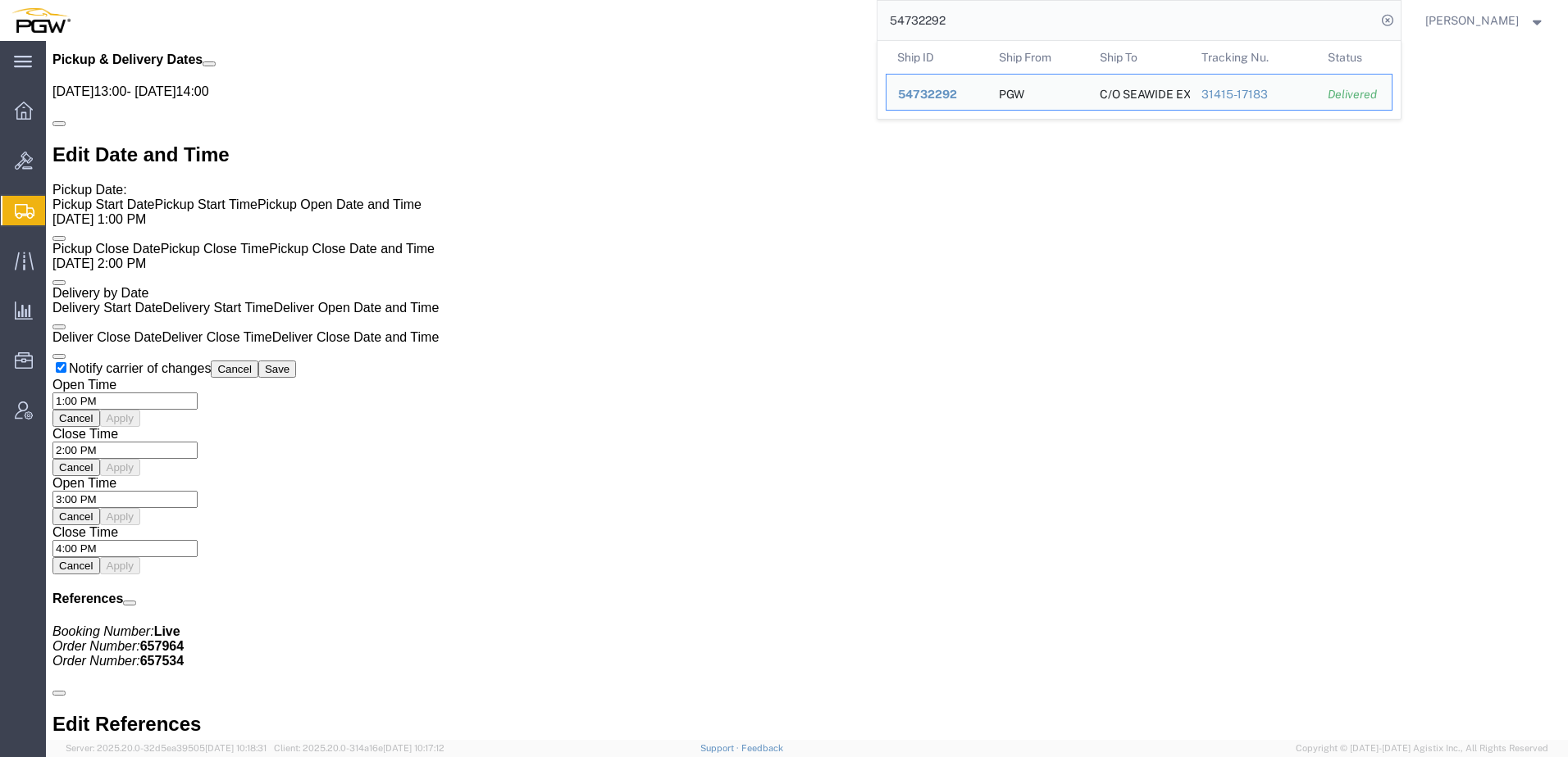
drag, startPoint x: 1004, startPoint y: 24, endPoint x: 315, endPoint y: 8, distance: 689.2
click at [333, 0] on html "main_menu Created with Sketch. Collapse Menu Overview Bids Shipments Shipment M…" at bounding box center [784, 378] width 1568 height 757
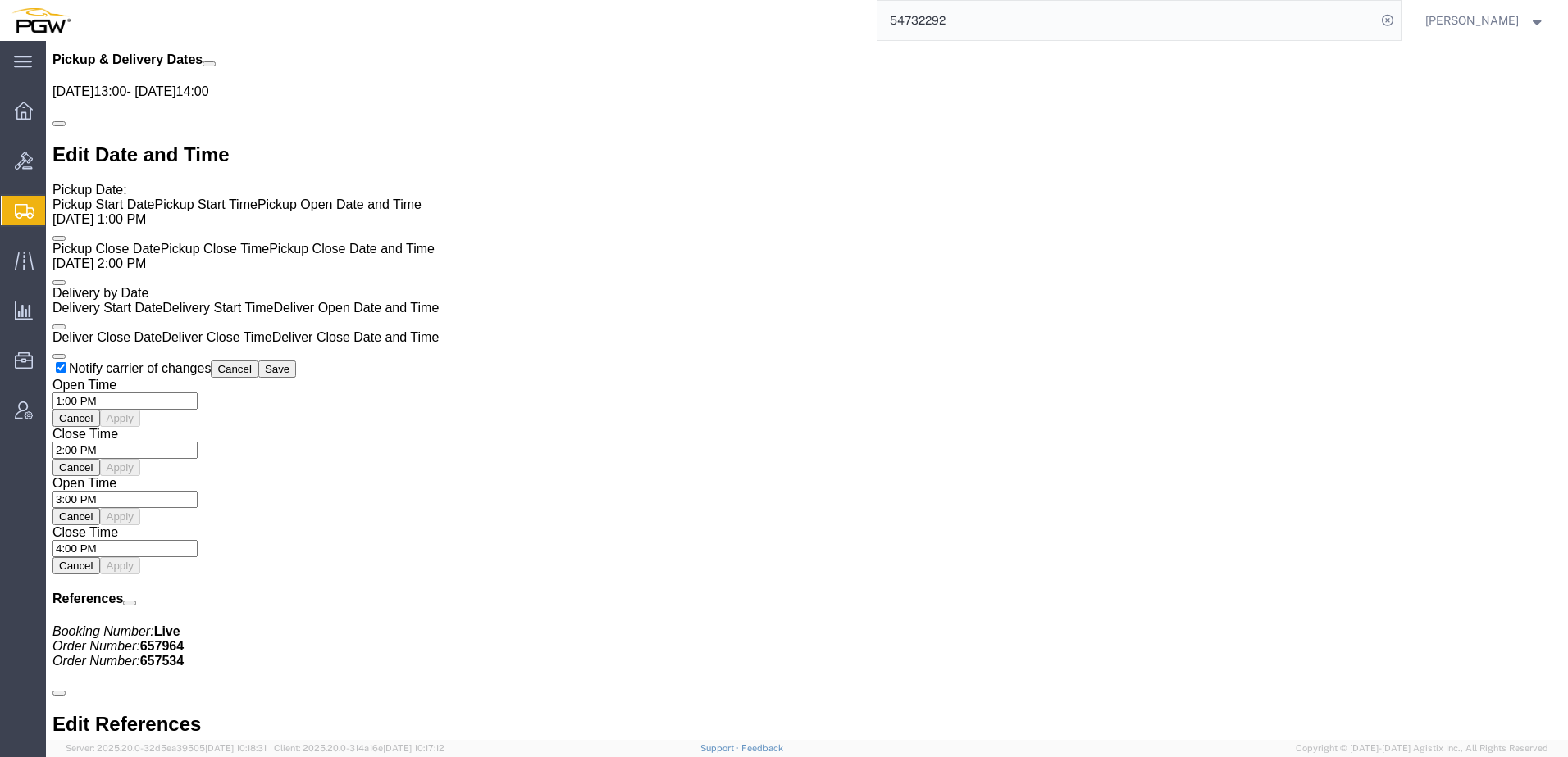
paste input "6777989"
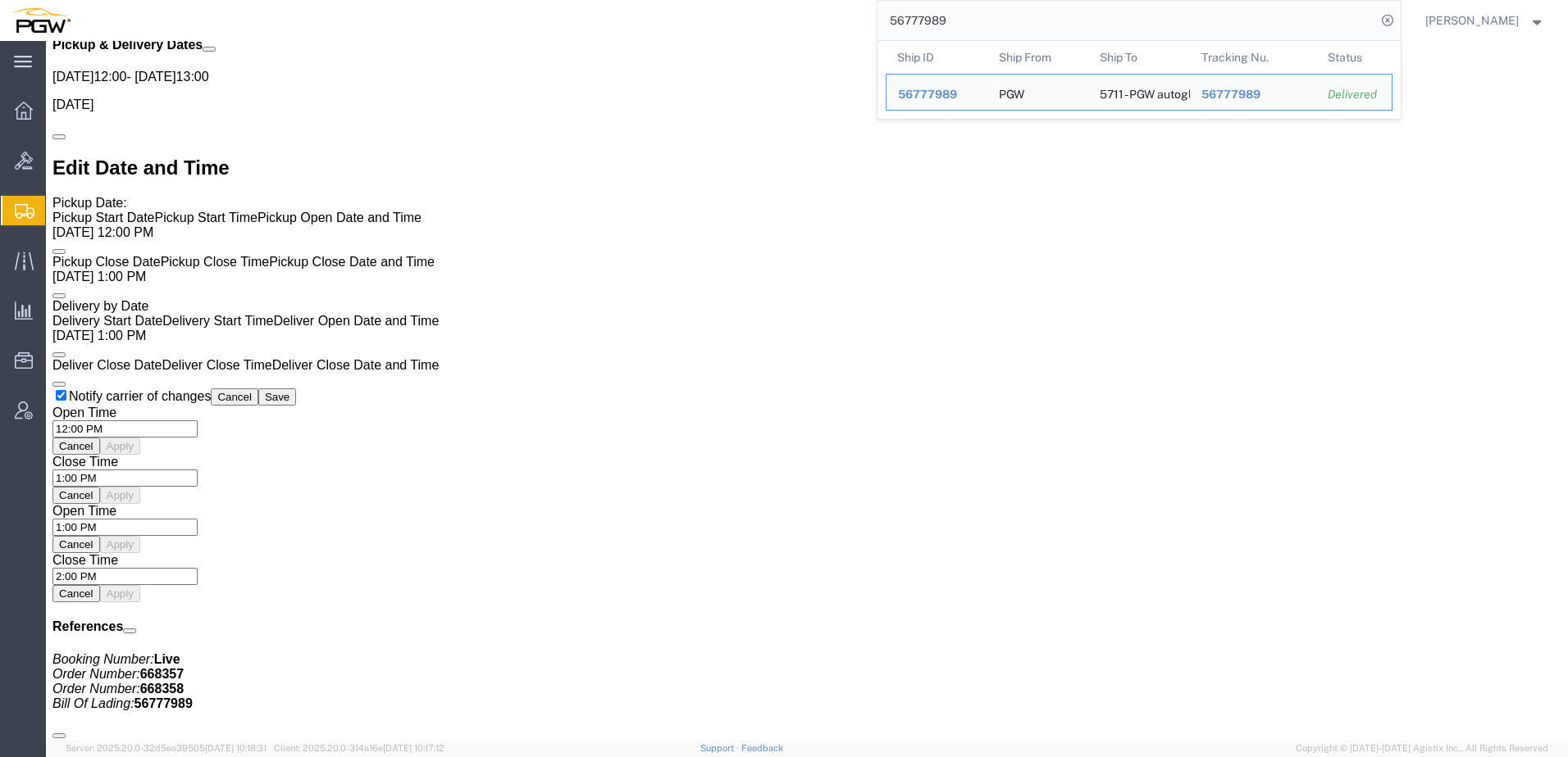
drag, startPoint x: 1009, startPoint y: 16, endPoint x: 268, endPoint y: -16, distance: 741.7
click at [268, 0] on html "main_menu Created with Sketch. Collapse Menu Overview Bids Shipments Shipment M…" at bounding box center [784, 378] width 1568 height 757
paste input "279042"
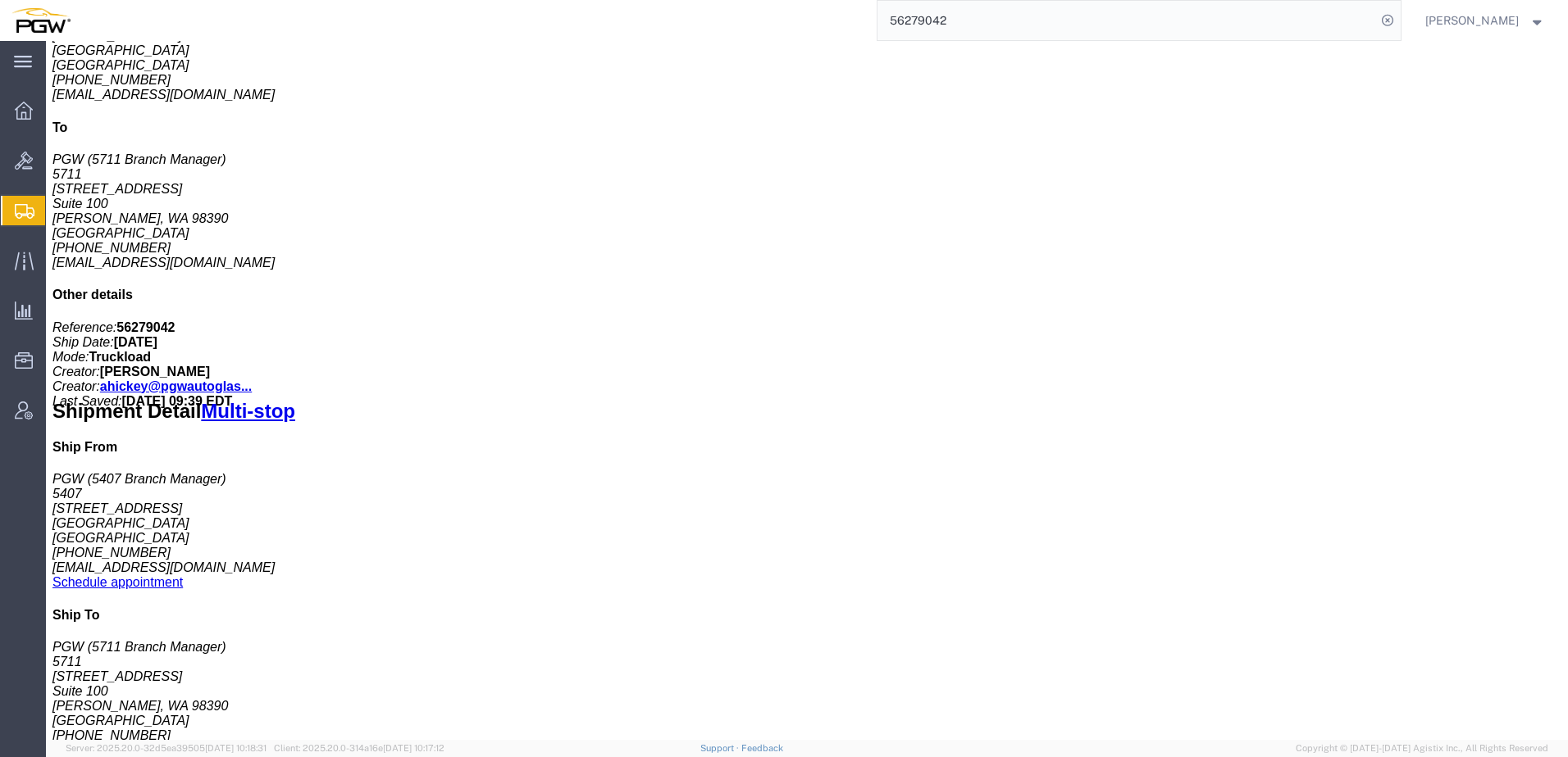
scroll to position [410, 0]
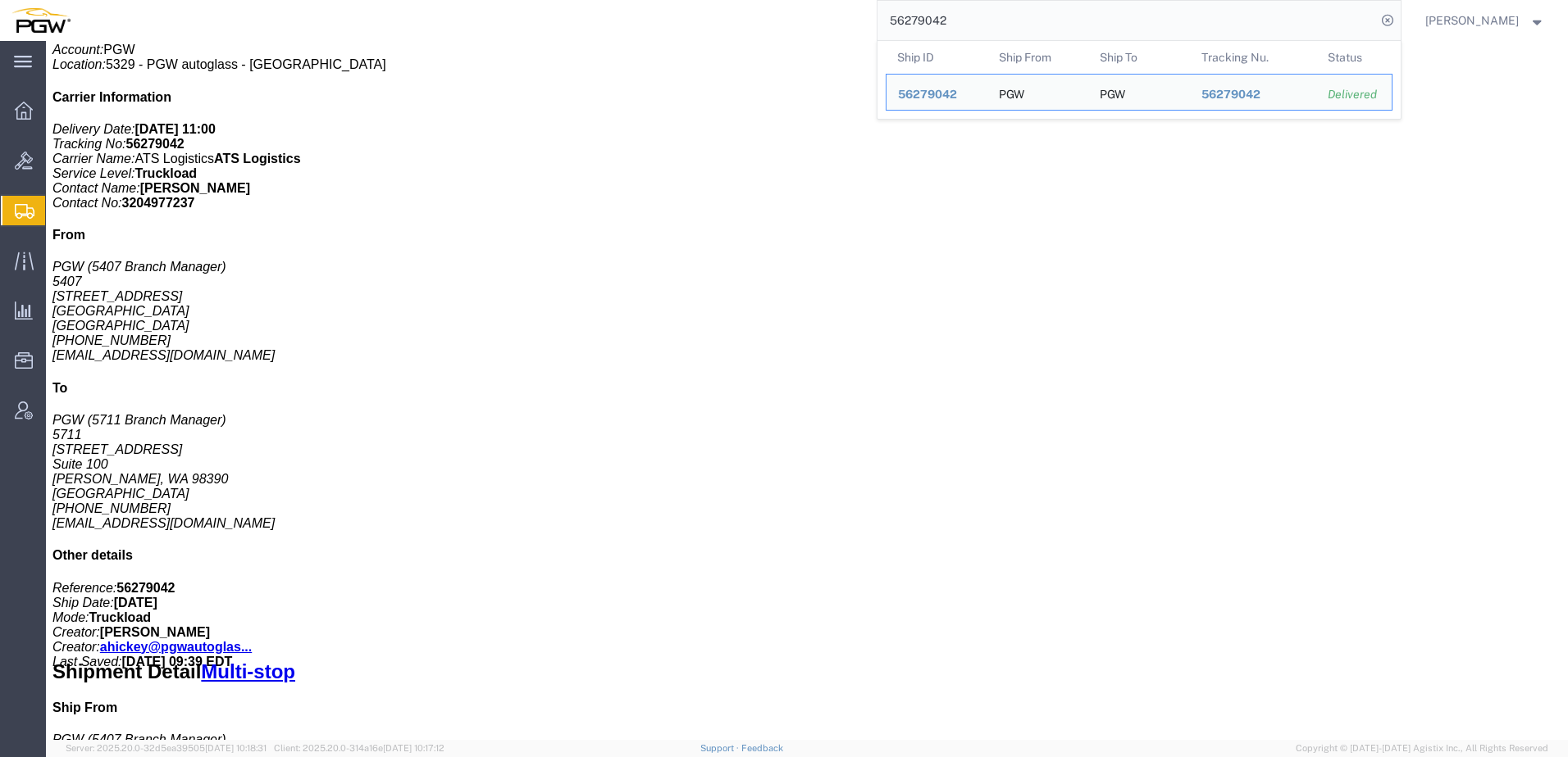
drag, startPoint x: 1011, startPoint y: 20, endPoint x: 23, endPoint y: 7, distance: 988.1
click at [32, 6] on nav "56279042 Ship ID Ship From Ship To Tracking Nu. Status Ship ID 56279042 Ship Fr…" at bounding box center [789, 21] width 1556 height 41
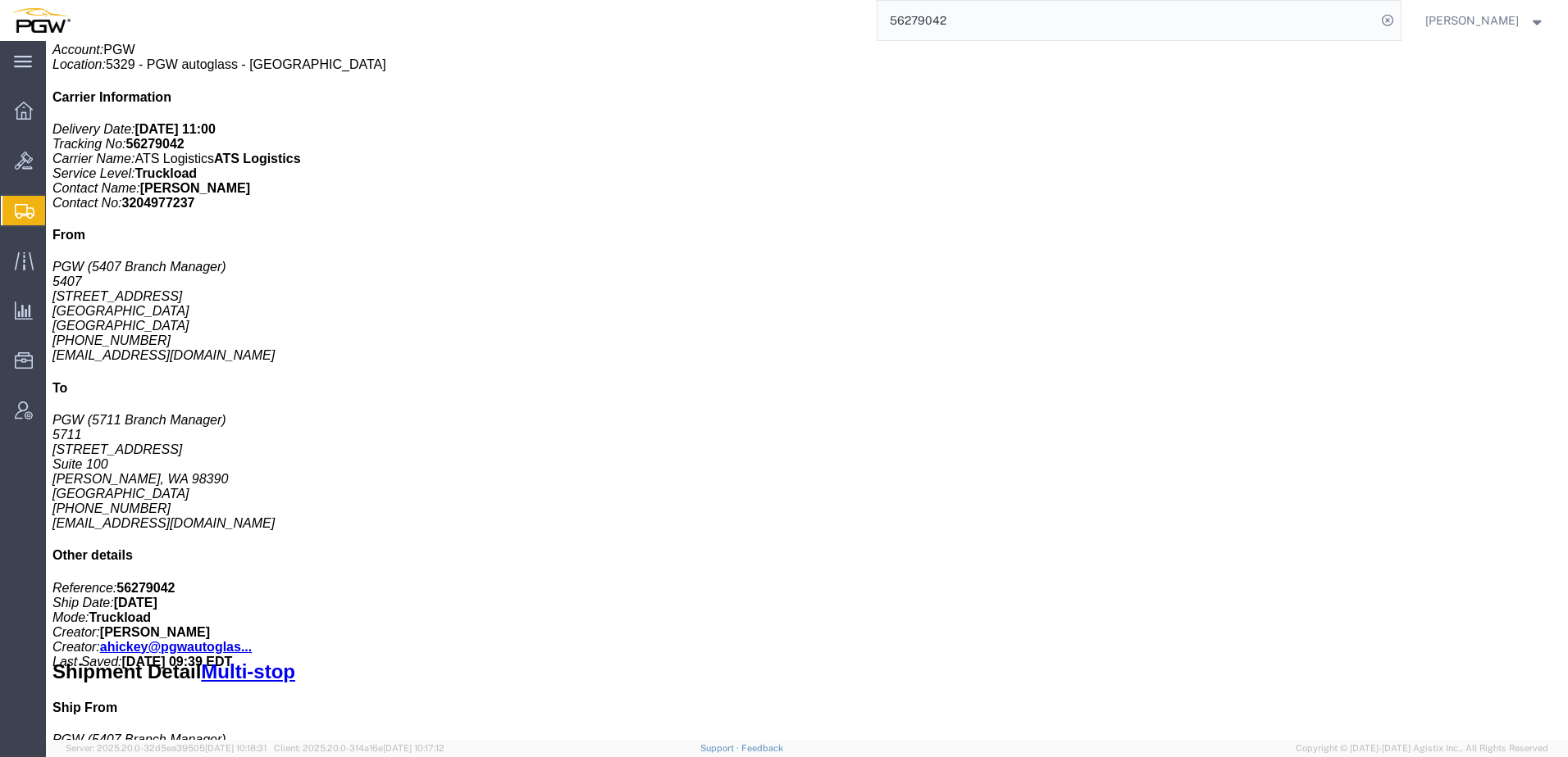
paste input "5899611"
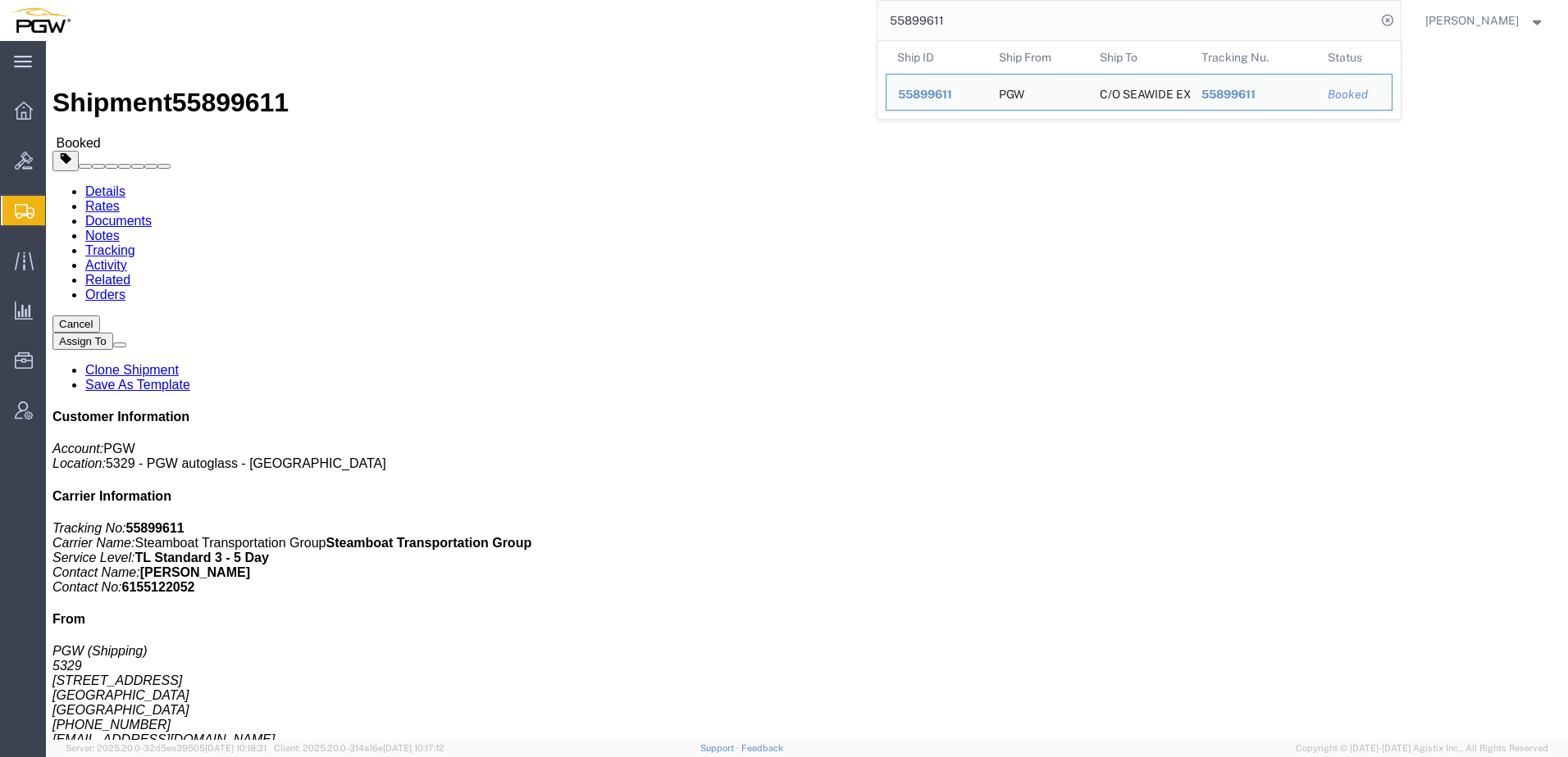
drag, startPoint x: 1028, startPoint y: 17, endPoint x: 8, endPoint y: -12, distance: 1020.4
click at [8, 0] on html "main_menu Created with Sketch. Collapse Menu Overview Bids Shipments Shipment M…" at bounding box center [784, 378] width 1568 height 757
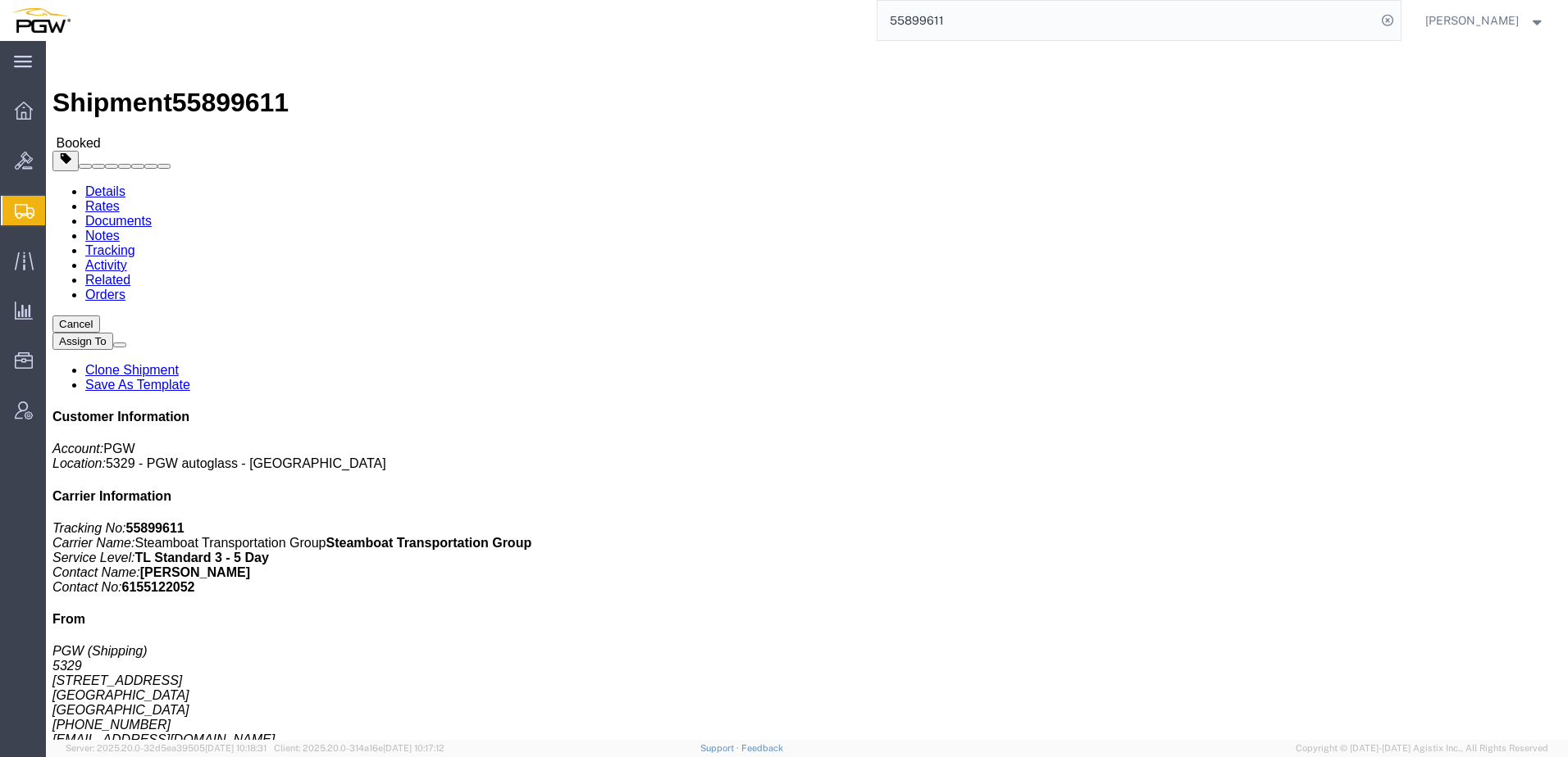
paste input "634987"
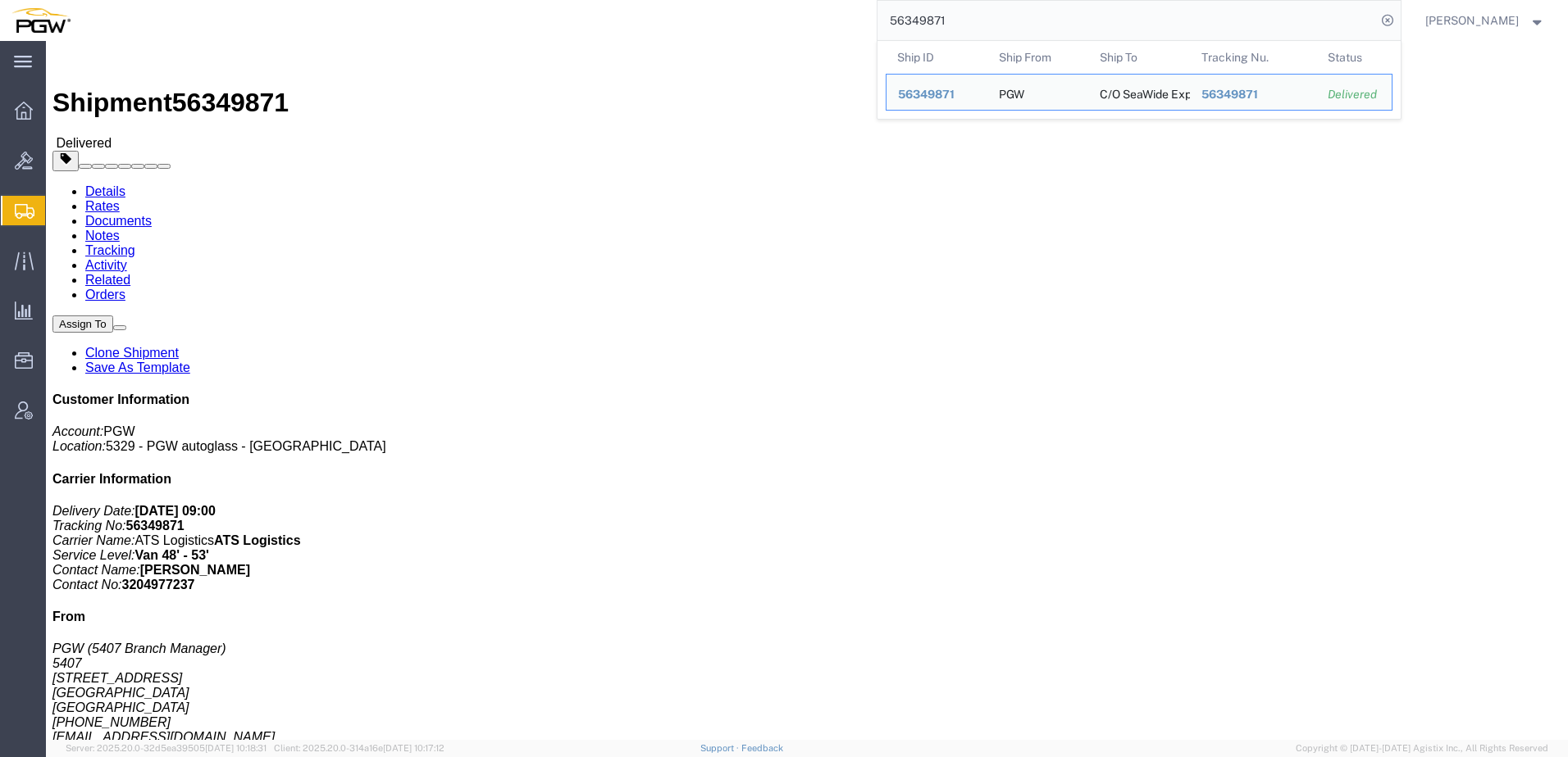
click at [0, 0] on span "Shipment Manager" at bounding box center [0, 0] width 0 height 0
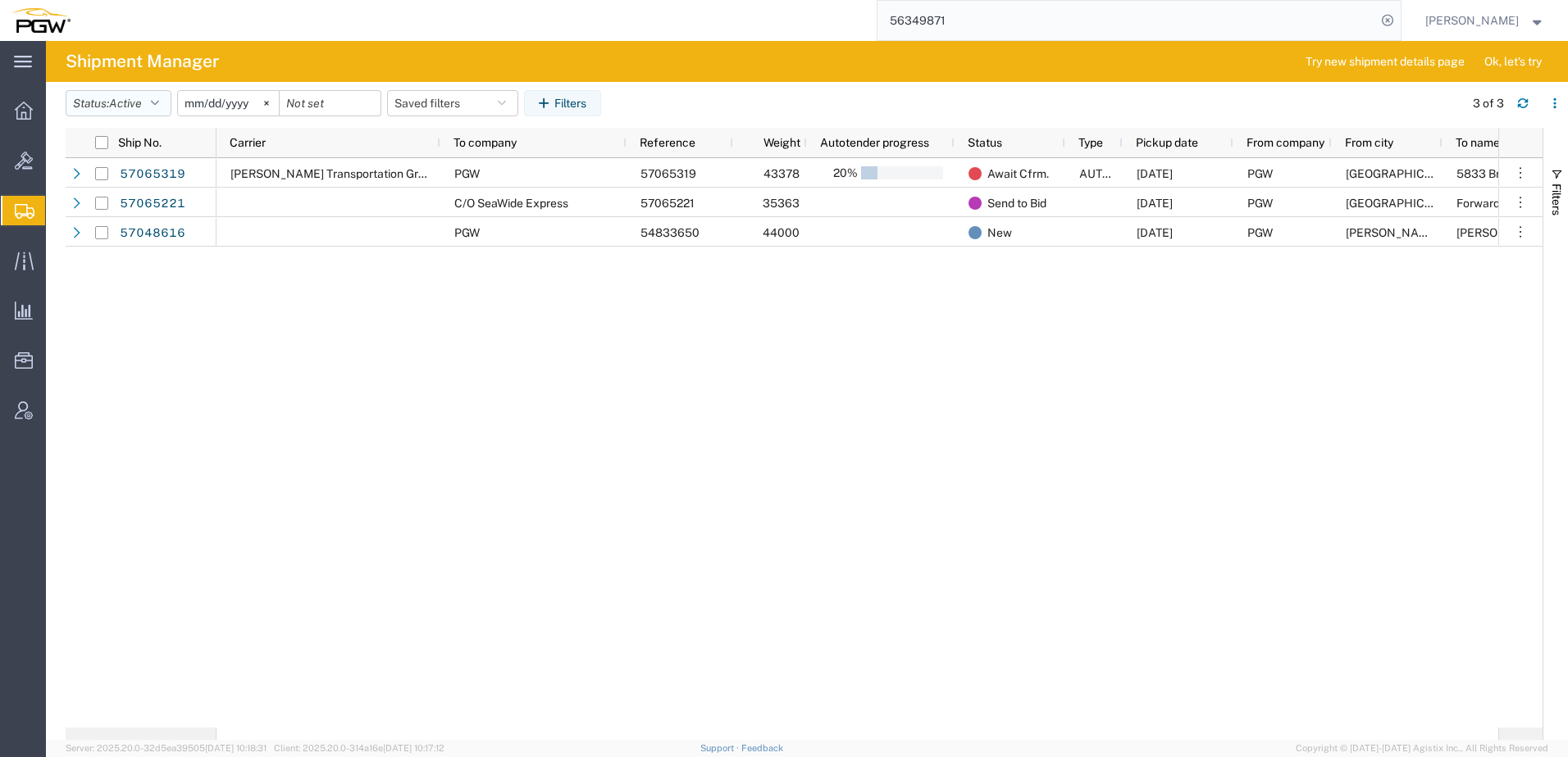
click at [116, 105] on span "Active" at bounding box center [125, 103] width 33 height 13
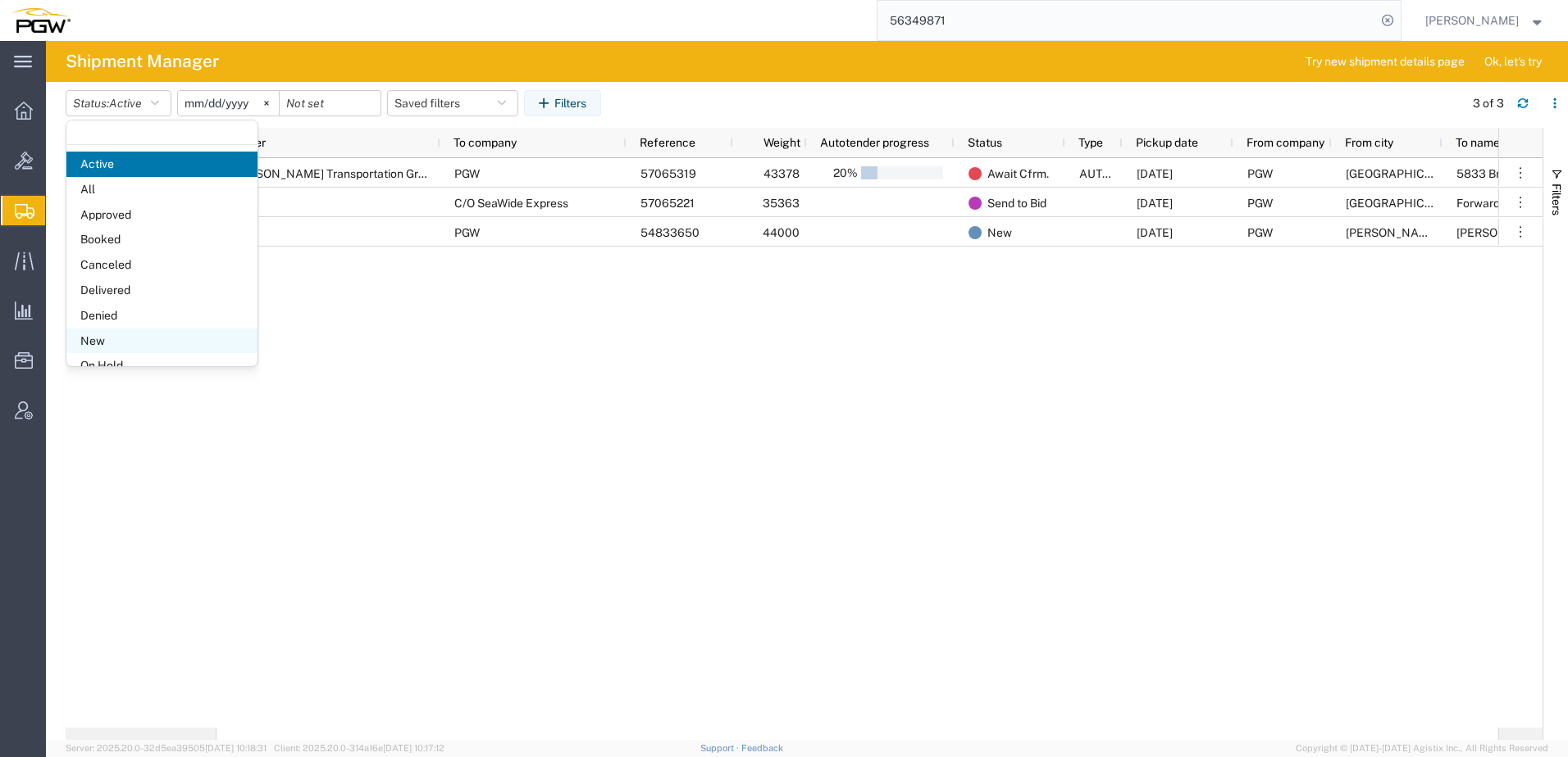
click at [120, 337] on span "New" at bounding box center [162, 341] width 191 height 25
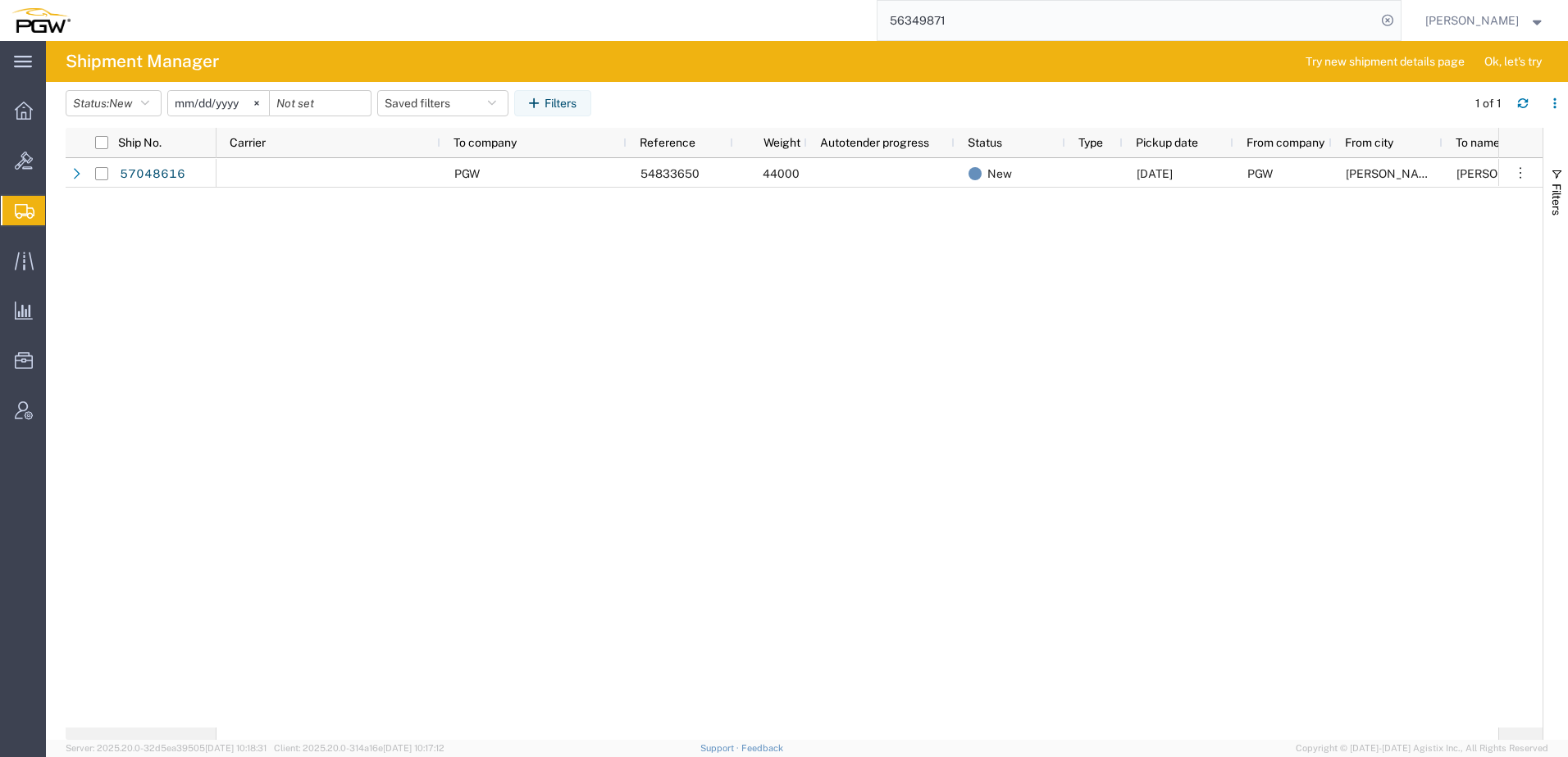
drag, startPoint x: 554, startPoint y: 473, endPoint x: 565, endPoint y: 502, distance: 31.0
click at [554, 473] on div "PGW 54833650 44000 New 10/08/2025 PGW Addison Janet Claytor IL 60101" at bounding box center [857, 443] width 1282 height 570
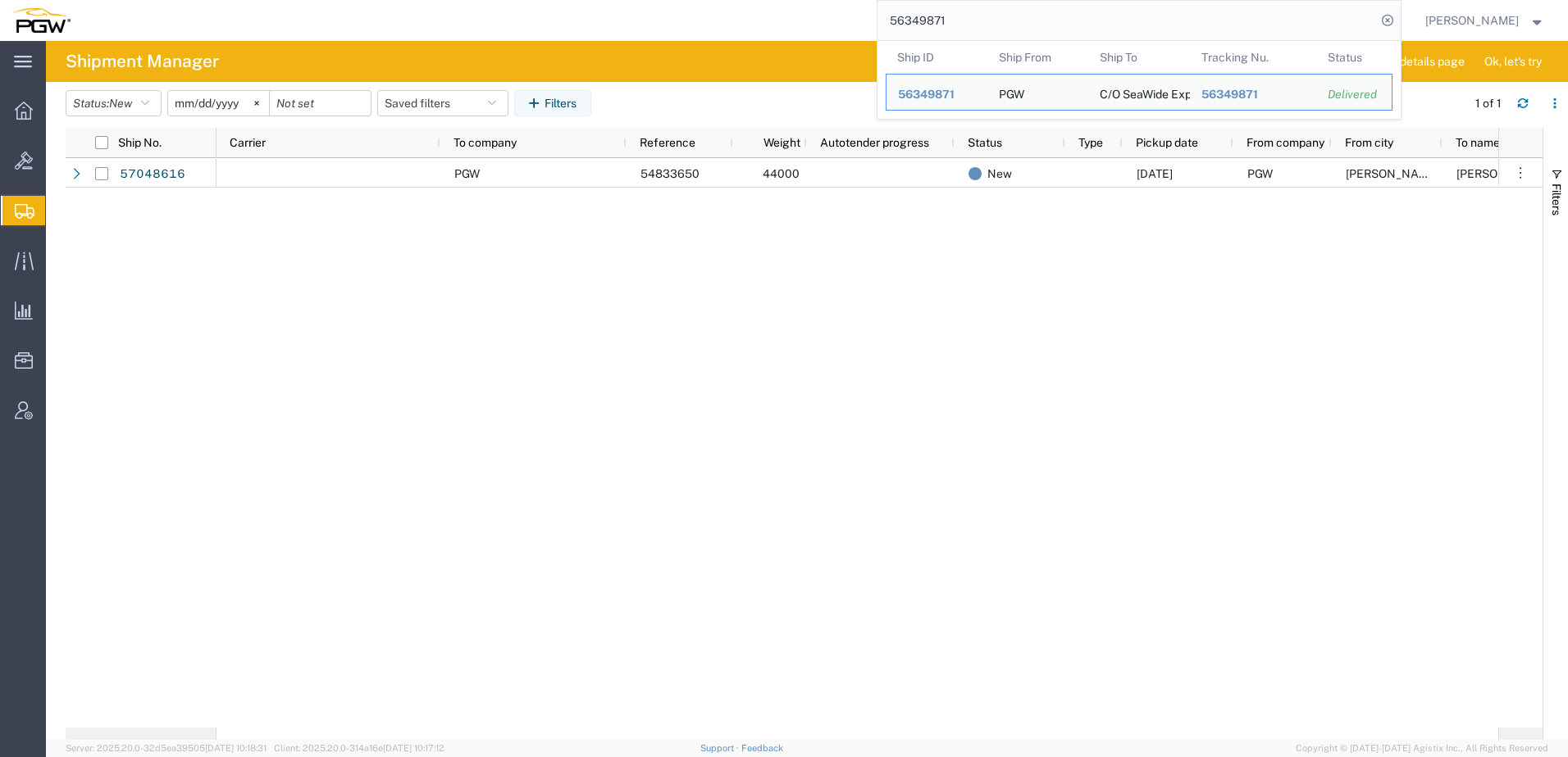
drag, startPoint x: 993, startPoint y: 17, endPoint x: 775, endPoint y: 5, distance: 218.3
click at [775, 5] on div "56349871 Ship ID Ship From Ship To Tracking Nu. Status Ship ID 56349871 Ship Fr…" at bounding box center [741, 21] width 1319 height 41
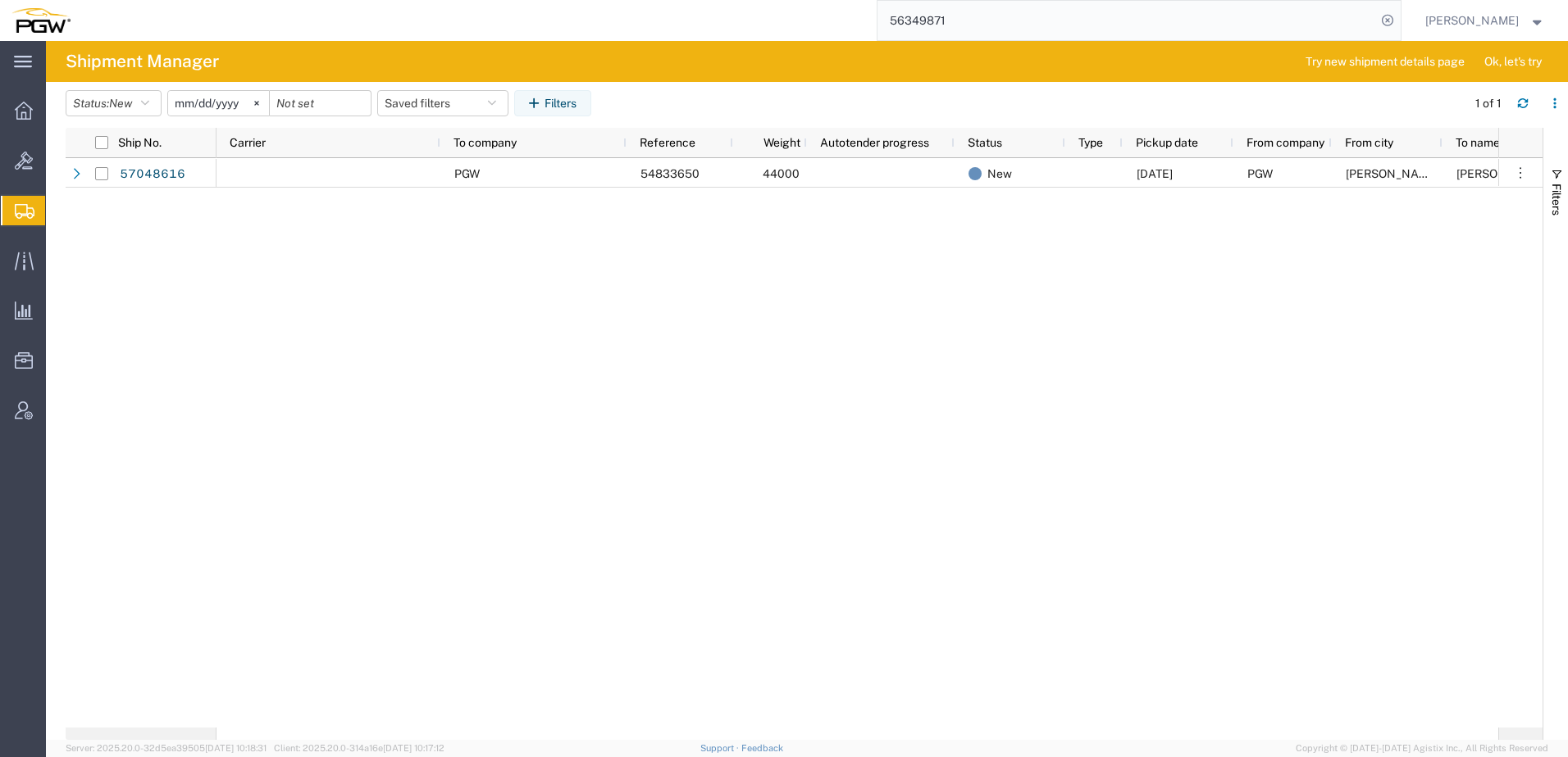
paste input "7037577"
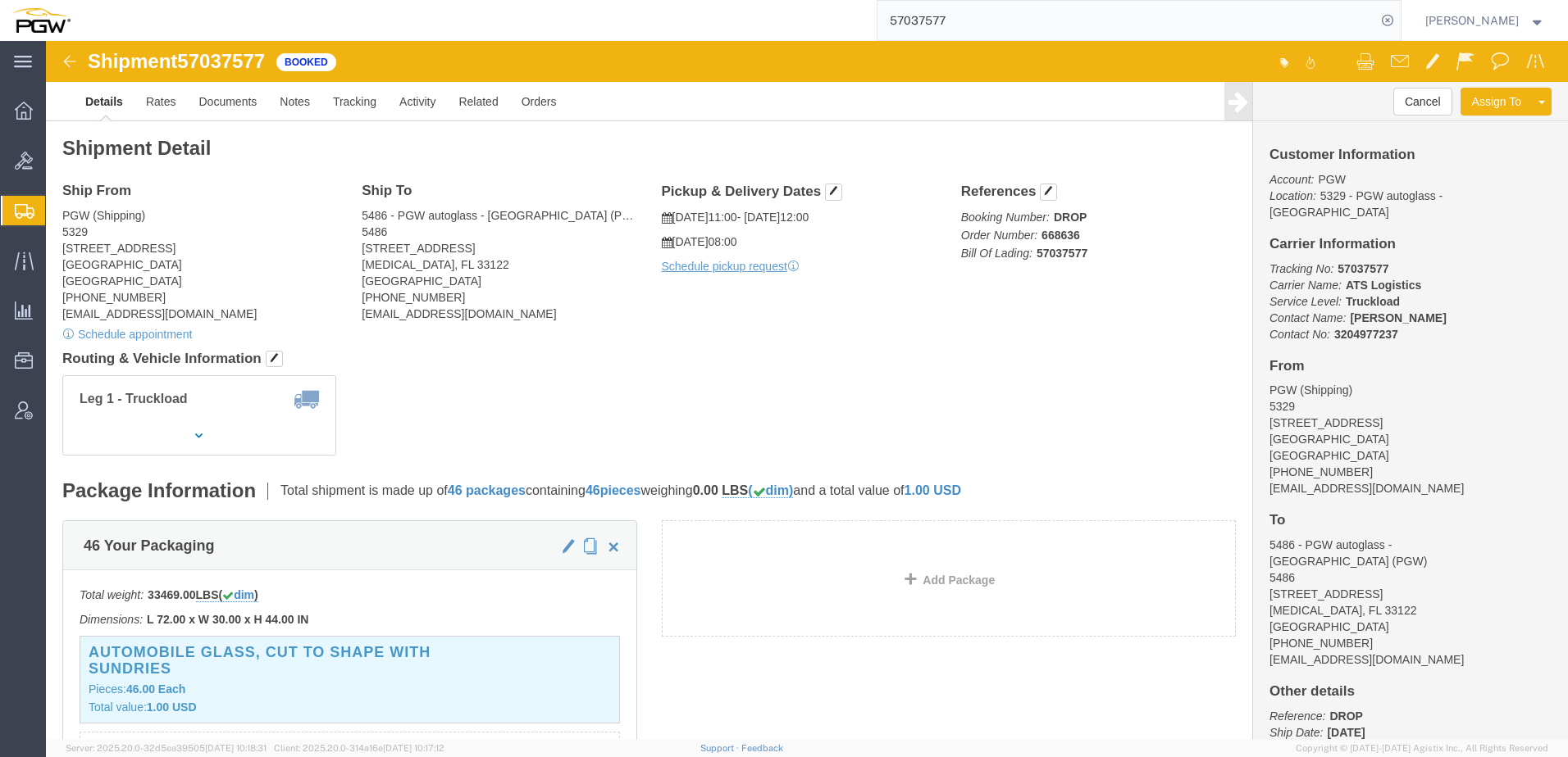
click div "Leg 1 - Truckload"
click link "Rates"
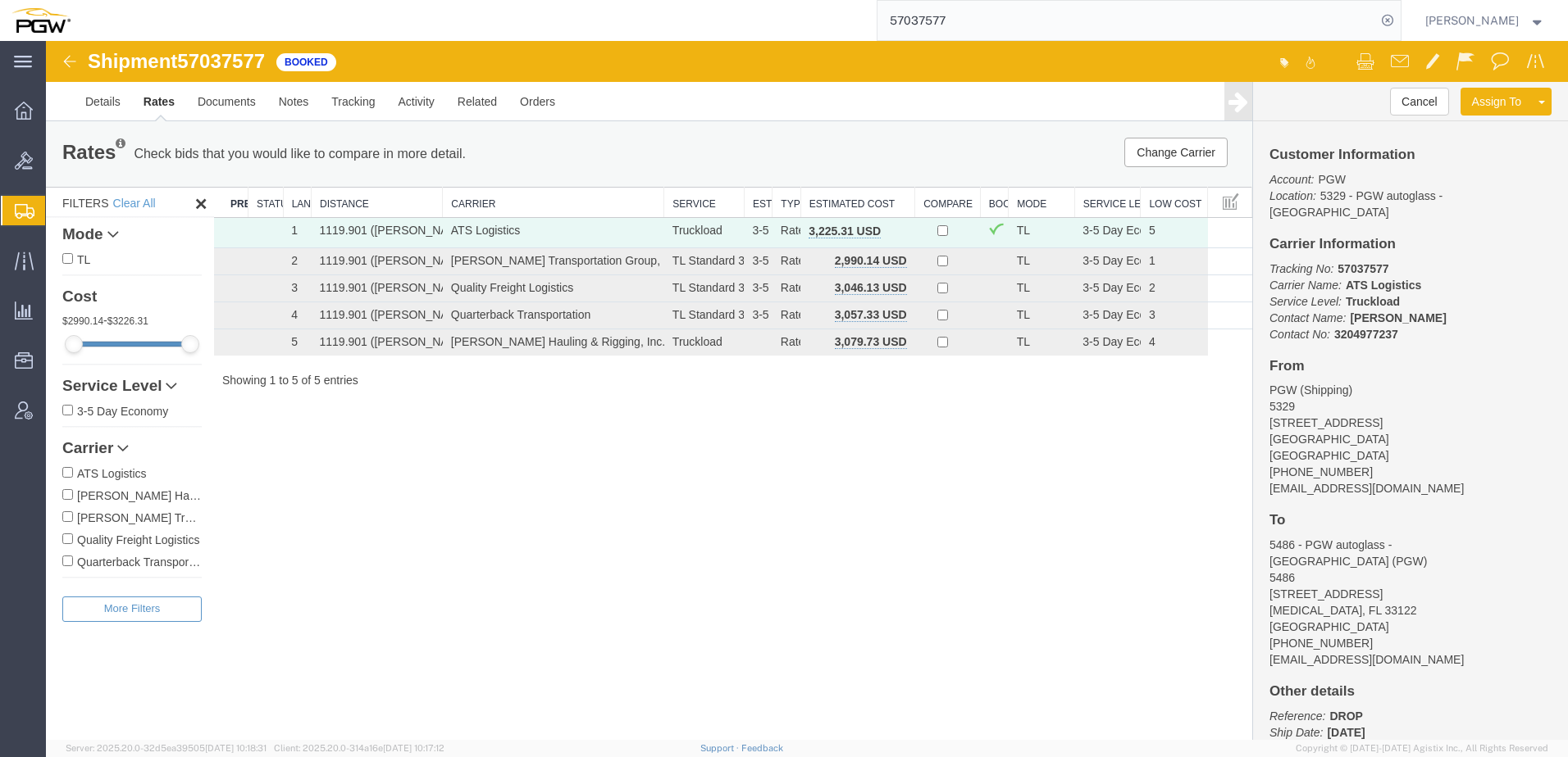
drag, startPoint x: 86, startPoint y: 239, endPoint x: 0, endPoint y: 300, distance: 105.4
click at [0, 0] on span "Shipment Manager" at bounding box center [0, 0] width 0 height 0
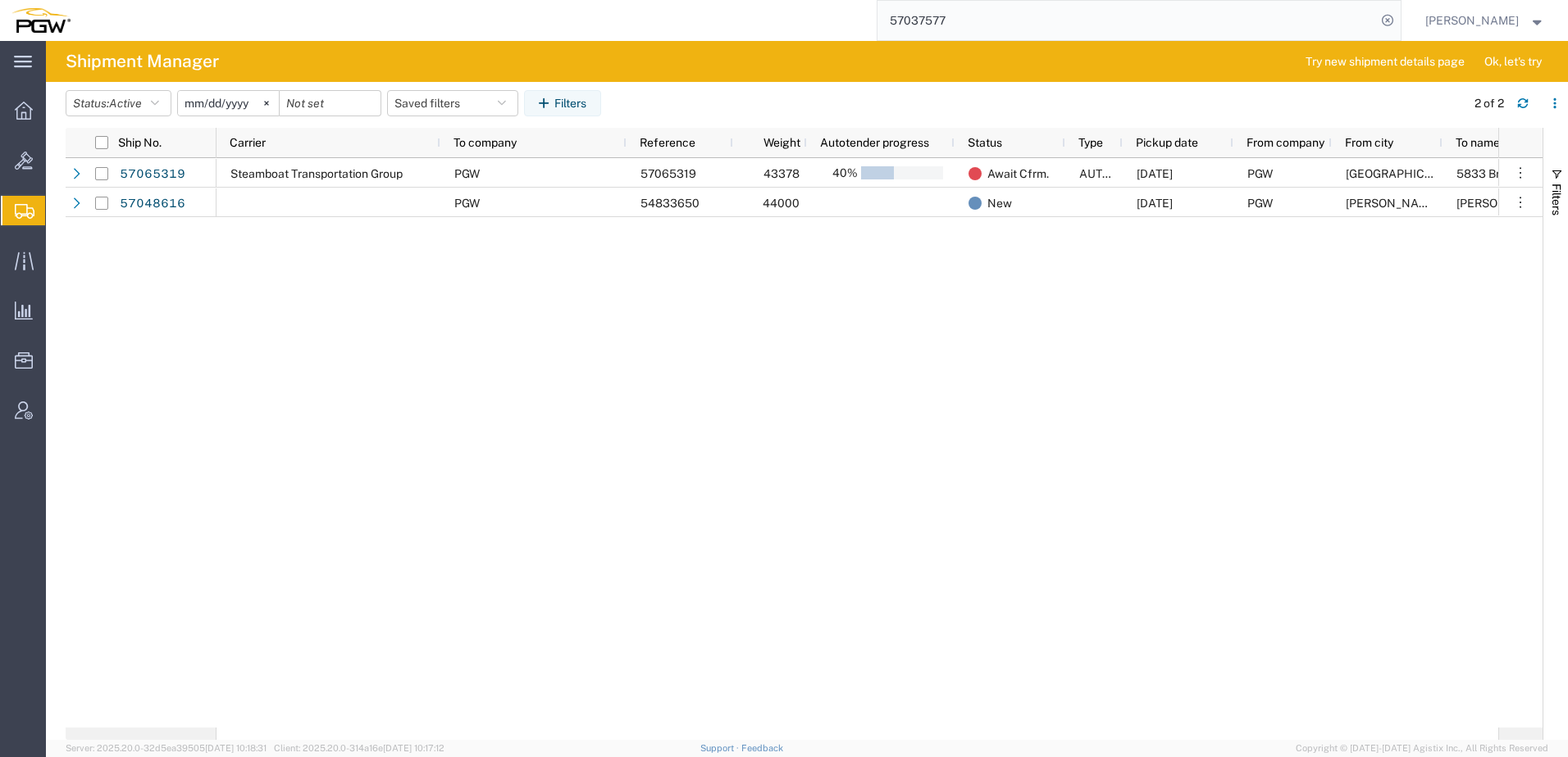
drag, startPoint x: 1023, startPoint y: 17, endPoint x: 366, endPoint y: -17, distance: 657.9
click at [366, 0] on html "main_menu Created with Sketch. Collapse Menu Overview Bids Shipments Shipment M…" at bounding box center [784, 378] width 1568 height 757
paste input "6"
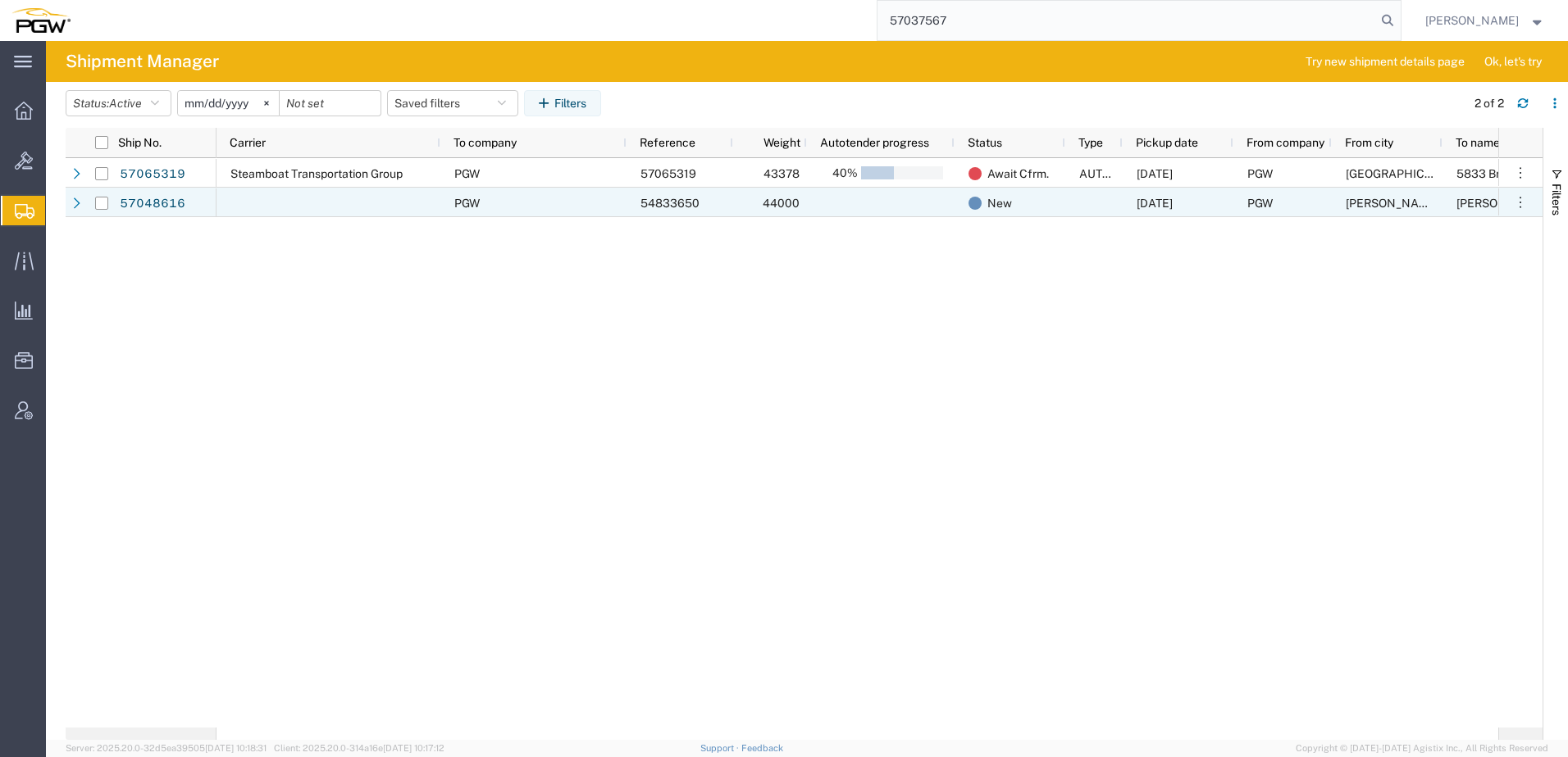
type input "57037567"
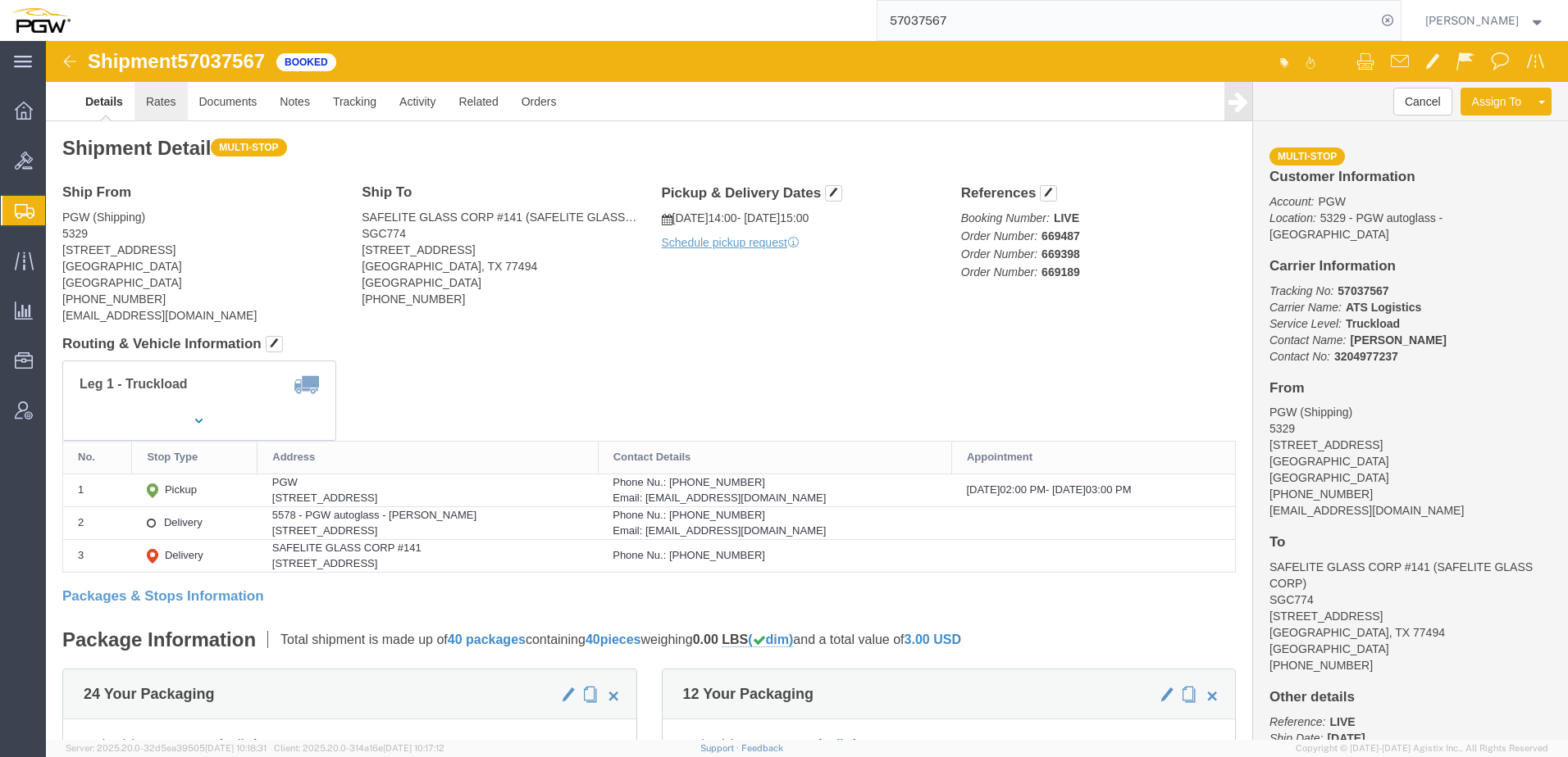
click link "Rates"
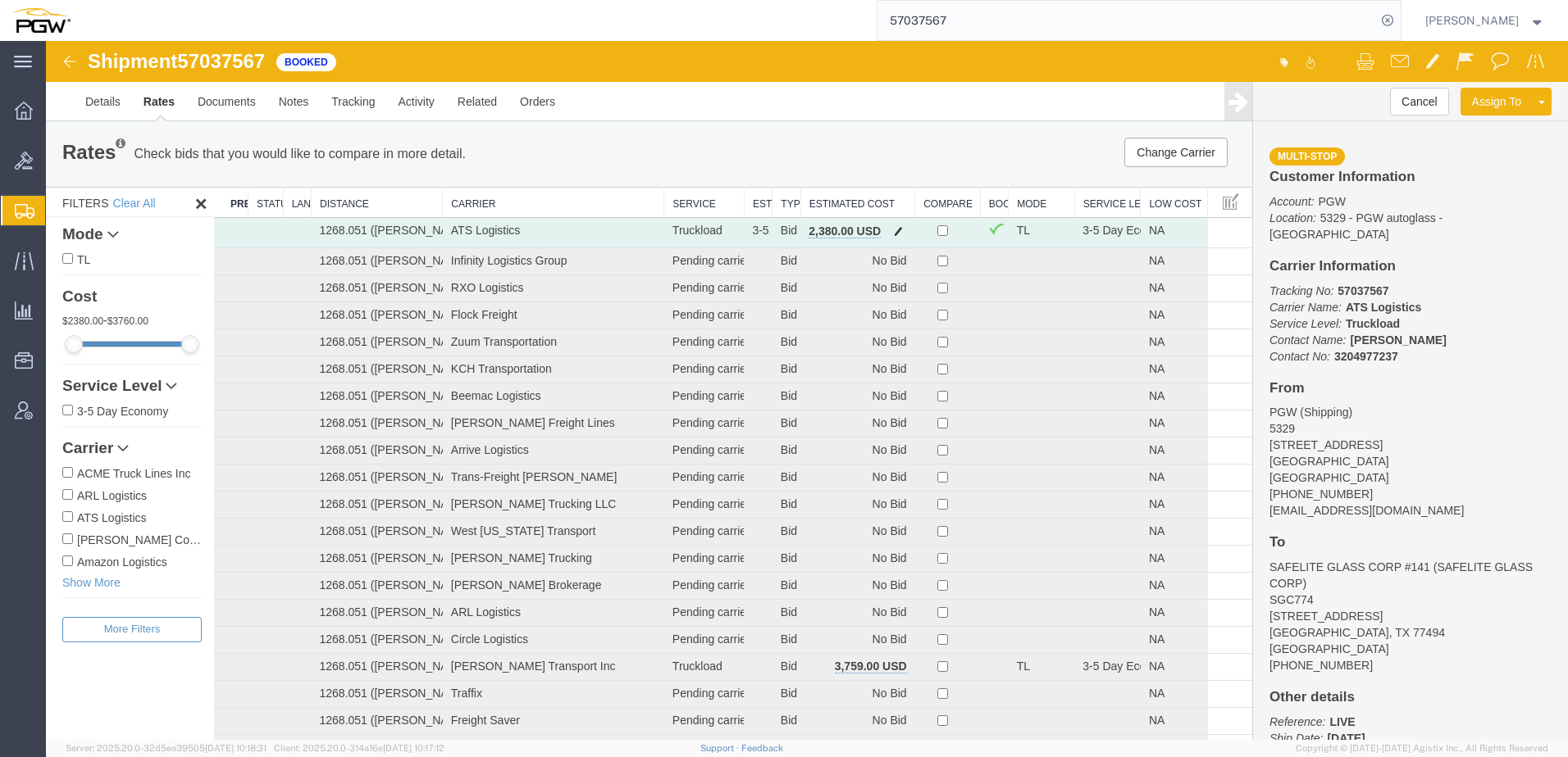
click at [895, 229] on span "button" at bounding box center [899, 231] width 9 height 11
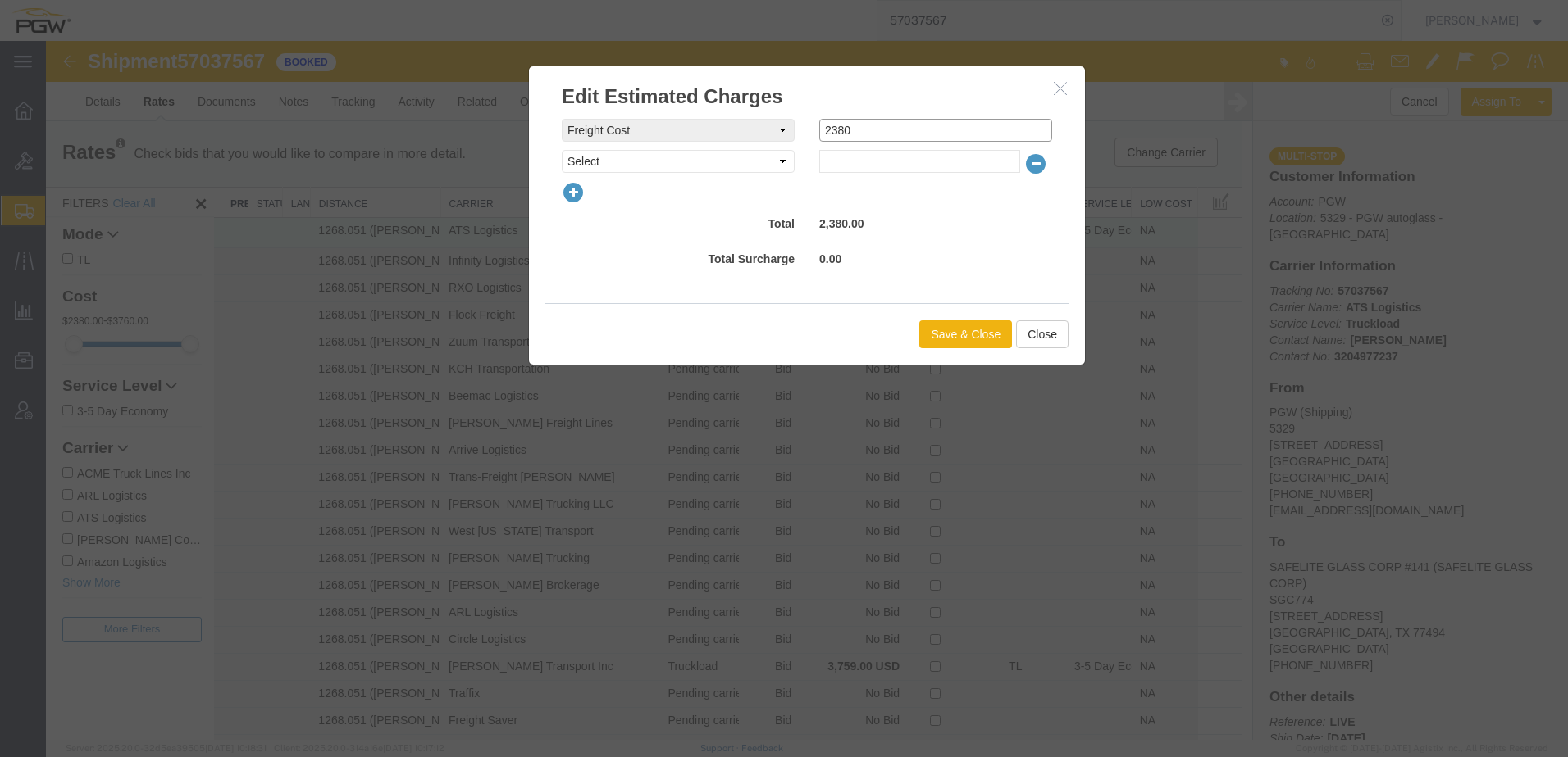
drag, startPoint x: 860, startPoint y: 129, endPoint x: 333, endPoint y: 56, distance: 532.0
click at [333, 56] on div "Edit Estimated Charges freightCost Select AES Filing Accessorial Delivery Charg…" at bounding box center [807, 390] width 1522 height 699
type input "2625"
click at [942, 320] on div "Save & Close Close" at bounding box center [806, 334] width 523 height 62
click at [940, 333] on button "Save & Close" at bounding box center [965, 334] width 93 height 28
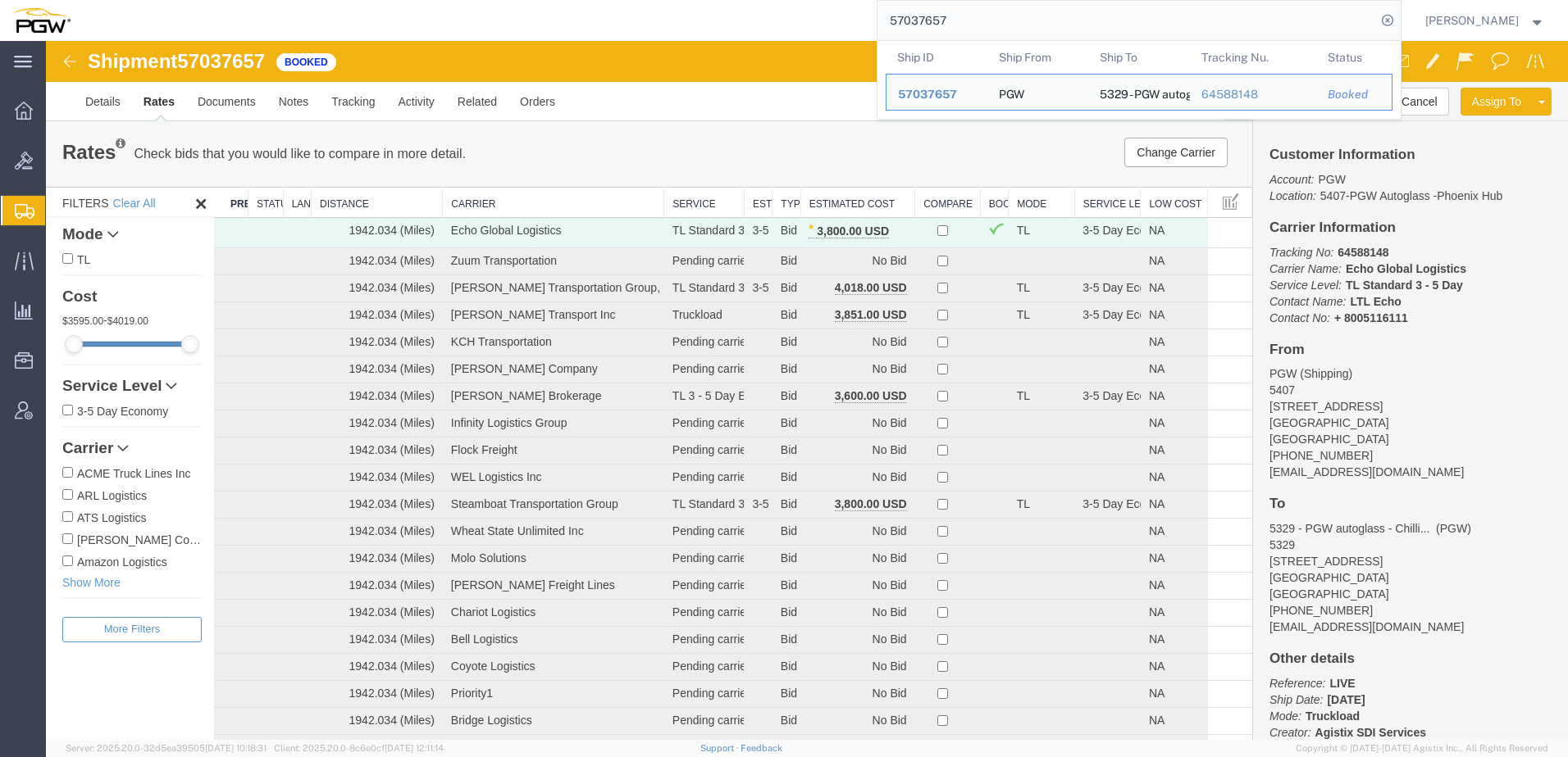
drag, startPoint x: 1016, startPoint y: 21, endPoint x: 238, endPoint y: -32, distance: 779.8
click at [238, 0] on html "main_menu Created with Sketch. Collapse Menu Overview Bids Shipments Shipment M…" at bounding box center [784, 378] width 1568 height 757
paste input "65221"
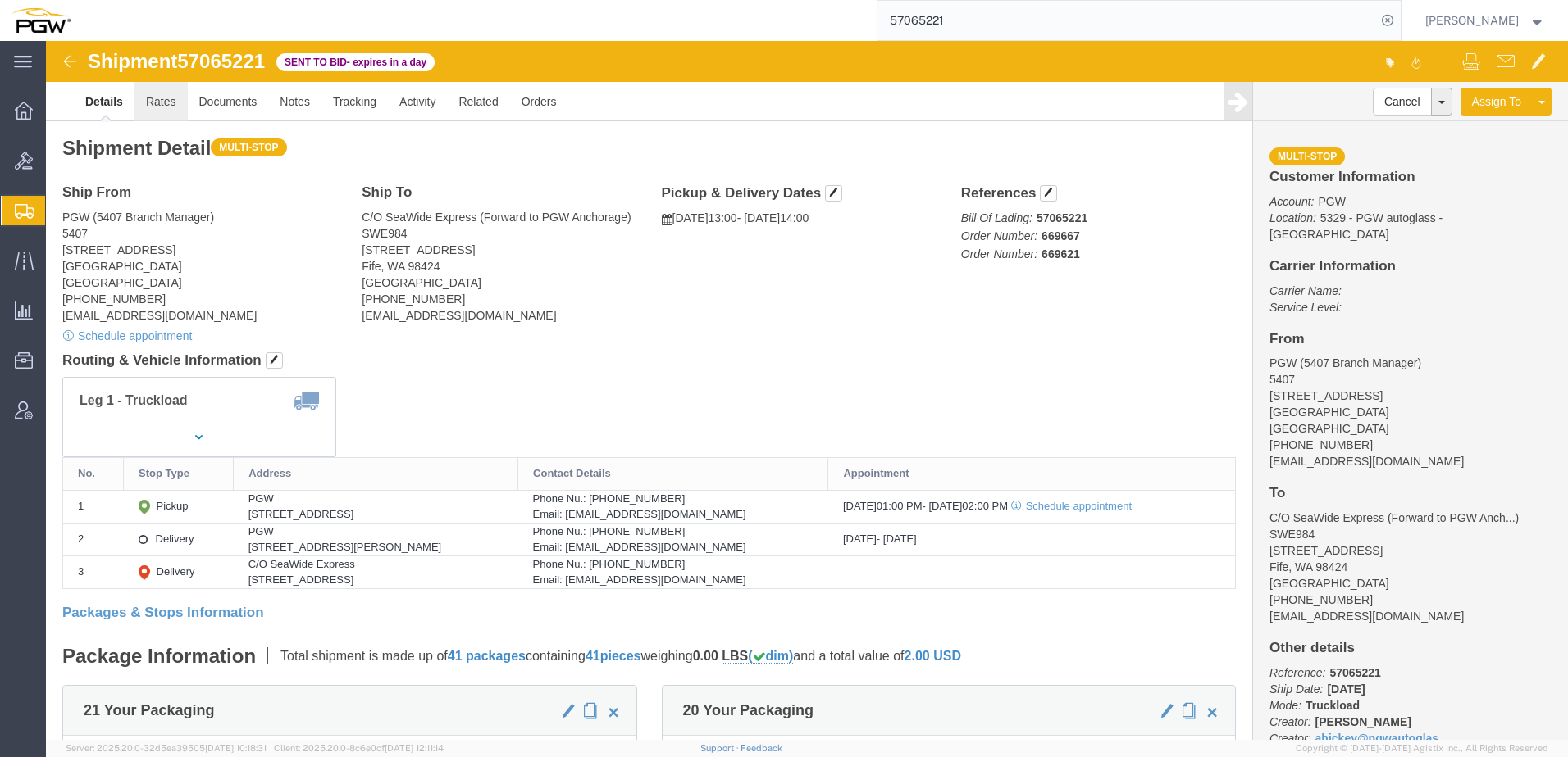
click link "Rates"
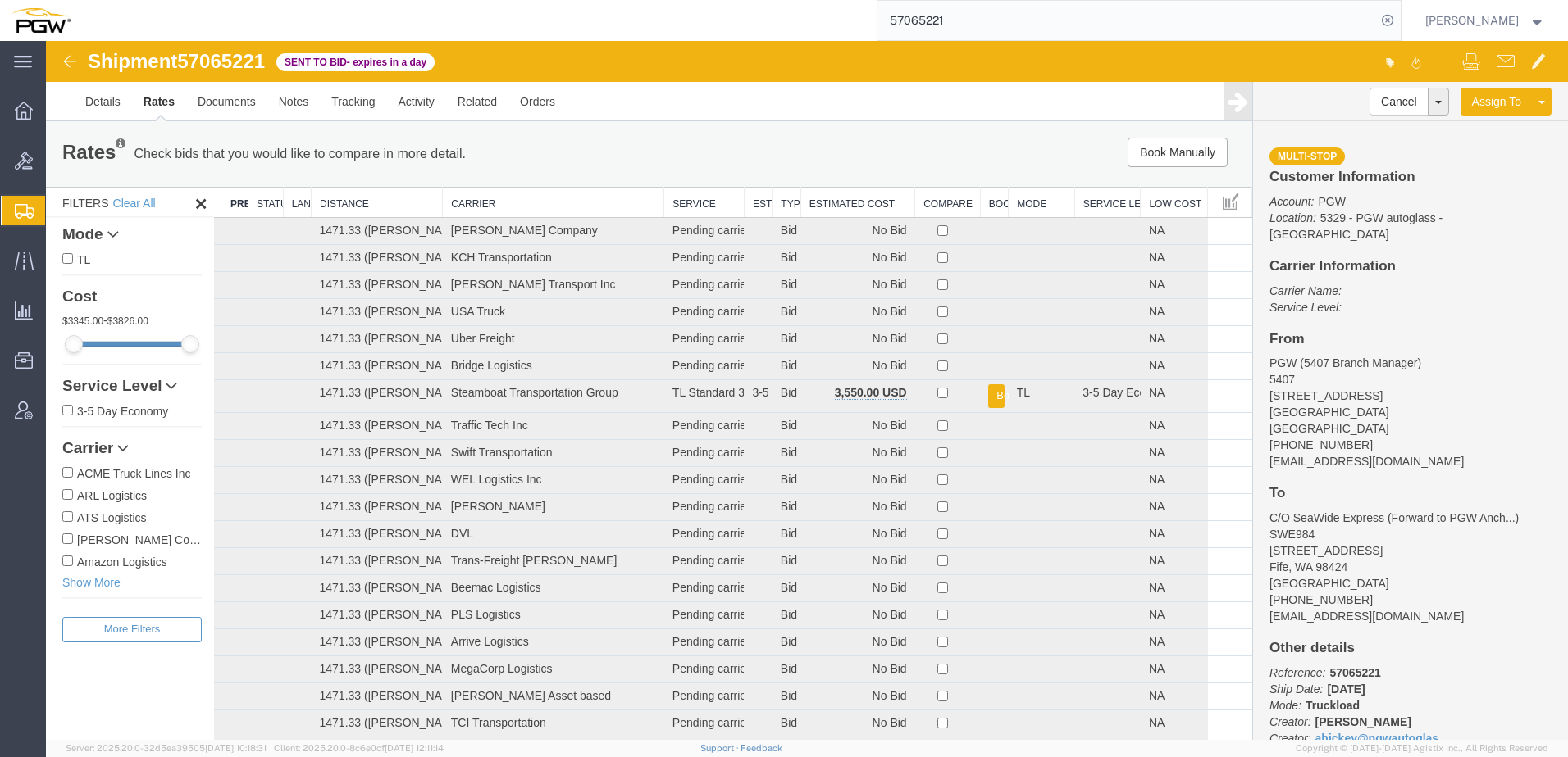
click at [823, 204] on th "Estimated Cost" at bounding box center [857, 203] width 114 height 30
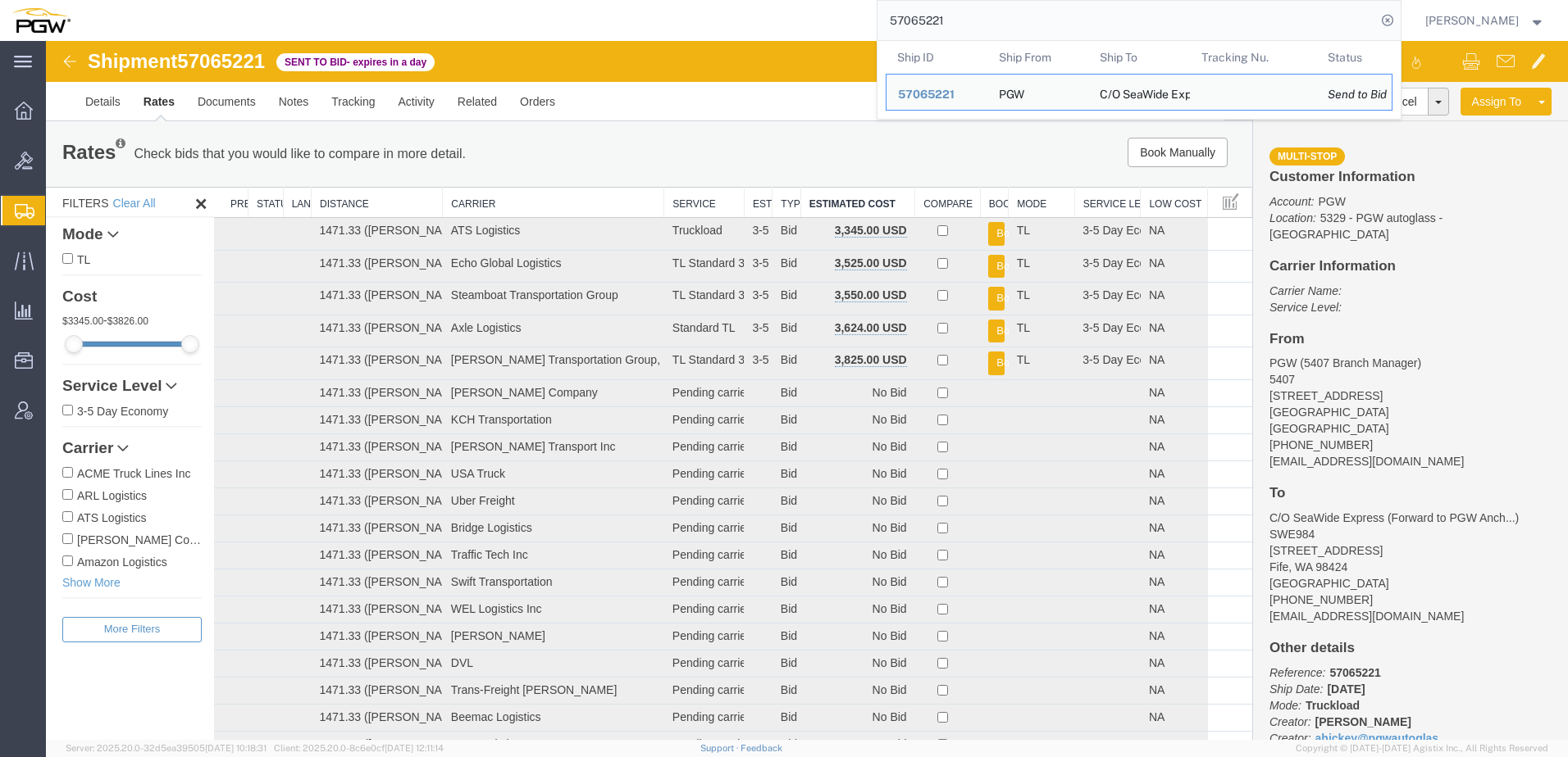
drag, startPoint x: 1015, startPoint y: 25, endPoint x: 393, endPoint y: 16, distance: 622.1
click at [442, 9] on div "57065221 Ship ID Ship From Ship To Tracking Nu. Status Ship ID 57065221 Ship Fr…" at bounding box center [741, 21] width 1319 height 41
paste input "37577"
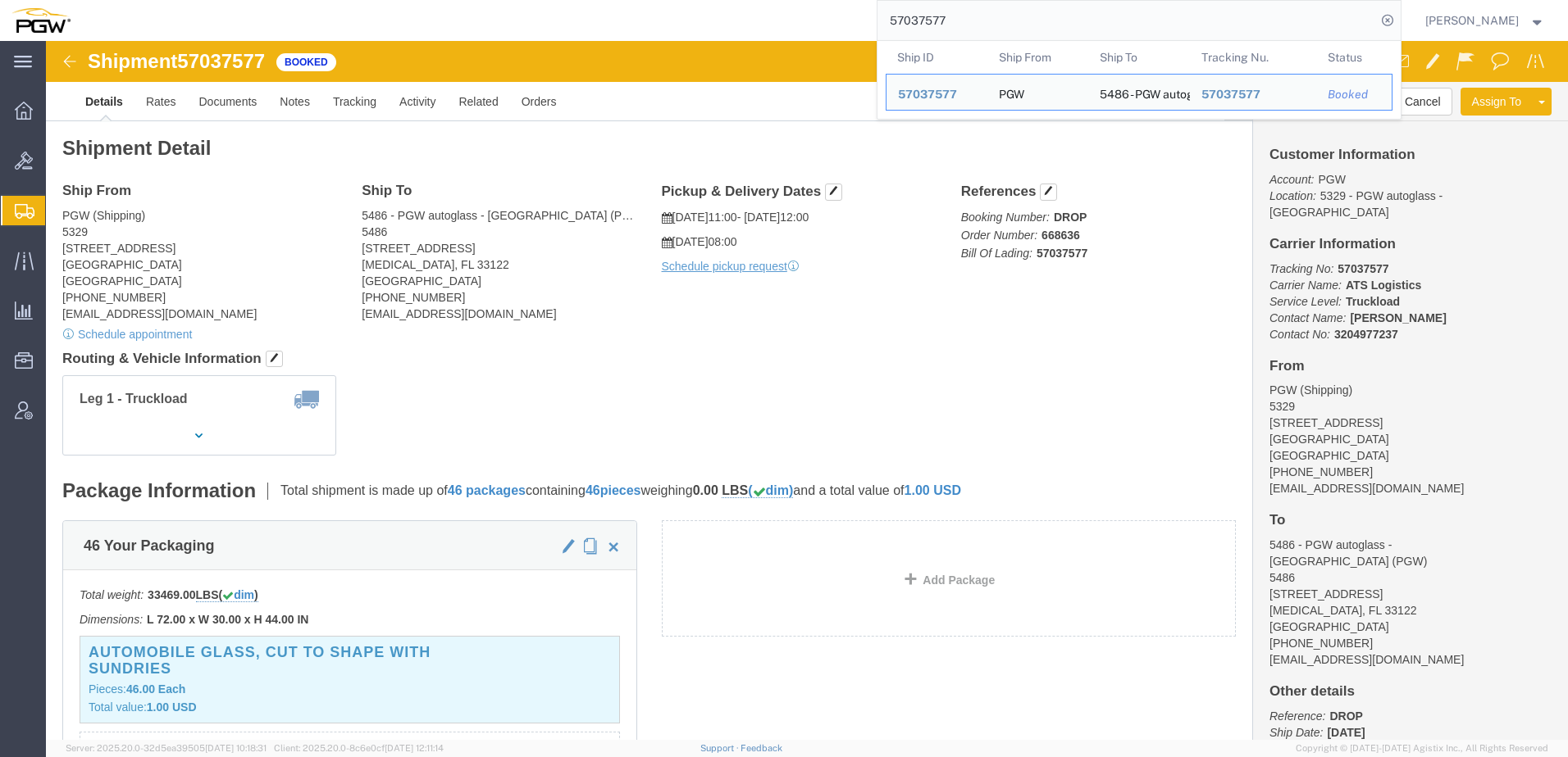
drag, startPoint x: 1009, startPoint y: 22, endPoint x: 410, endPoint y: 22, distance: 599.0
click at [410, 22] on div "57037577 Ship ID Ship From Ship To Tracking Nu. Status Ship ID 57037577 Ship Fr…" at bounding box center [741, 21] width 1319 height 41
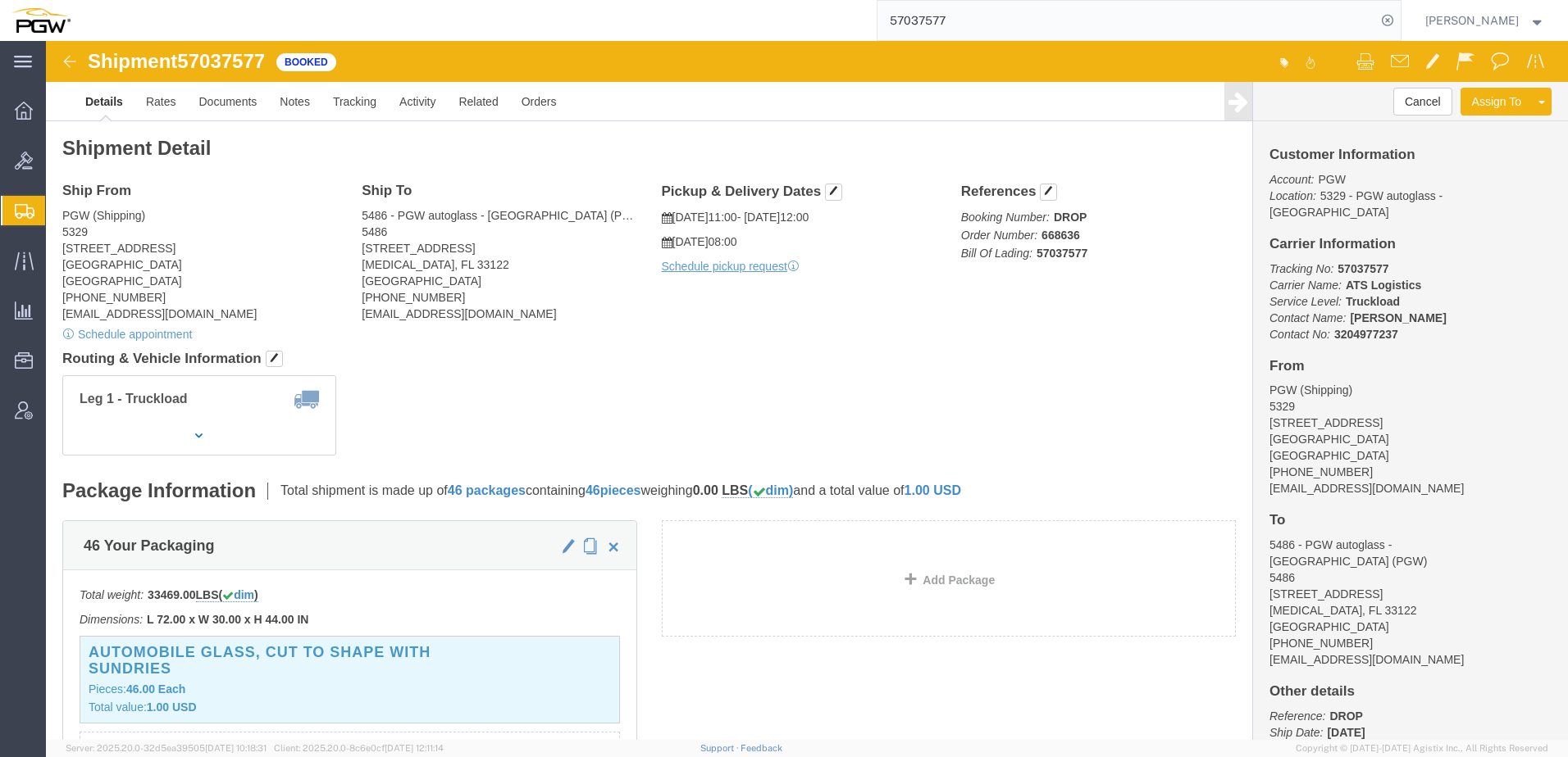
paste input "65221 im gunna have to test my rep out on this one please let me know before aw…"
type input "57065221 im gunna have to test my rep out on this one please let me know before…"
drag, startPoint x: 1385, startPoint y: 28, endPoint x: 665, endPoint y: 6, distance: 720.3
click at [56, 162] on span "Bids" at bounding box center [51, 160] width 11 height 33
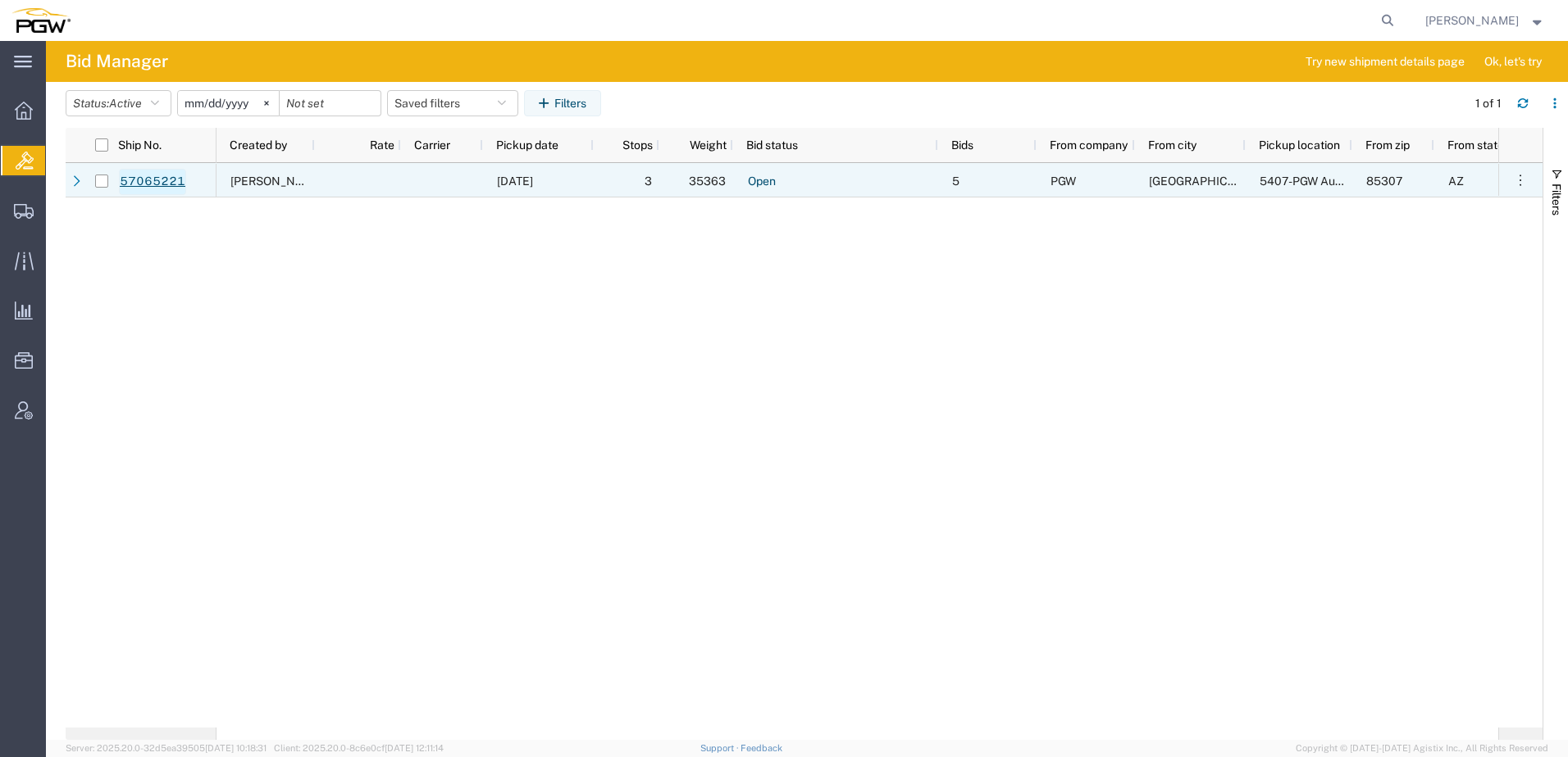
click at [153, 180] on link "57065221" at bounding box center [153, 182] width 67 height 26
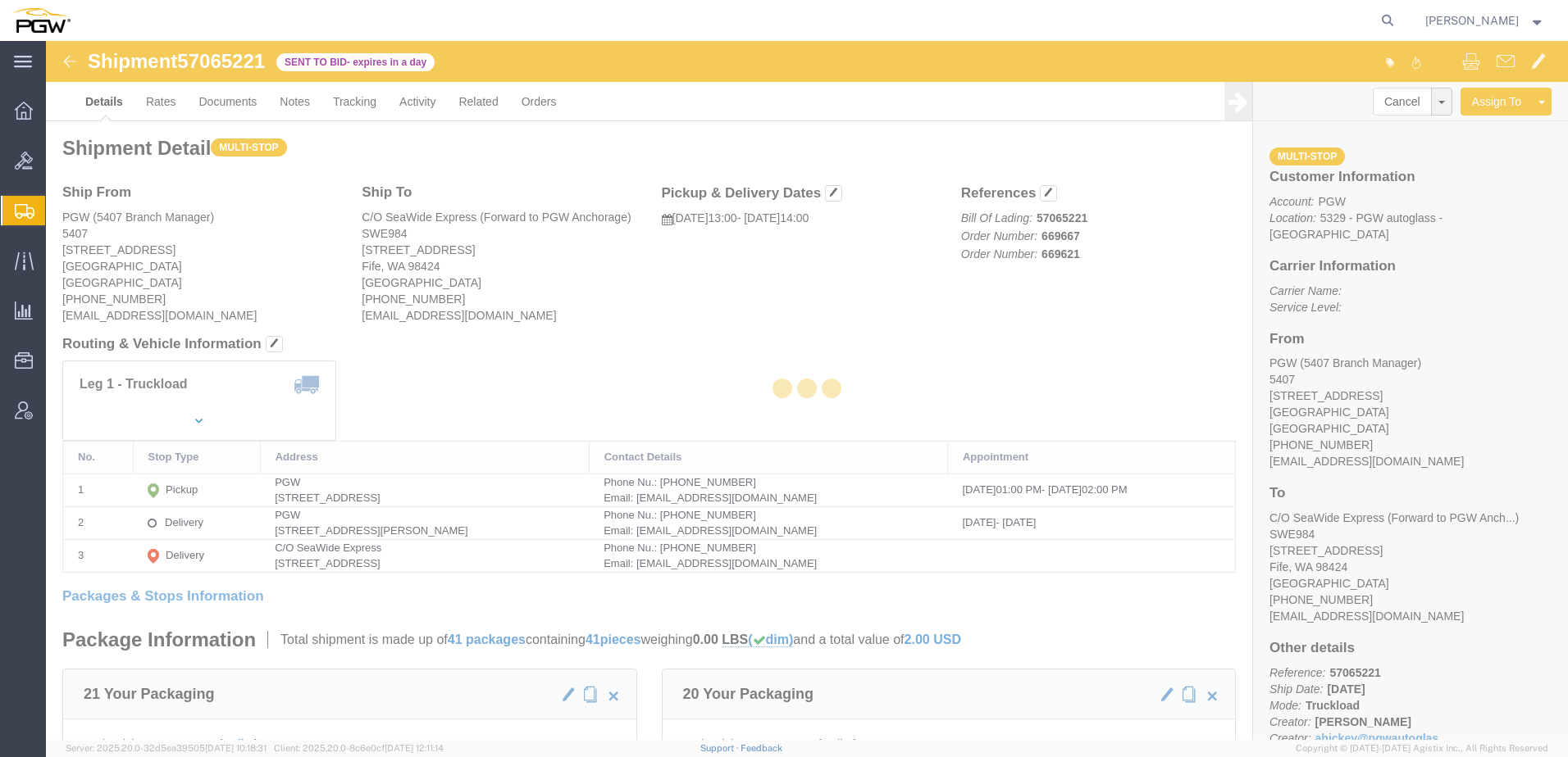
click at [157, 103] on div at bounding box center [807, 390] width 1522 height 699
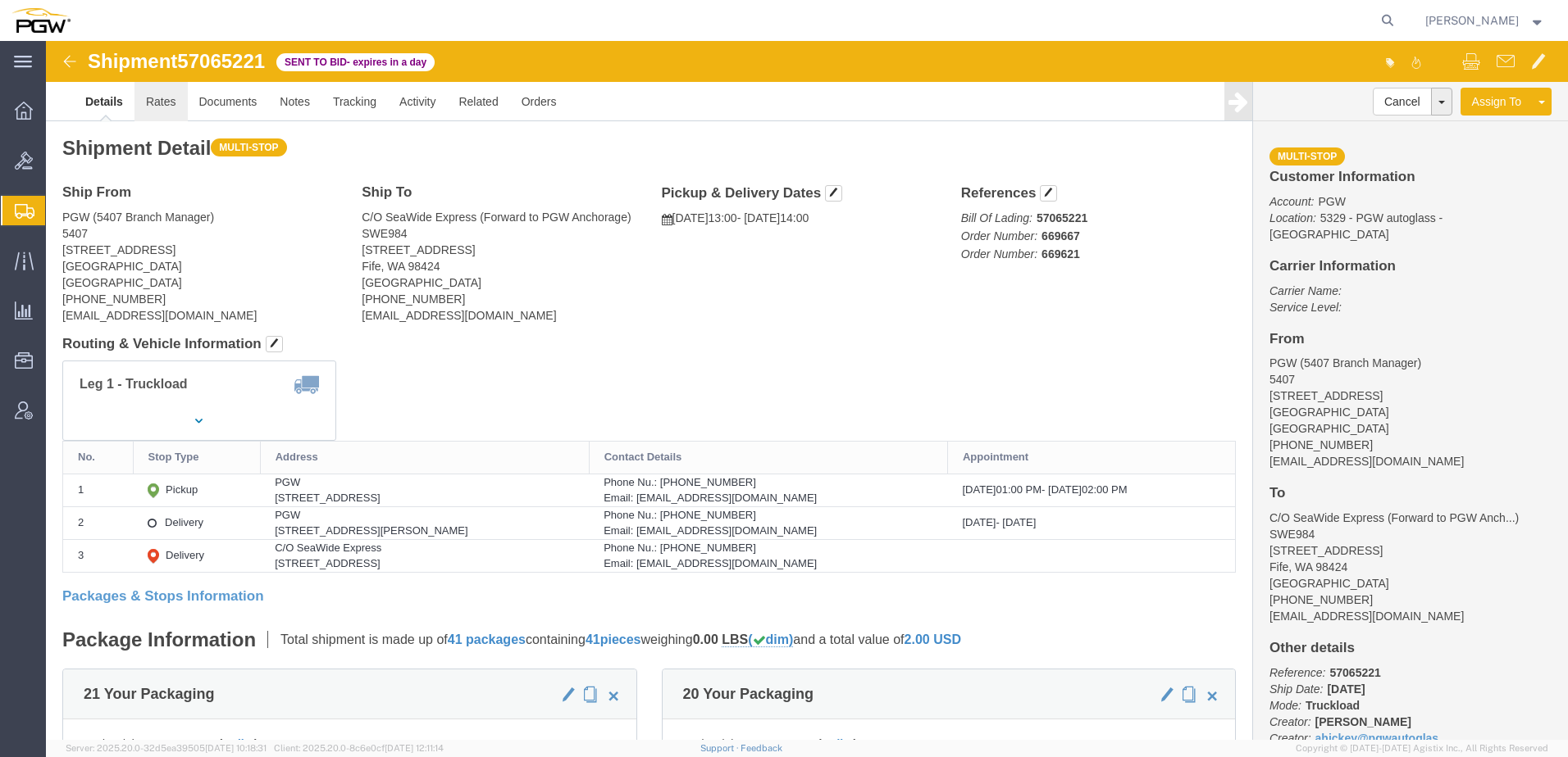
click link "Rates"
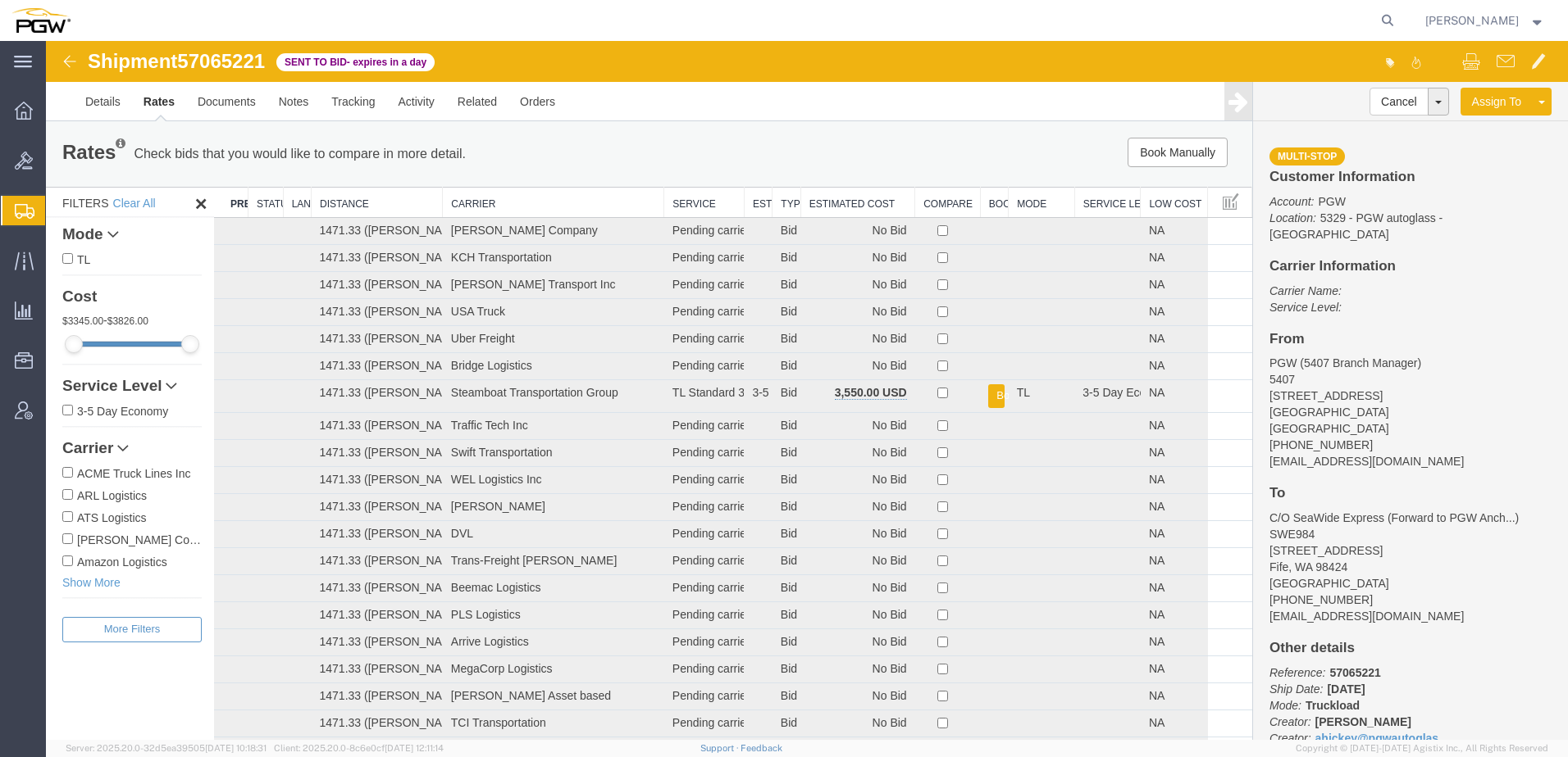
click at [815, 206] on th "Estimated Cost" at bounding box center [857, 203] width 114 height 30
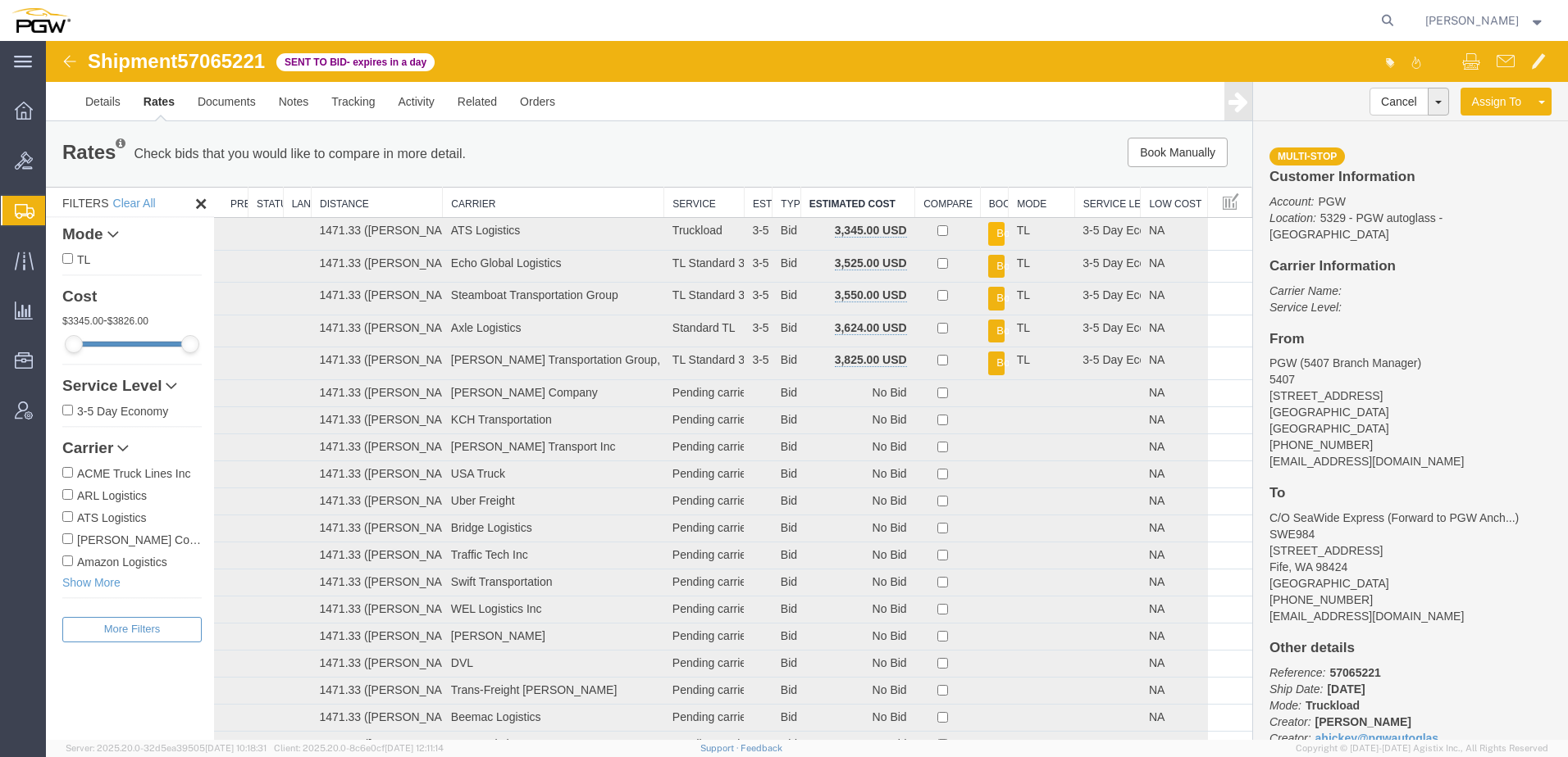
drag, startPoint x: 988, startPoint y: 230, endPoint x: 1007, endPoint y: 219, distance: 22.0
click at [988, 230] on button "Book" at bounding box center [996, 233] width 17 height 23
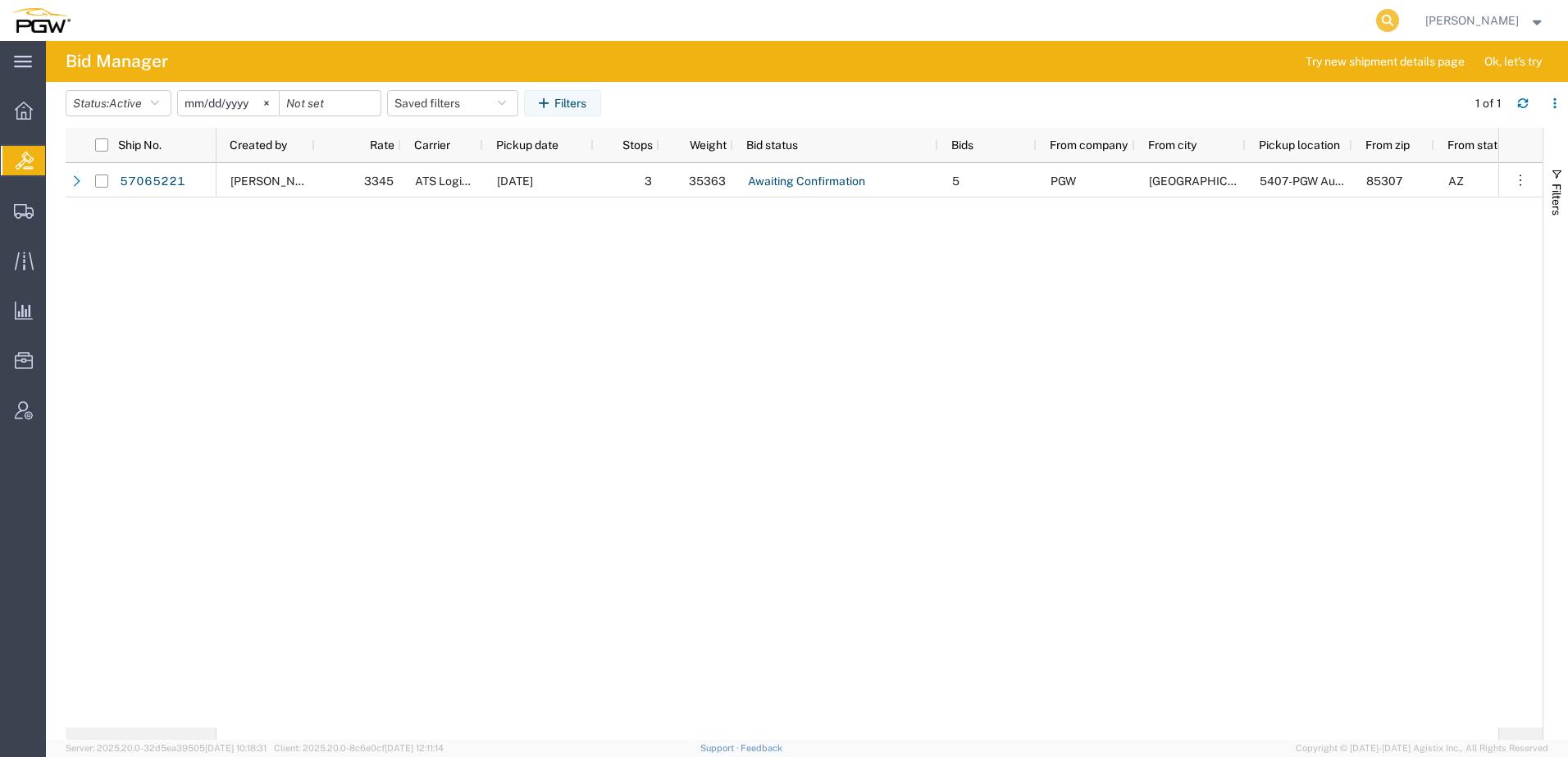
click at [1399, 25] on icon at bounding box center [1387, 21] width 23 height 23
click at [1176, 26] on input "search" at bounding box center [1126, 21] width 499 height 39
paste input "57037603"
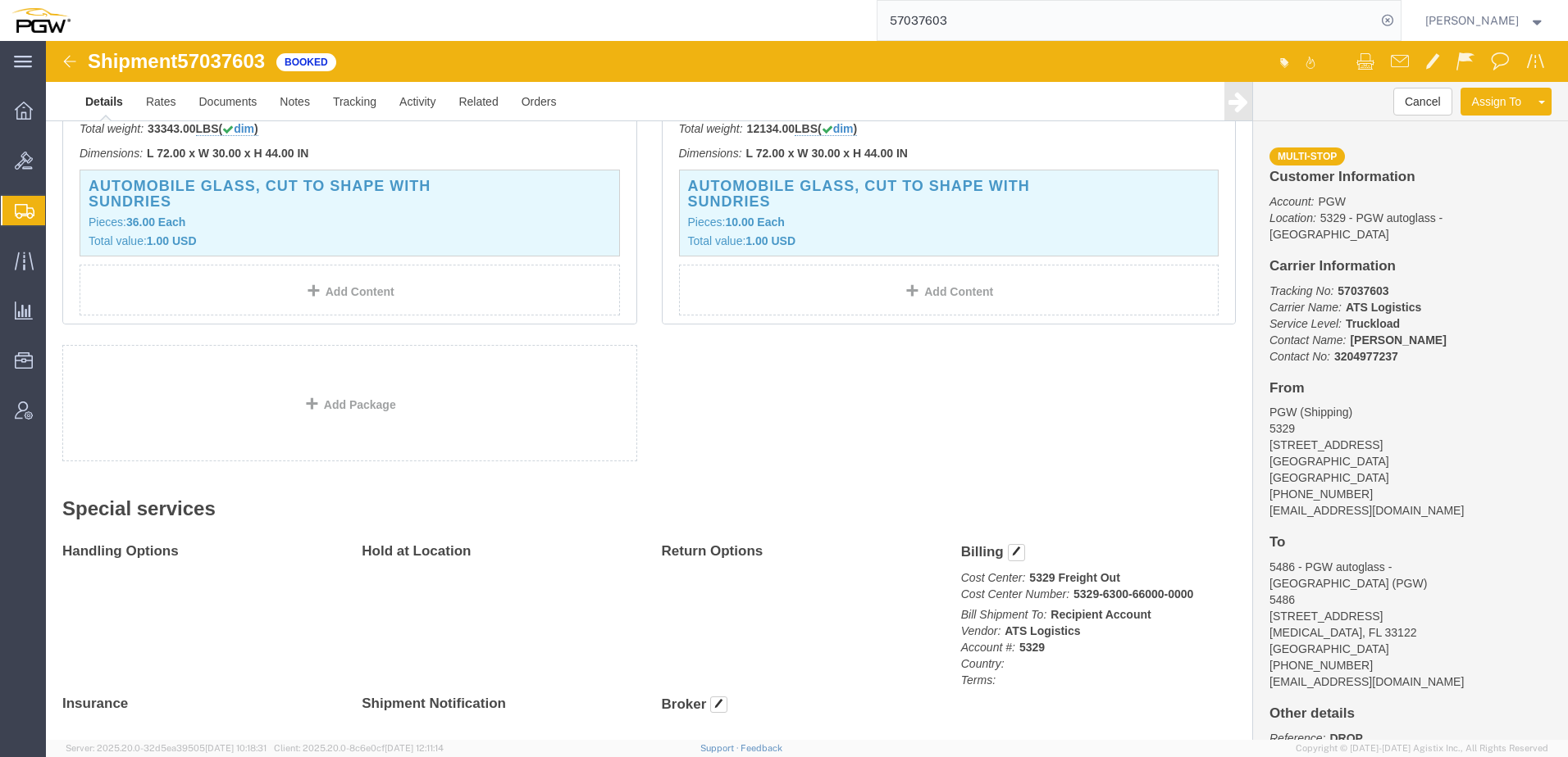
scroll to position [656, 0]
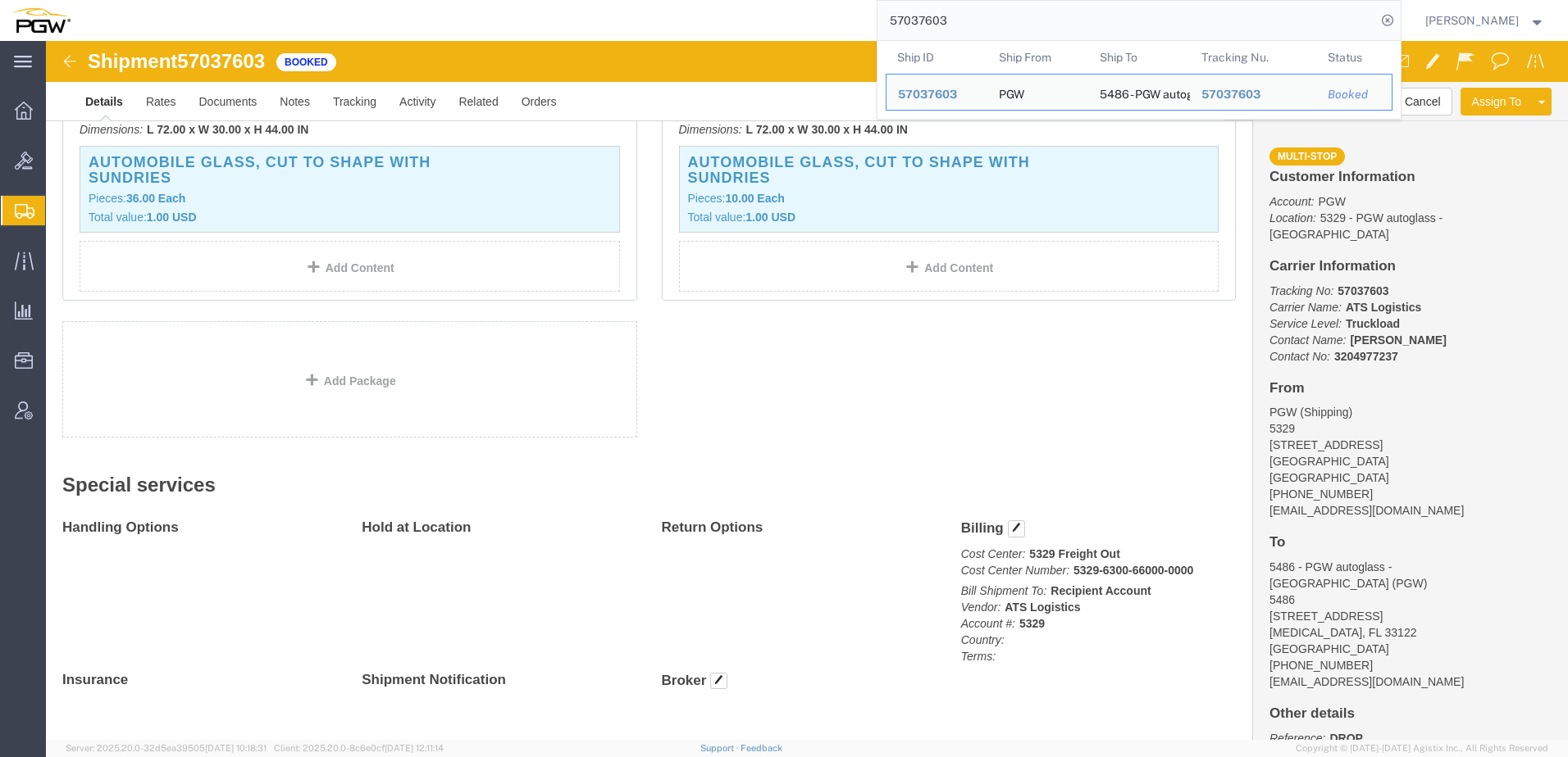
drag, startPoint x: 1067, startPoint y: 20, endPoint x: 262, endPoint y: 24, distance: 805.0
click at [276, 23] on div "57037603 Ship ID Ship From Ship To Tracking Nu. Status Ship ID 57037603 Ship Fr…" at bounding box center [741, 21] width 1319 height 41
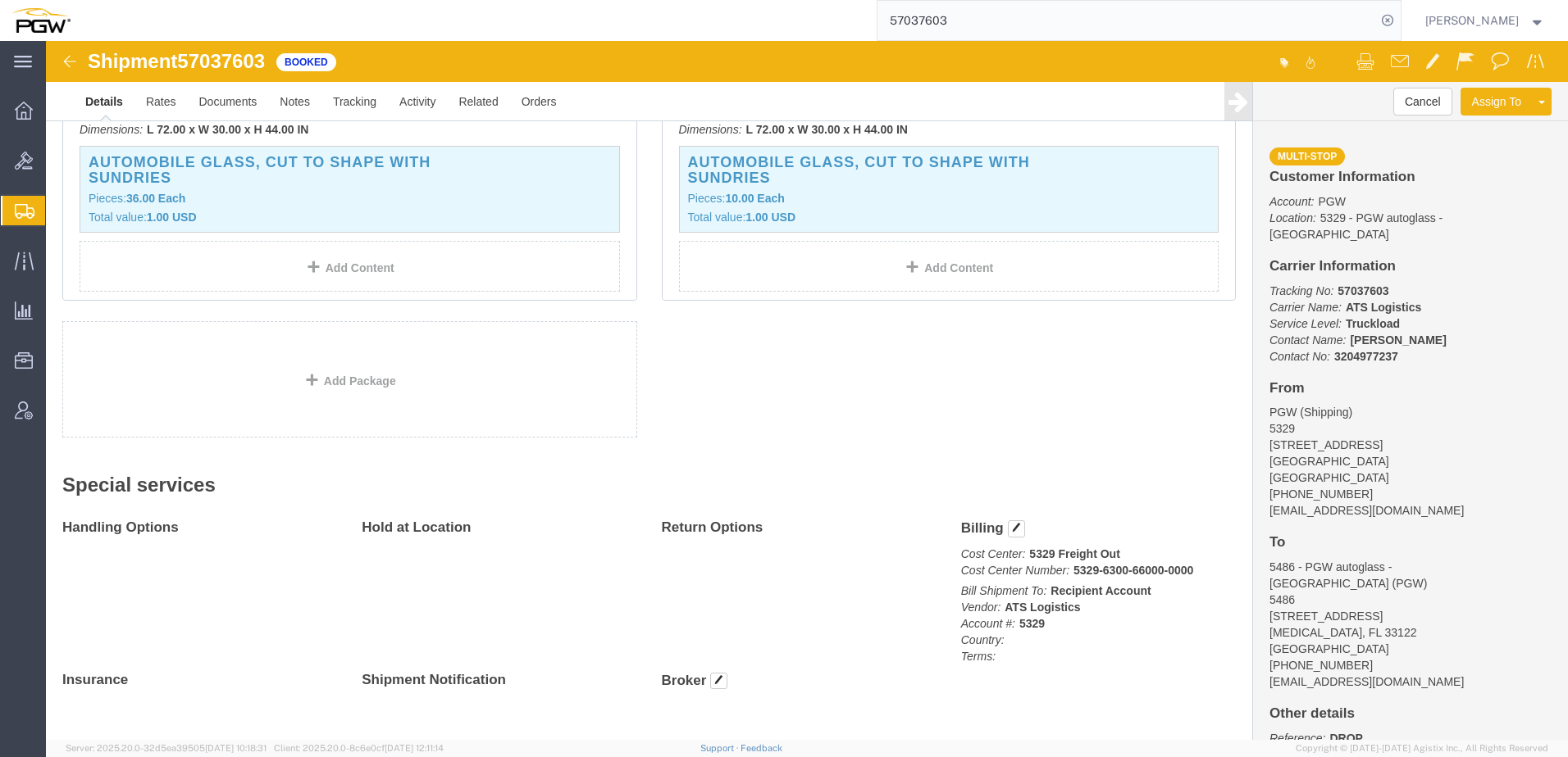
paste input "50494"
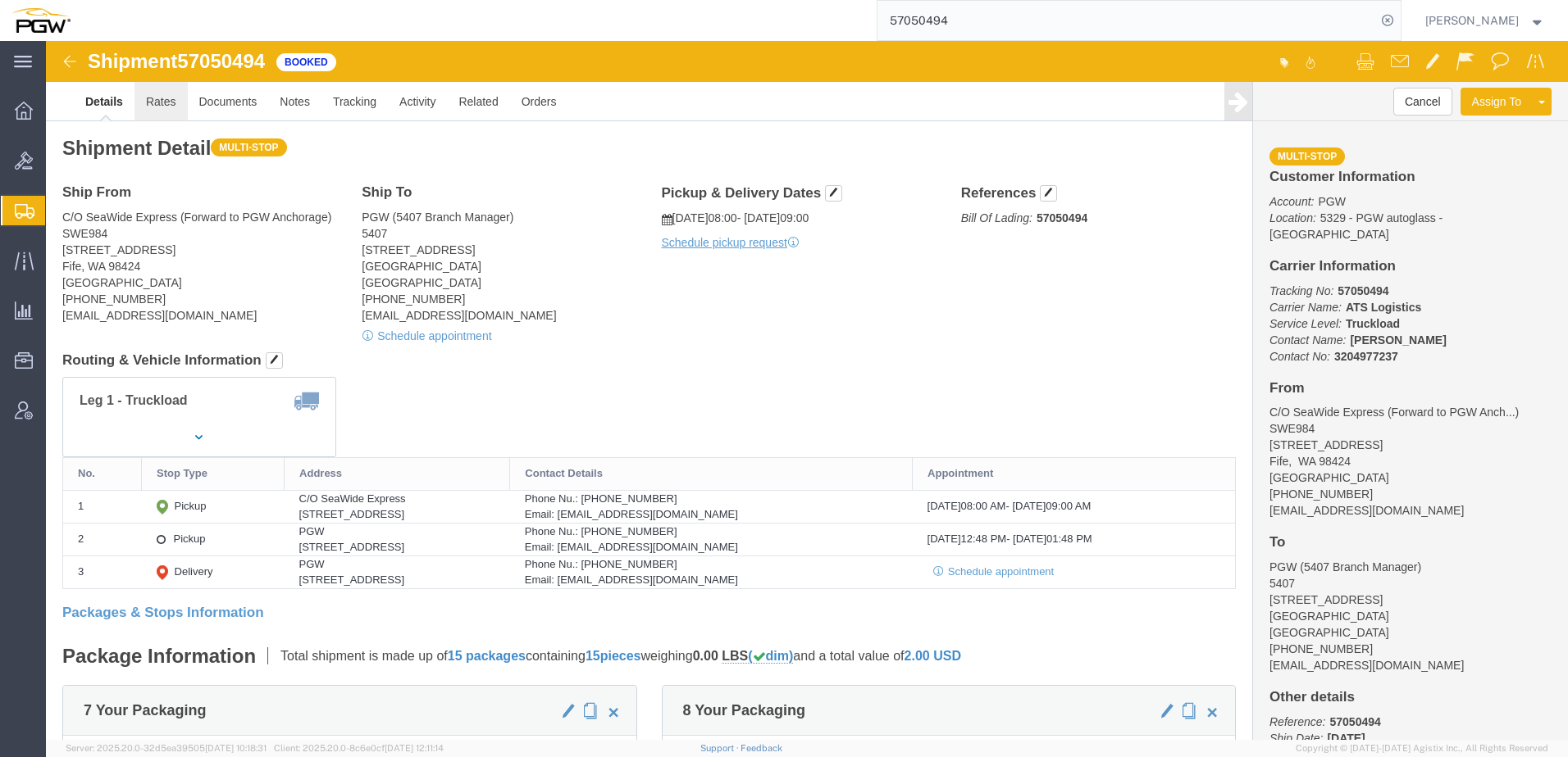
click link "Rates"
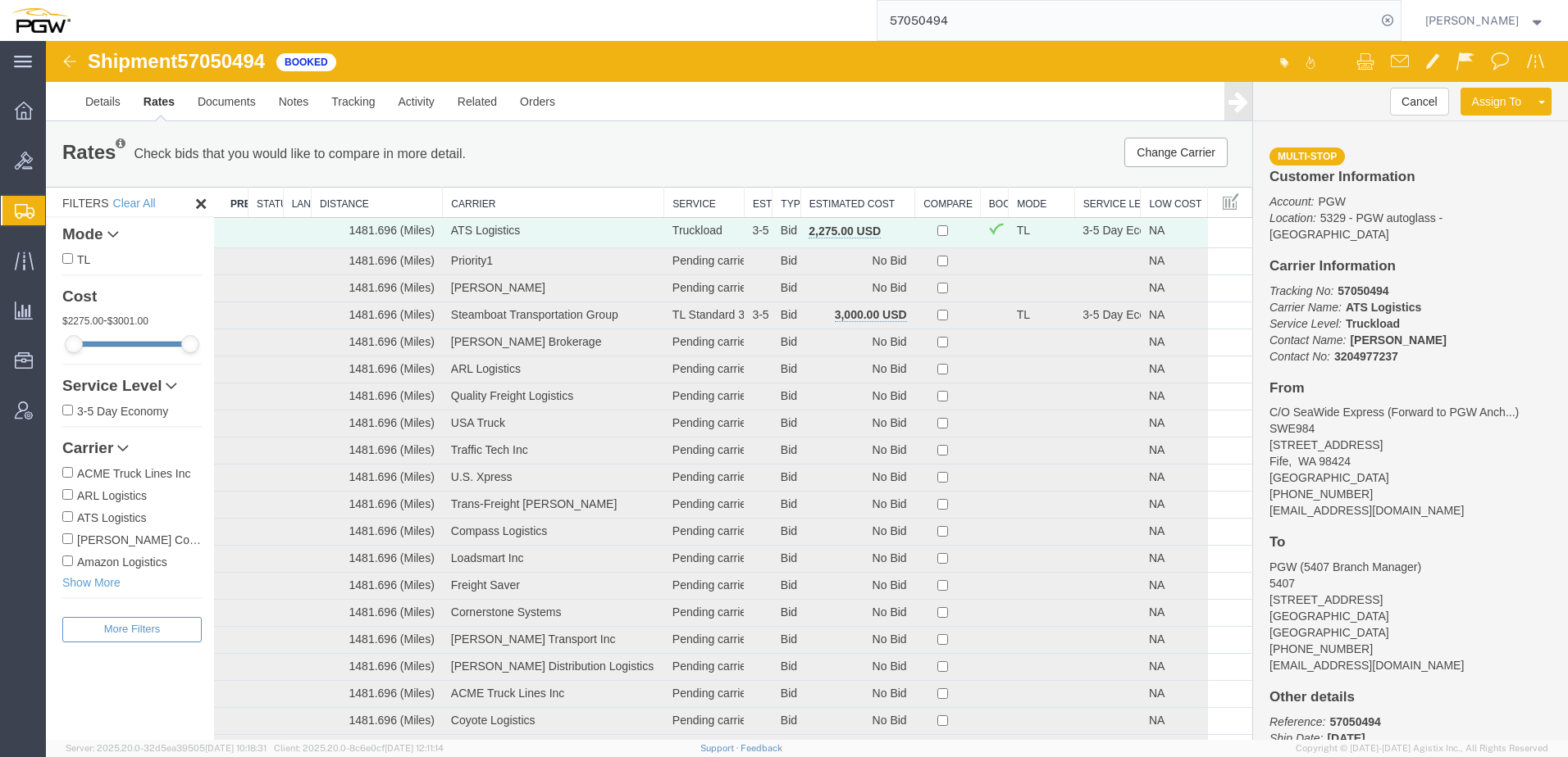
click at [836, 207] on th "Estimated Cost" at bounding box center [857, 203] width 114 height 30
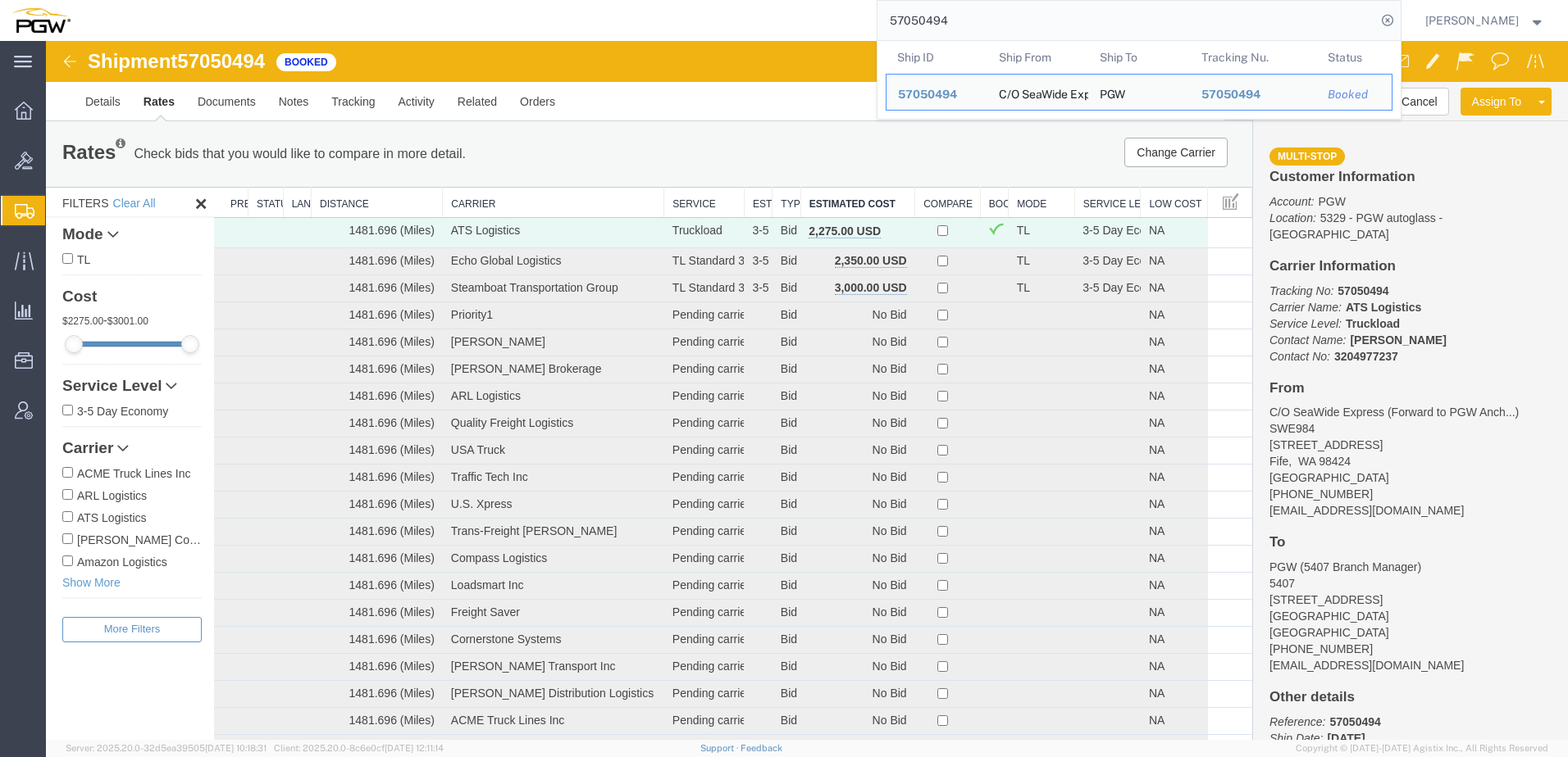
drag, startPoint x: 1030, startPoint y: 58, endPoint x: 408, endPoint y: 71, distance: 622.1
paste input "65283"
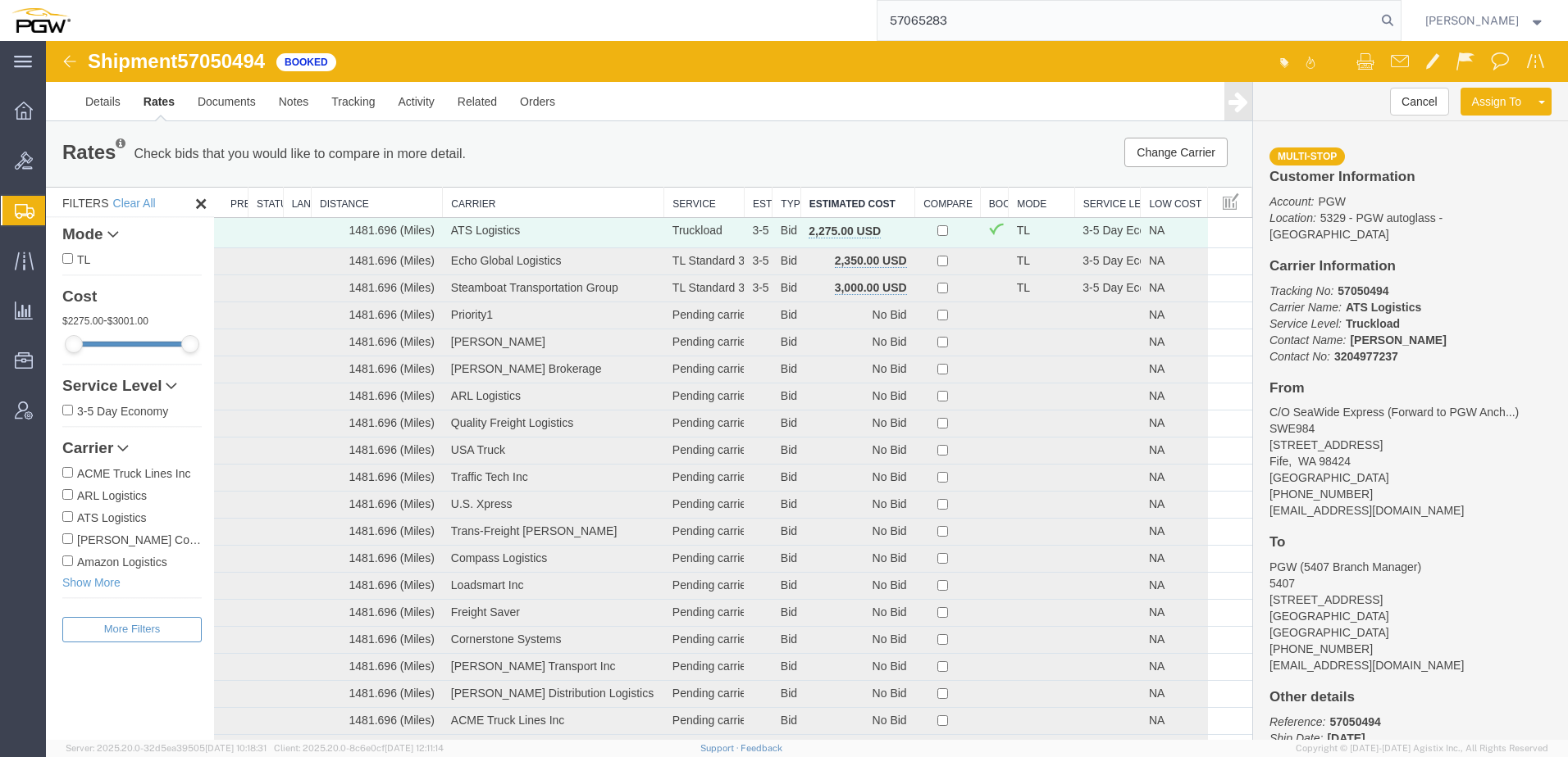
type input "57065283"
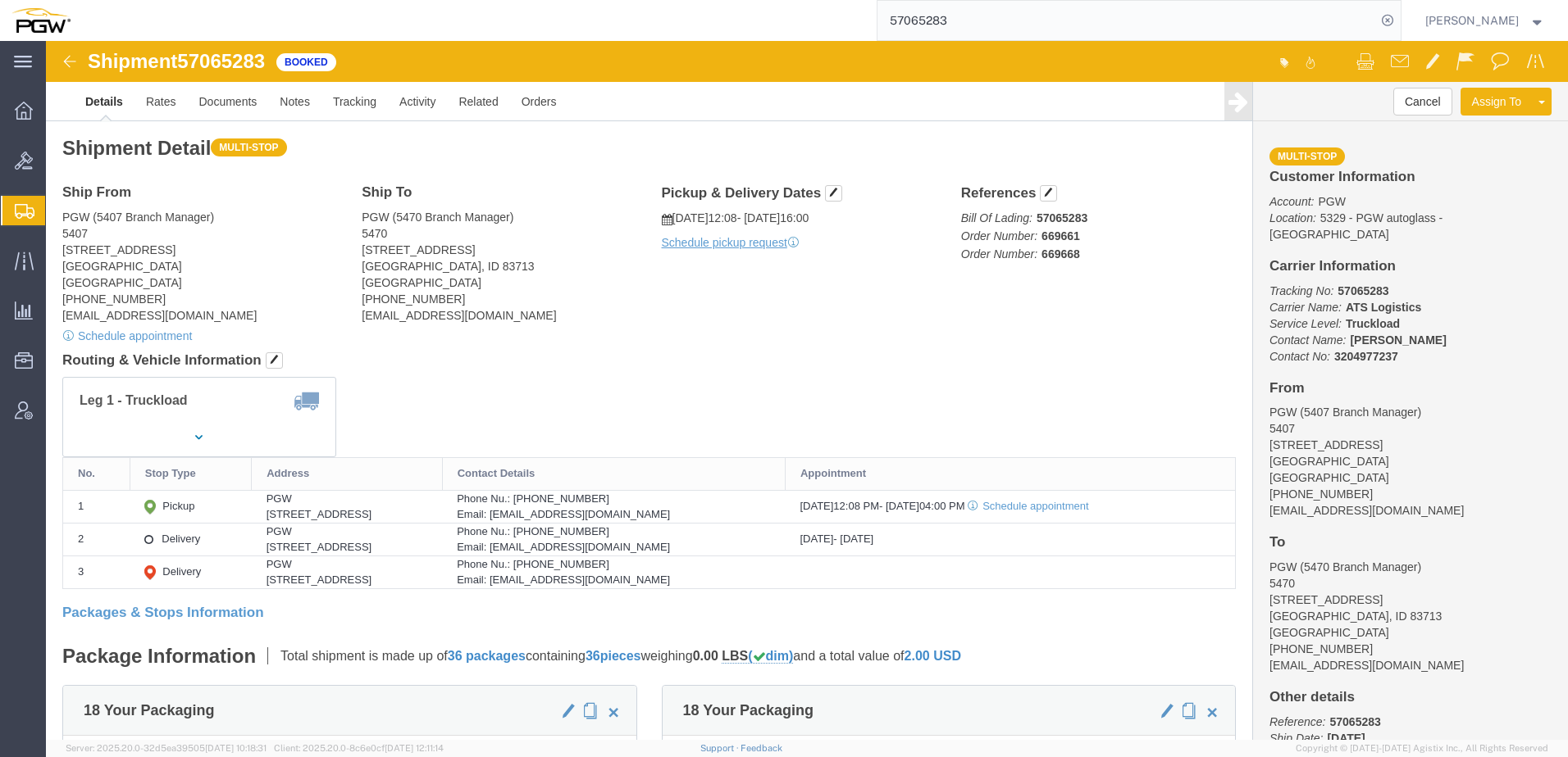
click div "Ship To PGW (5470 Branch Manager) [STREET_ADDRESS][PERSON_NAME] [PHONE_NUMBER] …"
drag, startPoint x: 666, startPoint y: 320, endPoint x: 750, endPoint y: 191, distance: 153.9
click h4 "Routing & Vehicle Information"
click span "button"
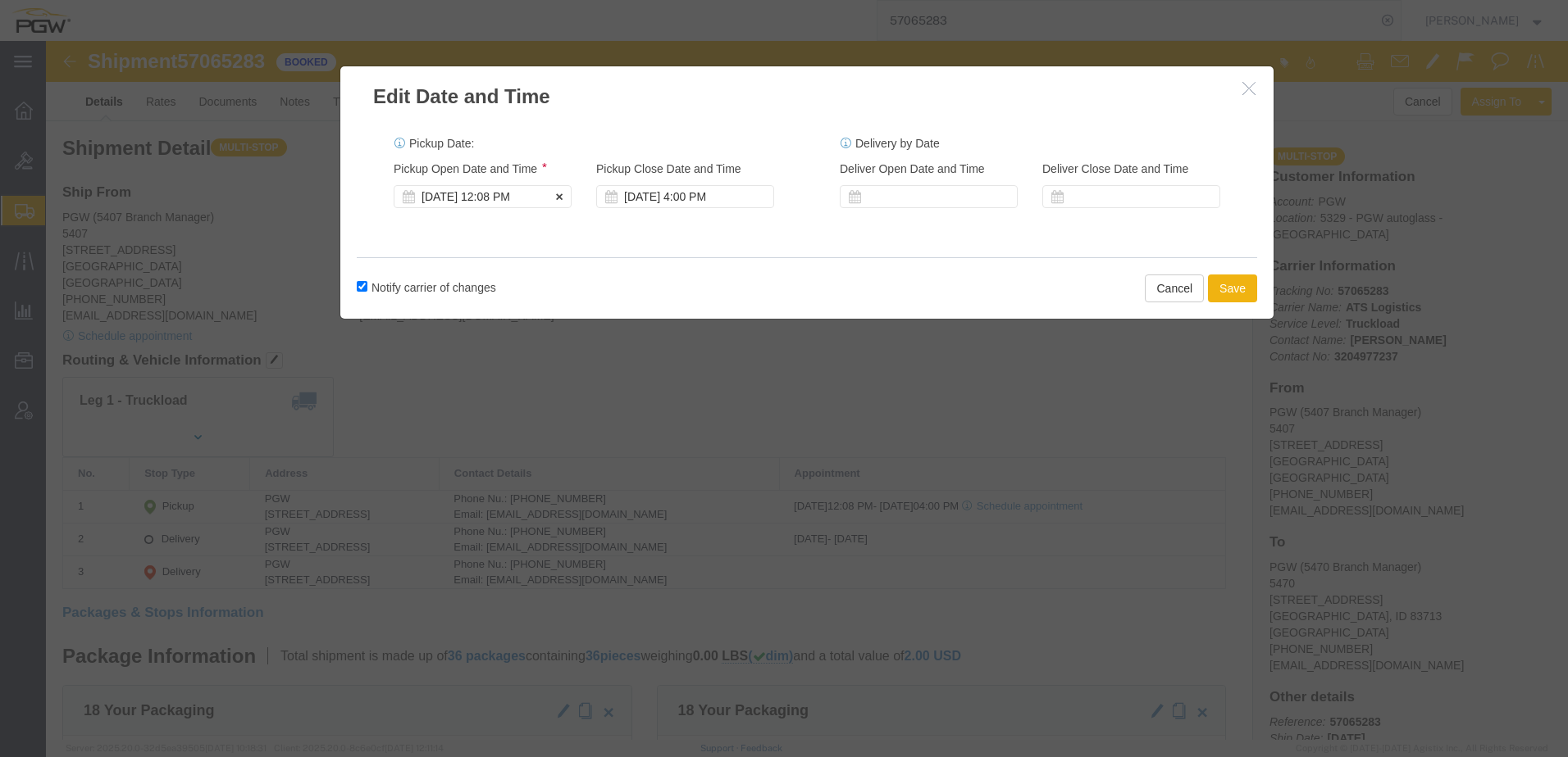
click div "[DATE] 12:08 PM"
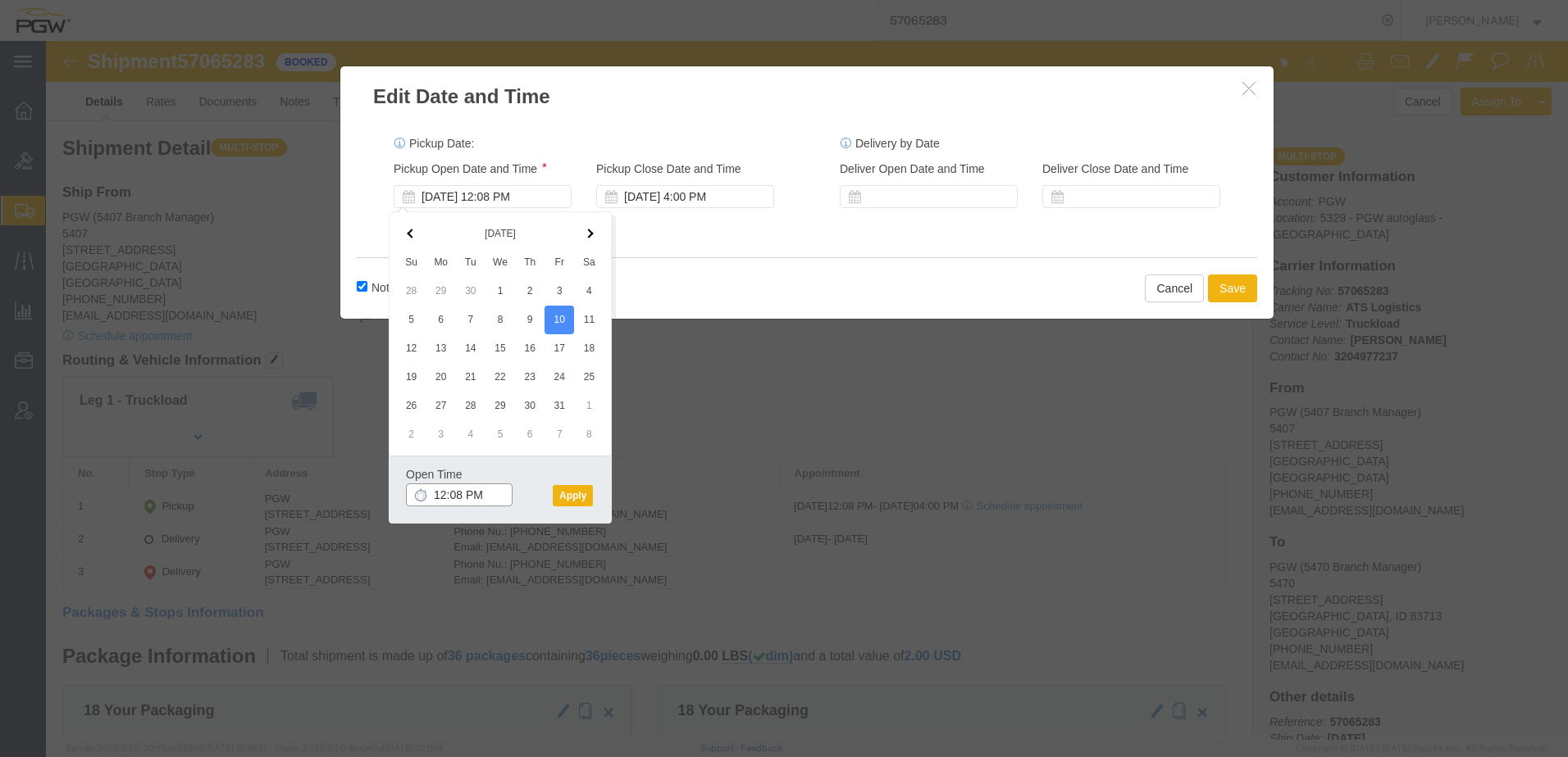
click input "12:08 PM"
click input "10:00 PM"
type input "10:00 AM"
click button "Apply"
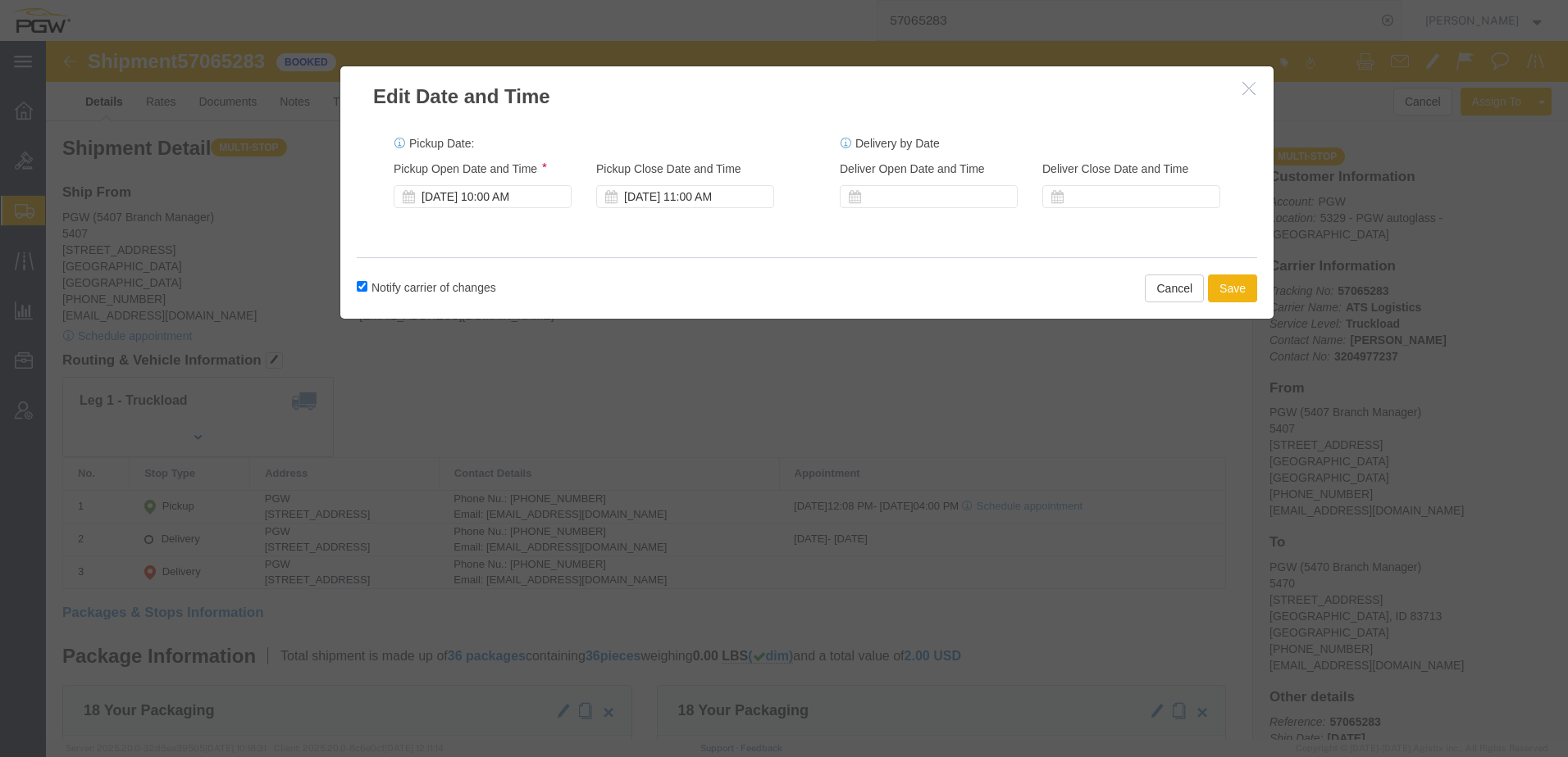
click icon "button"
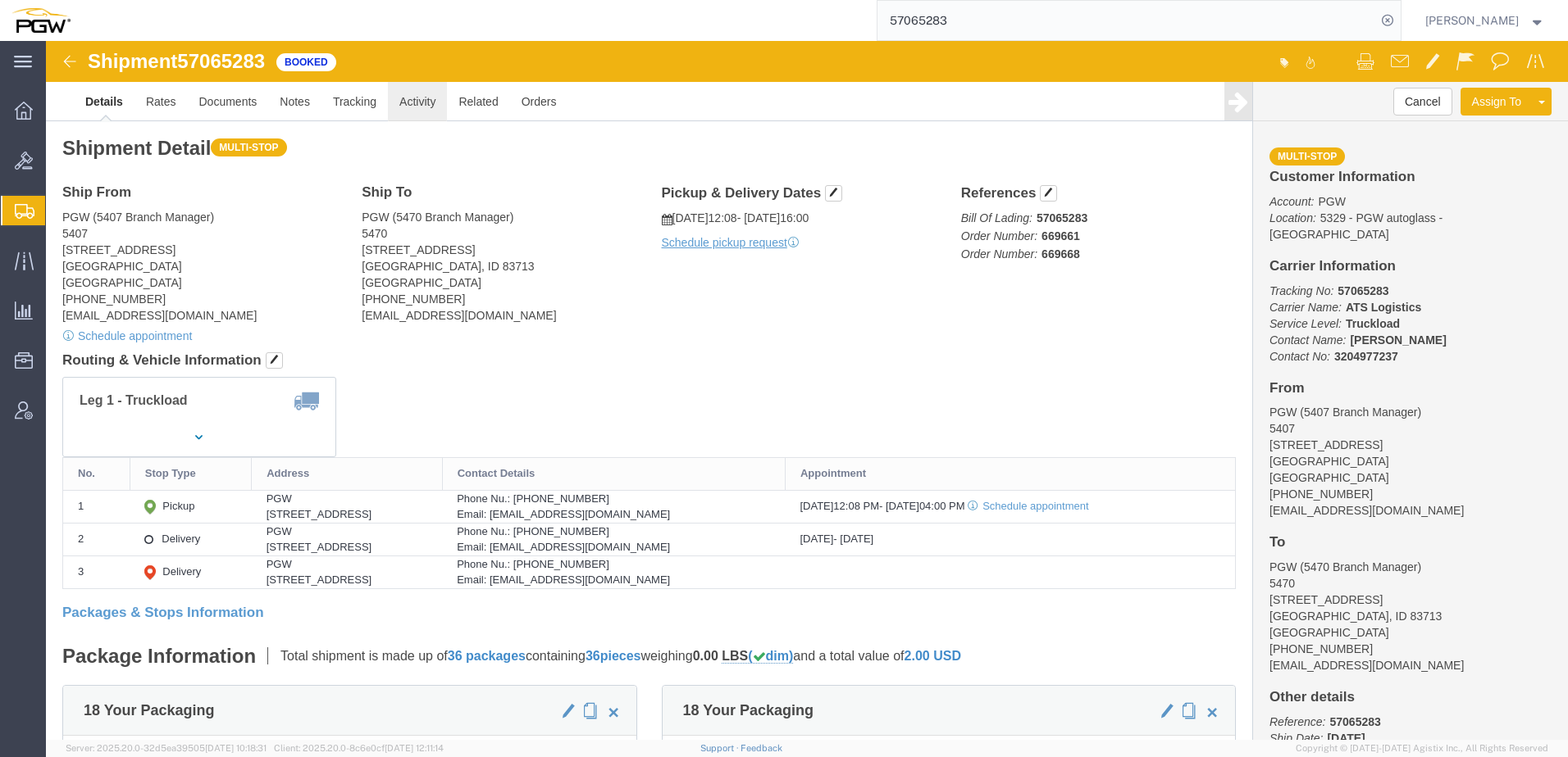
click link "Activity"
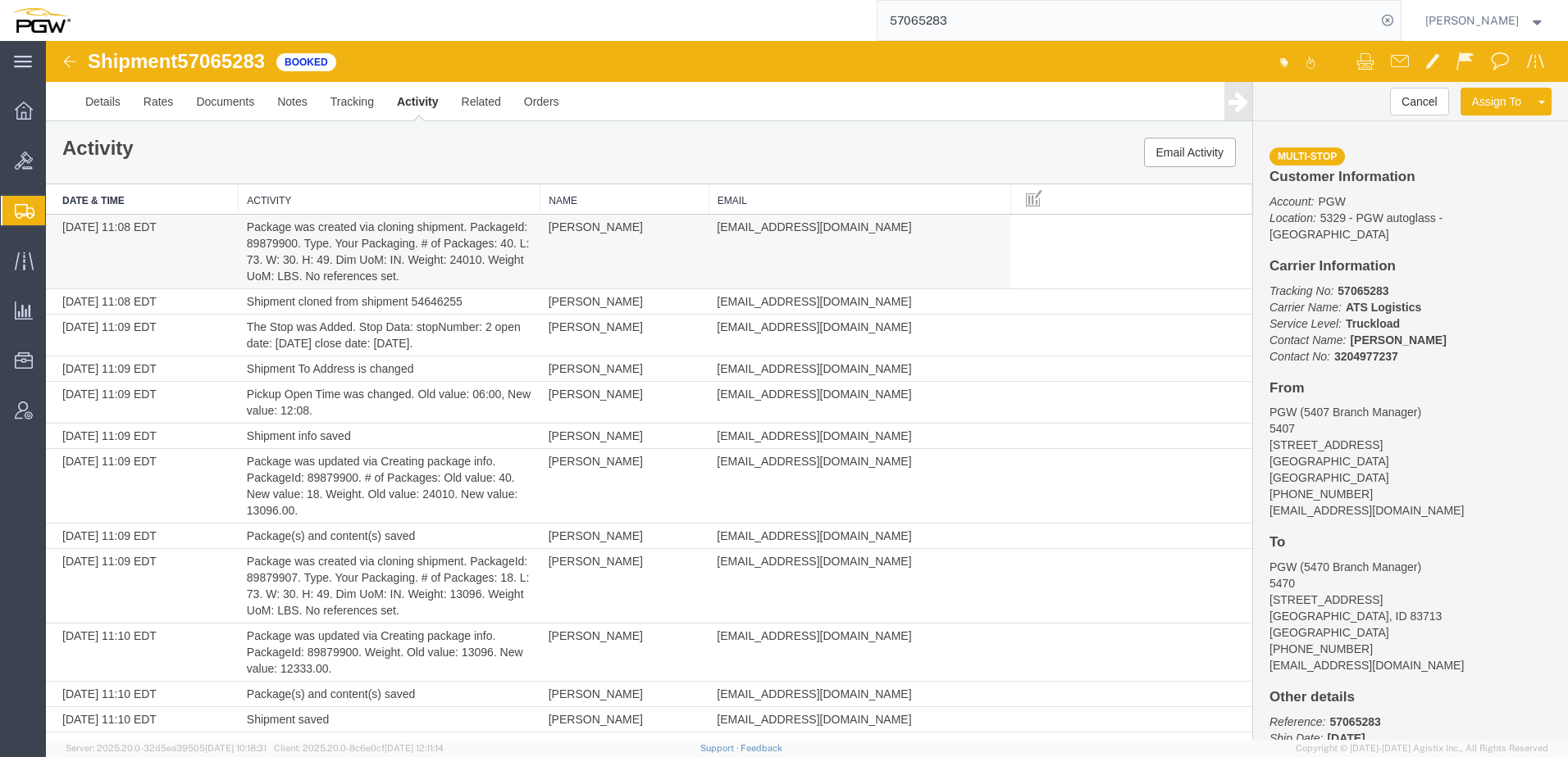
drag, startPoint x: 557, startPoint y: 429, endPoint x: 437, endPoint y: 276, distance: 194.4
click at [557, 429] on td "[PERSON_NAME]" at bounding box center [624, 436] width 169 height 25
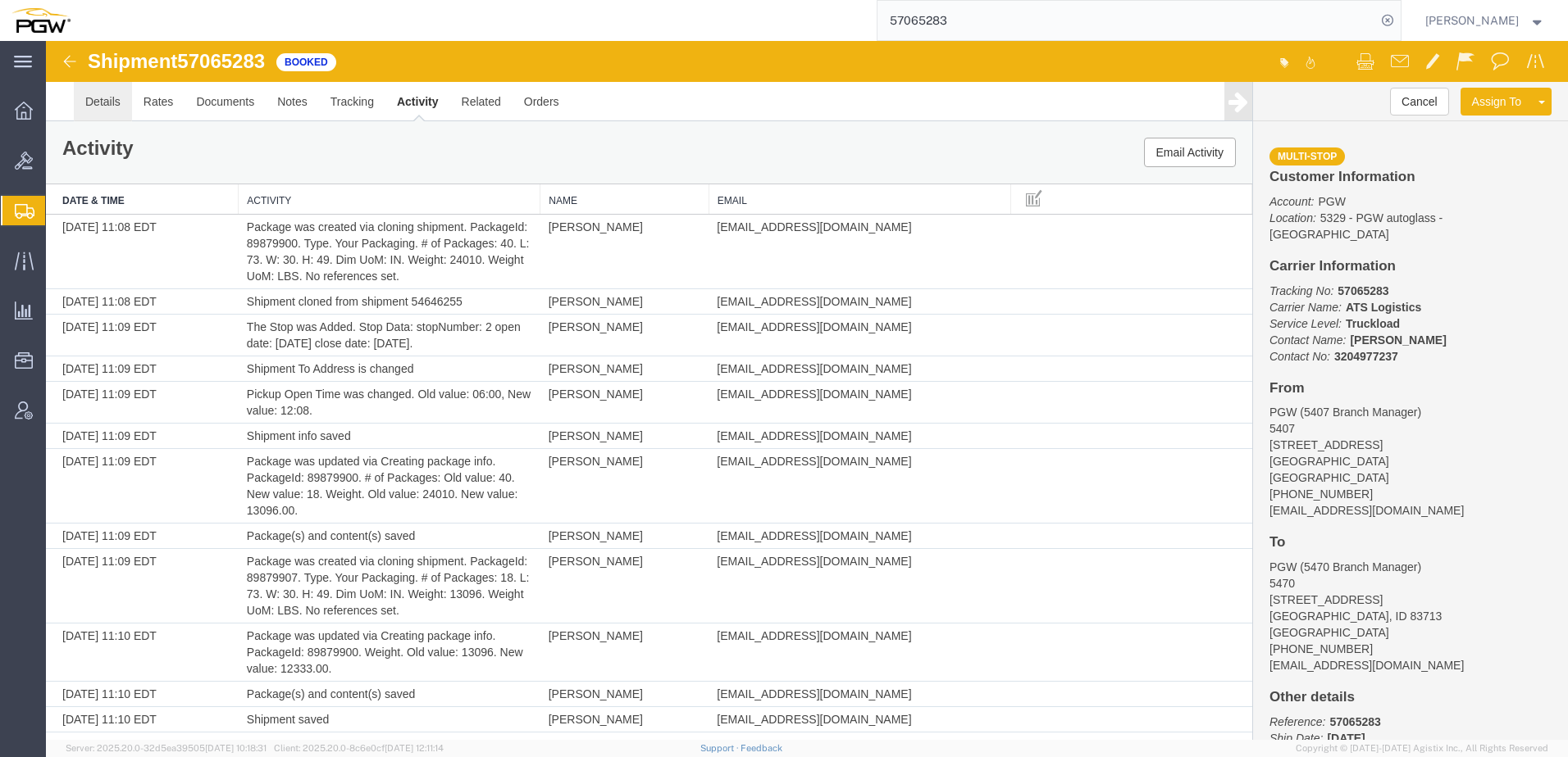
click at [104, 111] on link "Details" at bounding box center [103, 102] width 58 height 39
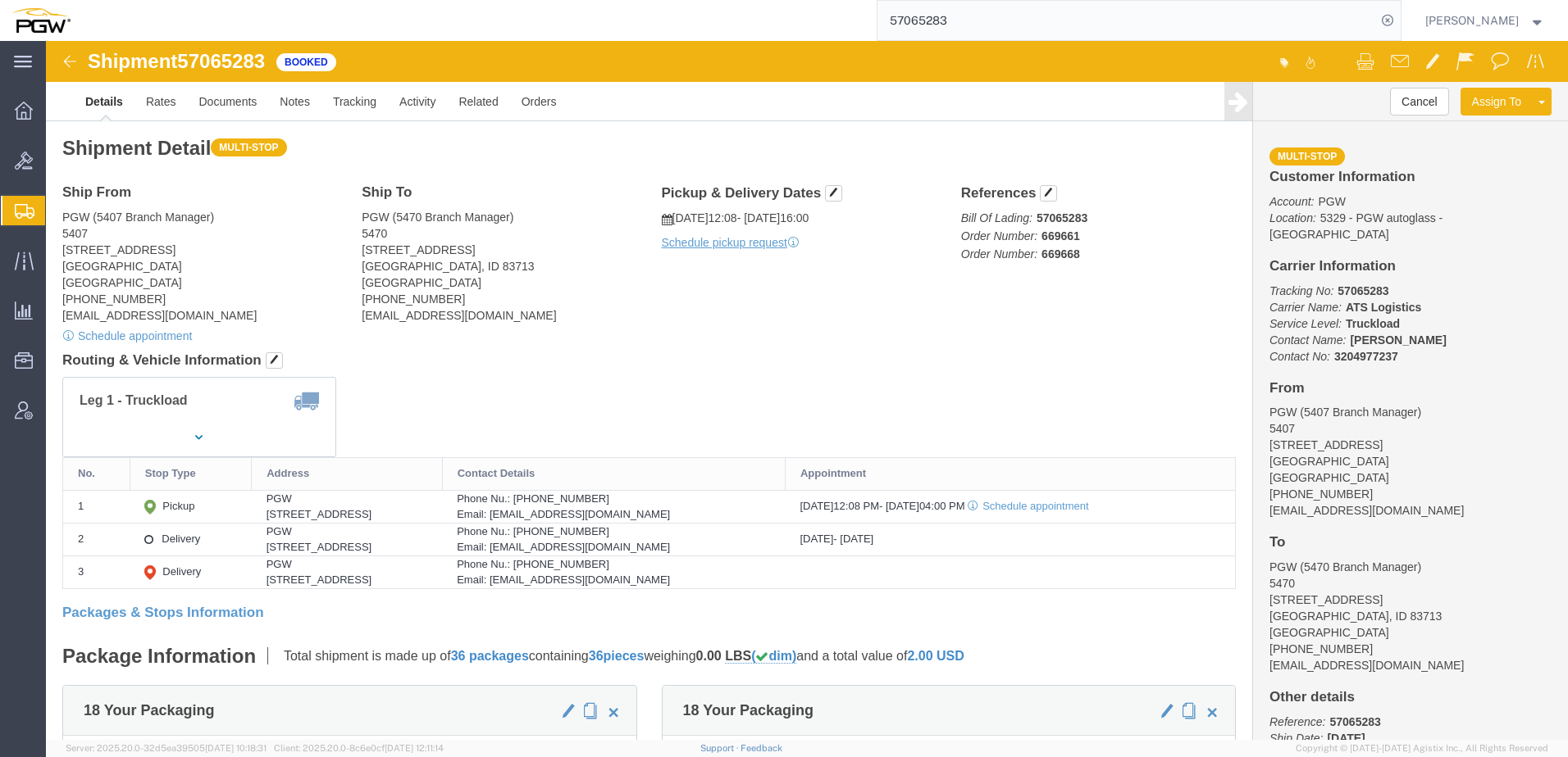
drag, startPoint x: 1033, startPoint y: 272, endPoint x: 1019, endPoint y: 243, distance: 32.2
click div "Ship From PGW (5407 Branch Manager) [STREET_ADDRESS] [PHONE_NUMBER] [EMAIL_ADDR…"
drag, startPoint x: 987, startPoint y: 193, endPoint x: 1069, endPoint y: 196, distance: 82.1
click p "Bill Of Lading: 57065283 Order Number: 669661 Order Number: 669668"
copy b "669661"
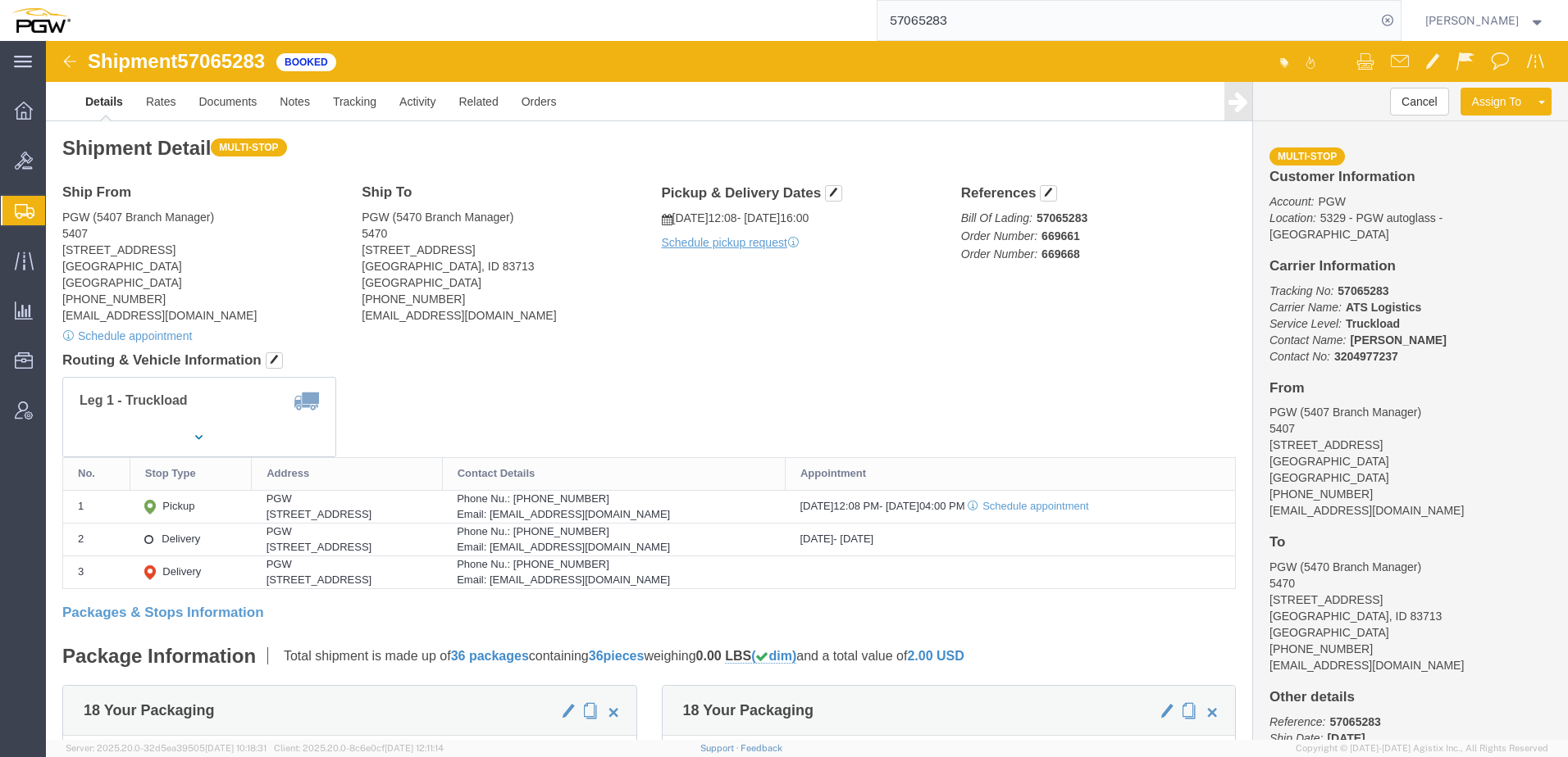
click div "Leg 1 - Truckload Vehicle 1: Standard Dry Van (53 Feet) Number of trucks: 1"
click button "button"
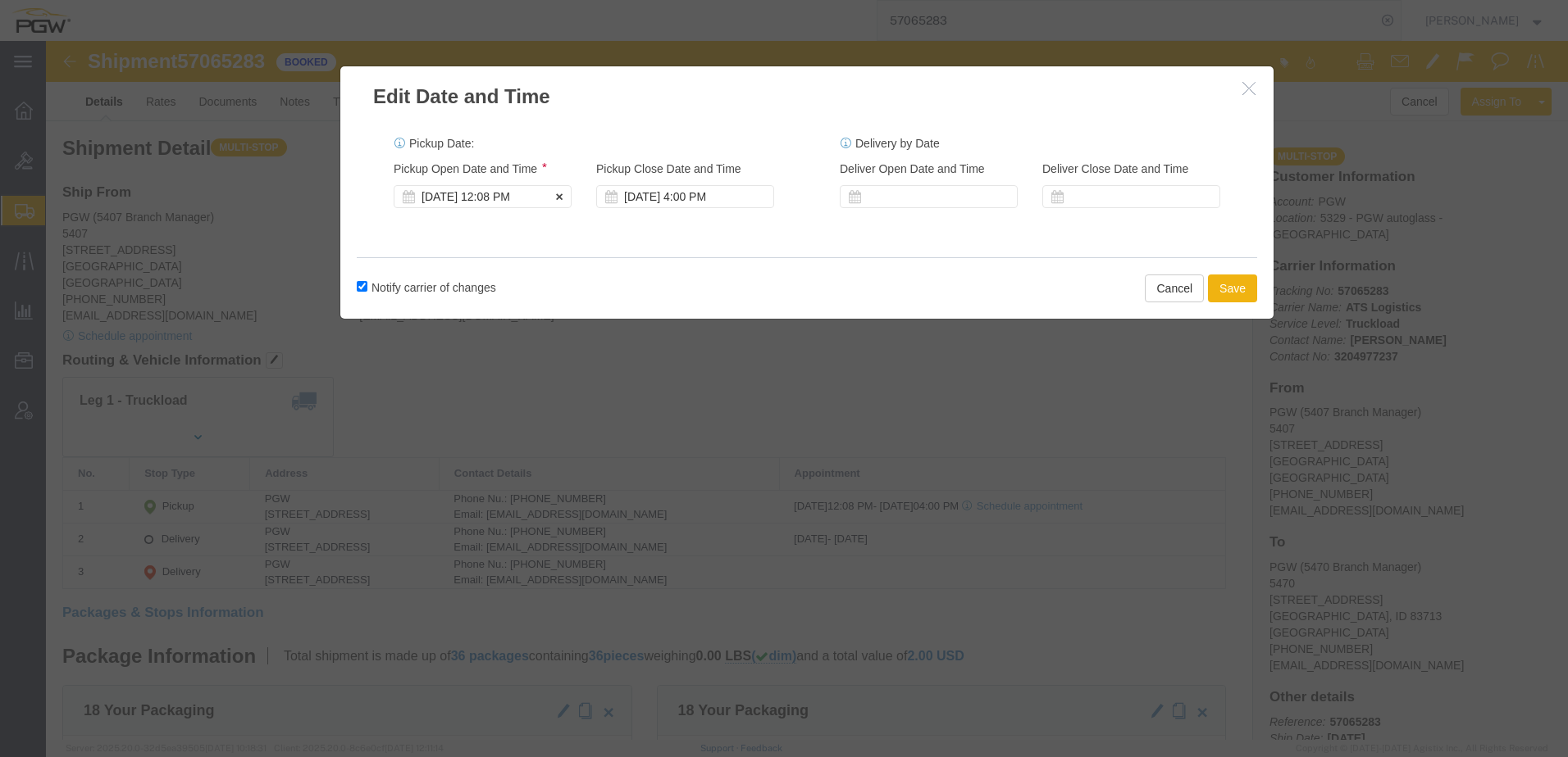
click div "[DATE] 12:08 PM"
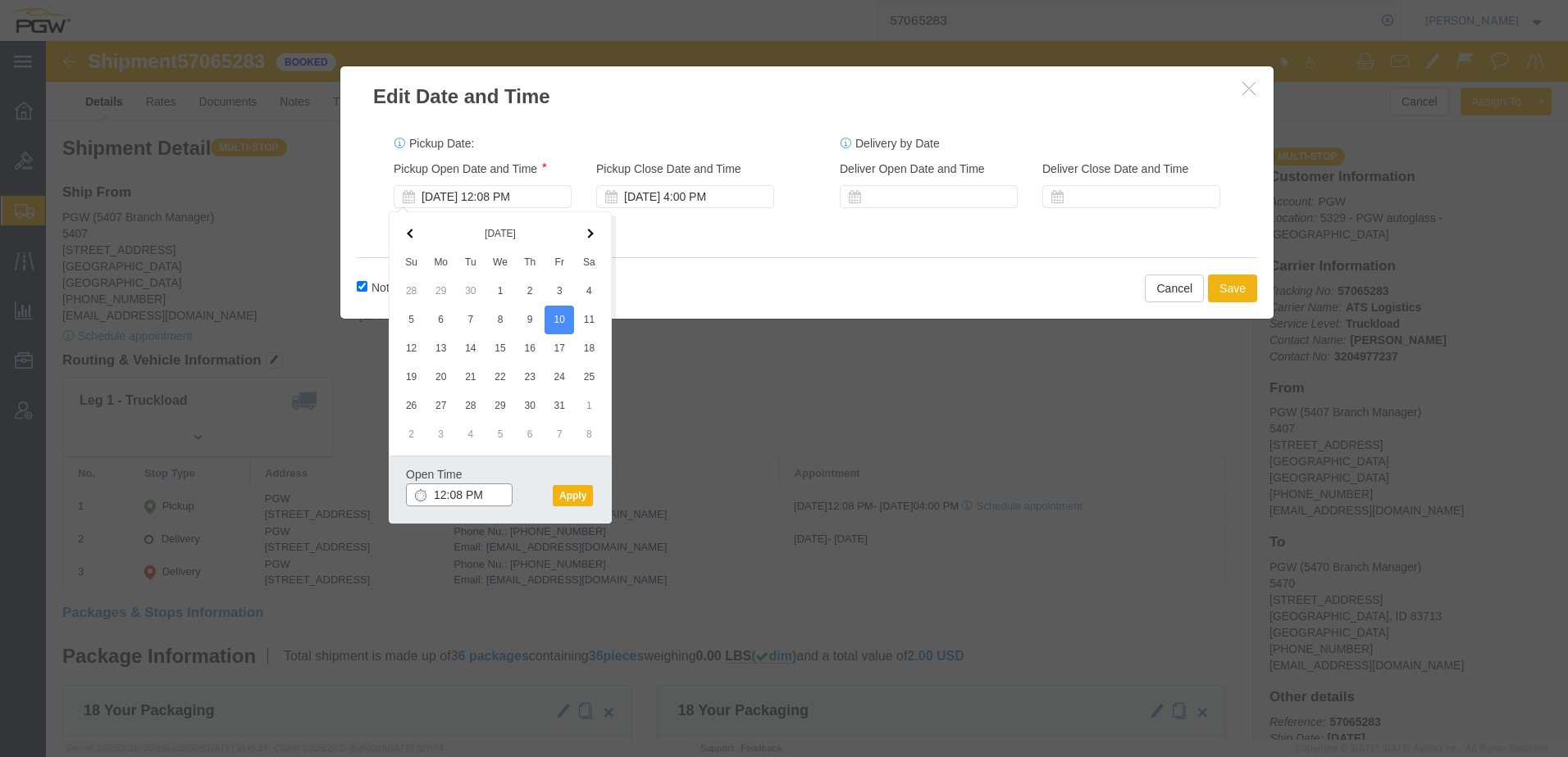
click input "12:08 PM"
click input "2:08 PM"
type input "2:00 PM"
click button "Apply"
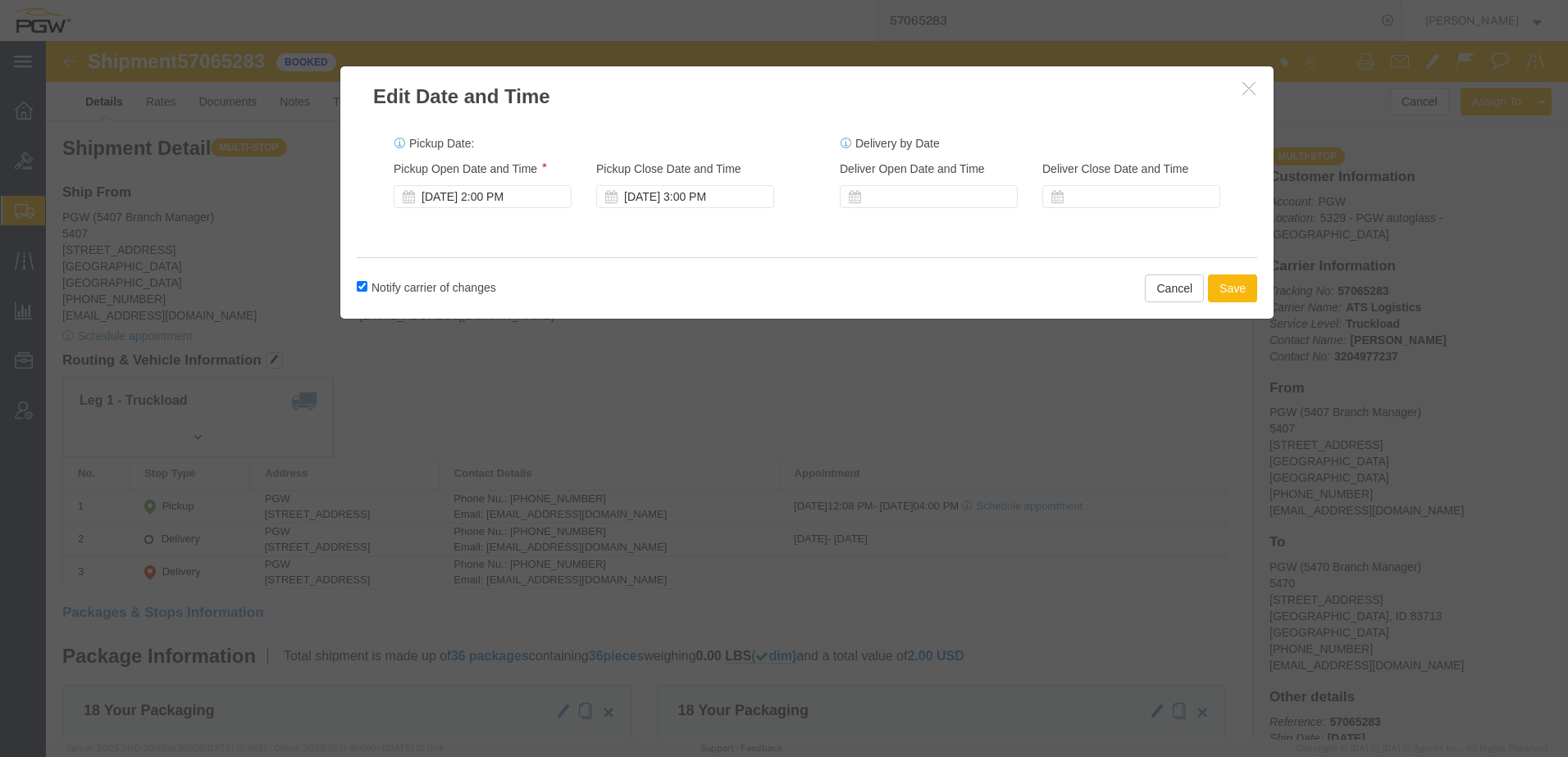
click button "Save"
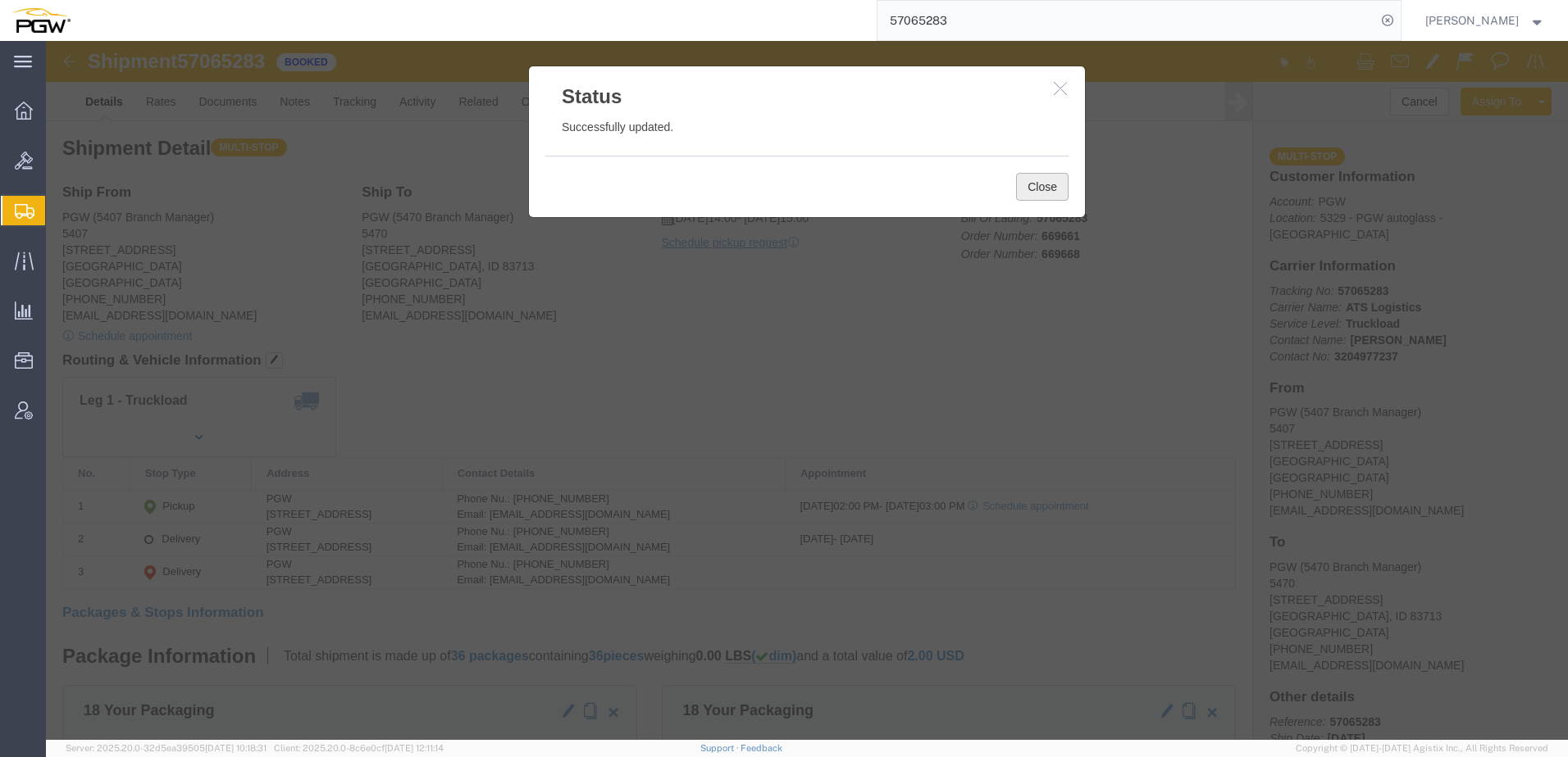
click button "Close"
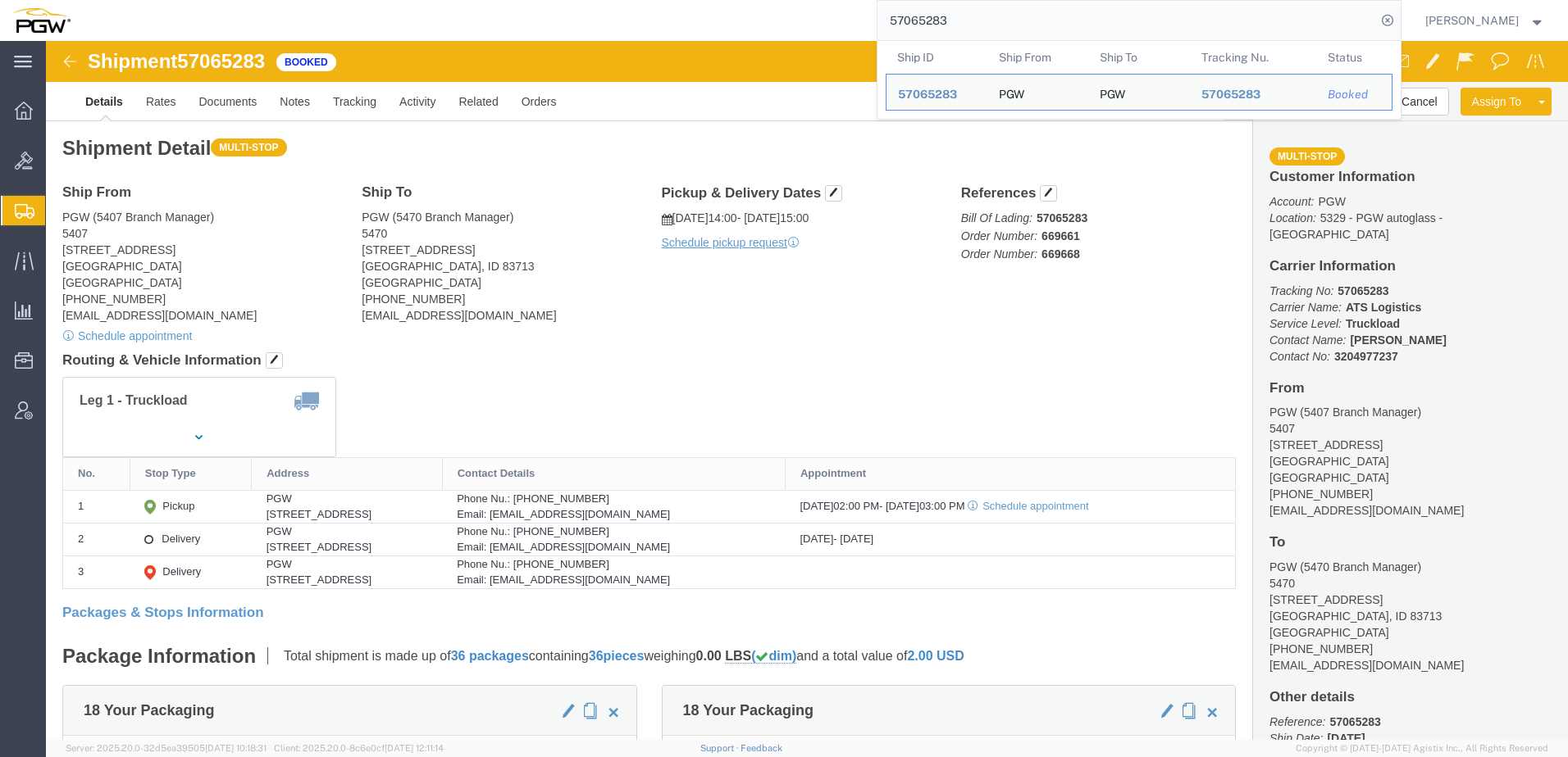
drag, startPoint x: 988, startPoint y: 22, endPoint x: 98, endPoint y: 33, distance: 890.1
click at [175, 33] on div "57065283 Ship ID Ship From Ship To Tracking Nu. Status Ship ID 57065283 Ship Fr…" at bounding box center [741, 21] width 1319 height 41
paste input "37567"
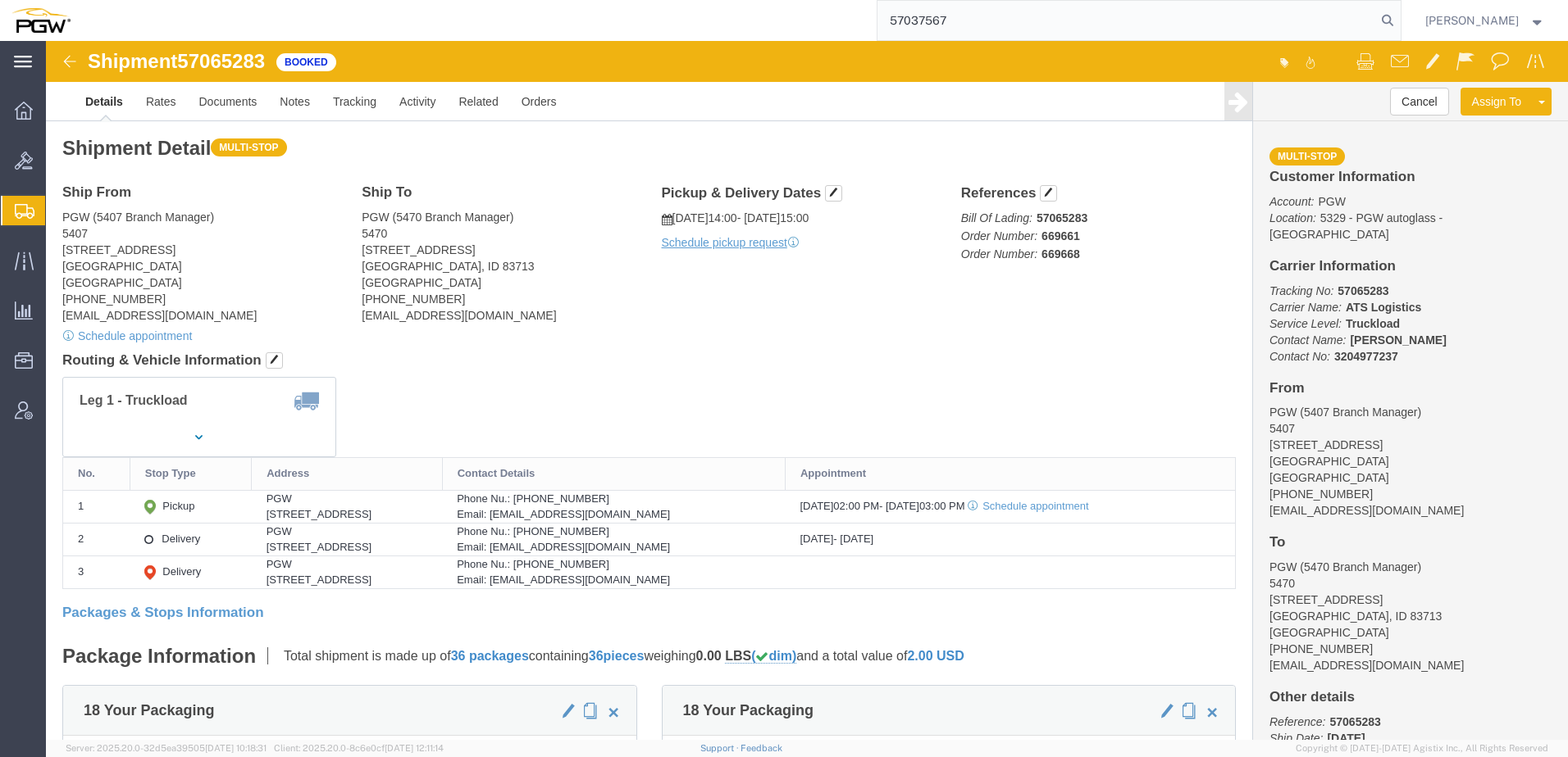
type input "57037567"
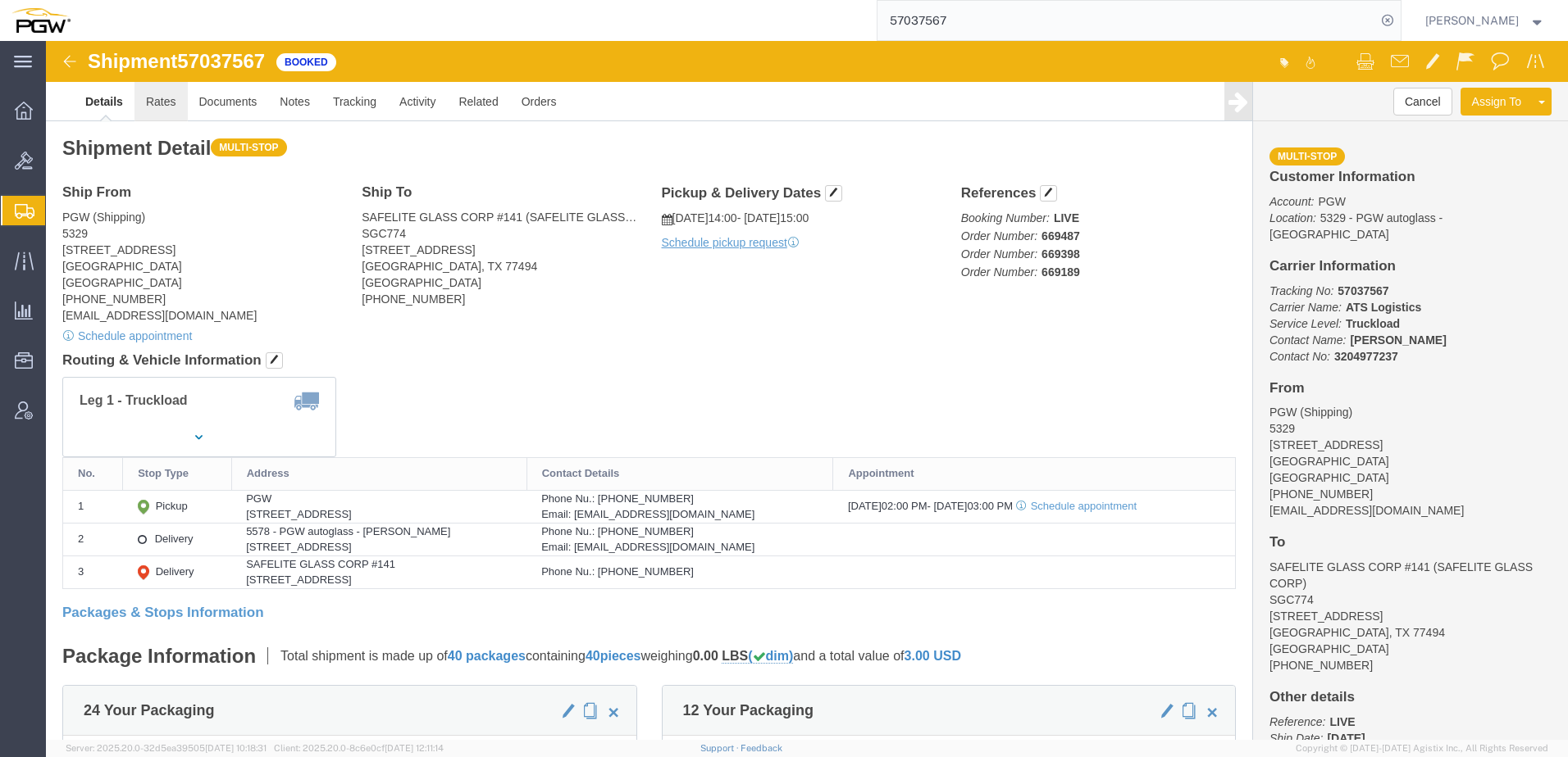
click link "Rates"
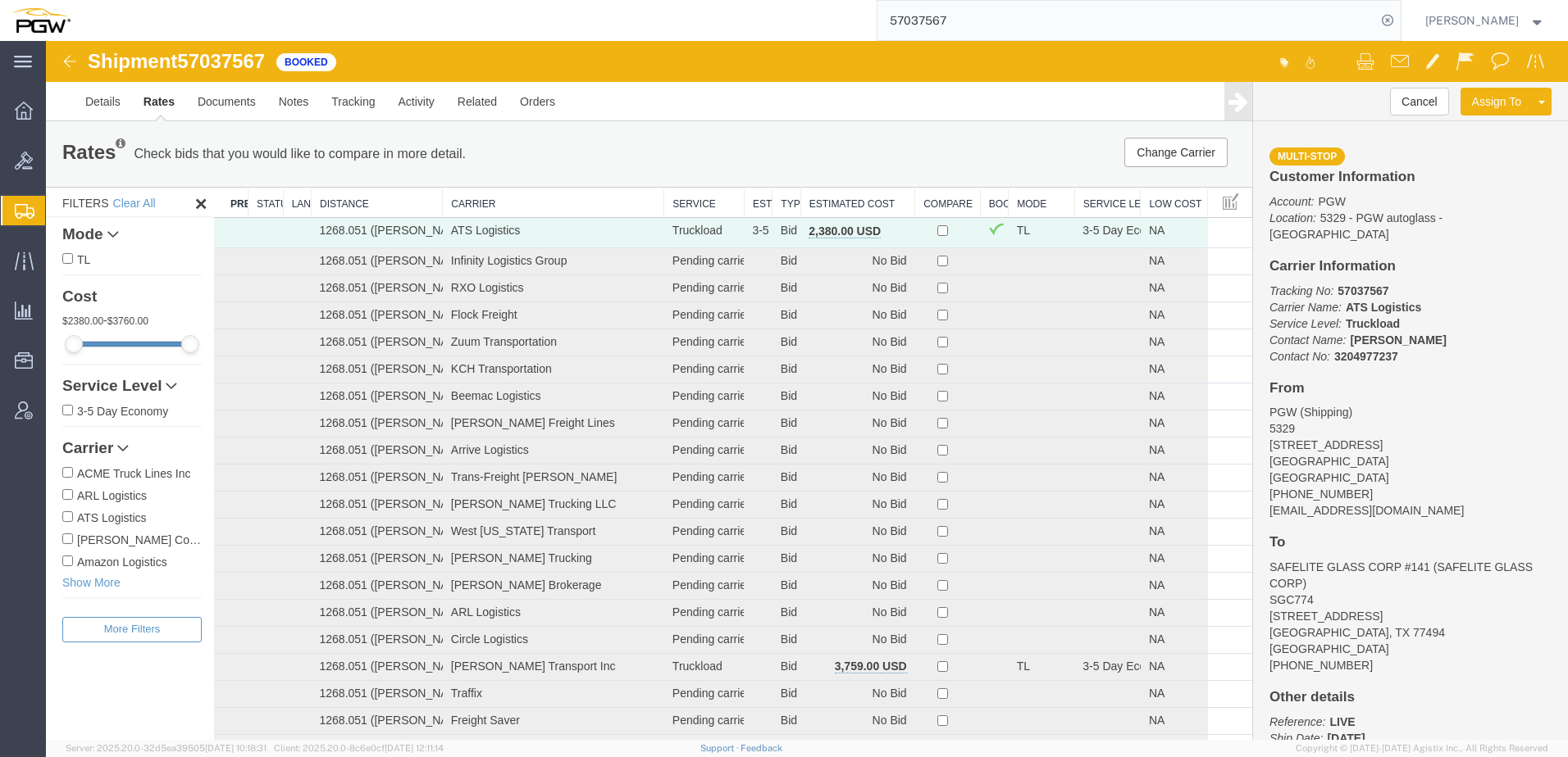
click at [825, 200] on th "Estimated Cost" at bounding box center [857, 203] width 114 height 30
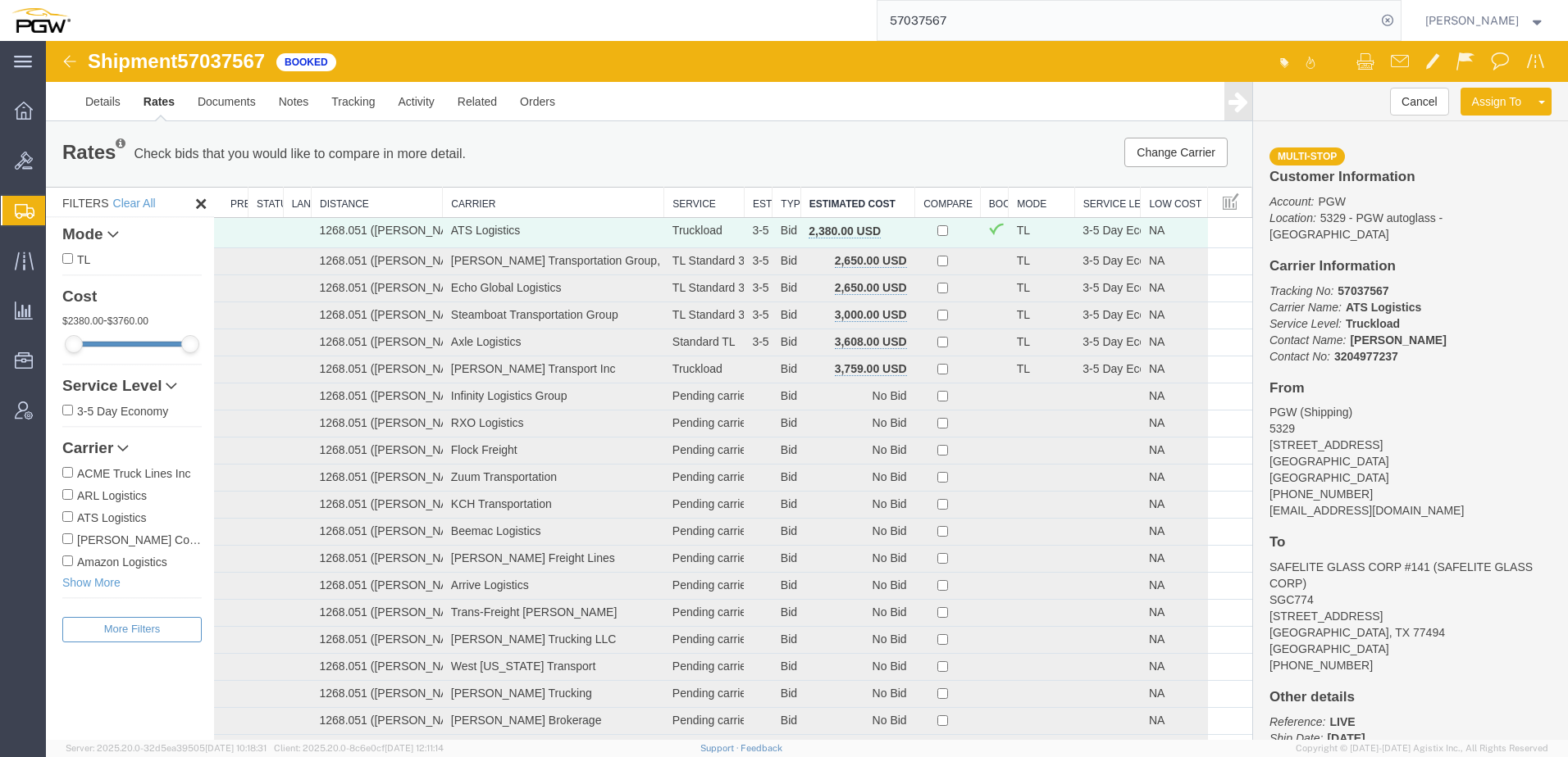
click at [534, 130] on div "Rates Check bids that you would like to compare in more detail. Compare Filter …" at bounding box center [649, 154] width 1206 height 66
click at [894, 228] on span "button" at bounding box center [899, 231] width 9 height 11
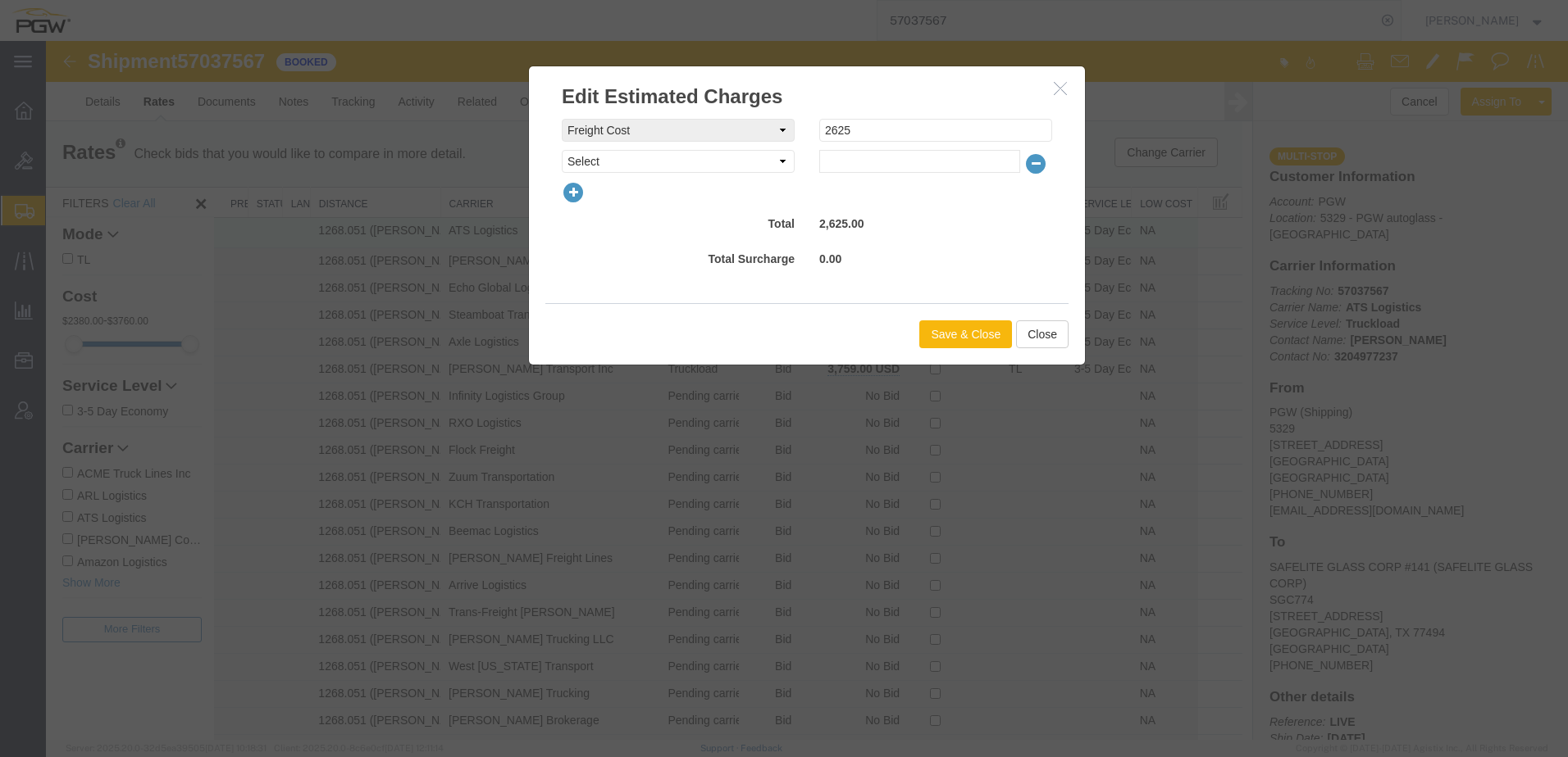
click at [929, 339] on button "Save & Close" at bounding box center [965, 334] width 93 height 28
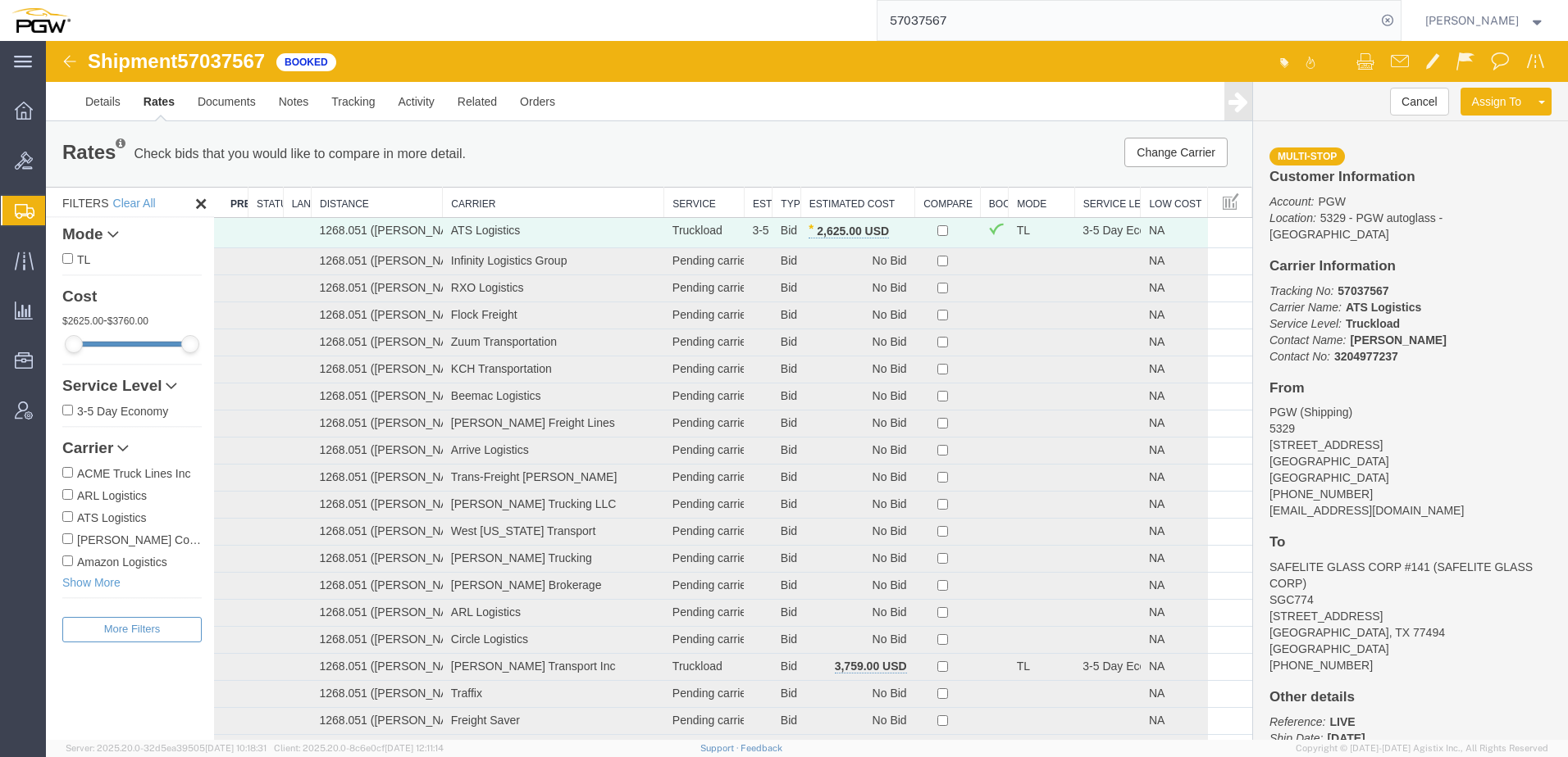
click at [0, 0] on span "Shipment Manager" at bounding box center [0, 0] width 0 height 0
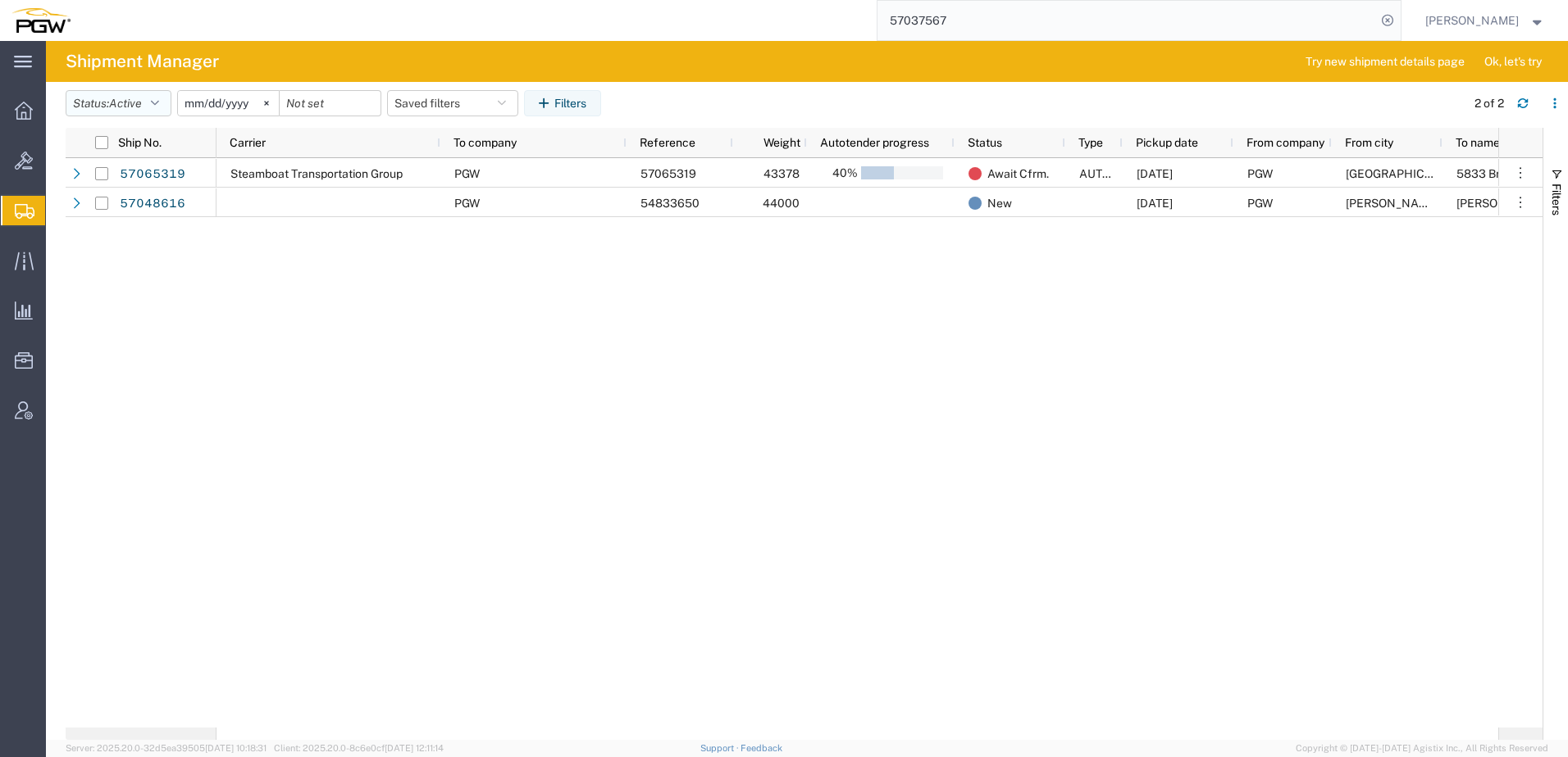
click at [128, 97] on span "Active" at bounding box center [125, 103] width 33 height 13
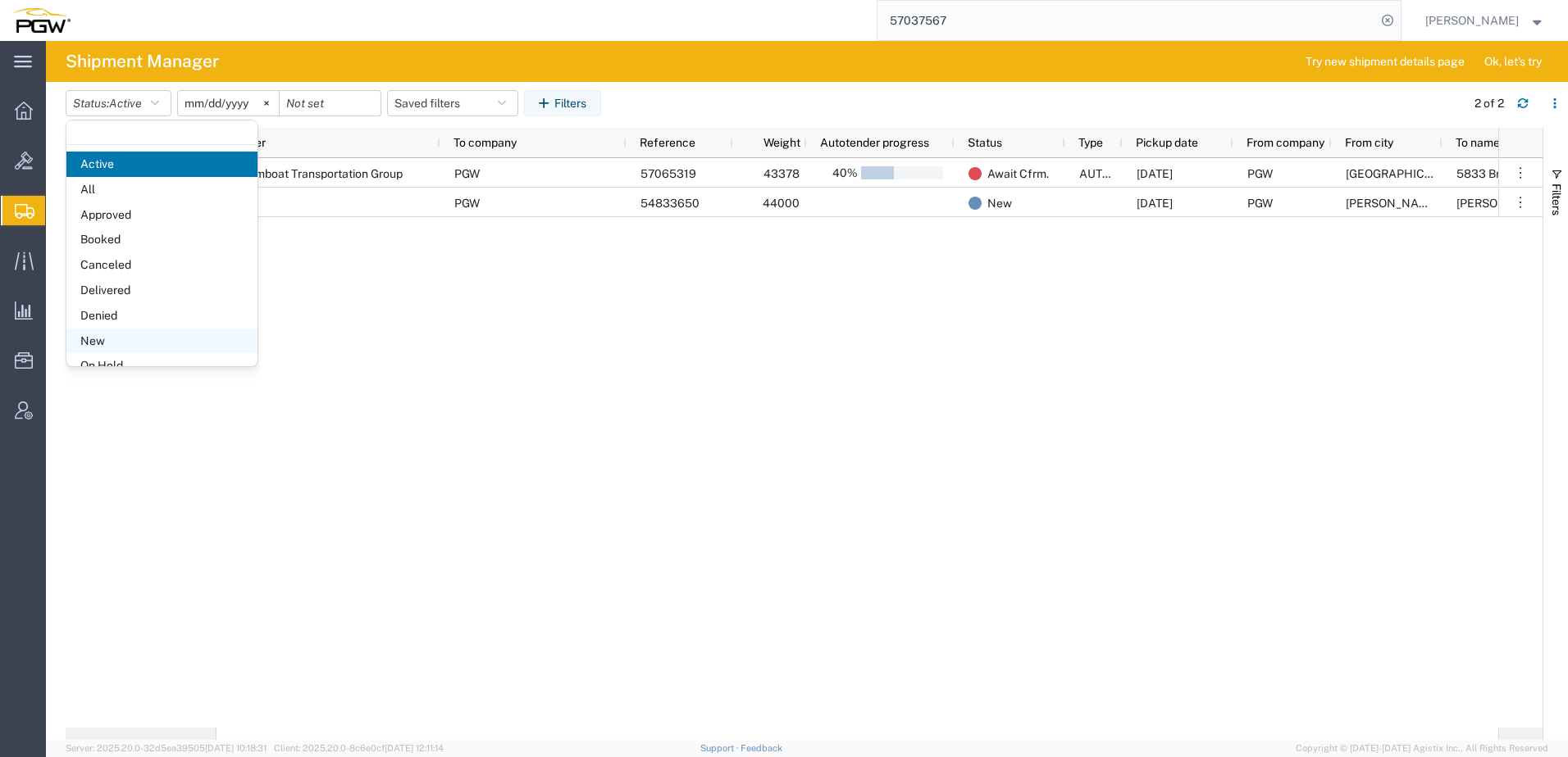
click at [129, 341] on span "New" at bounding box center [162, 341] width 191 height 25
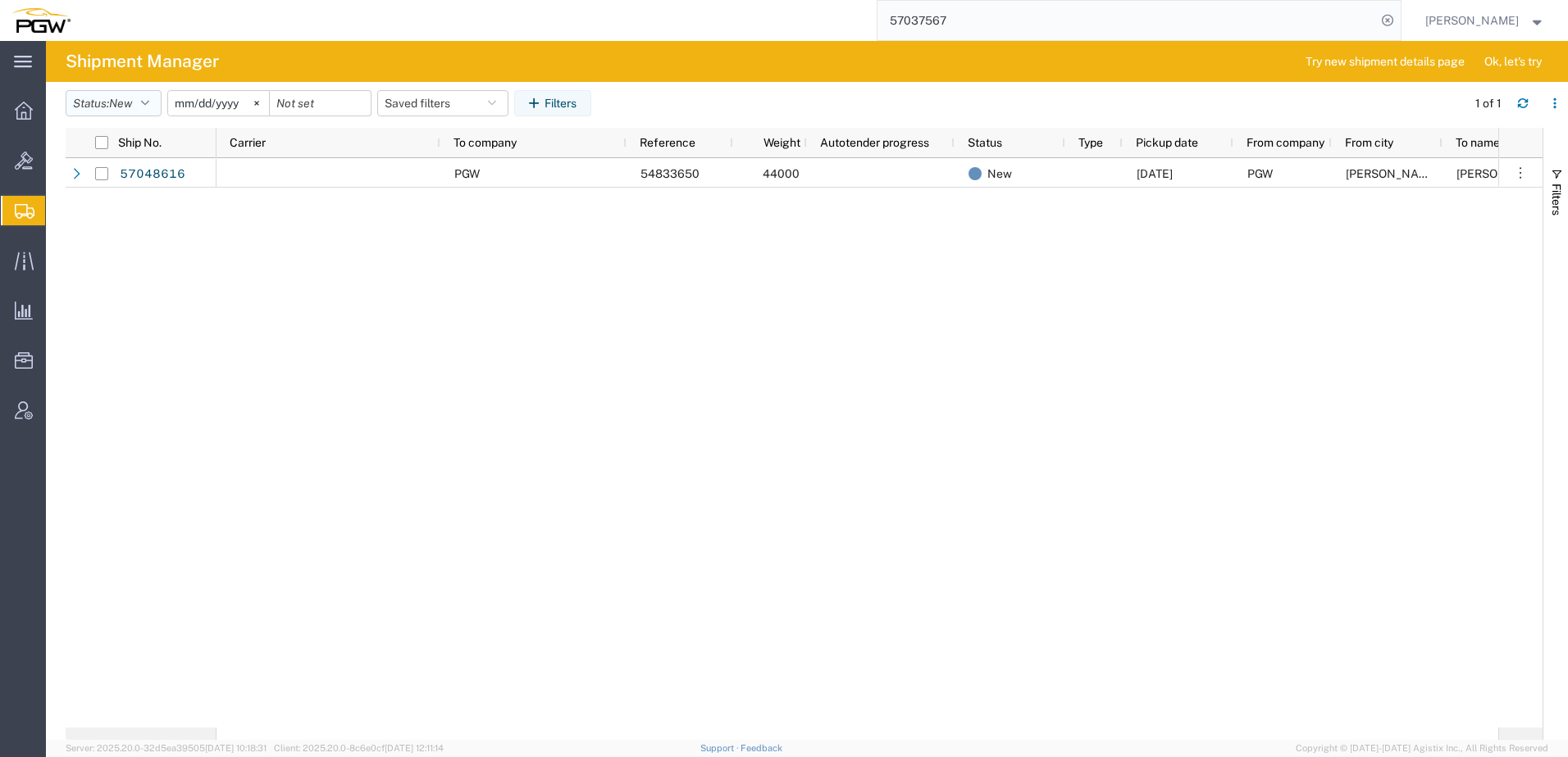
click at [120, 100] on span "New" at bounding box center [120, 103] width 23 height 13
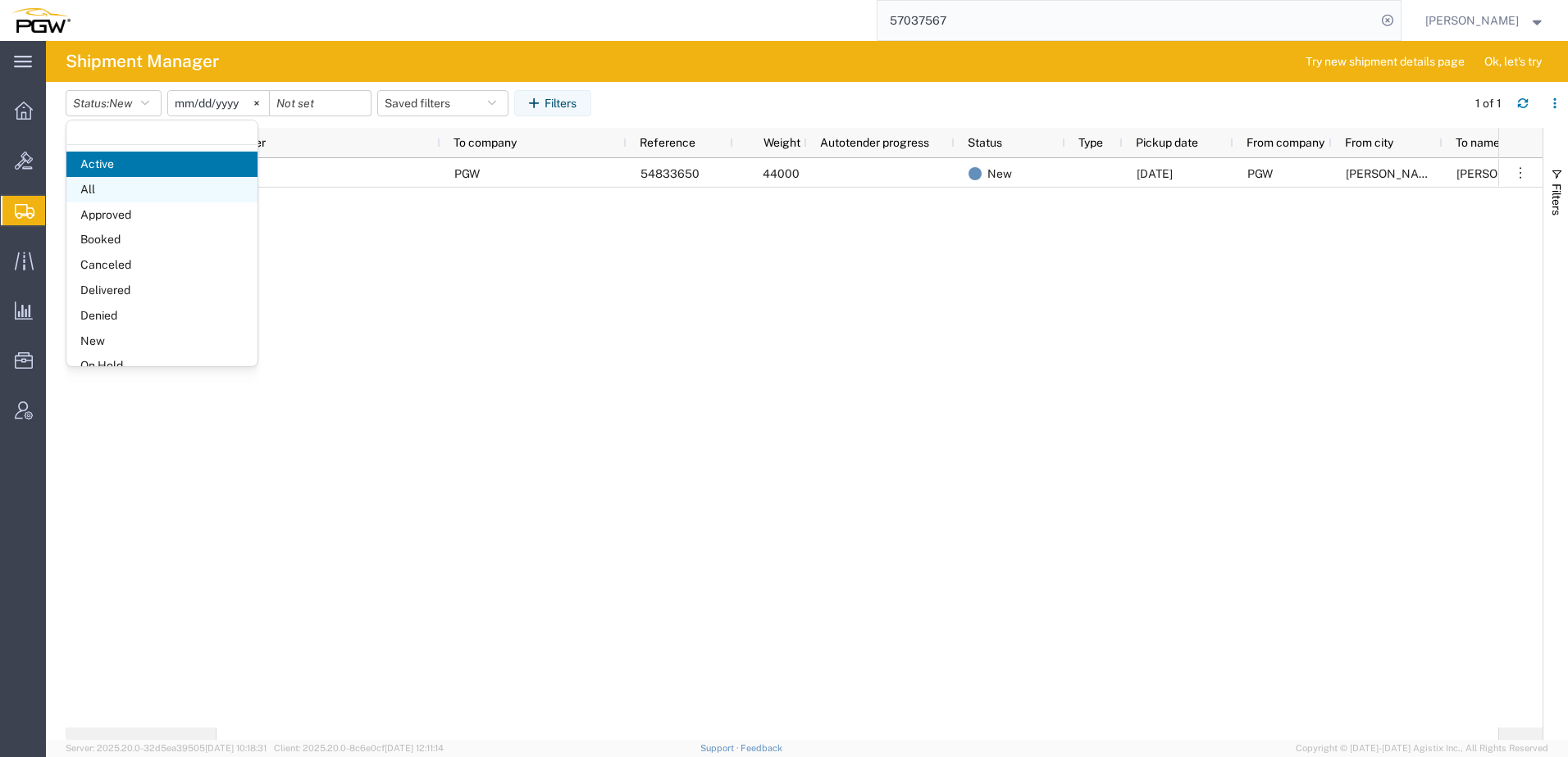
click at [111, 197] on span "All" at bounding box center [162, 189] width 191 height 25
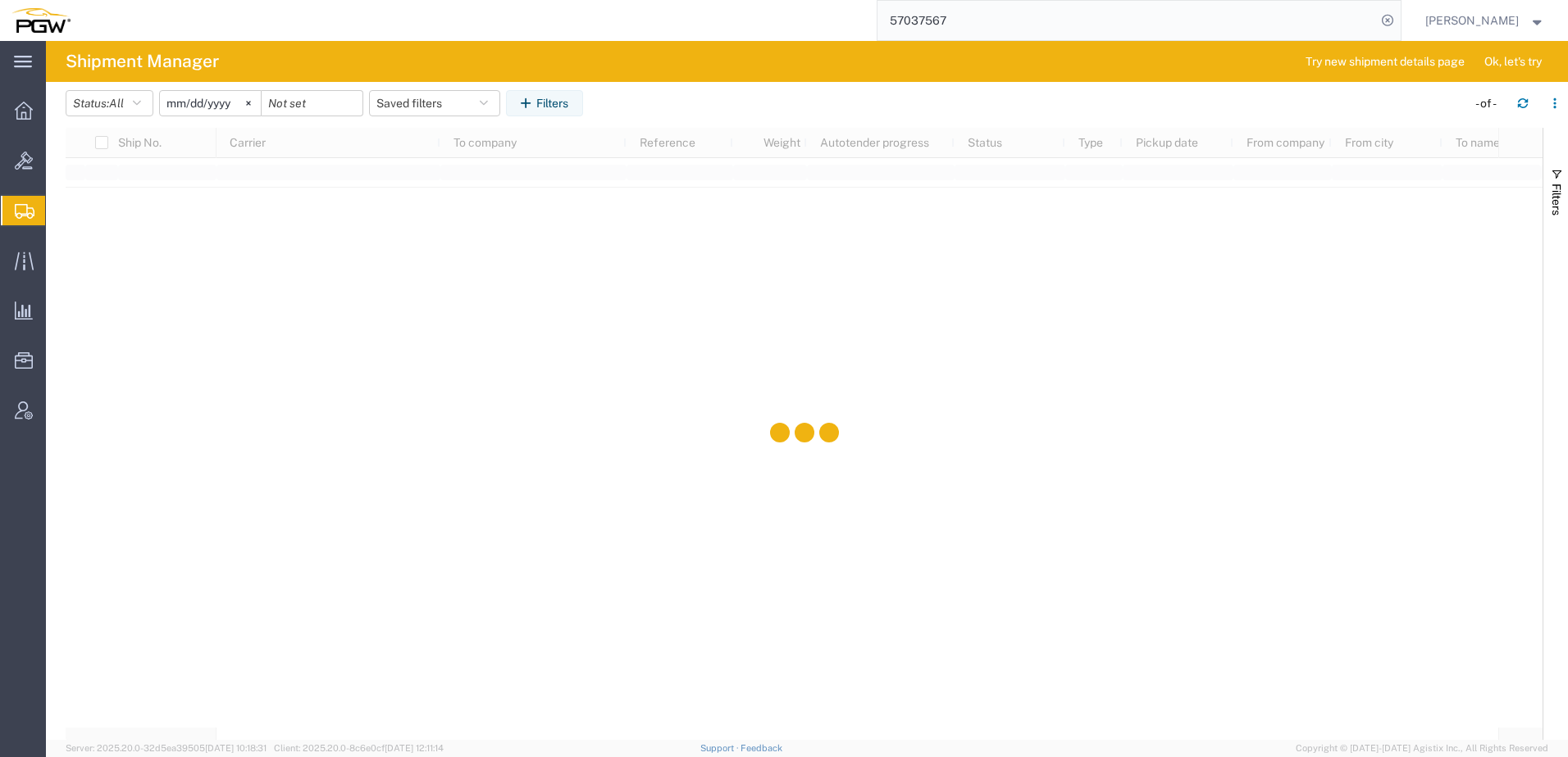
click at [205, 109] on input "[DATE]" at bounding box center [211, 103] width 101 height 24
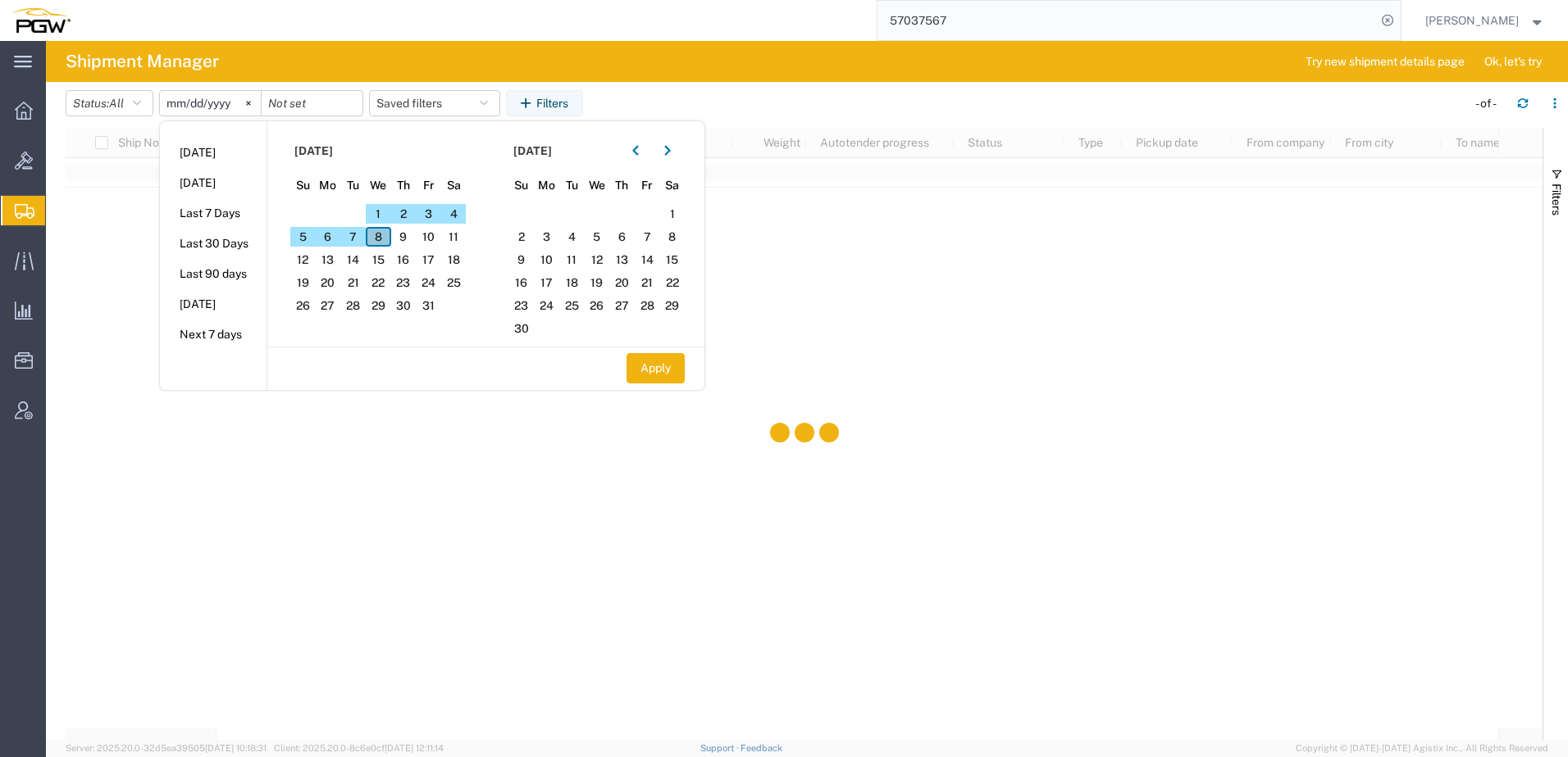
click at [379, 237] on span "8" at bounding box center [378, 237] width 25 height 20
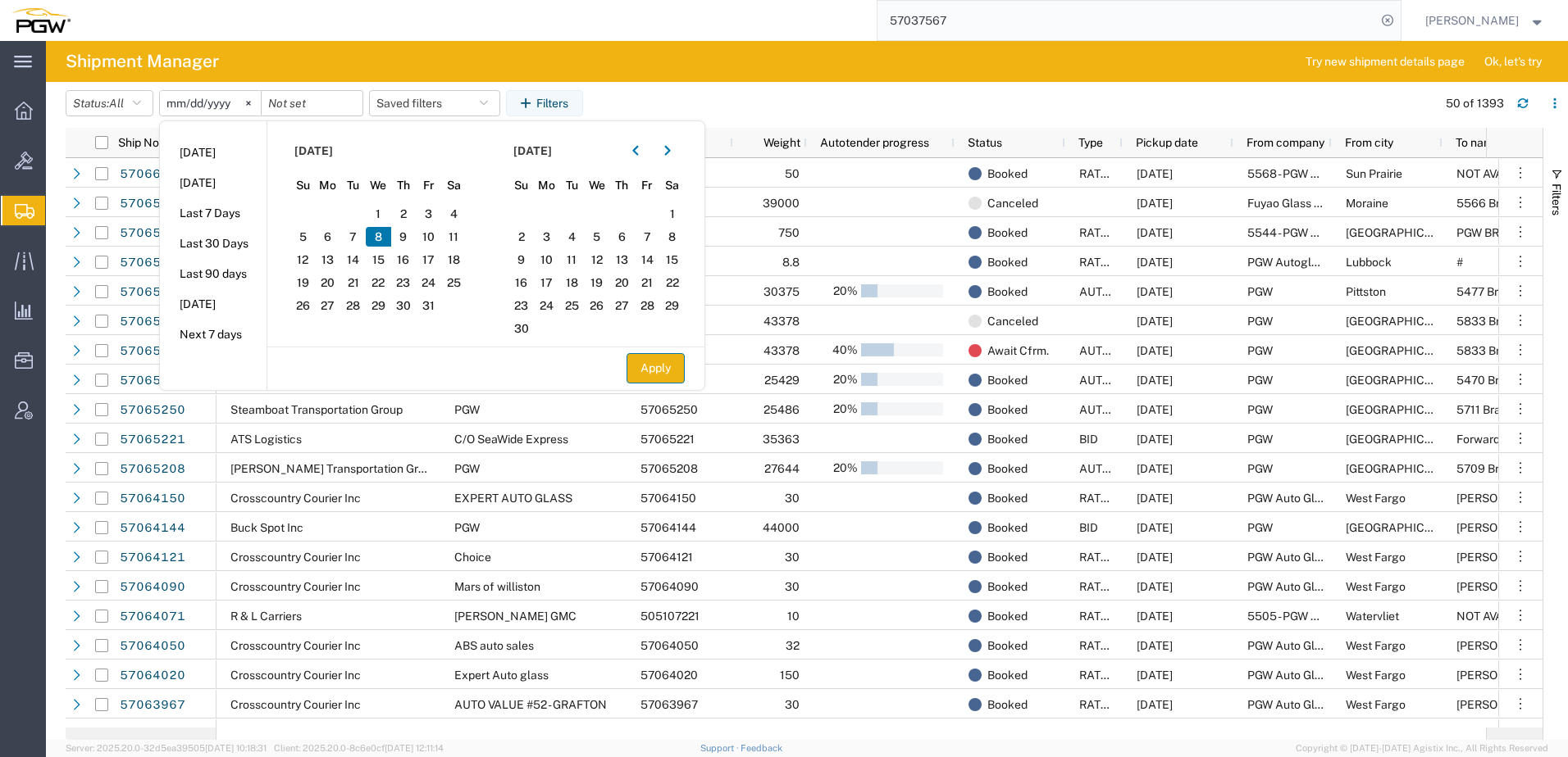
click at [654, 379] on button "Apply" at bounding box center [655, 369] width 58 height 30
type input "[DATE]"
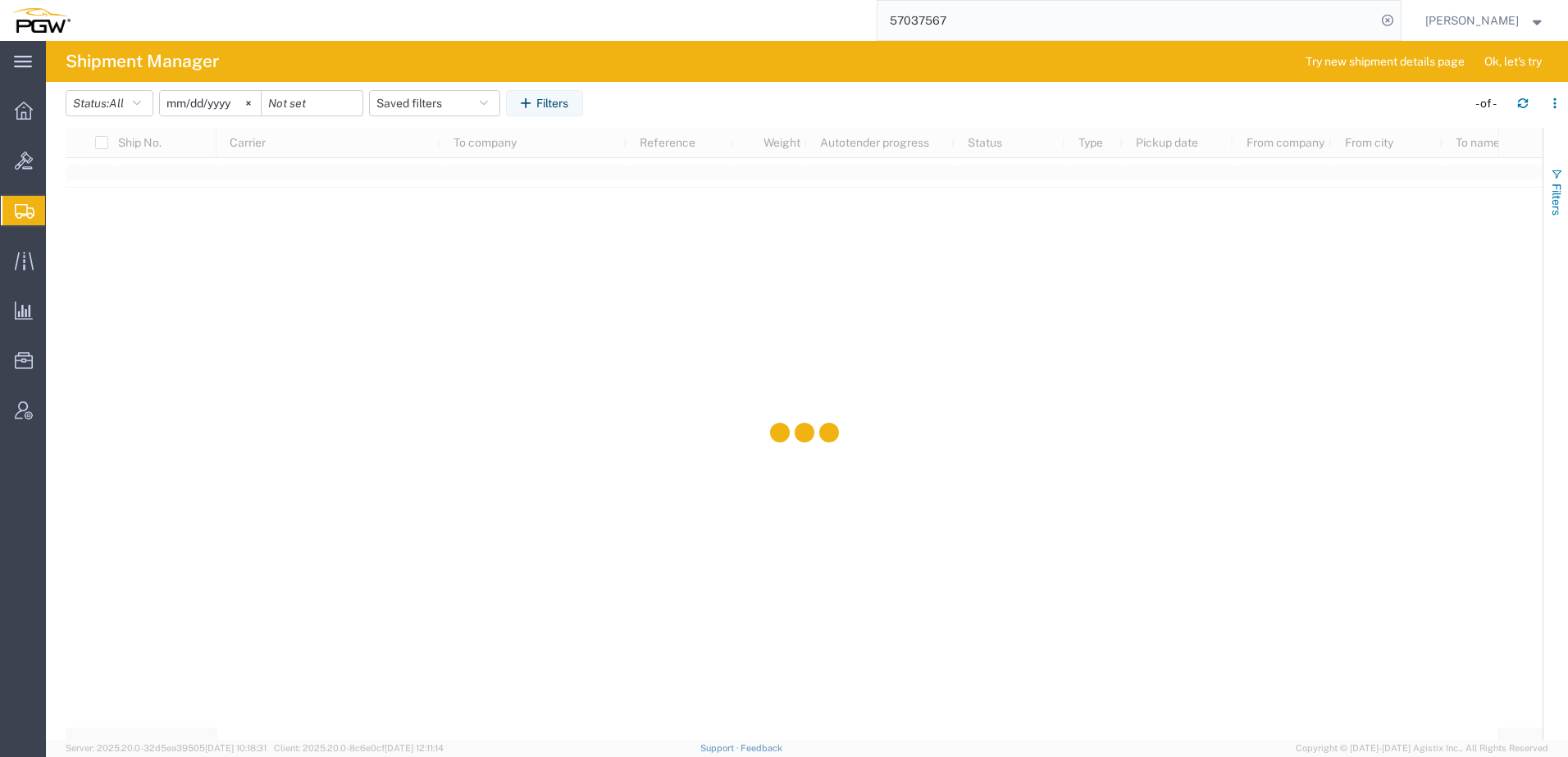
click at [1567, 192] on button "Filters" at bounding box center [1555, 192] width 24 height 89
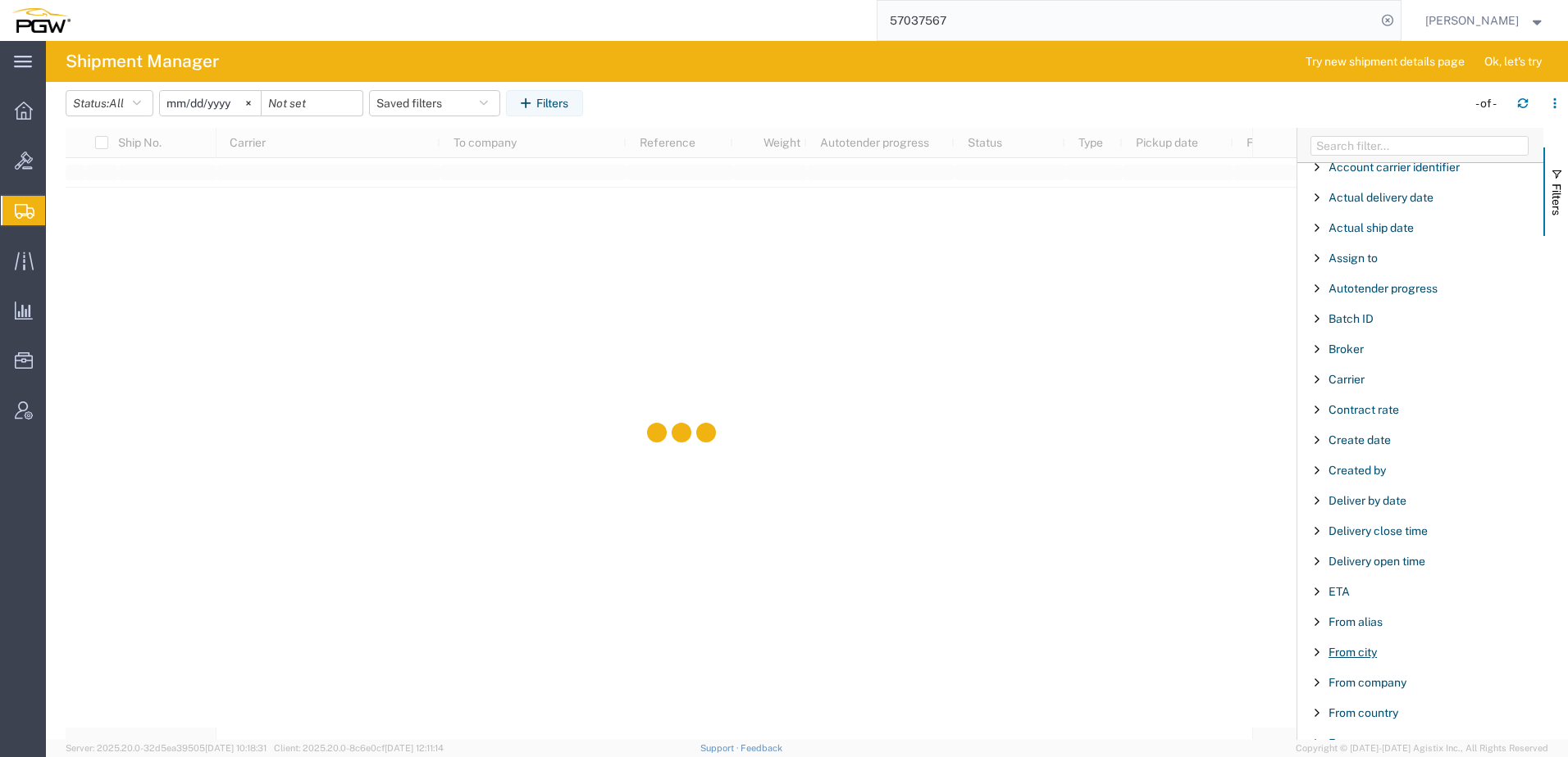
scroll to position [82, 0]
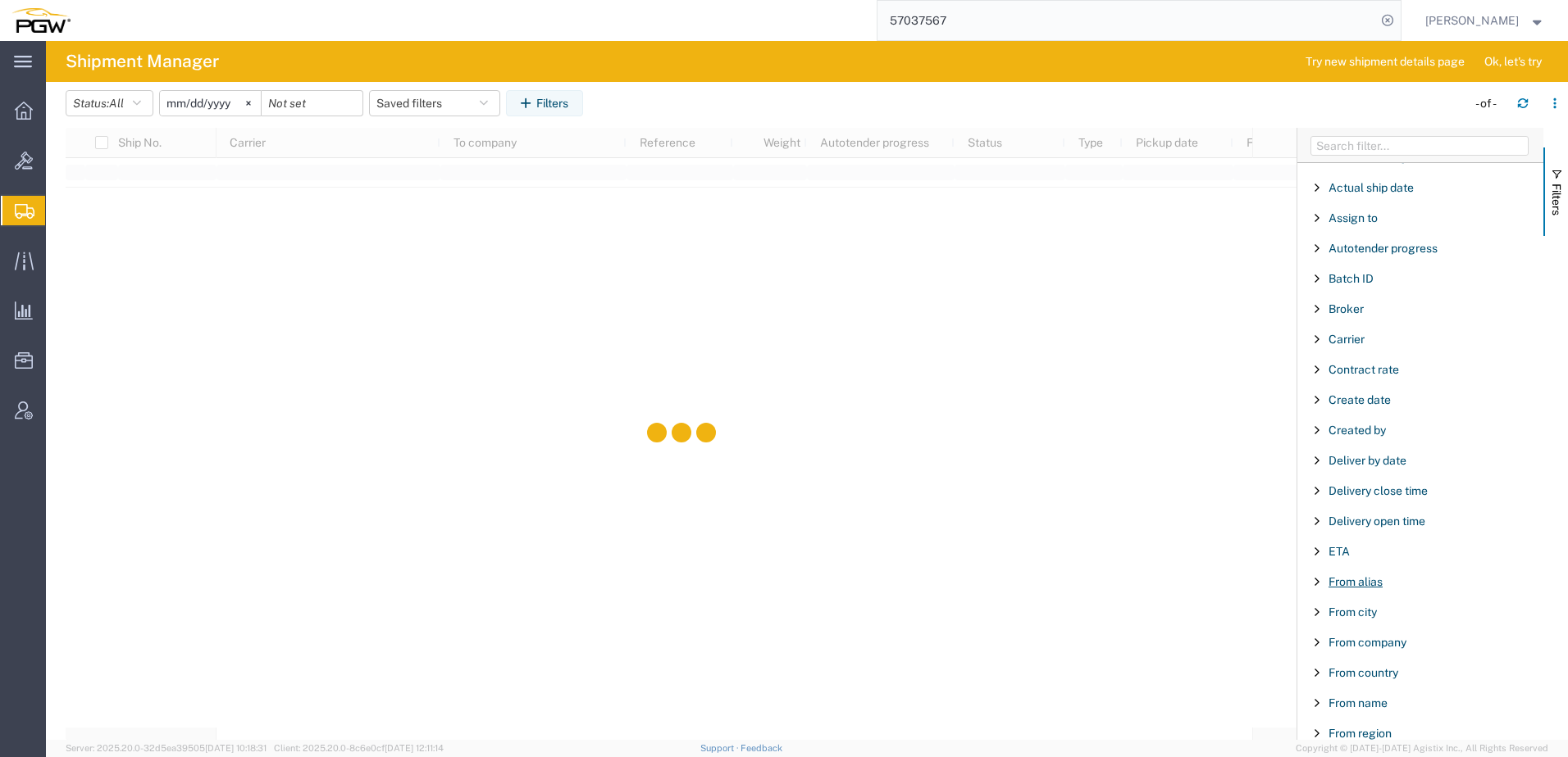
click at [1374, 581] on span "From alias" at bounding box center [1356, 582] width 54 height 13
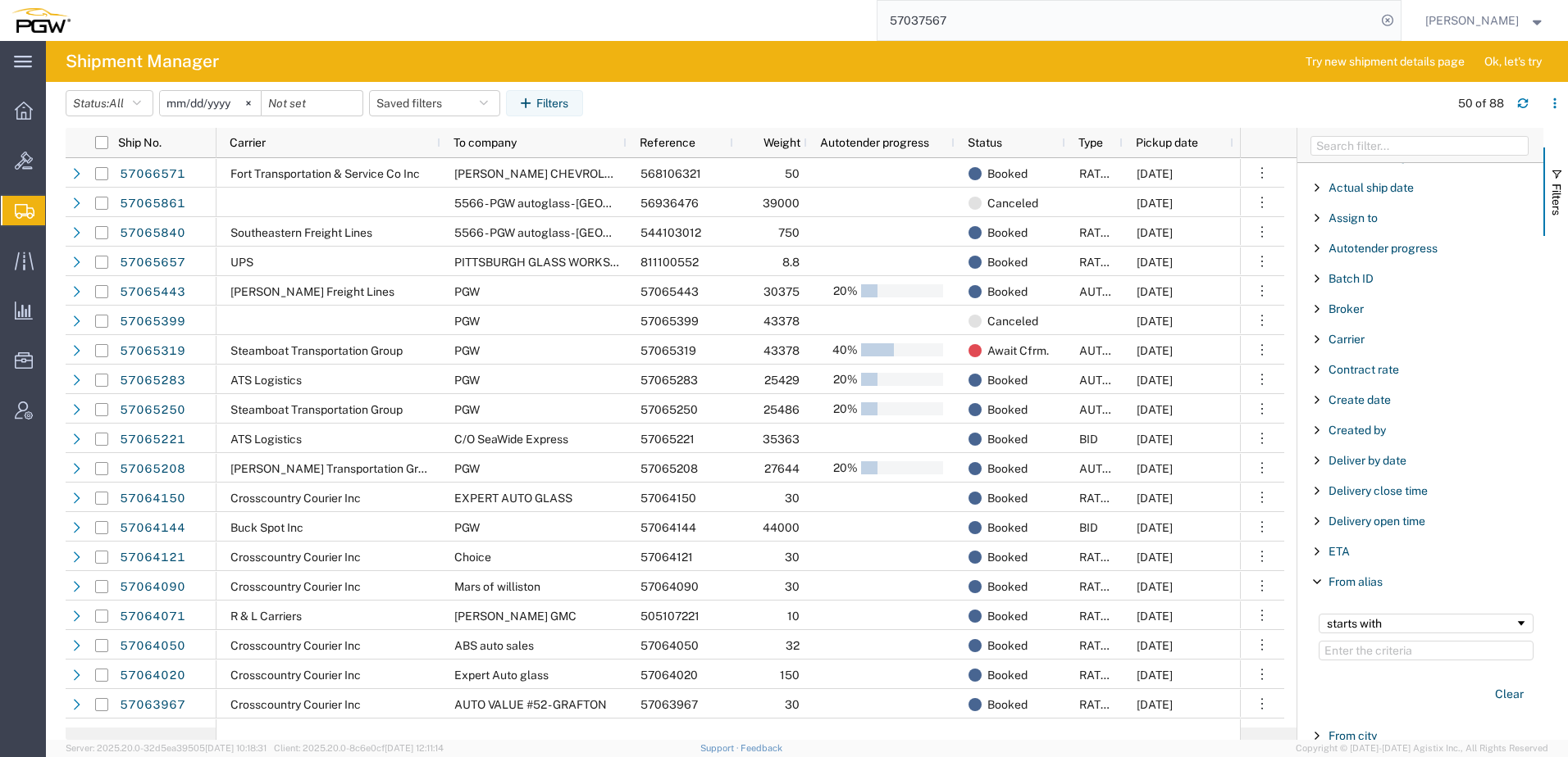
click at [1385, 642] on input "Filter Value" at bounding box center [1425, 650] width 214 height 20
type input "5407"
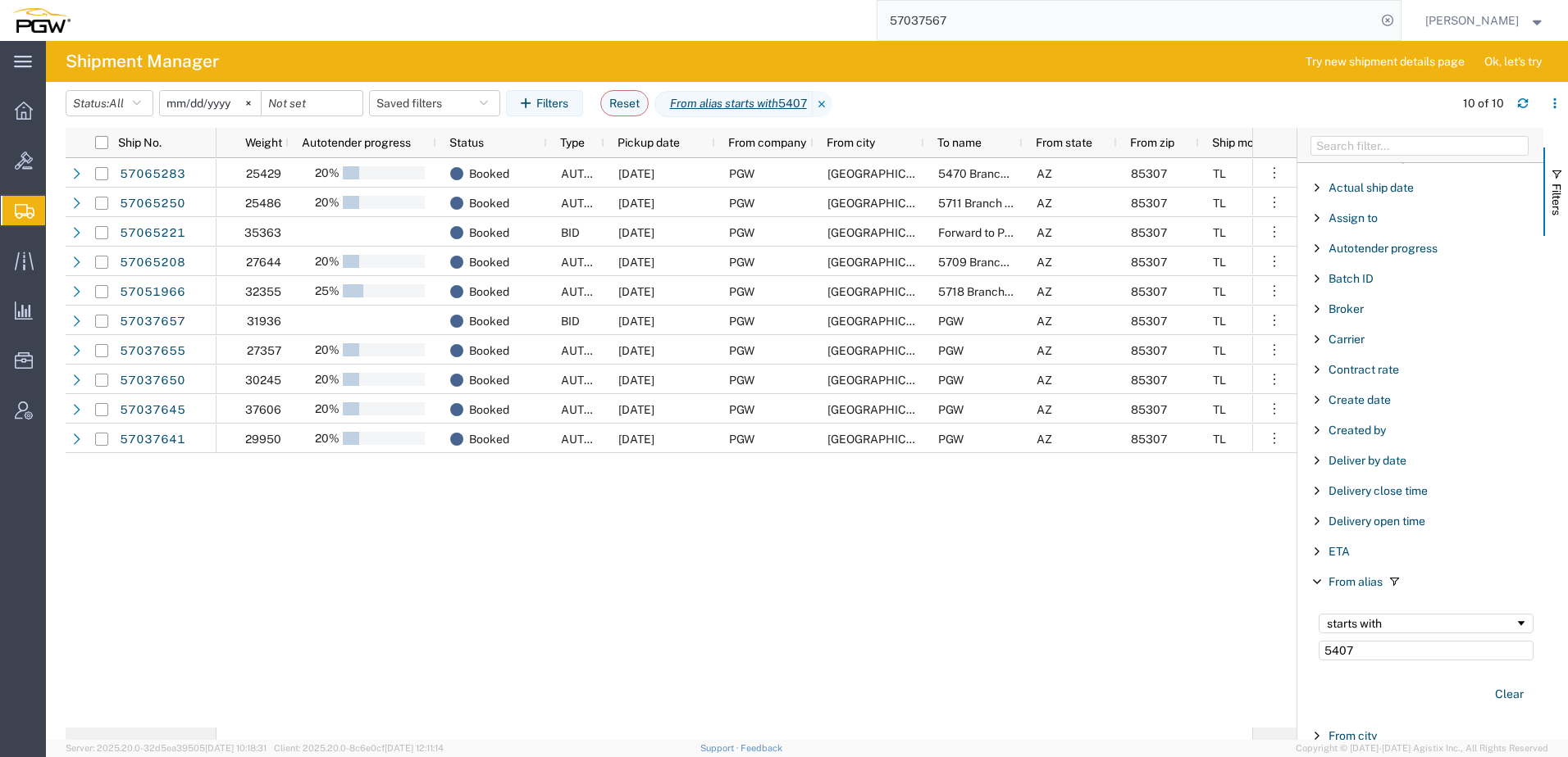
scroll to position [0, 589]
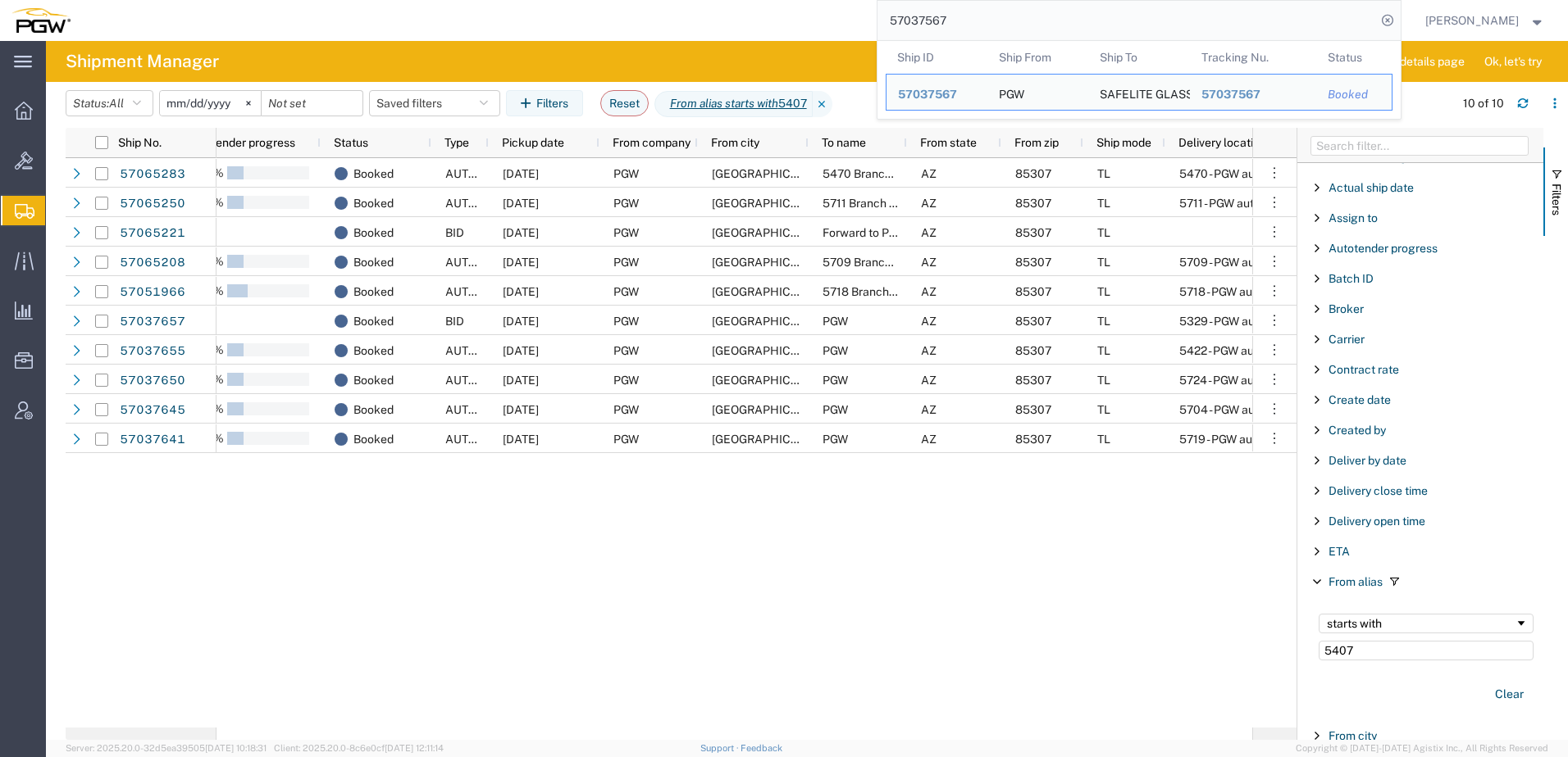
drag, startPoint x: 1098, startPoint y: 23, endPoint x: 512, endPoint y: -28, distance: 588.2
click at [512, 0] on html "main_menu Created with Sketch. Collapse Menu Overview Bids Shipments Shipment M…" at bounding box center [784, 378] width 1568 height 757
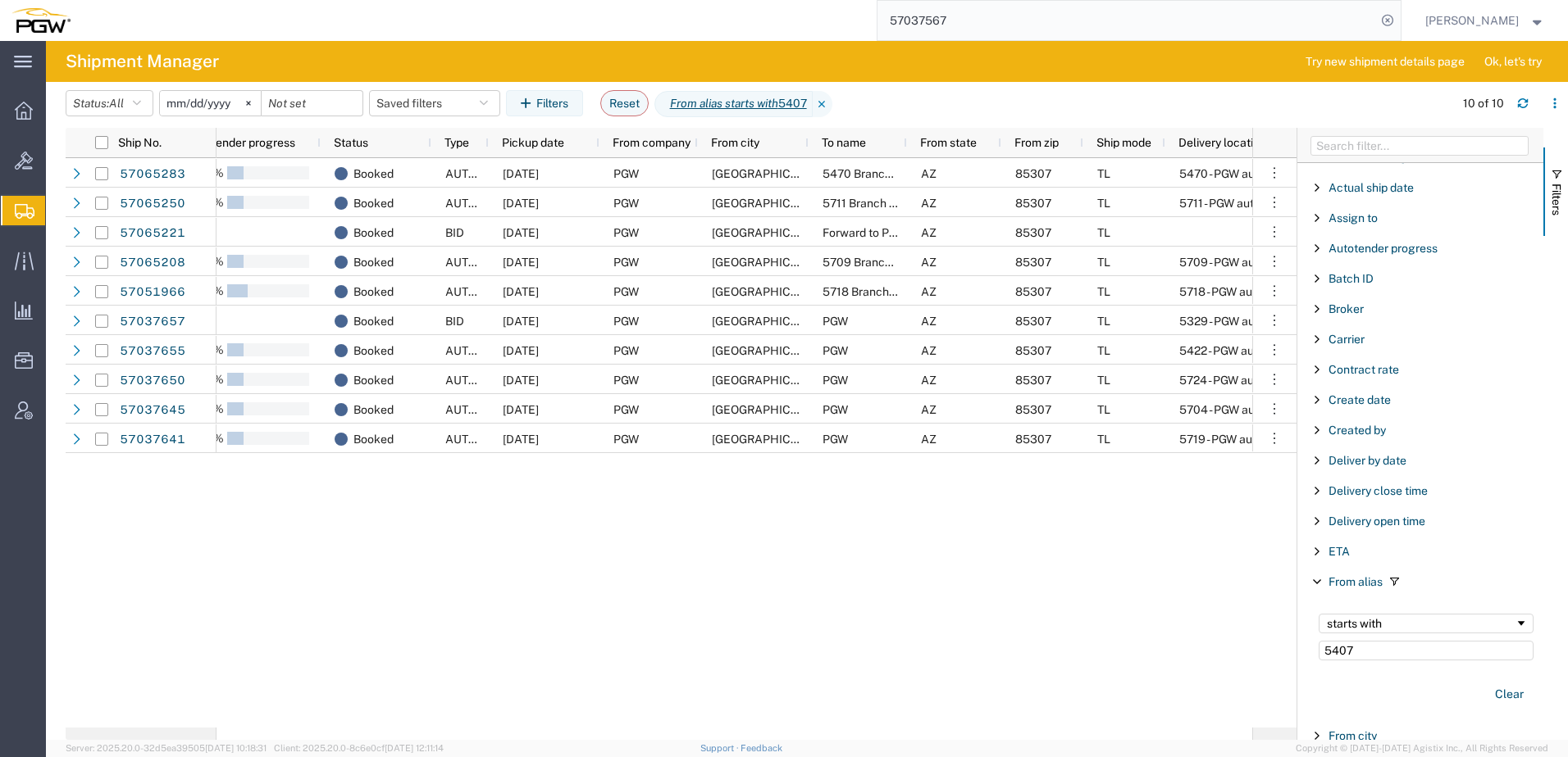
paste input "65283"
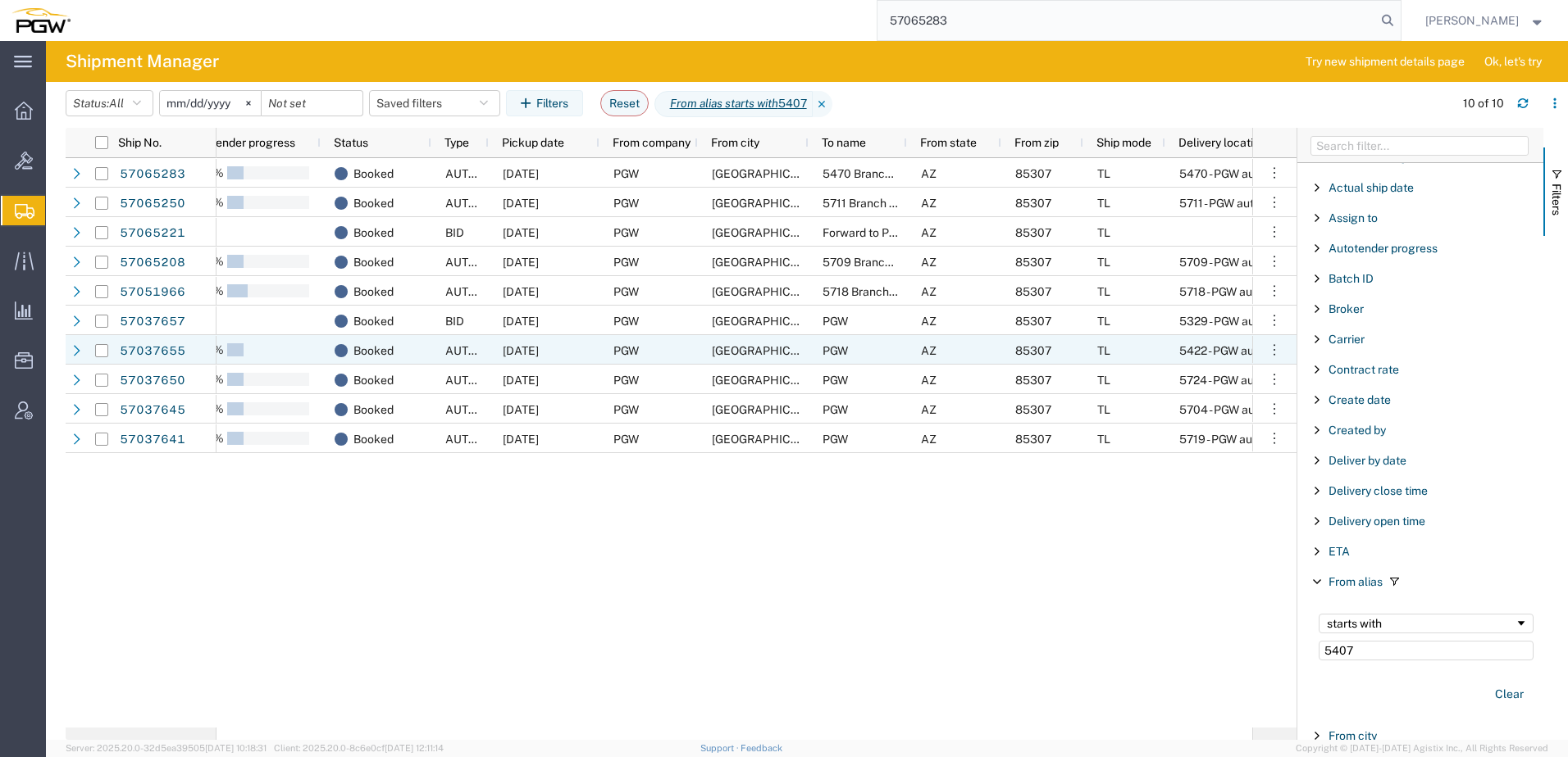
type input "57065283"
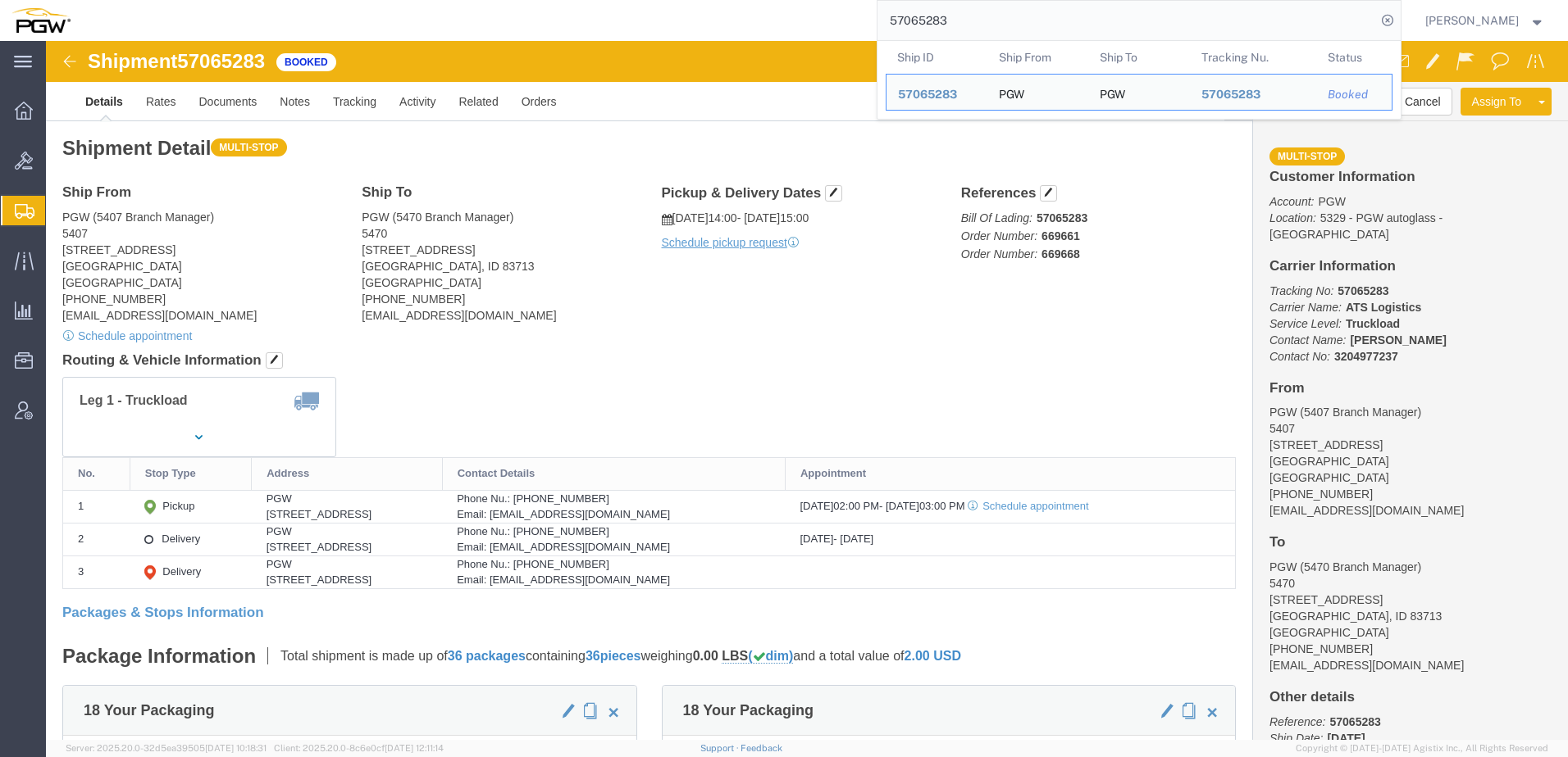
click div "Leg 1 - Truckload Vehicle 1: Standard Dry Van (53 Feet) Number of trucks: 1"
